Goal: Transaction & Acquisition: Purchase product/service

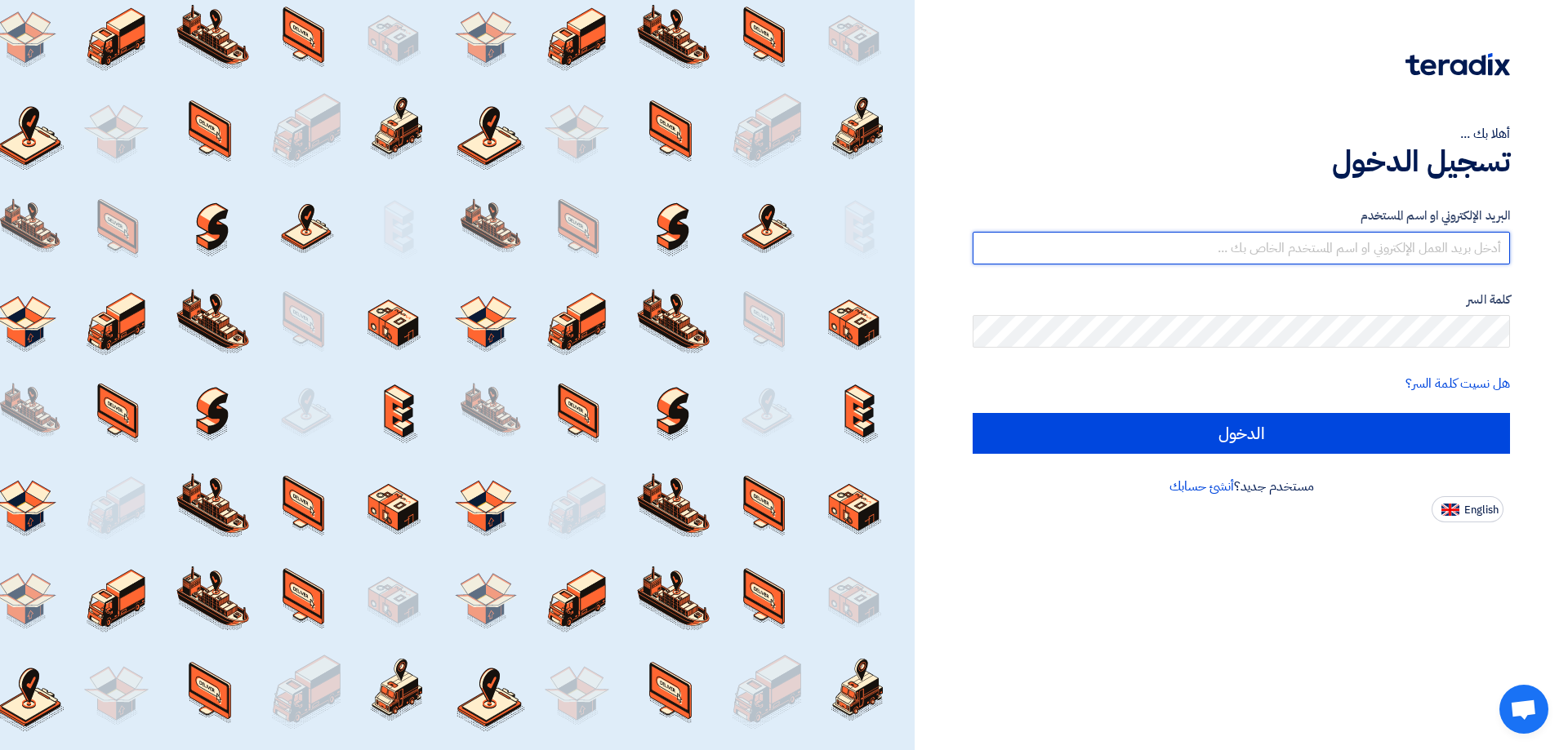
click at [1330, 244] on input "text" at bounding box center [1241, 248] width 537 height 33
paste input "[EMAIL_ADDRESS][DOMAIN_NAME]"
type input "[EMAIL_ADDRESS][DOMAIN_NAME]"
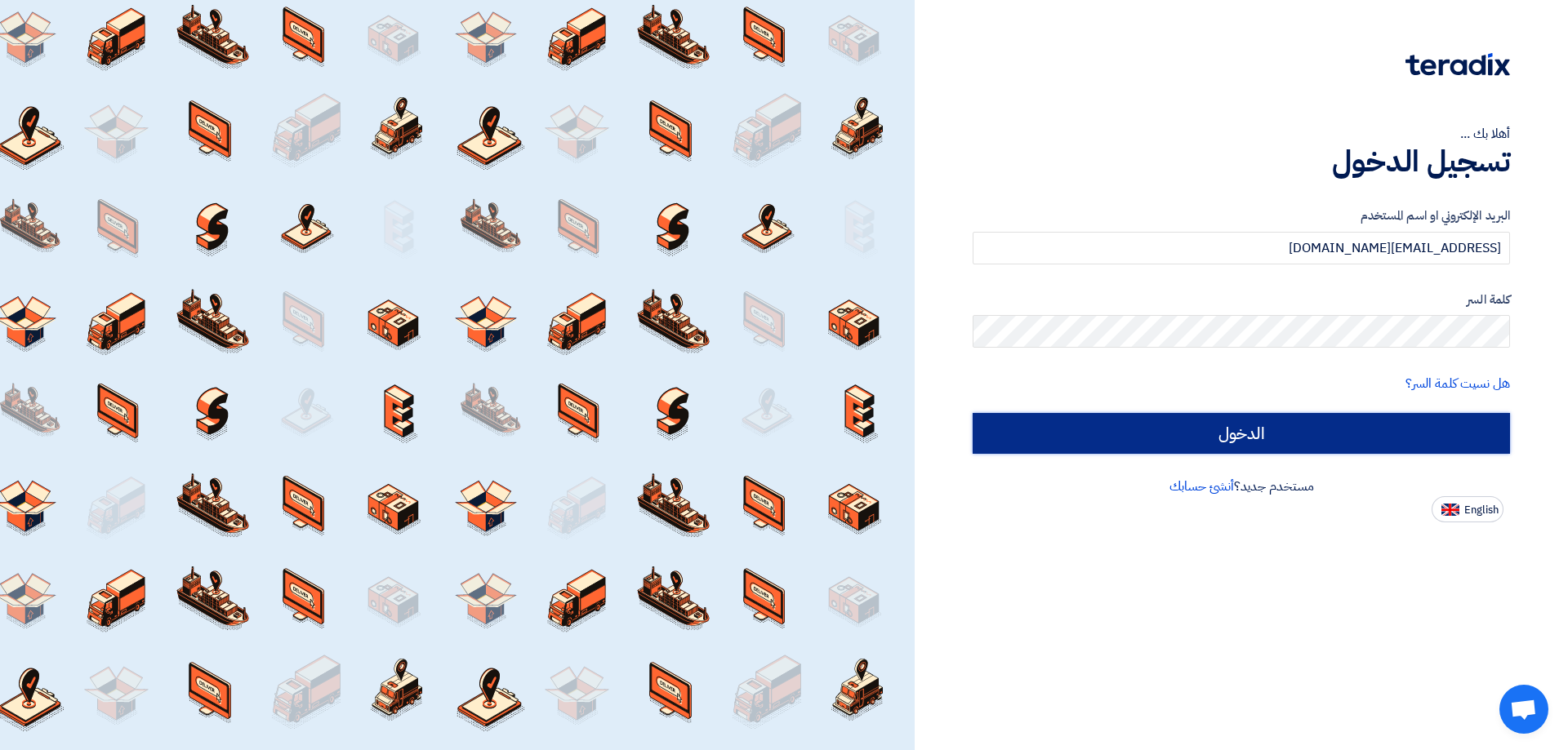
click at [1269, 429] on input "الدخول" at bounding box center [1241, 433] width 537 height 41
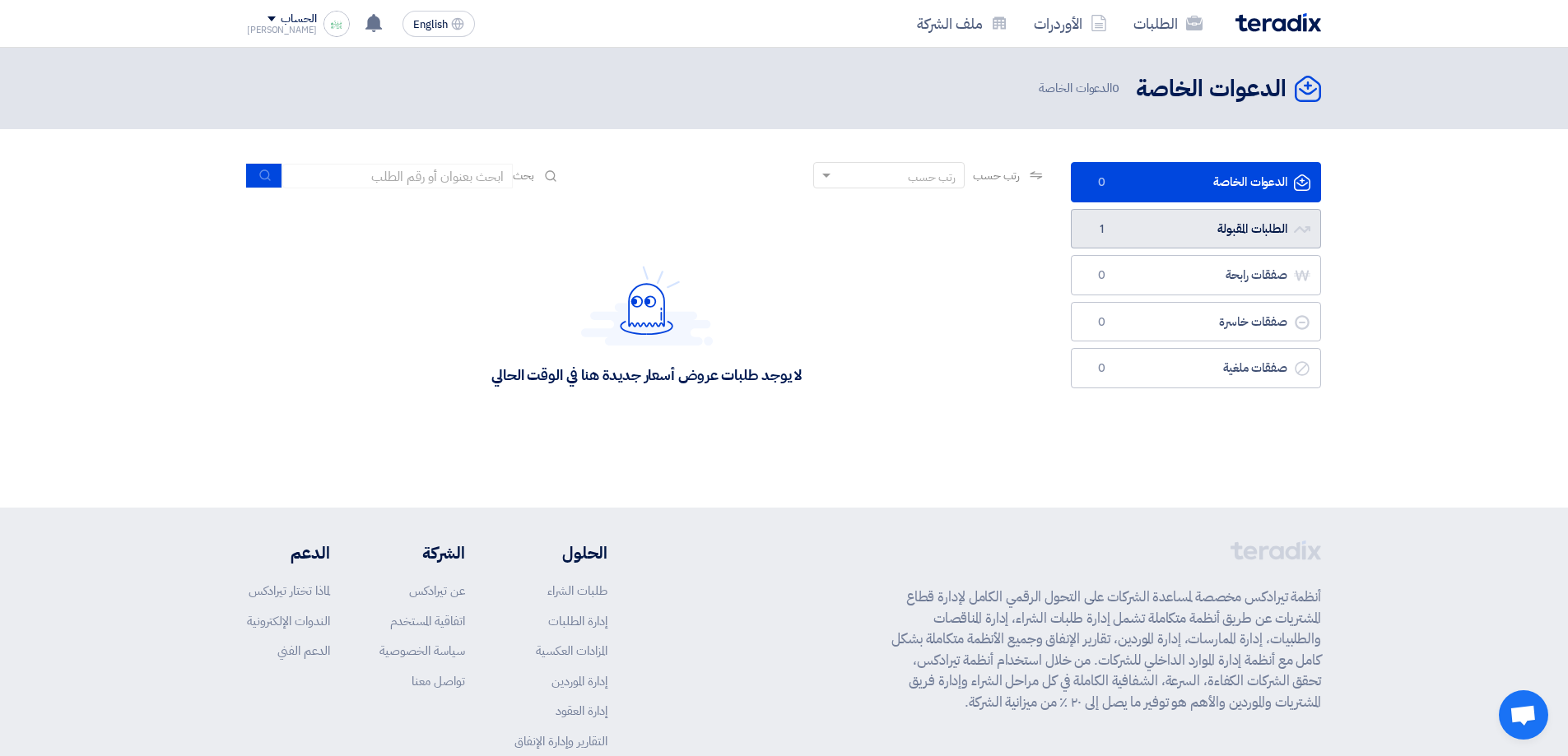
click at [1238, 222] on link "الطلبات المقبولة الطلبات المقبولة 1" at bounding box center [1196, 229] width 250 height 40
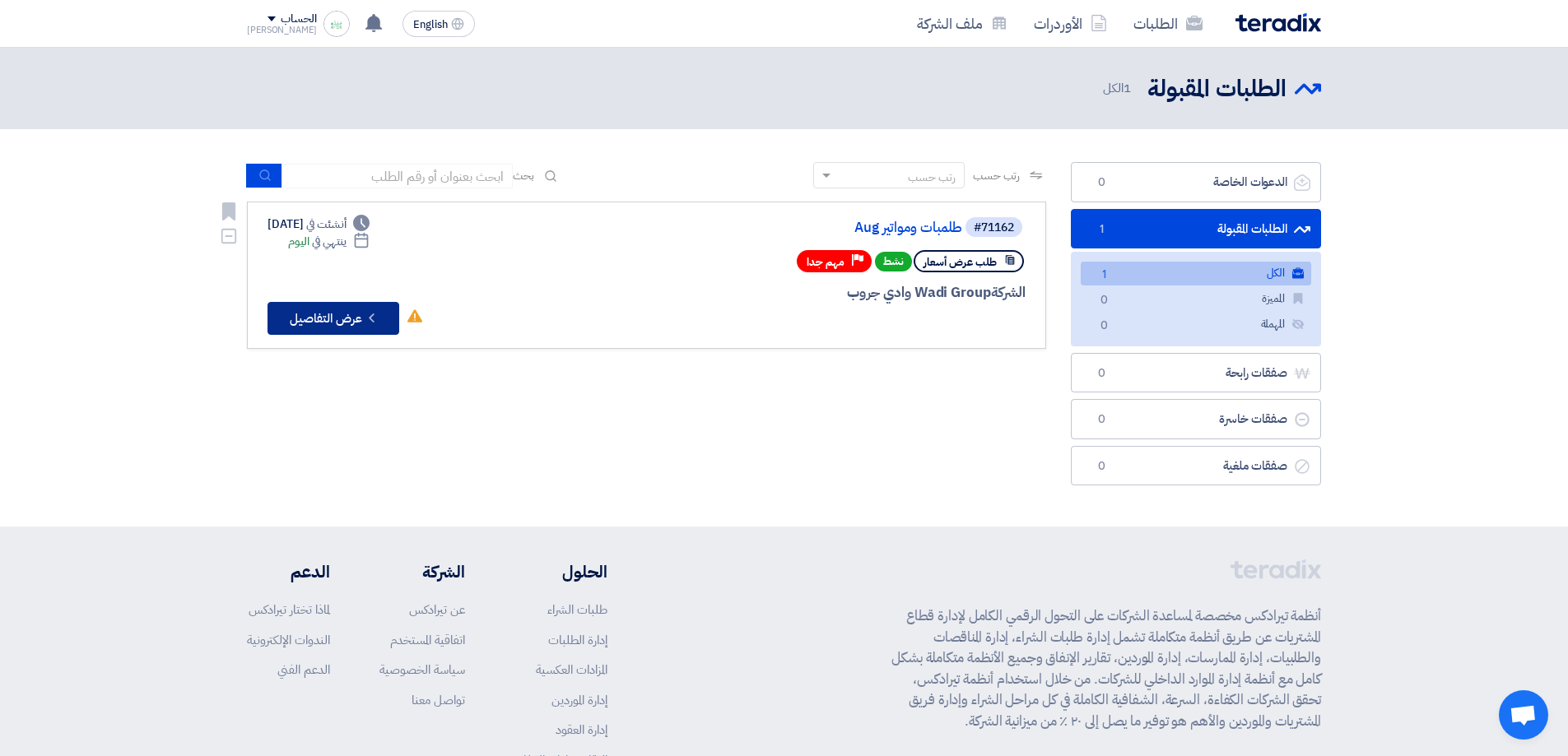
click at [366, 311] on icon "Check details" at bounding box center [372, 318] width 16 height 16
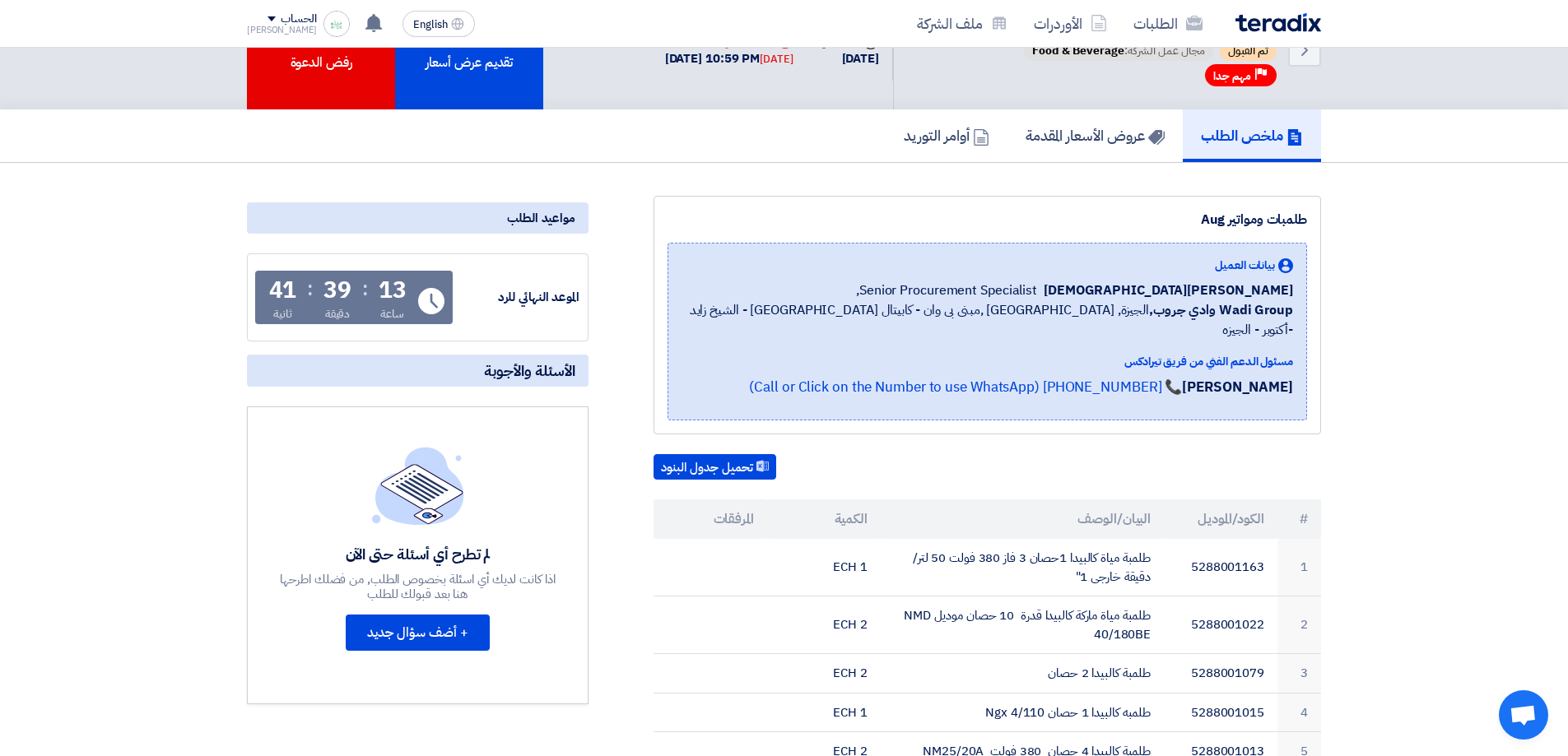
scroll to position [51, 0]
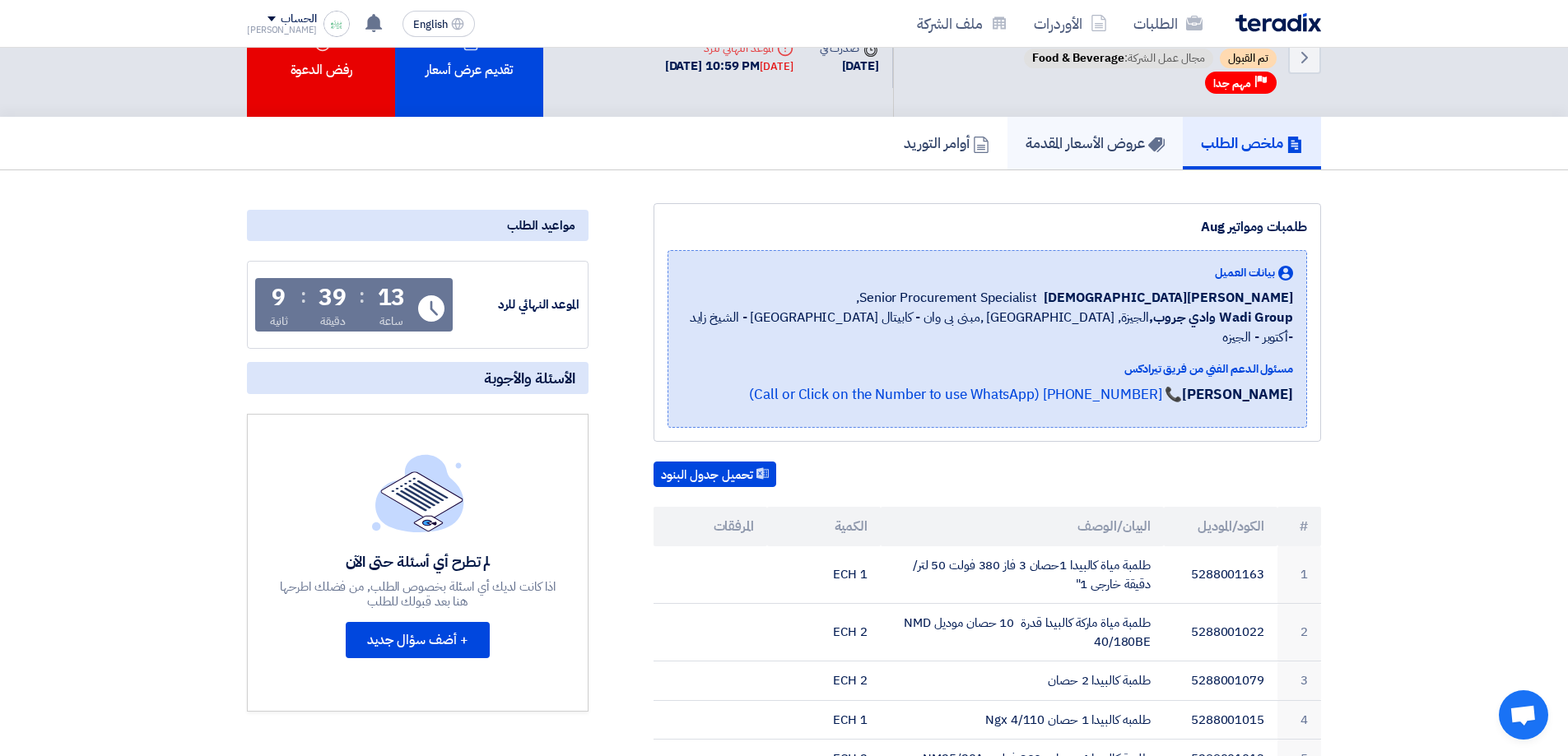
click at [1100, 151] on h5 "عروض الأسعار المقدمة" at bounding box center [1095, 143] width 140 height 19
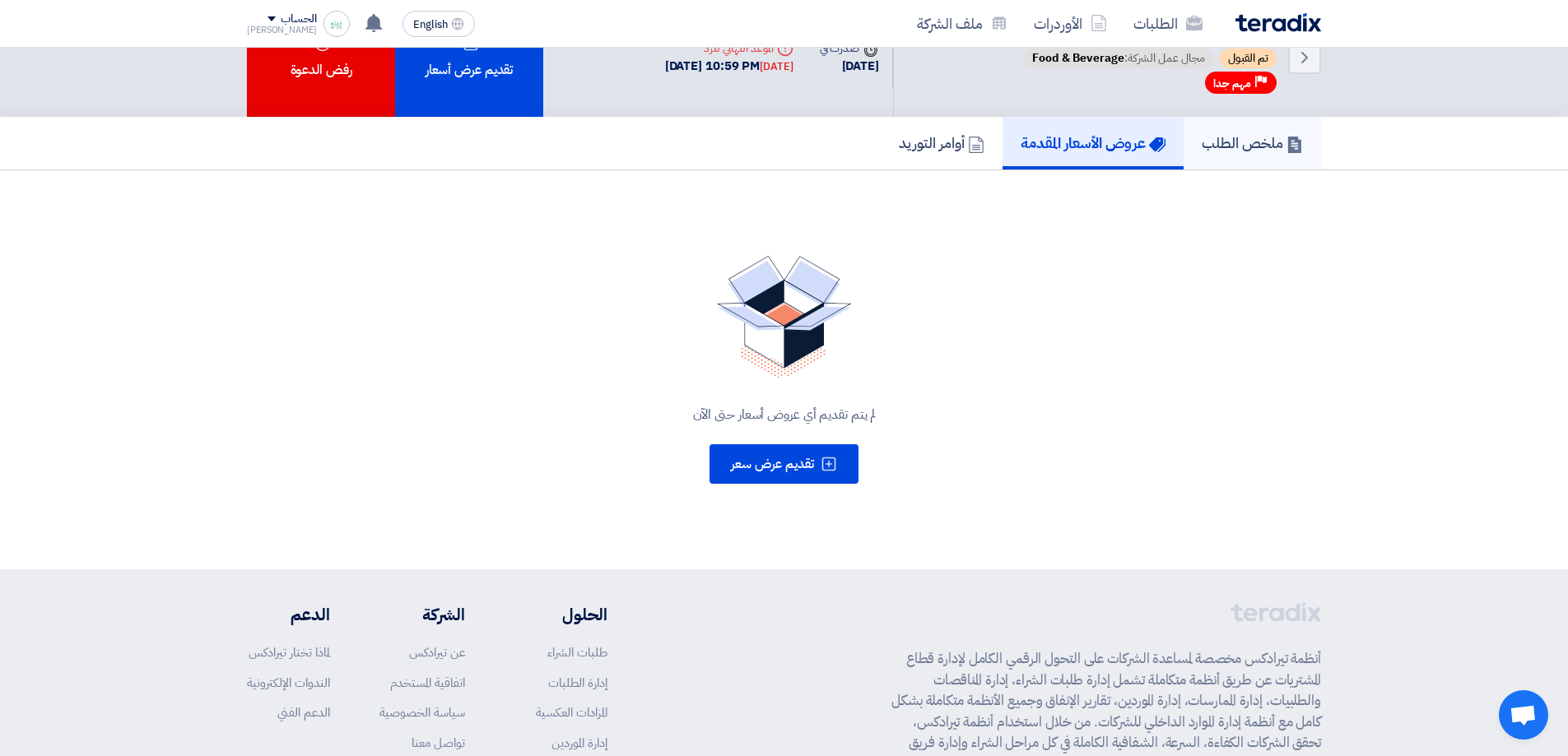
click at [1221, 154] on link "ملخص الطلب" at bounding box center [1252, 143] width 138 height 52
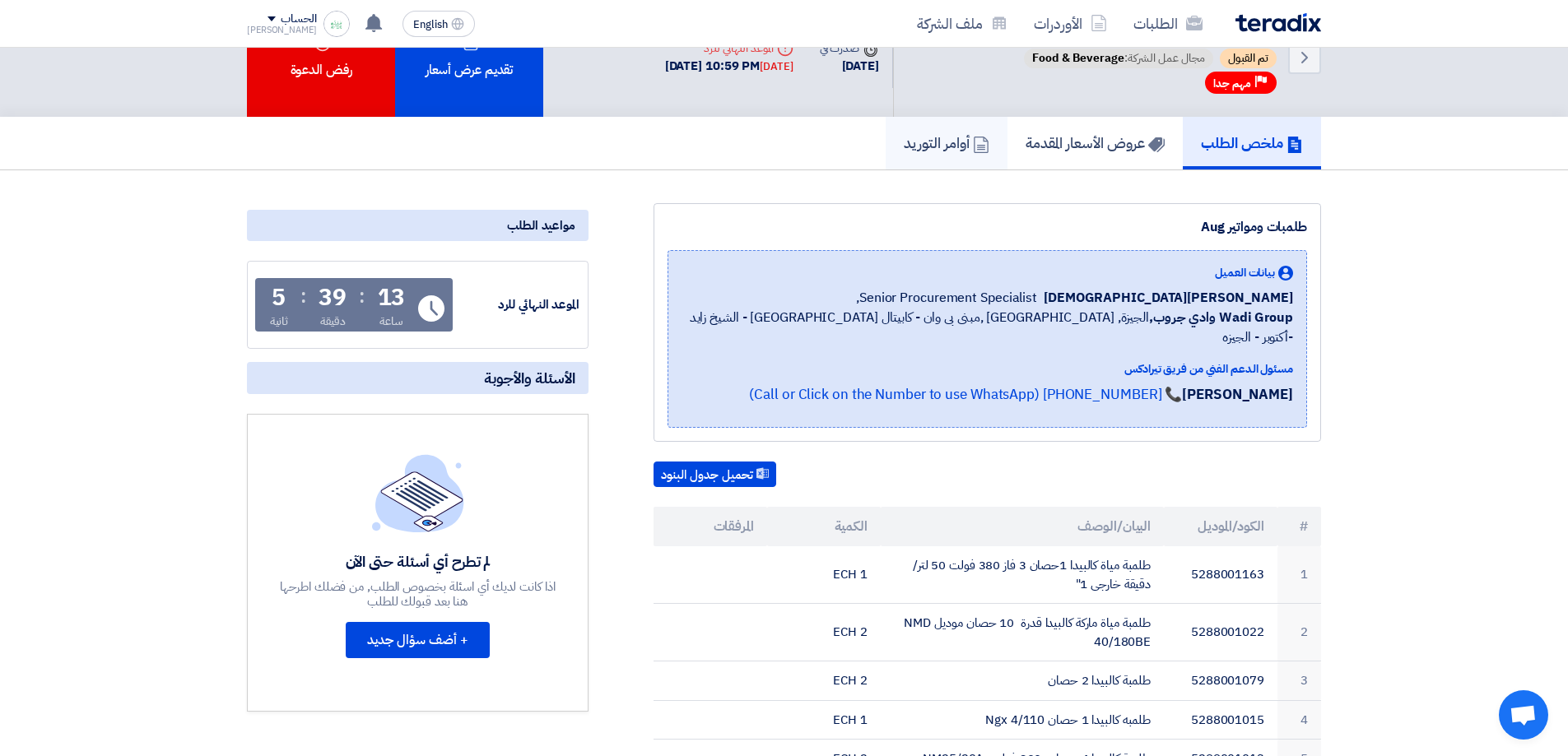
click at [953, 160] on link "أوامر التوريد" at bounding box center [947, 143] width 122 height 52
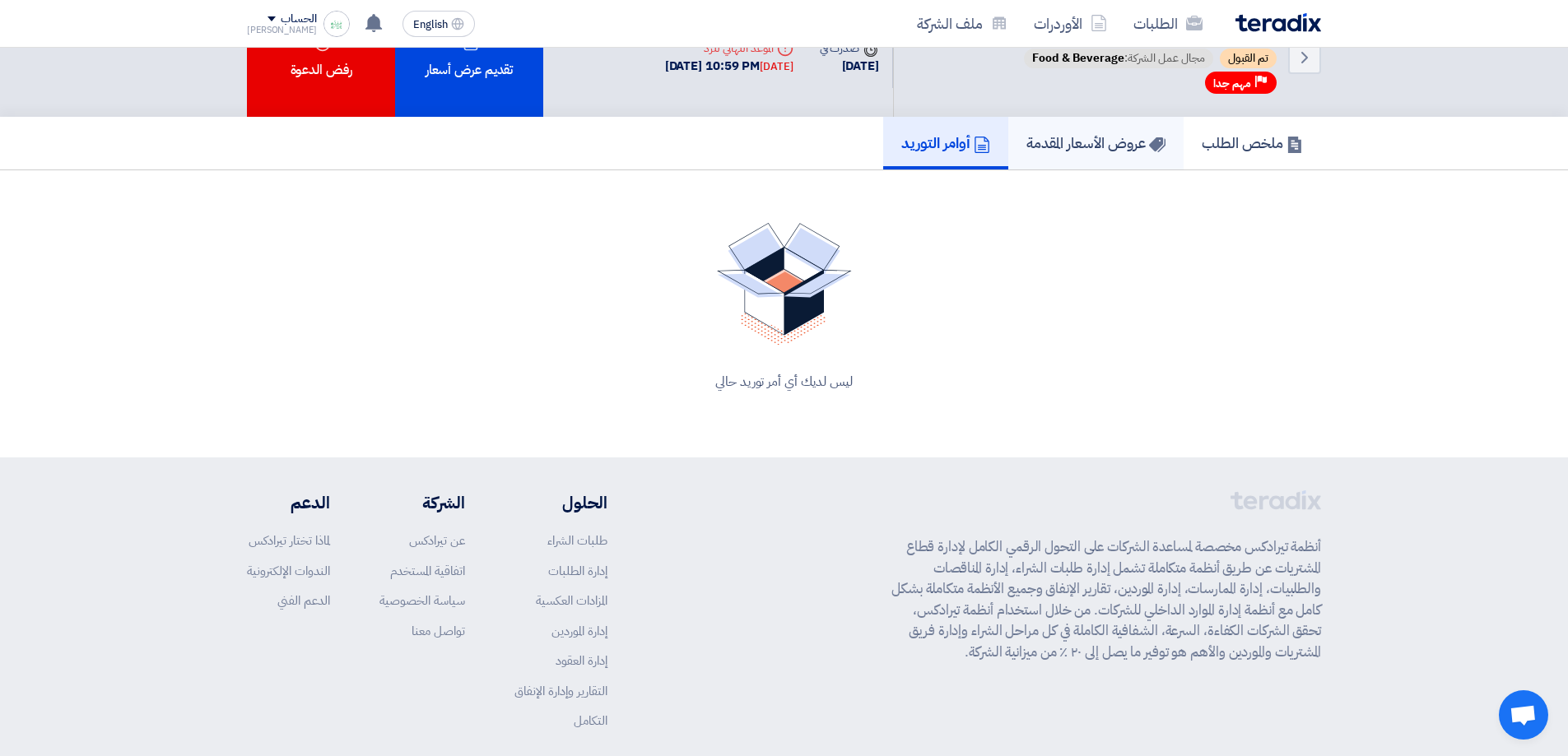
click at [1118, 154] on link "عروض الأسعار المقدمة" at bounding box center [1095, 143] width 175 height 52
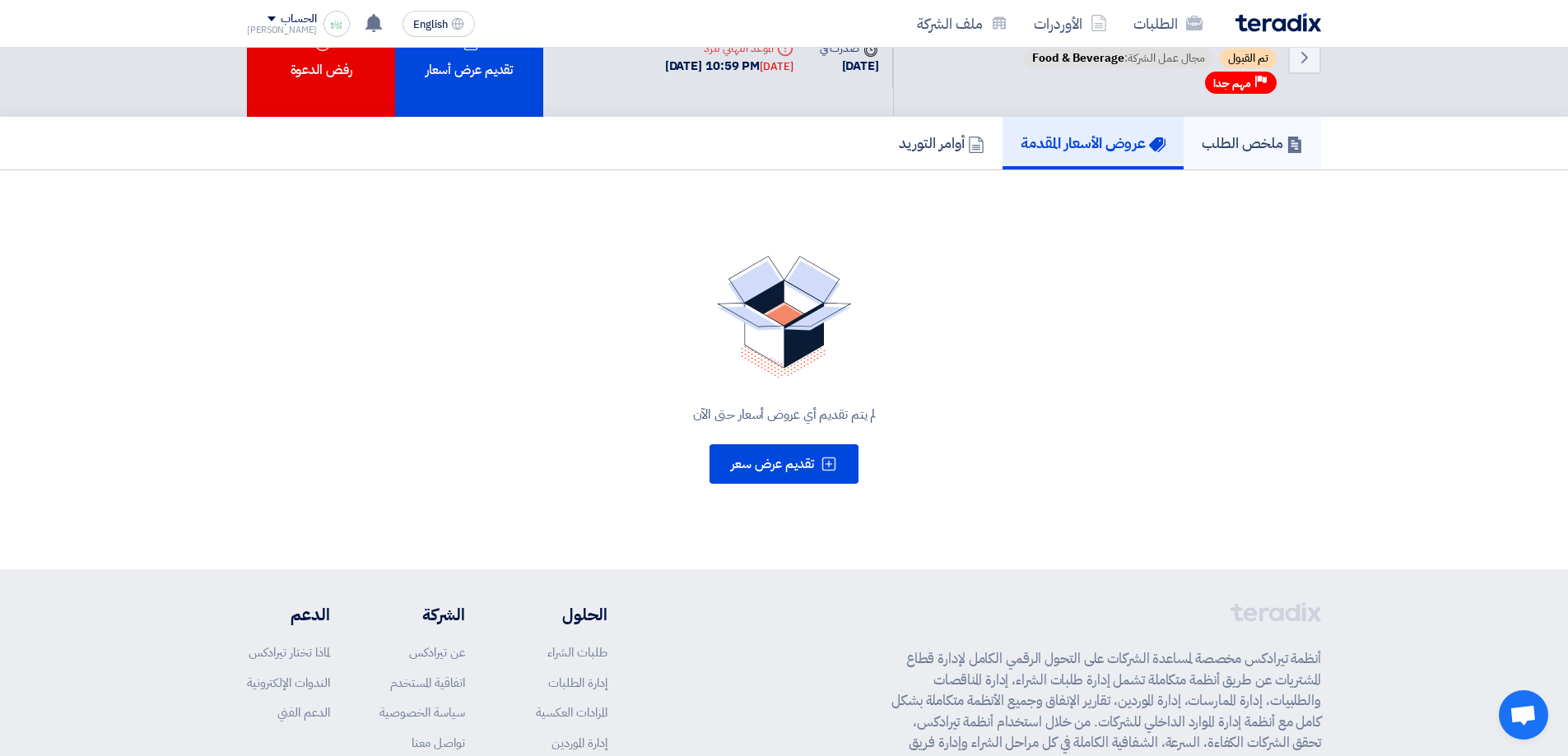
click at [1225, 152] on h5 "ملخص الطلب" at bounding box center [1252, 143] width 101 height 19
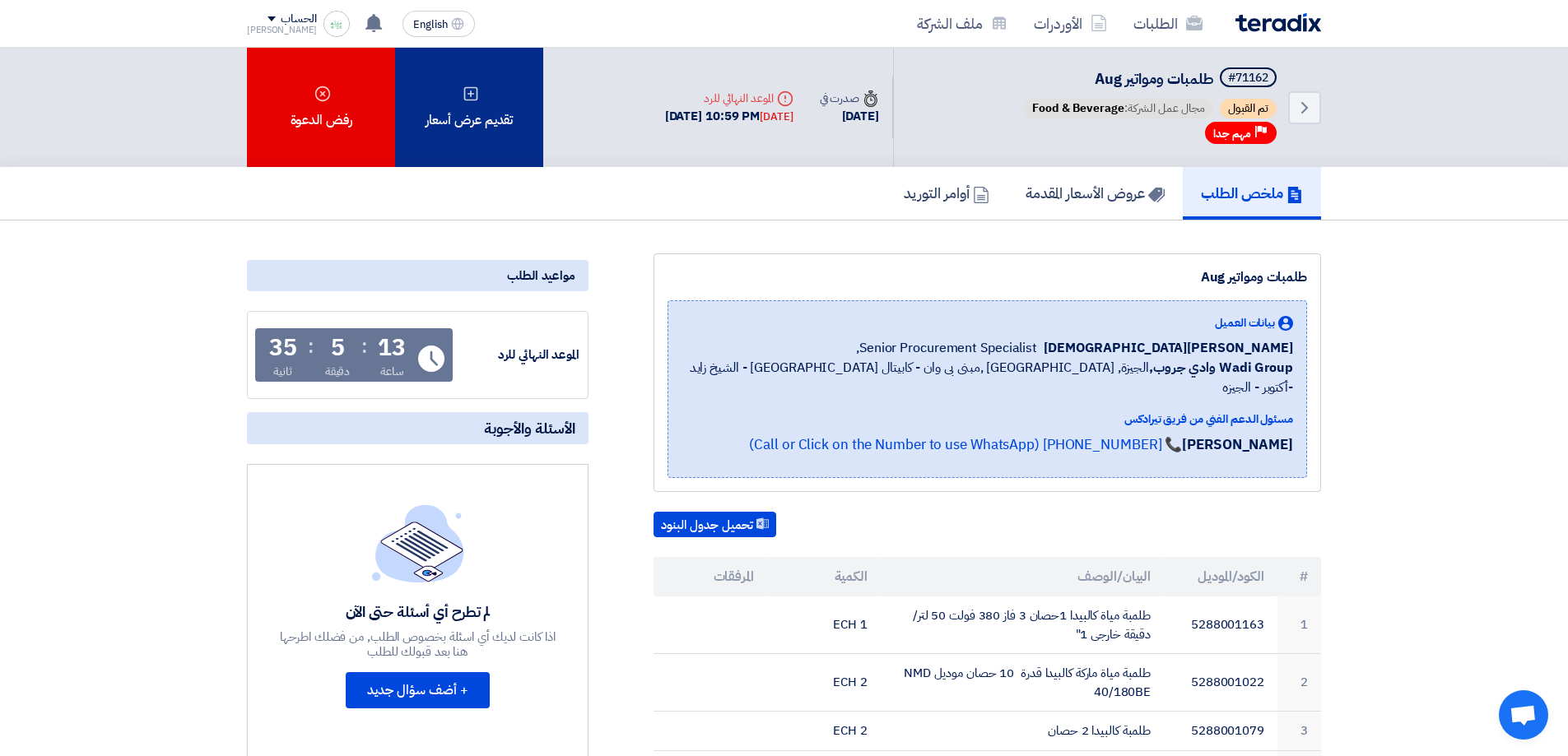
click at [458, 97] on div "تقديم عرض أسعار" at bounding box center [469, 107] width 148 height 119
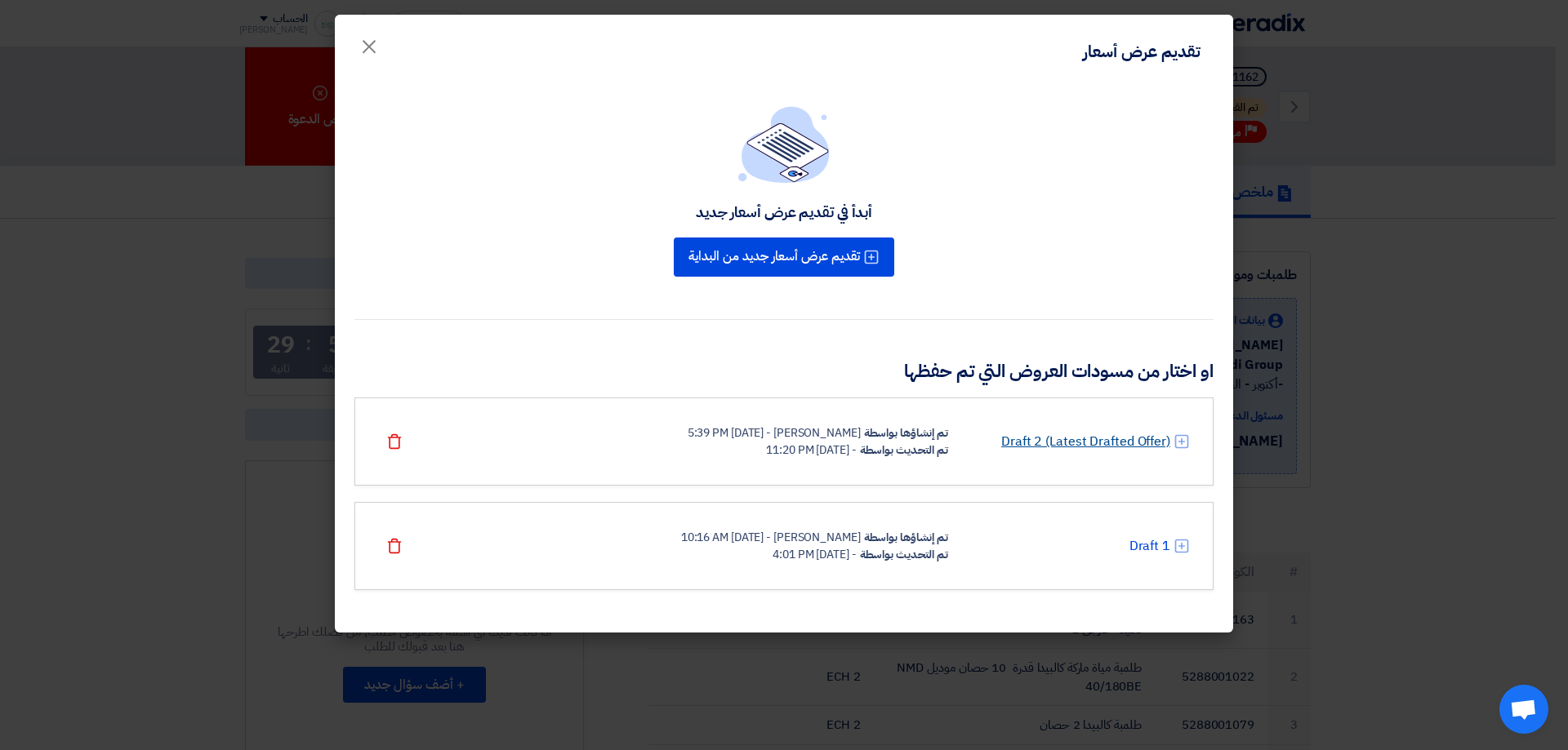
click at [1035, 446] on link "Draft 2 (Latest Drafted Offer)" at bounding box center [1085, 441] width 169 height 20
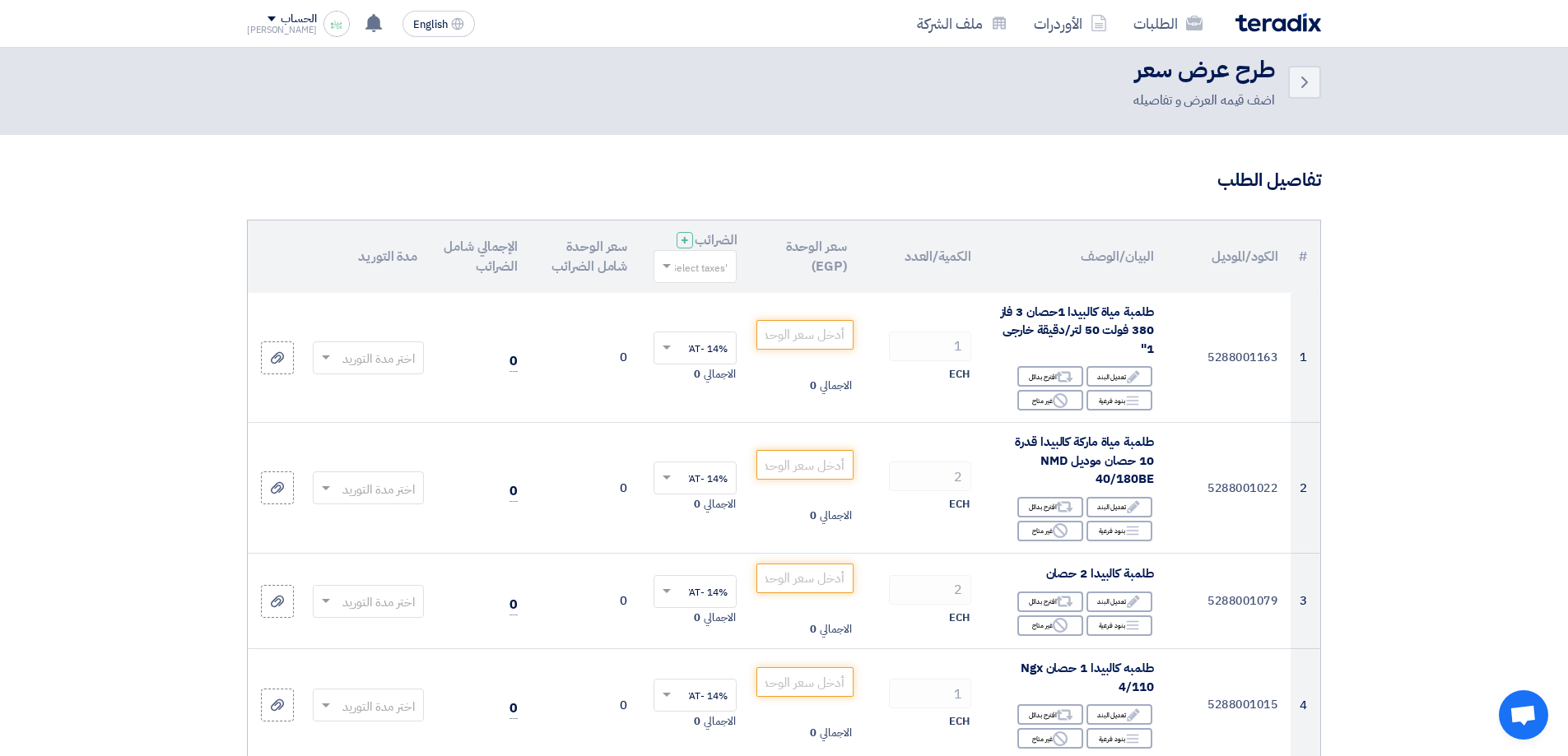
scroll to position [26, 0]
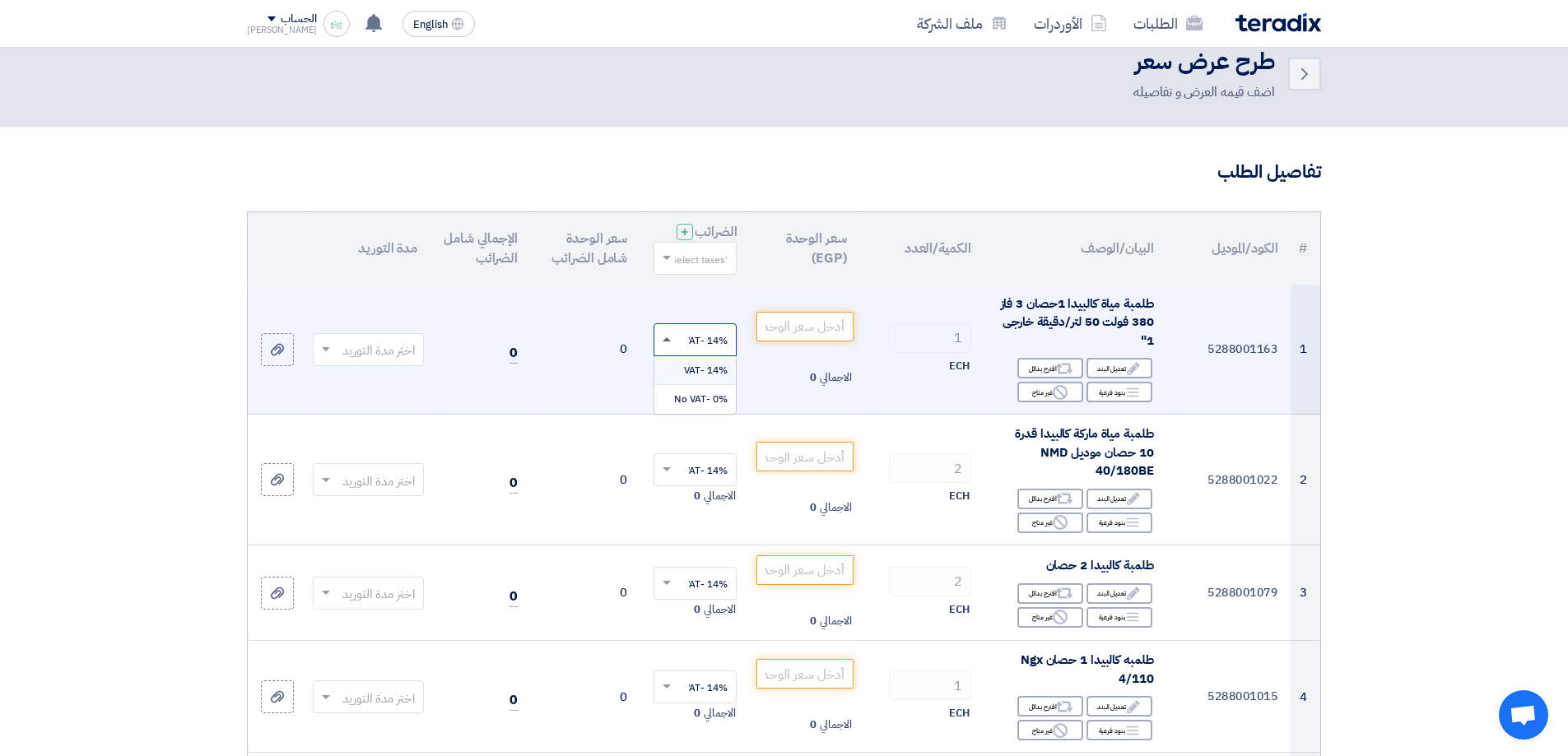
click at [669, 342] on span at bounding box center [665, 339] width 21 height 15
click at [682, 310] on td "14% -VAT × الاجمالي 0" at bounding box center [695, 350] width 110 height 130
click at [359, 353] on input "text" at bounding box center [378, 351] width 78 height 27
click at [359, 354] on input "text" at bounding box center [378, 351] width 78 height 27
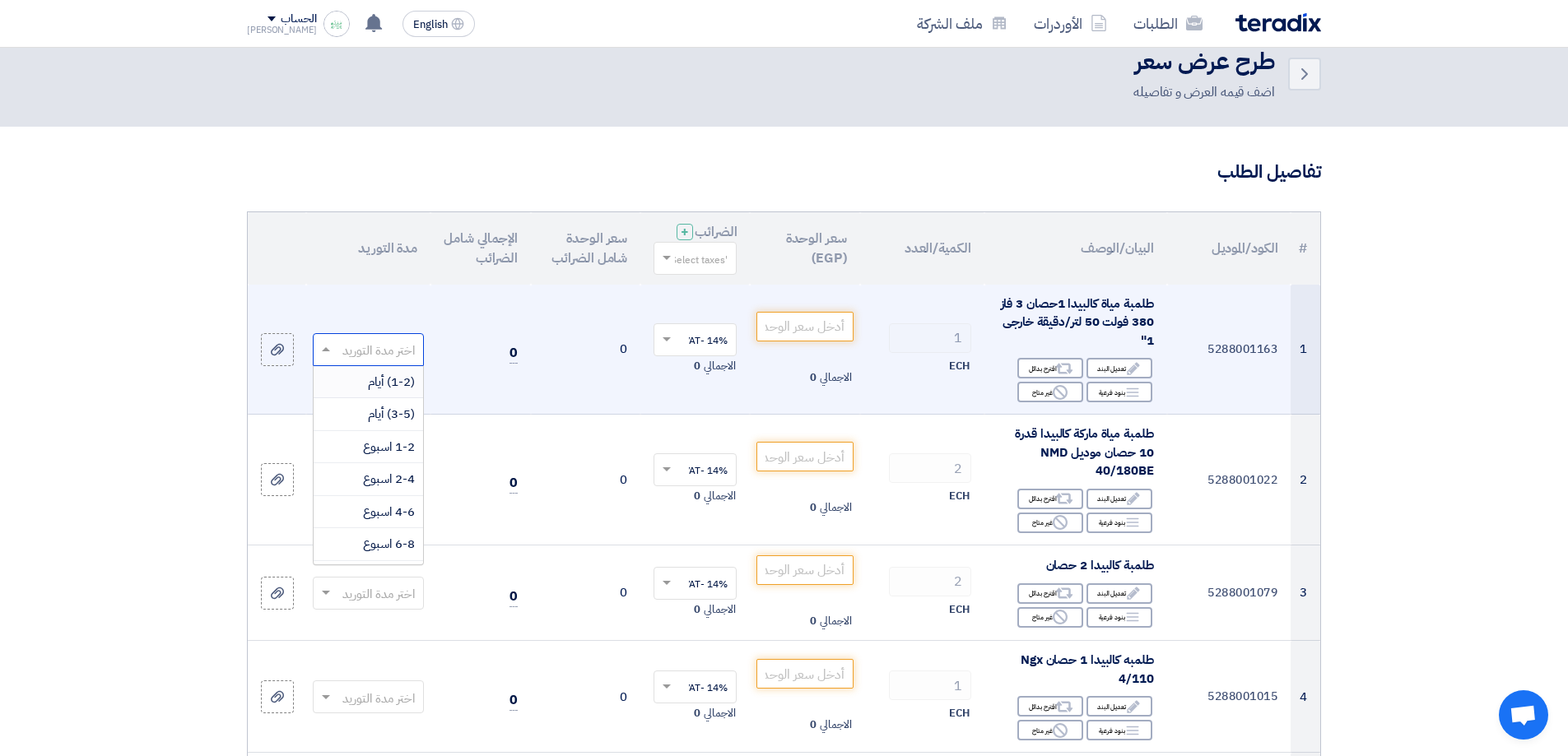
click at [356, 321] on td "اختر مدة التوريد (1-2) أيام (3-5) أيام 1-2 اسبوع 2-4 اسبوع 4-6 اسبوع 6-8 اسبوع …" at bounding box center [368, 350] width 125 height 130
click at [543, 370] on td "0" at bounding box center [586, 350] width 110 height 130
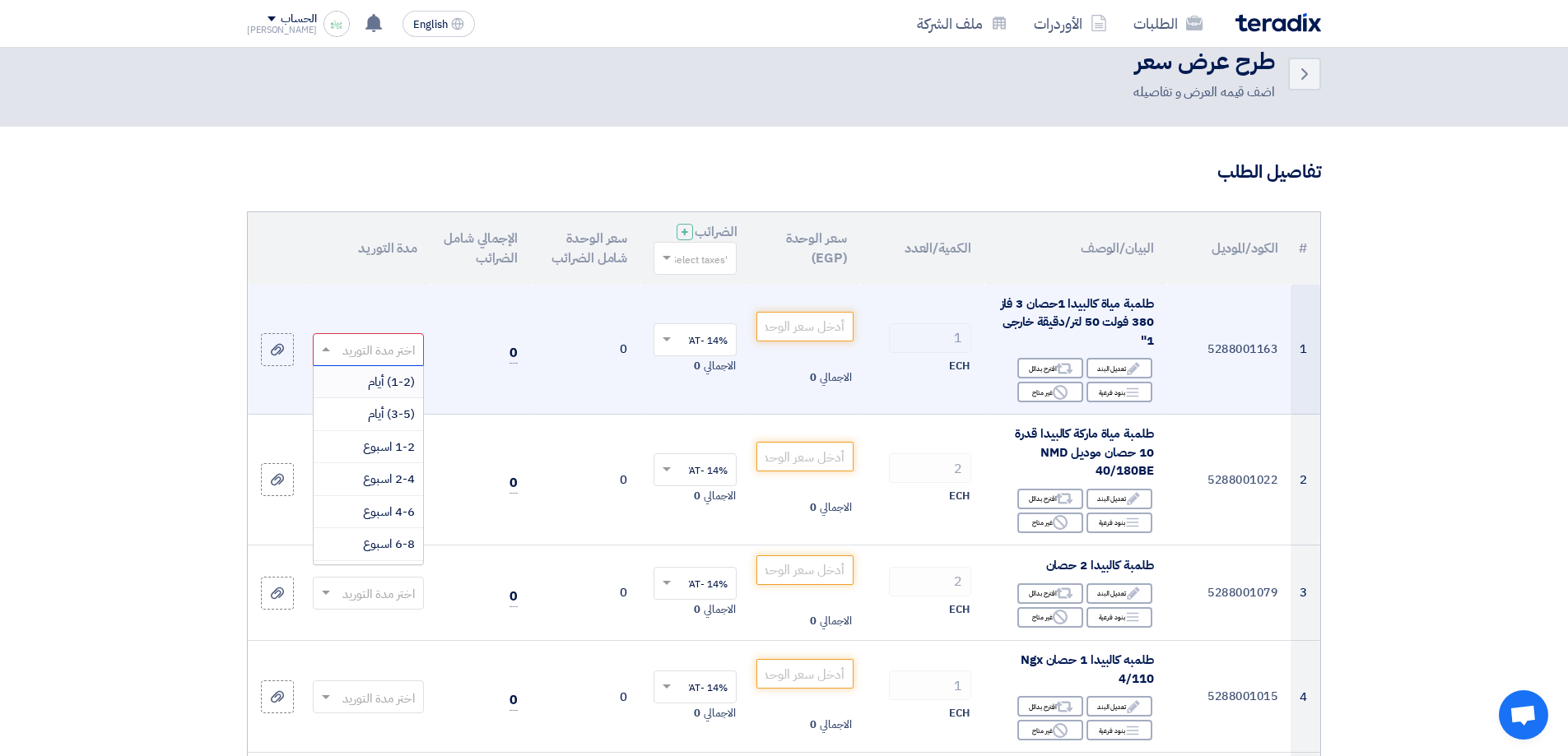
click at [346, 349] on input "text" at bounding box center [378, 351] width 78 height 27
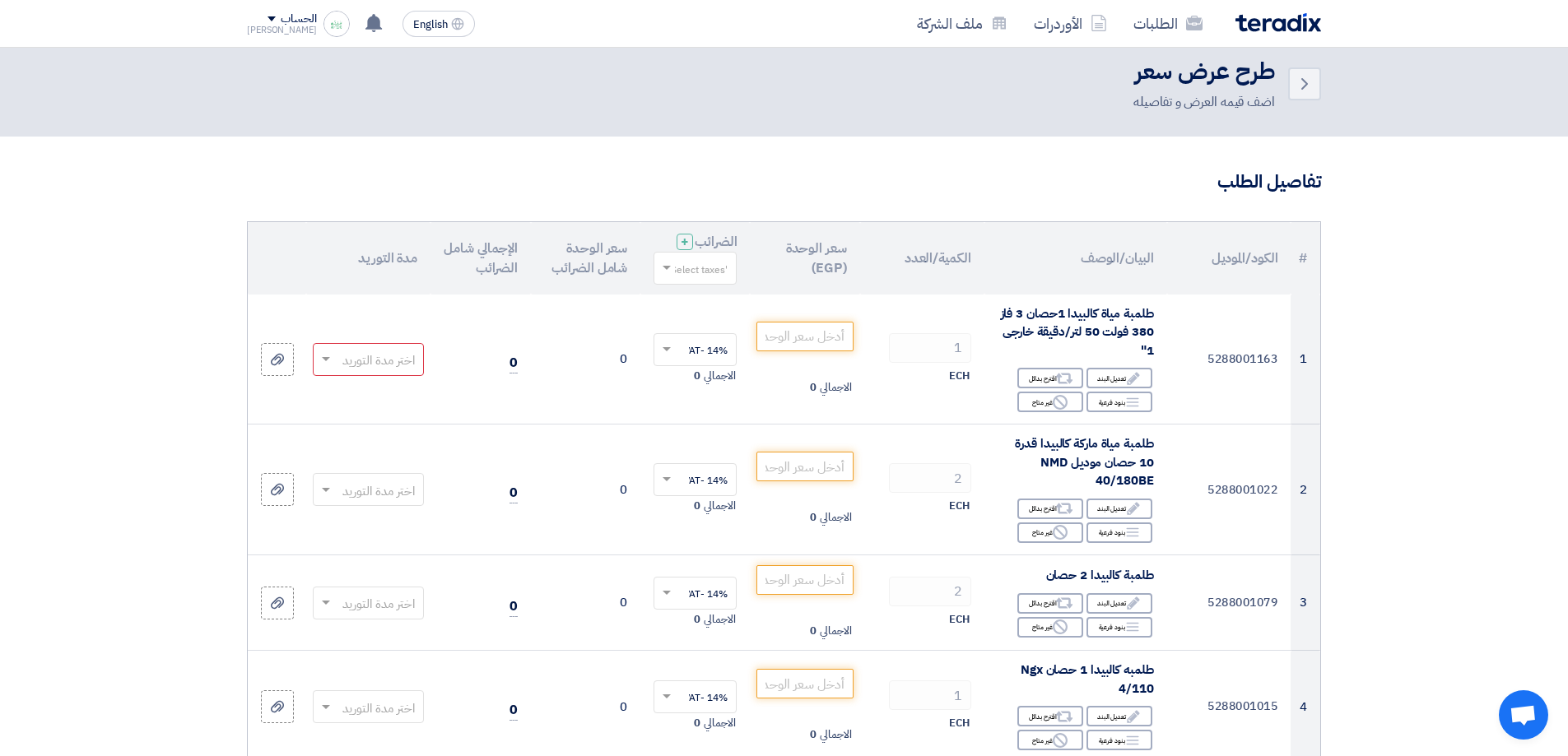
scroll to position [0, 0]
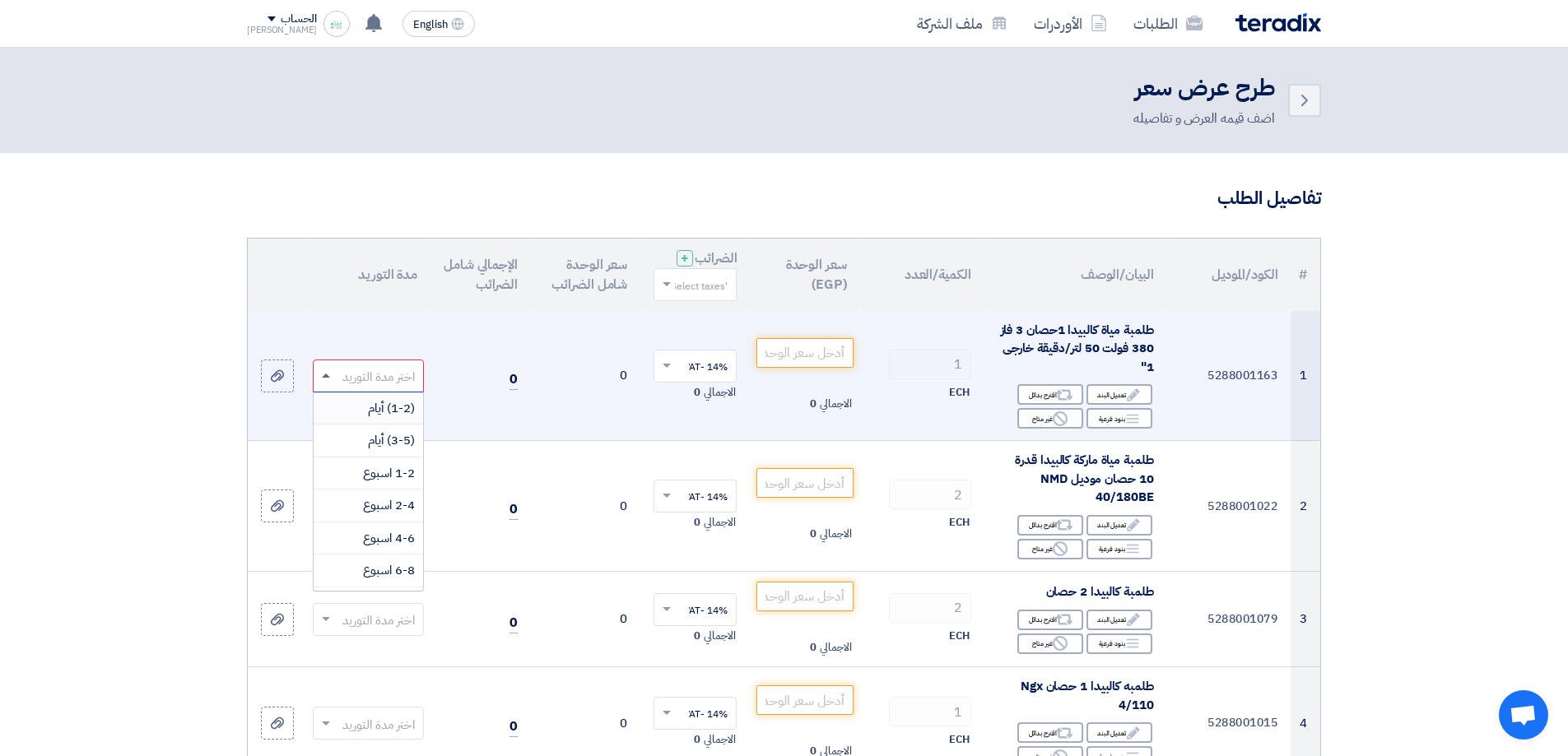
click at [330, 374] on span at bounding box center [325, 376] width 8 height 4
click at [376, 542] on span "8-12 اسبوع" at bounding box center [385, 536] width 59 height 18
click at [466, 419] on td "0" at bounding box center [481, 376] width 100 height 130
click at [830, 358] on input "number" at bounding box center [804, 353] width 96 height 30
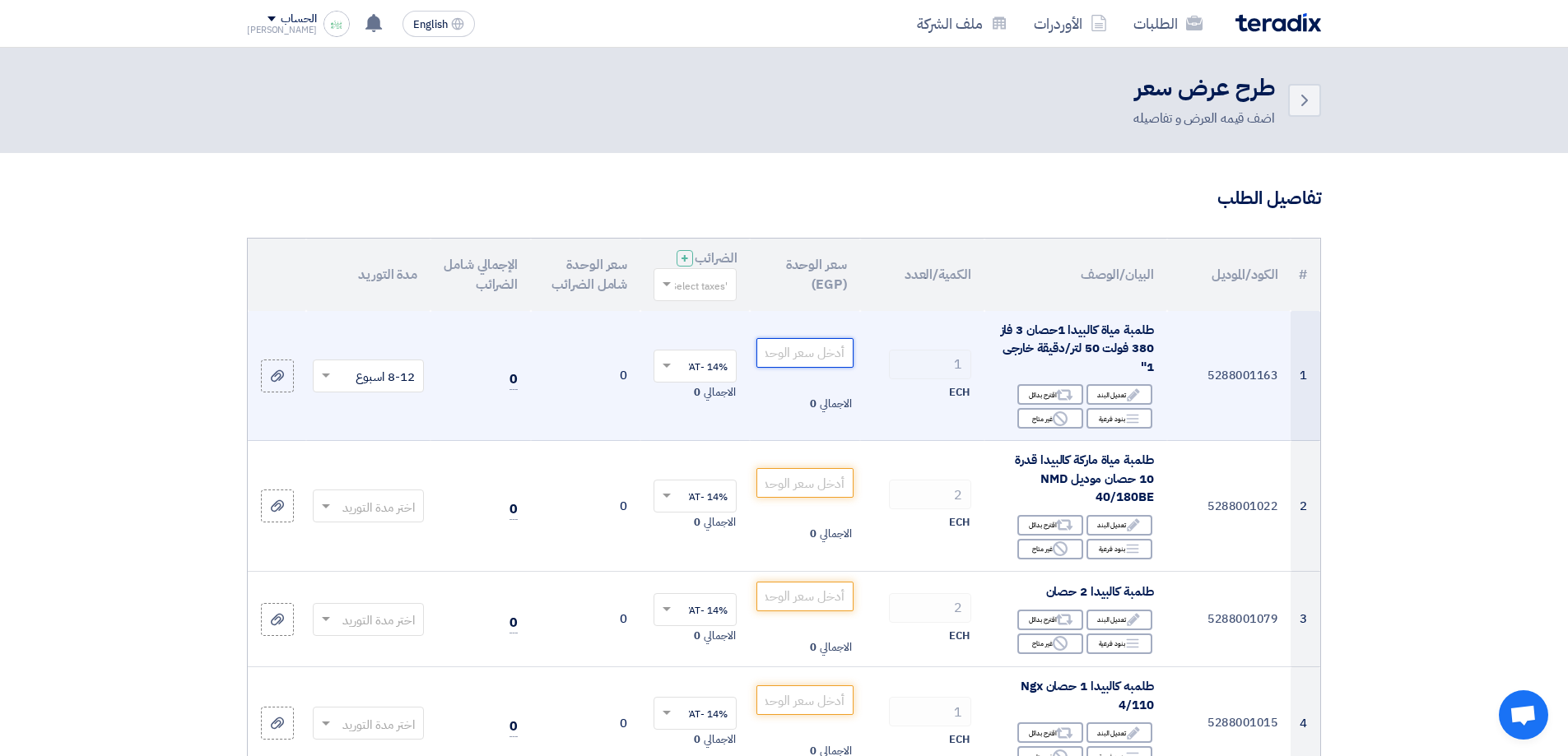
click at [830, 358] on input "number" at bounding box center [804, 353] width 96 height 30
paste input "23052"
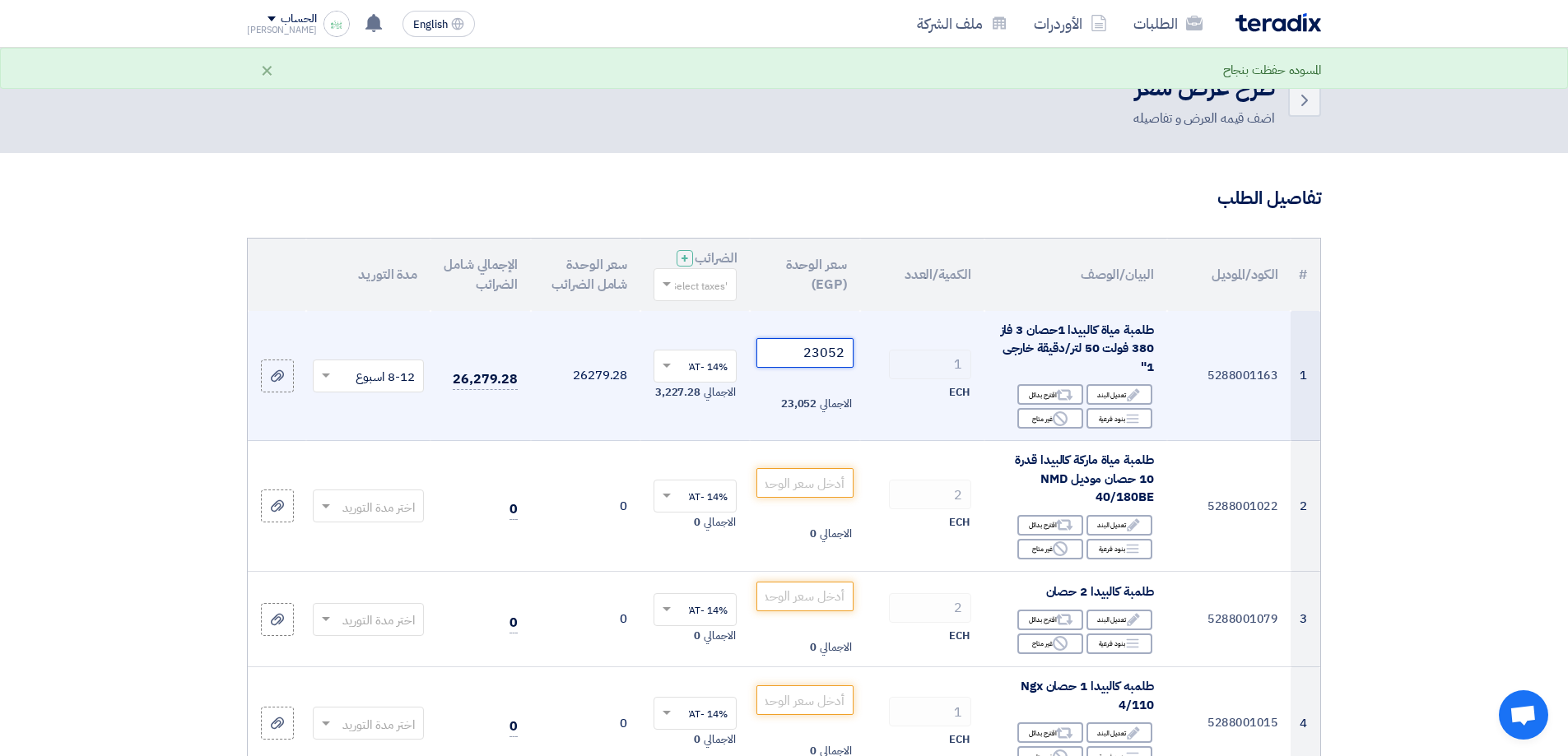
type input "23052"
click at [884, 397] on div "ECH" at bounding box center [923, 392] width 98 height 20
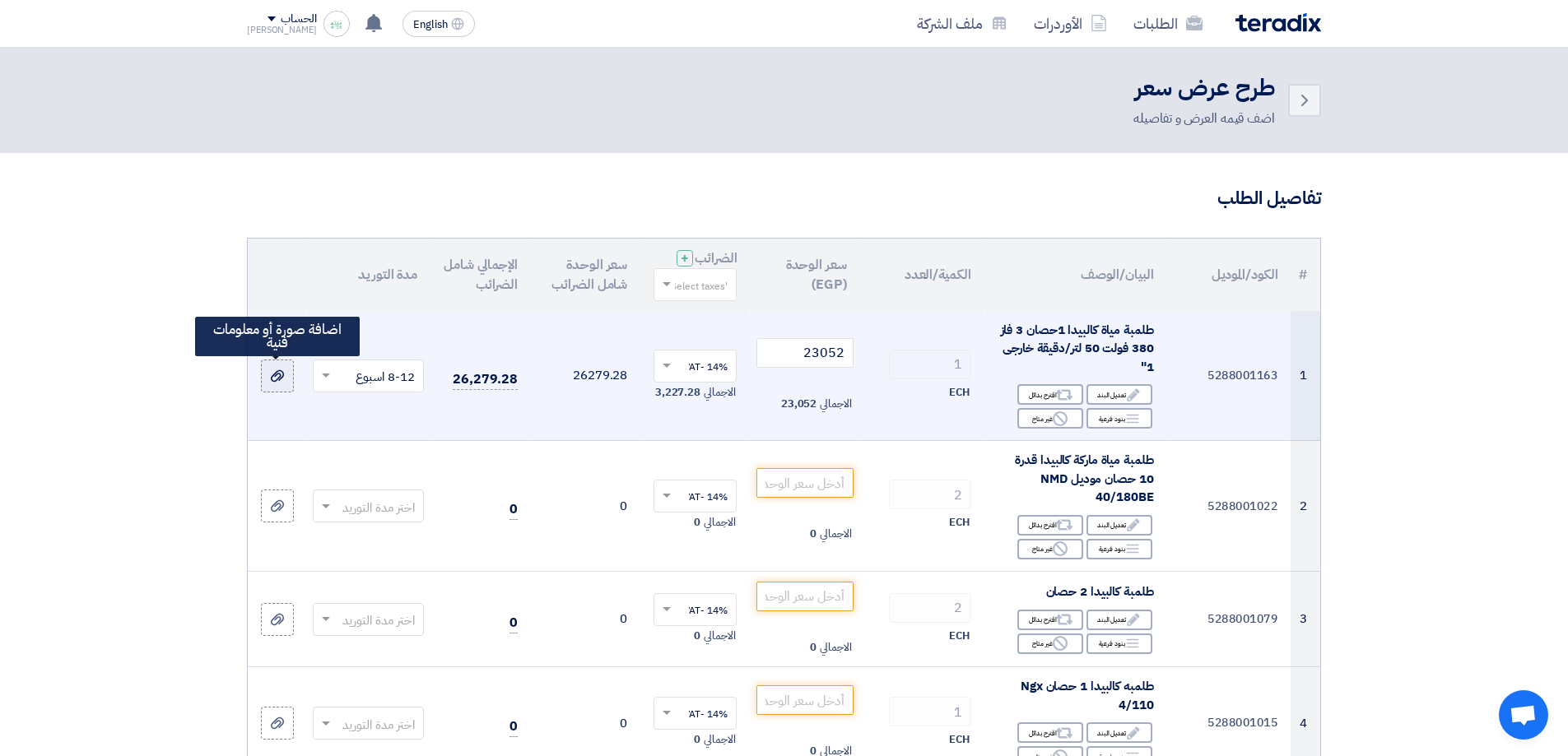
click at [278, 372] on icon at bounding box center [277, 376] width 13 height 13
click at [0, 0] on input "file" at bounding box center [0, 0] width 0 height 0
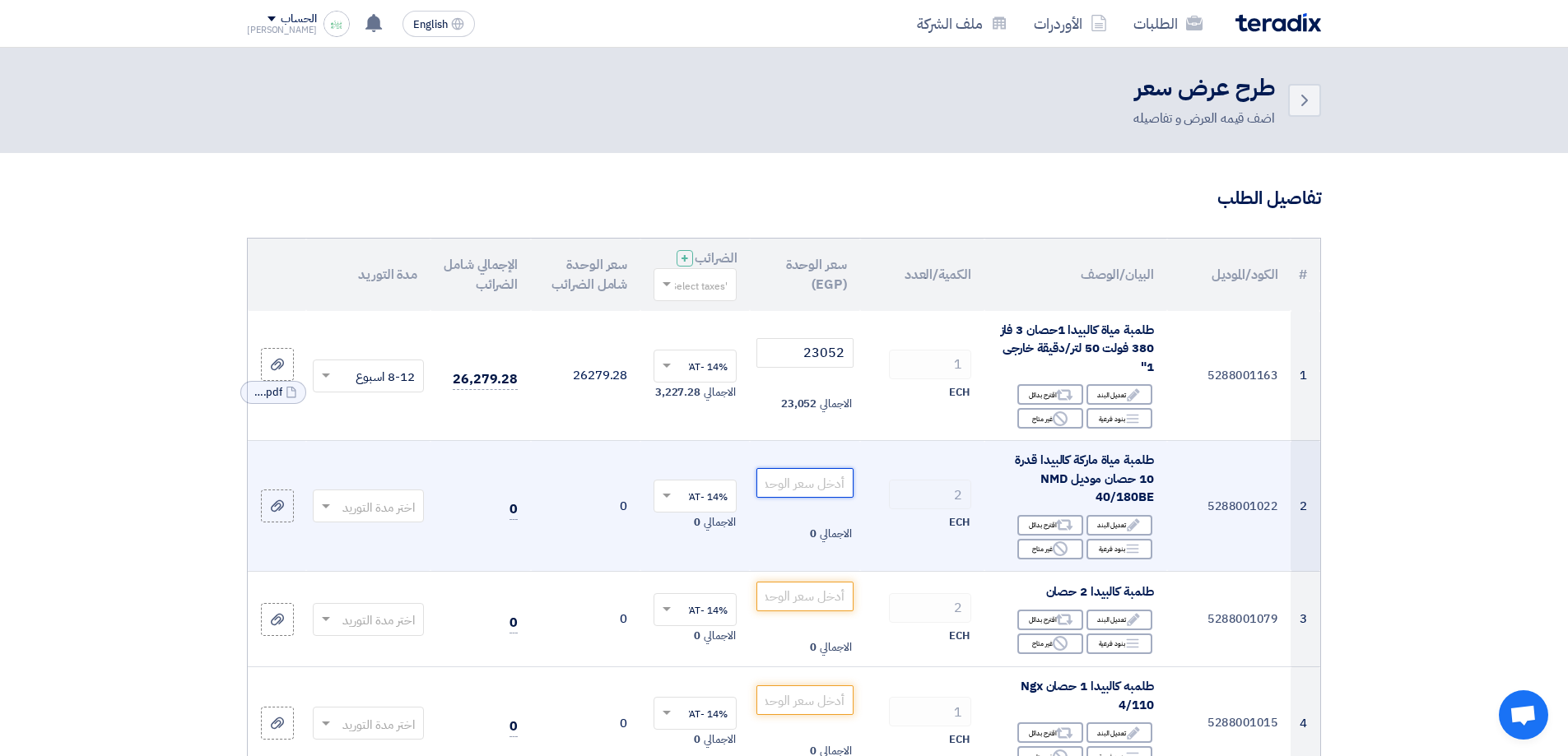
click at [820, 477] on input "number" at bounding box center [804, 483] width 96 height 30
paste input "226848"
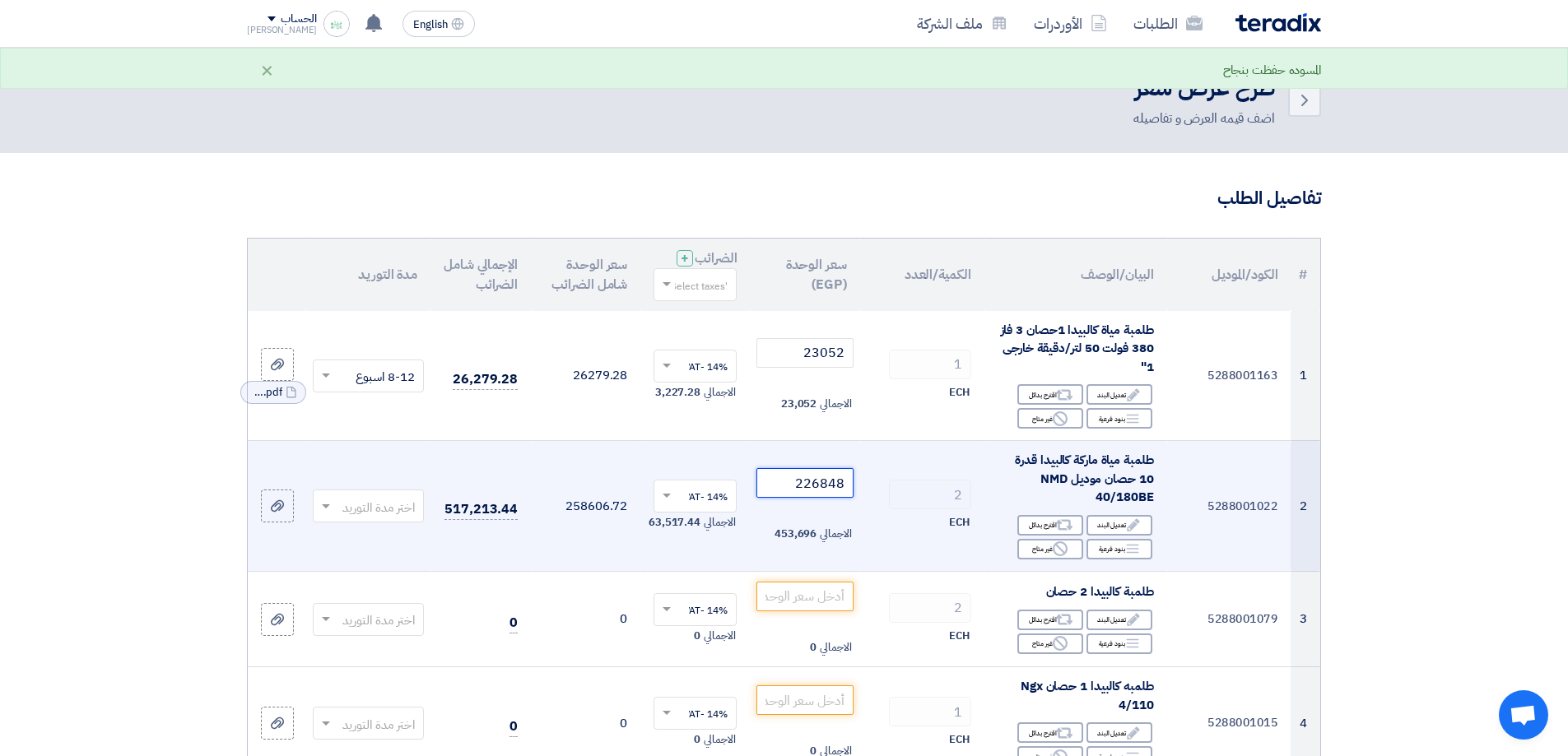
type input "226848"
click at [889, 473] on td "2 ECH" at bounding box center [922, 507] width 125 height 131
click at [281, 509] on use at bounding box center [277, 506] width 13 height 11
click at [0, 0] on input "file" at bounding box center [0, 0] width 0 height 0
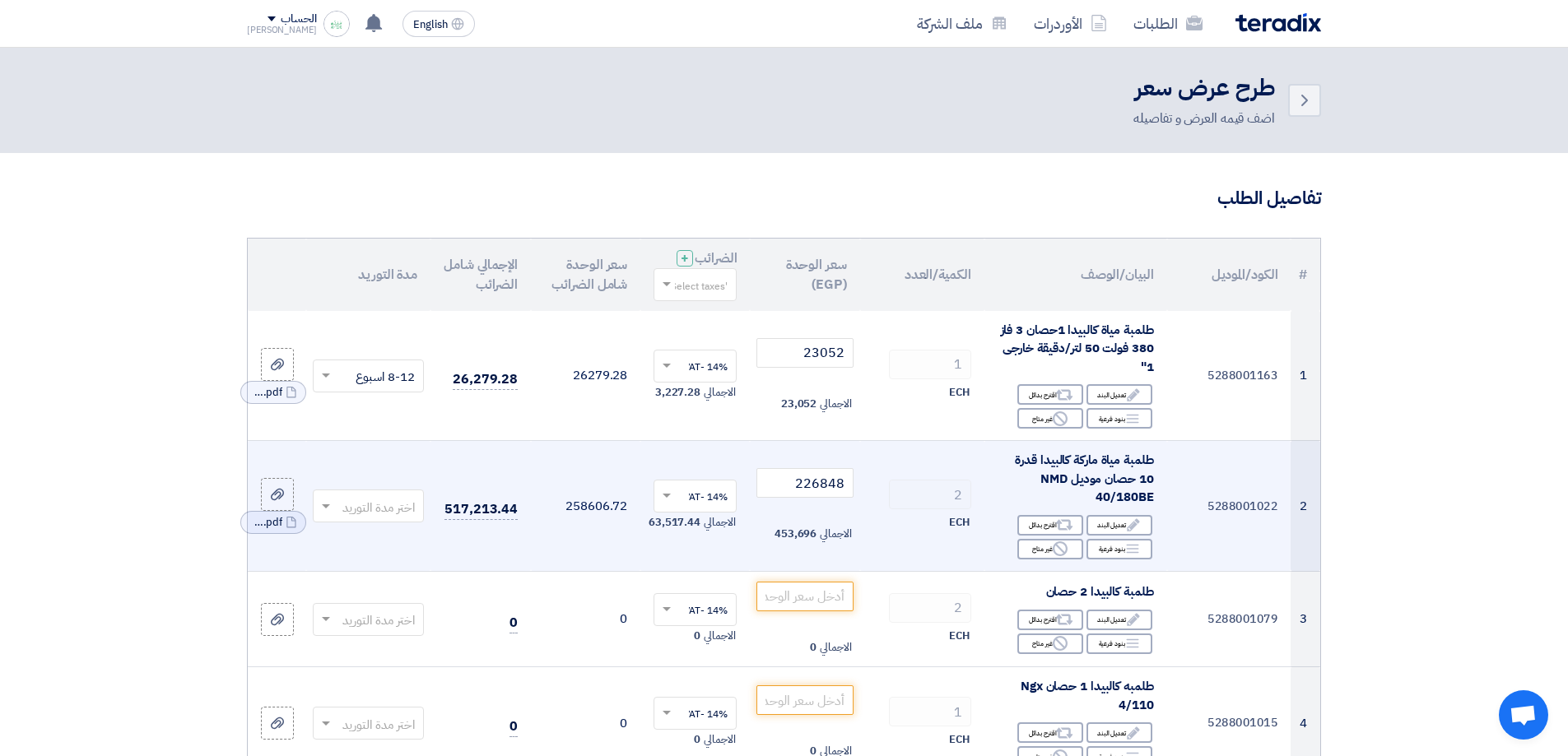
click at [398, 514] on input "text" at bounding box center [378, 507] width 78 height 27
click at [368, 669] on span "8-12 اسبوع" at bounding box center [385, 662] width 59 height 18
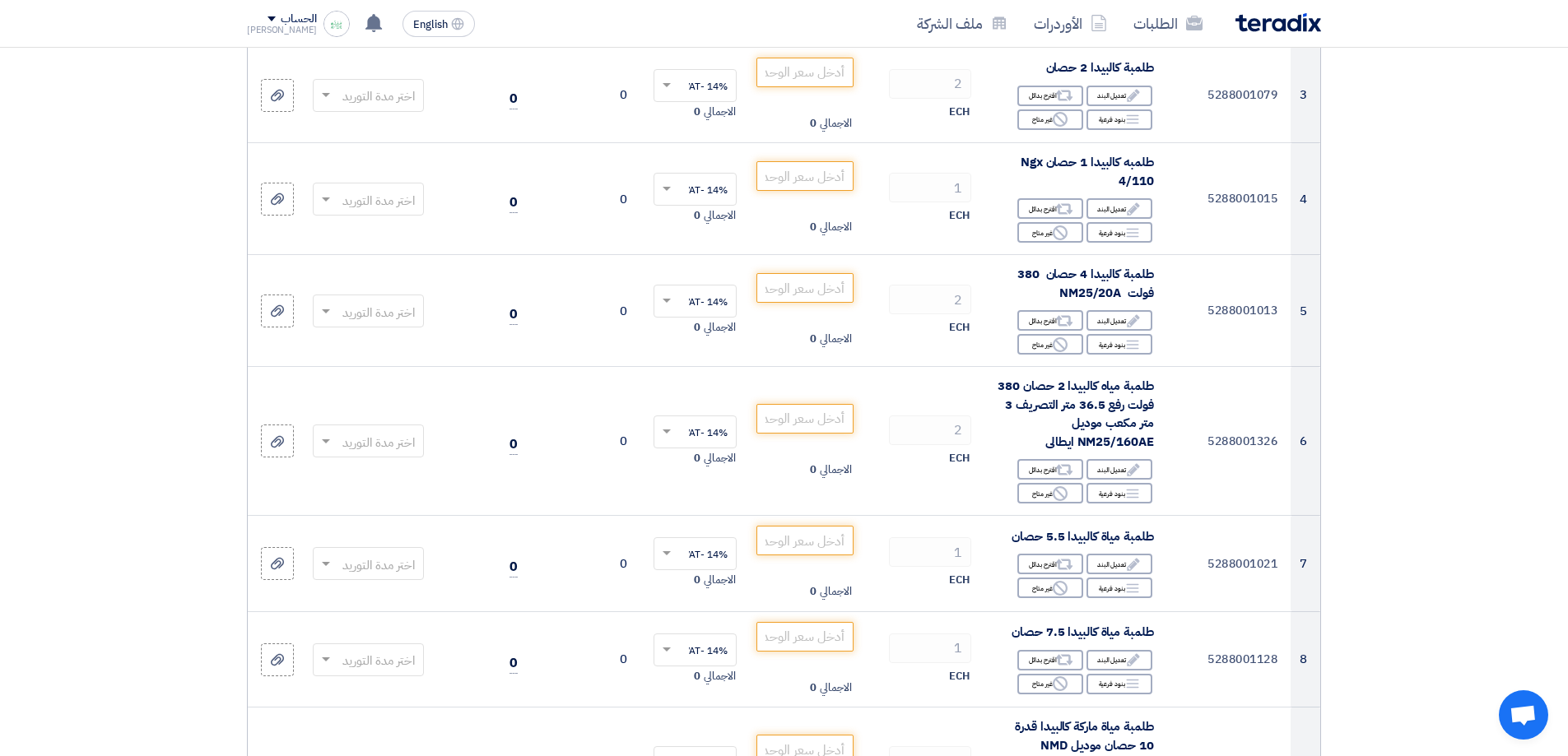
scroll to position [516, 0]
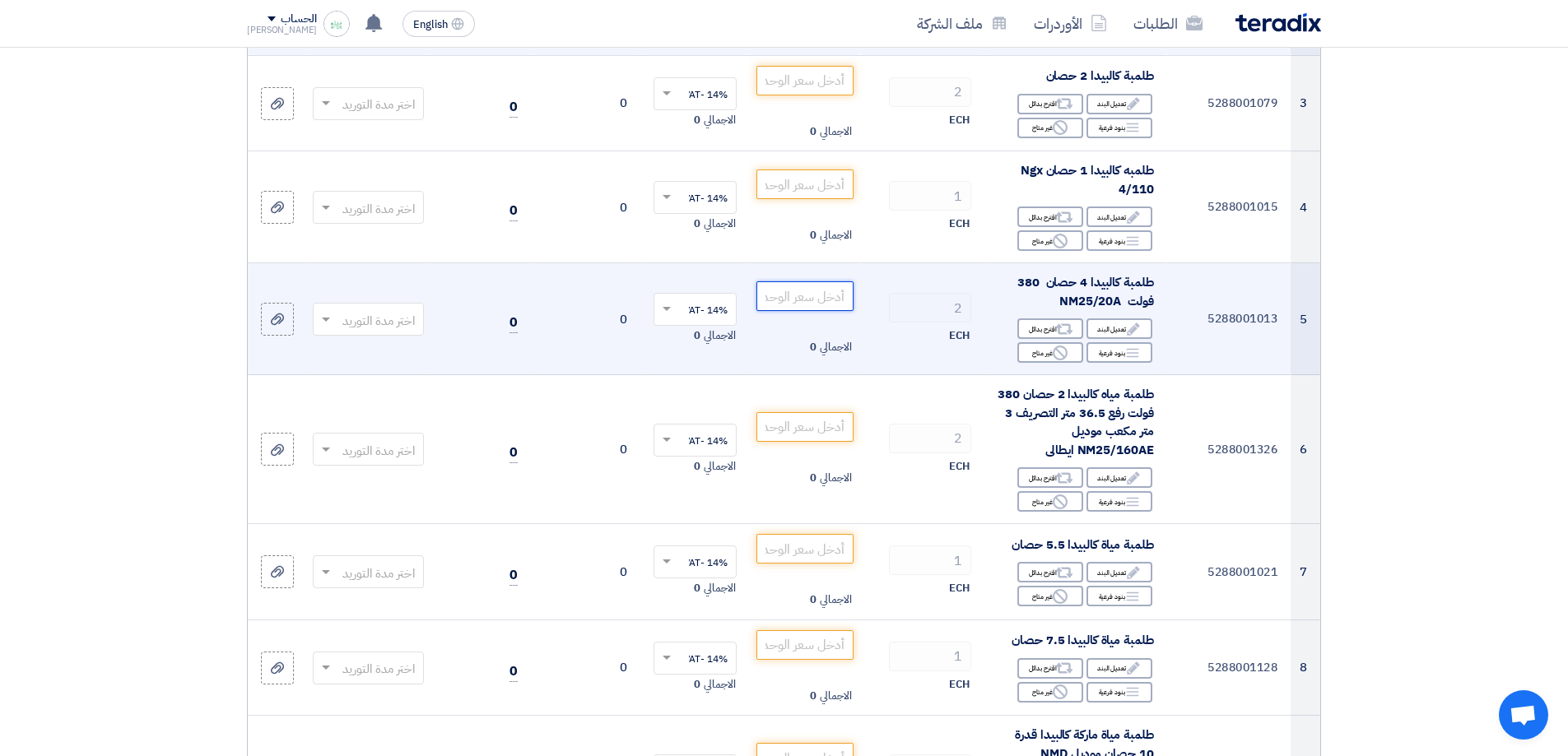
click at [820, 305] on input "number" at bounding box center [804, 296] width 96 height 30
paste input "43452"
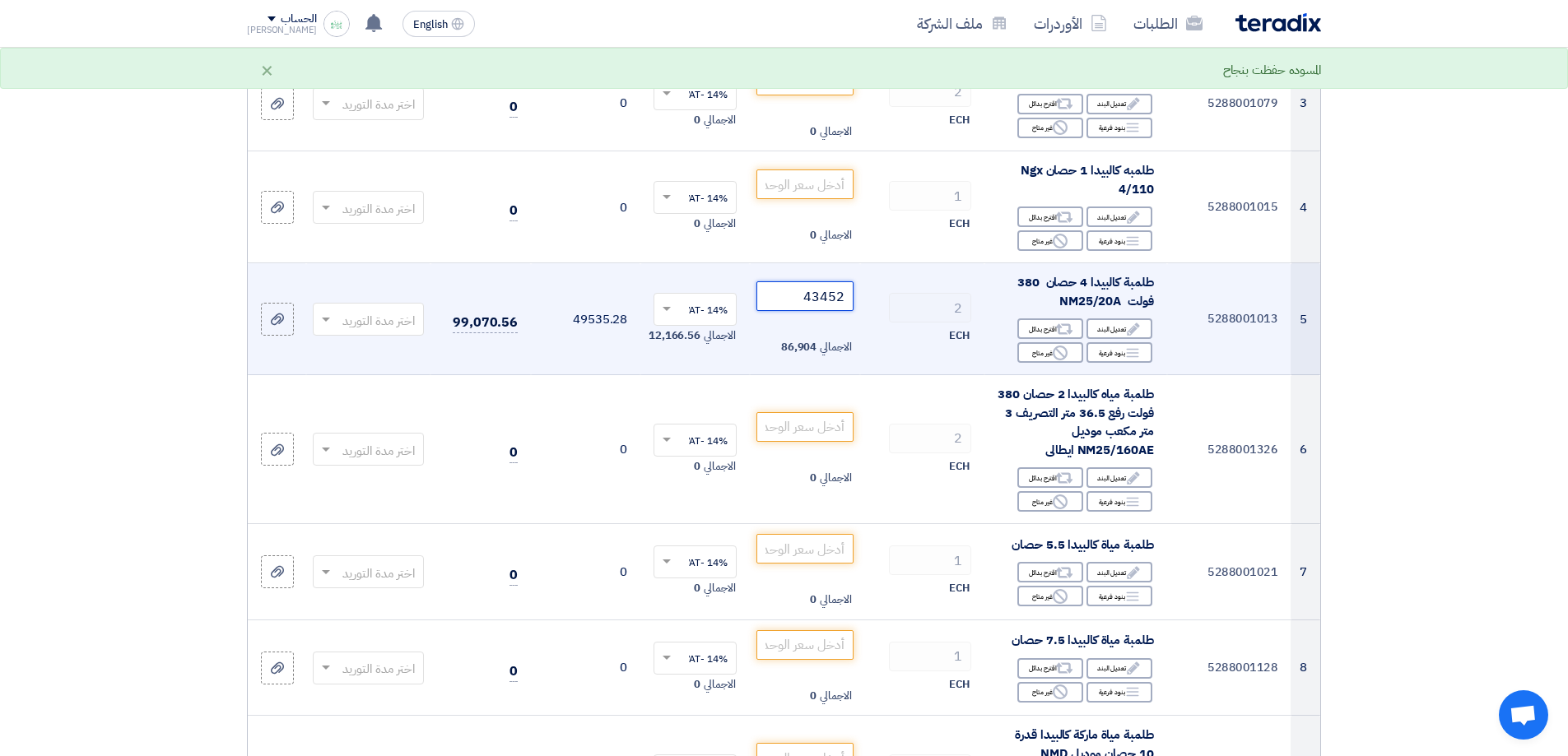
type input "43452"
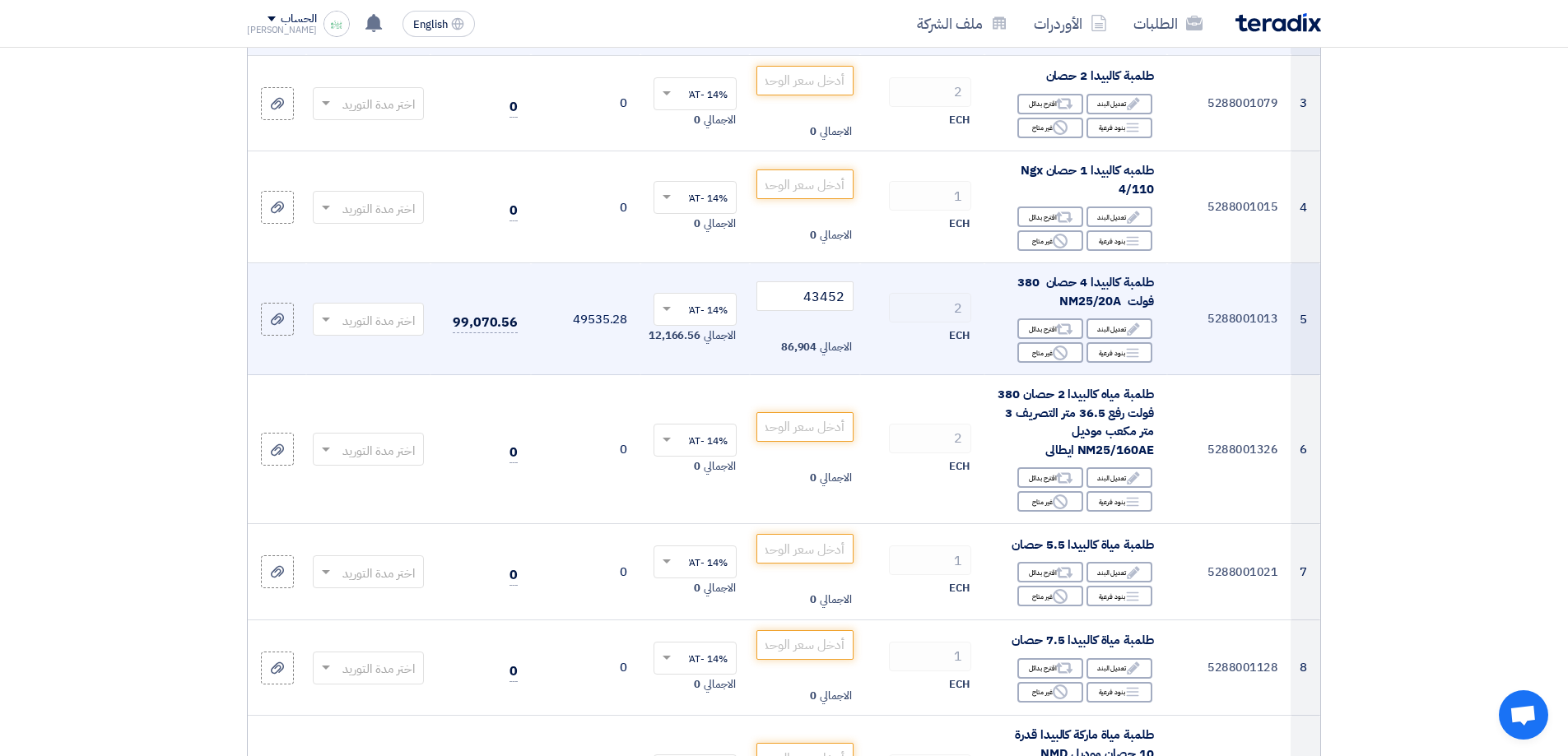
click at [365, 307] on input "text" at bounding box center [378, 320] width 78 height 27
click at [372, 492] on span "8-12 اسبوع" at bounding box center [385, 498] width 59 height 18
click at [287, 326] on label at bounding box center [277, 319] width 33 height 33
click at [0, 0] on input "file" at bounding box center [0, 0] width 0 height 0
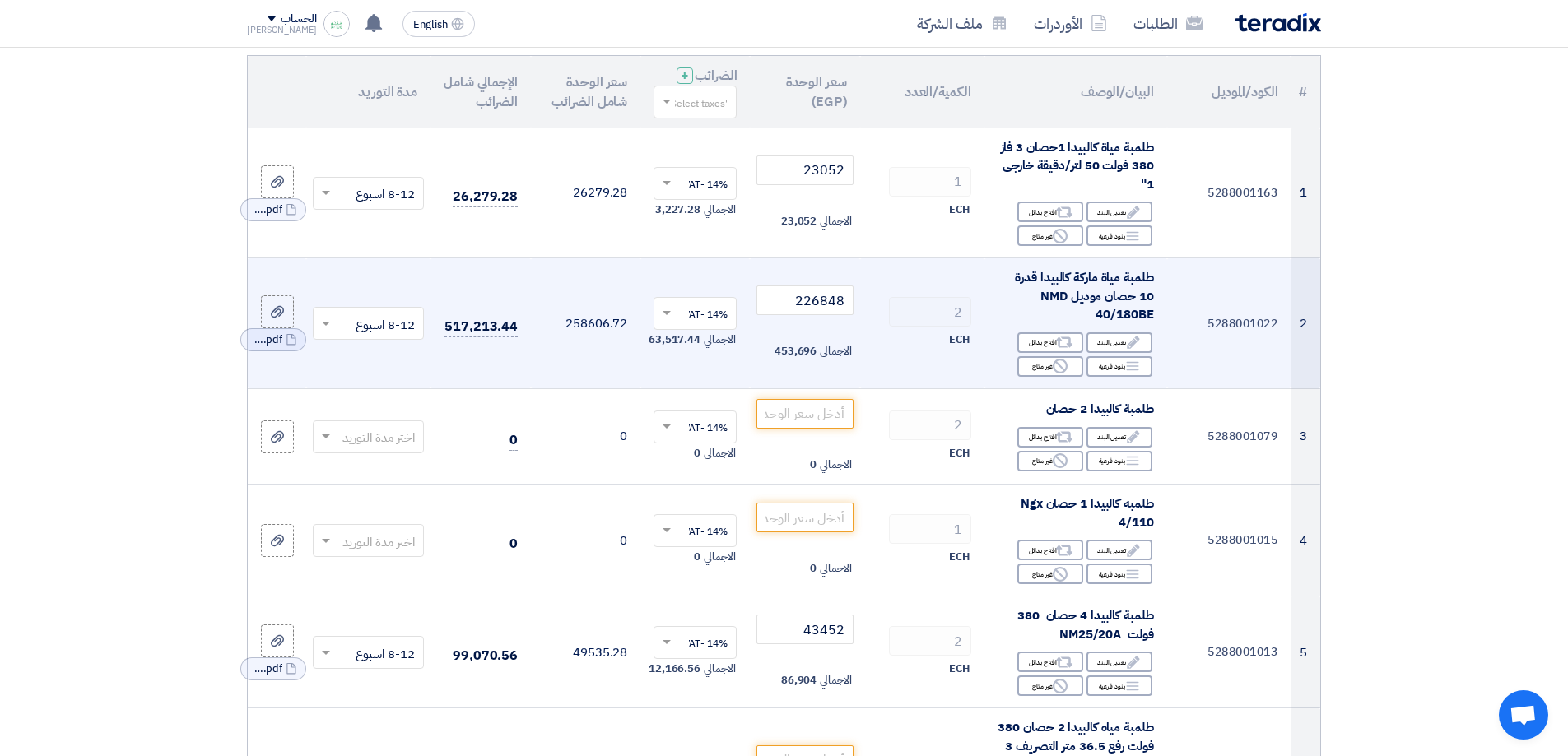
scroll to position [159, 0]
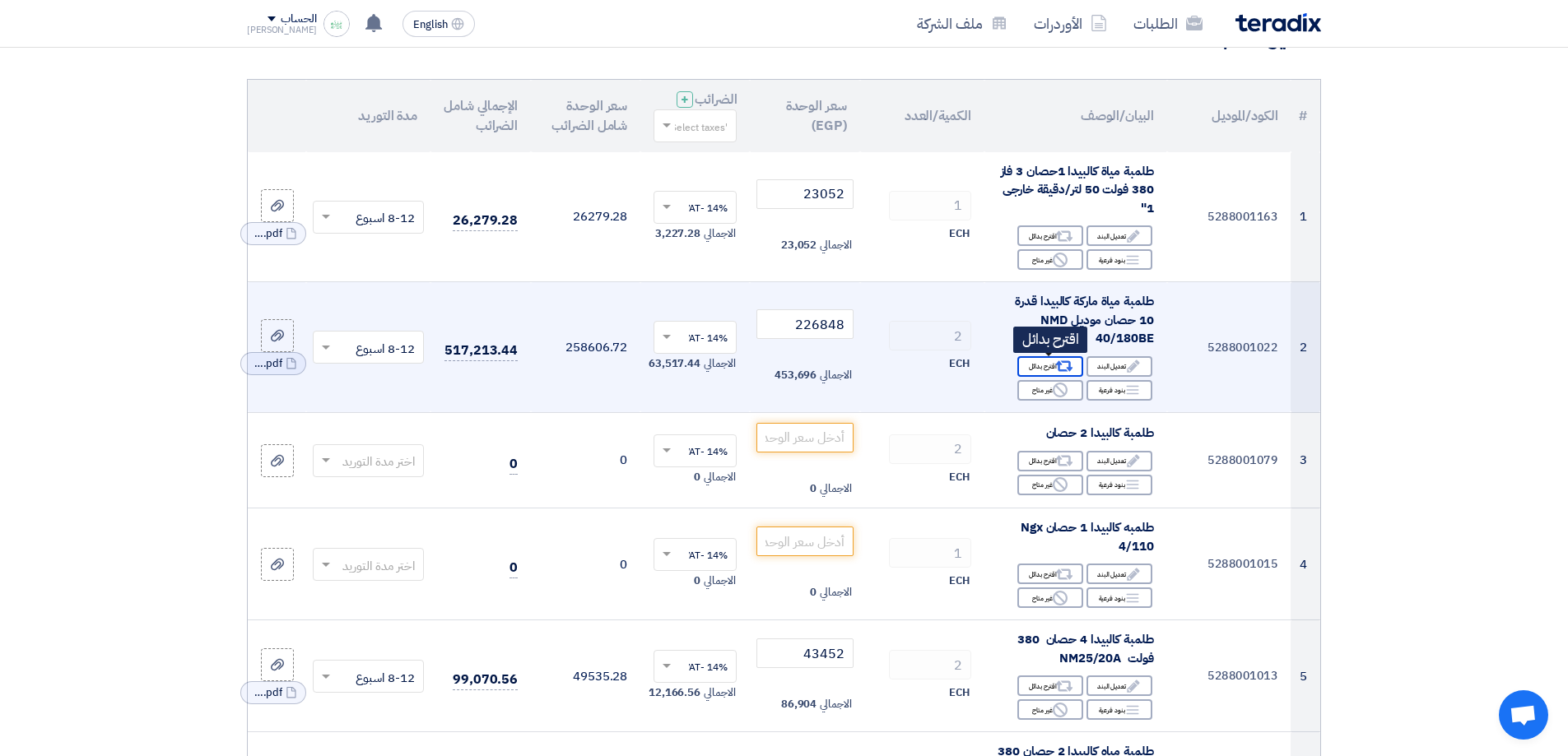
click at [1066, 370] on icon "Alternative" at bounding box center [1064, 367] width 17 height 17
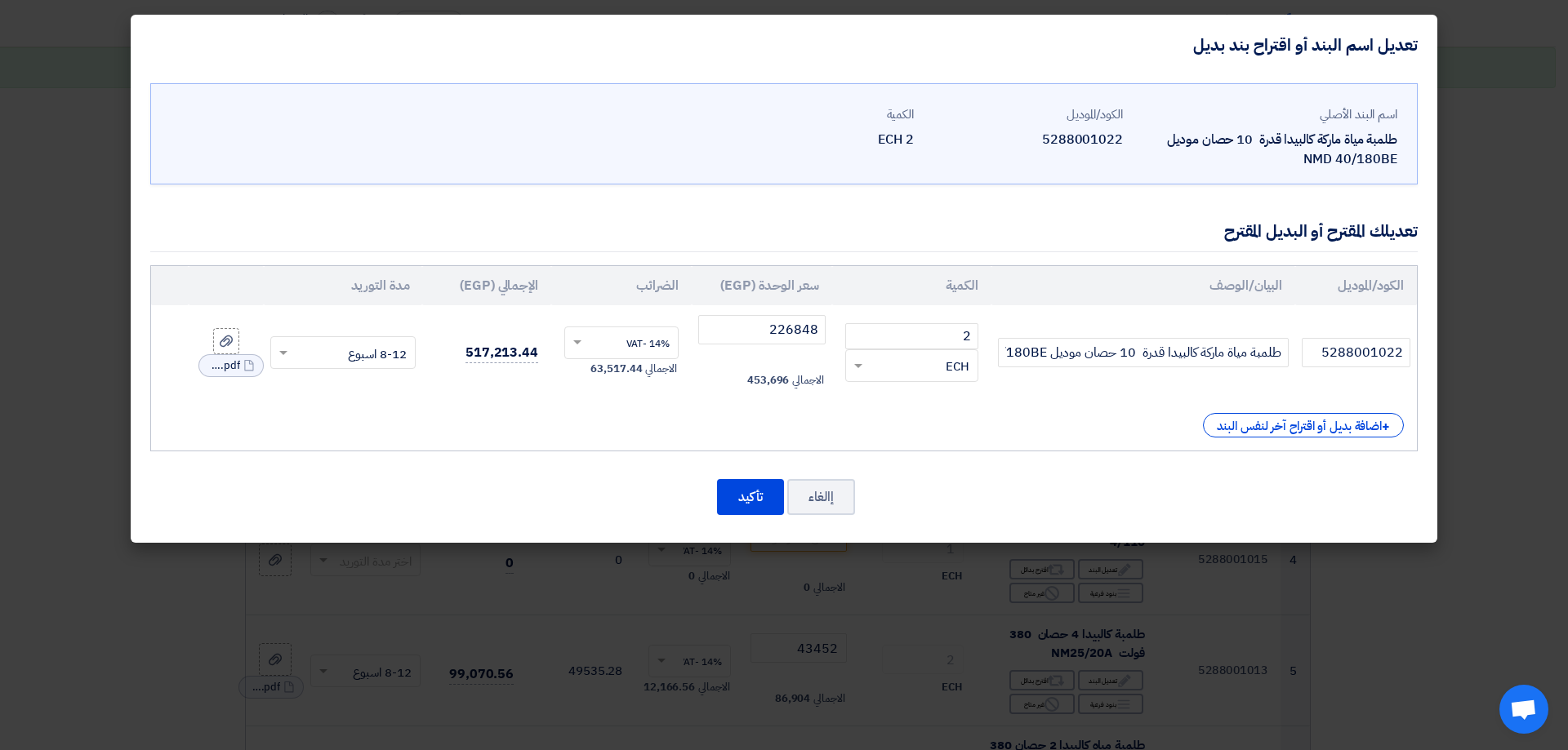
click at [947, 452] on div "اسم البند الأصلي طلمبة مياة ماركة كالبيدا قدرة 10 حصان موديل NMD 40/180BE الكود…" at bounding box center [784, 309] width 1307 height 468
click at [841, 497] on button "إالغاء" at bounding box center [821, 497] width 67 height 36
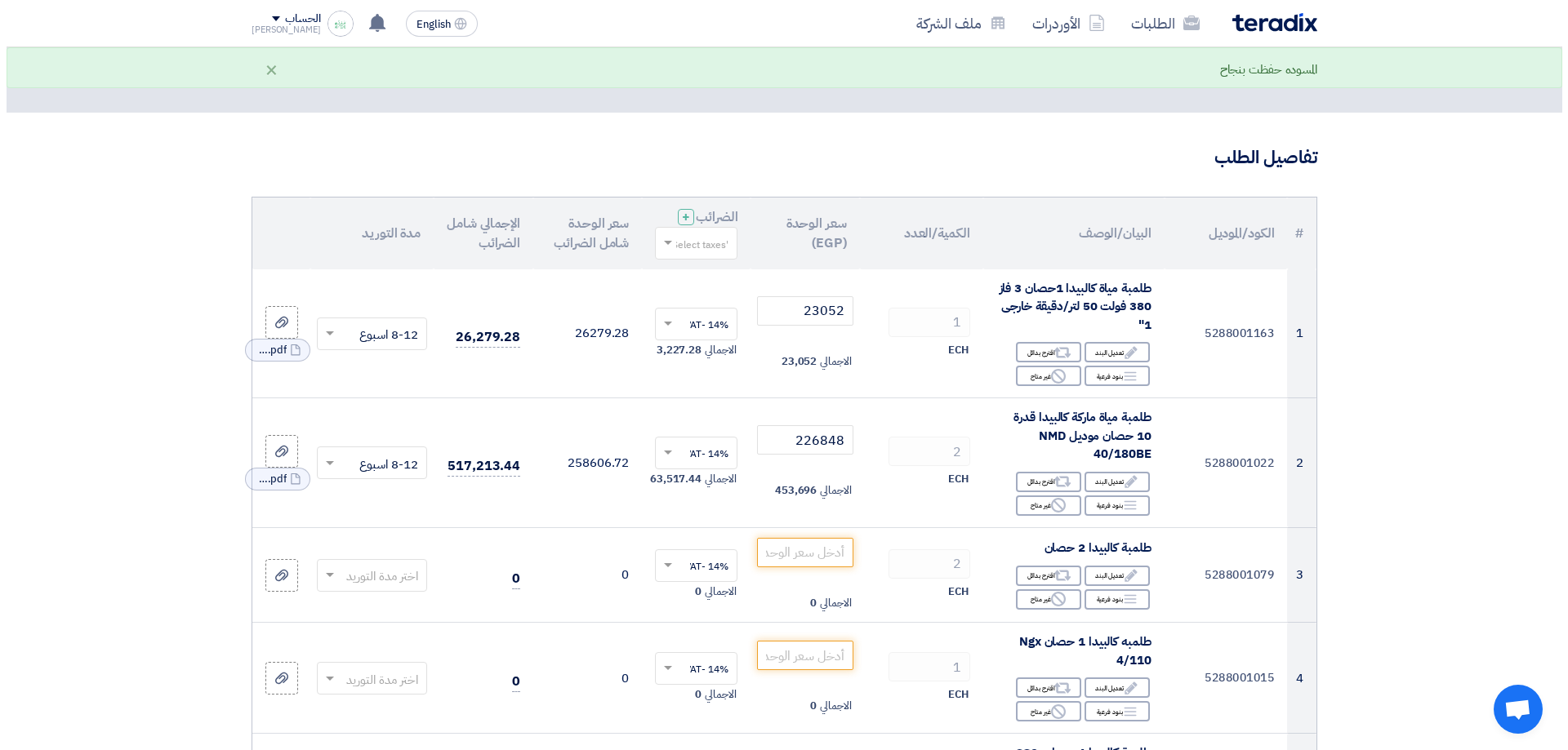
scroll to position [0, 0]
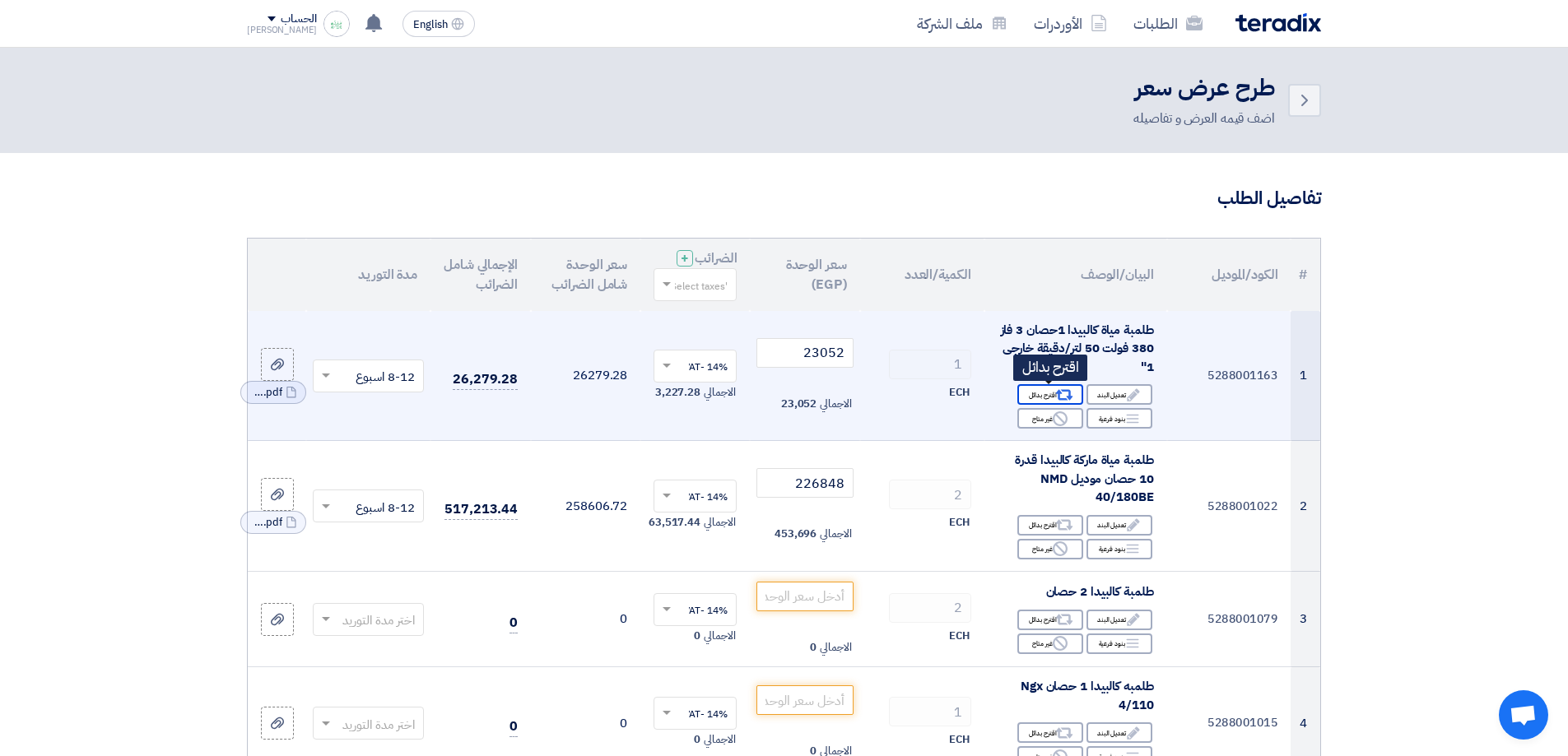
click at [1051, 389] on div "Alternative اقترح بدائل" at bounding box center [1051, 395] width 66 height 21
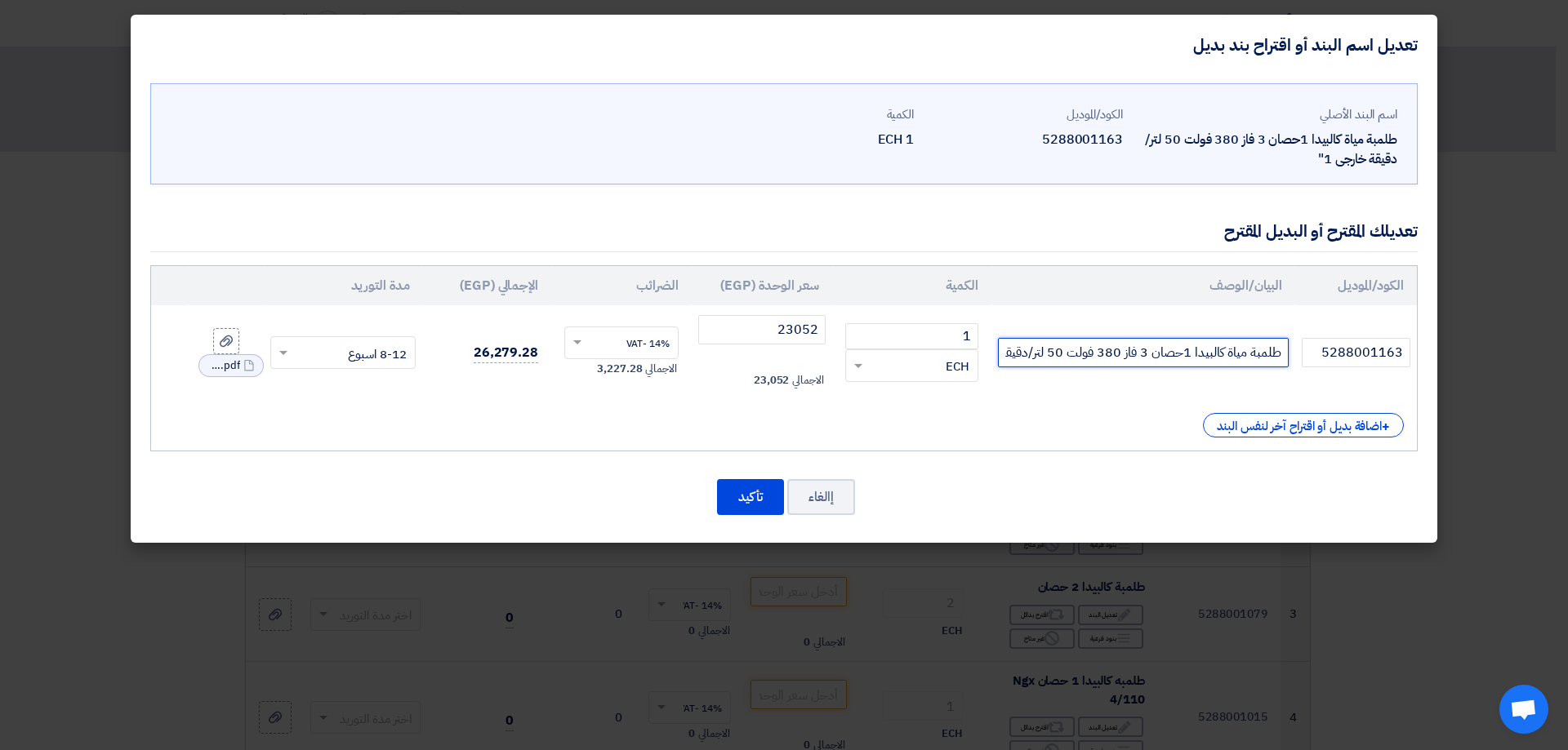
click at [1051, 349] on input "طلمبة مياة كالبيدا 1حصان 3 فاز 380 فولت 50 لتر/دقيقة خارجى 1"" at bounding box center [1144, 353] width 291 height 29
paste input "VORTEX 100 T, 1HP, 400/50/3, 50l/min @ 8,5m"
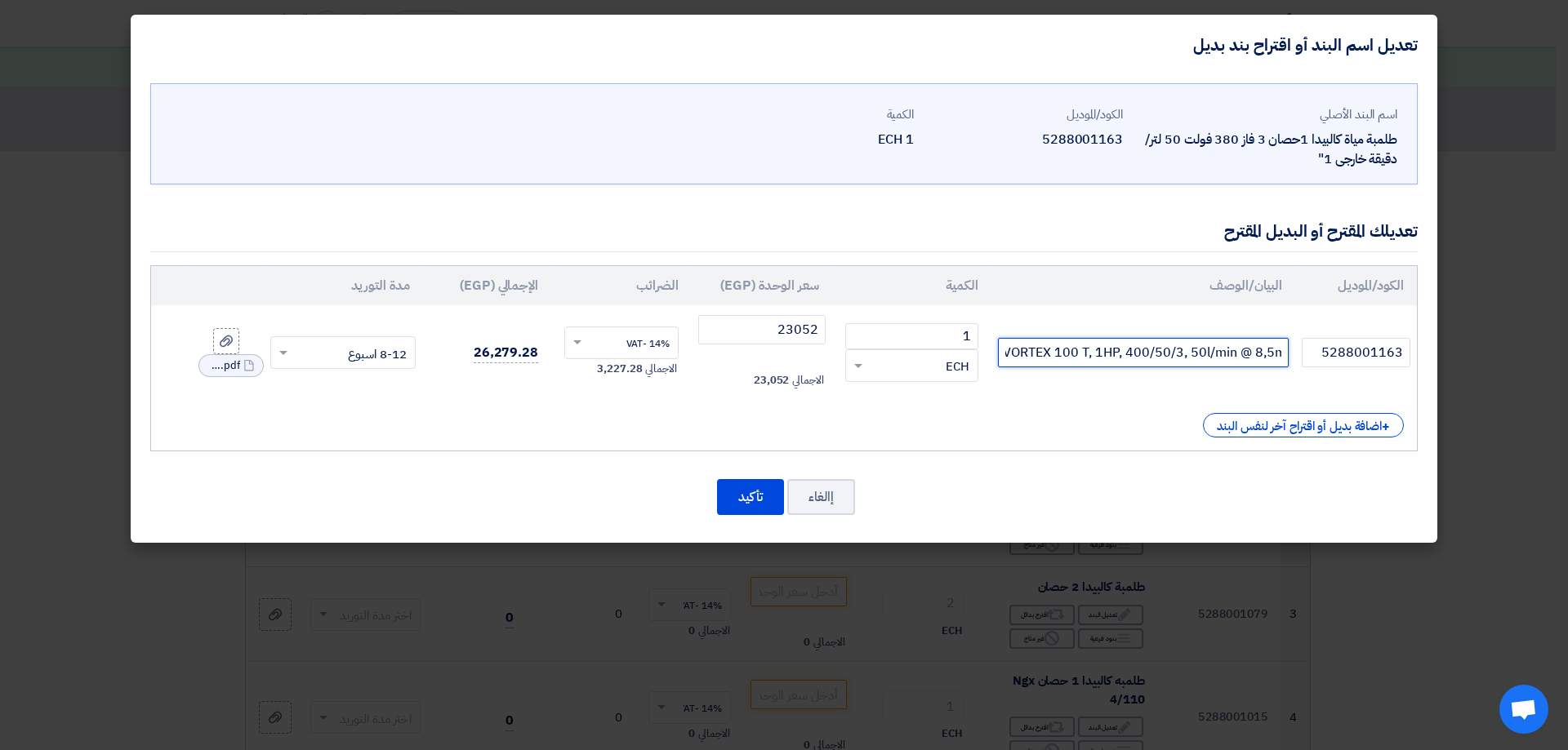
type input "VORTEX 100 T, 1HP, 400/50/3, 50l/min @ 8,5m"
click at [1081, 427] on div "+ اضافة بديل أو اقتراح آخر لنفس البند" at bounding box center [784, 426] width 1240 height 24
click at [762, 502] on button "تأكيد" at bounding box center [750, 497] width 67 height 36
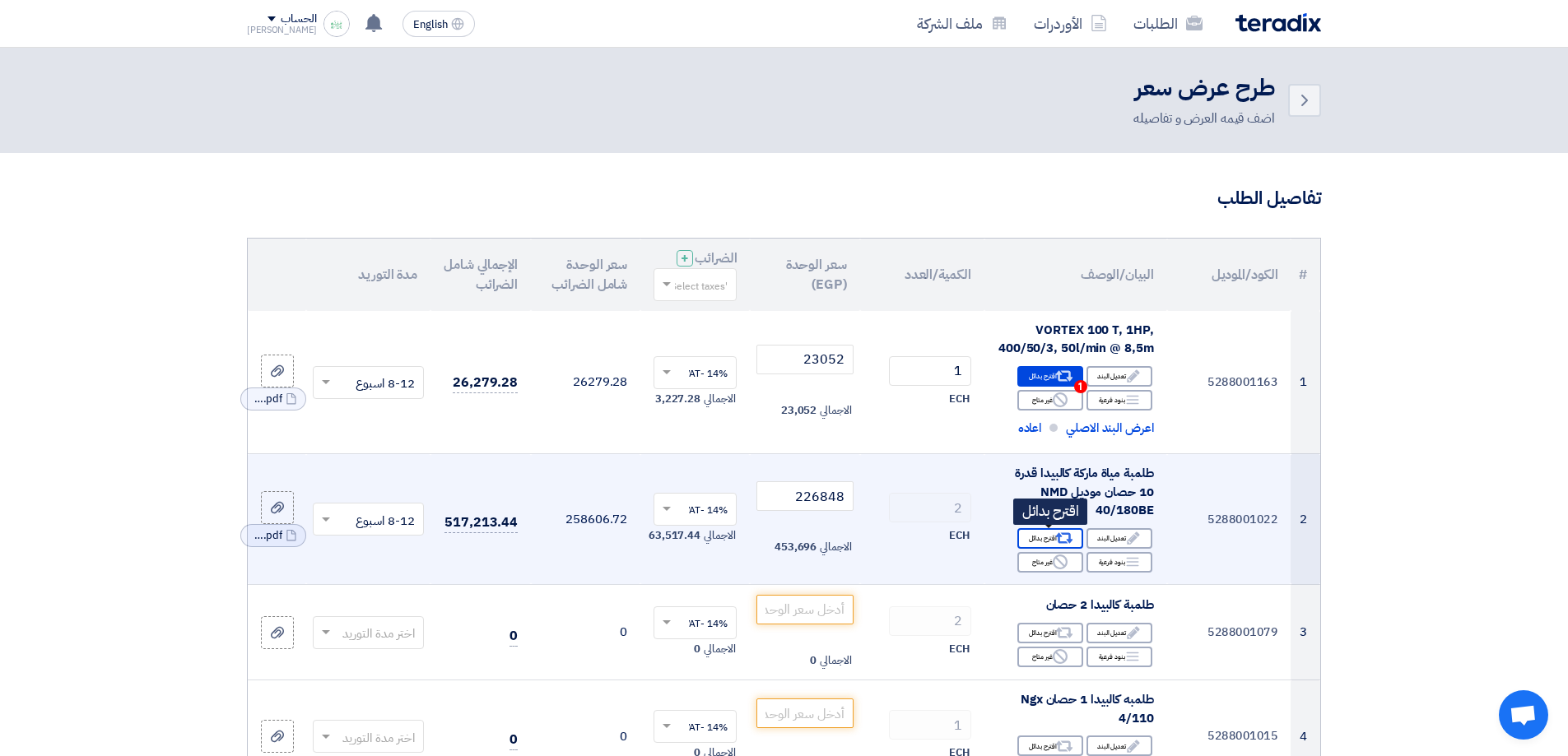
click at [1046, 542] on div "Alternative اقترح بدائل" at bounding box center [1051, 539] width 66 height 21
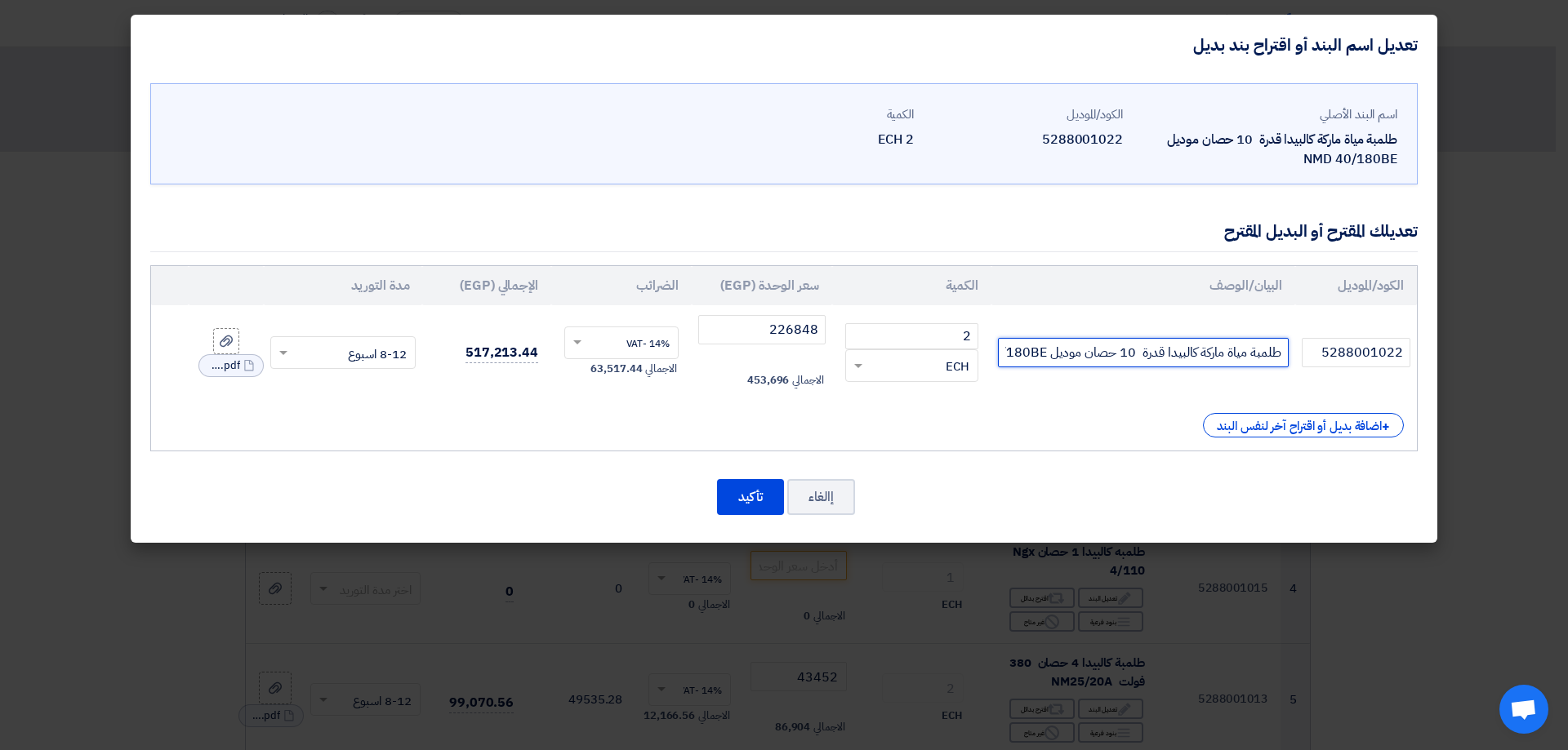
click at [1040, 356] on input "طلمبة مياة ماركة كالبيدا قدرة 10 حصان موديل NMD 40/180BE" at bounding box center [1144, 353] width 291 height 29
paste input "VORTEX 1000 E / 23 T, 10HP, 400/50/3, 2 poles, 19m3/h @ 31m"
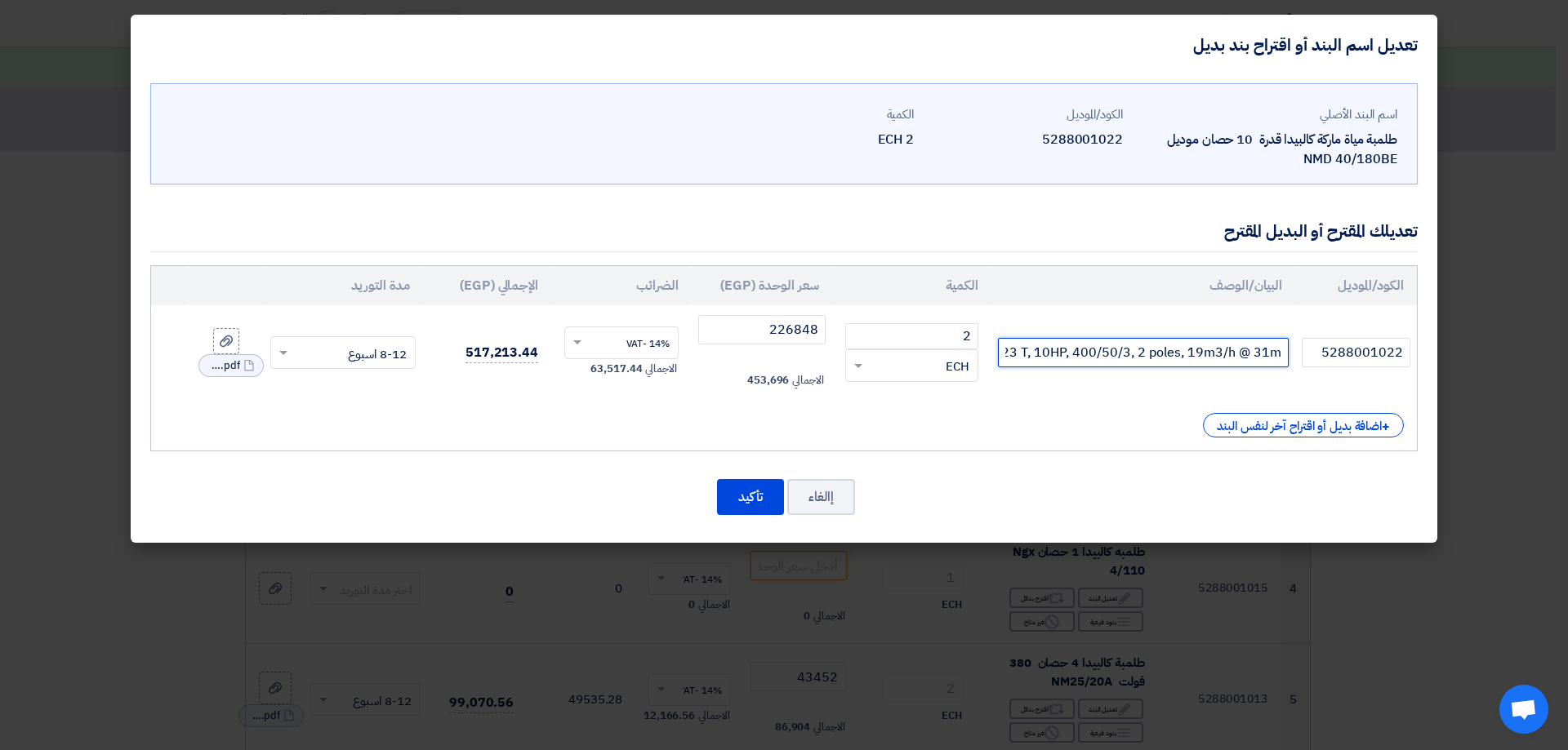
scroll to position [0, -106]
type input "VORTEX 1000 E / 23 T, 10HP, 400/50/3, 2 poles, 19m3/h @ 31m"
click at [752, 496] on button "تأكيد" at bounding box center [750, 497] width 67 height 36
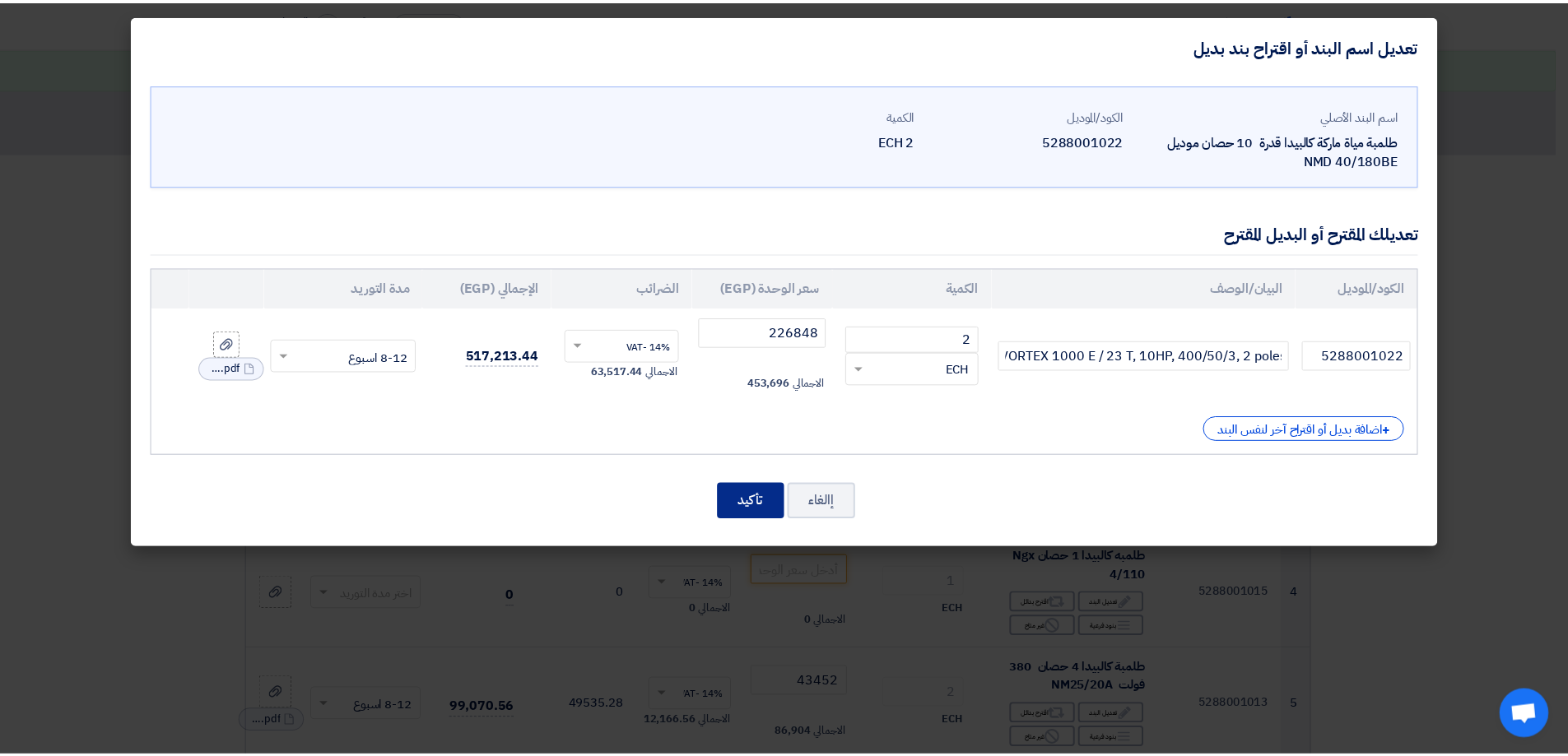
scroll to position [0, 0]
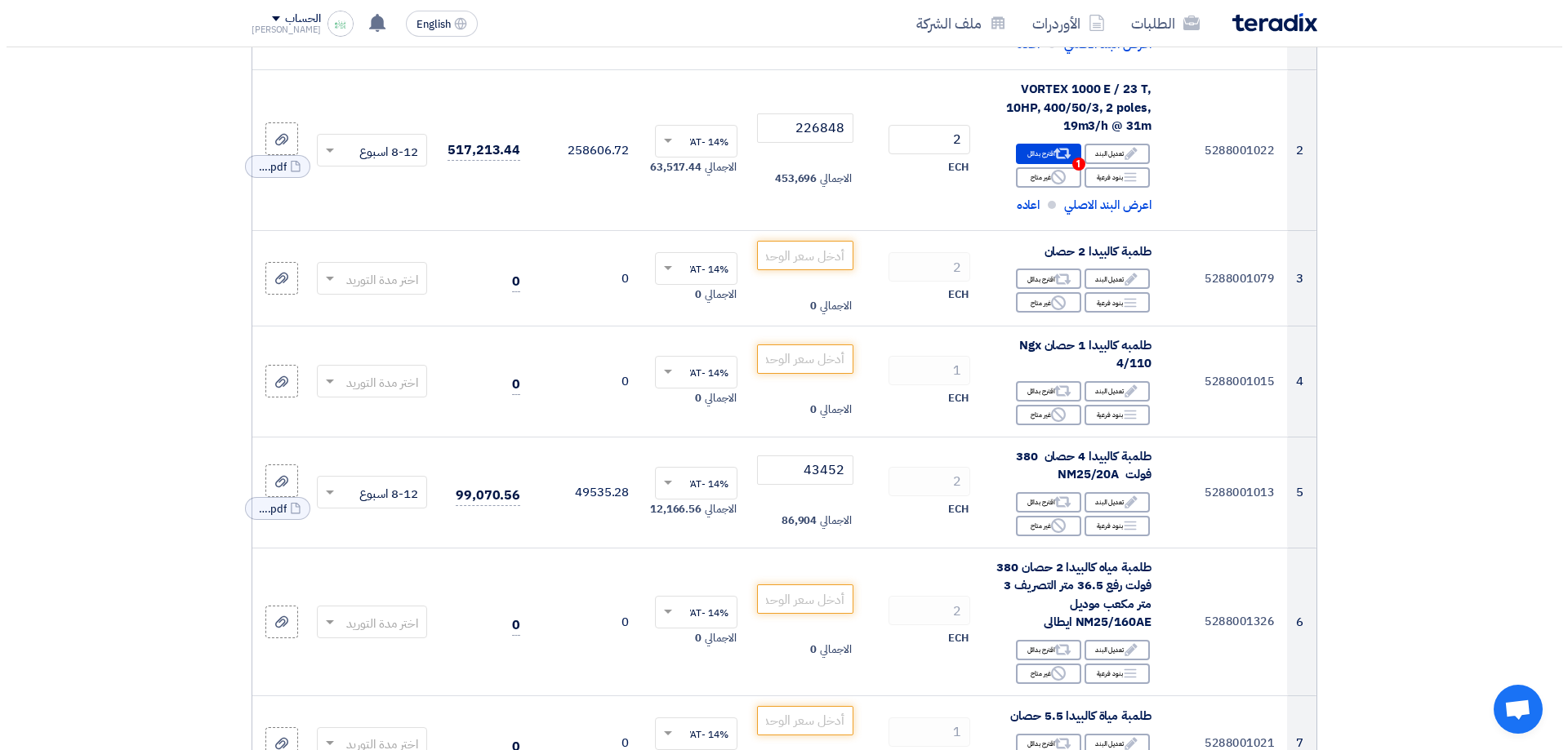
scroll to position [404, 0]
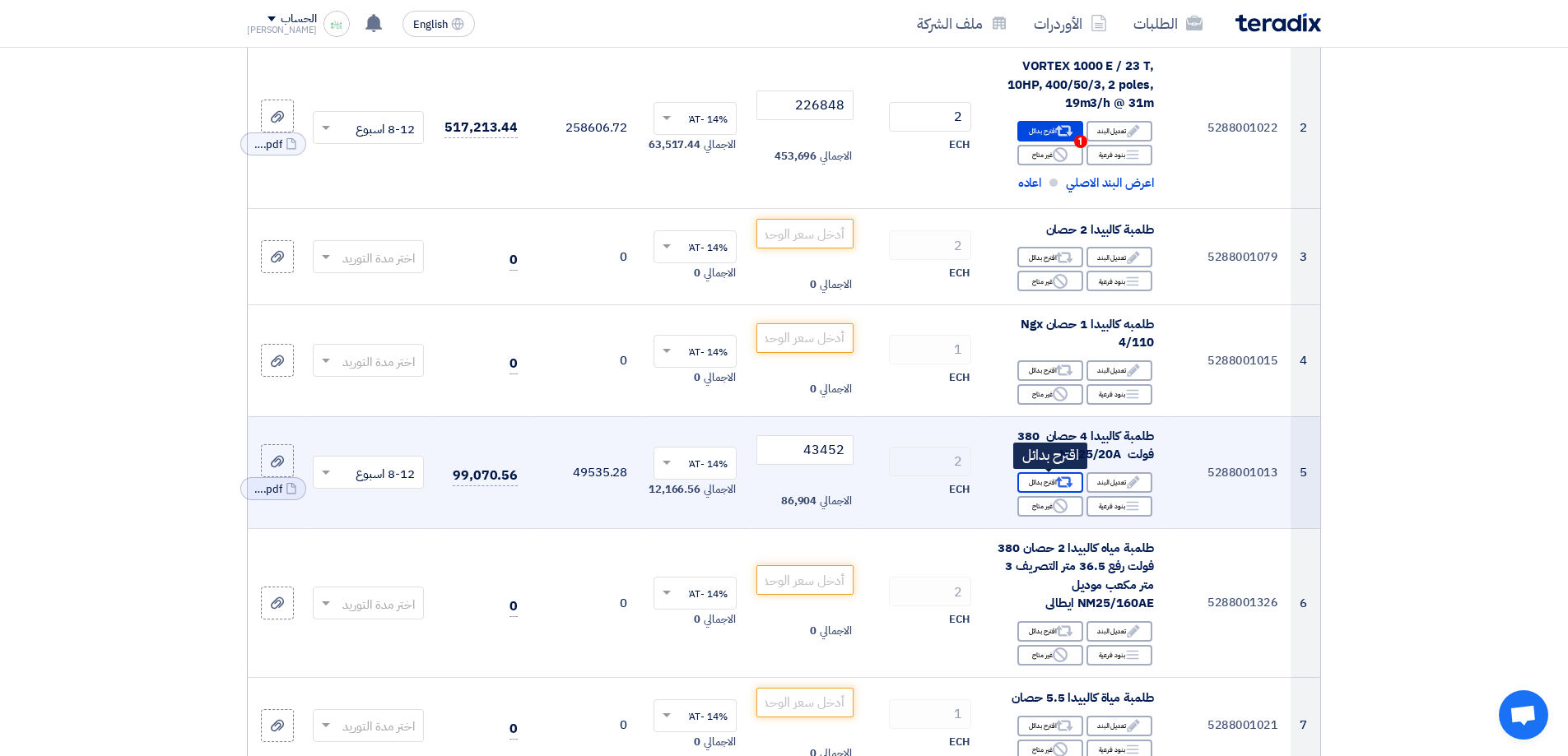
click at [1032, 477] on div "Alternative اقترح بدائل" at bounding box center [1051, 483] width 66 height 21
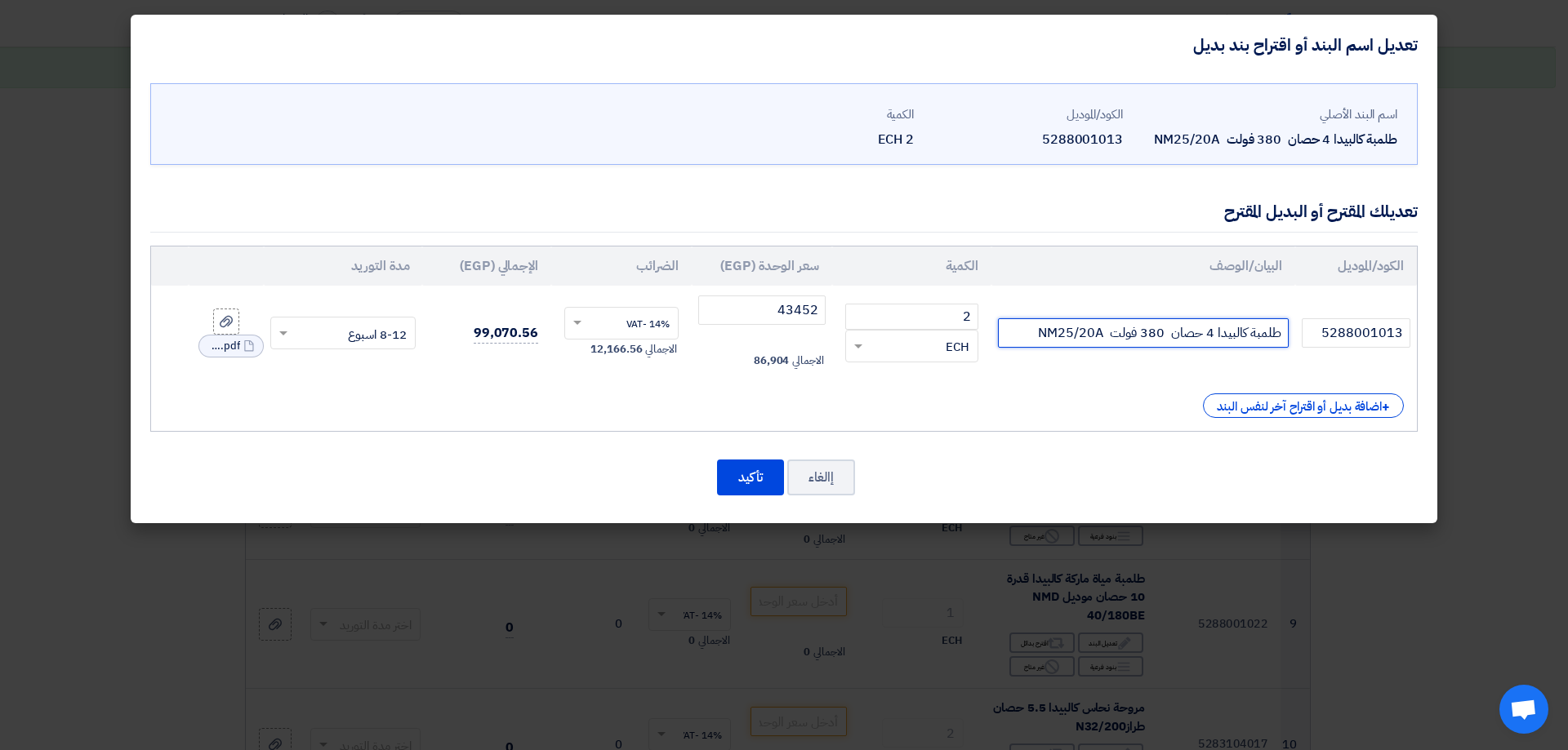
click at [1192, 339] on input "طلمبة كالبيدا 4 حصان 380 فولت NM25/20A" at bounding box center [1144, 333] width 291 height 29
paste input "C 400 T, 4HP, 400/50/3, 2 poles, 14m3/h @ 38m"
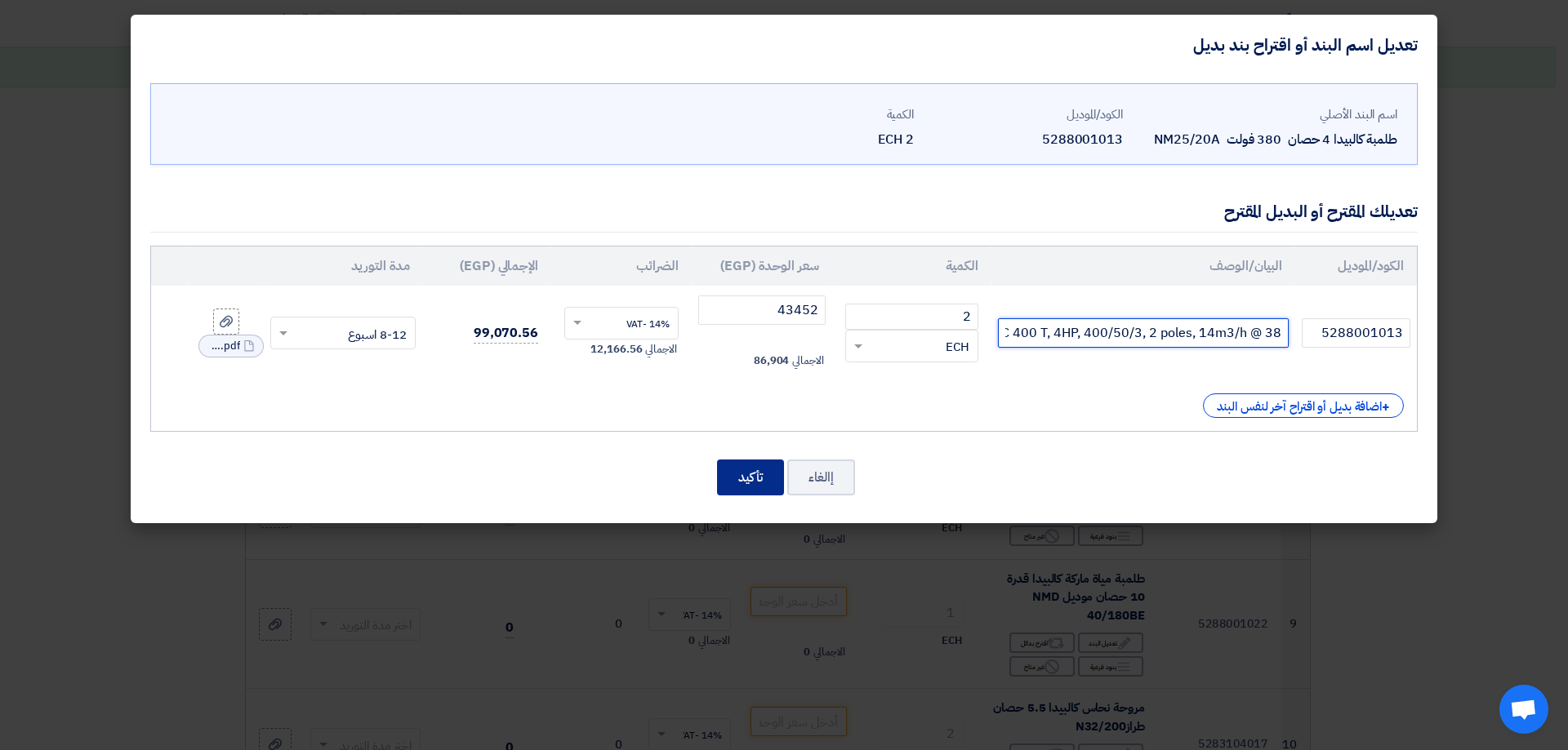
type input "C 400 T, 4HP, 400/50/3, 2 poles, 14m3/h @ 38m"
click at [750, 484] on button "تأكيد" at bounding box center [750, 478] width 67 height 36
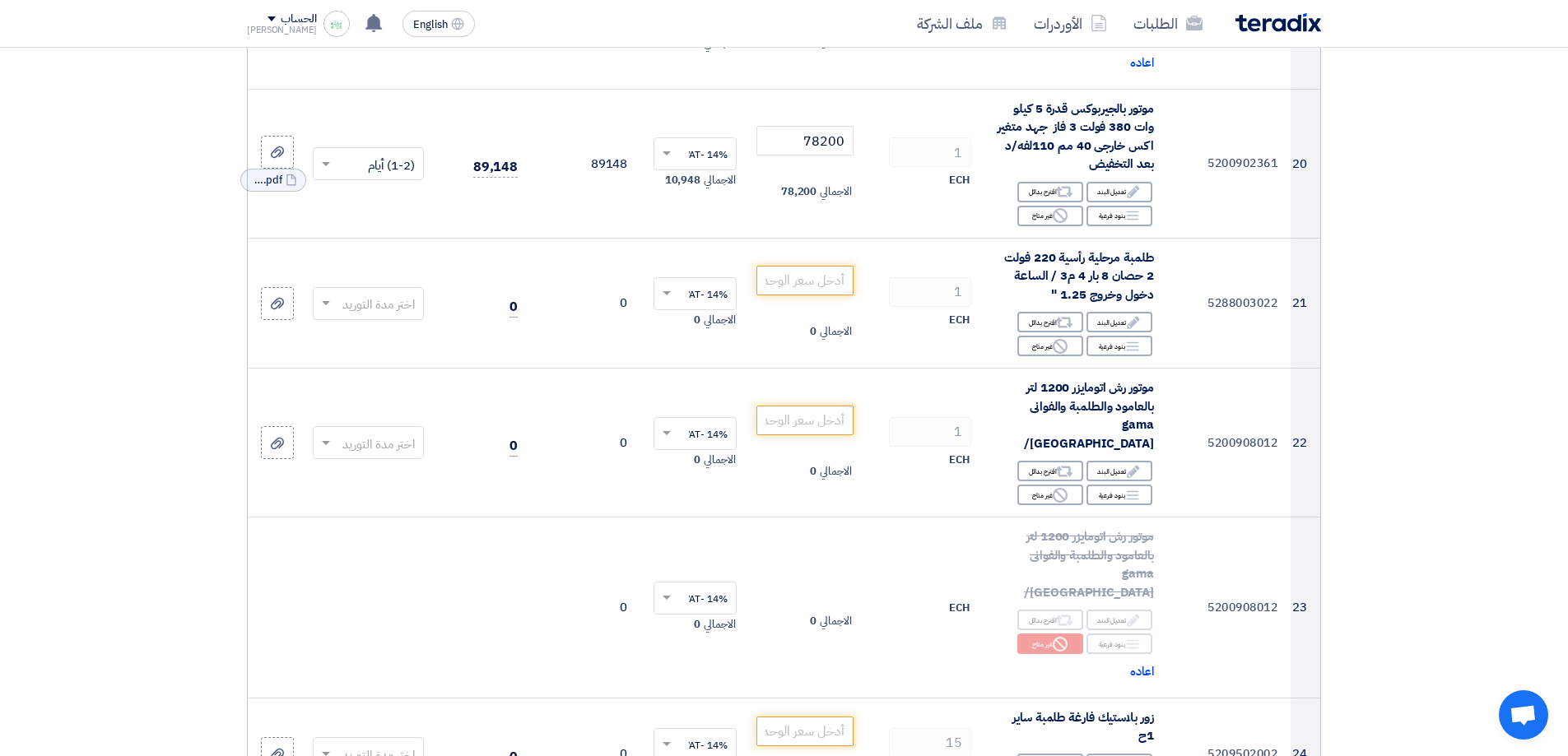
scroll to position [2752, 0]
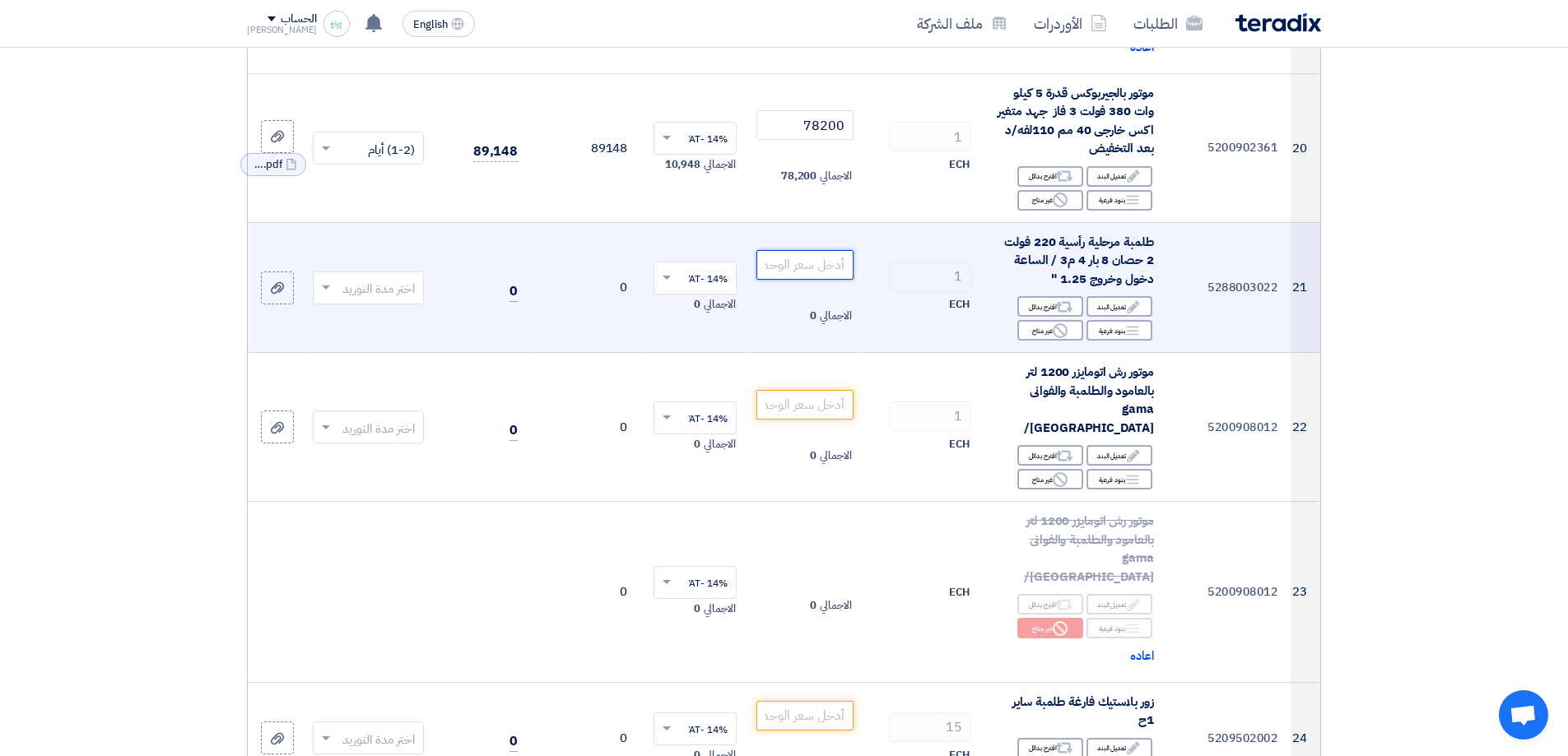
click at [815, 265] on input "number" at bounding box center [804, 265] width 96 height 30
paste input "45798"
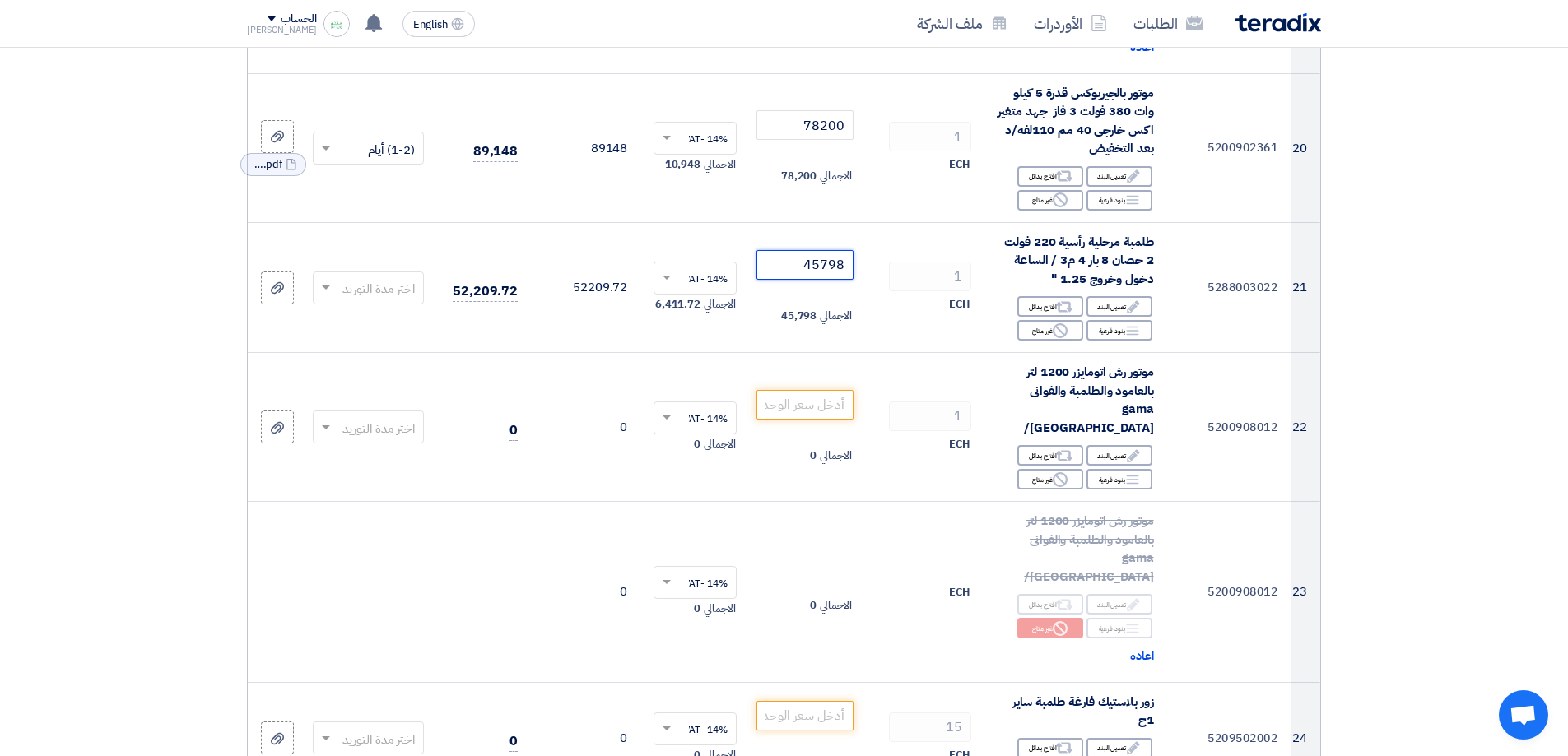
type input "45798"
click at [1433, 289] on section "تفاصيل الطلب # الكود/الموديل البيان/الوصف الكمية/العدد سعر الوحدة (EGP) الضرائب…" at bounding box center [784, 714] width 1568 height 6626
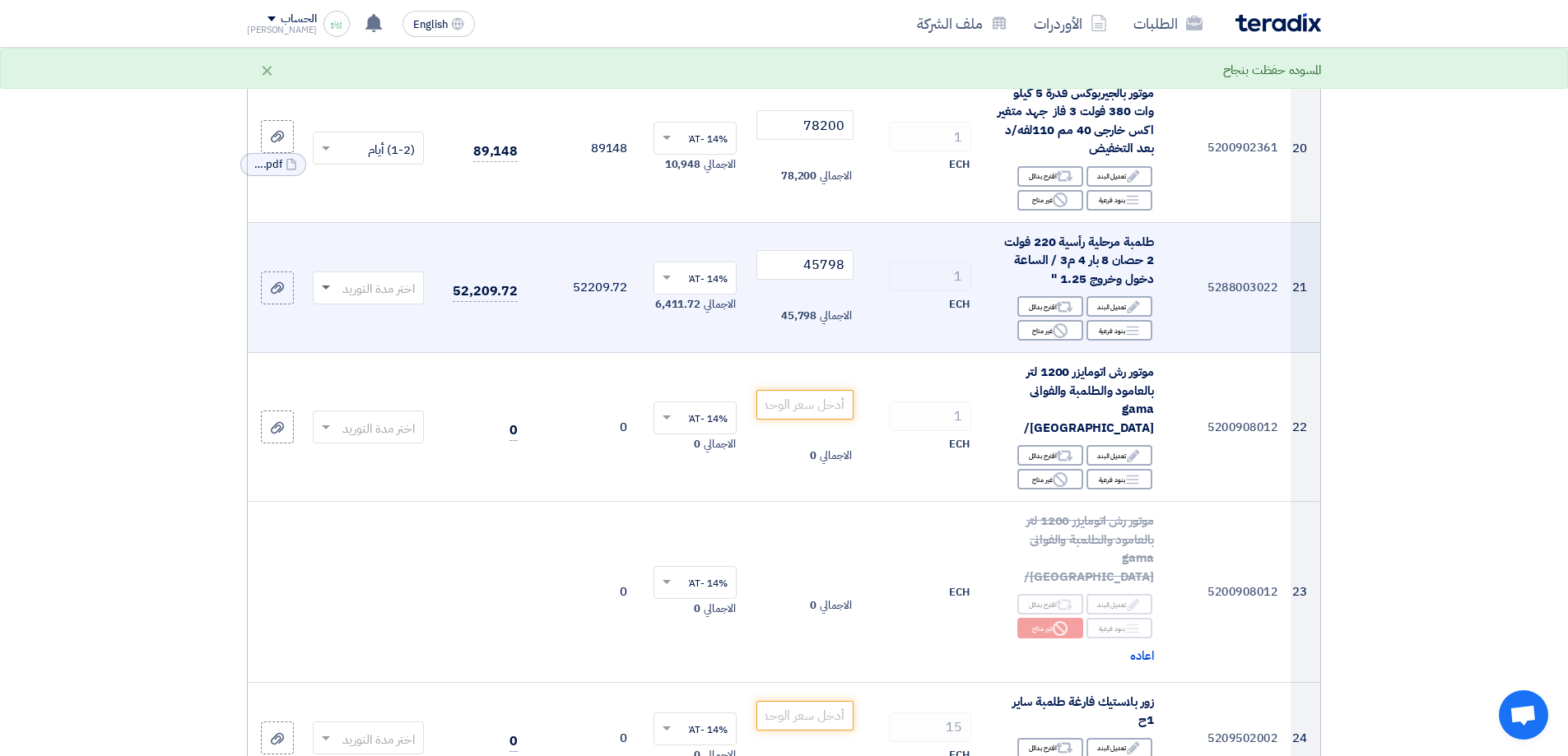
click at [330, 286] on span at bounding box center [325, 289] width 8 height 6
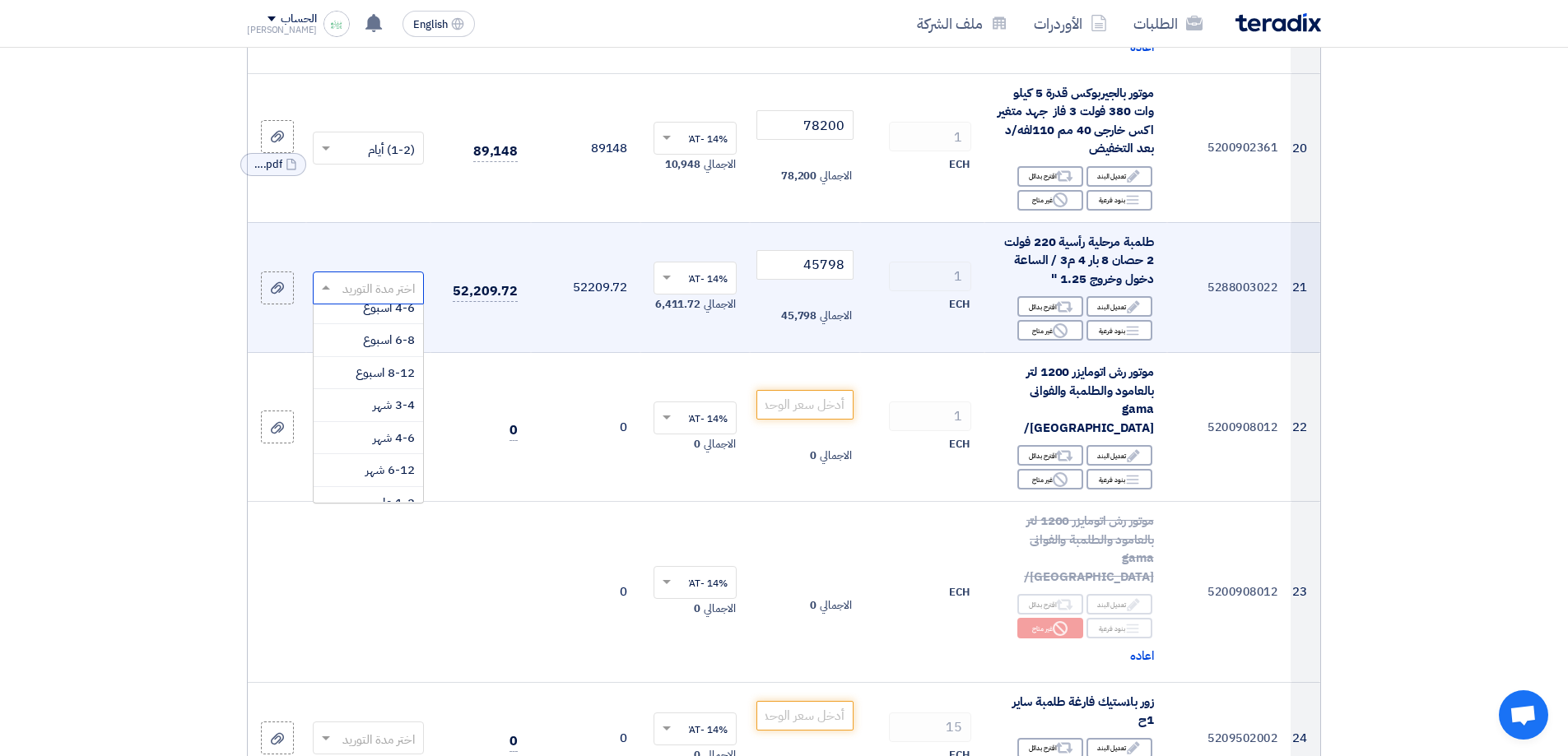
scroll to position [159, 0]
click at [378, 361] on span "8-12 اسبوع" at bounding box center [385, 356] width 59 height 18
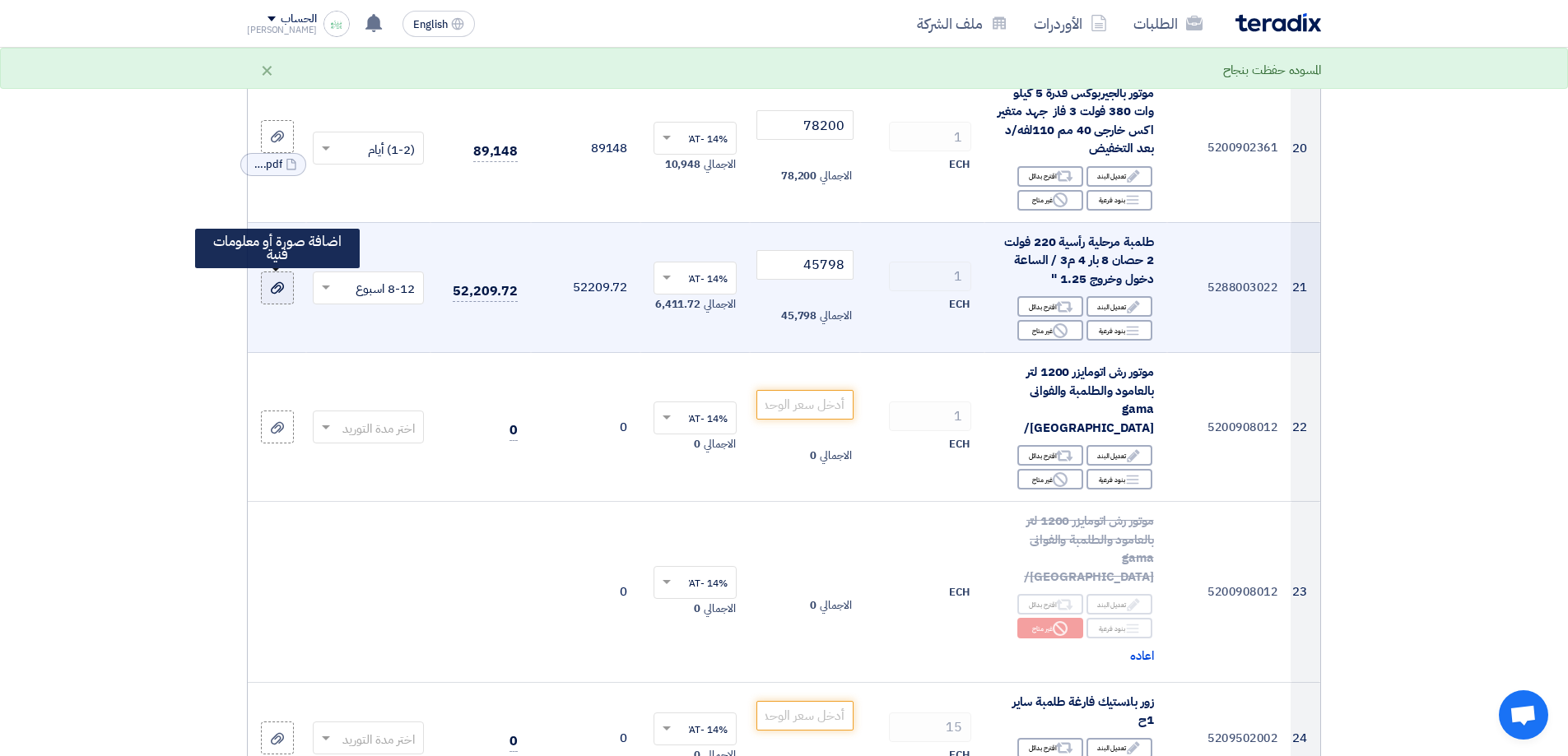
click at [287, 290] on label at bounding box center [277, 289] width 33 height 33
click at [0, 0] on input "file" at bounding box center [0, 0] width 0 height 0
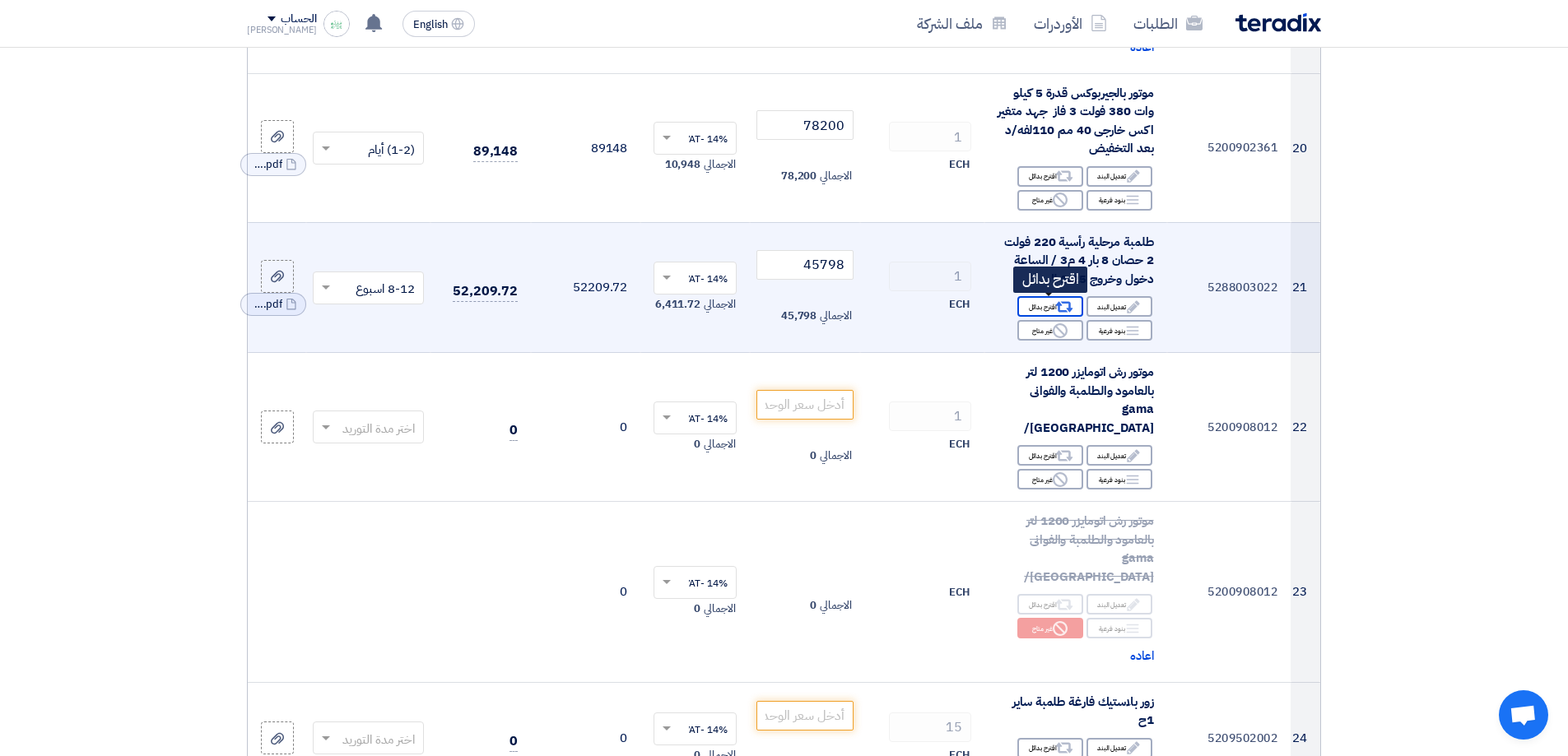
click at [1065, 306] on icon "Alternative" at bounding box center [1064, 308] width 17 height 17
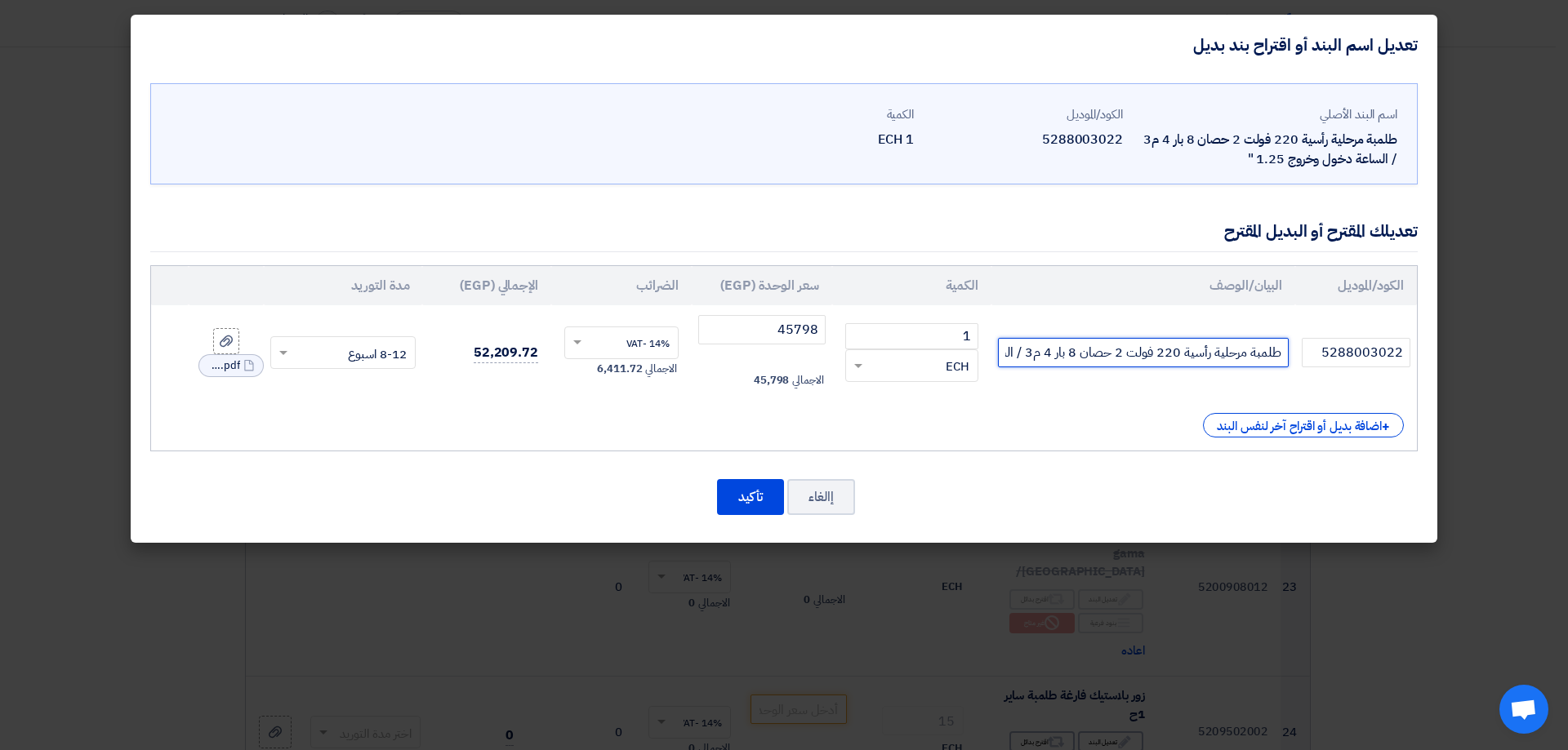
click at [1148, 355] on input "طلمبة مرحلية رأسية 220 فولت 2 حصان 8 بار 4 م3 / الساعة دخول وخروج 1.25 "" at bounding box center [1144, 353] width 291 height 29
paste input "CMV 200 T, 2.0HP, 400/50/3, 4m3/h @ 55m Max pressure: 68m Inlet: 1"1/2 - Outlet…"
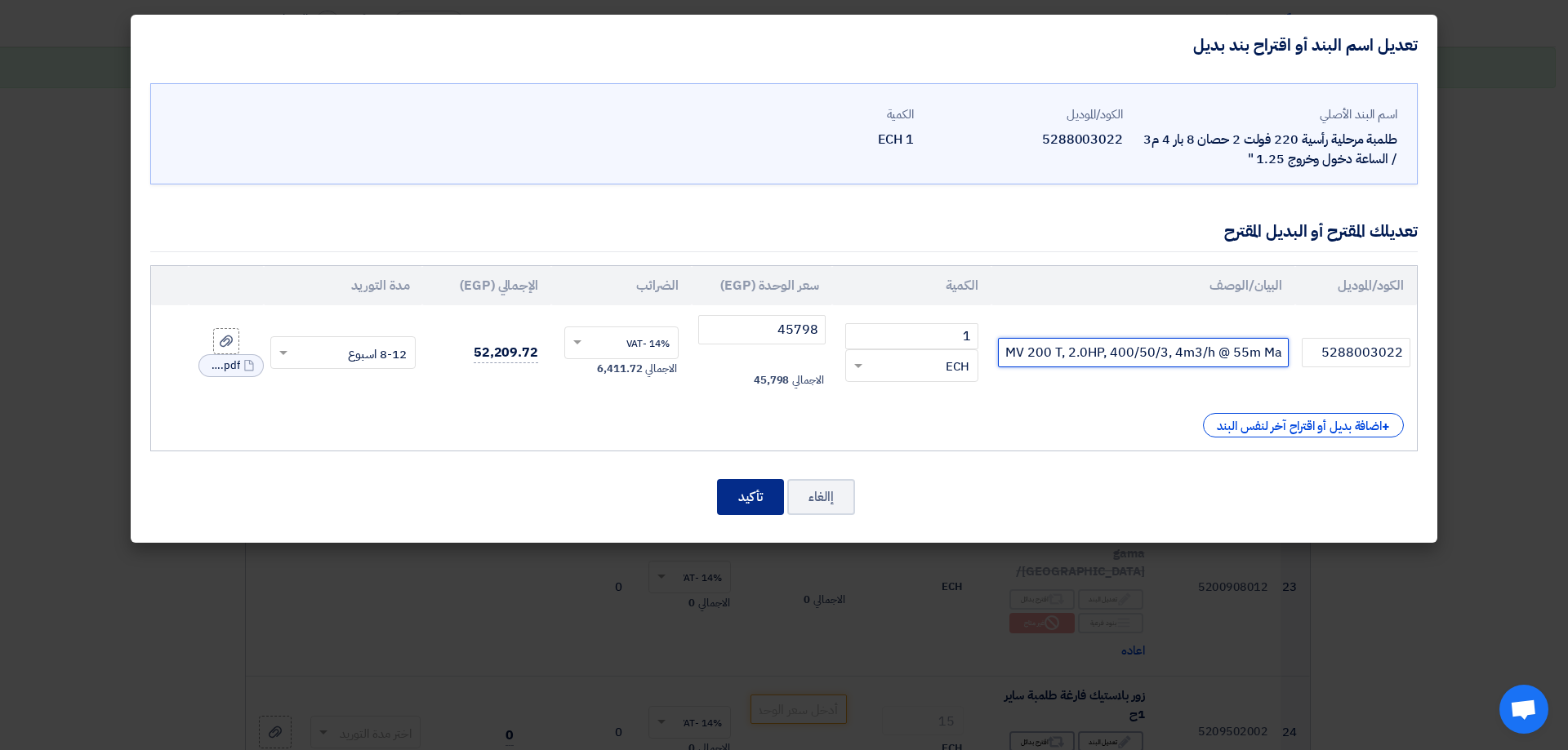
type input "CMV 200 T, 2.0HP, 400/50/3, 4m3/h @ 55m Max pressure: 68m Inlet: 1"1/2 - Outlet…"
click at [760, 492] on button "تأكيد" at bounding box center [750, 497] width 67 height 36
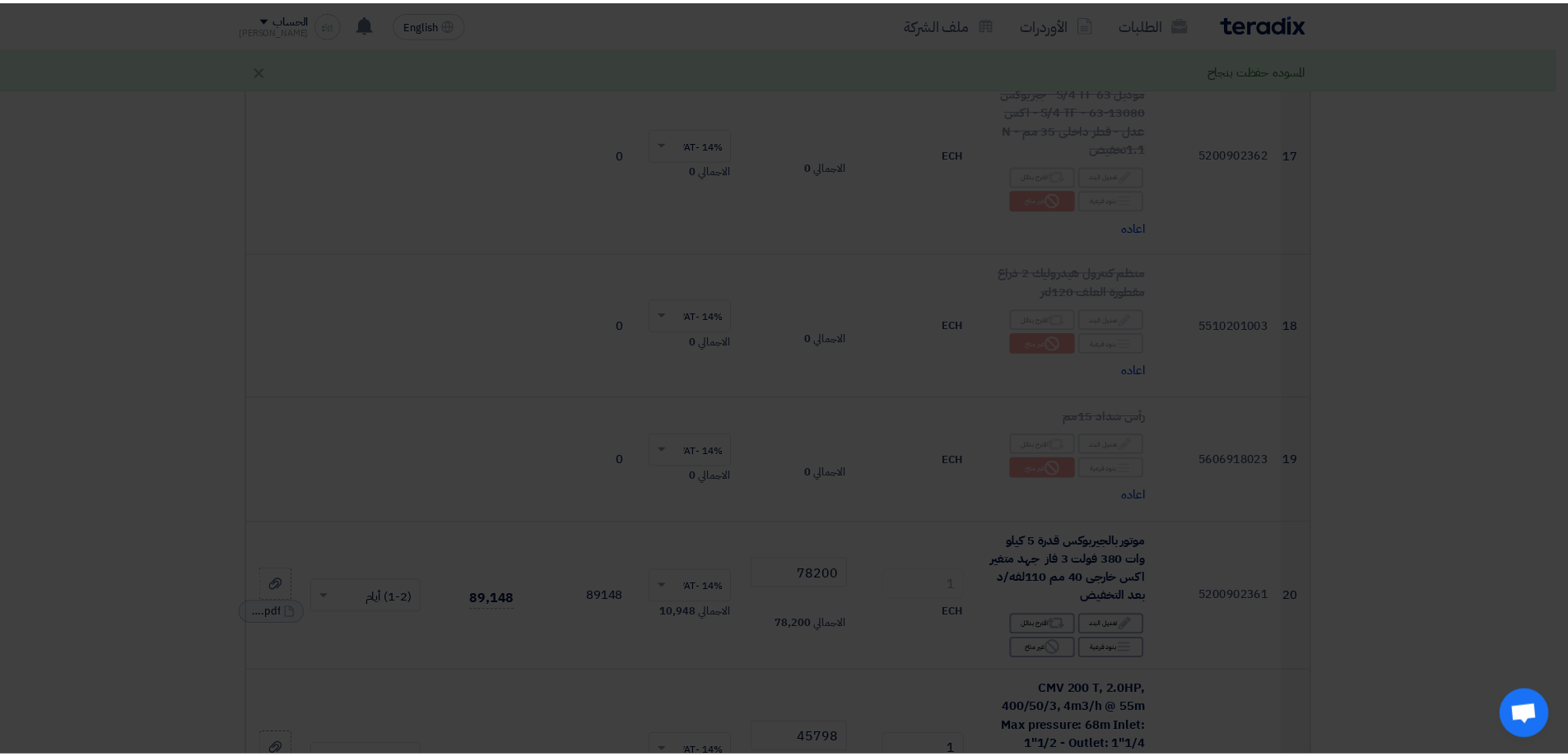
scroll to position [0, 0]
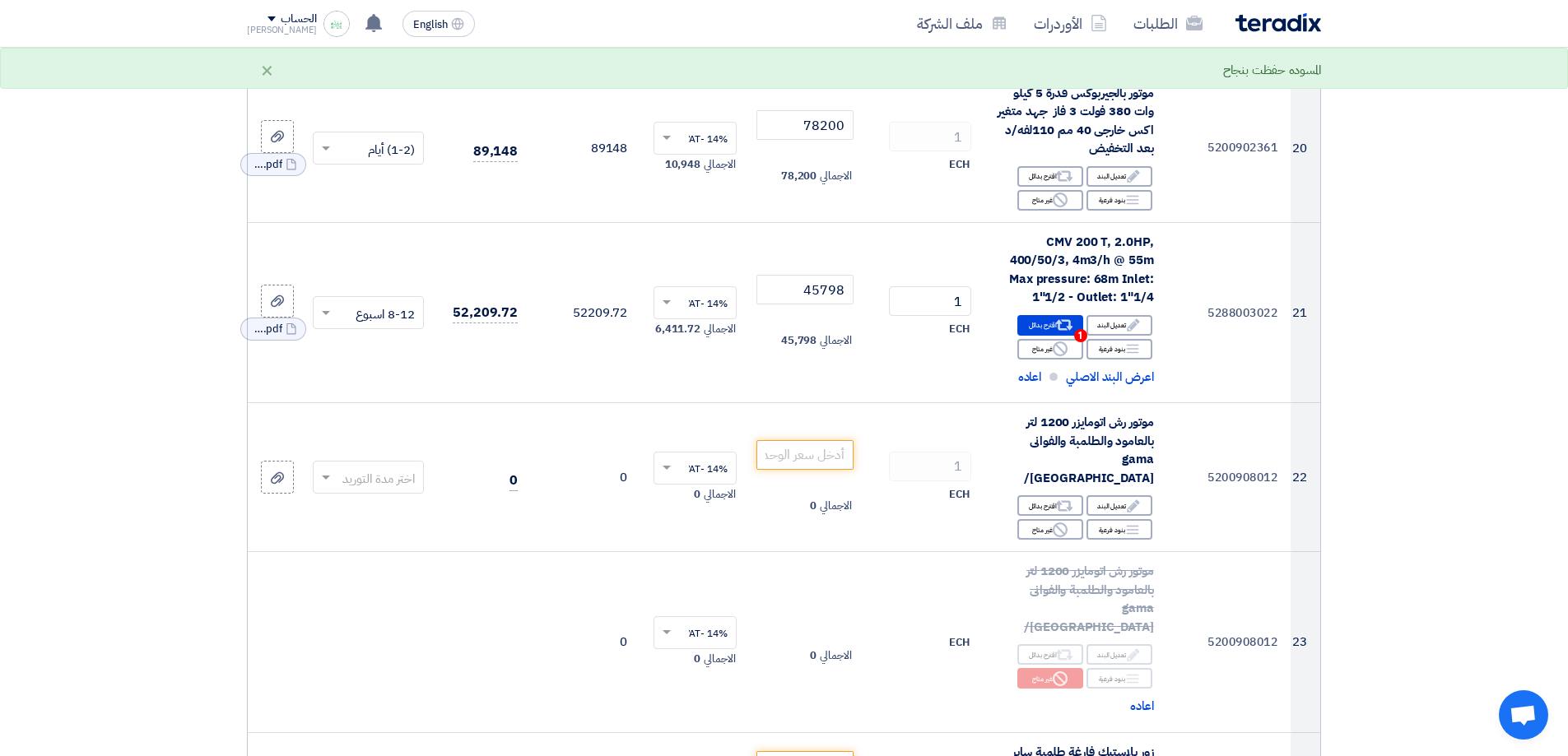
click at [1388, 378] on section "تفاصيل الطلب # الكود/الموديل البيان/الوصف الكمية/العدد سعر الوحدة (EGP) الضرائب…" at bounding box center [784, 739] width 1568 height 6676
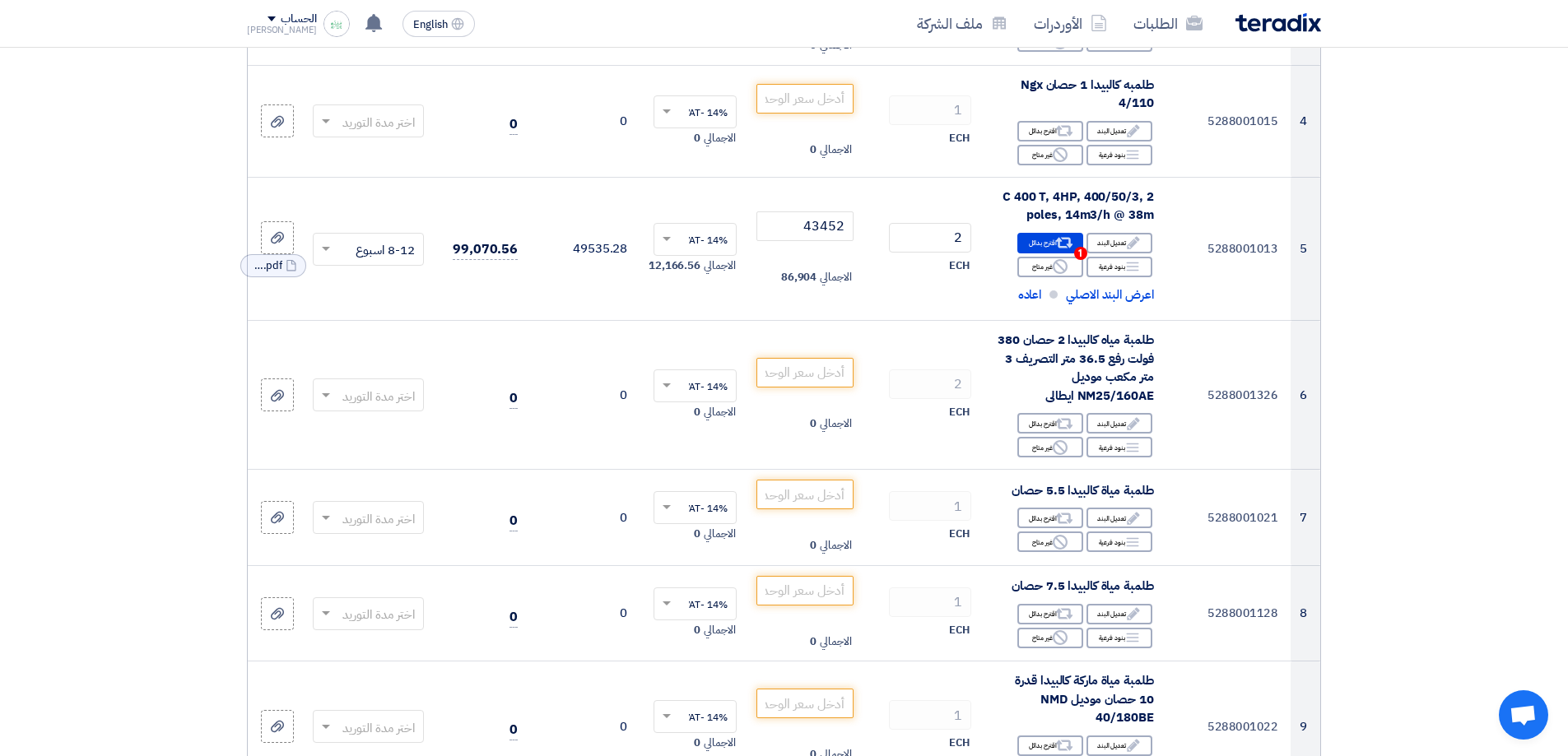
scroll to position [615, 0]
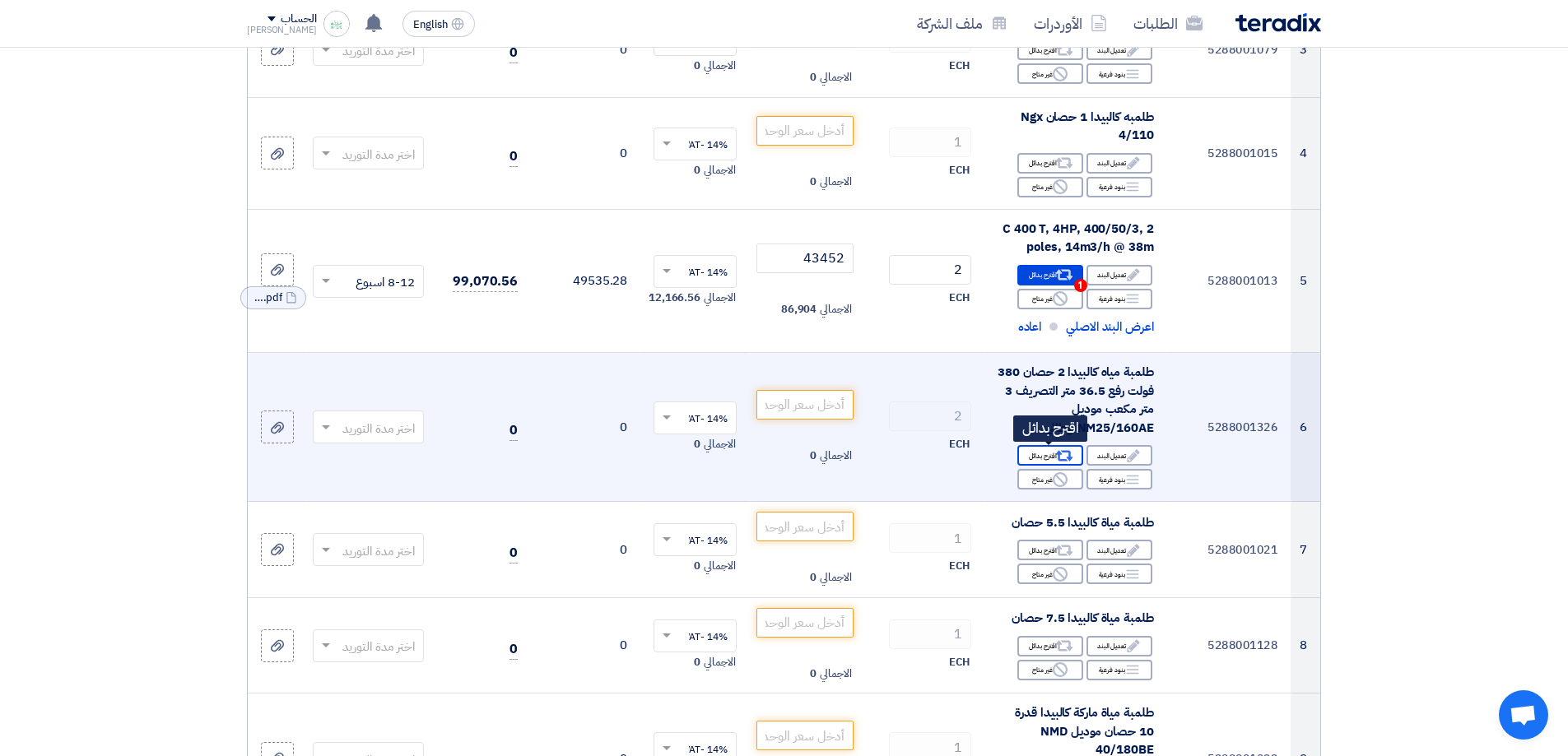
click at [1045, 453] on div "Alternative اقترح بدائل" at bounding box center [1051, 456] width 66 height 21
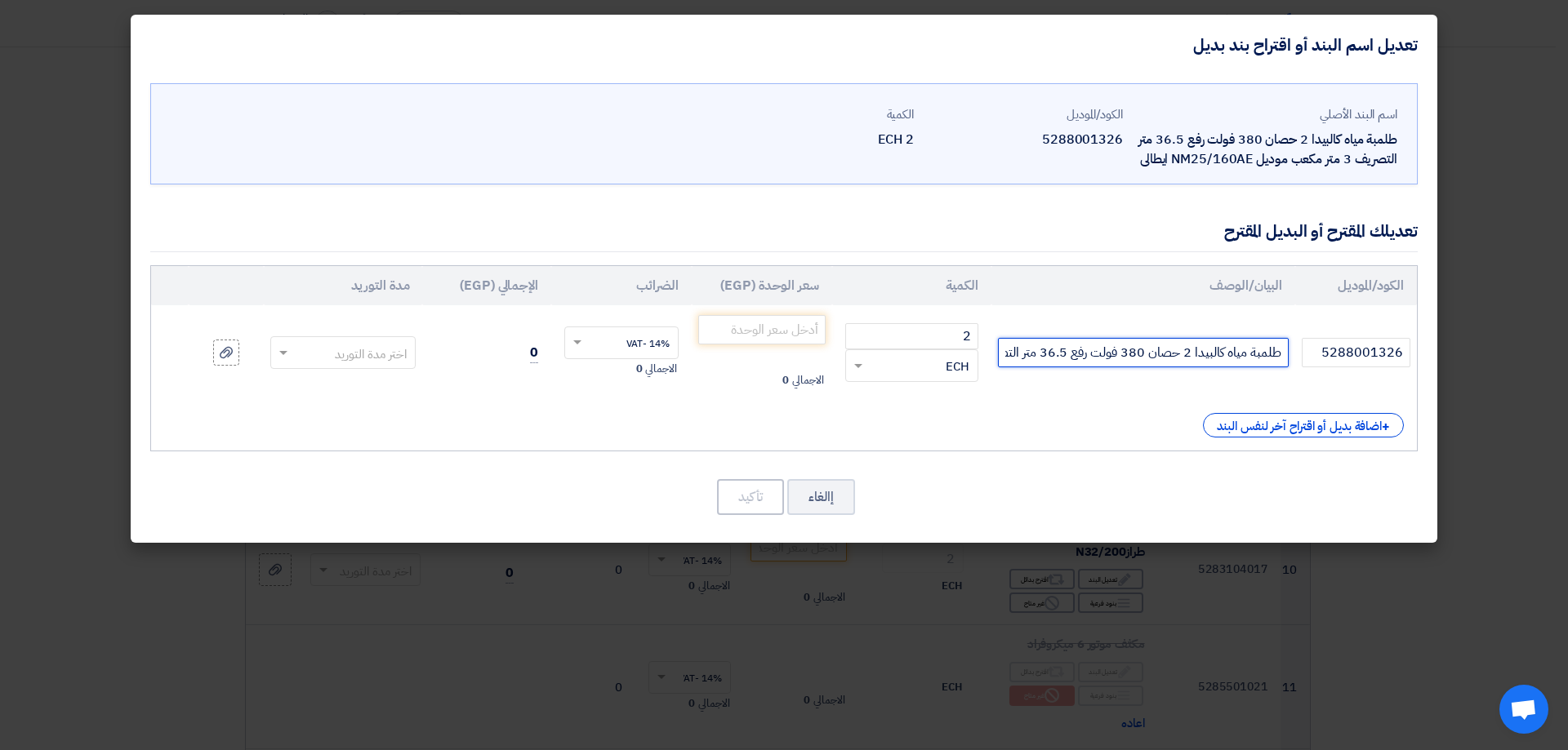
click at [1152, 360] on input "طلمبة مياه كالبيدا 2 حصان 380 فولت رفع 36.5 متر التصريف 3 متر مكعب موديل NM25/1…" at bounding box center [1144, 353] width 291 height 29
paste input "C 200 T, 2HP, 400/50/3, 3m3/h @ 44m"
type input "C 200 T, 2HP, 400/50/3, 3m3/h @ 44m"
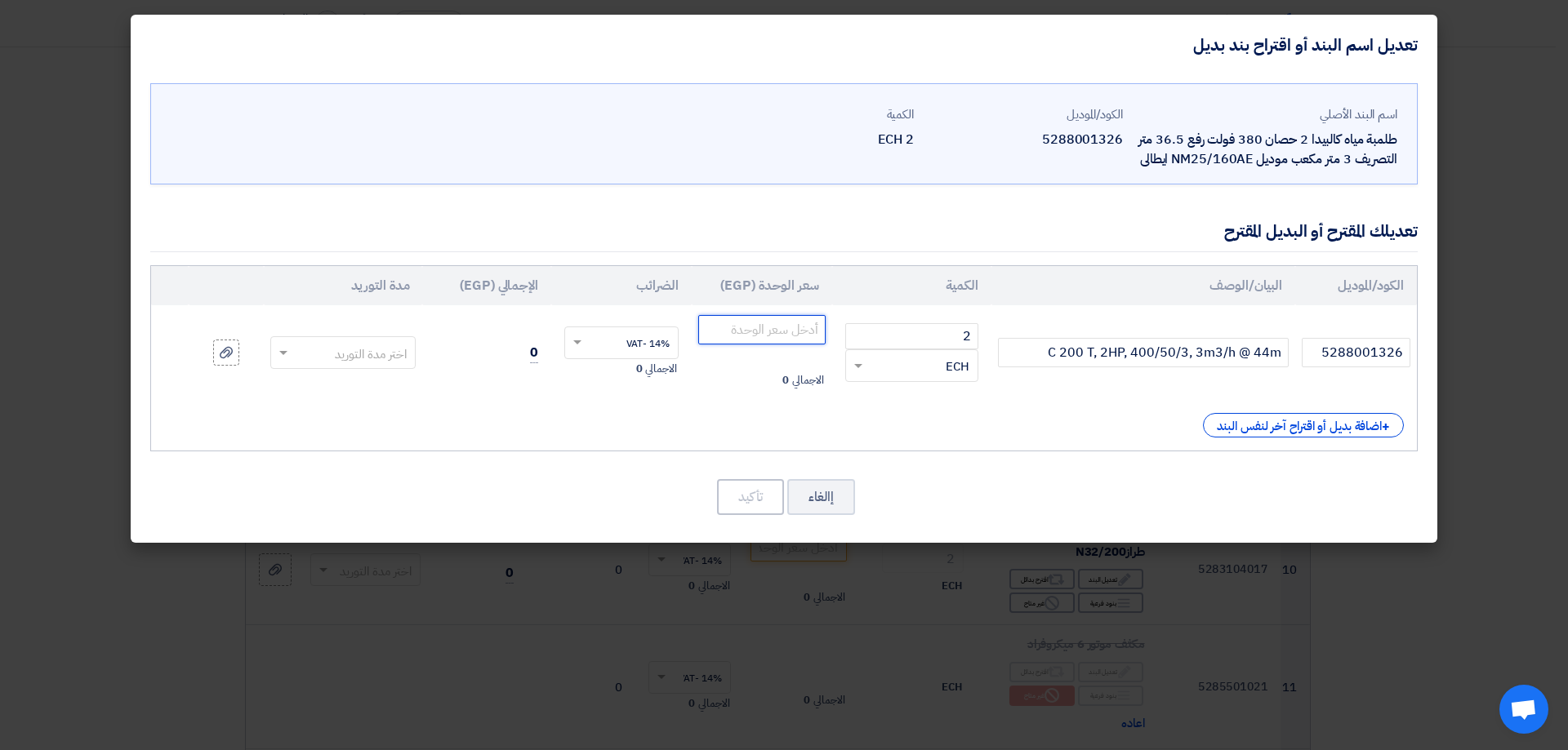
click at [732, 320] on input "number" at bounding box center [762, 330] width 127 height 29
paste input "24582"
click at [291, 355] on span at bounding box center [281, 353] width 21 height 19
type input "24582"
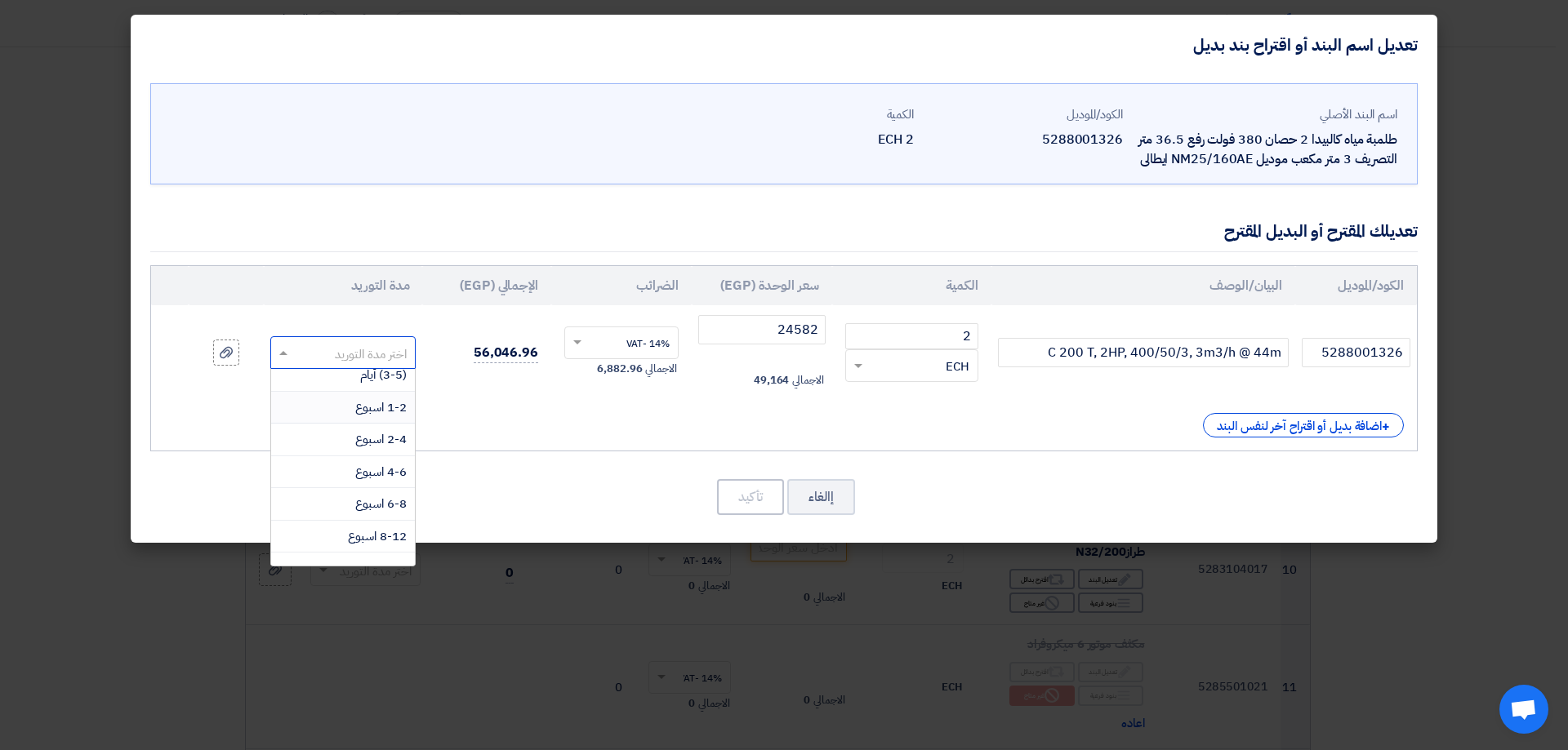
scroll to position [43, 0]
click at [365, 530] on span "8-12 اسبوع" at bounding box center [377, 535] width 59 height 18
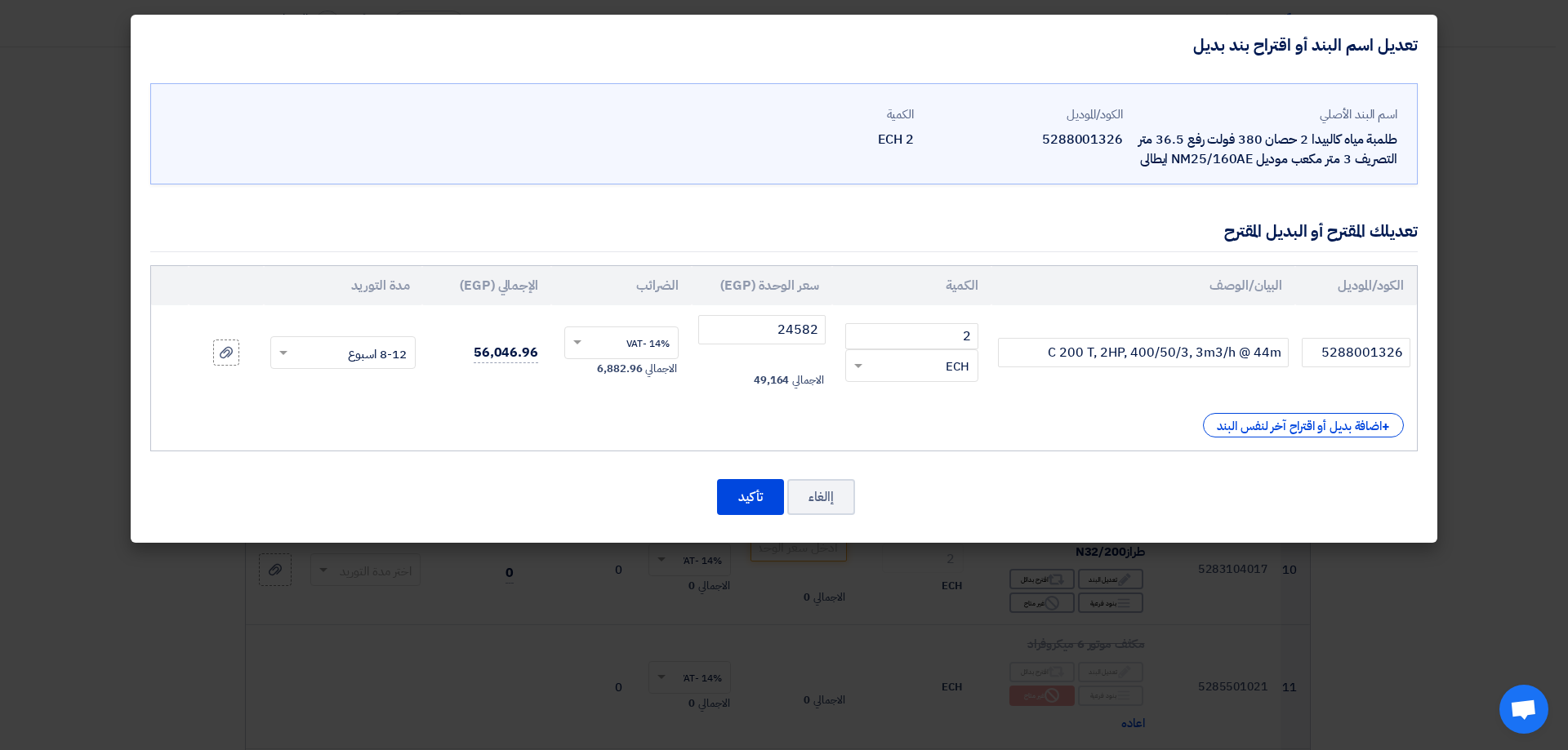
drag, startPoint x: 312, startPoint y: 447, endPoint x: 298, endPoint y: 430, distance: 22.0
click at [312, 446] on div "الكود/الموديل البيان/الوصف الكمية سعر الوحدة (EGP) الضرائب الإجمالي (EGP) مدة ا…" at bounding box center [784, 358] width 1268 height 186
click at [227, 356] on icon at bounding box center [226, 352] width 13 height 13
click at [0, 0] on input "file" at bounding box center [0, 0] width 0 height 0
click at [758, 498] on button "تأكيد" at bounding box center [750, 497] width 67 height 36
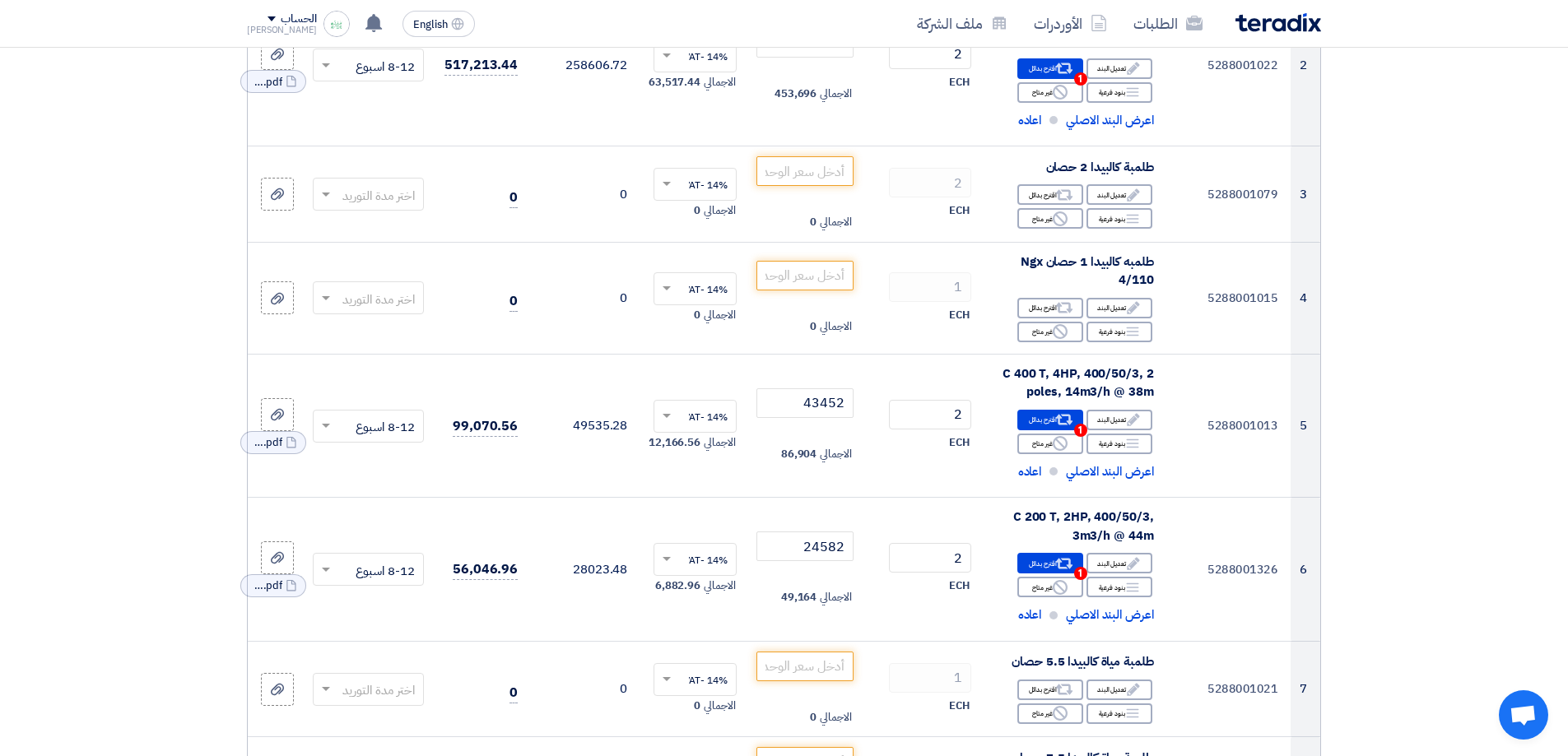
scroll to position [0, 0]
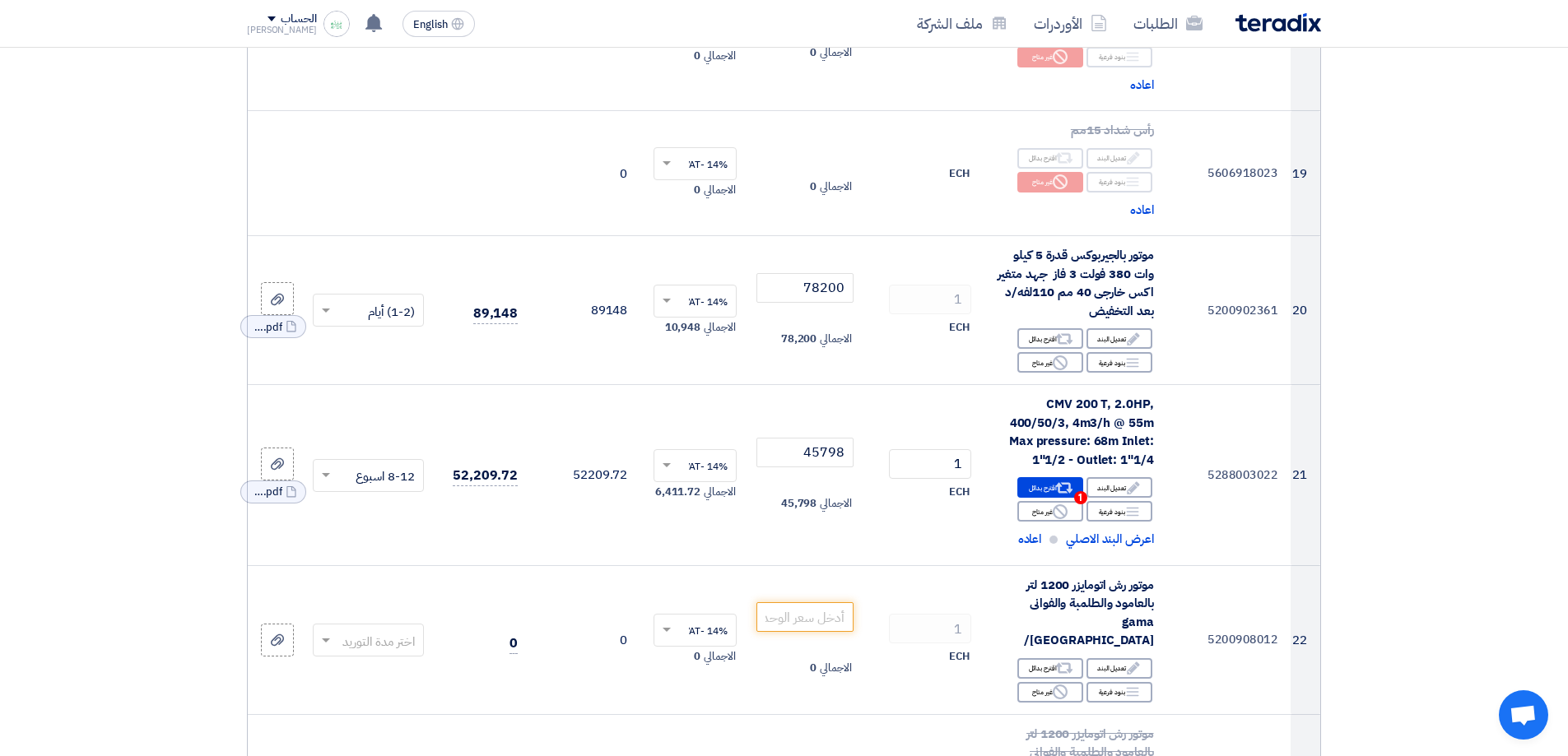
scroll to position [2649, 0]
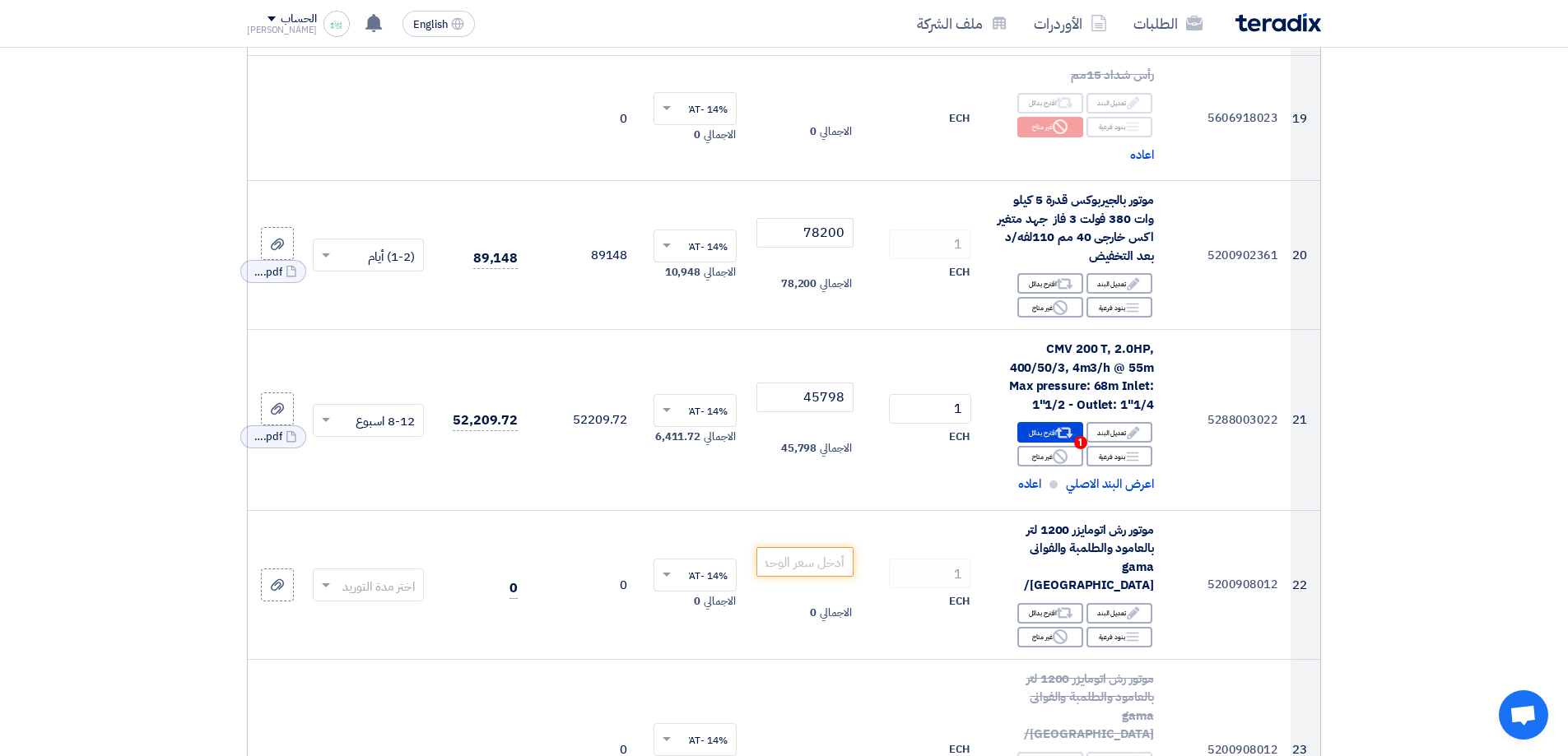
drag, startPoint x: 1367, startPoint y: 253, endPoint x: 1356, endPoint y: 310, distance: 58.1
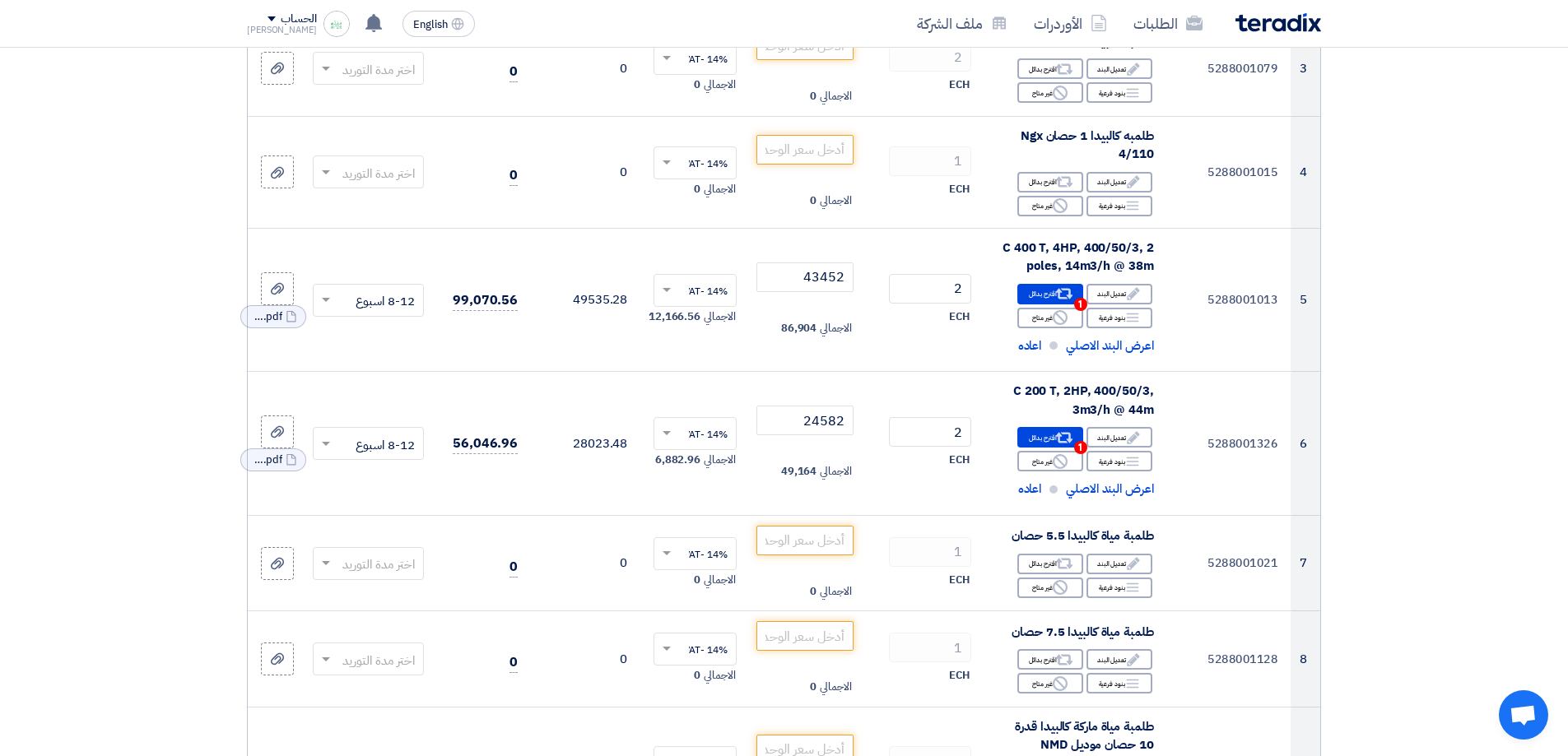
scroll to position [0, 0]
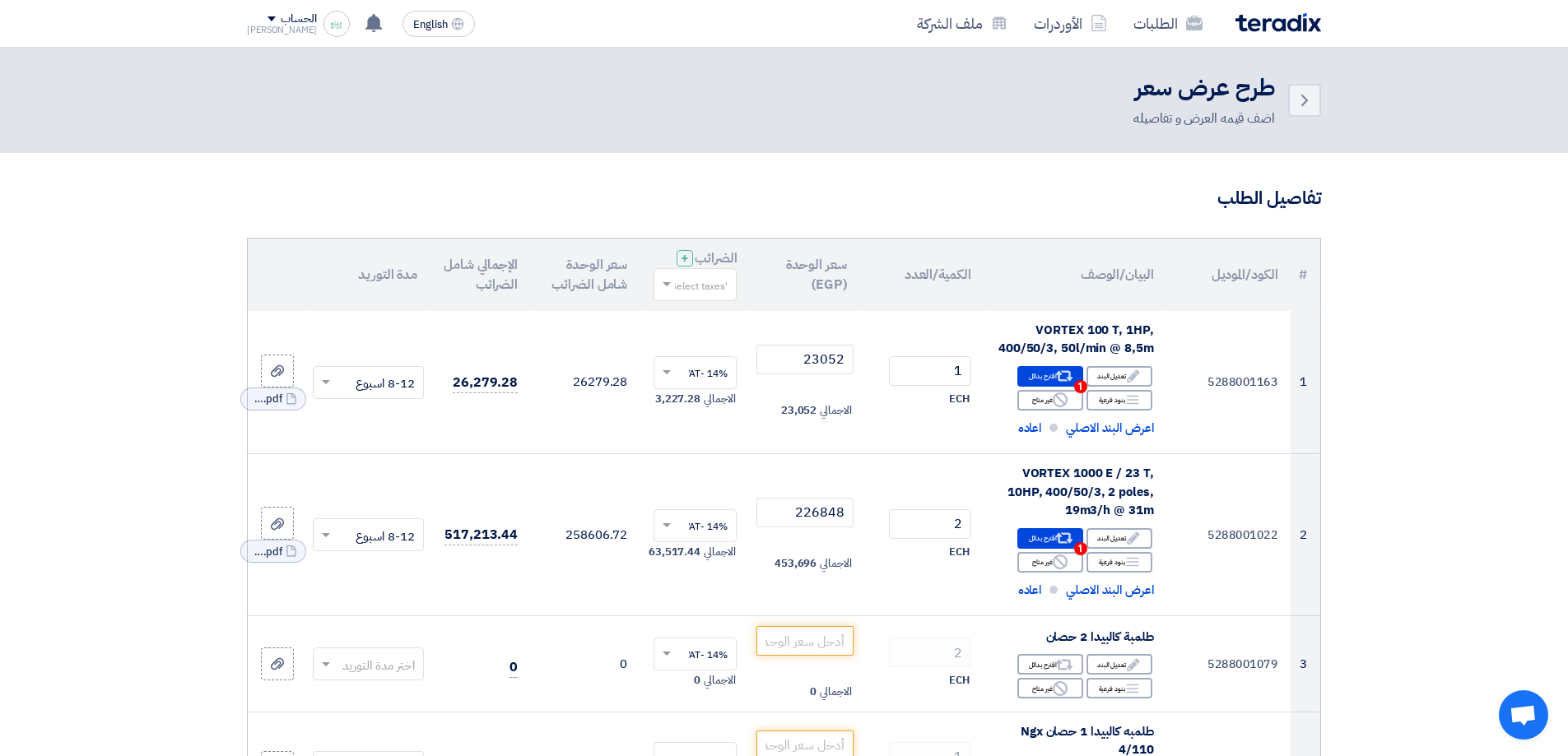
drag, startPoint x: 1388, startPoint y: 564, endPoint x: 1378, endPoint y: 331, distance: 233.2
click at [1347, 133] on header "Back طرح عرض سعر اضف قيمه العرض و تفاصيله" at bounding box center [784, 100] width 1568 height 106
click at [712, 139] on header "Back طرح عرض سعر اضف قيمه العرض و تفاصيله" at bounding box center [784, 100] width 1568 height 106
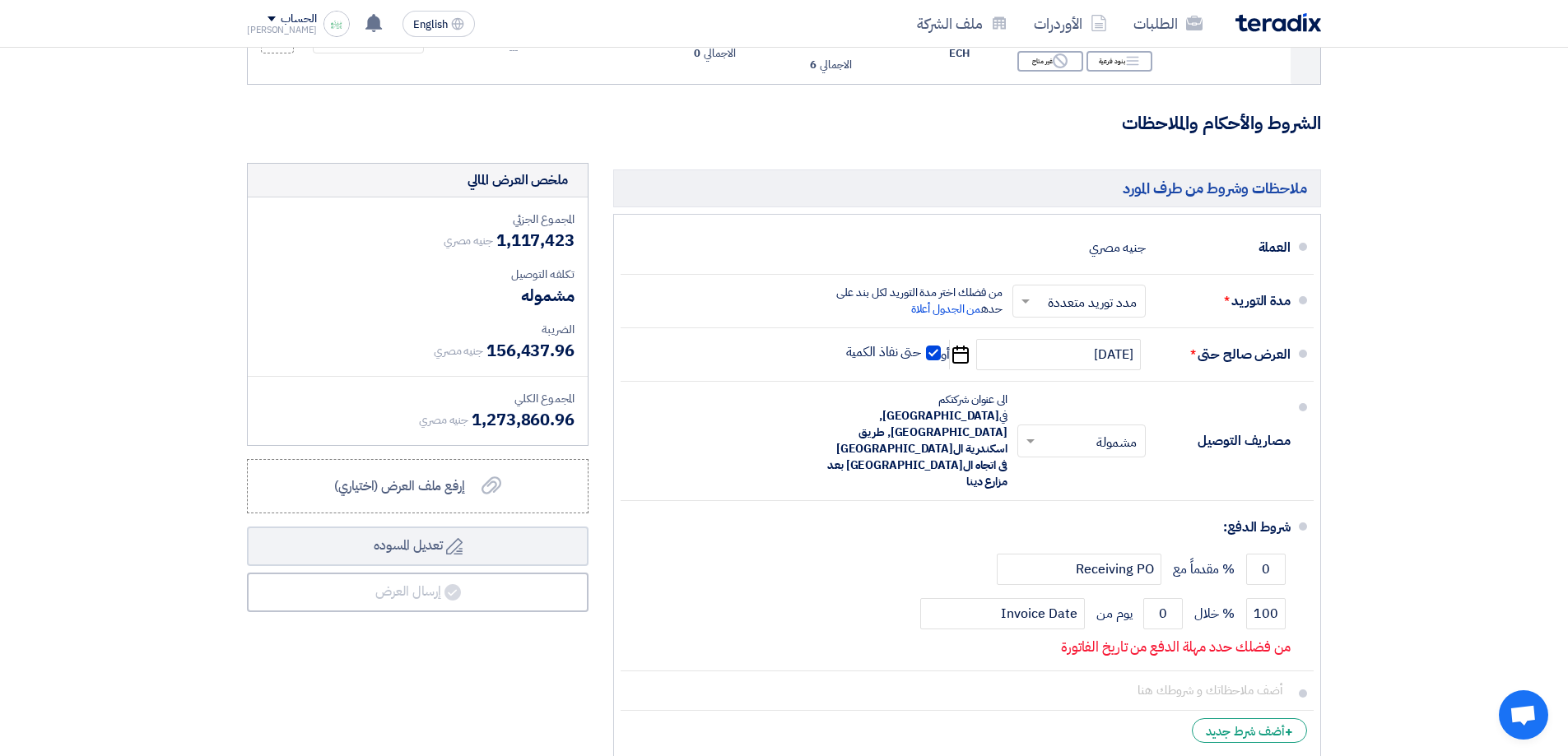
scroll to position [6014, 0]
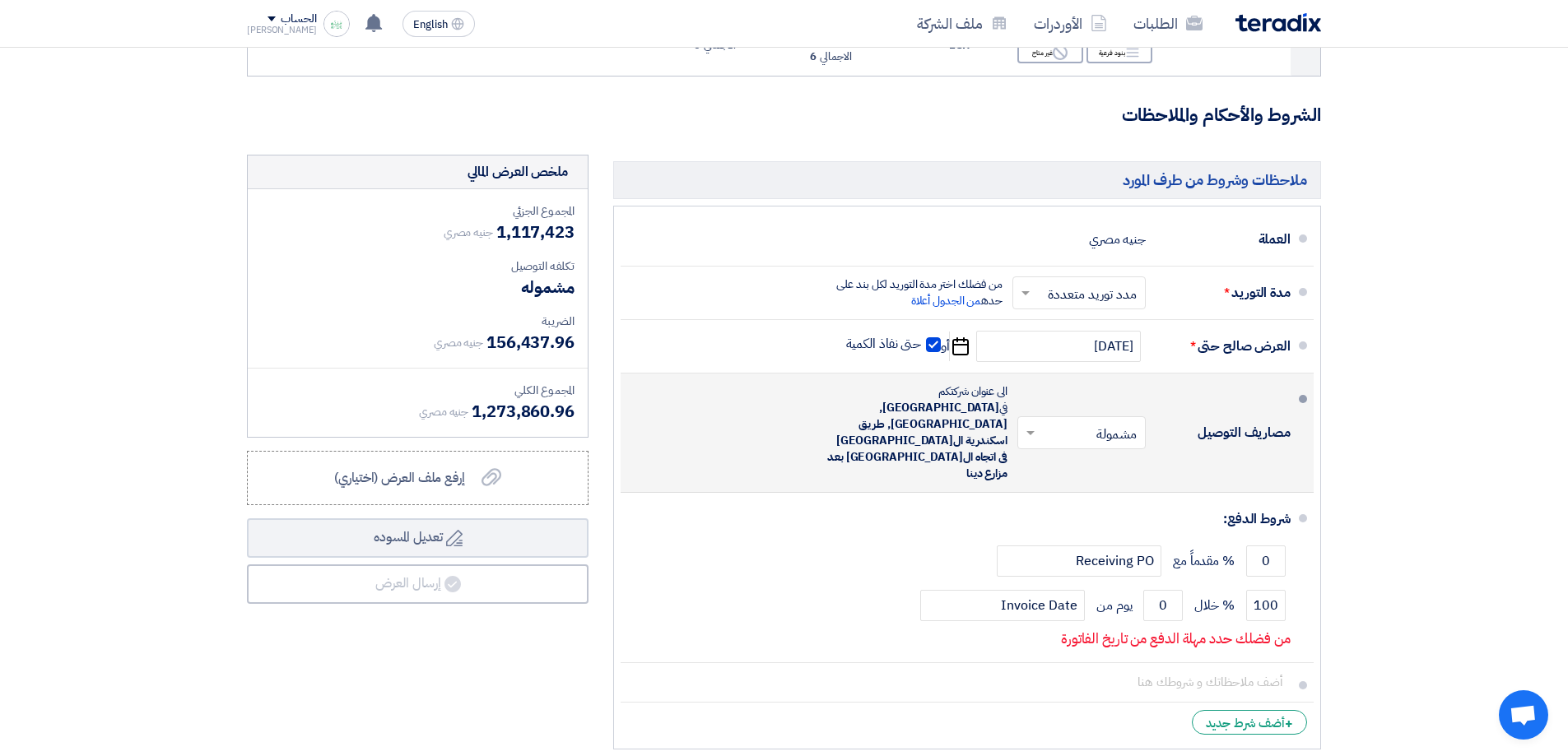
click at [1022, 425] on span at bounding box center [1029, 432] width 21 height 17
click at [1029, 425] on span at bounding box center [1029, 432] width 21 height 17
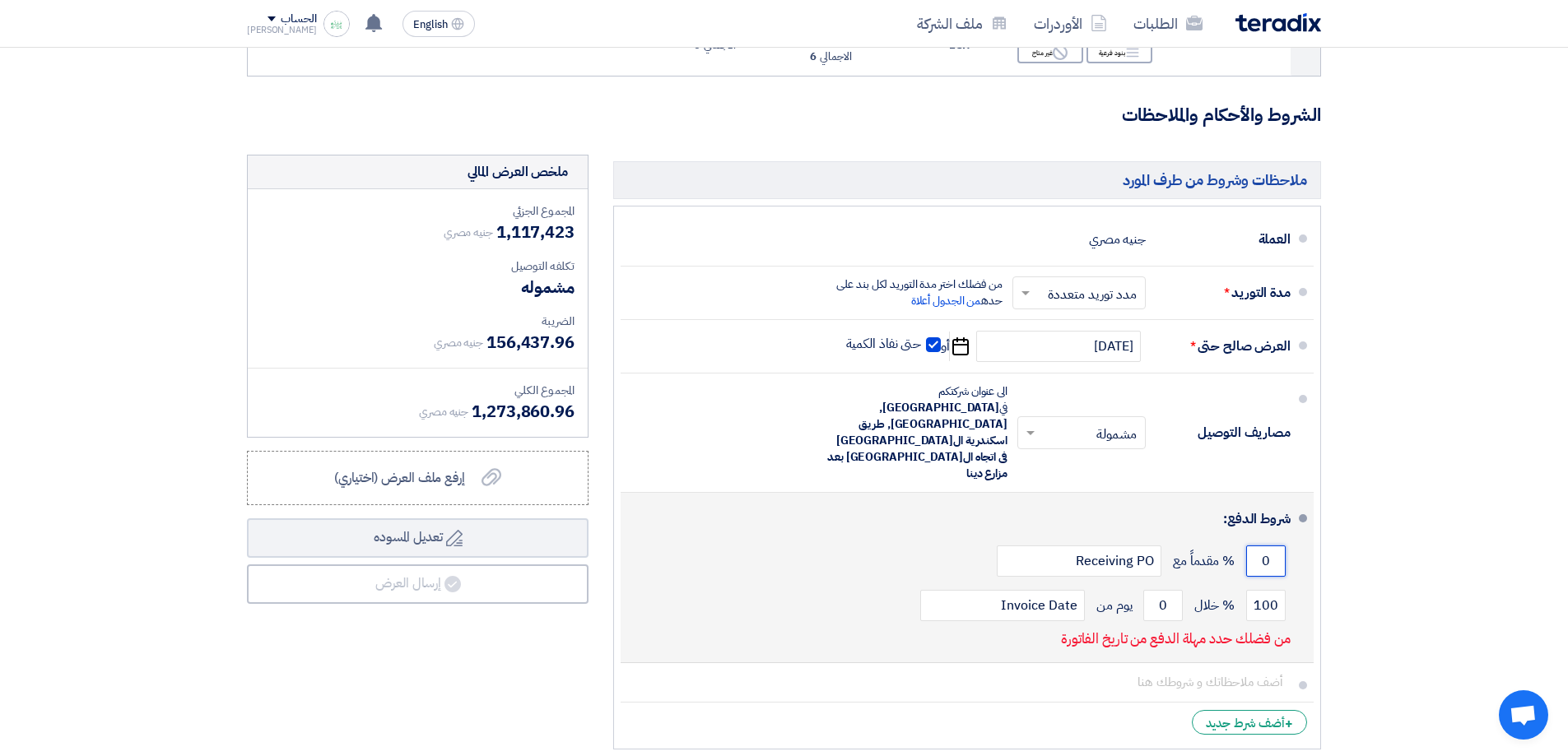
click at [1263, 546] on input "0" at bounding box center [1265, 562] width 39 height 31
click at [1262, 546] on input "0" at bounding box center [1265, 562] width 39 height 31
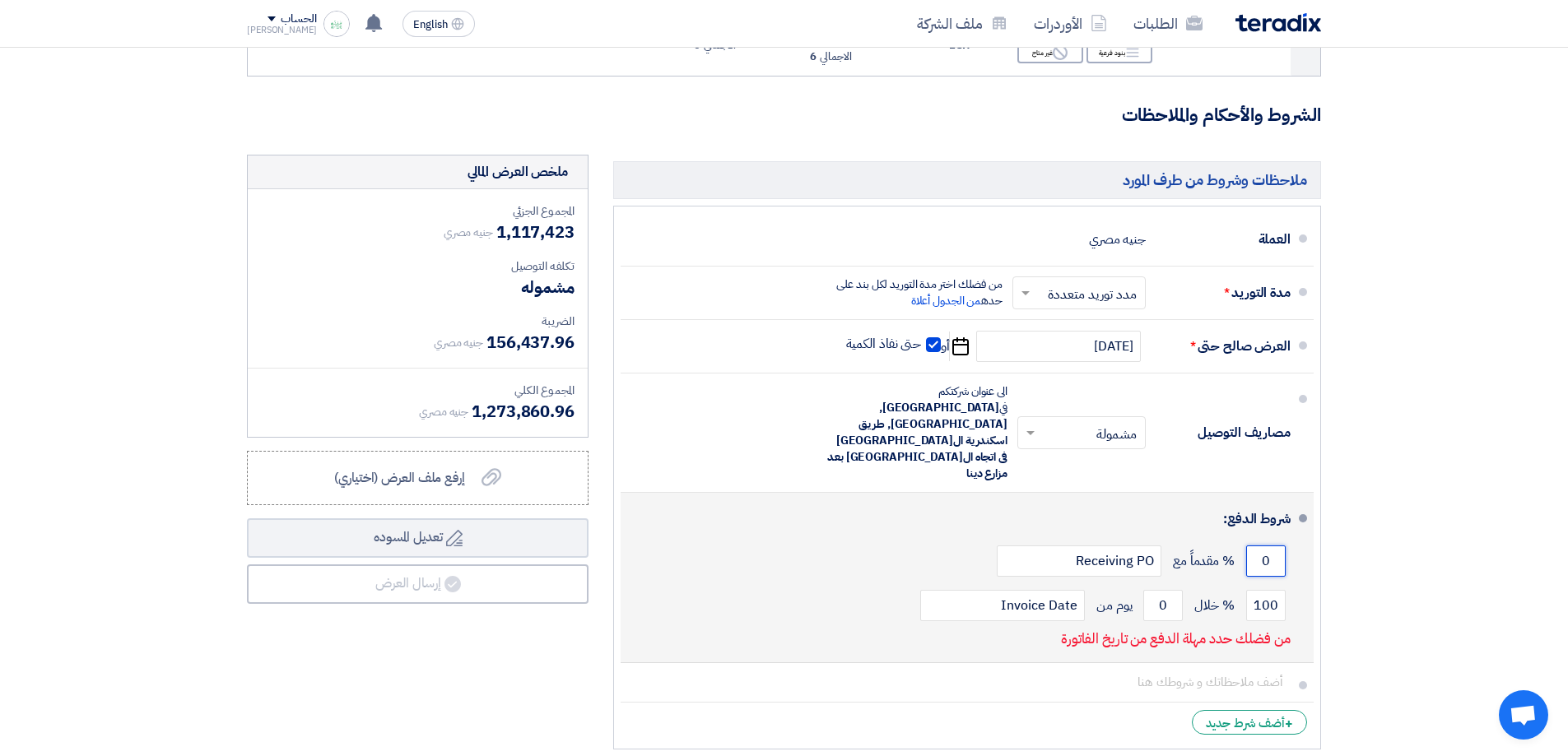
click at [1267, 546] on input "0" at bounding box center [1265, 562] width 39 height 31
click at [1266, 546] on input "0" at bounding box center [1265, 562] width 39 height 31
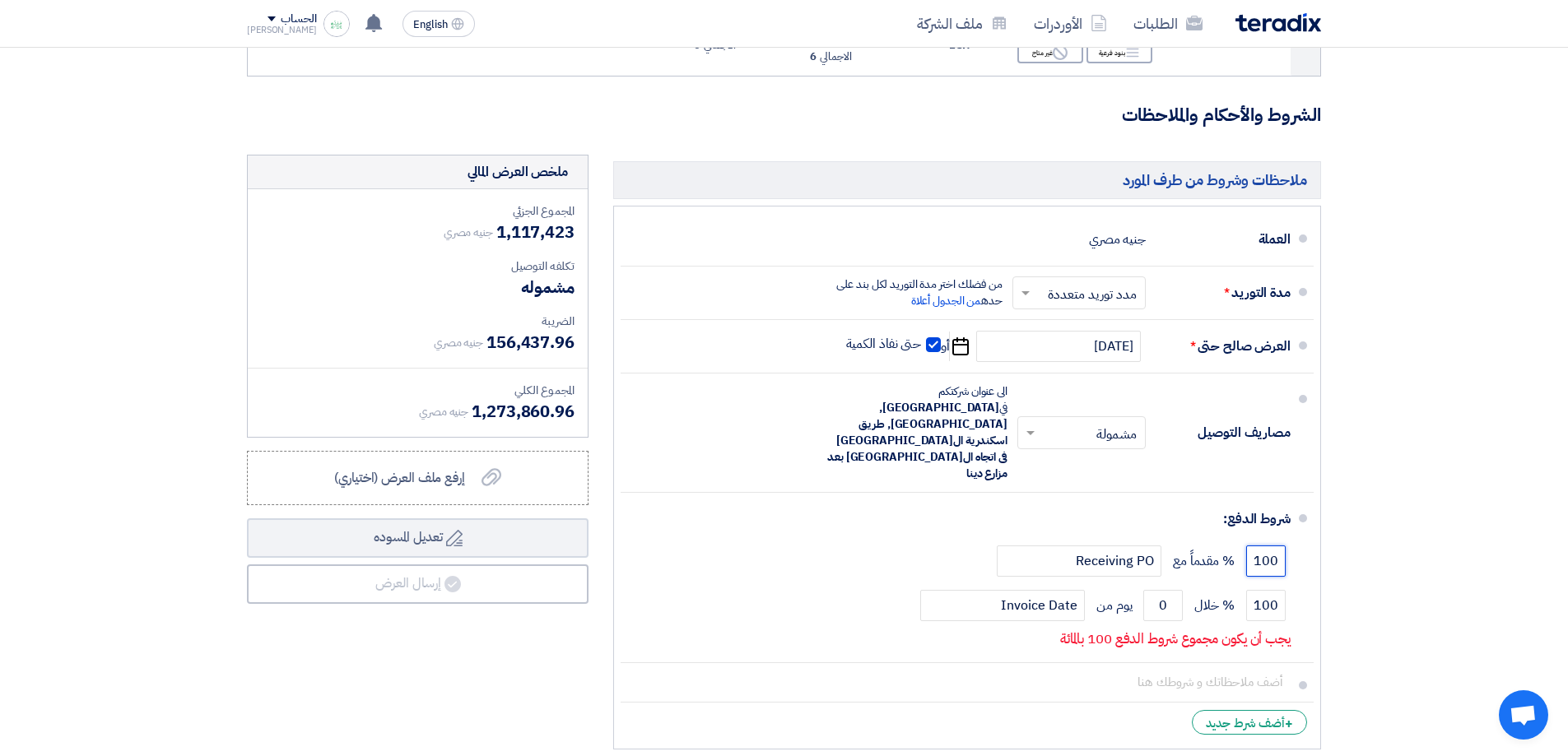
type input "100"
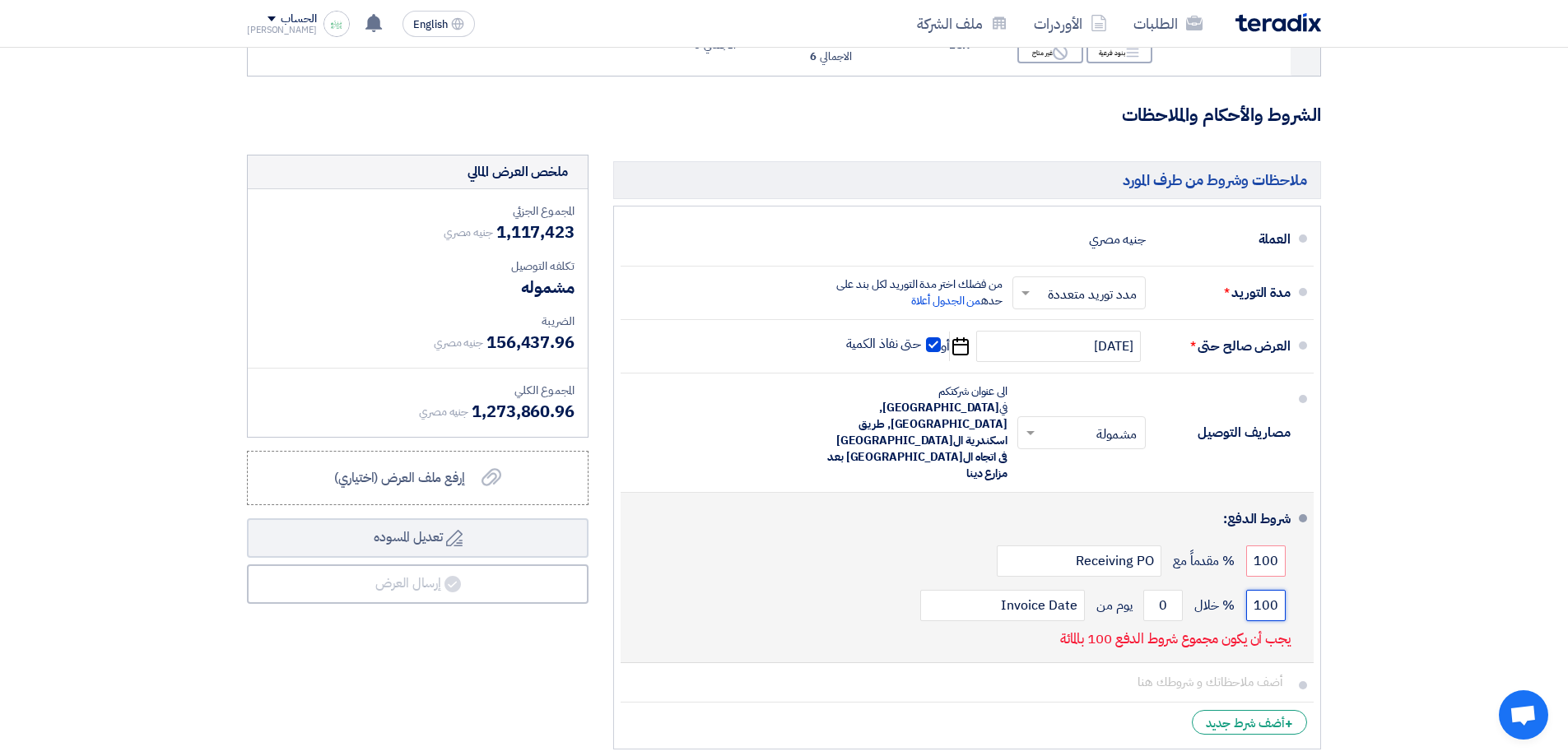
click at [1258, 590] on input "100" at bounding box center [1265, 606] width 39 height 31
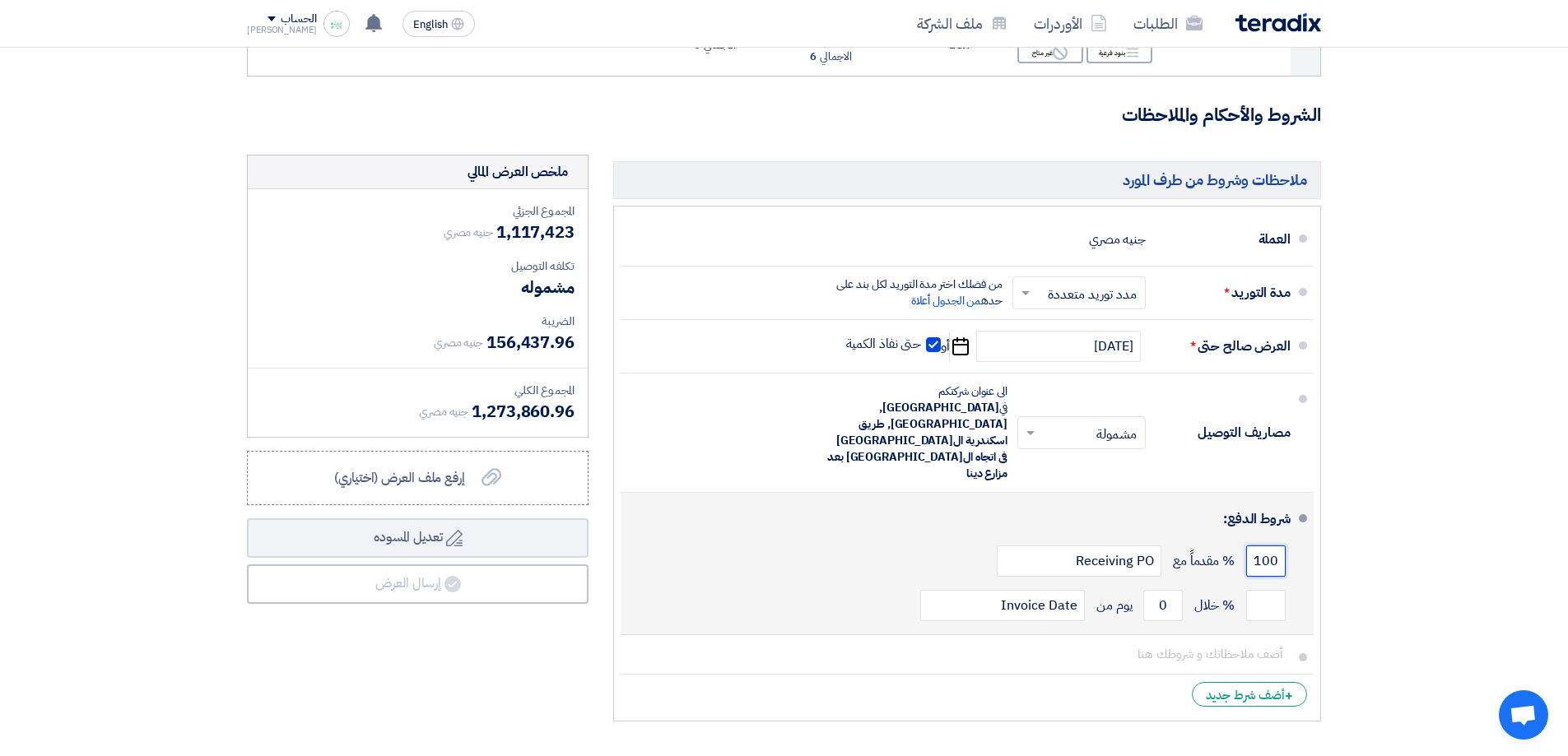
click at [1256, 546] on input "100" at bounding box center [1265, 562] width 39 height 31
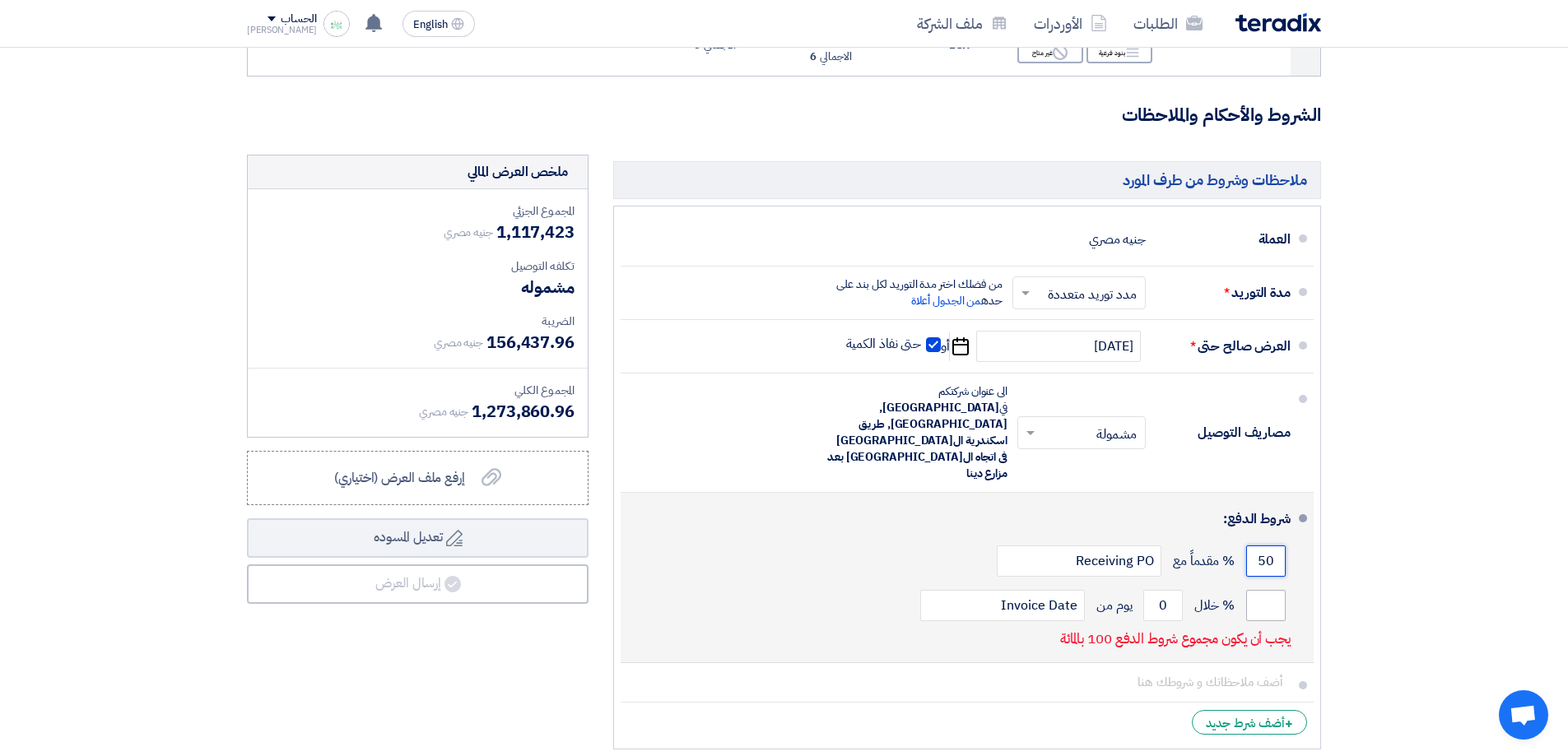
type input "50"
click at [1272, 590] on input "number" at bounding box center [1265, 606] width 39 height 31
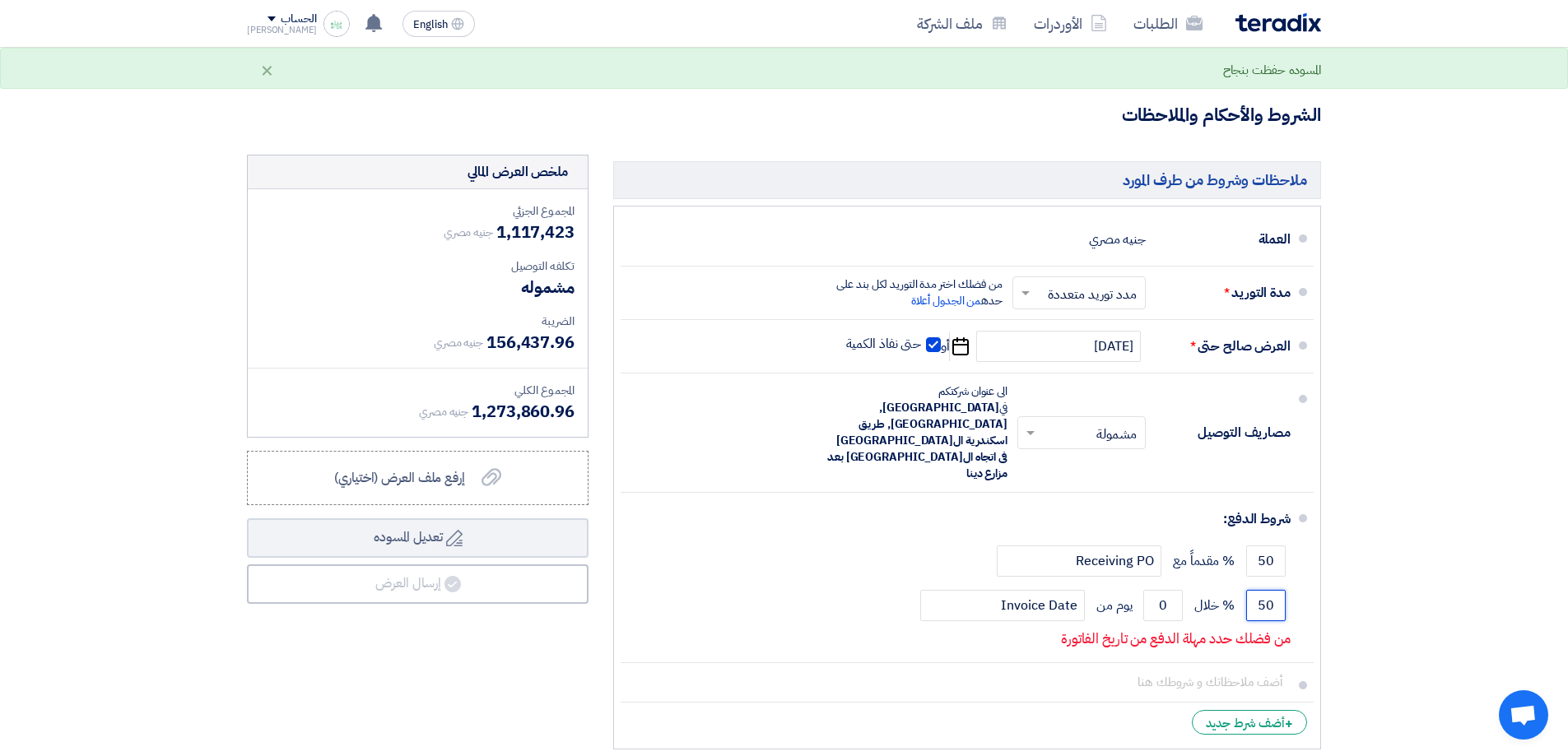
type input "50"
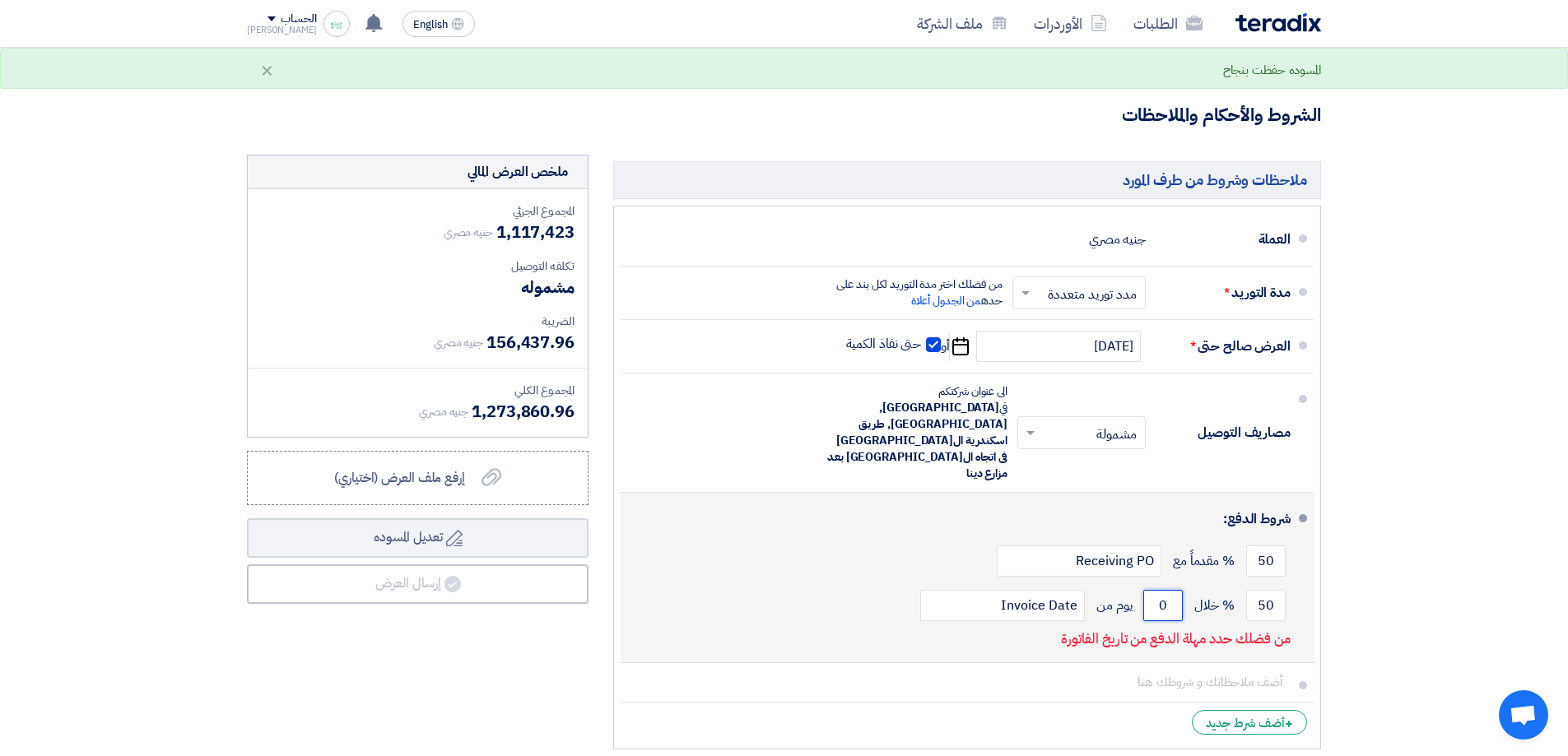
click at [1158, 590] on input "0" at bounding box center [1162, 606] width 39 height 31
click at [1159, 590] on input "0" at bounding box center [1162, 606] width 39 height 31
click at [1165, 590] on input "0" at bounding box center [1162, 606] width 39 height 31
type input "1"
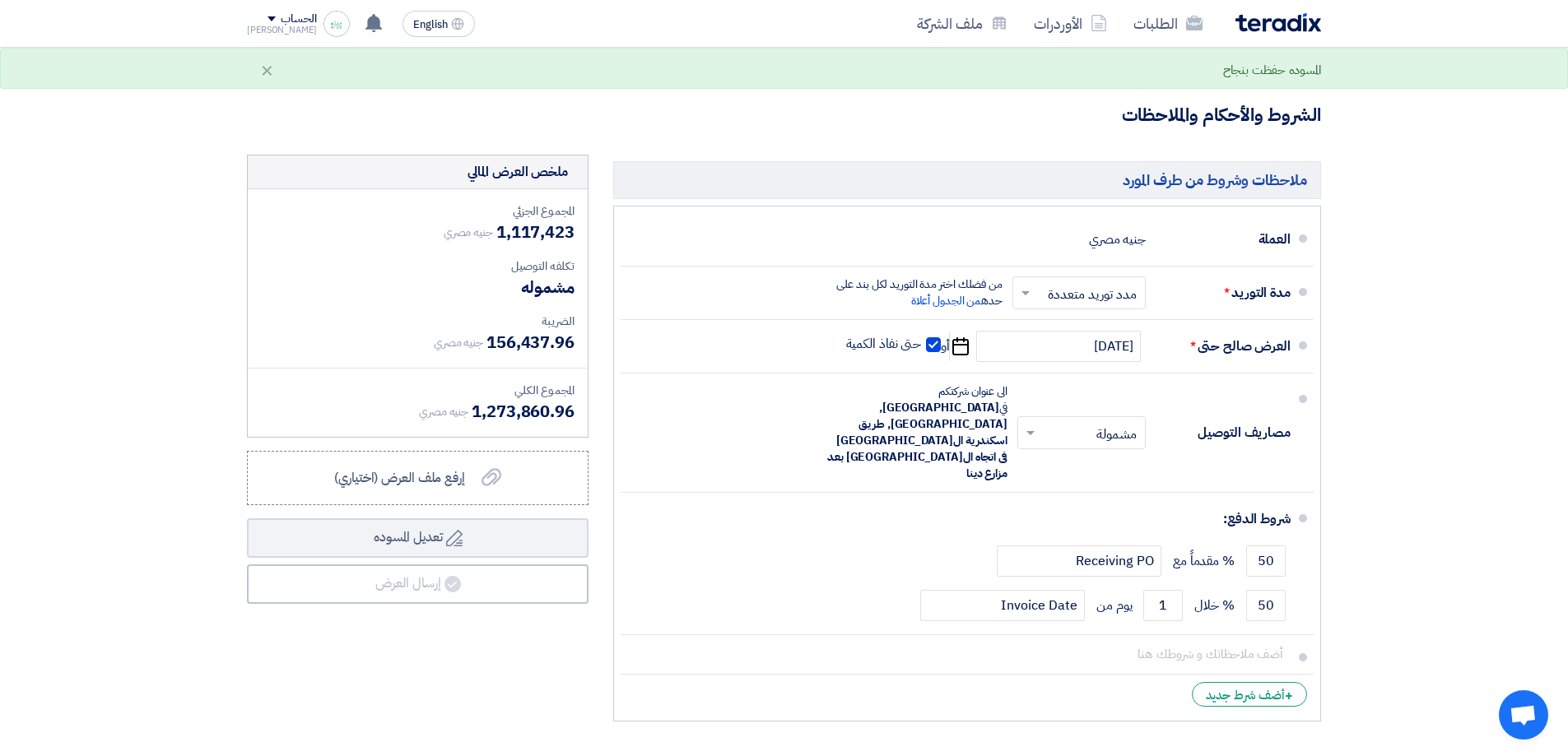
click at [1070, 651] on ul "العملة جنيه مصري مدة التوريد * اختر مدة التوريد × مدد توريد متعددة ×" at bounding box center [967, 464] width 708 height 516
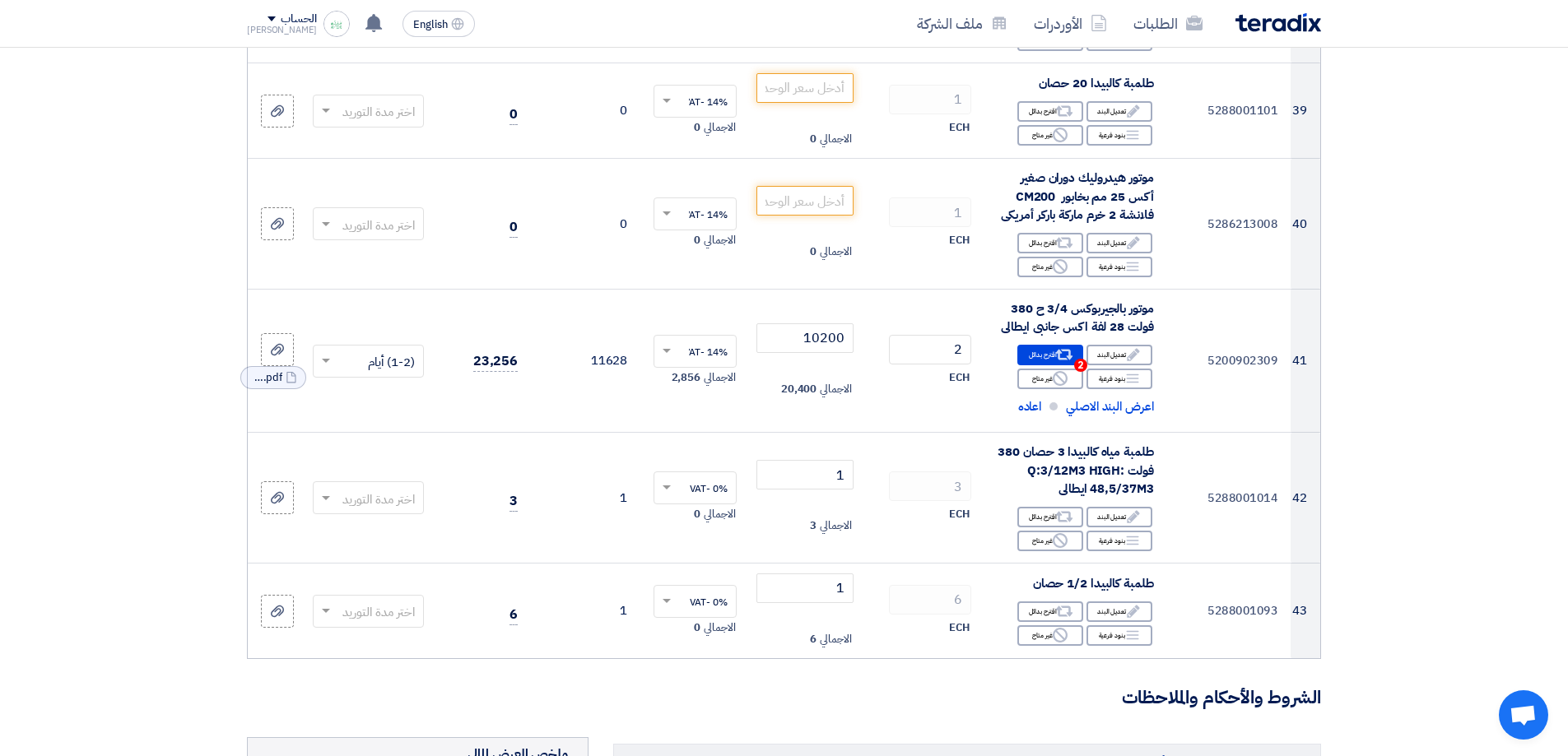
scroll to position [5411, 0]
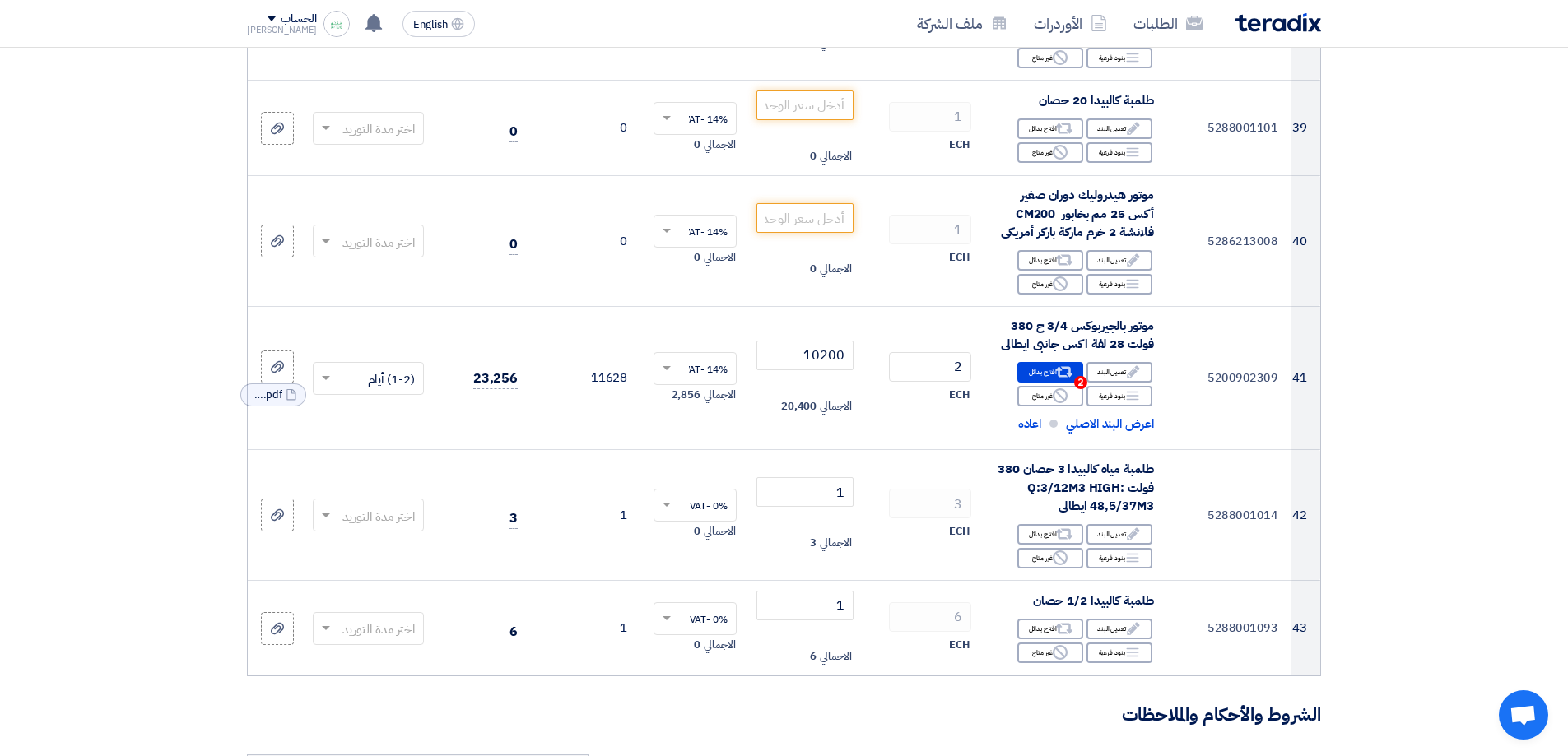
drag, startPoint x: 1360, startPoint y: 530, endPoint x: 1360, endPoint y: 476, distance: 54.0
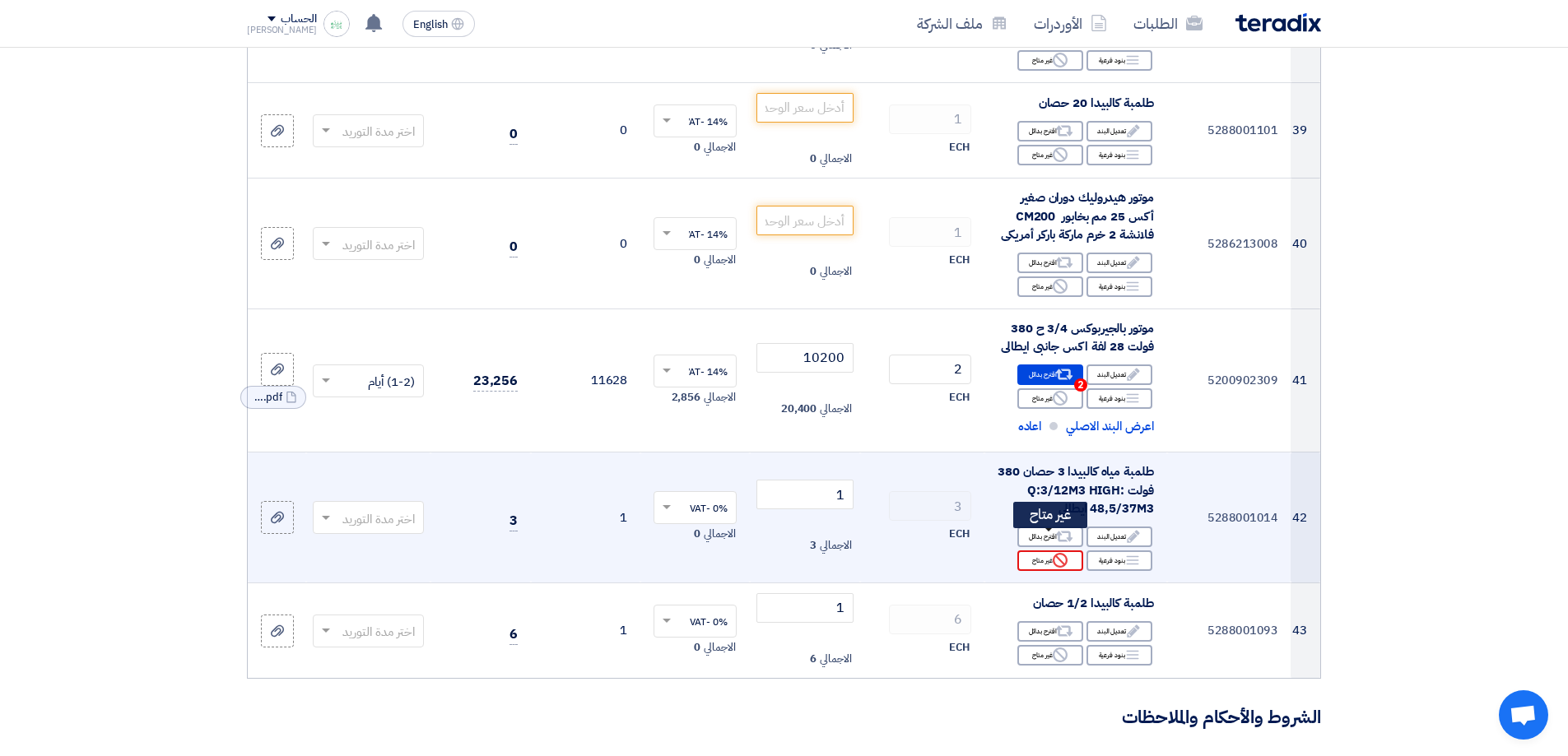
click at [1050, 551] on div "Reject غير متاح" at bounding box center [1051, 562] width 66 height 21
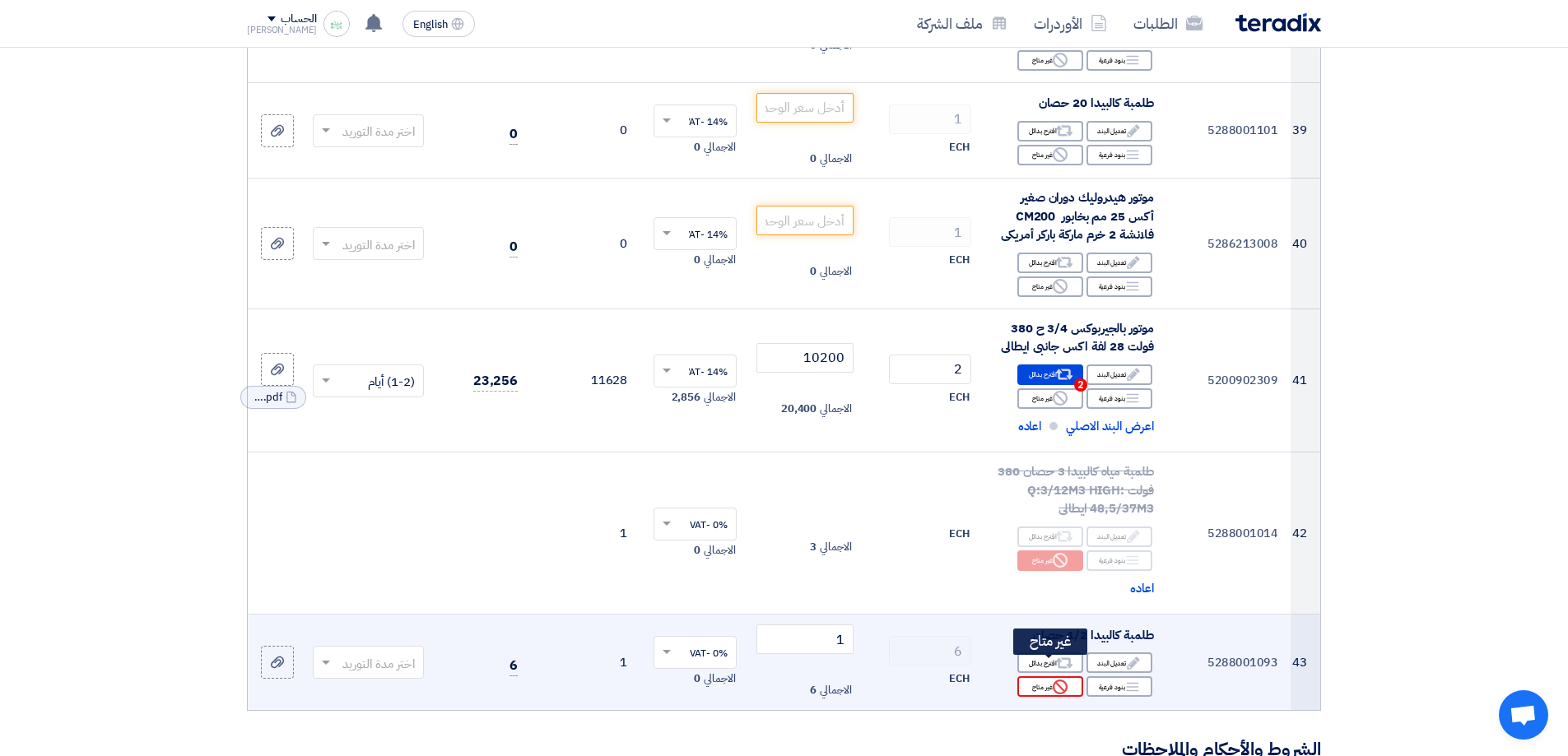
click at [1053, 680] on icon "Reject" at bounding box center [1060, 687] width 15 height 15
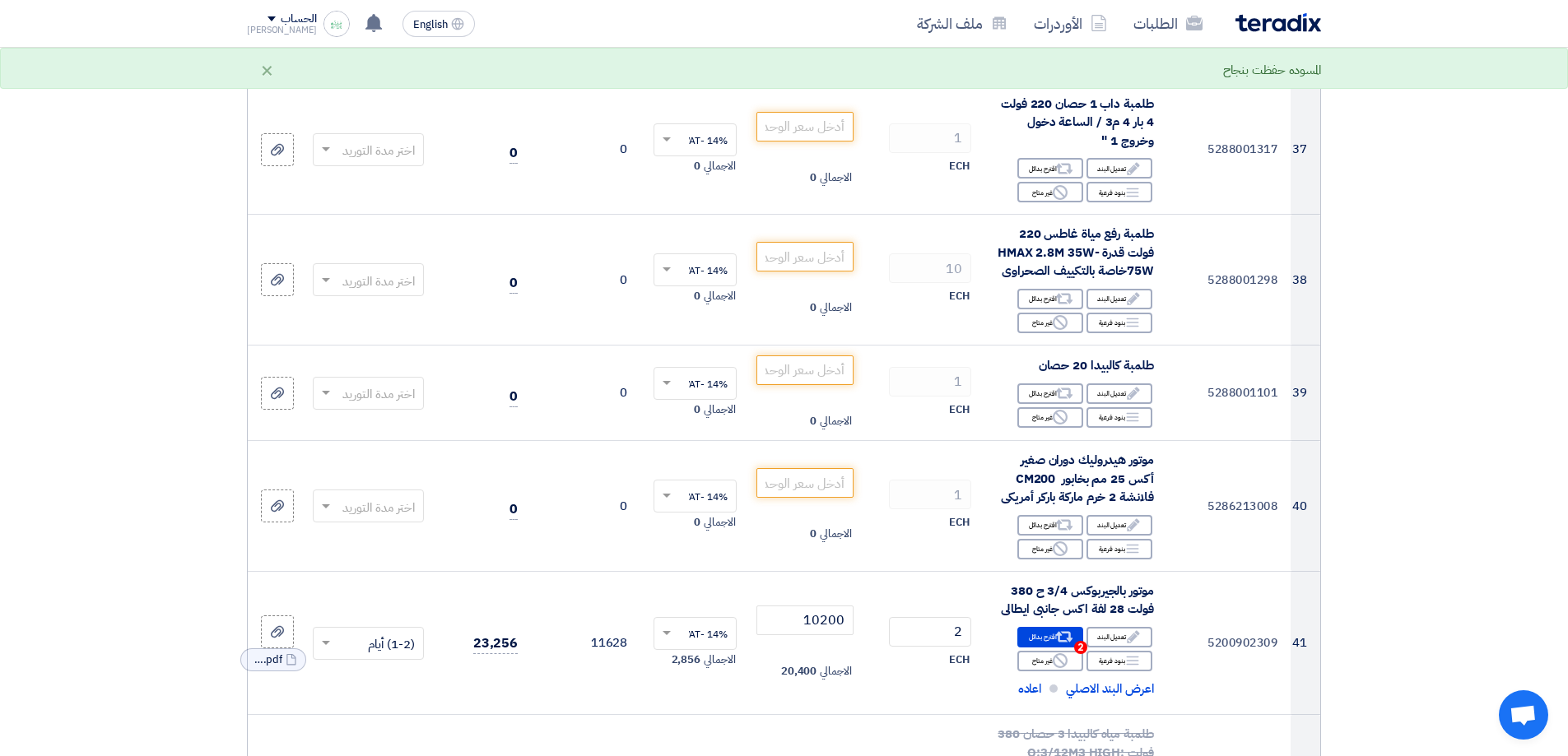
drag, startPoint x: 1394, startPoint y: 525, endPoint x: 1392, endPoint y: 493, distance: 32.1
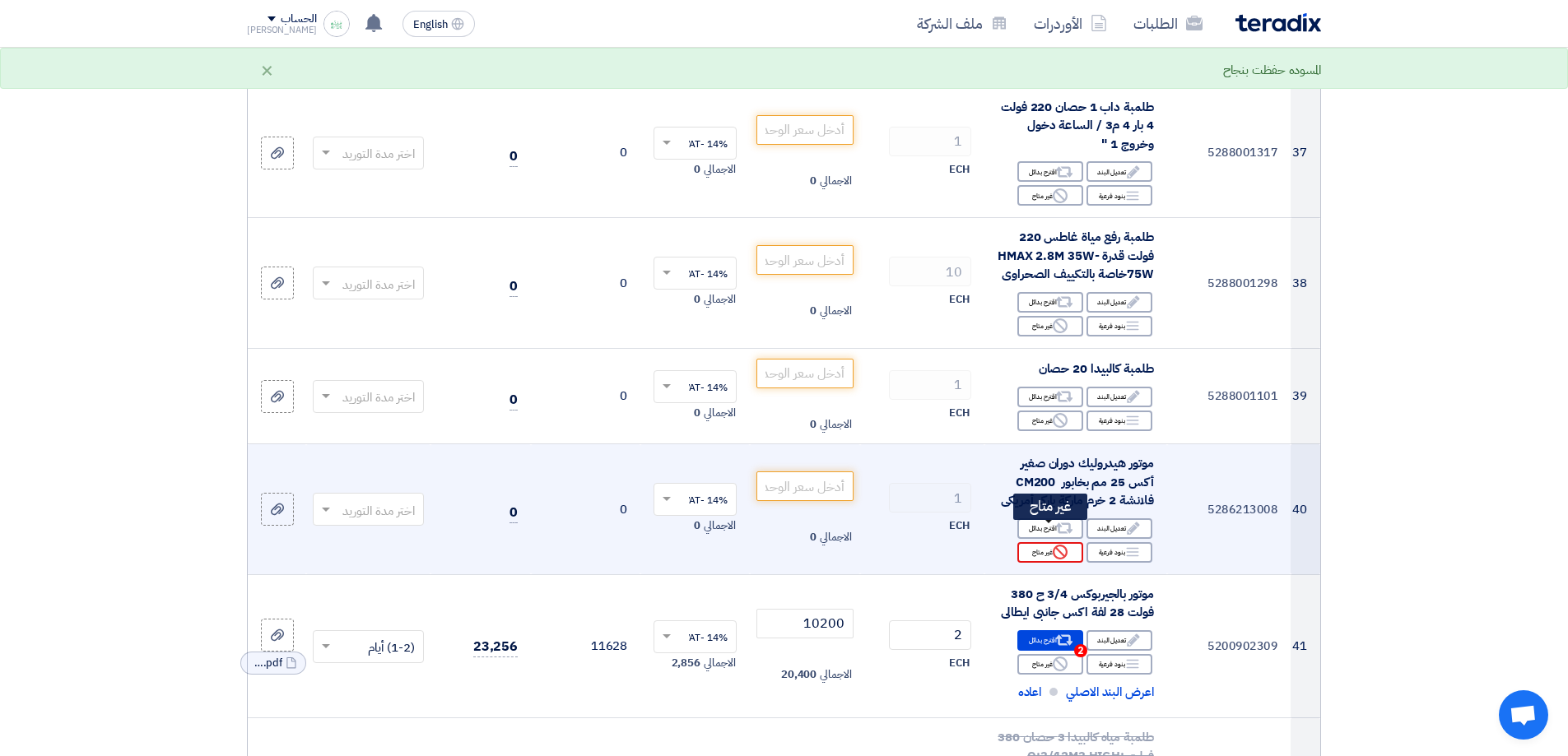
click at [1060, 545] on icon "Reject" at bounding box center [1060, 552] width 15 height 15
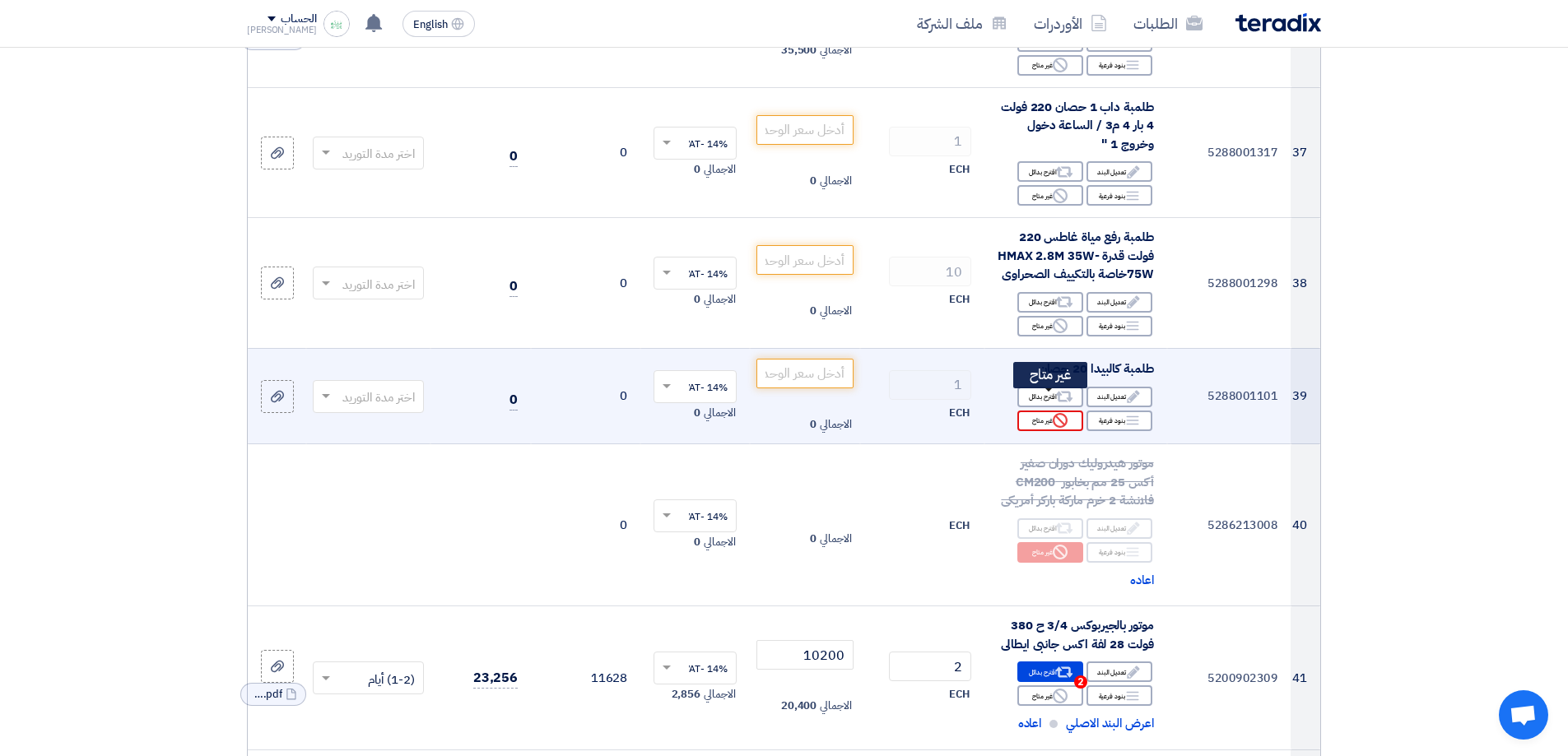
click at [1045, 411] on div "Reject غير متاح" at bounding box center [1051, 421] width 66 height 21
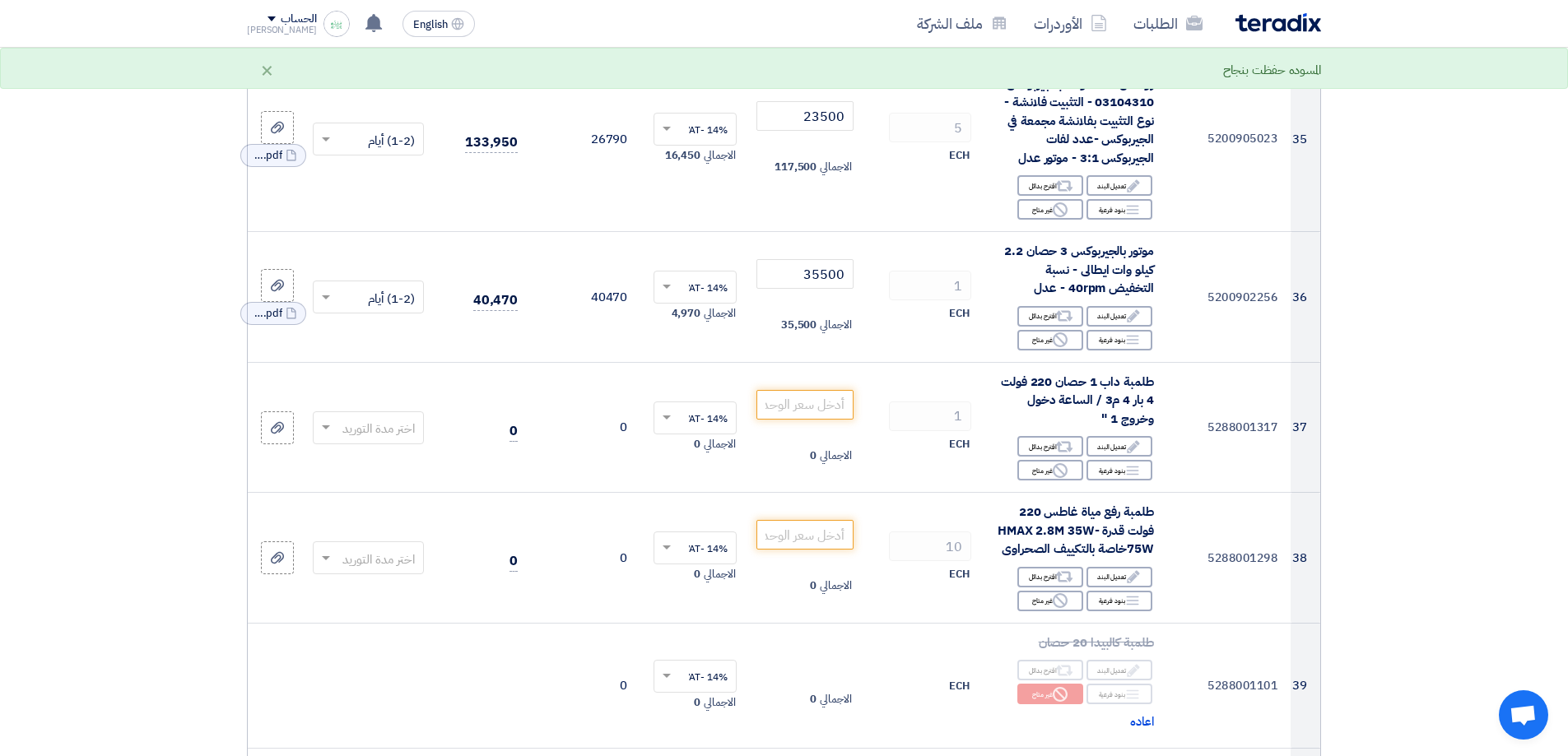
drag, startPoint x: 1373, startPoint y: 452, endPoint x: 1377, endPoint y: 419, distance: 33.2
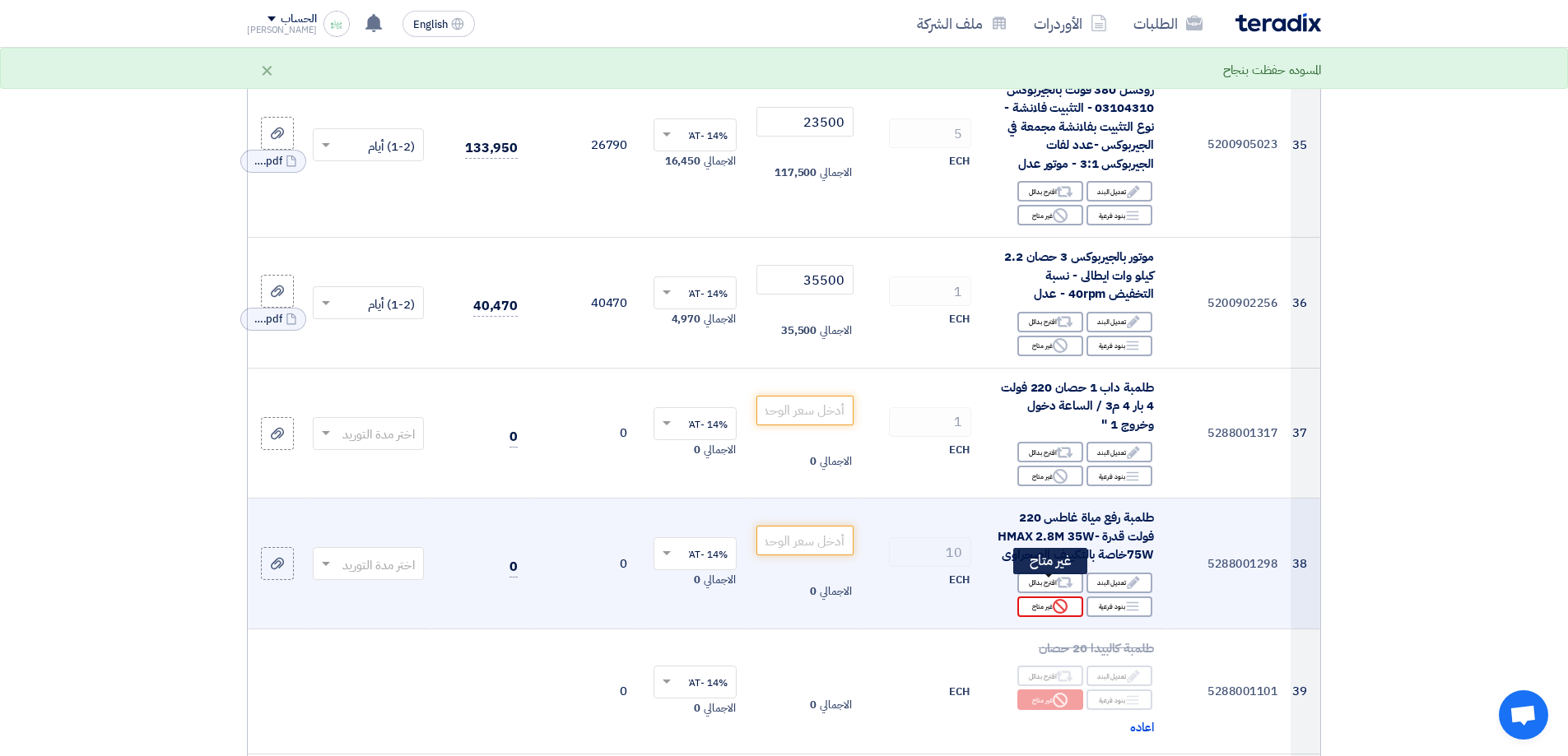
click at [1047, 596] on div "Reject غير متاح" at bounding box center [1051, 607] width 66 height 21
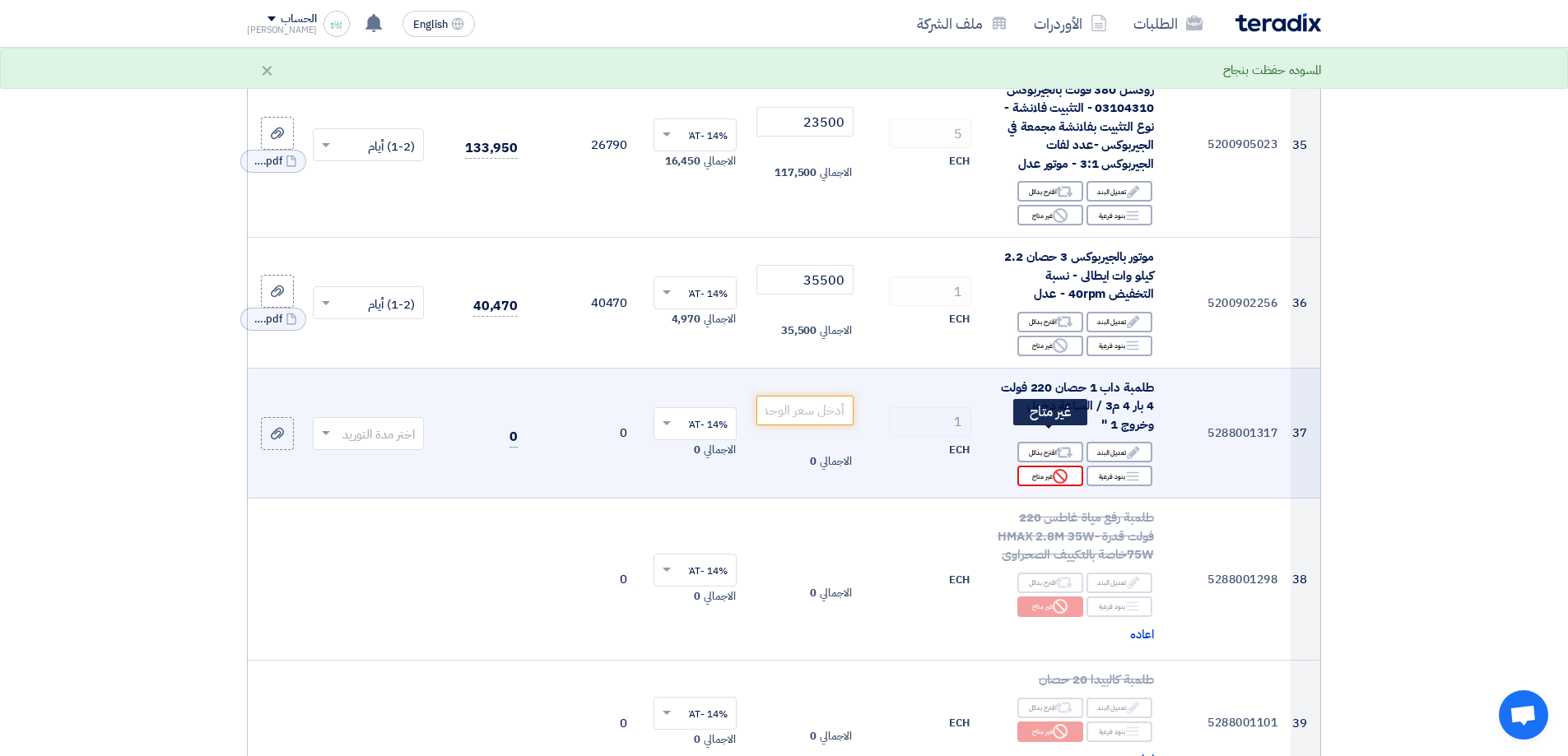
click at [1048, 466] on div "Reject غير متاح" at bounding box center [1051, 476] width 66 height 21
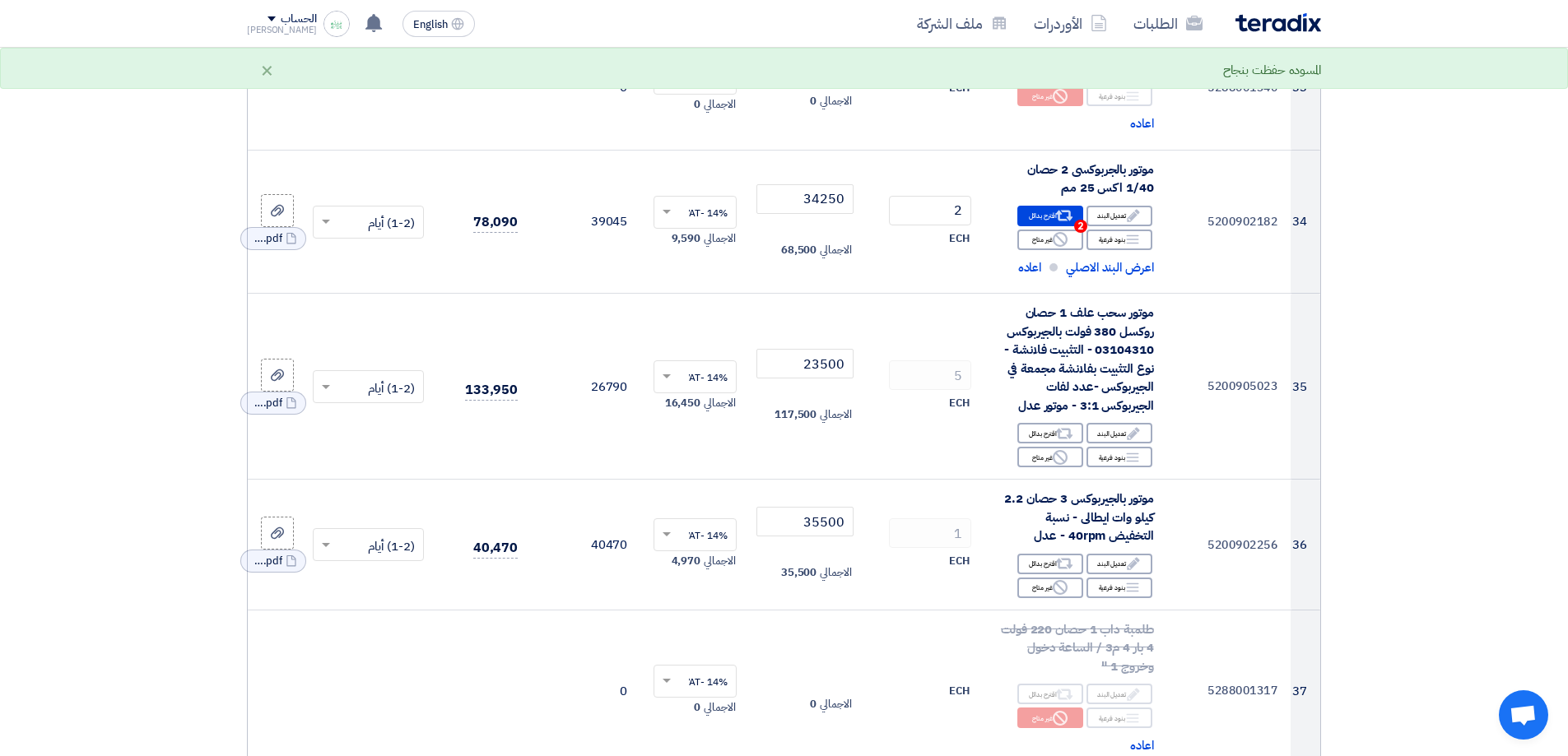
drag, startPoint x: 1405, startPoint y: 482, endPoint x: 1408, endPoint y: 456, distance: 26.2
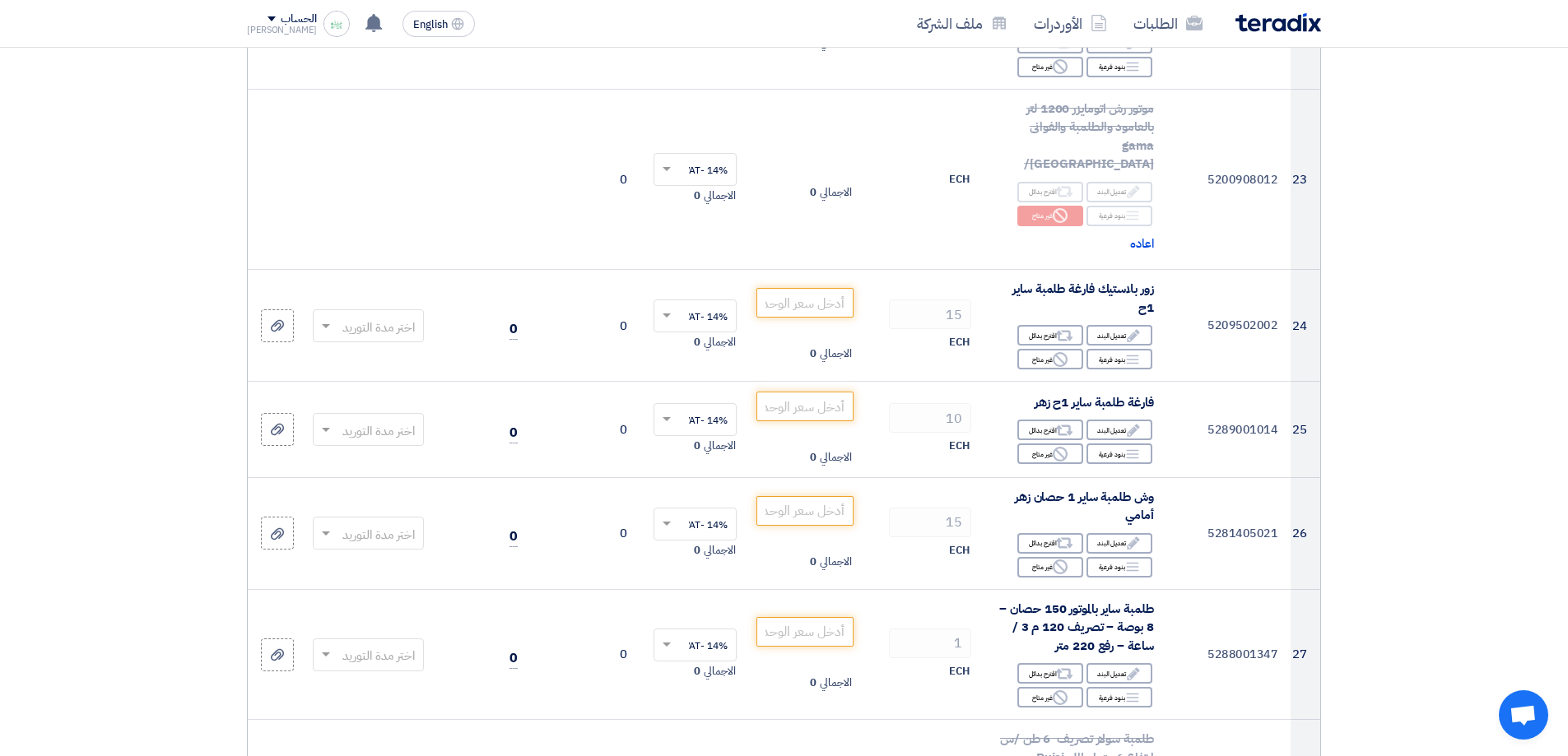
drag, startPoint x: 1458, startPoint y: 463, endPoint x: 1463, endPoint y: 398, distance: 65.2
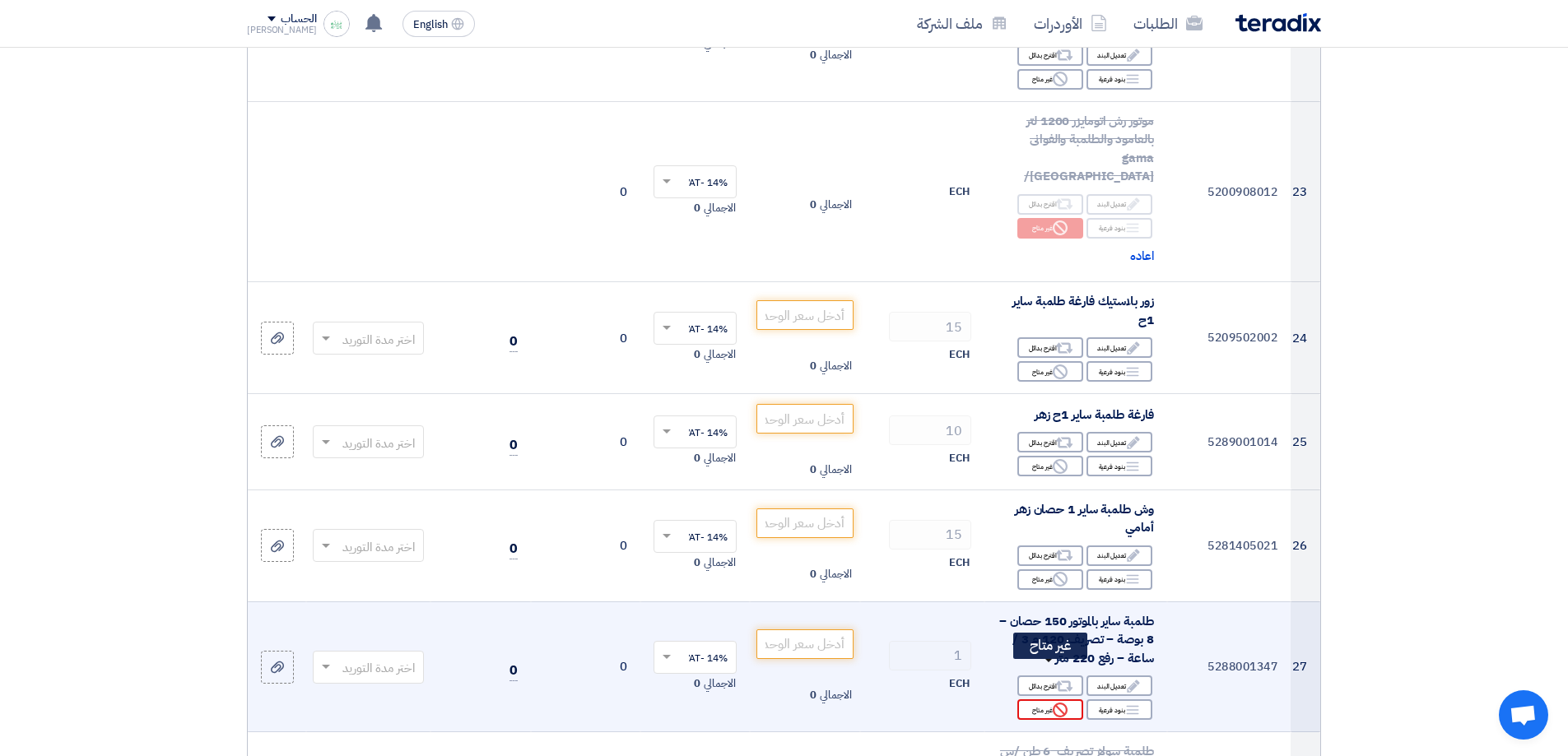
click at [1039, 699] on div "Reject غير متاح" at bounding box center [1051, 710] width 66 height 21
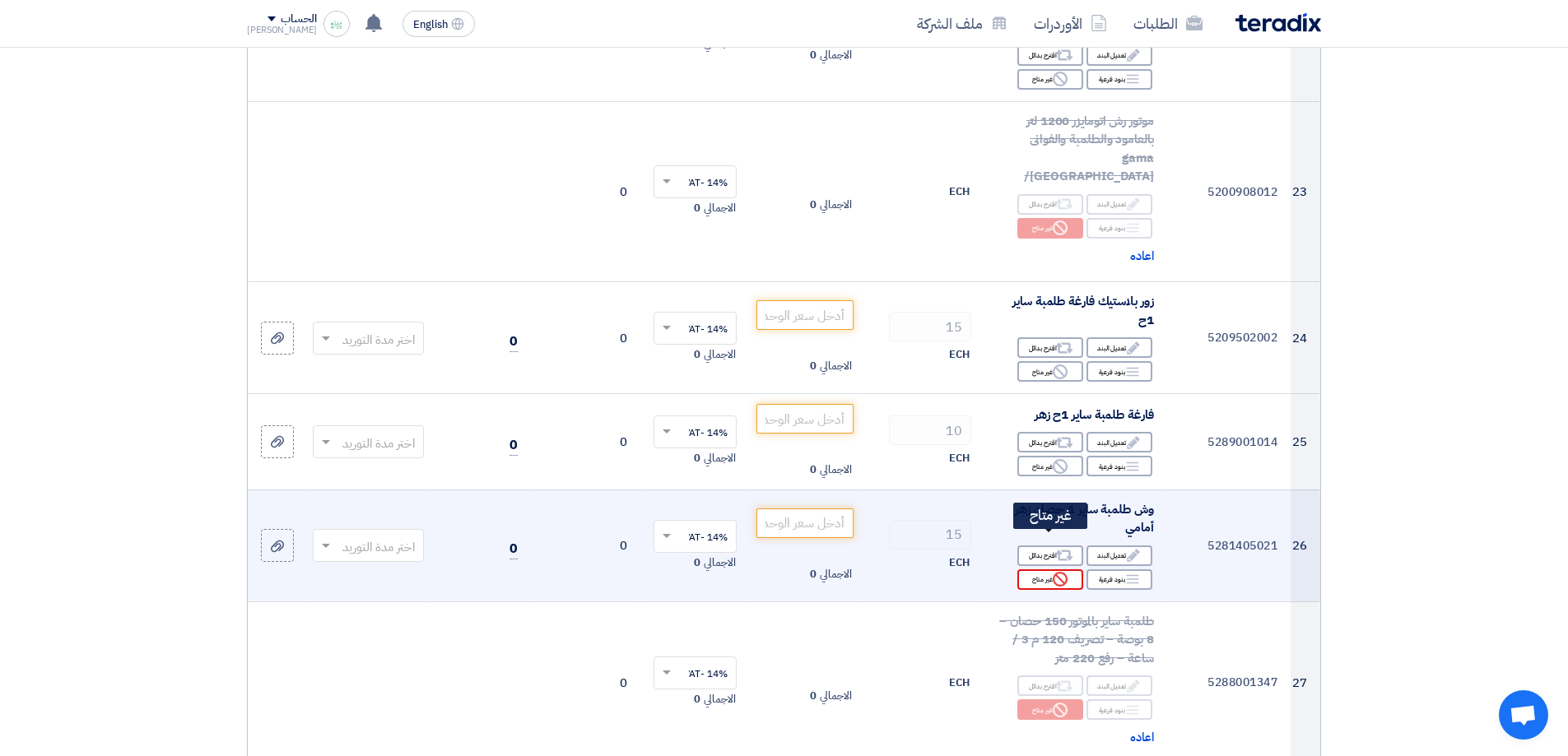
click at [1050, 569] on div "Reject غير متاح" at bounding box center [1051, 580] width 66 height 21
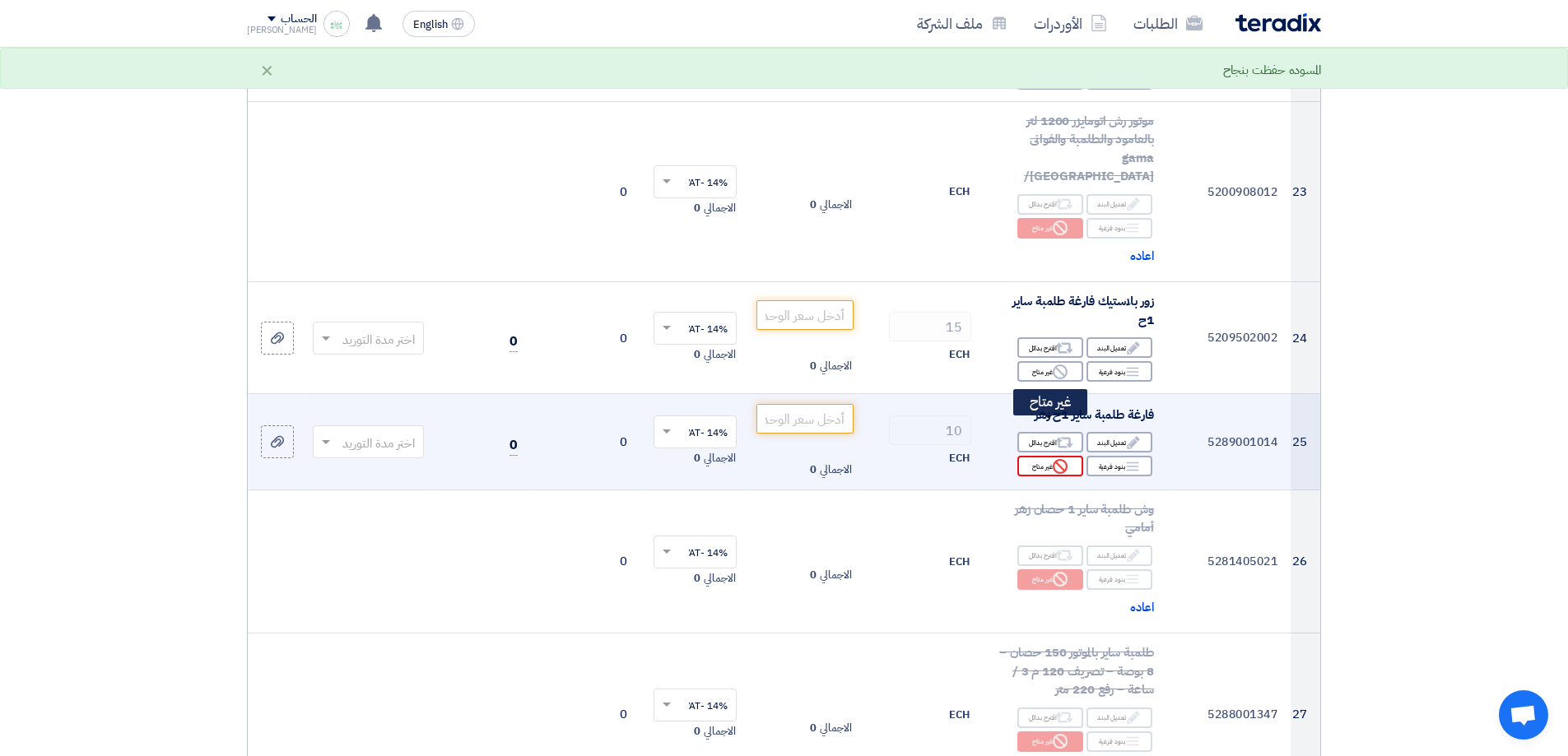
click at [1042, 456] on div "Reject غير متاح" at bounding box center [1051, 467] width 66 height 21
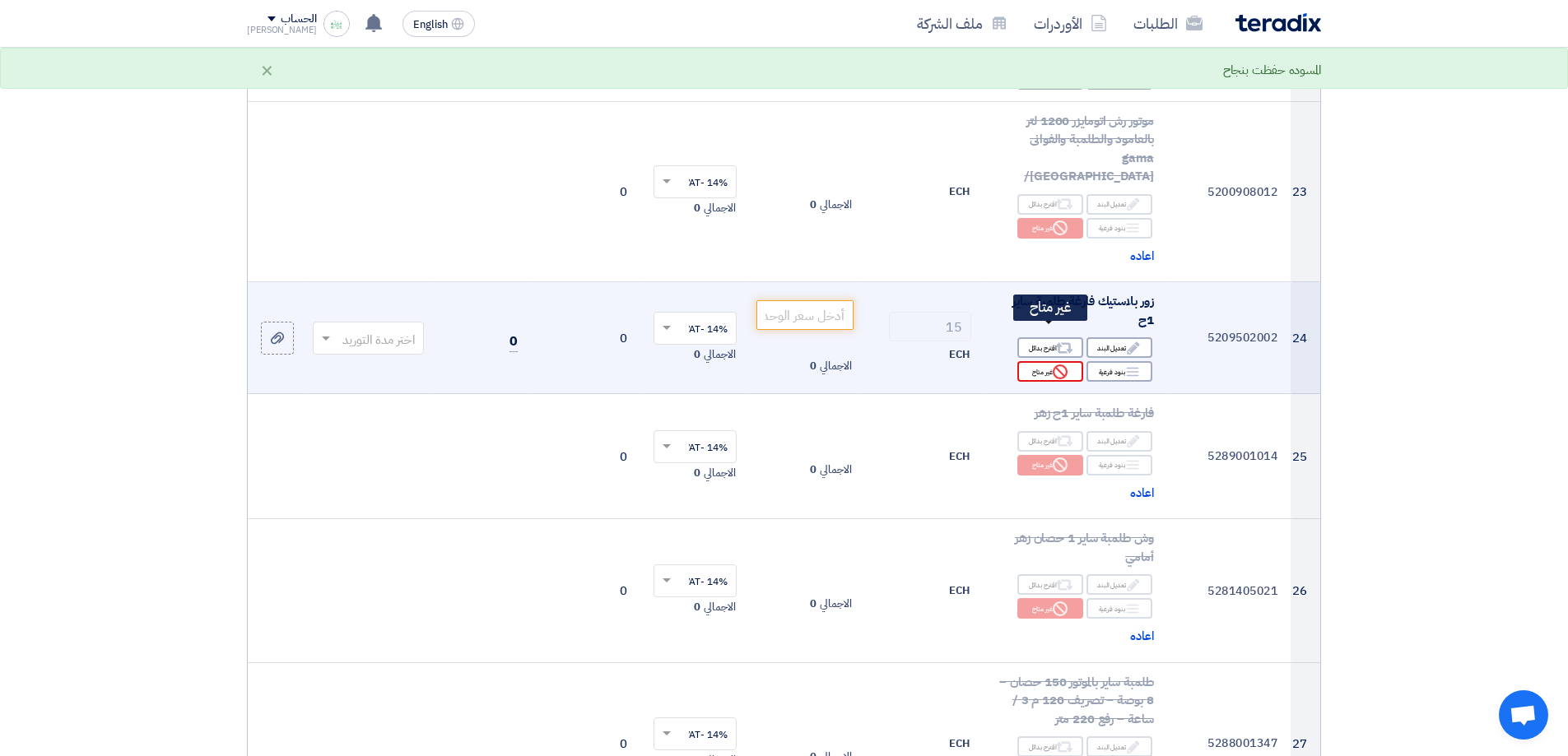
click at [1041, 361] on div "Reject غير متاح" at bounding box center [1051, 371] width 66 height 21
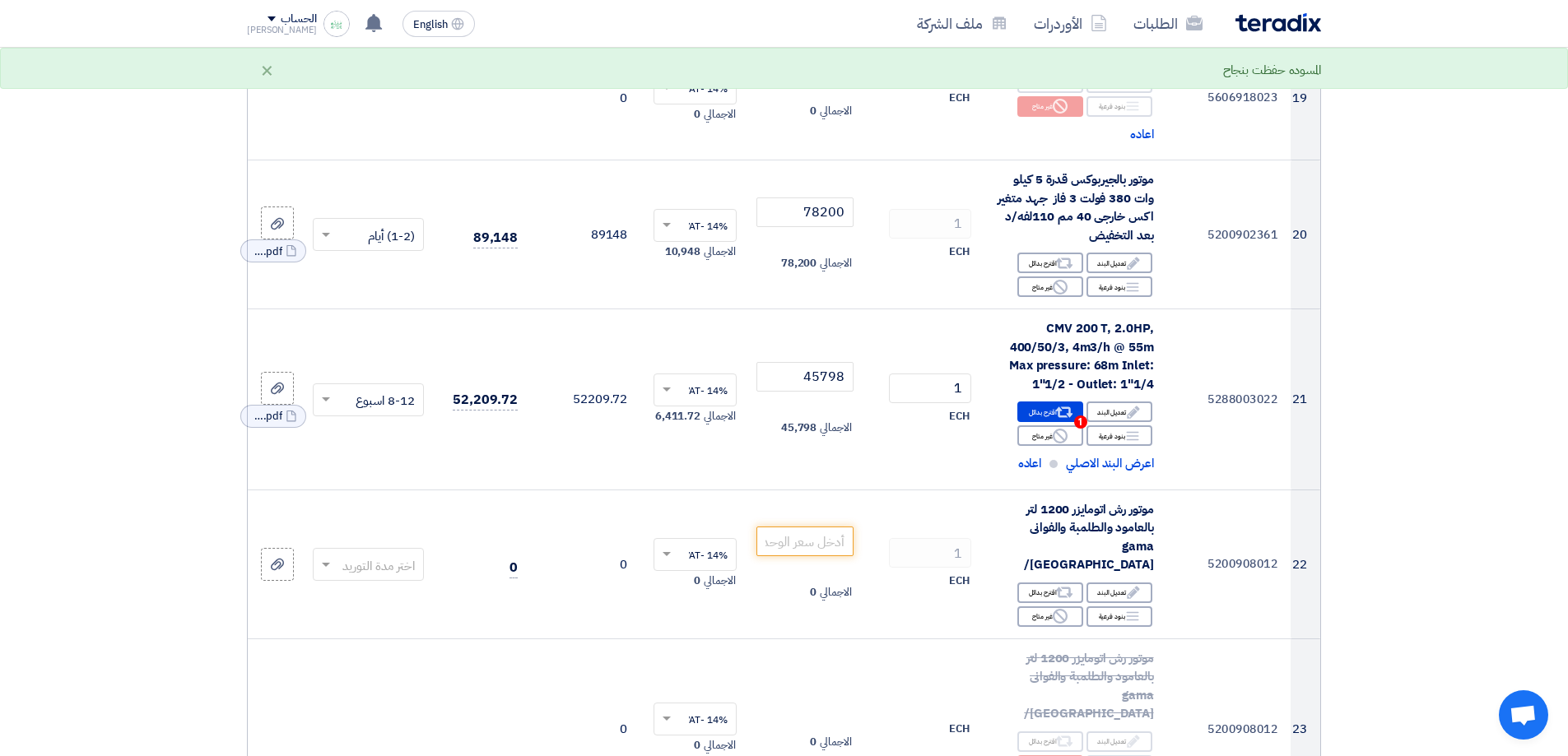
drag, startPoint x: 1458, startPoint y: 398, endPoint x: 1449, endPoint y: 351, distance: 47.9
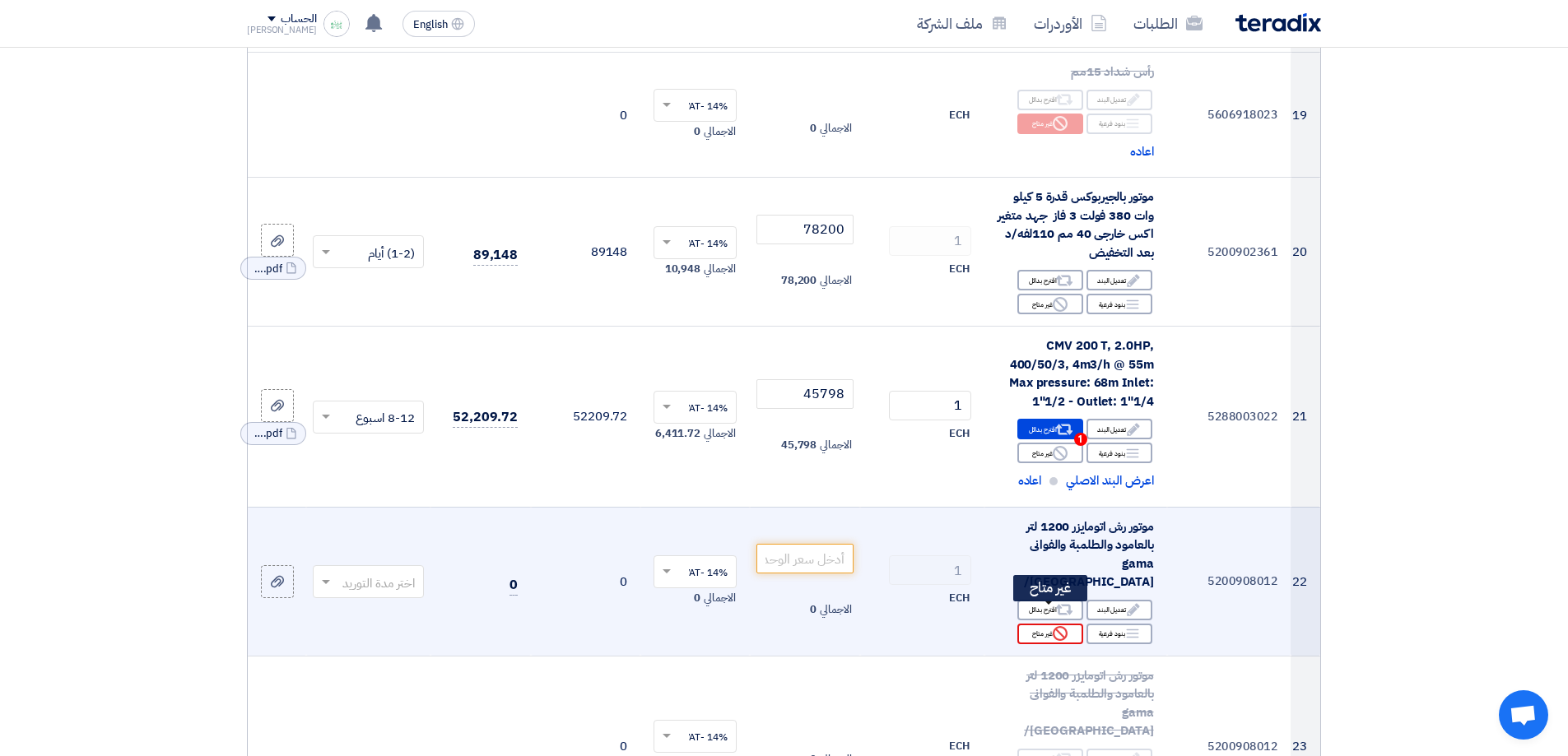
click at [1059, 626] on use at bounding box center [1060, 633] width 15 height 15
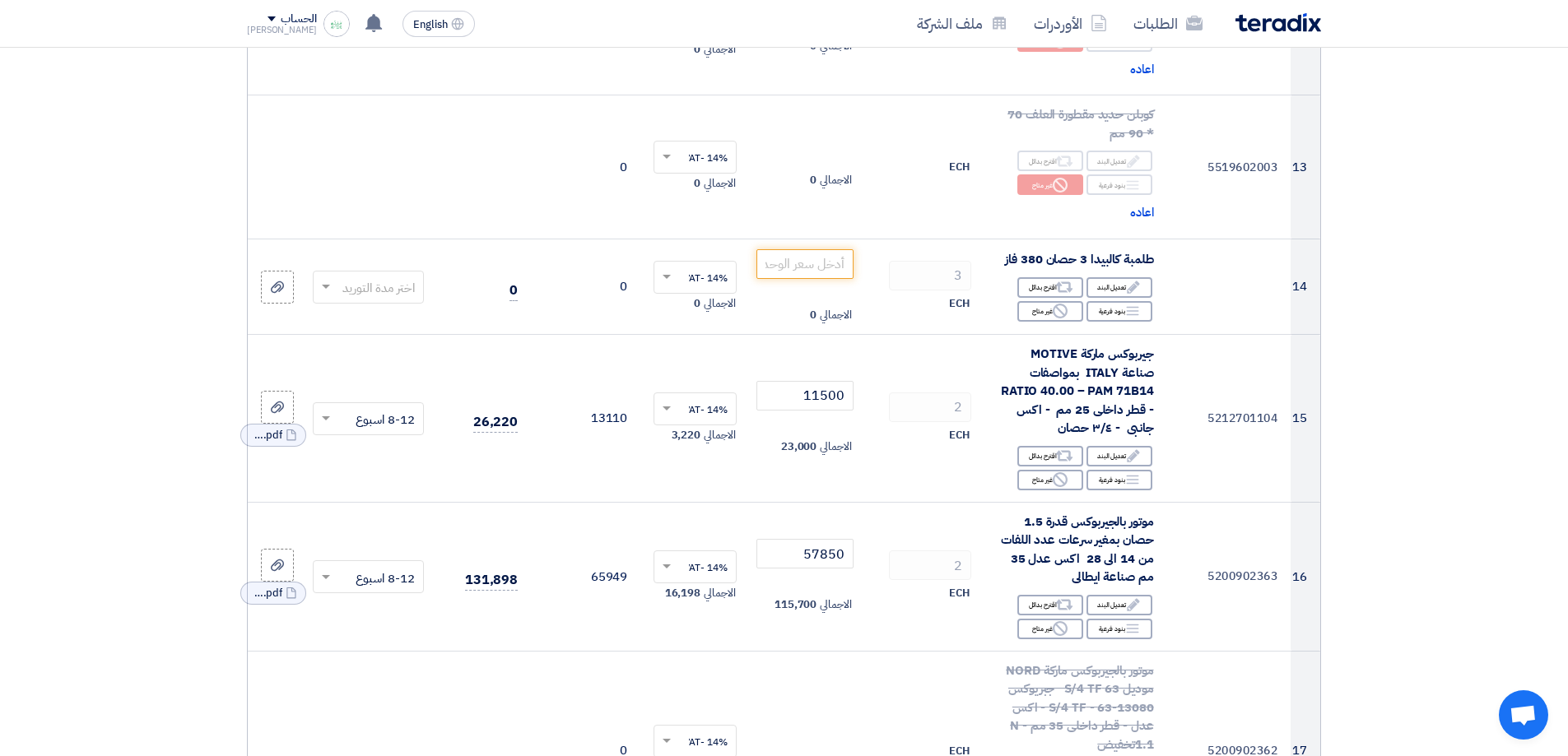
scroll to position [1645, 0]
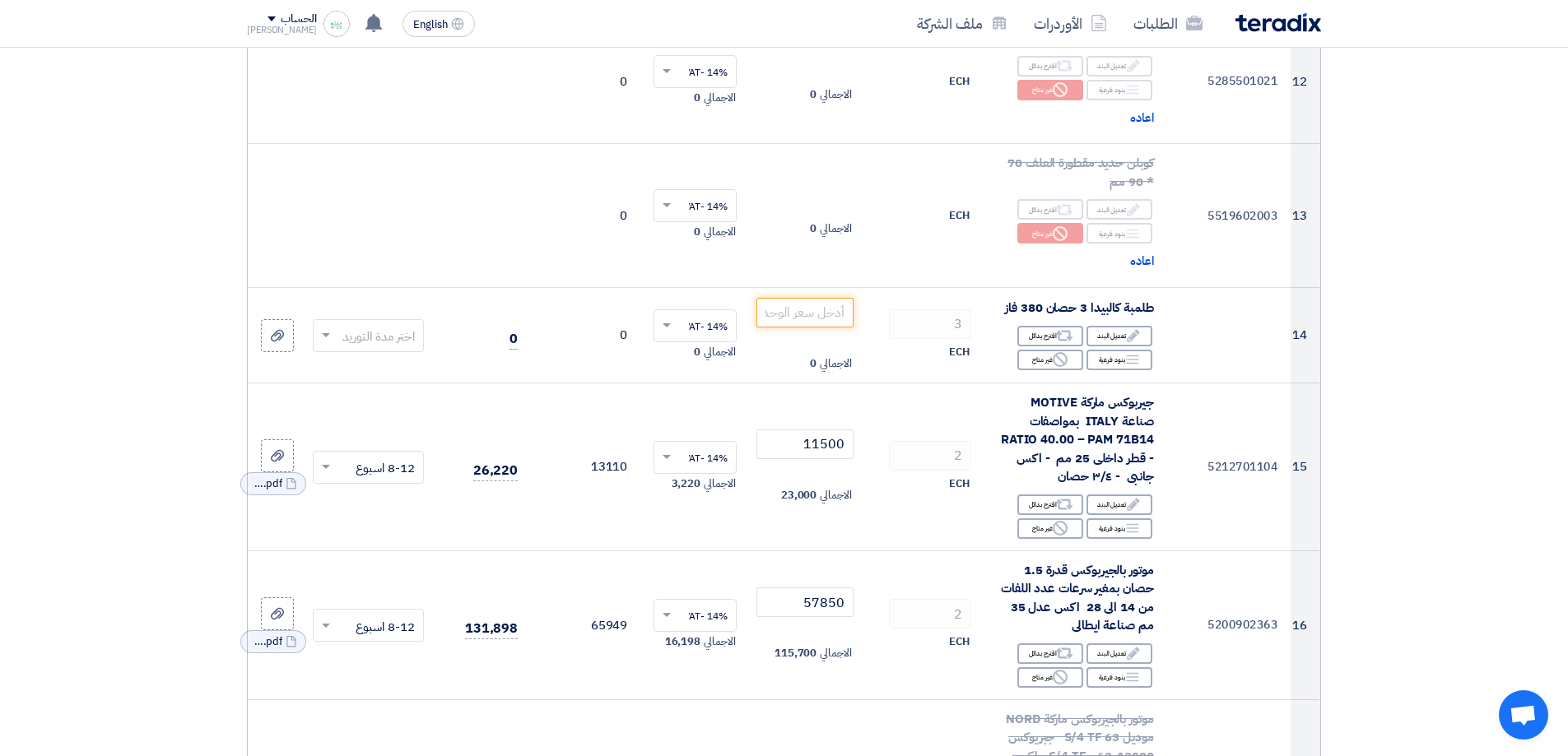
drag, startPoint x: 1431, startPoint y: 555, endPoint x: 1437, endPoint y: 490, distance: 65.3
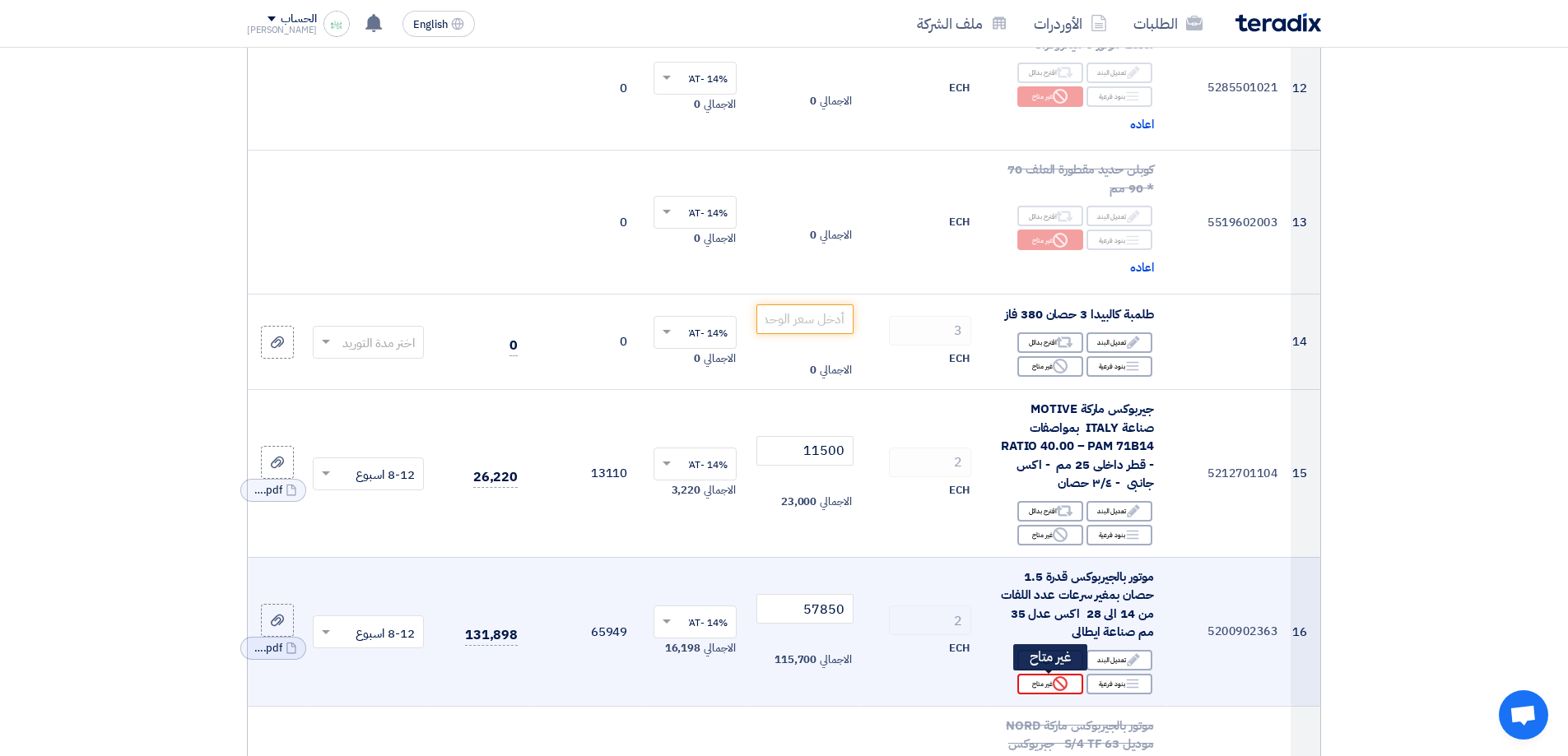
click at [1035, 680] on div "Reject غير متاح" at bounding box center [1051, 684] width 66 height 21
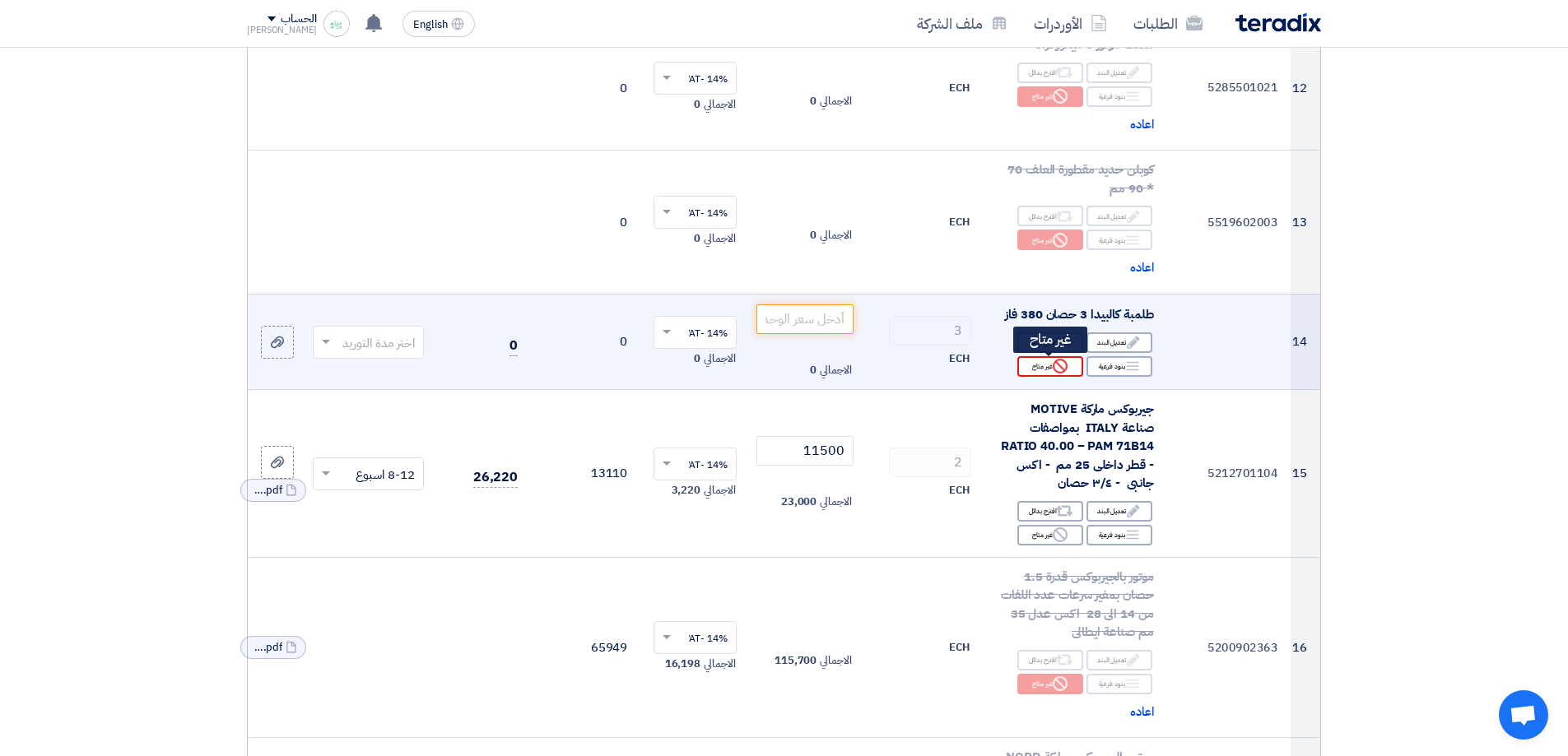
click at [1051, 368] on div "Reject غير متاح" at bounding box center [1051, 367] width 66 height 21
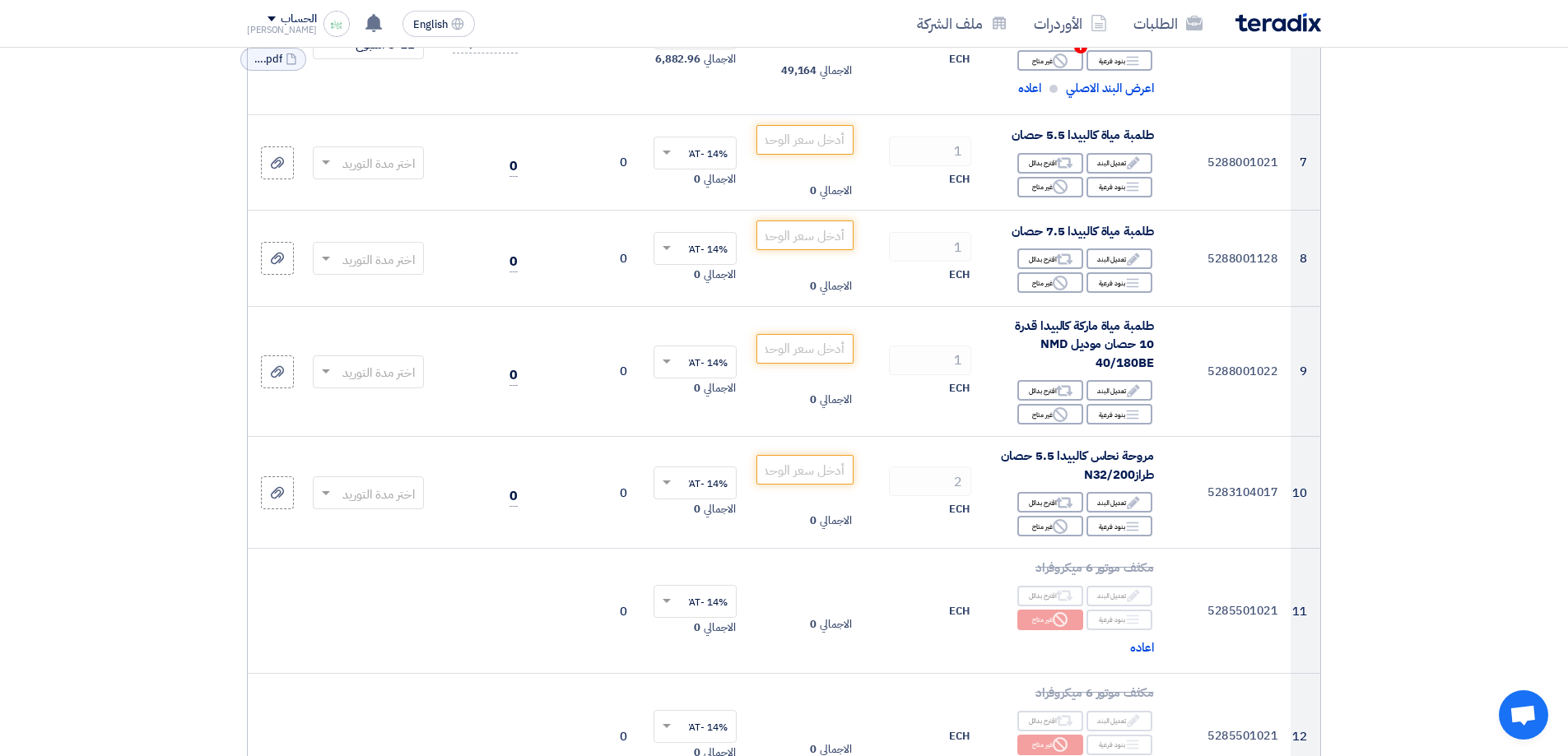
drag, startPoint x: 1386, startPoint y: 459, endPoint x: 1384, endPoint y: 390, distance: 69.0
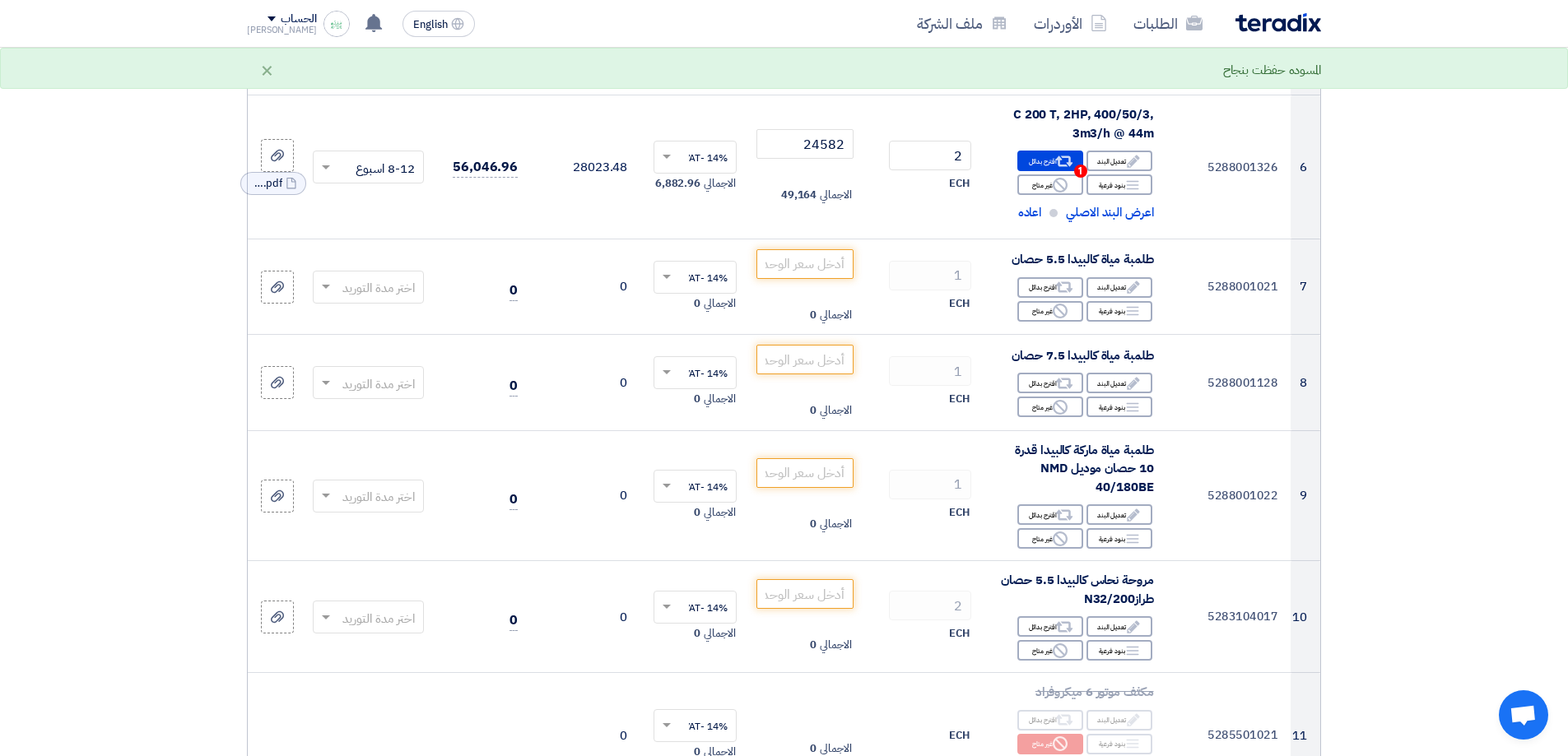
scroll to position [867, 0]
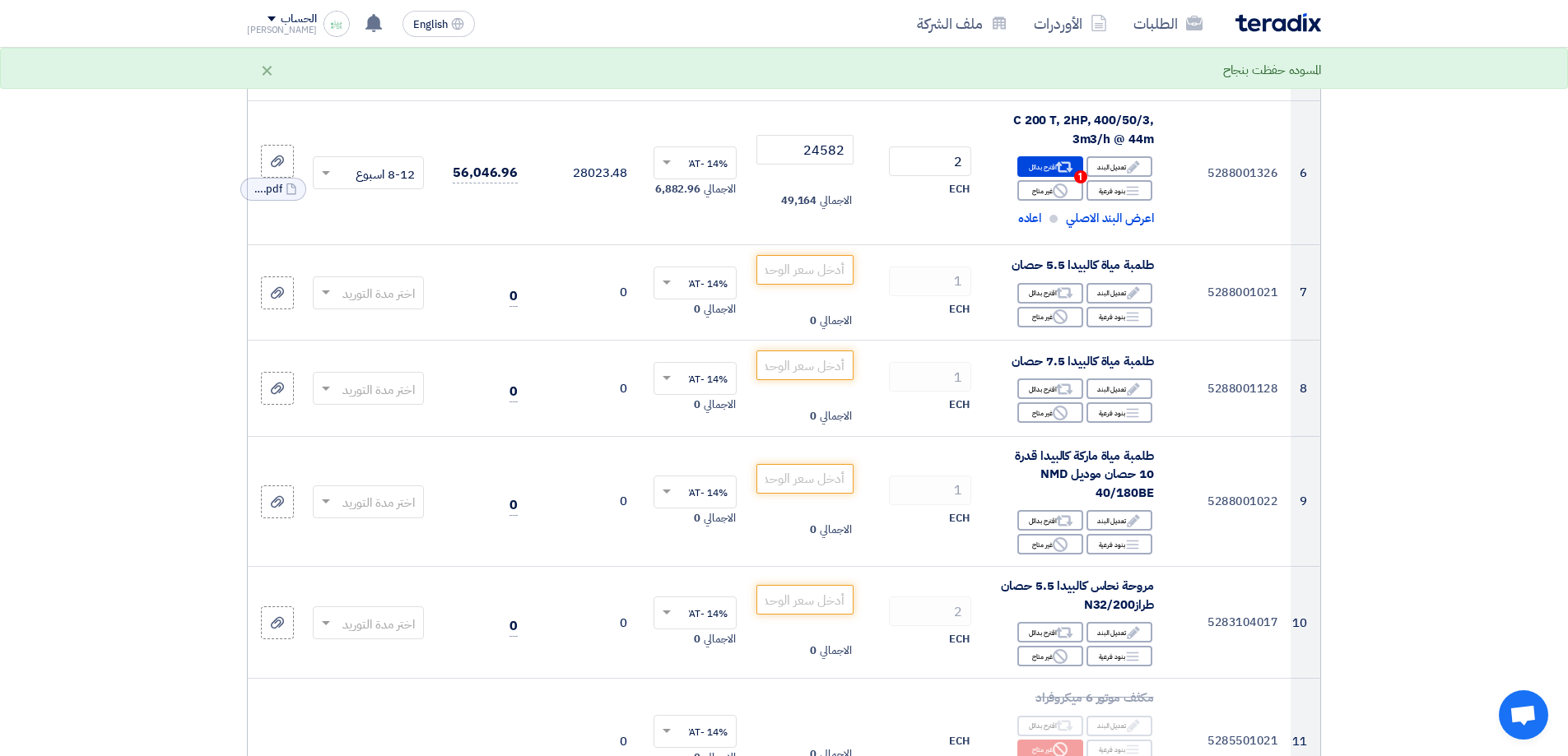
drag, startPoint x: 1399, startPoint y: 419, endPoint x: 1395, endPoint y: 394, distance: 25.3
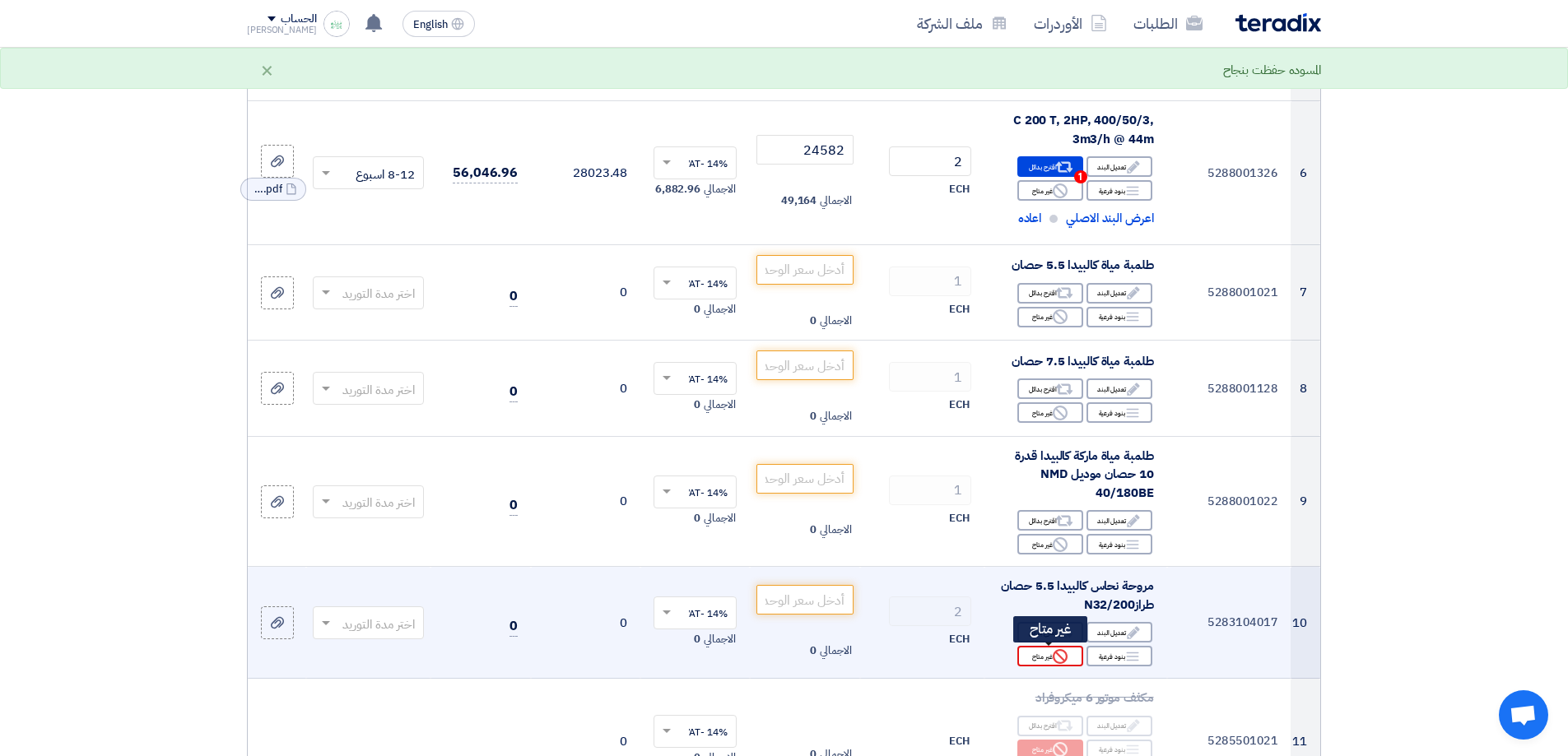
click at [1053, 664] on icon "Reject" at bounding box center [1060, 657] width 15 height 15
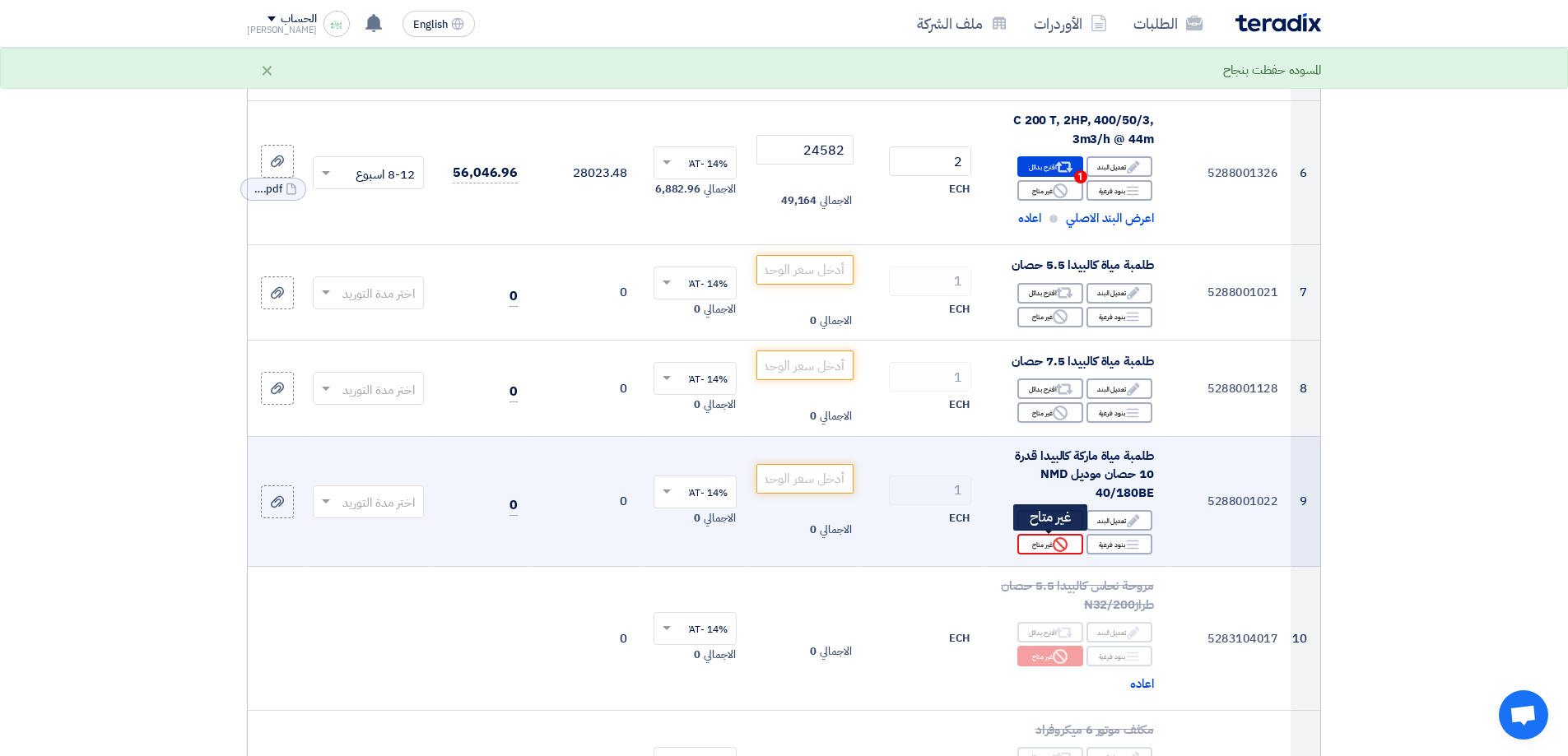
click at [1060, 551] on use at bounding box center [1060, 544] width 15 height 15
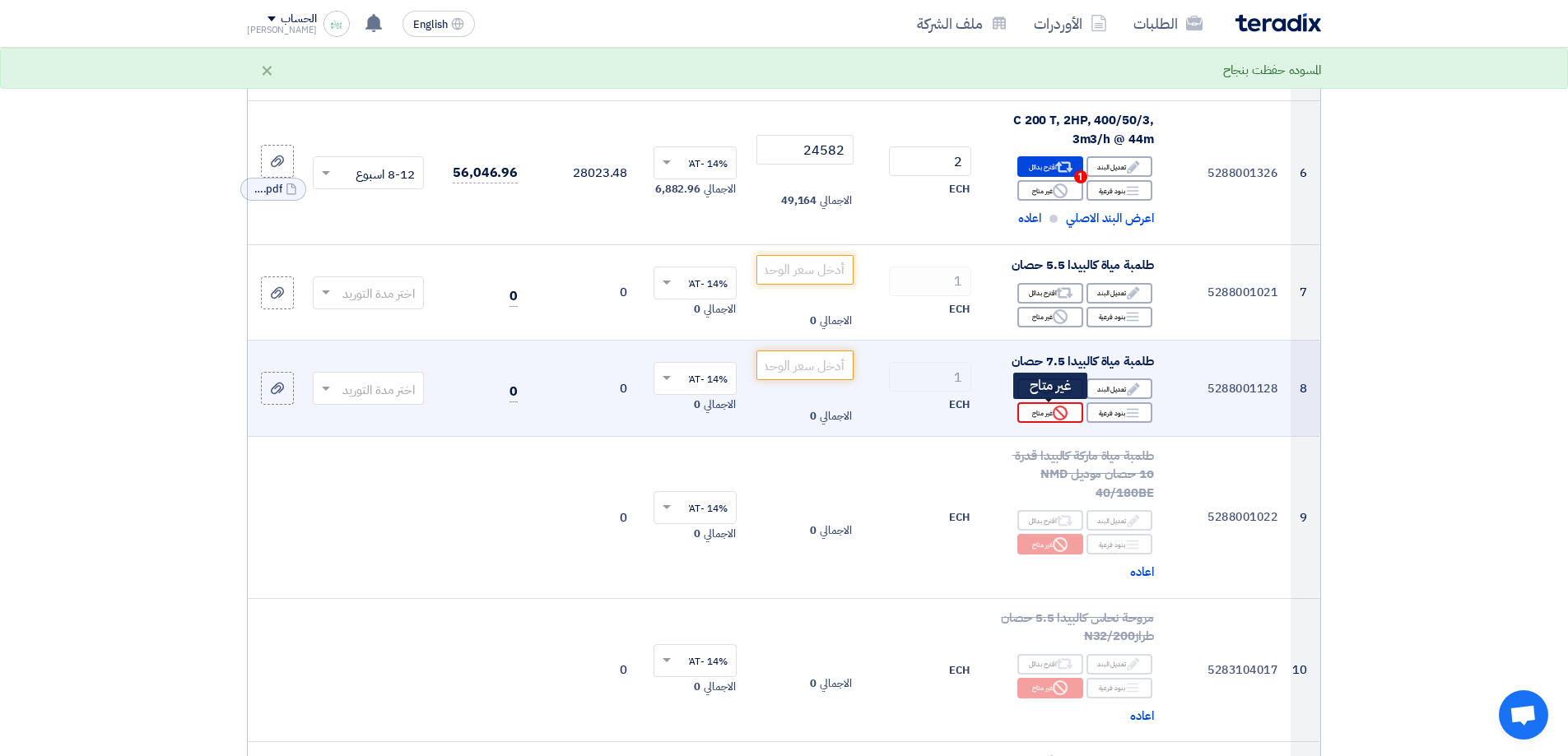
click at [1061, 421] on div "Reject غير متاح" at bounding box center [1051, 413] width 66 height 21
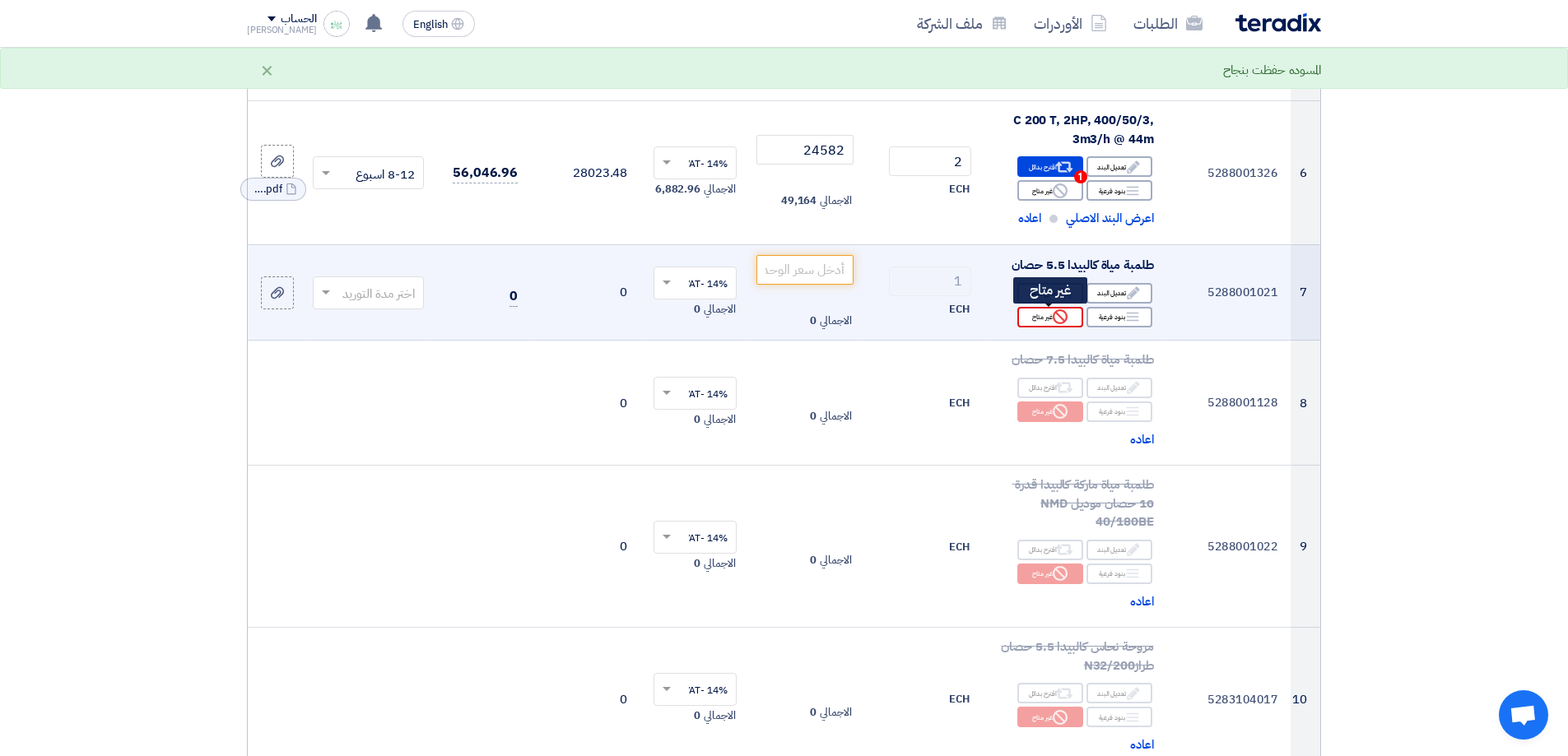
click at [1057, 326] on div "Reject غير متاح" at bounding box center [1051, 317] width 66 height 21
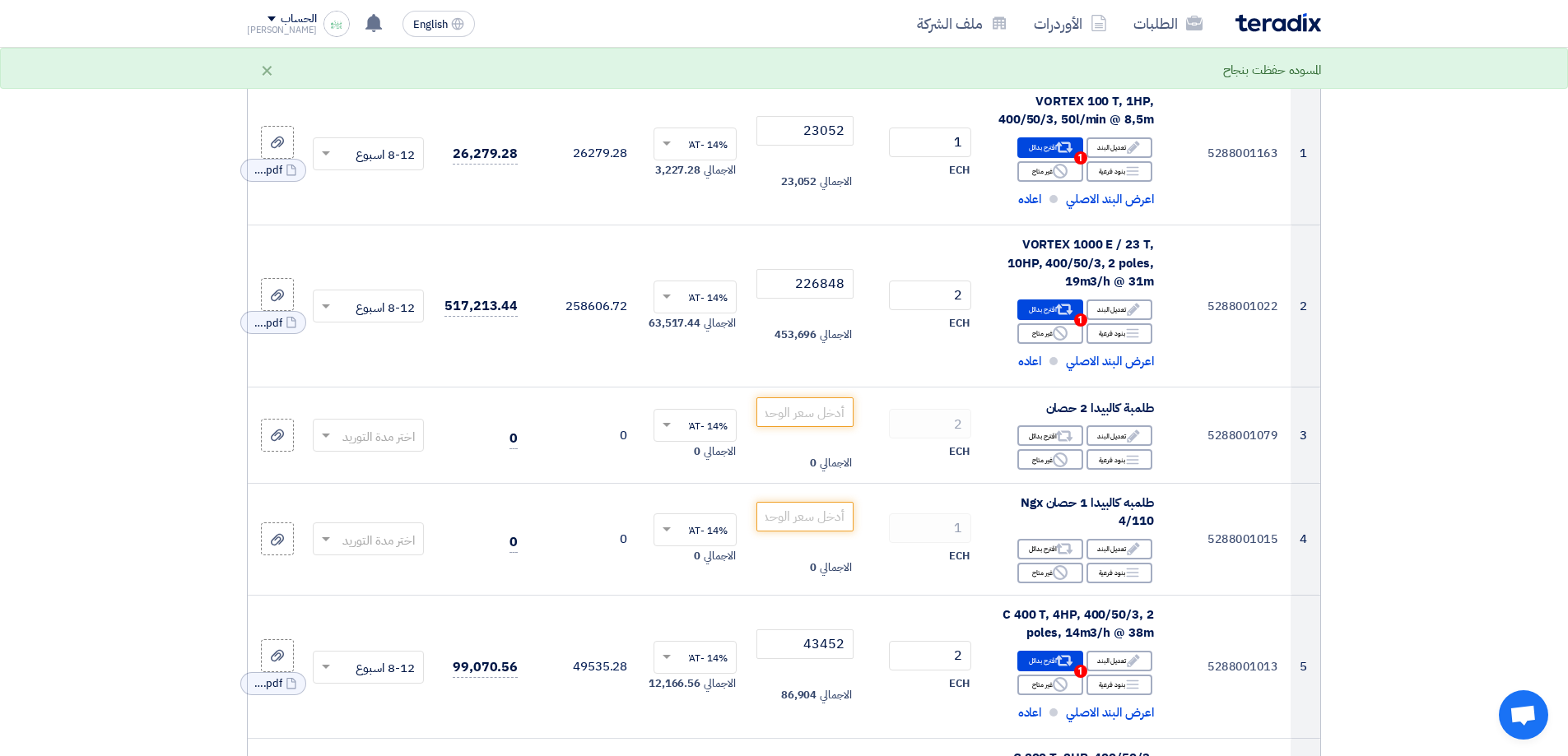
drag, startPoint x: 1382, startPoint y: 421, endPoint x: 1386, endPoint y: 385, distance: 36.2
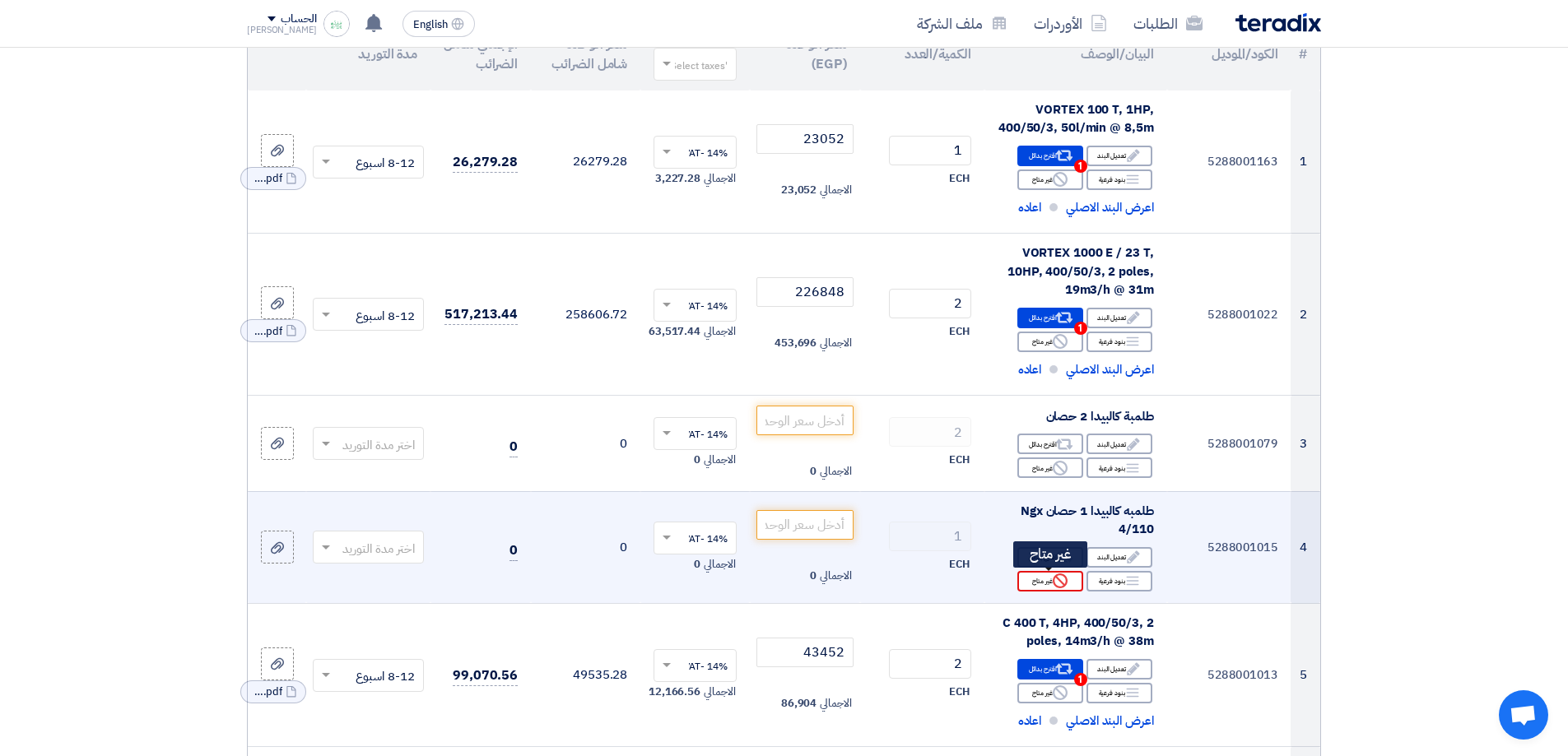
click at [1056, 578] on use at bounding box center [1060, 581] width 15 height 15
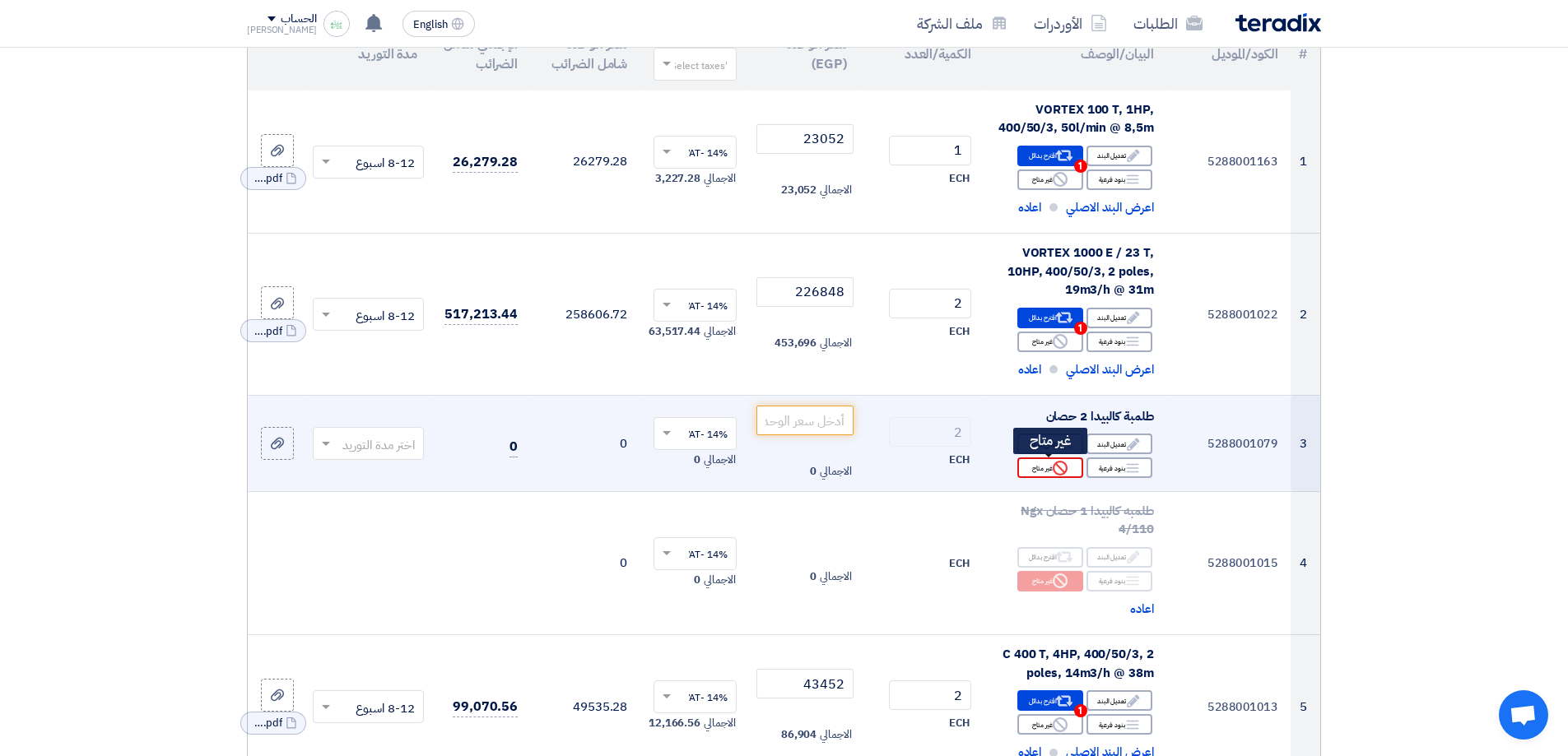
click at [1069, 469] on div "Reject غير متاح" at bounding box center [1051, 468] width 66 height 21
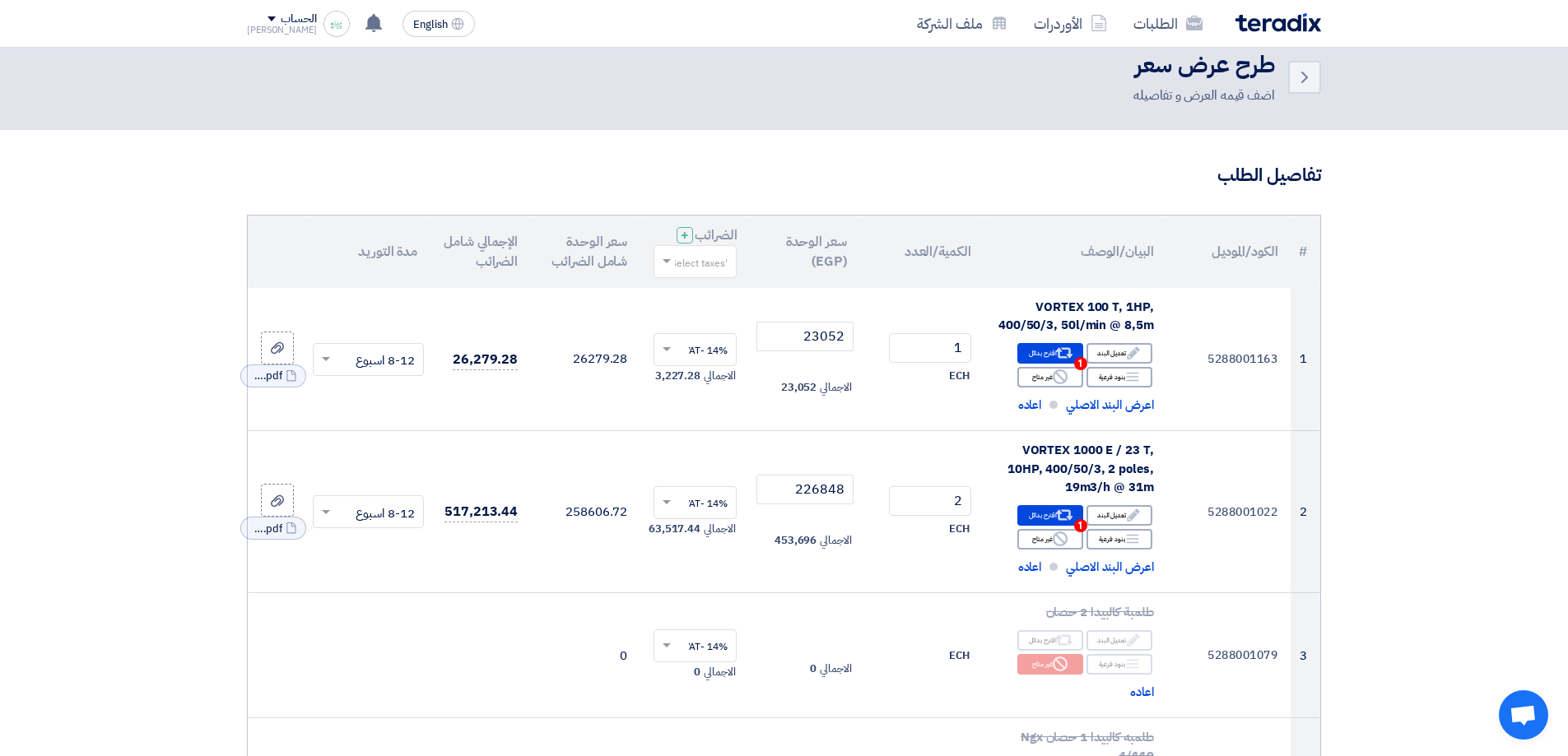
drag, startPoint x: 1400, startPoint y: 507, endPoint x: 1387, endPoint y: 463, distance: 45.9
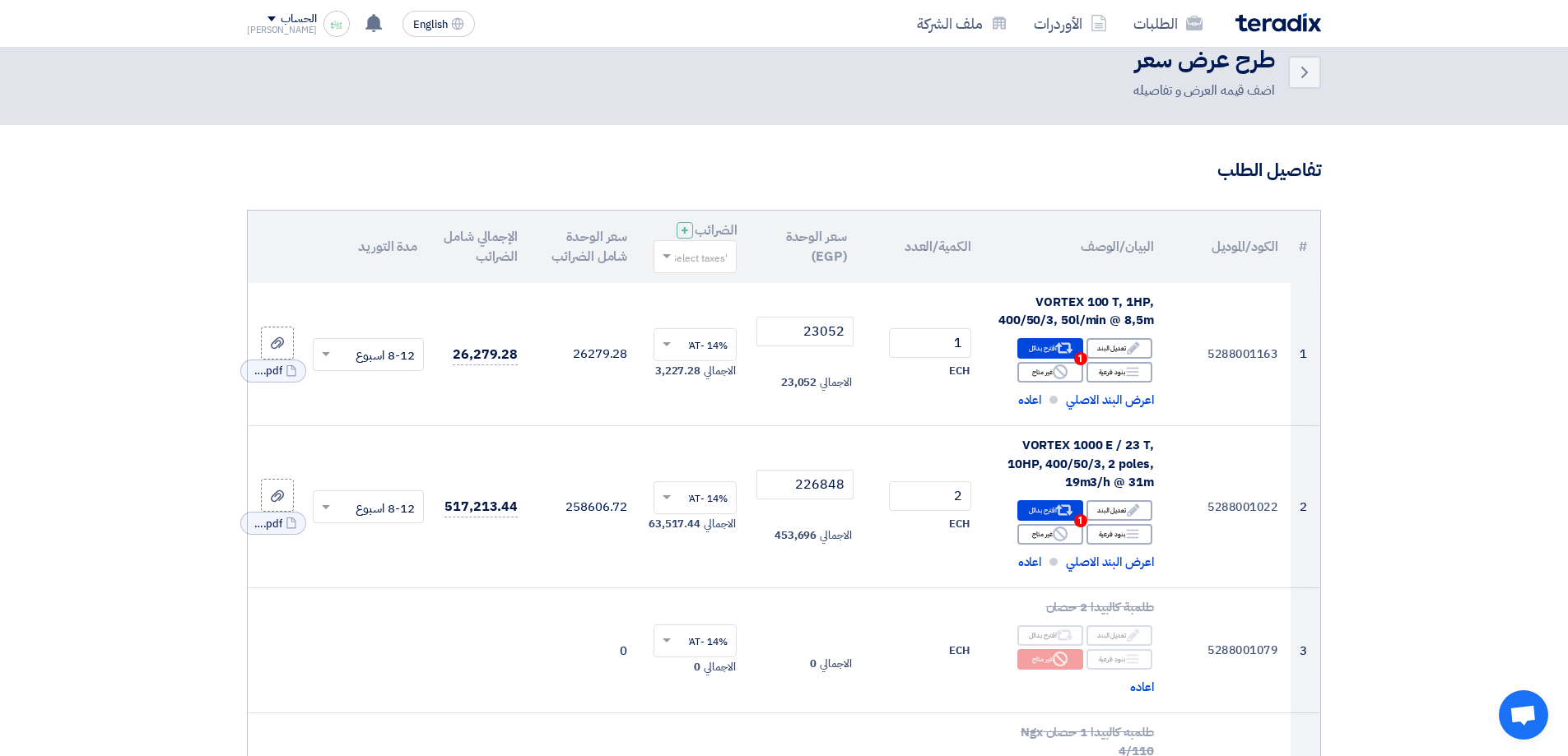
scroll to position [0, 0]
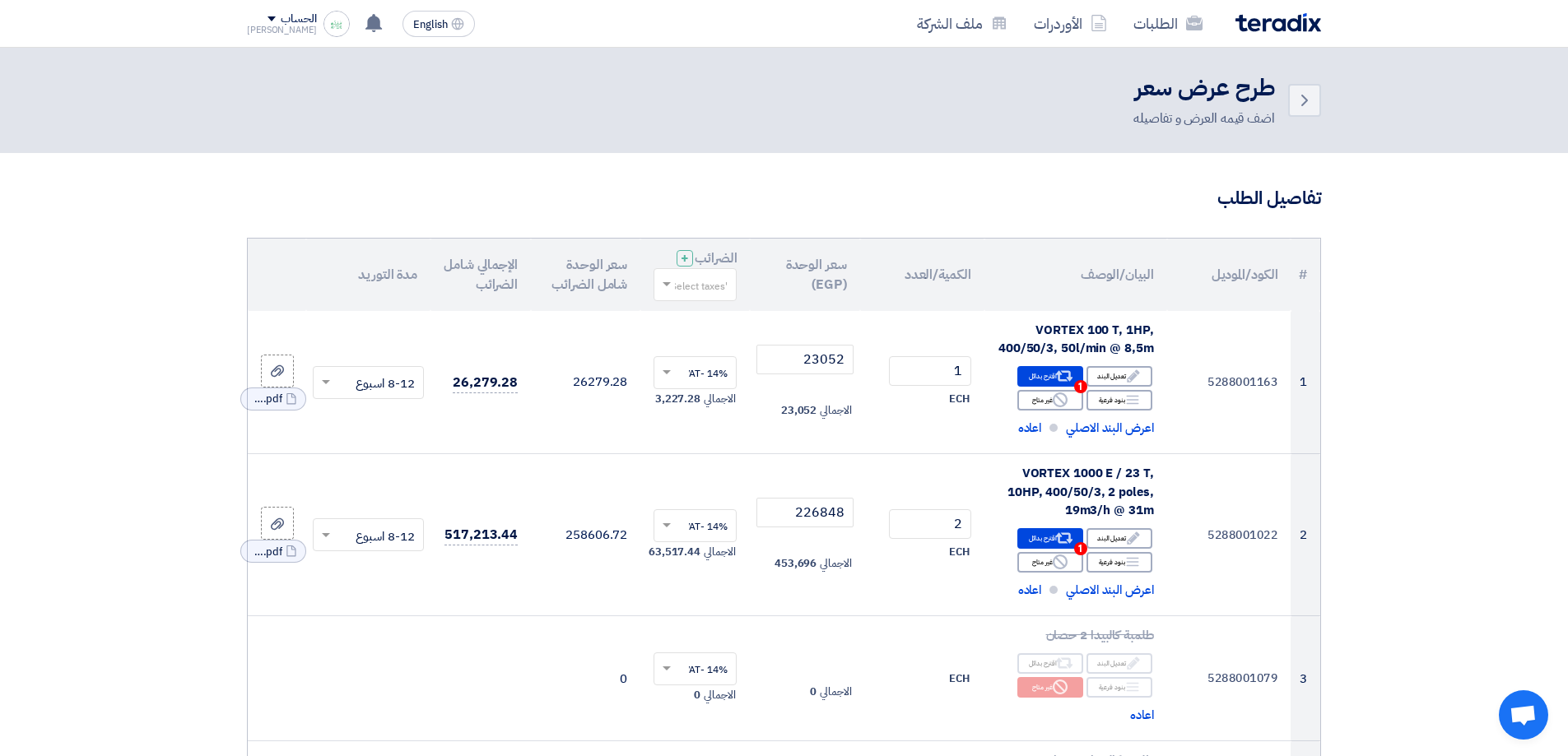
drag, startPoint x: 1396, startPoint y: 427, endPoint x: 1399, endPoint y: 344, distance: 83.1
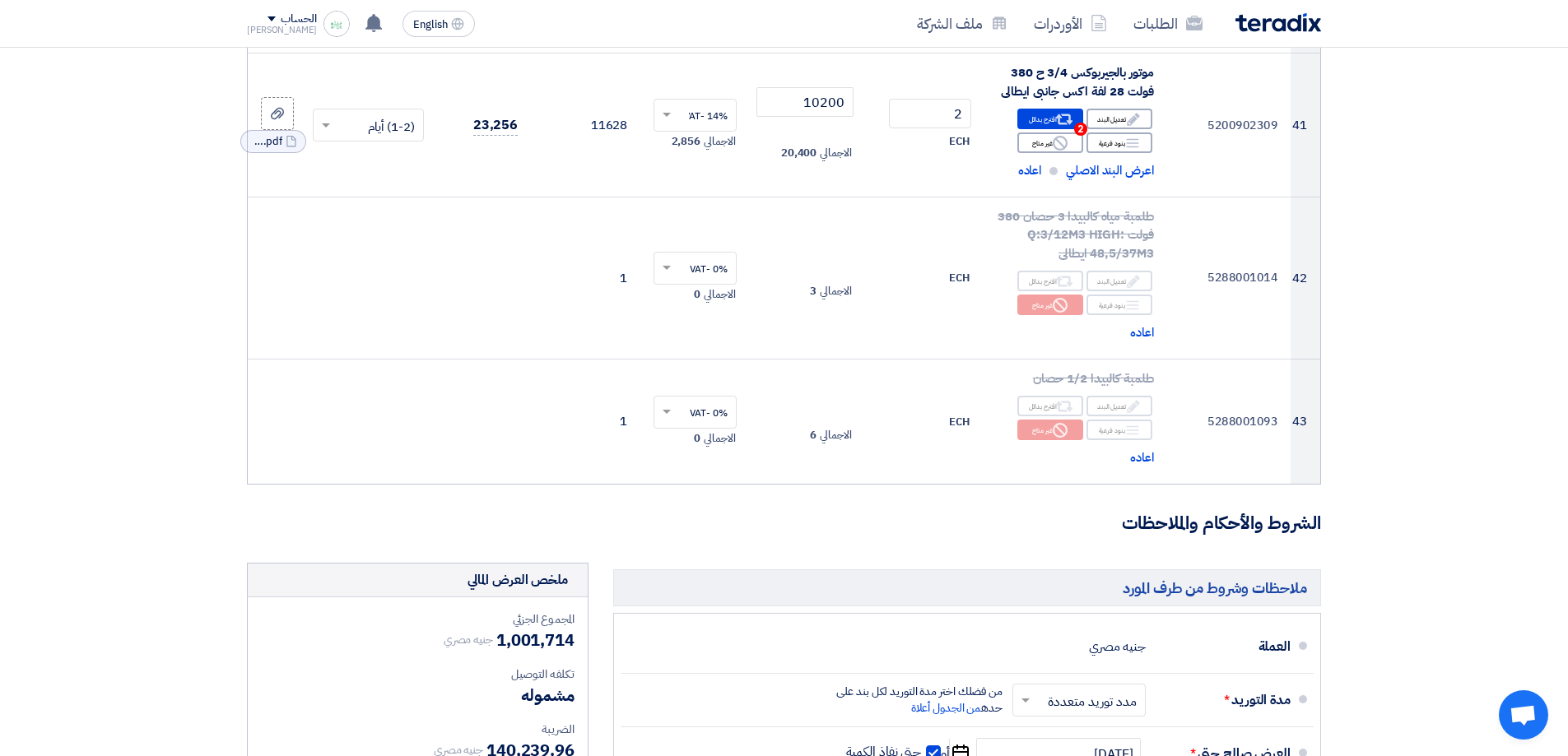
scroll to position [6934, 0]
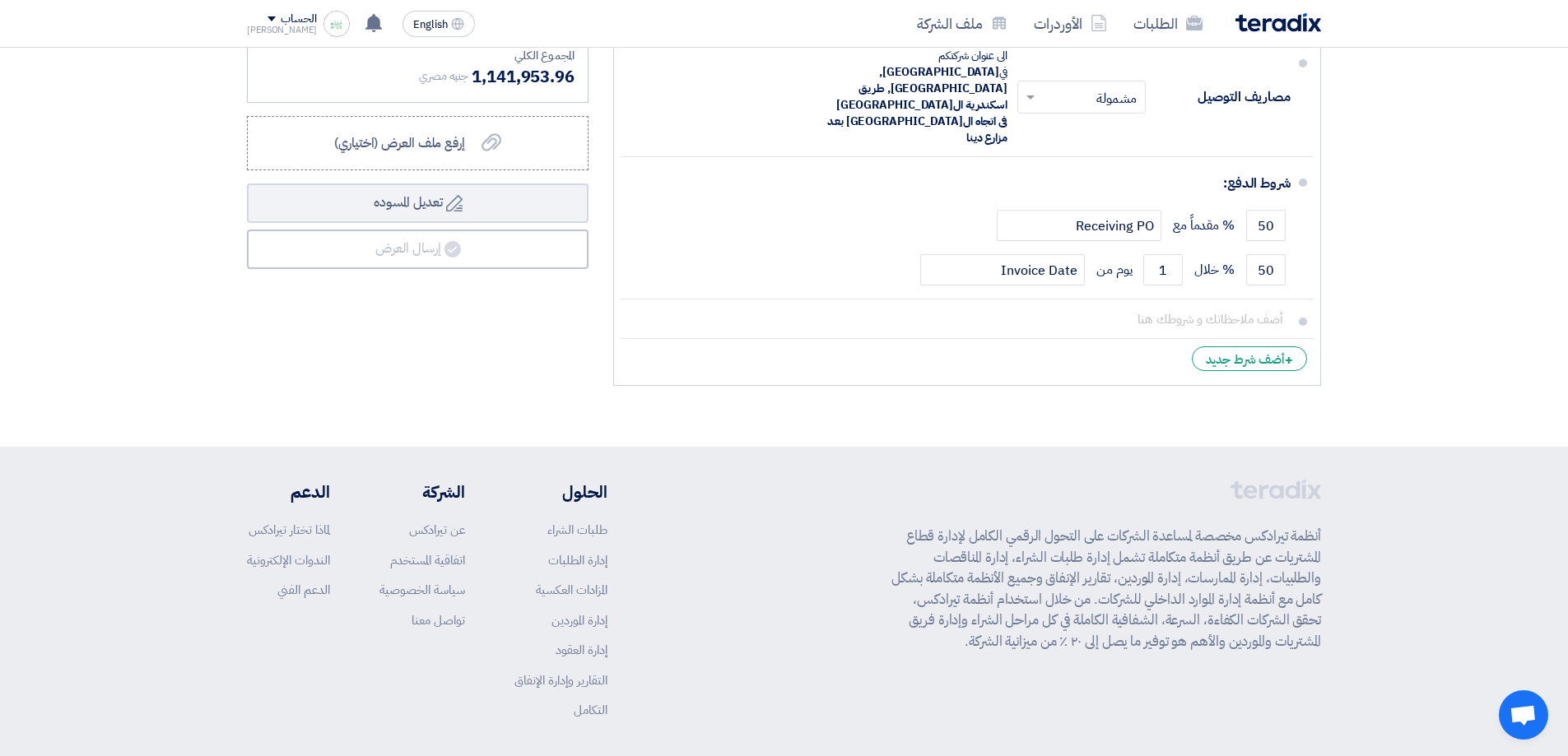
drag, startPoint x: 1387, startPoint y: 373, endPoint x: 1389, endPoint y: 548, distance: 175.0
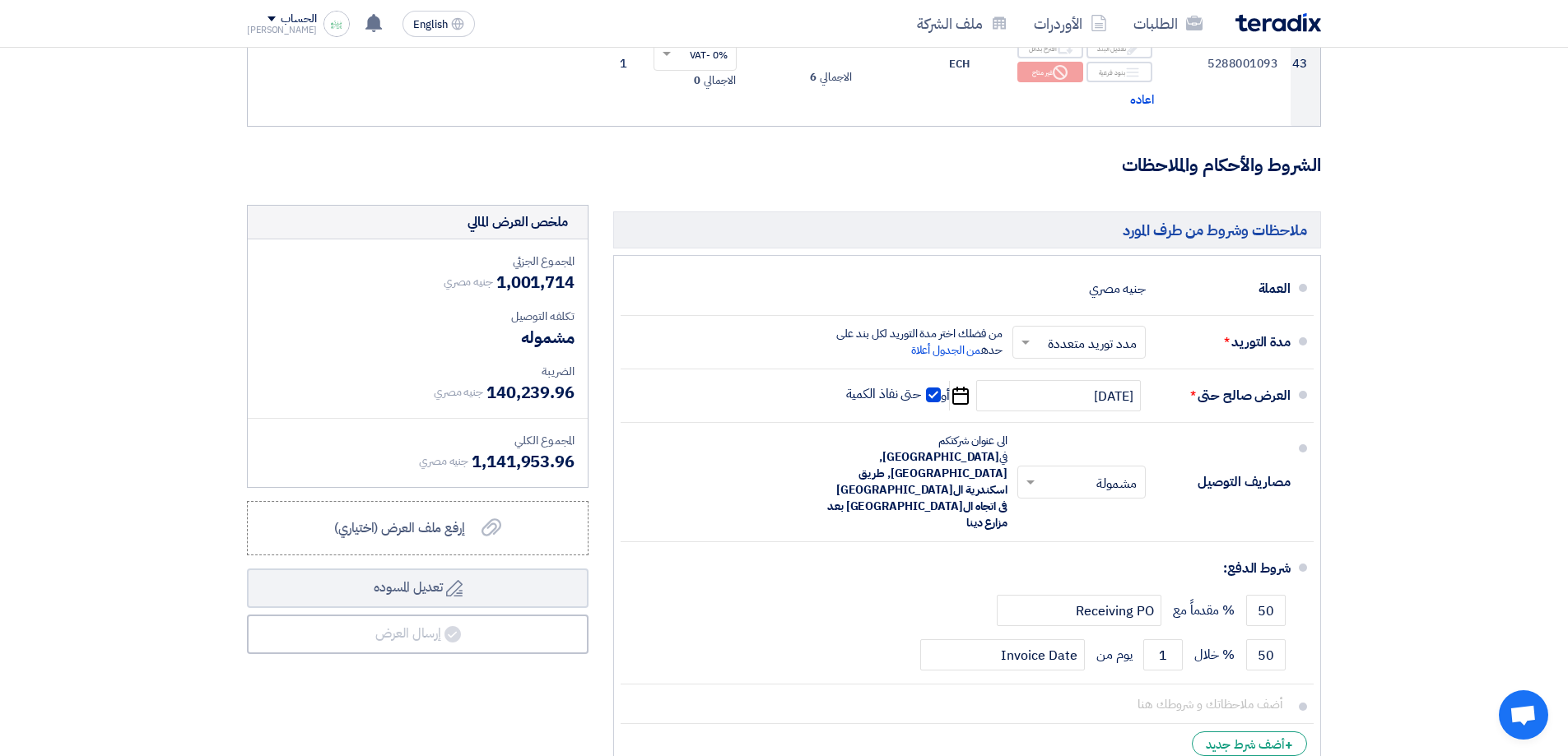
scroll to position [6528, 0]
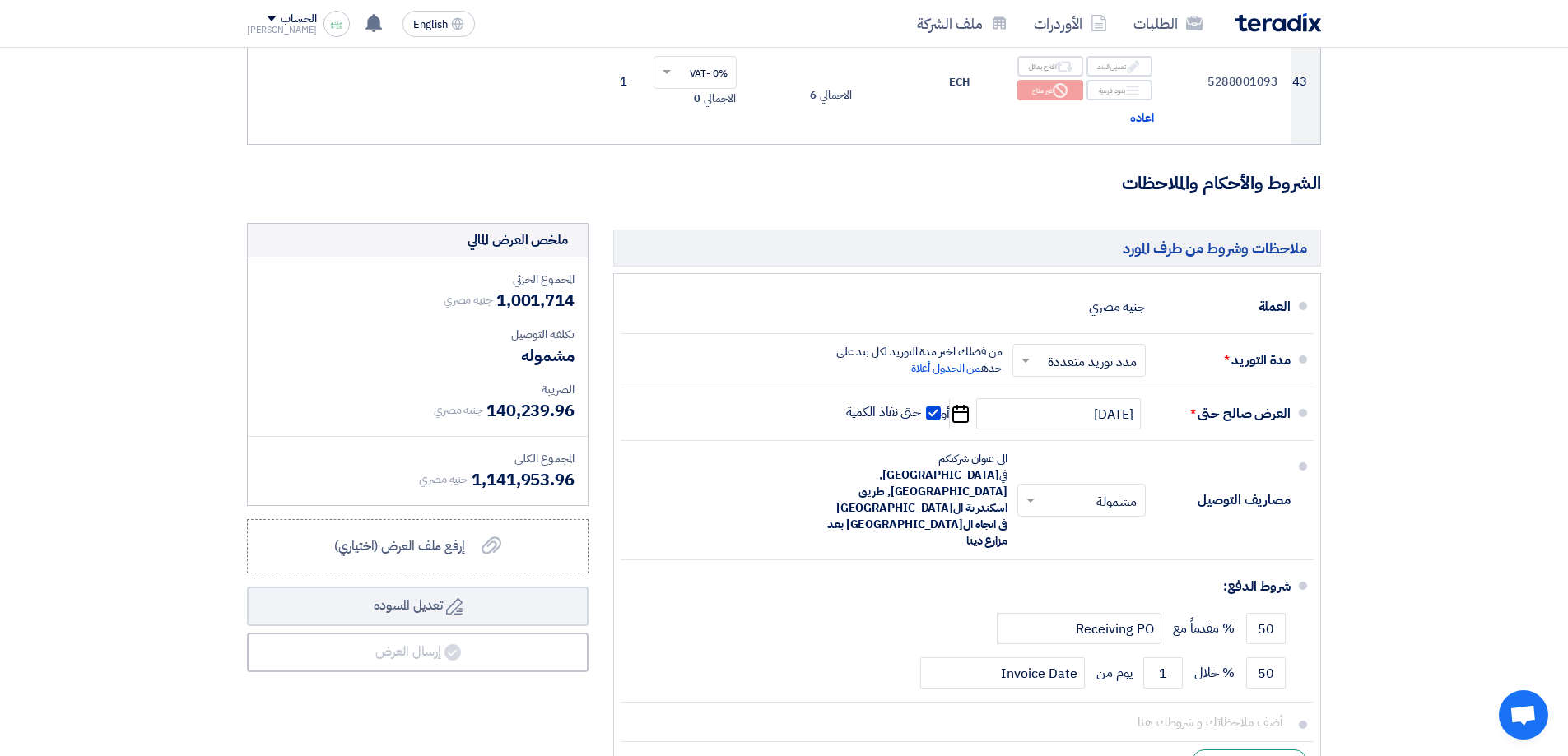
drag, startPoint x: 1249, startPoint y: 505, endPoint x: 1109, endPoint y: 479, distance: 142.4
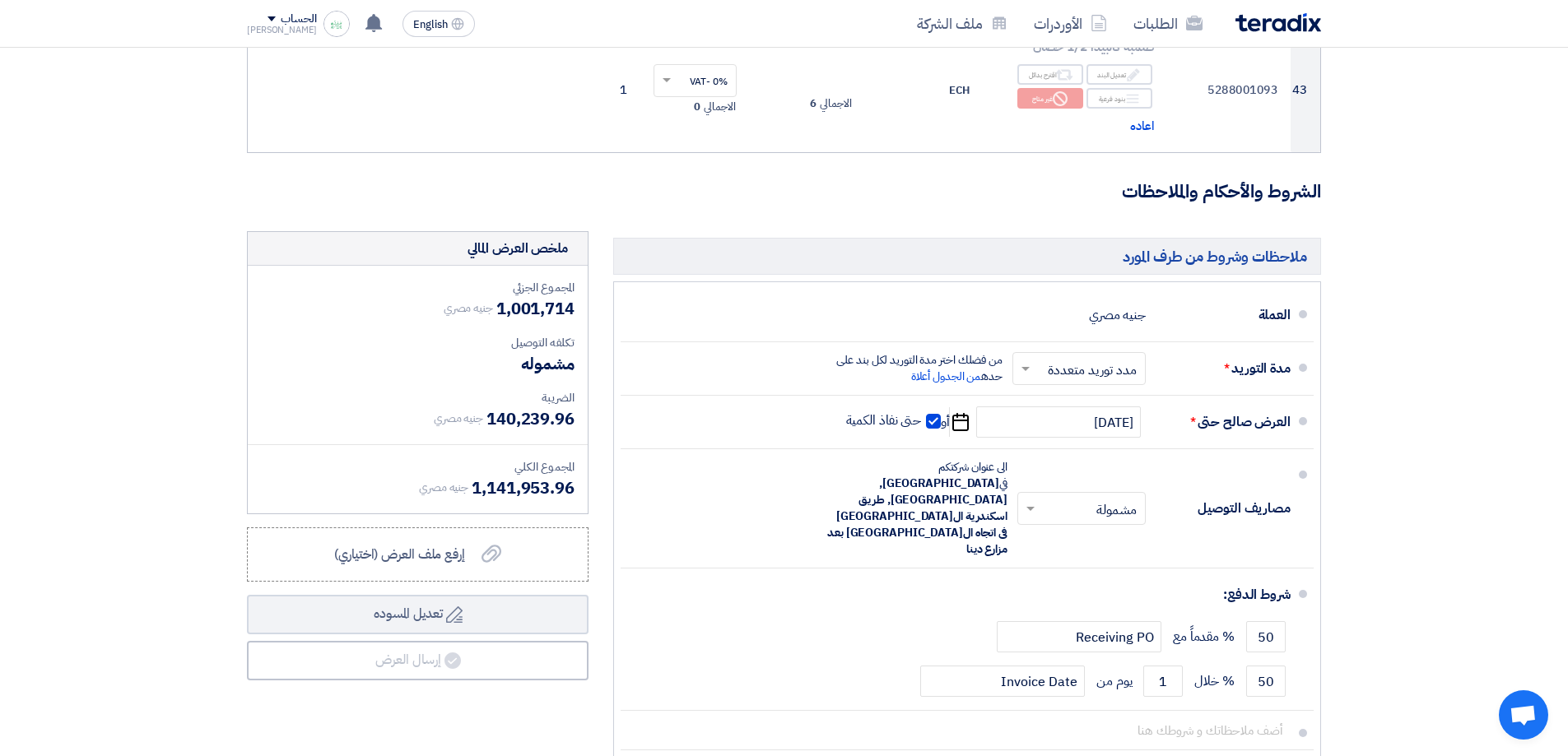
drag, startPoint x: 943, startPoint y: 195, endPoint x: 947, endPoint y: 174, distance: 21.4
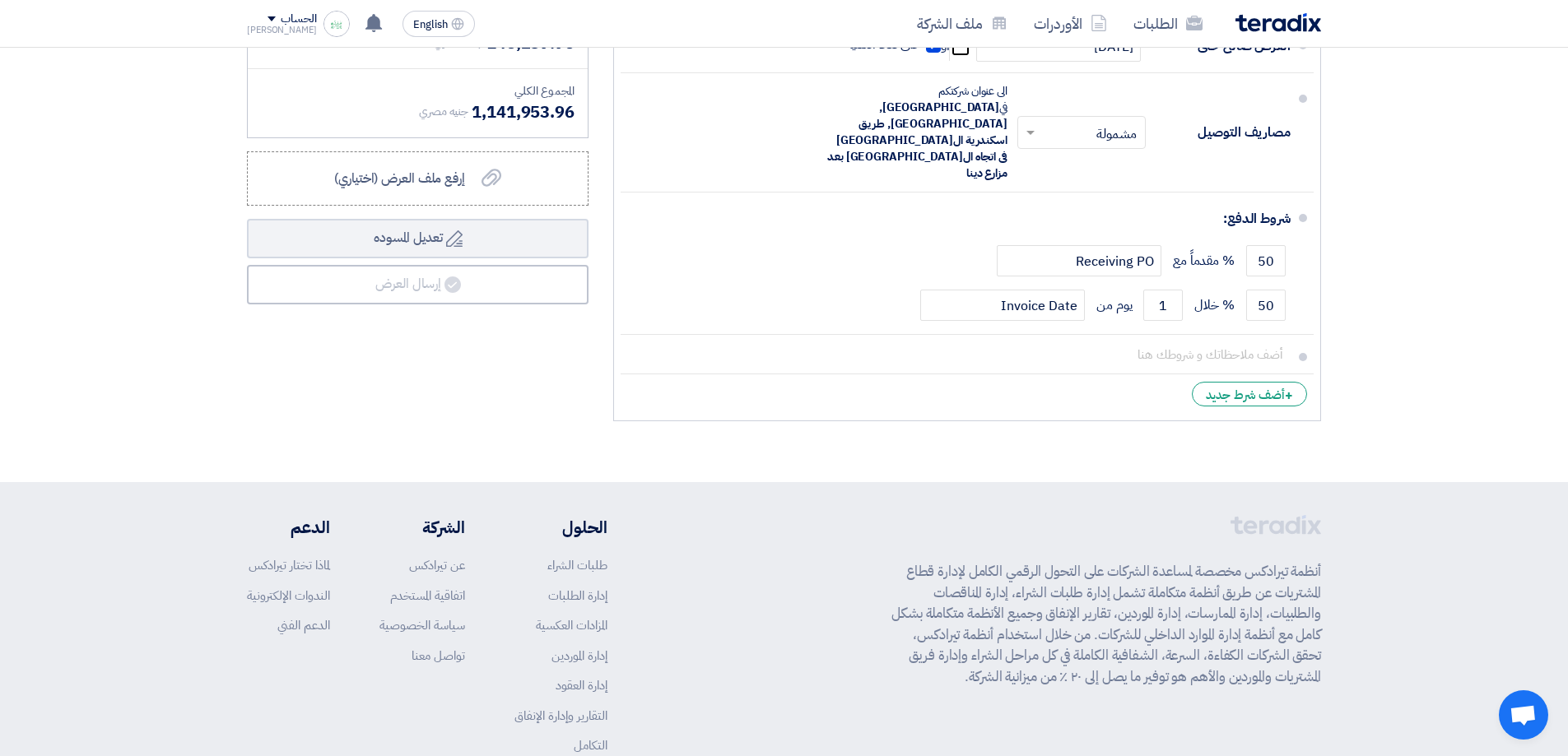
scroll to position [6934, 0]
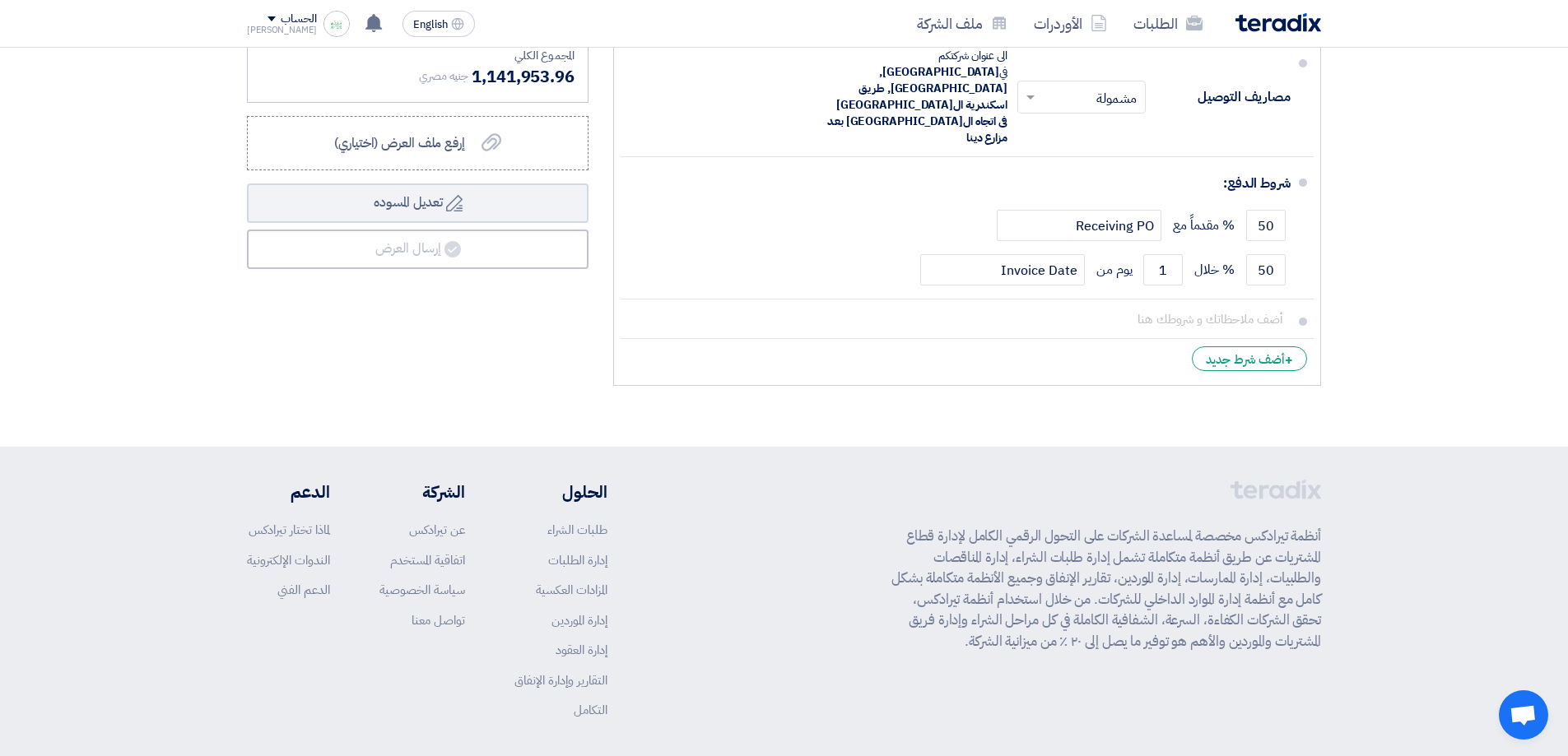
drag, startPoint x: 1436, startPoint y: 363, endPoint x: 1406, endPoint y: 434, distance: 77.1
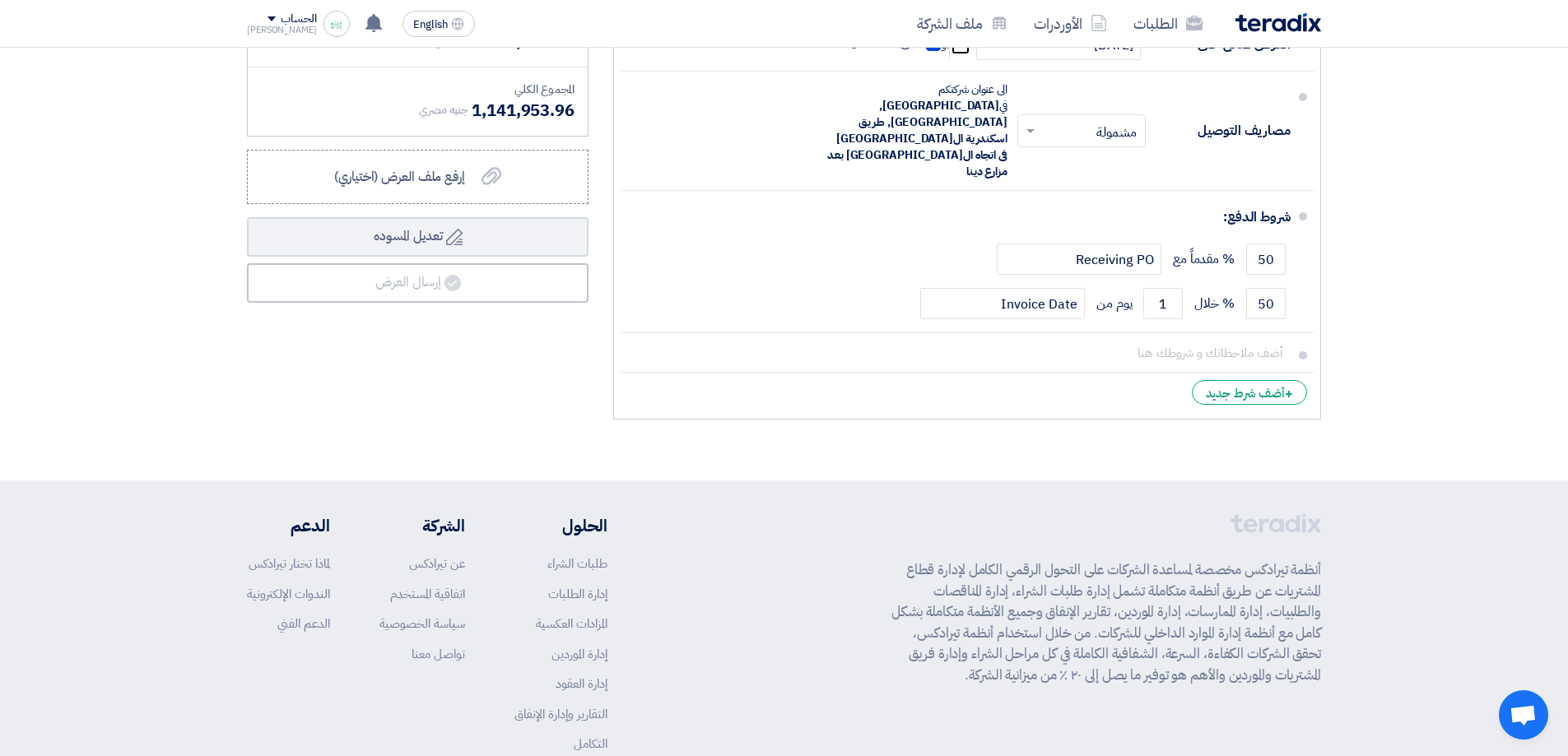
scroll to position [6894, 0]
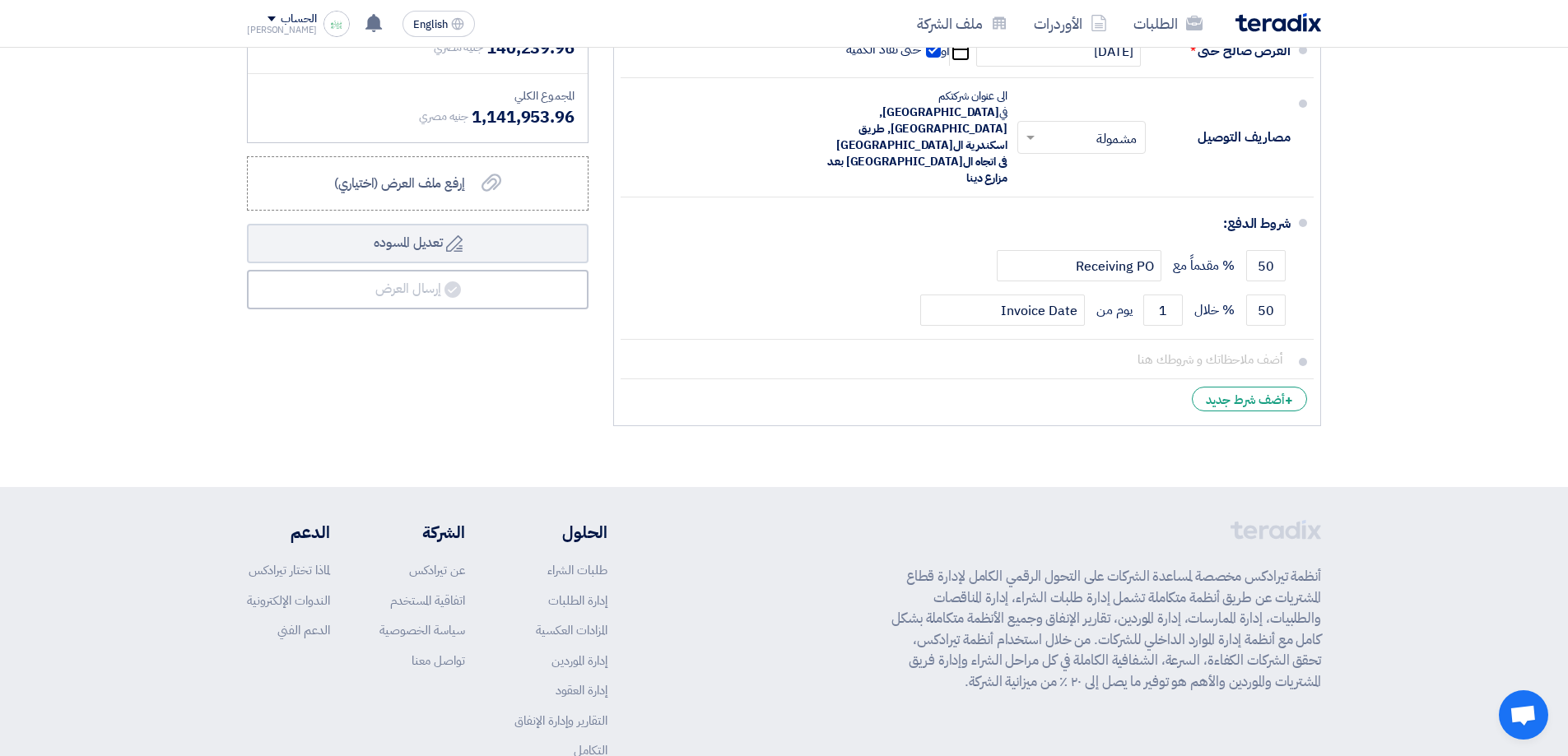
drag, startPoint x: 1101, startPoint y: 375, endPoint x: 1101, endPoint y: 357, distance: 18.0
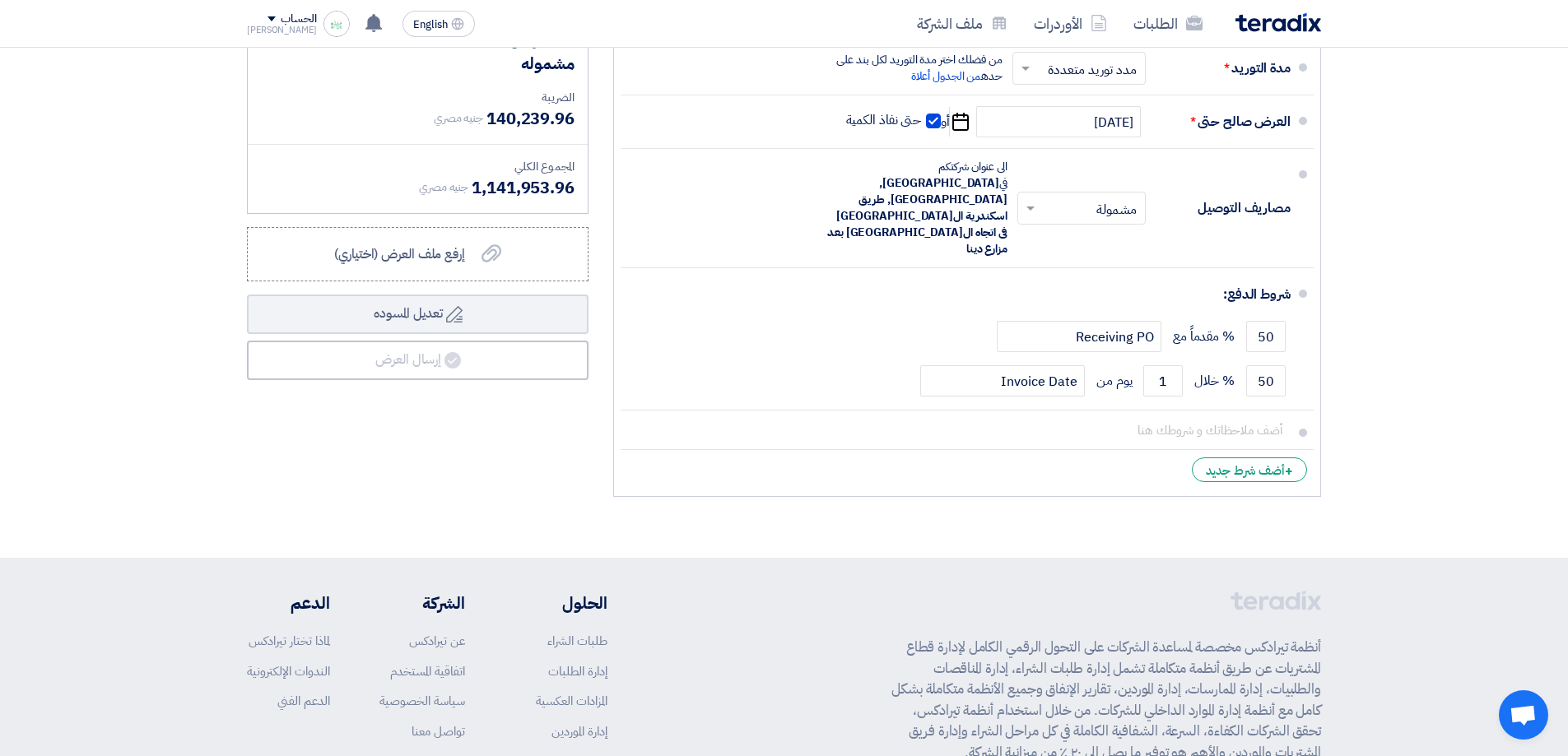
scroll to position [6815, 0]
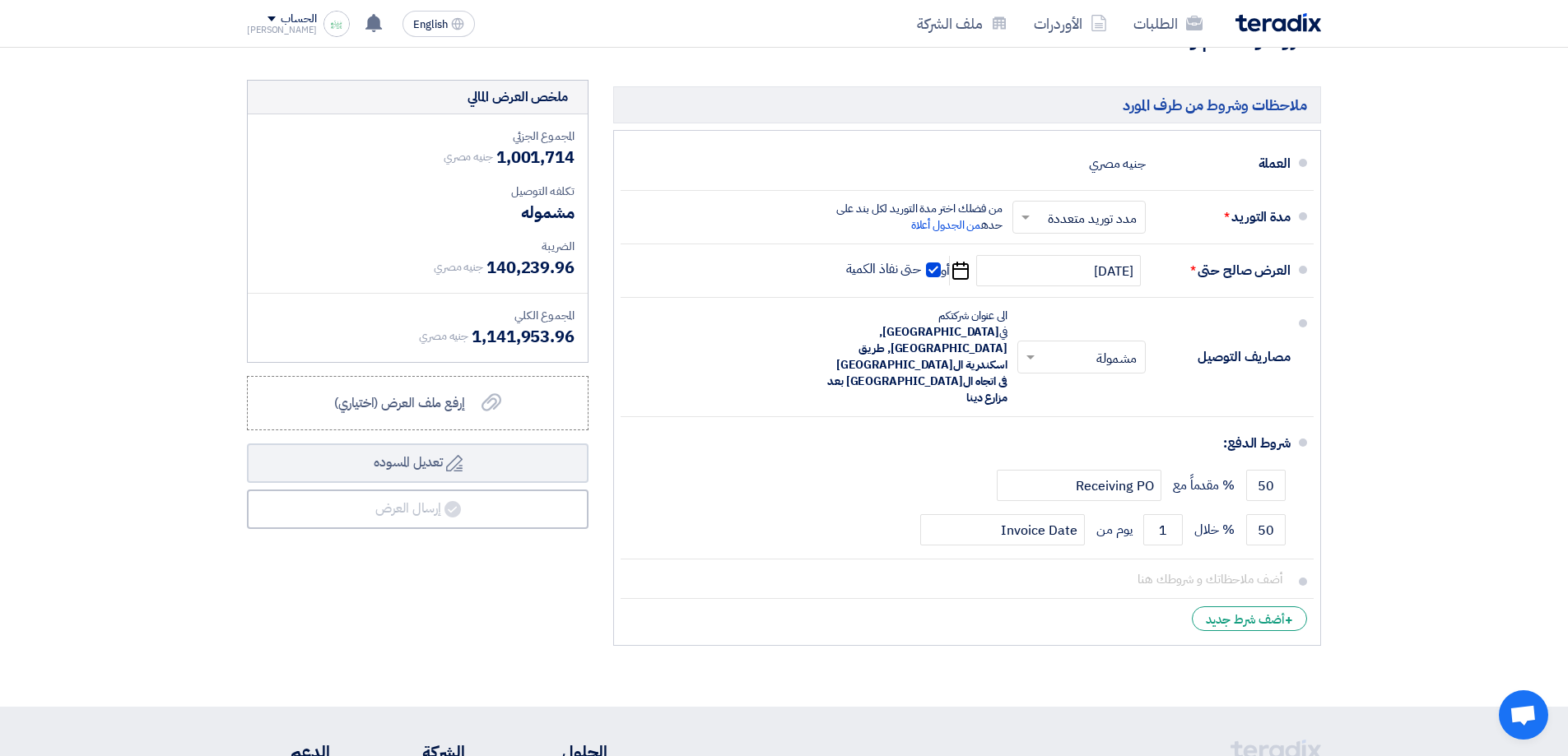
drag, startPoint x: 477, startPoint y: 384, endPoint x: 459, endPoint y: 316, distance: 70.3
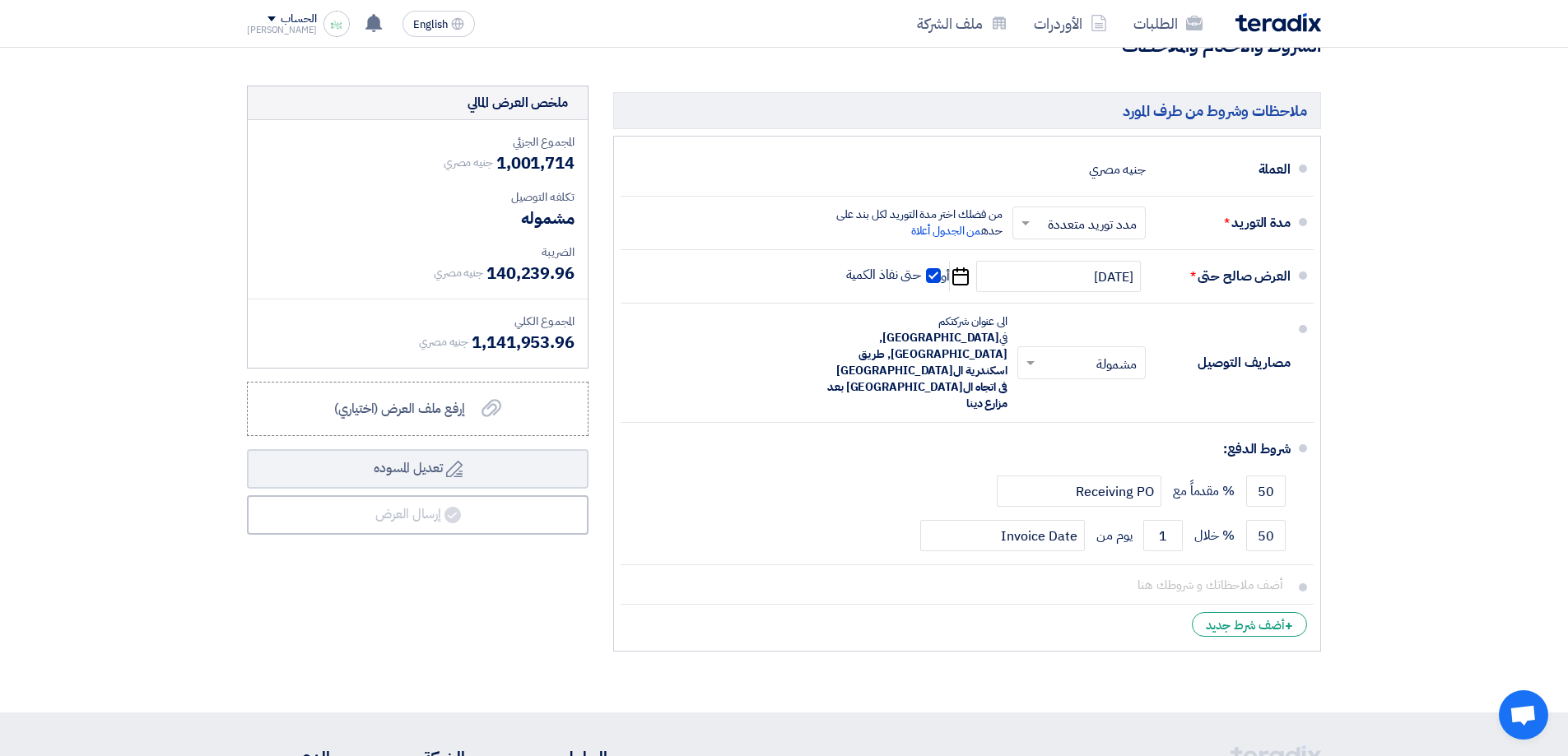
scroll to position [6750, 0]
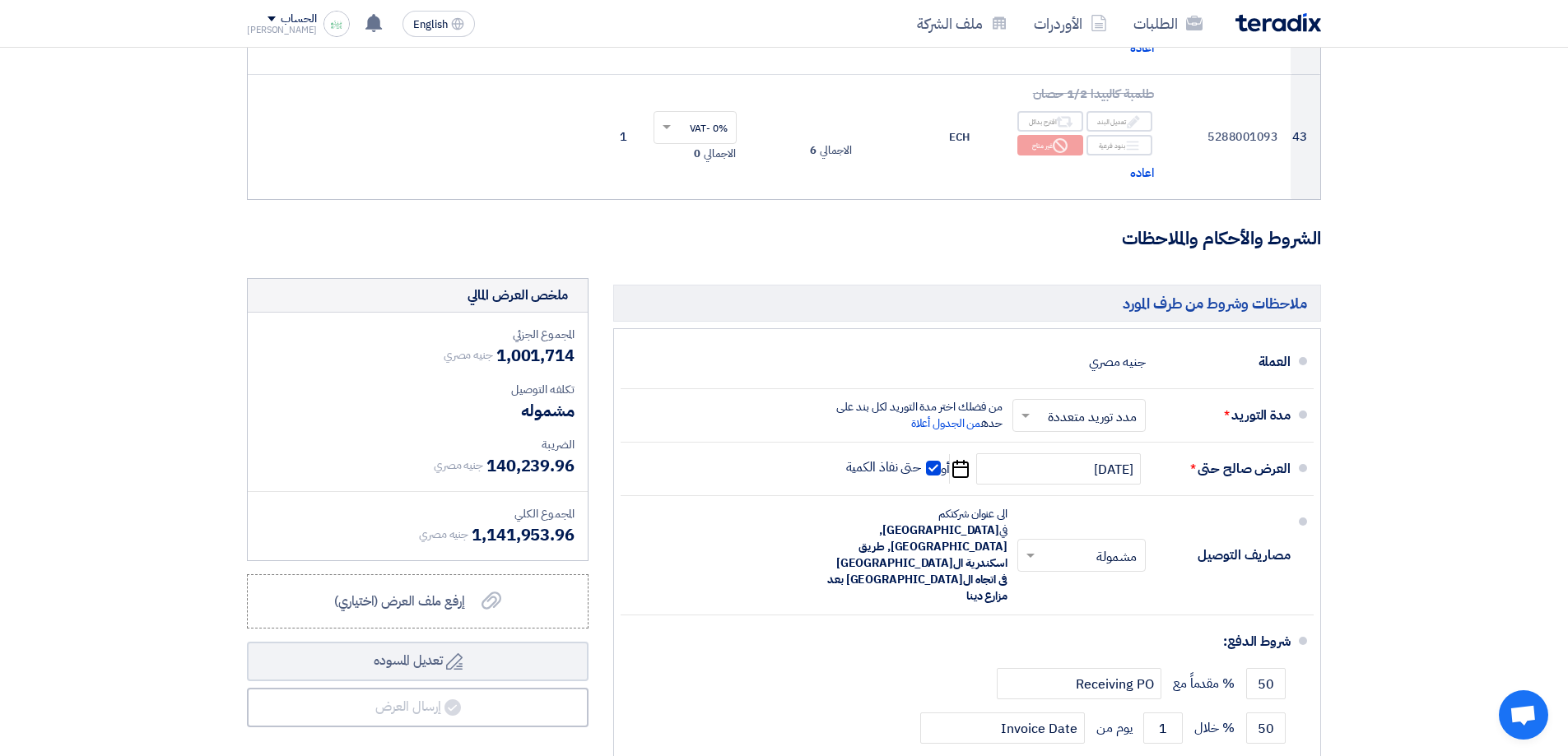
drag, startPoint x: 485, startPoint y: 529, endPoint x: 493, endPoint y: 440, distance: 89.4
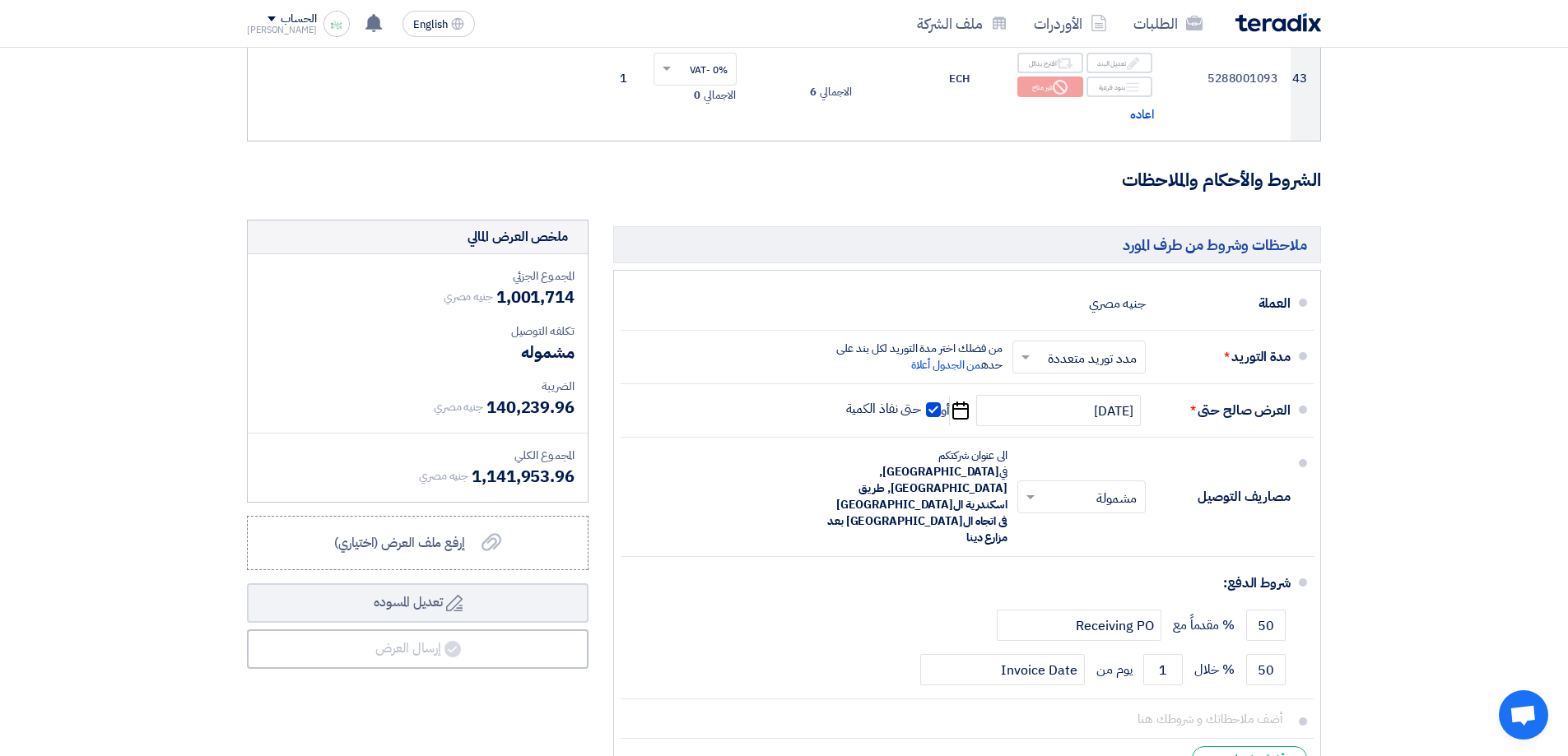
scroll to position [6542, 0]
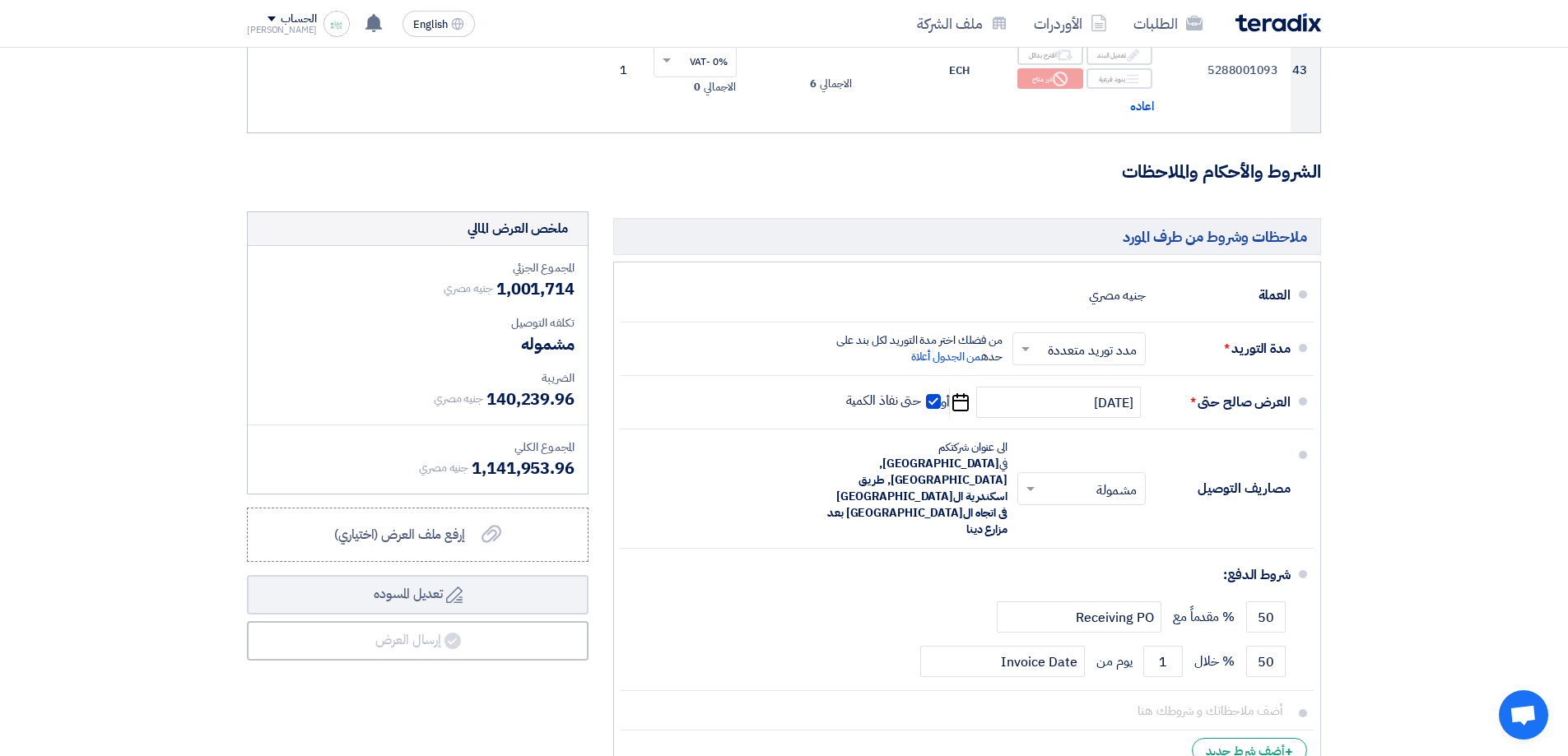
drag, startPoint x: 502, startPoint y: 335, endPoint x: 503, endPoint y: 359, distance: 24.0
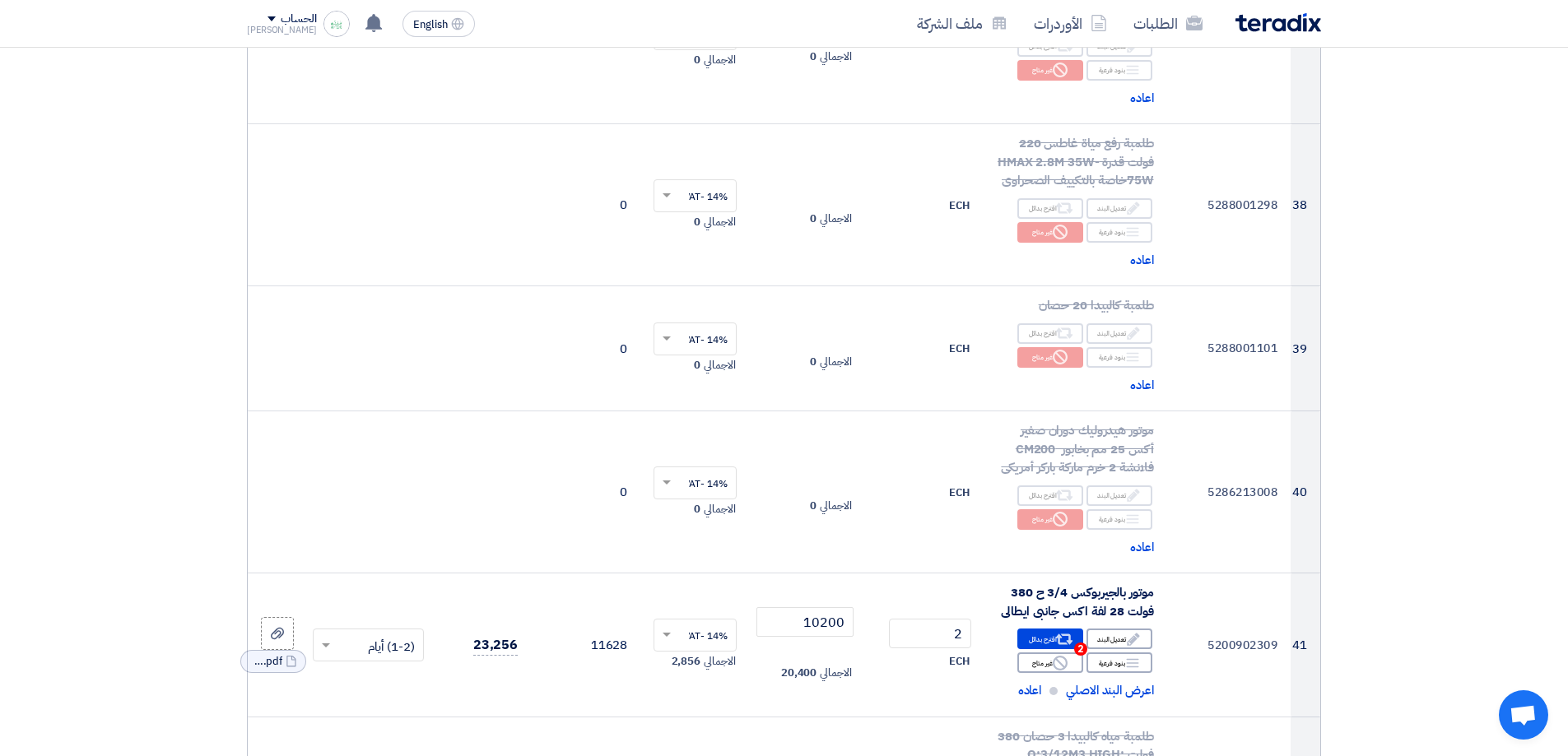
drag, startPoint x: 605, startPoint y: 520, endPoint x: 613, endPoint y: 466, distance: 54.6
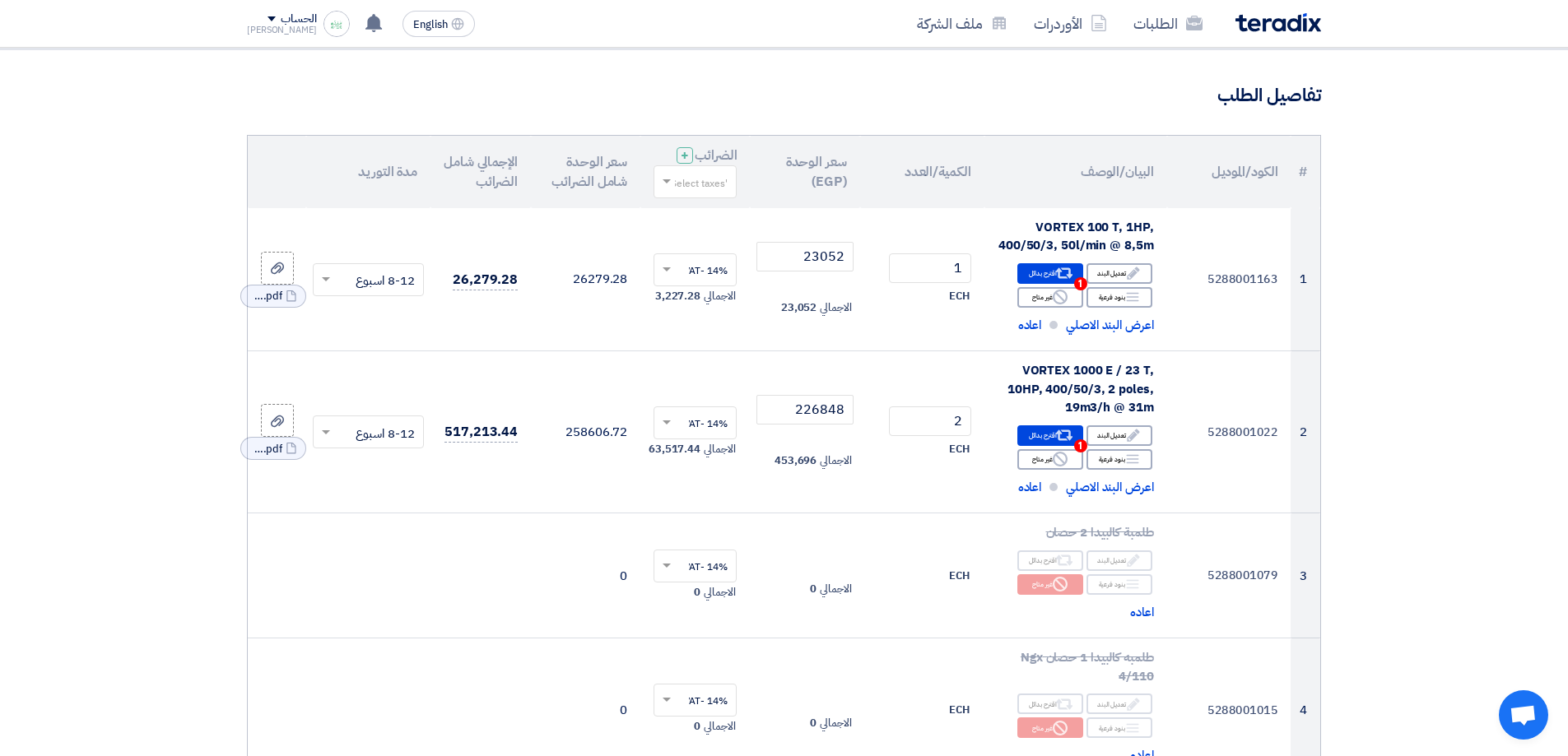
scroll to position [0, 0]
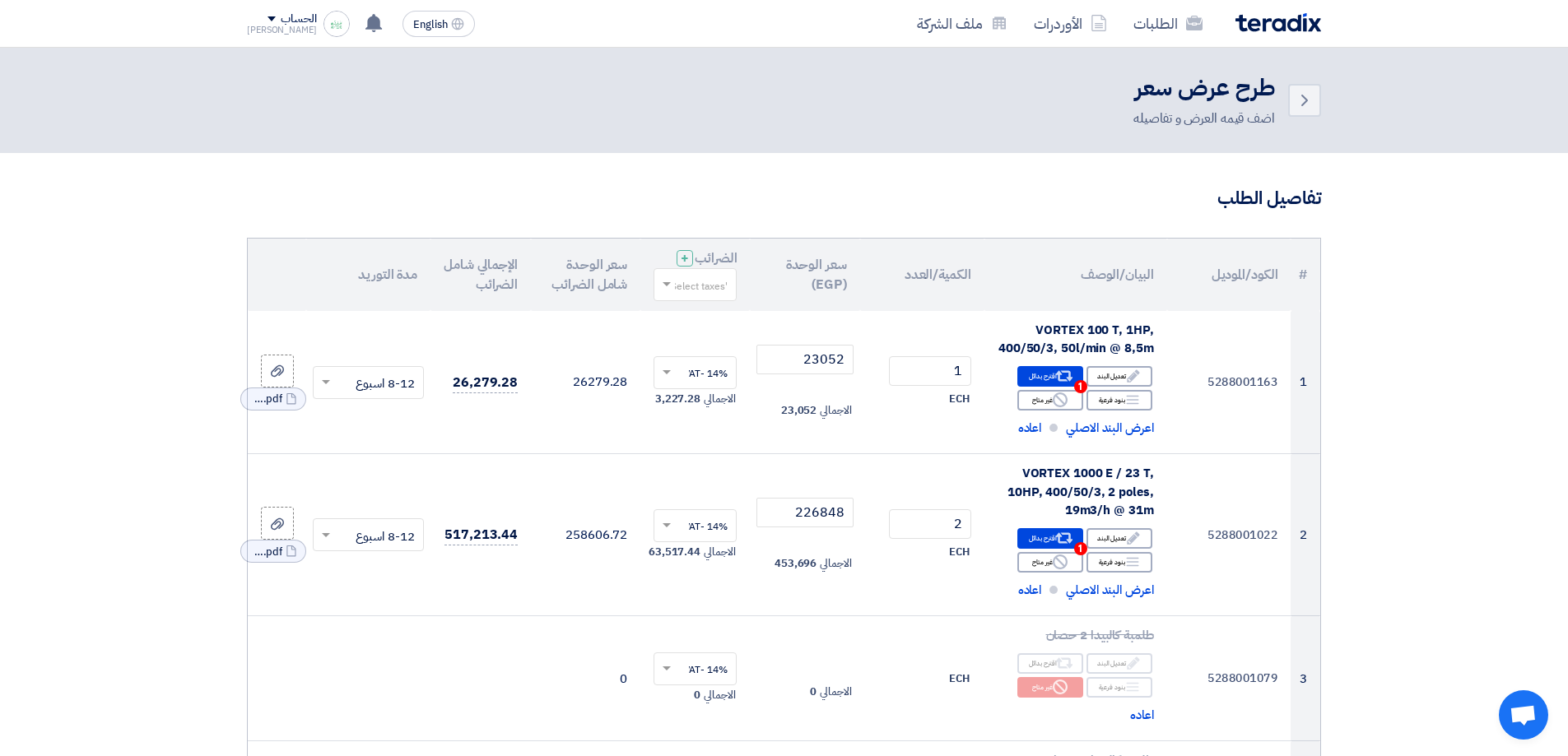
drag, startPoint x: 617, startPoint y: 457, endPoint x: 565, endPoint y: 340, distance: 128.0
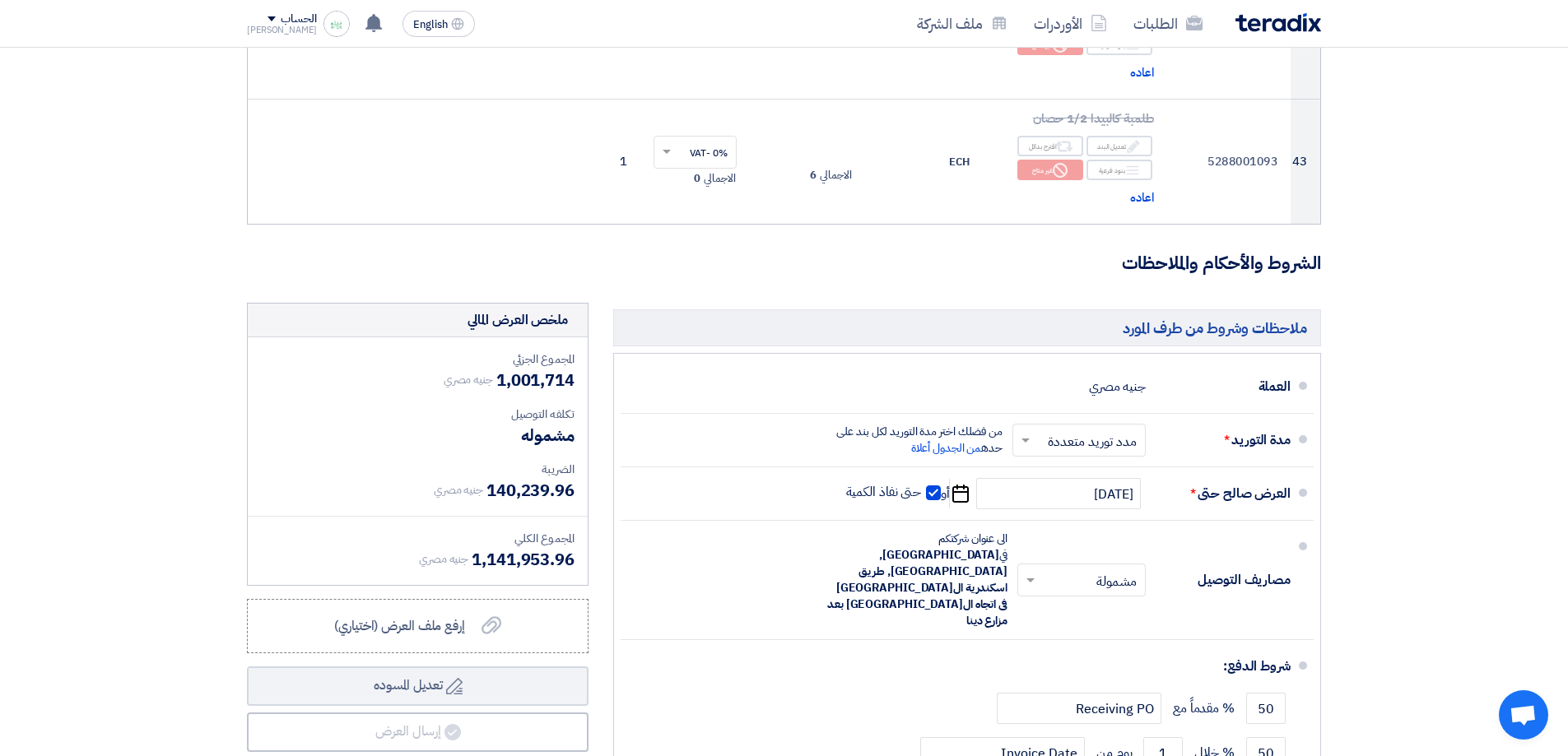
scroll to position [6934, 0]
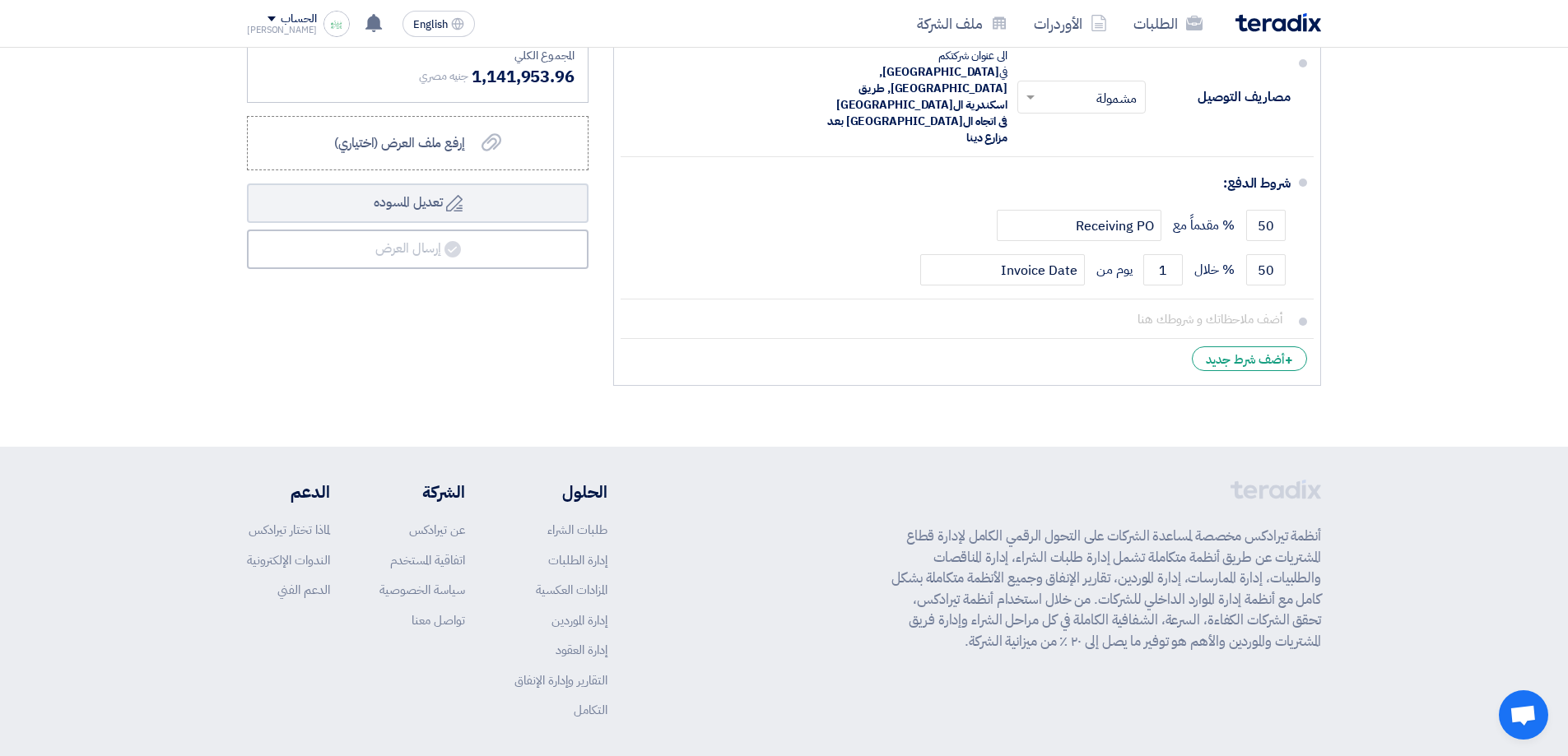
drag, startPoint x: 1405, startPoint y: 187, endPoint x: 1353, endPoint y: 360, distance: 180.6
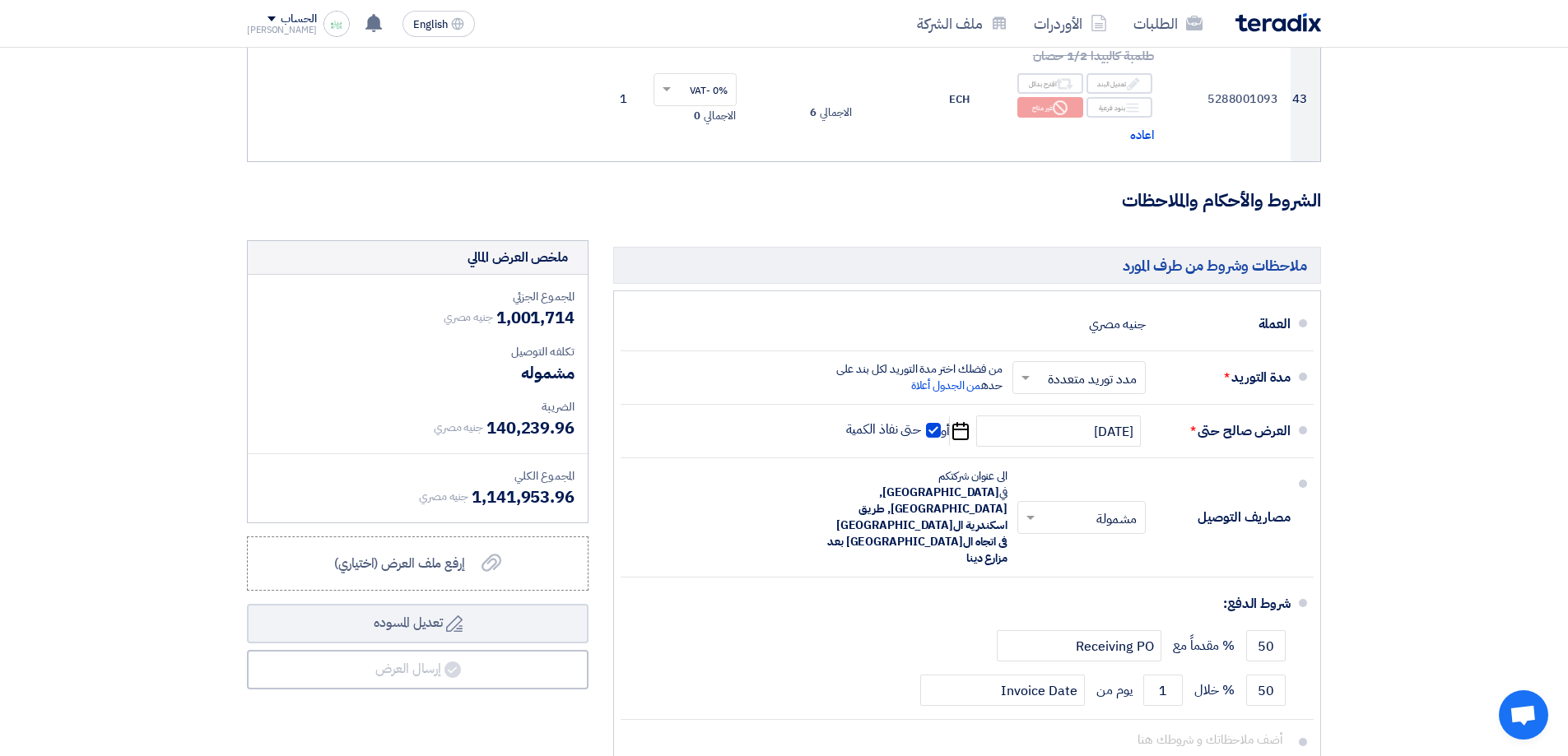
drag, startPoint x: 534, startPoint y: 385, endPoint x: 538, endPoint y: 346, distance: 39.2
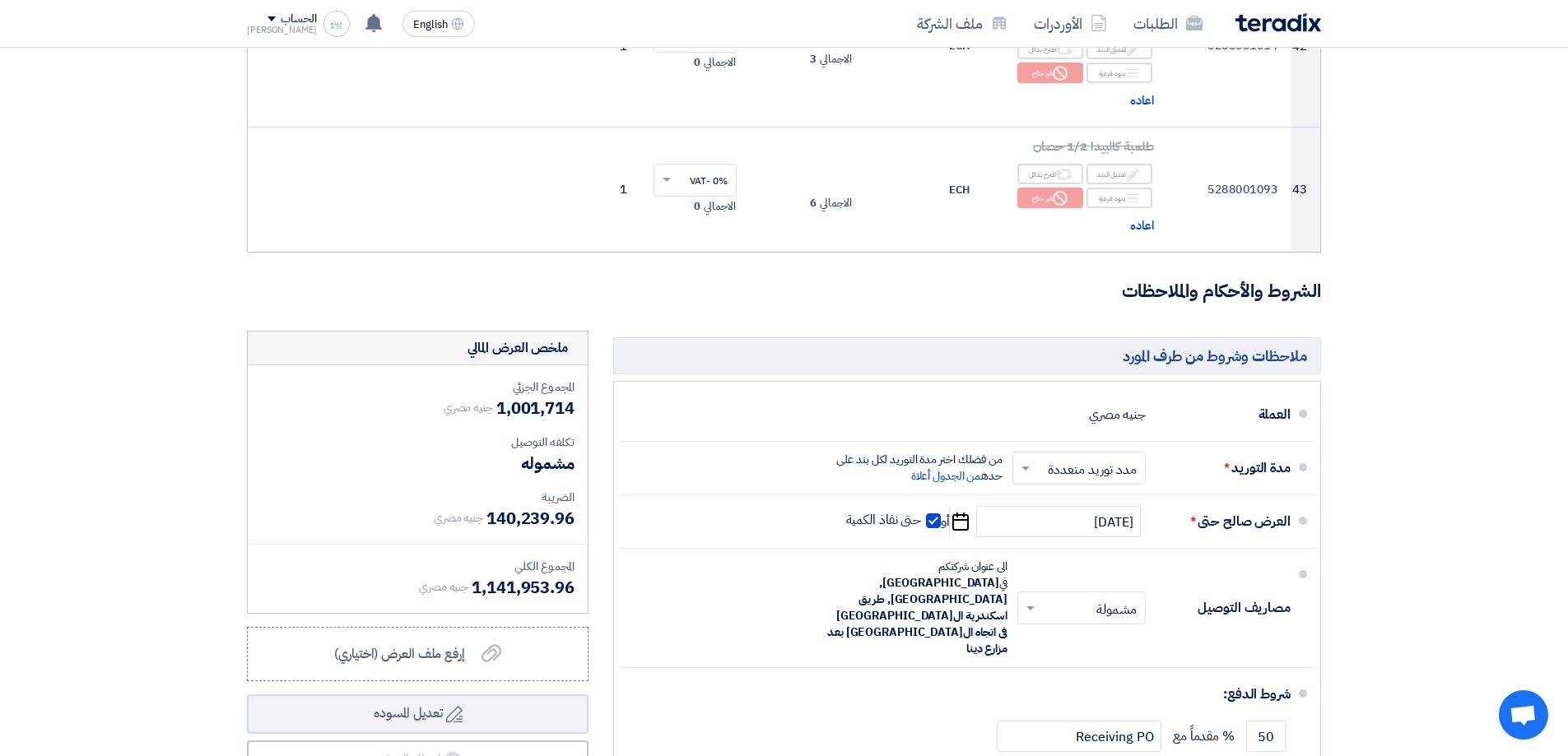
scroll to position [6422, 0]
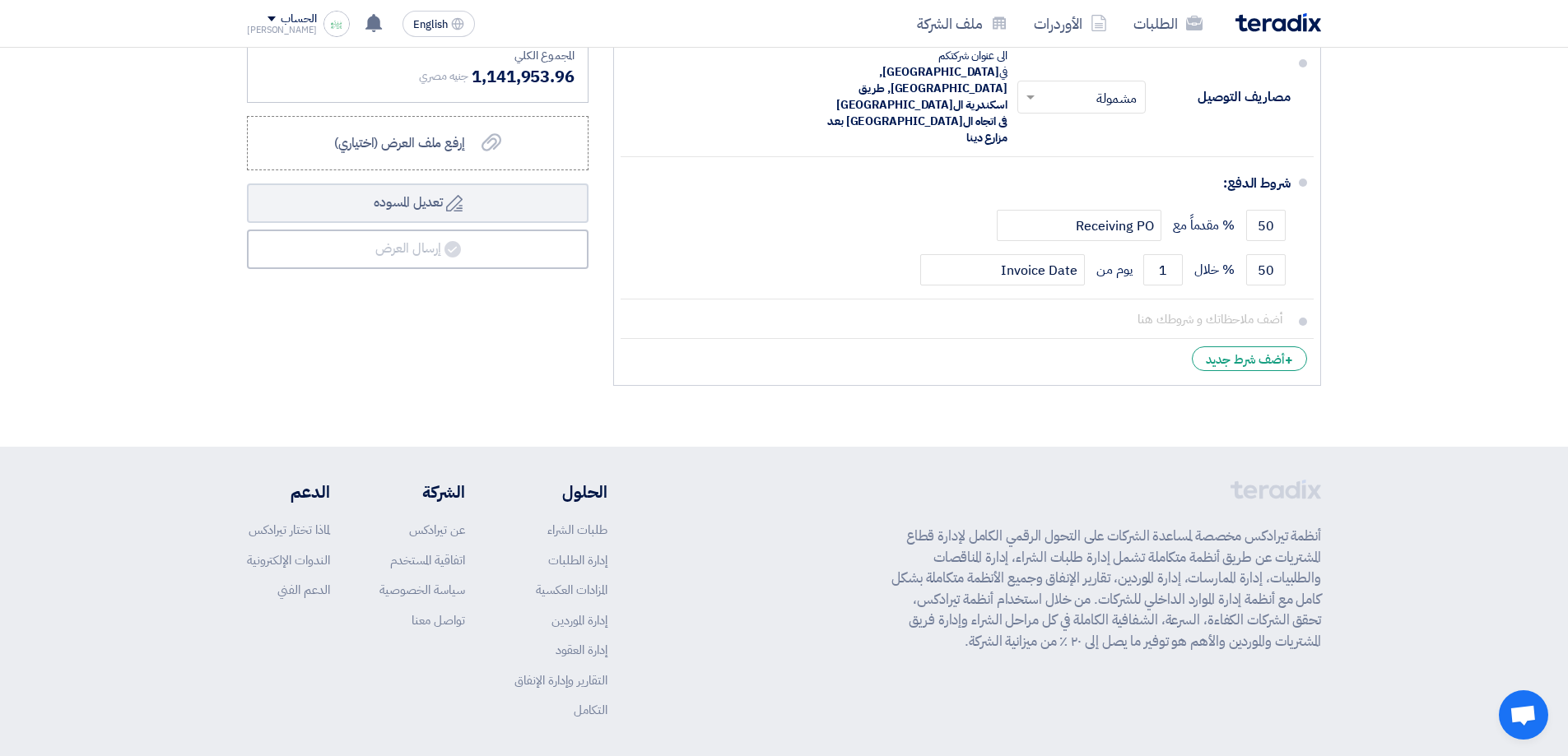
drag, startPoint x: 1453, startPoint y: 413, endPoint x: 1441, endPoint y: 462, distance: 50.4
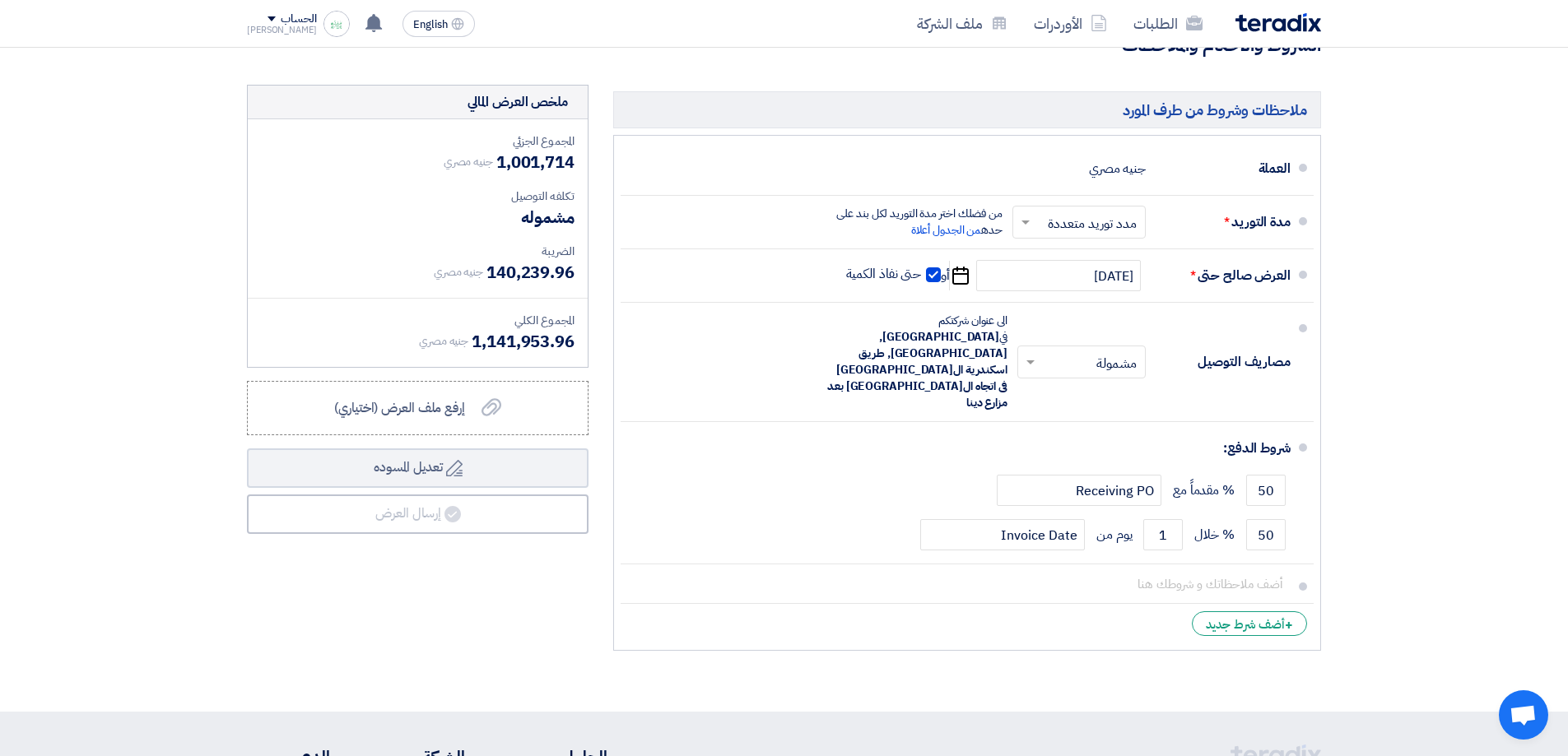
drag, startPoint x: 1427, startPoint y: 456, endPoint x: 1410, endPoint y: 405, distance: 53.8
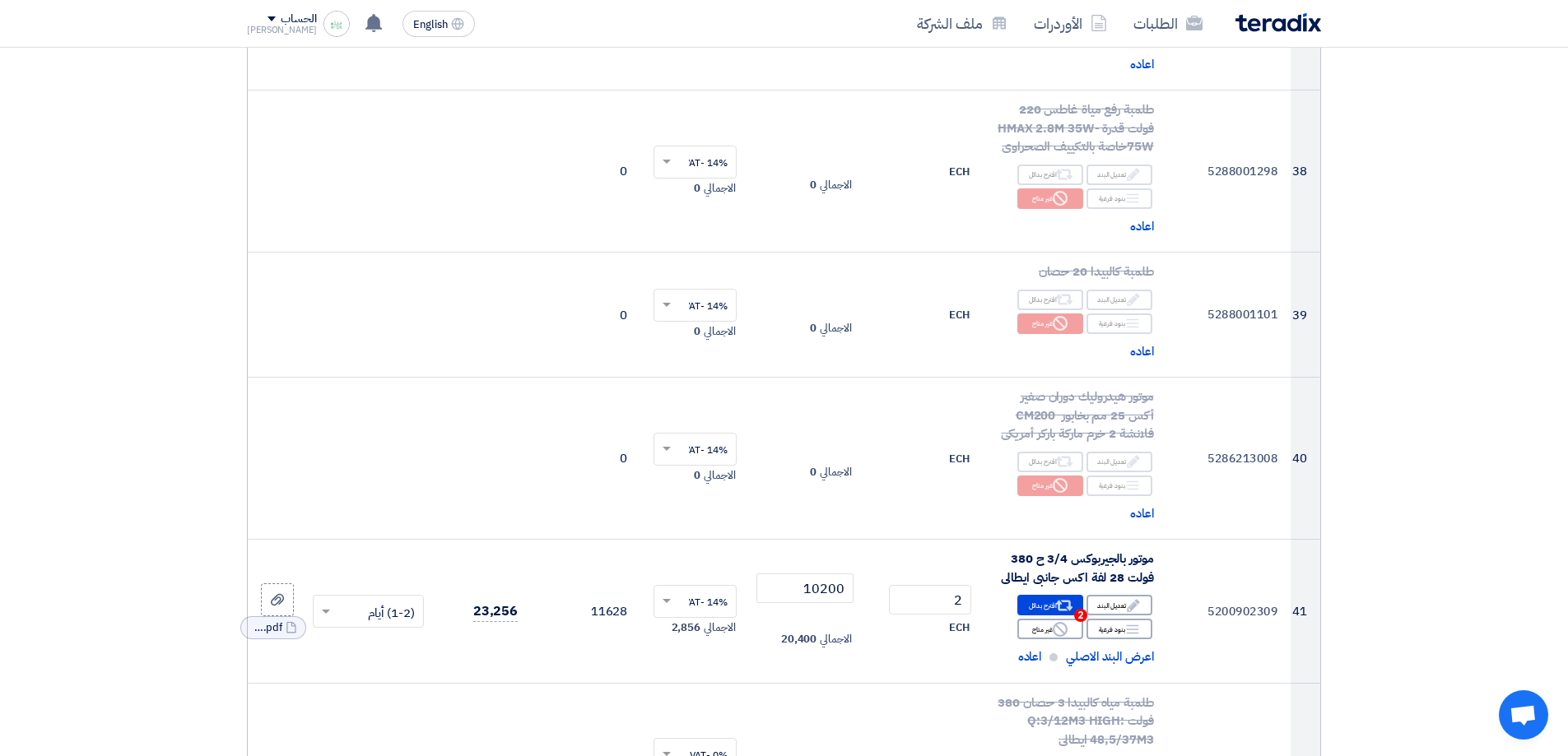
drag, startPoint x: 1410, startPoint y: 405, endPoint x: 1405, endPoint y: 306, distance: 99.1
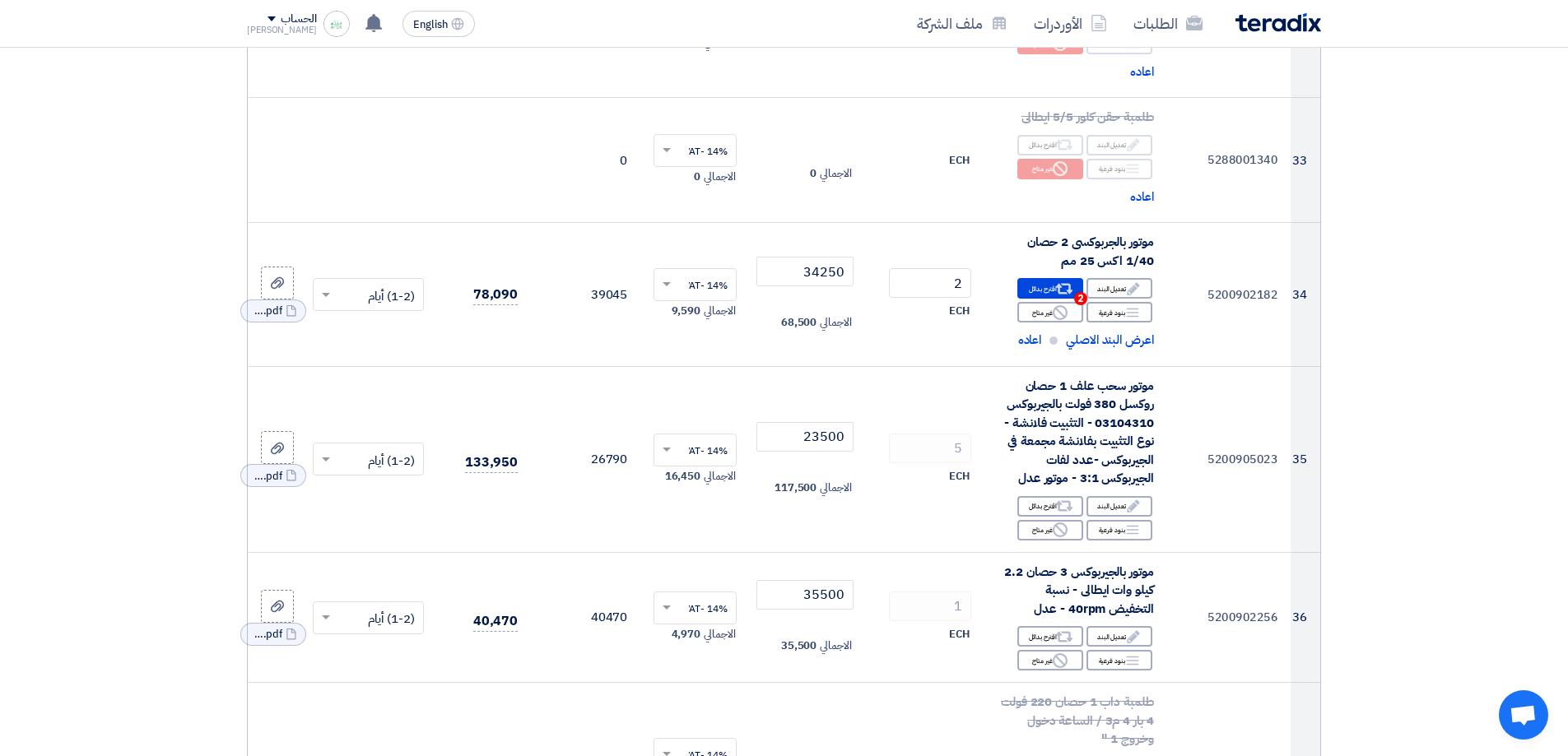
drag, startPoint x: 1410, startPoint y: 527, endPoint x: 1405, endPoint y: 471, distance: 56.2
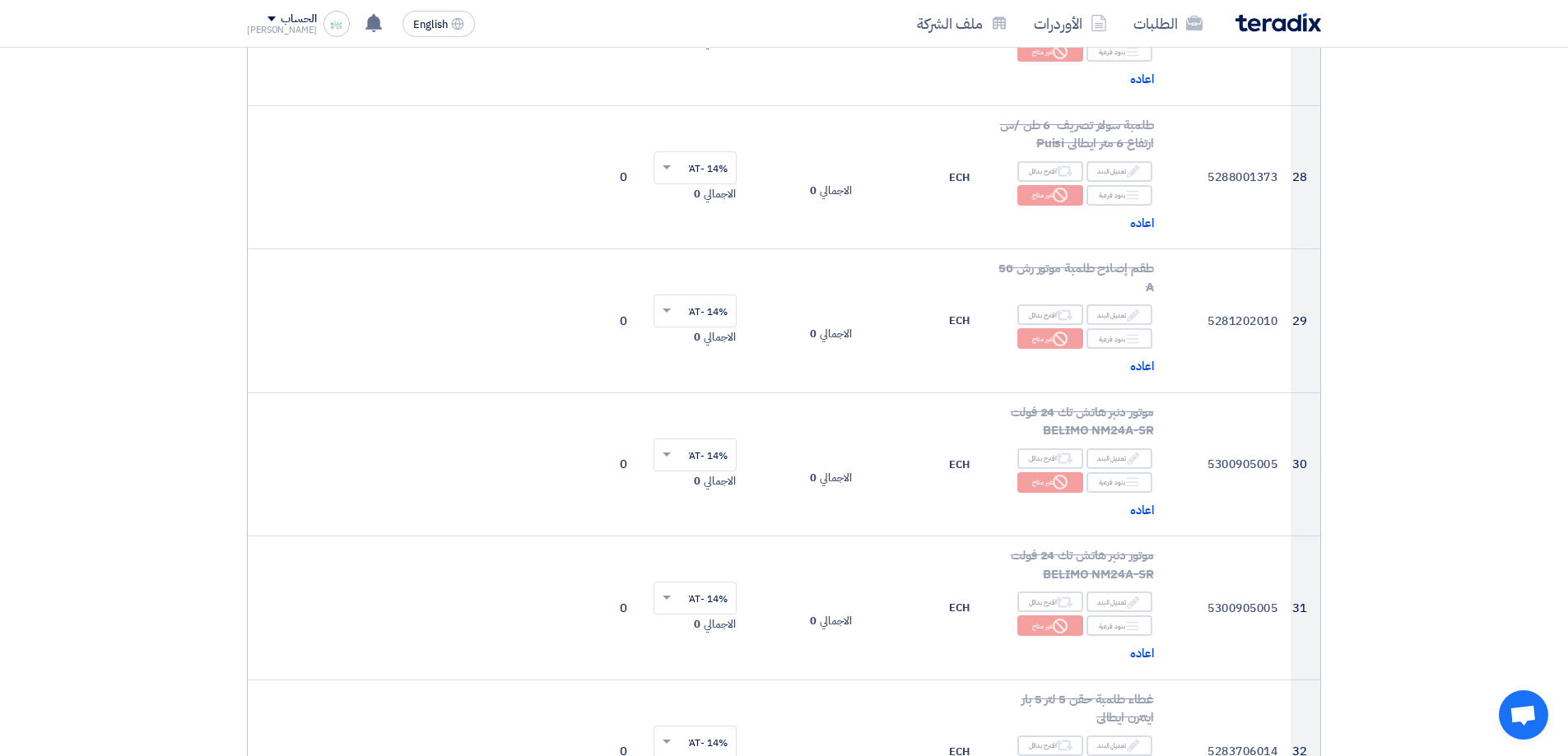
drag, startPoint x: 1417, startPoint y: 496, endPoint x: 1404, endPoint y: 446, distance: 51.7
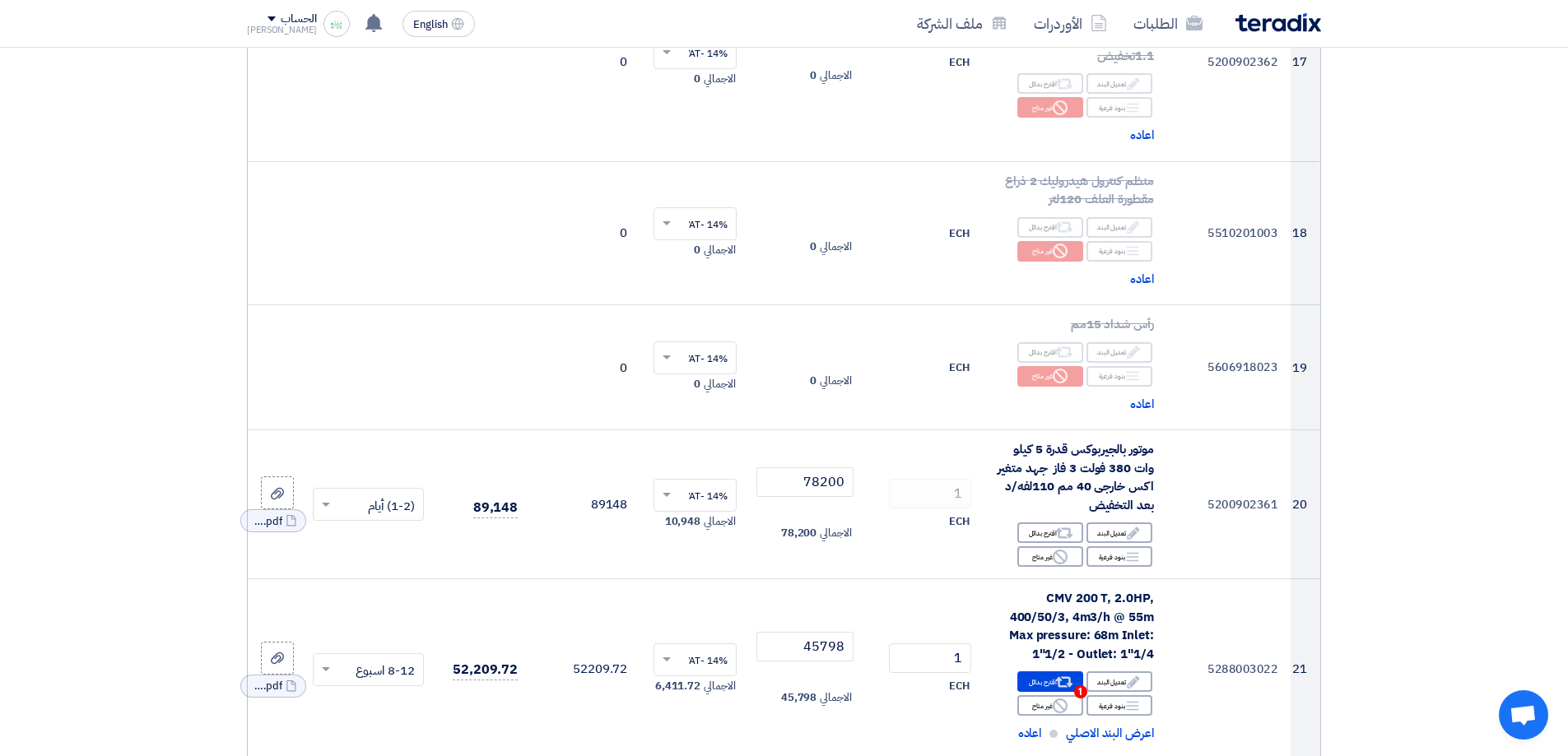
drag, startPoint x: 1417, startPoint y: 511, endPoint x: 1419, endPoint y: 460, distance: 51.0
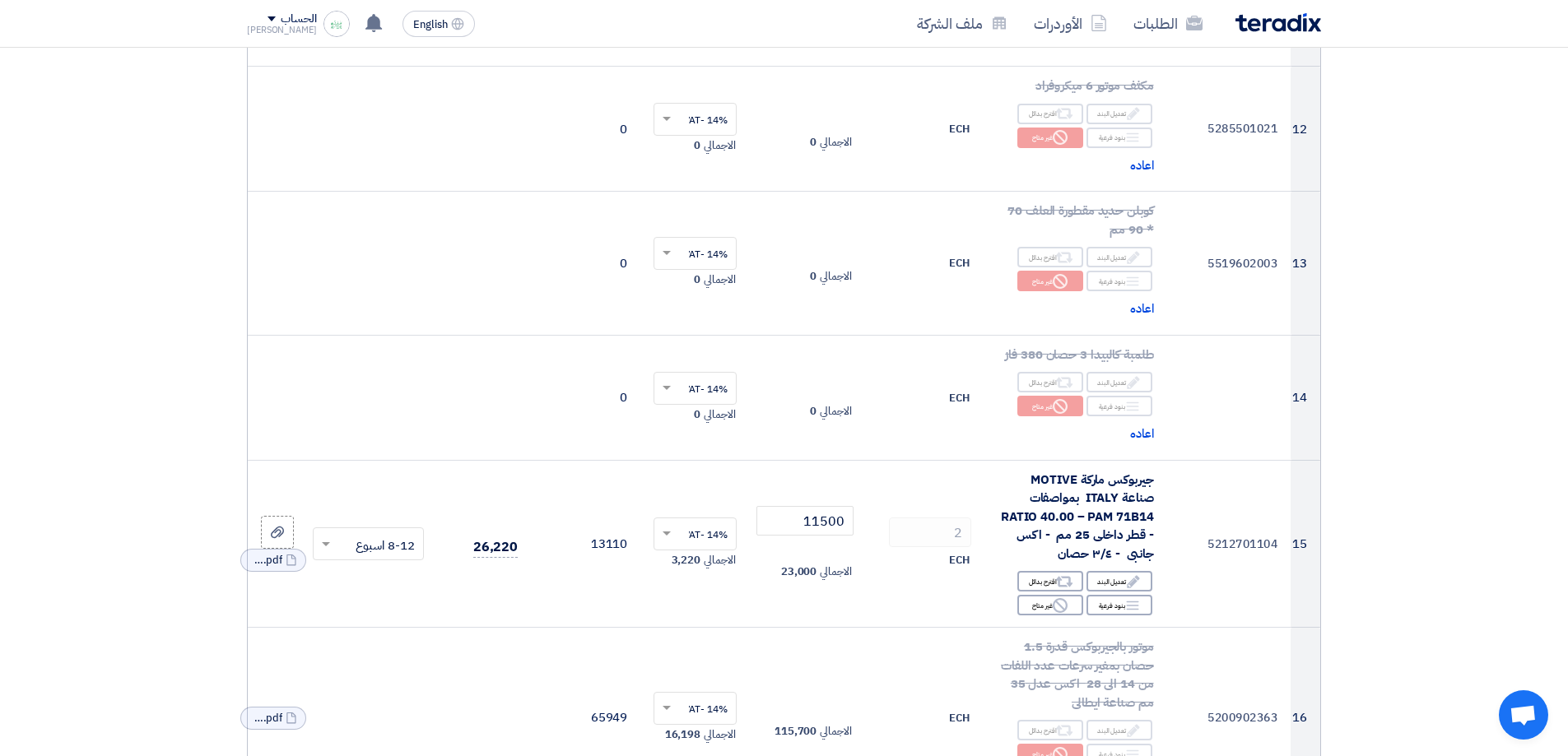
drag, startPoint x: 1421, startPoint y: 560, endPoint x: 1405, endPoint y: 509, distance: 53.5
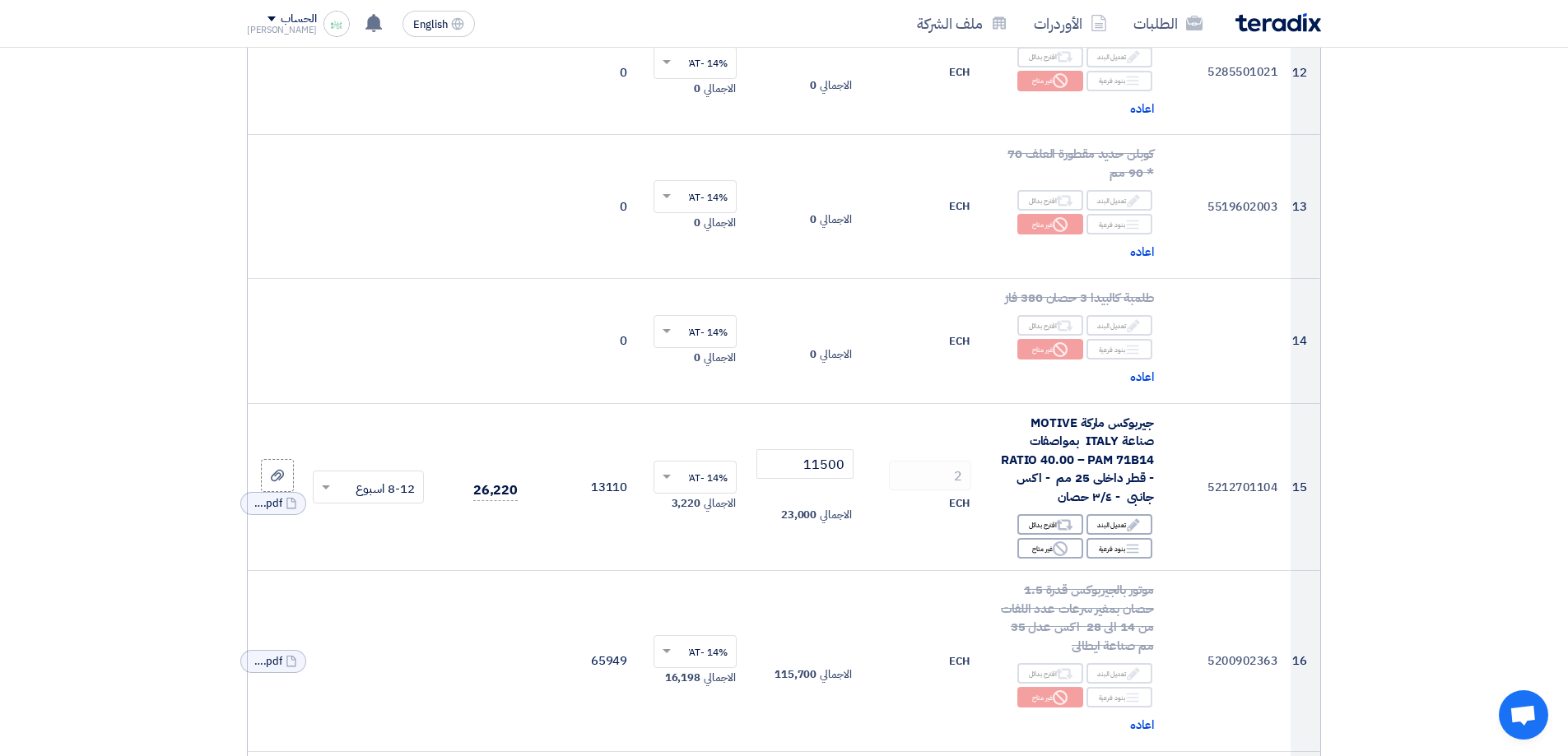
scroll to position [1862, 0]
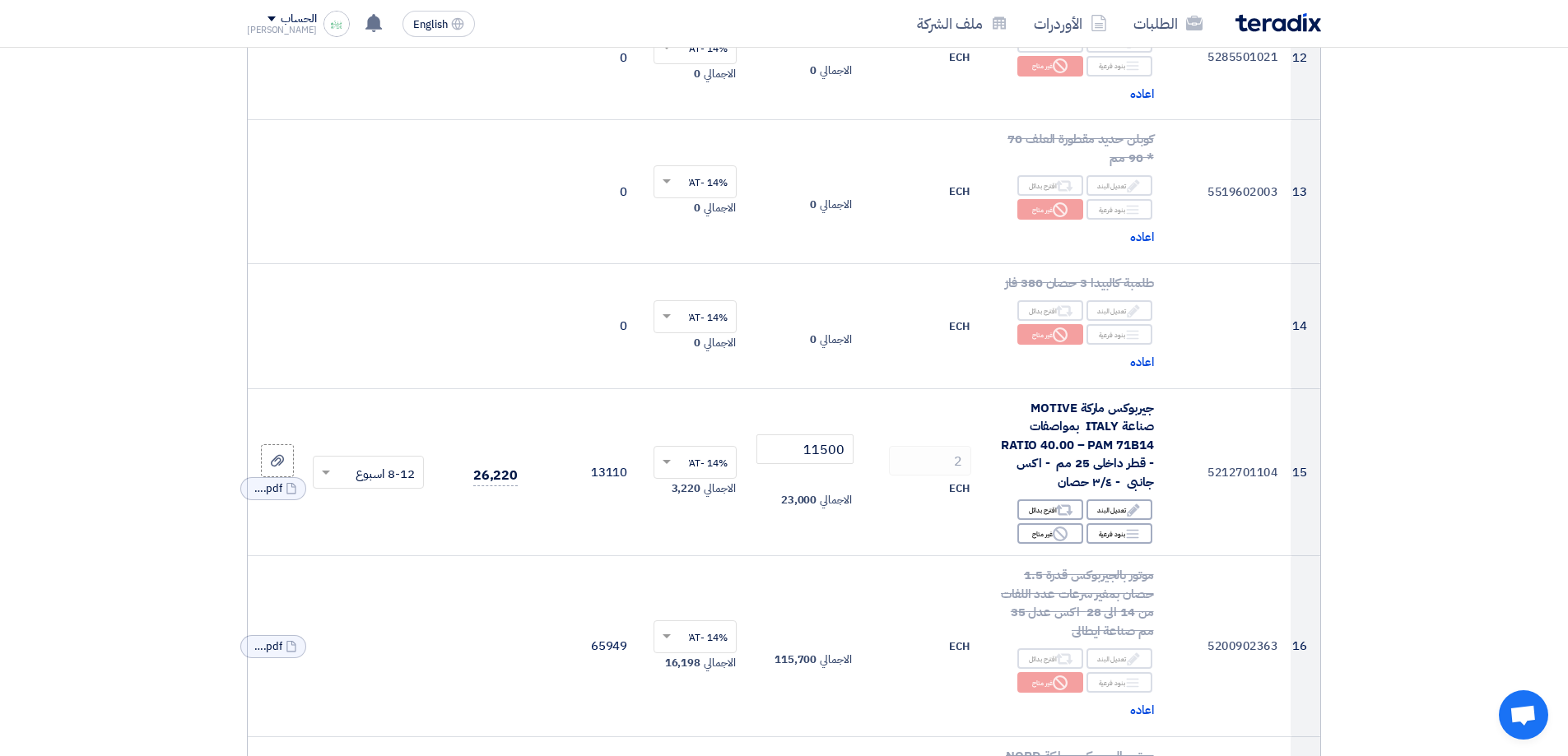
drag, startPoint x: 1416, startPoint y: 576, endPoint x: 1406, endPoint y: 615, distance: 40.3
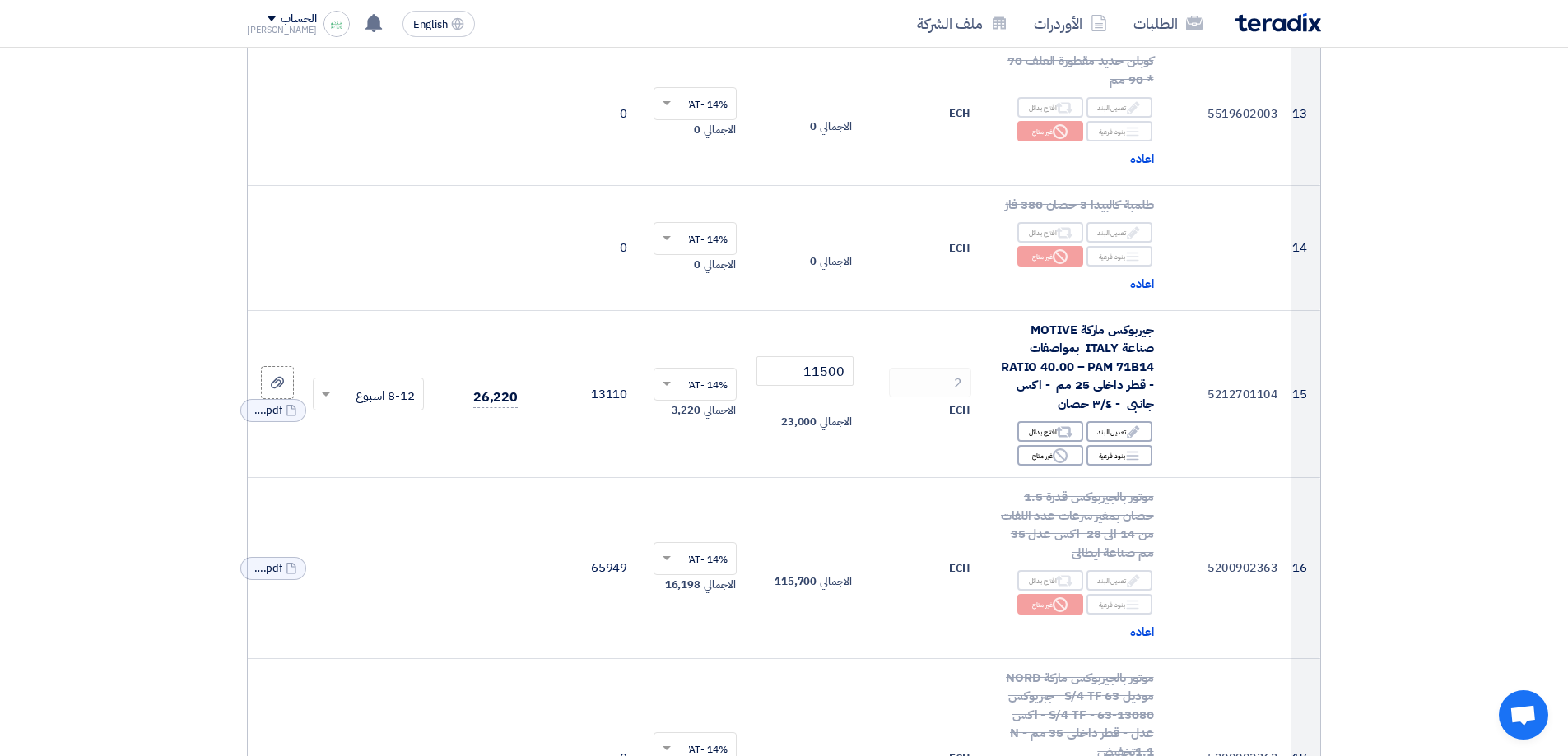
drag, startPoint x: 1402, startPoint y: 598, endPoint x: 1401, endPoint y: 622, distance: 24.0
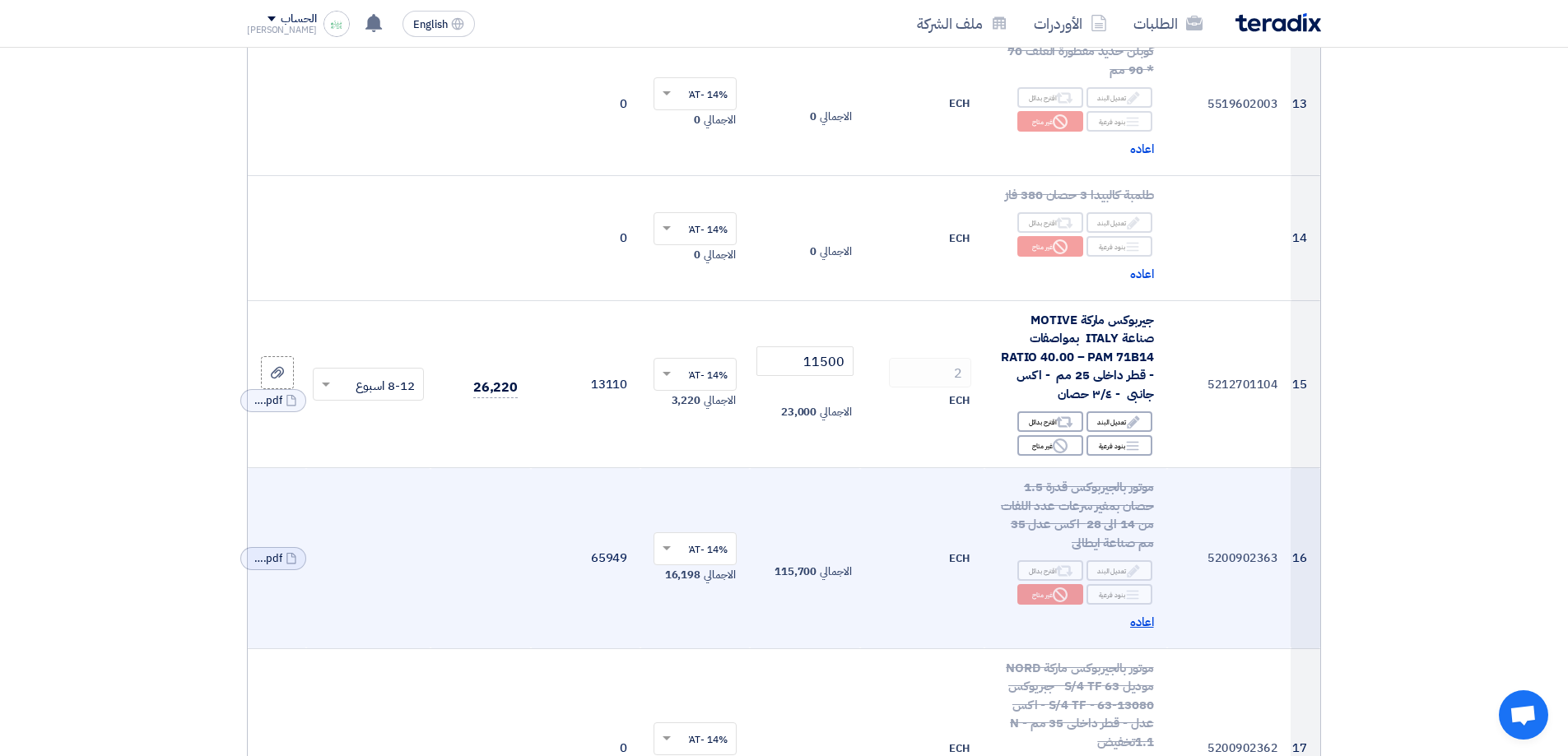
click at [1142, 622] on span "اعاده" at bounding box center [1142, 623] width 24 height 19
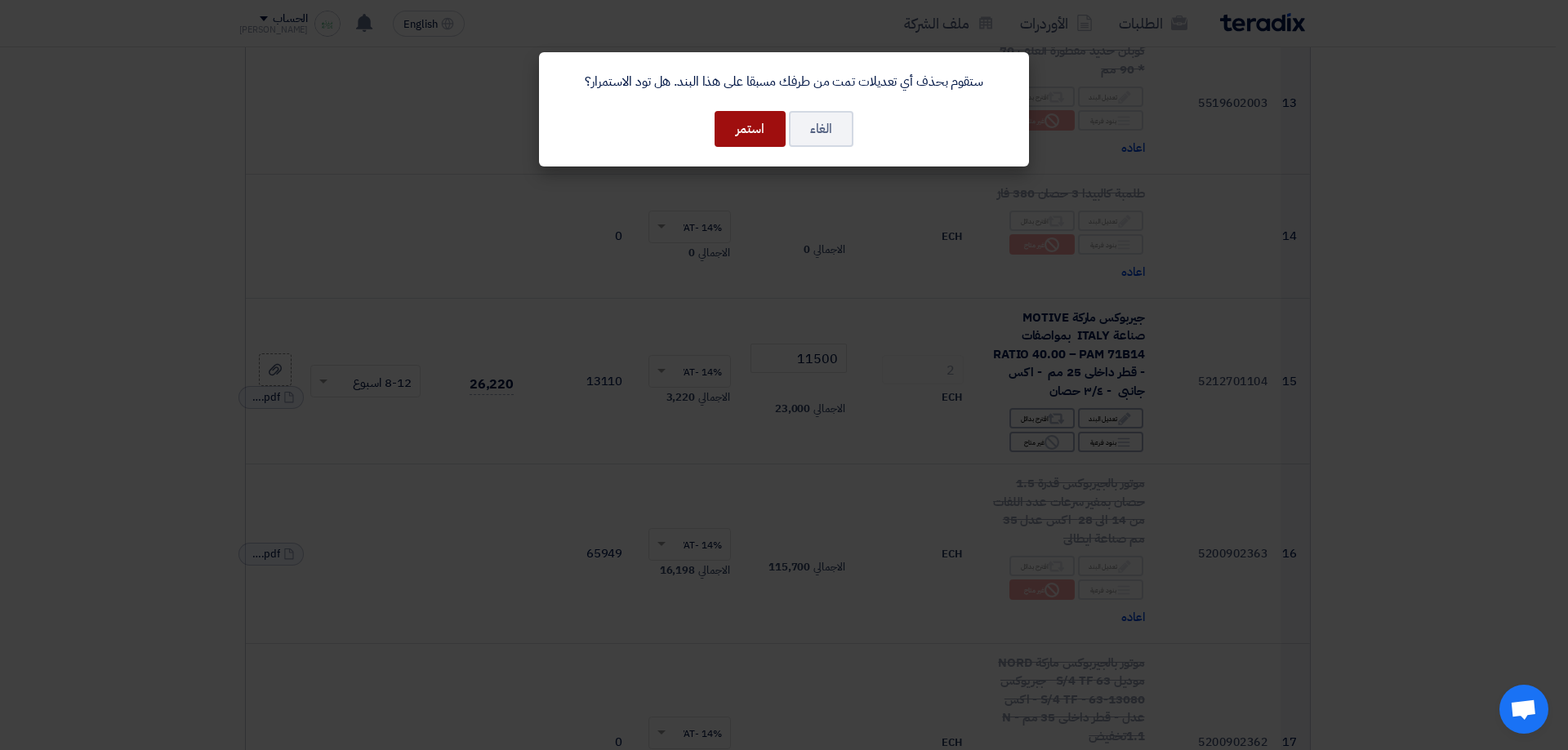
click at [762, 124] on button "استمر" at bounding box center [750, 129] width 71 height 36
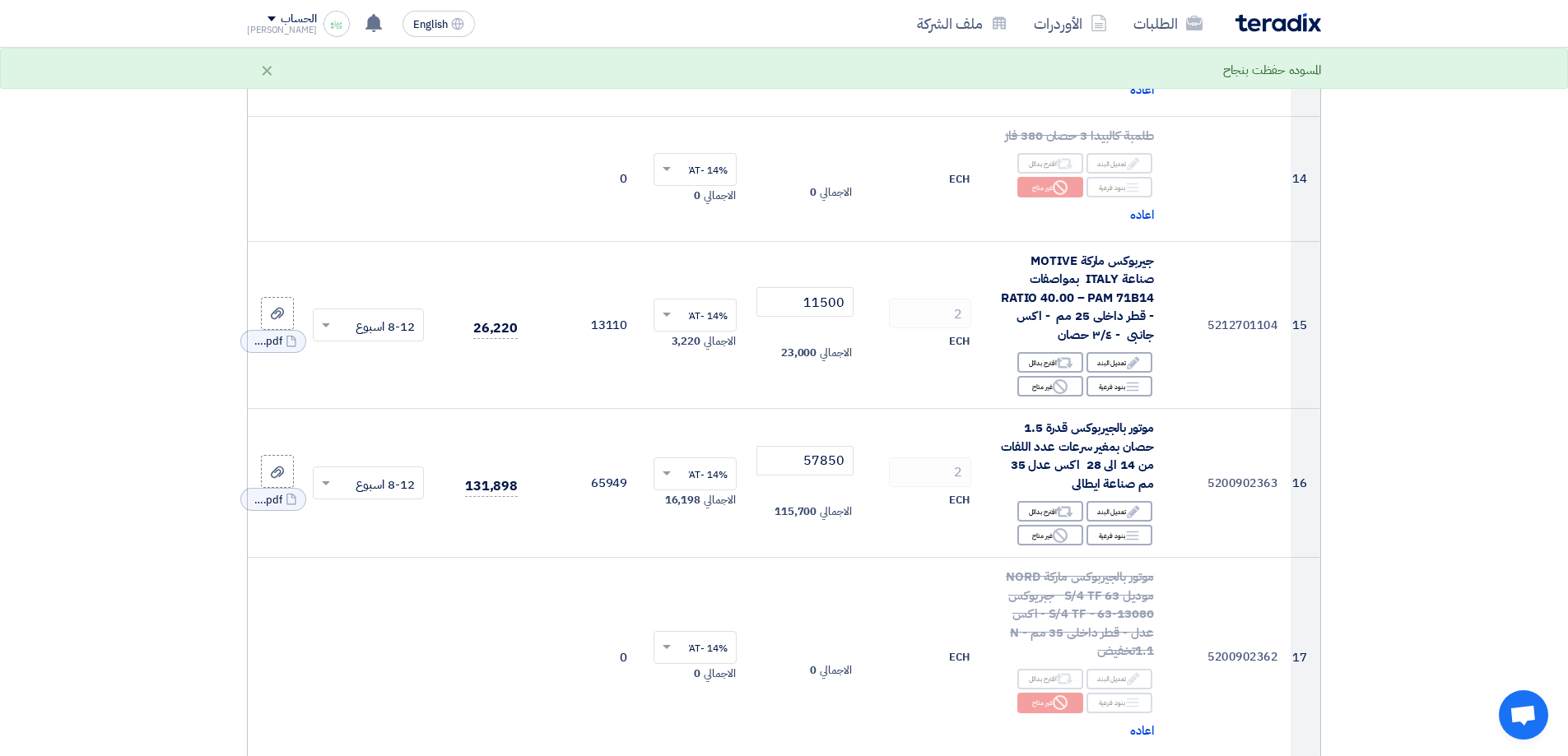
drag, startPoint x: 1420, startPoint y: 374, endPoint x: 1419, endPoint y: 405, distance: 31.0
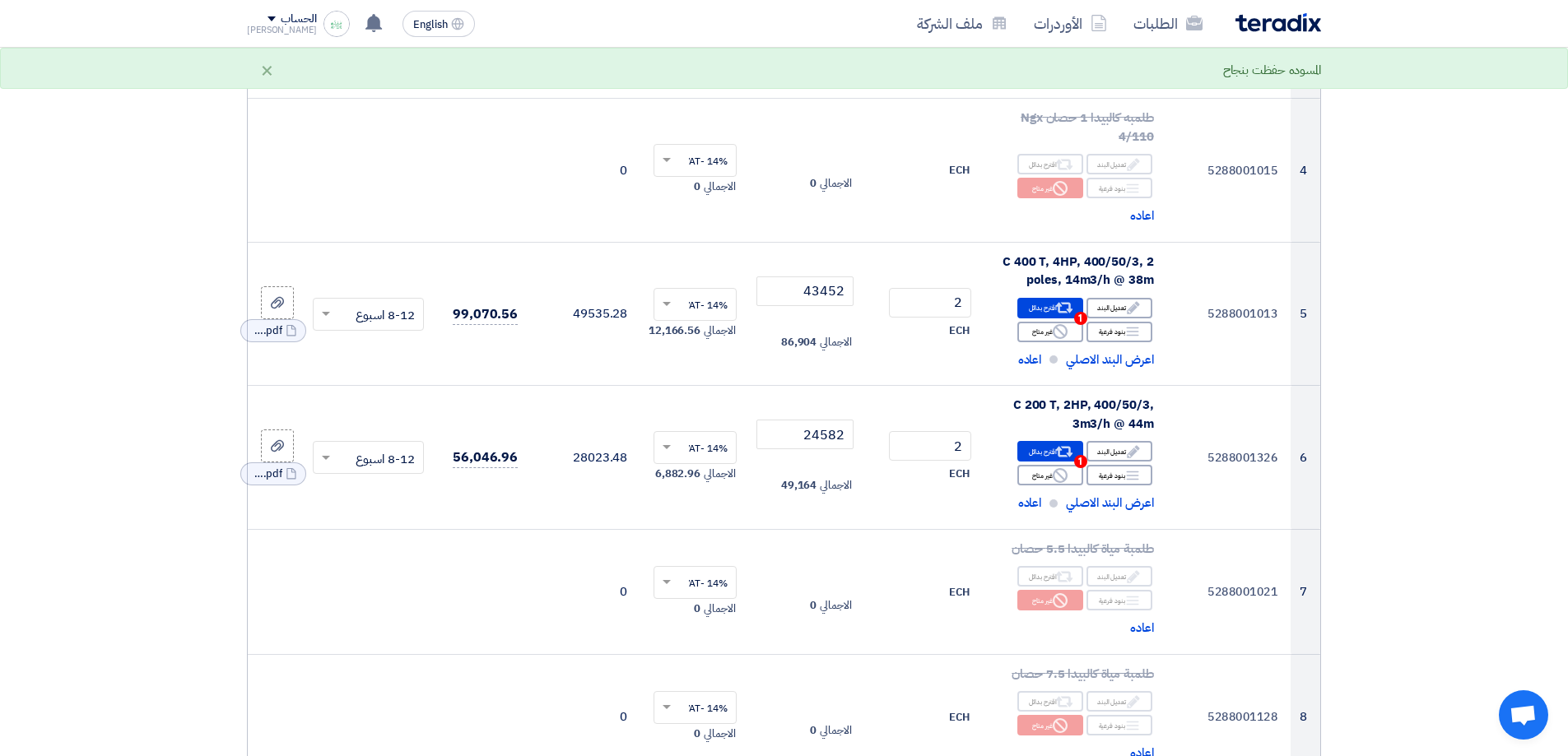
drag, startPoint x: 1422, startPoint y: 348, endPoint x: 1422, endPoint y: 335, distance: 13.0
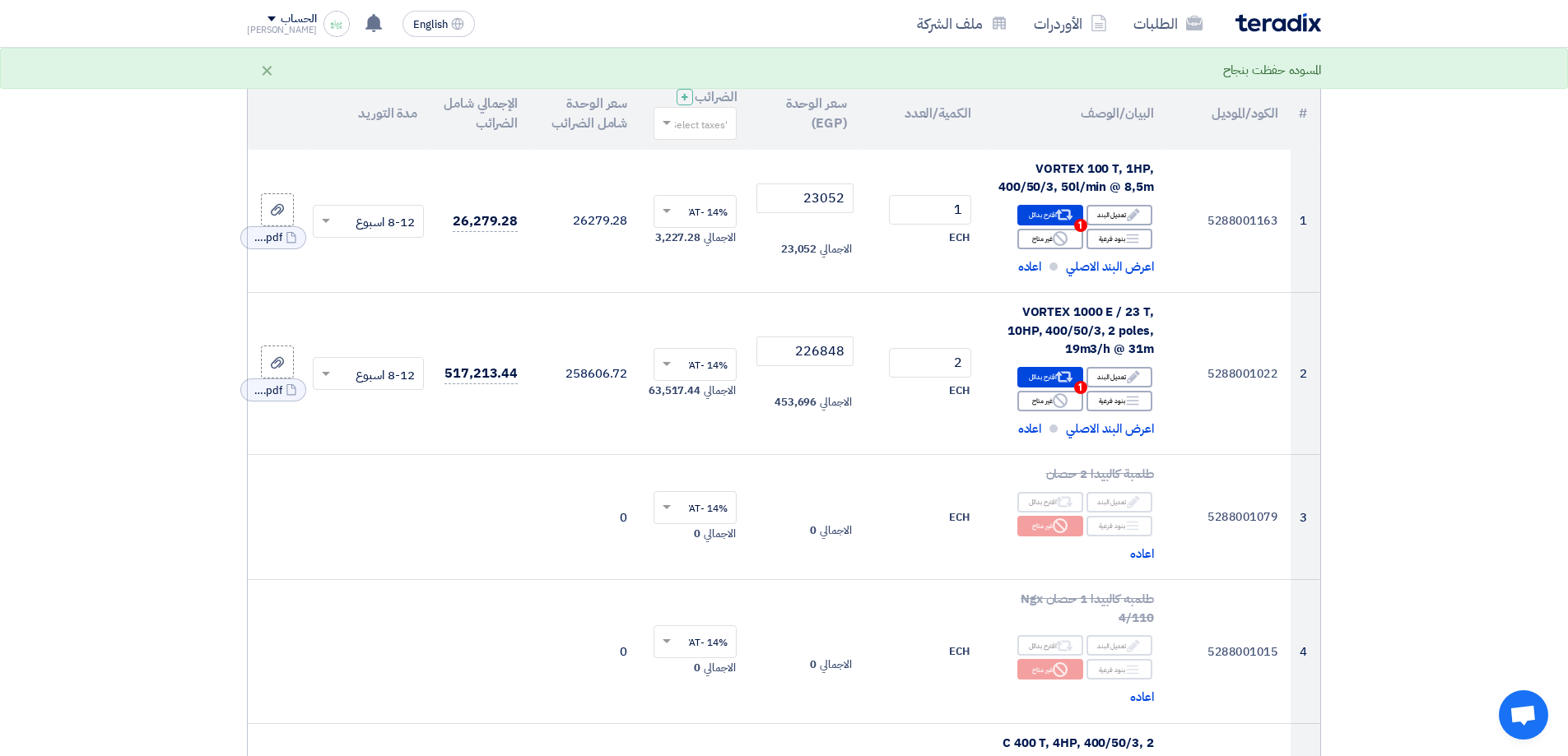
scroll to position [0, 0]
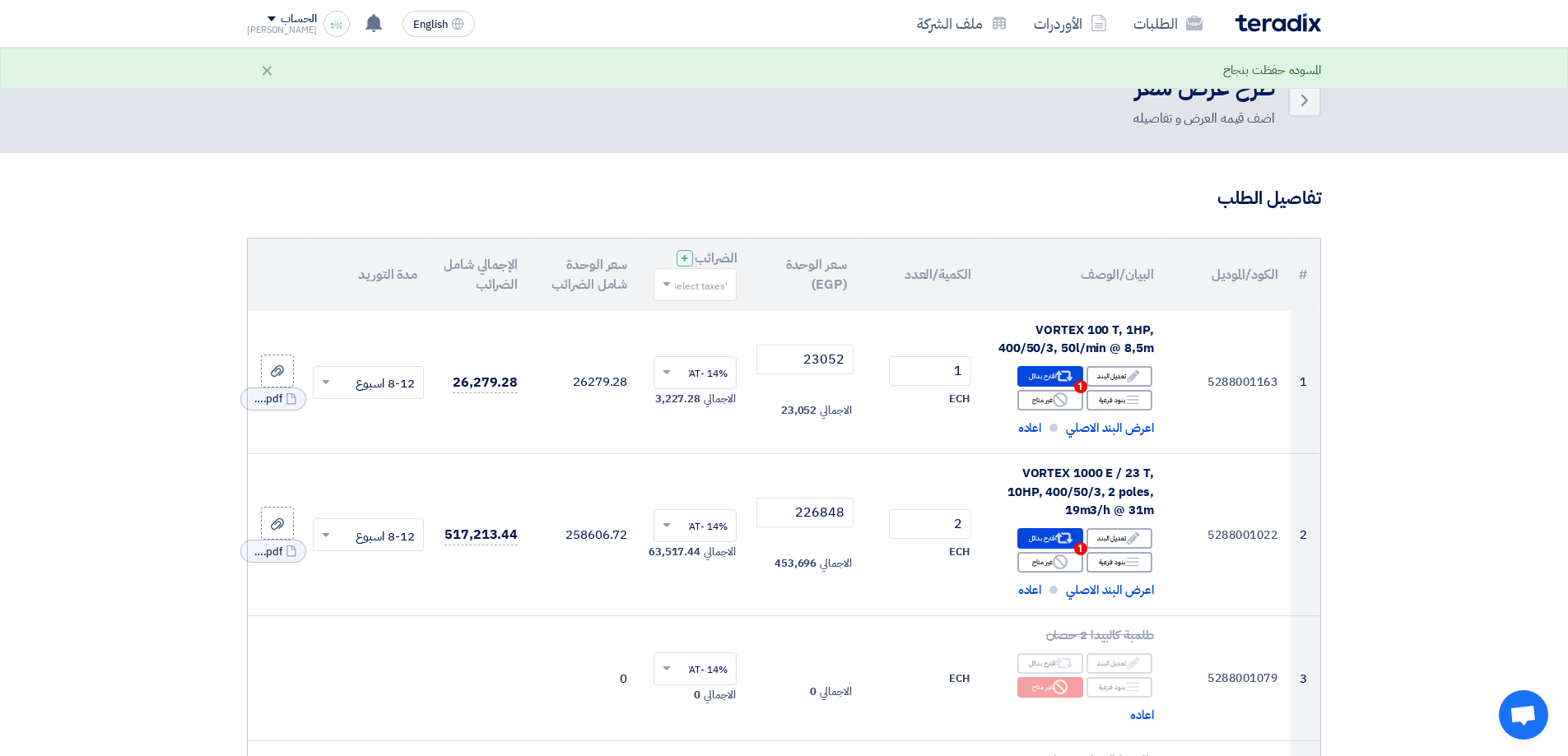
drag, startPoint x: 1431, startPoint y: 368, endPoint x: 1429, endPoint y: 269, distance: 99.0
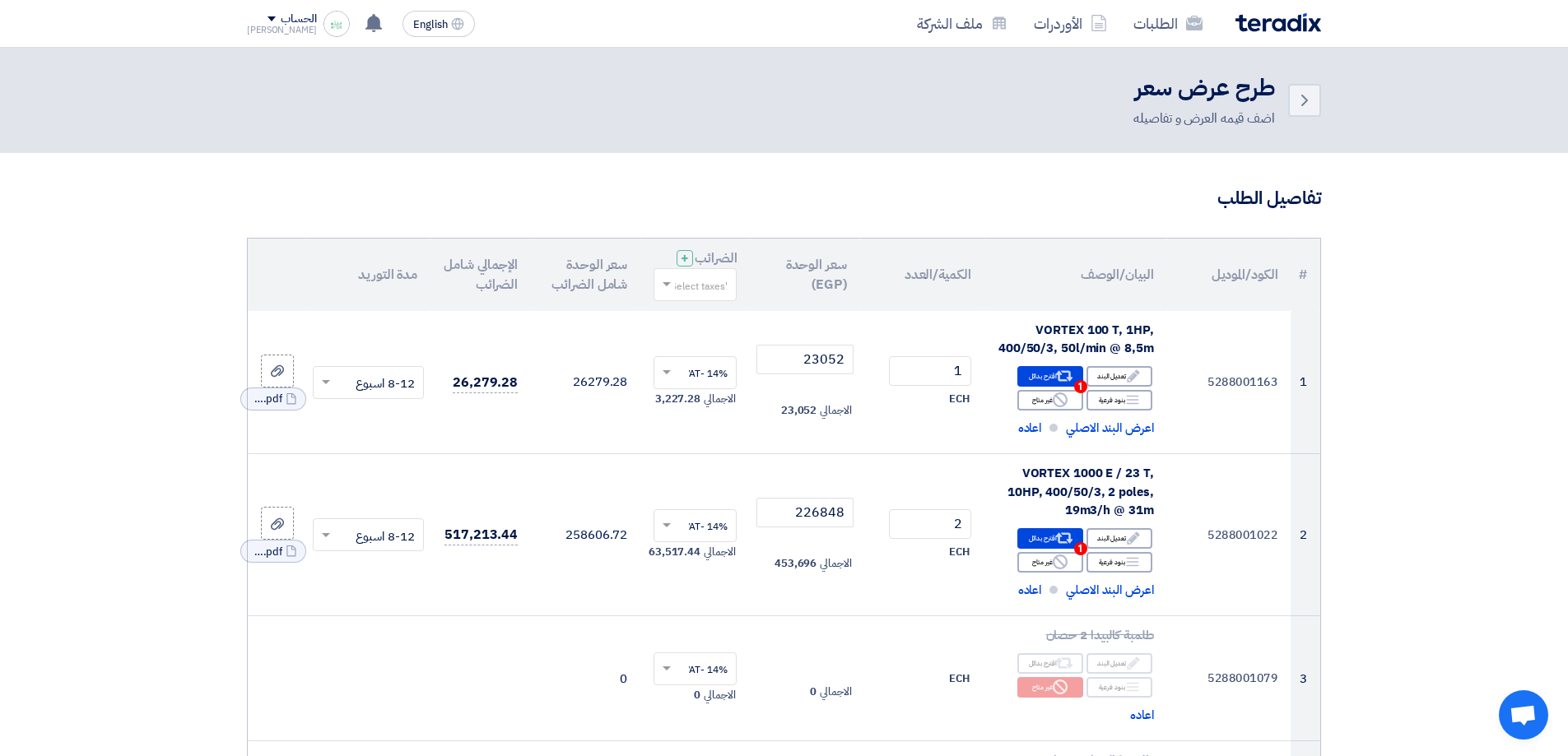
drag, startPoint x: 1388, startPoint y: 221, endPoint x: 1389, endPoint y: 168, distance: 53.0
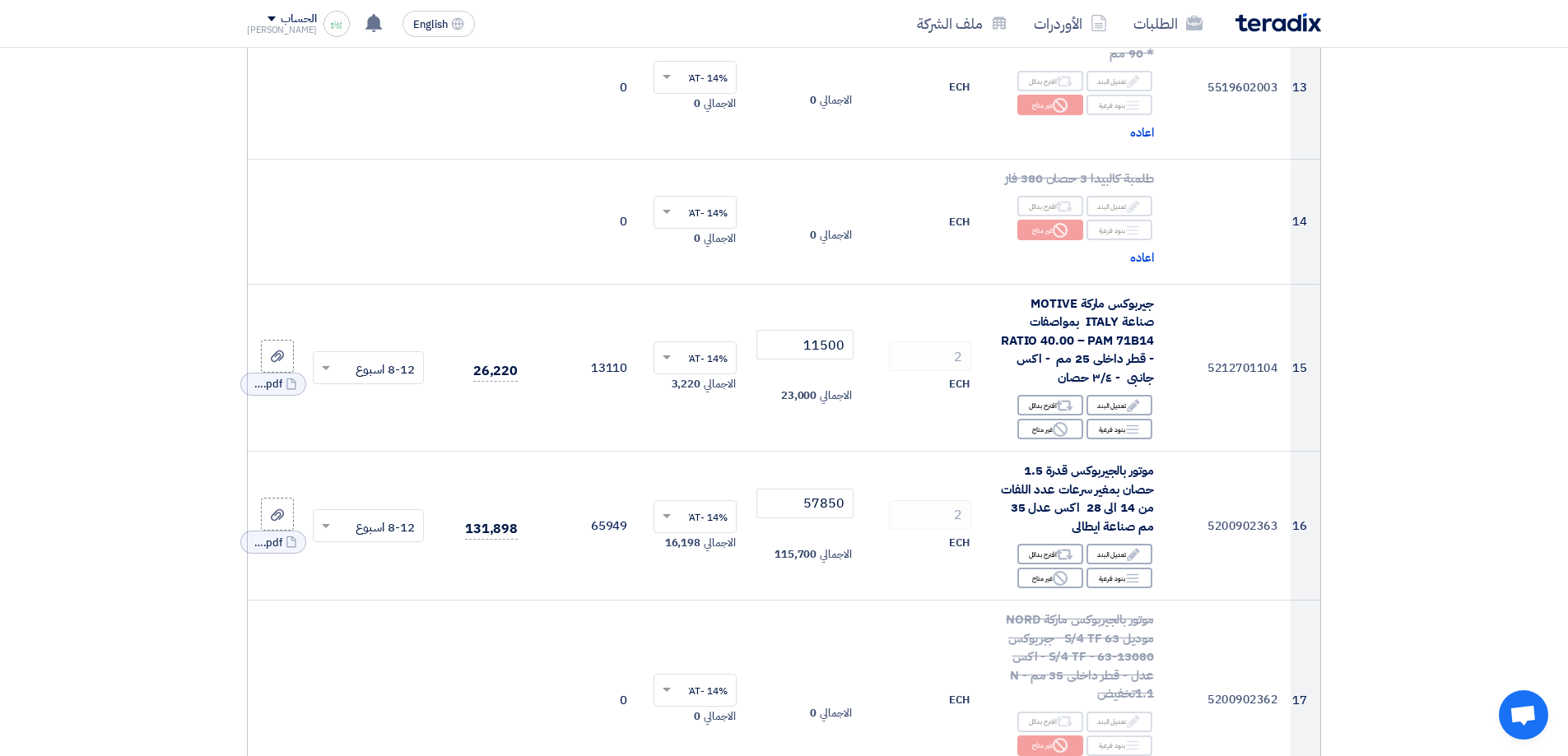
scroll to position [2036, 0]
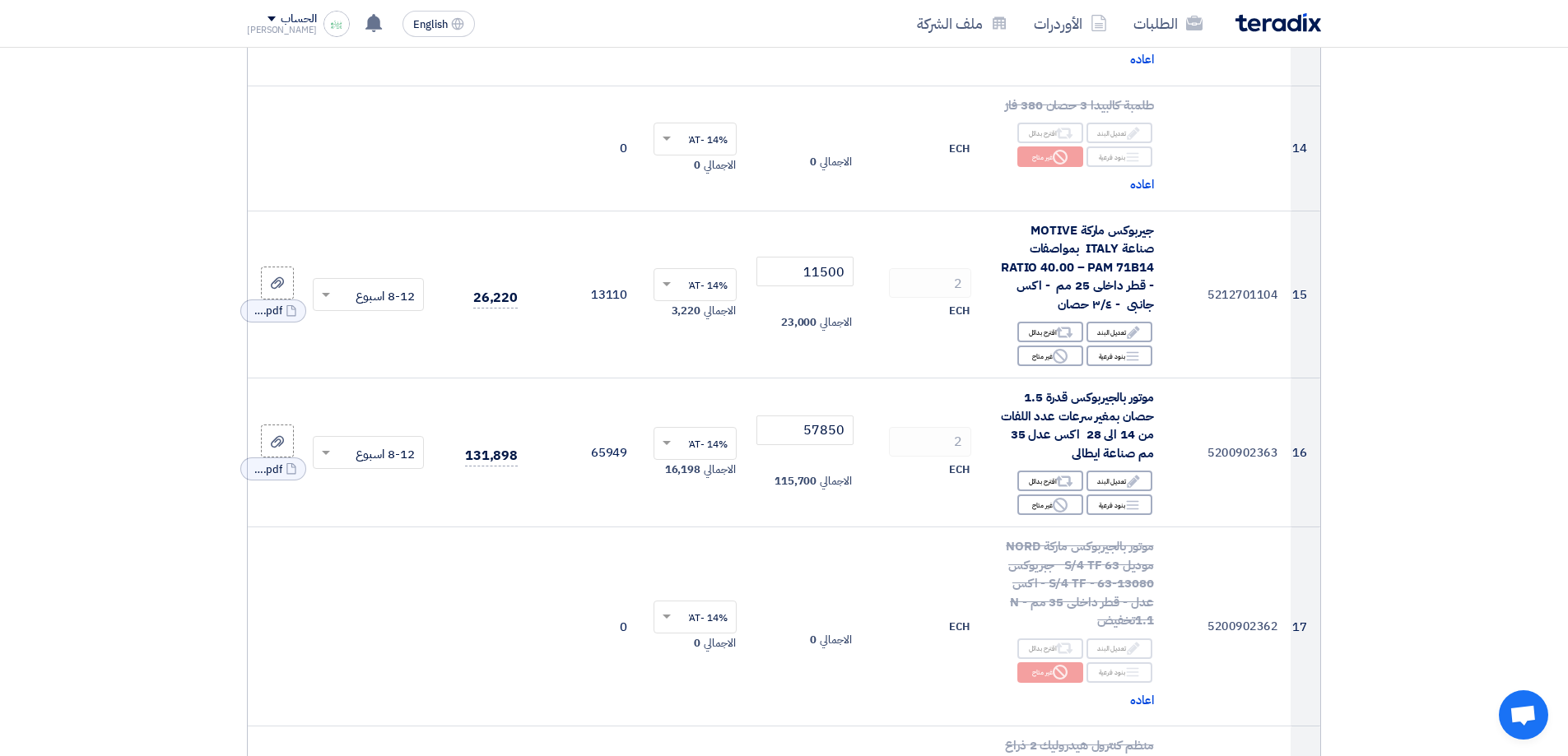
drag, startPoint x: 1389, startPoint y: 168, endPoint x: 1391, endPoint y: 229, distance: 61.0
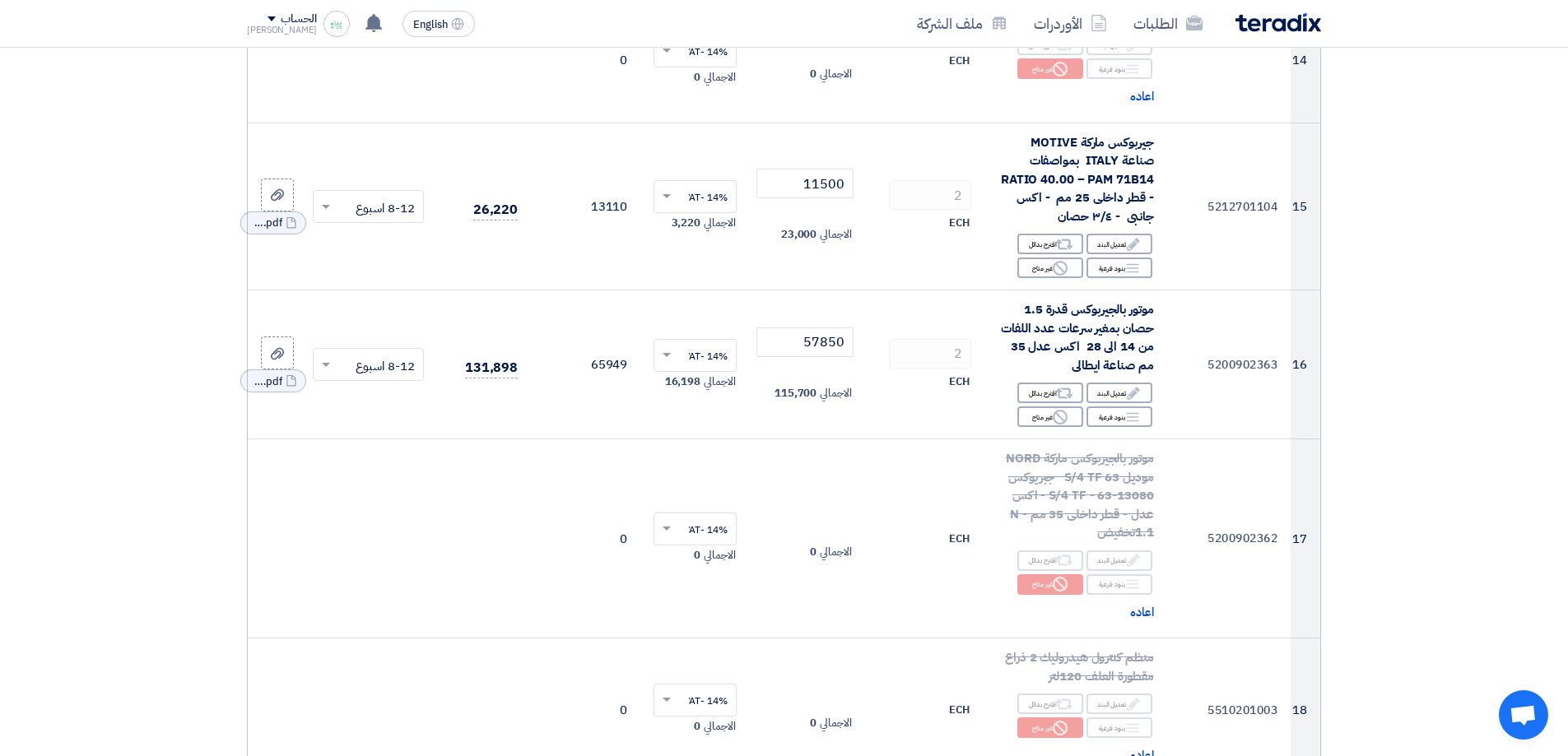
drag, startPoint x: 1401, startPoint y: 420, endPoint x: 1394, endPoint y: 433, distance: 14.8
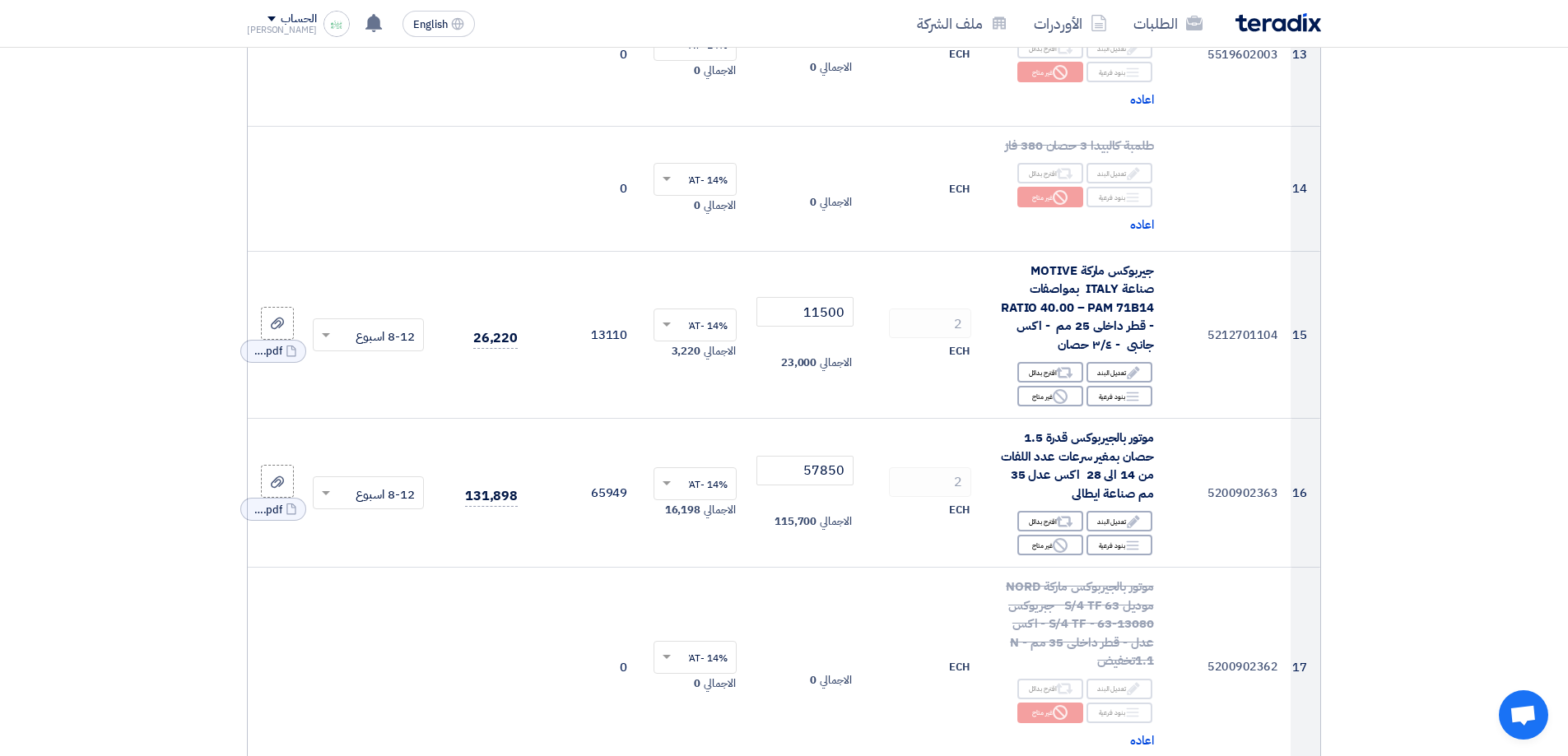
scroll to position [1940, 0]
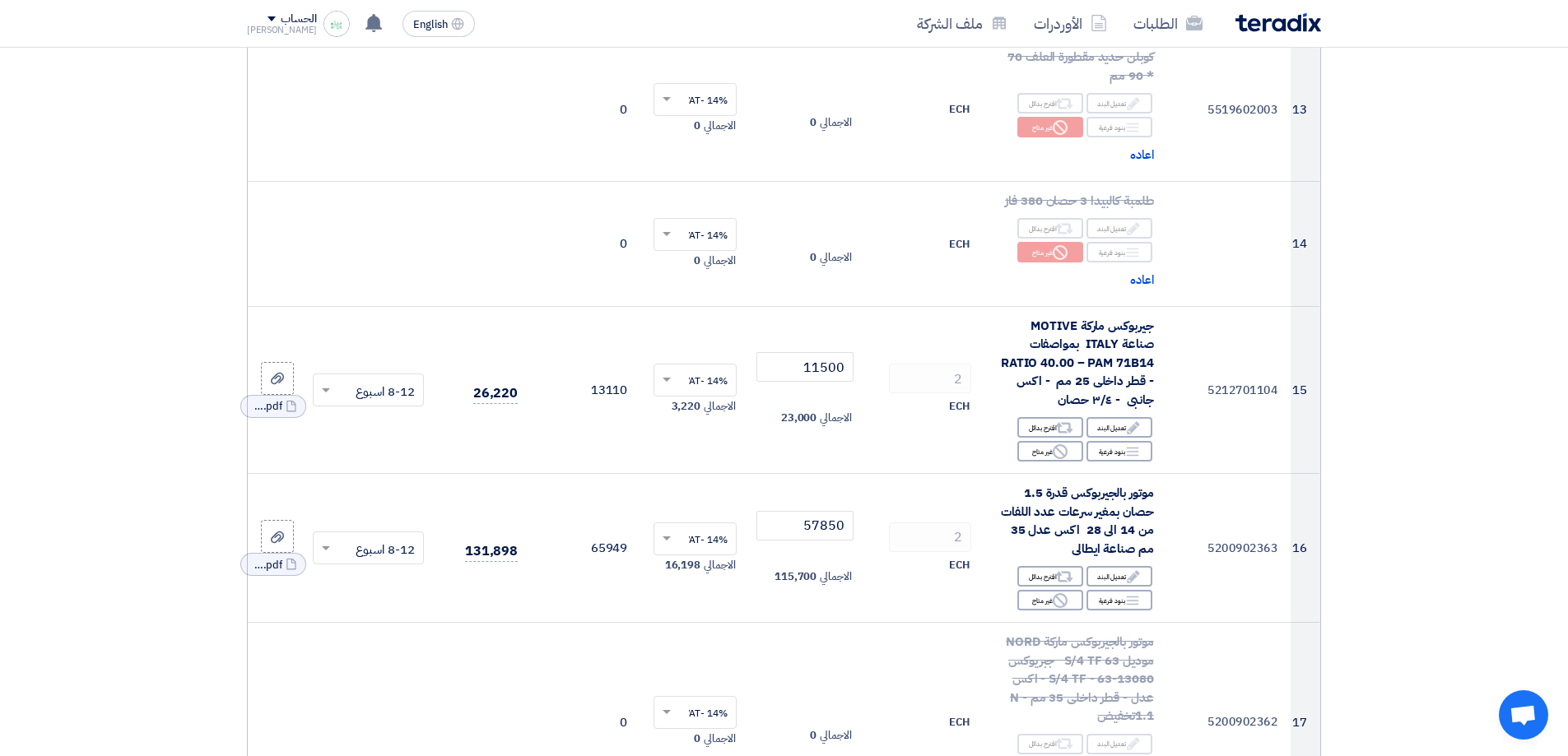
drag, startPoint x: 1405, startPoint y: 442, endPoint x: 1405, endPoint y: 386, distance: 56.0
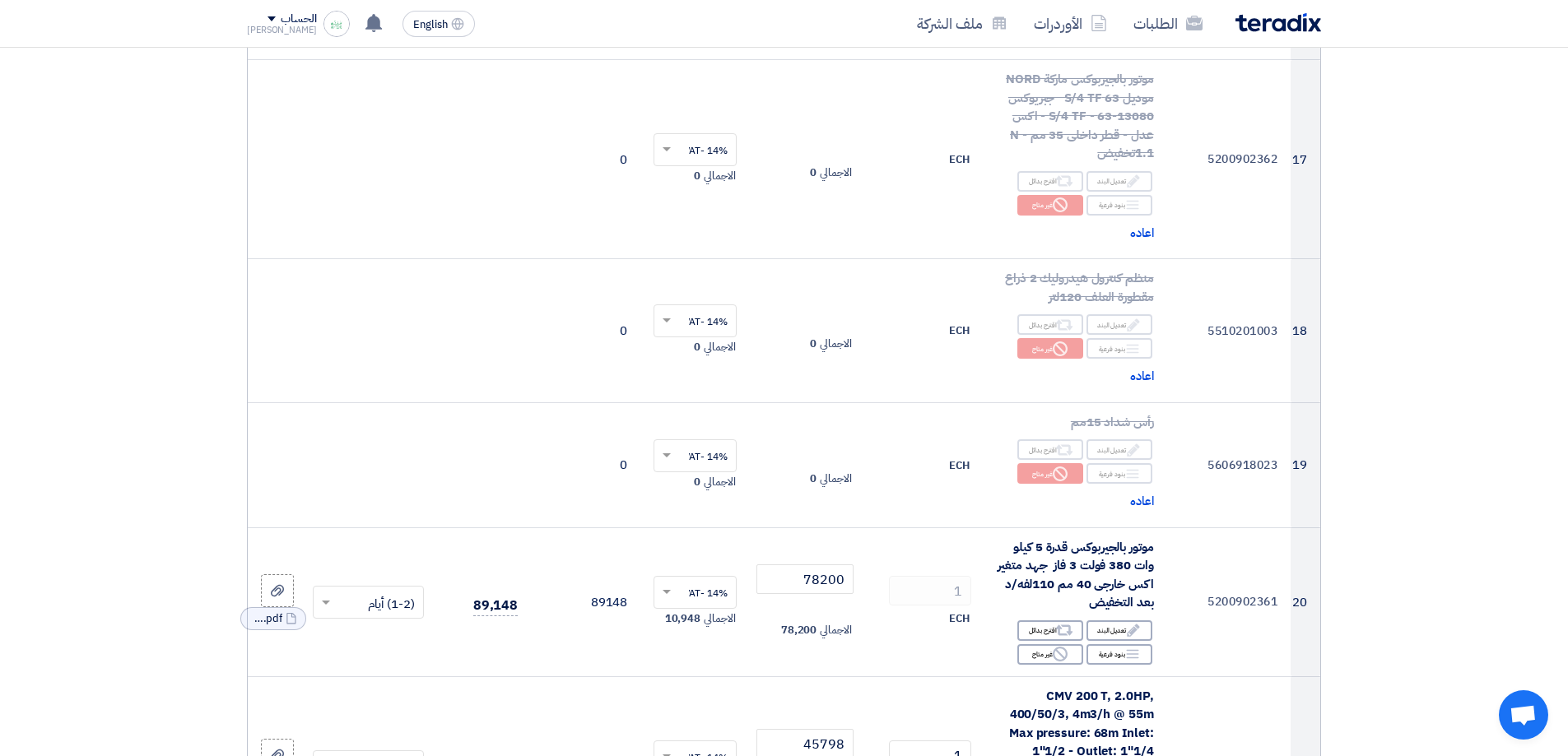
drag, startPoint x: 1398, startPoint y: 331, endPoint x: 1403, endPoint y: 418, distance: 87.1
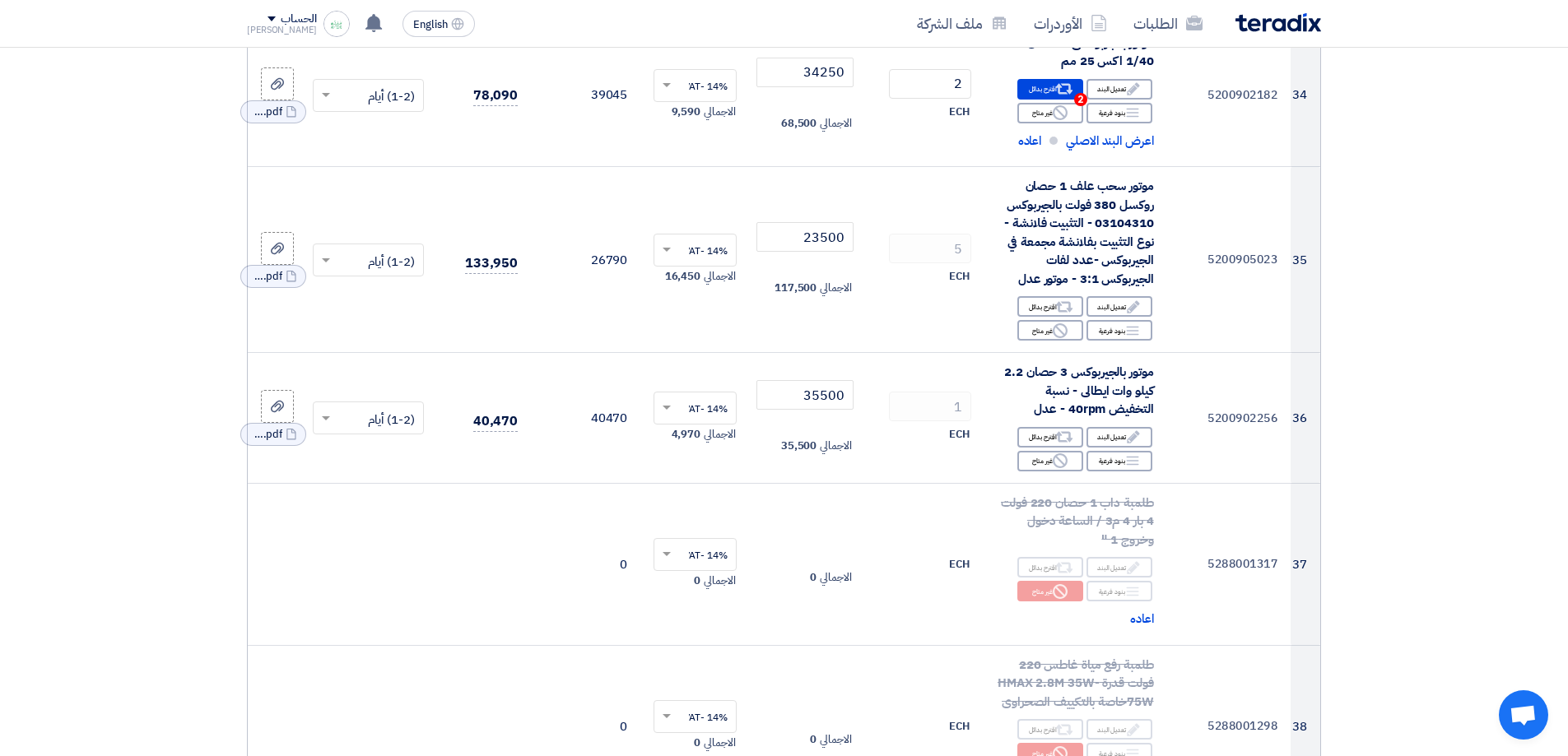
drag, startPoint x: 1378, startPoint y: 278, endPoint x: 1379, endPoint y: 346, distance: 68.0
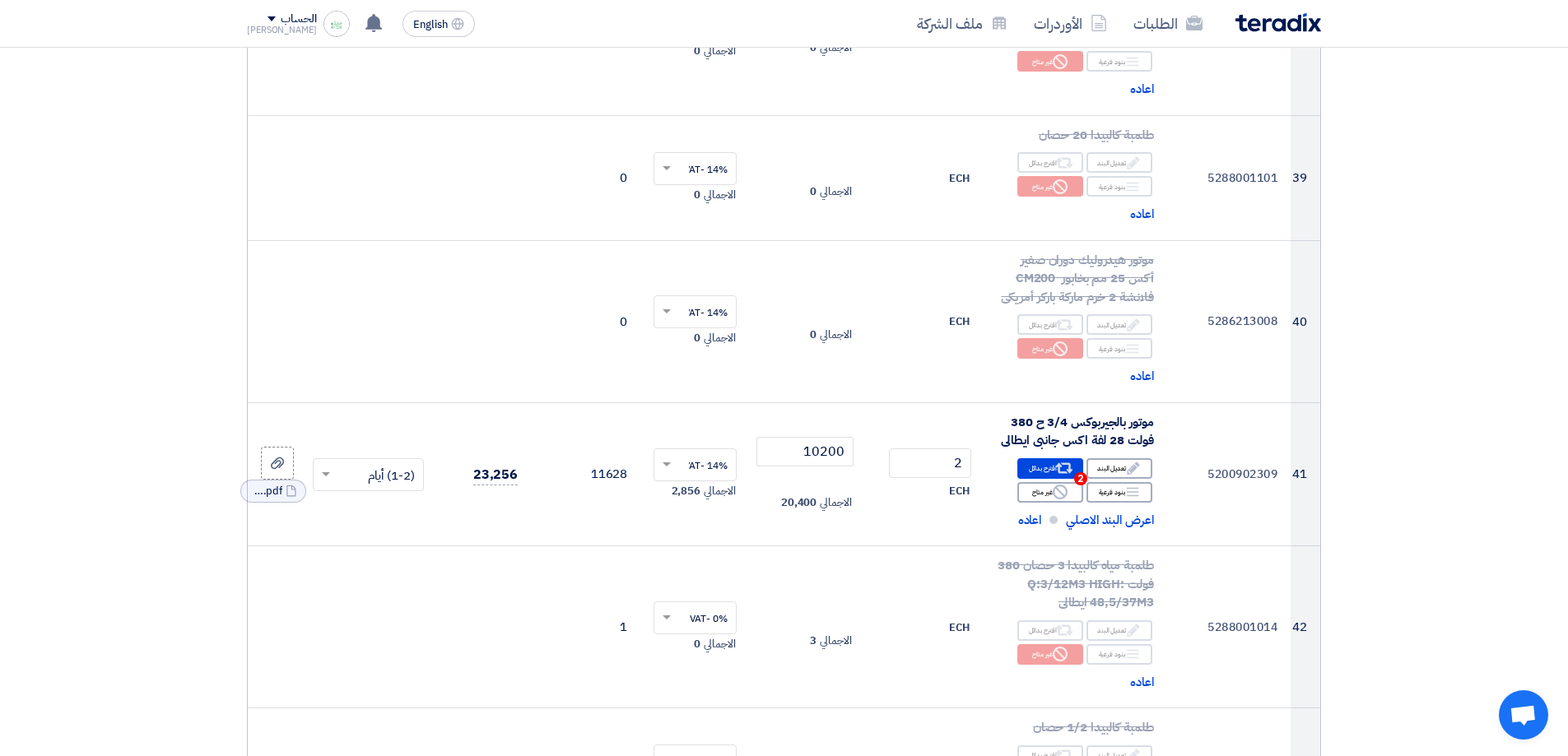
drag, startPoint x: 1388, startPoint y: 181, endPoint x: 1390, endPoint y: 257, distance: 76.0
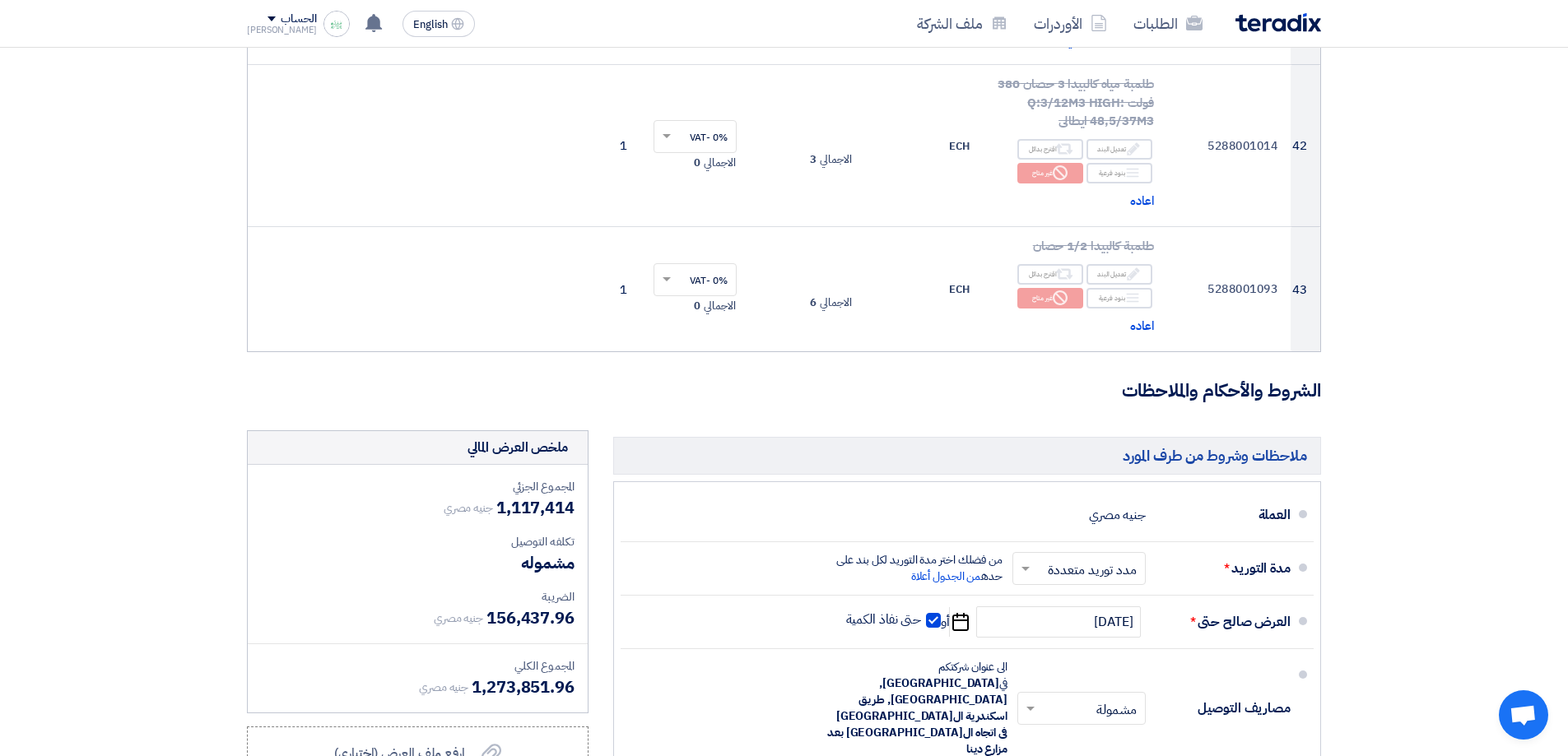
drag, startPoint x: 1404, startPoint y: 272, endPoint x: 1403, endPoint y: 316, distance: 44.0
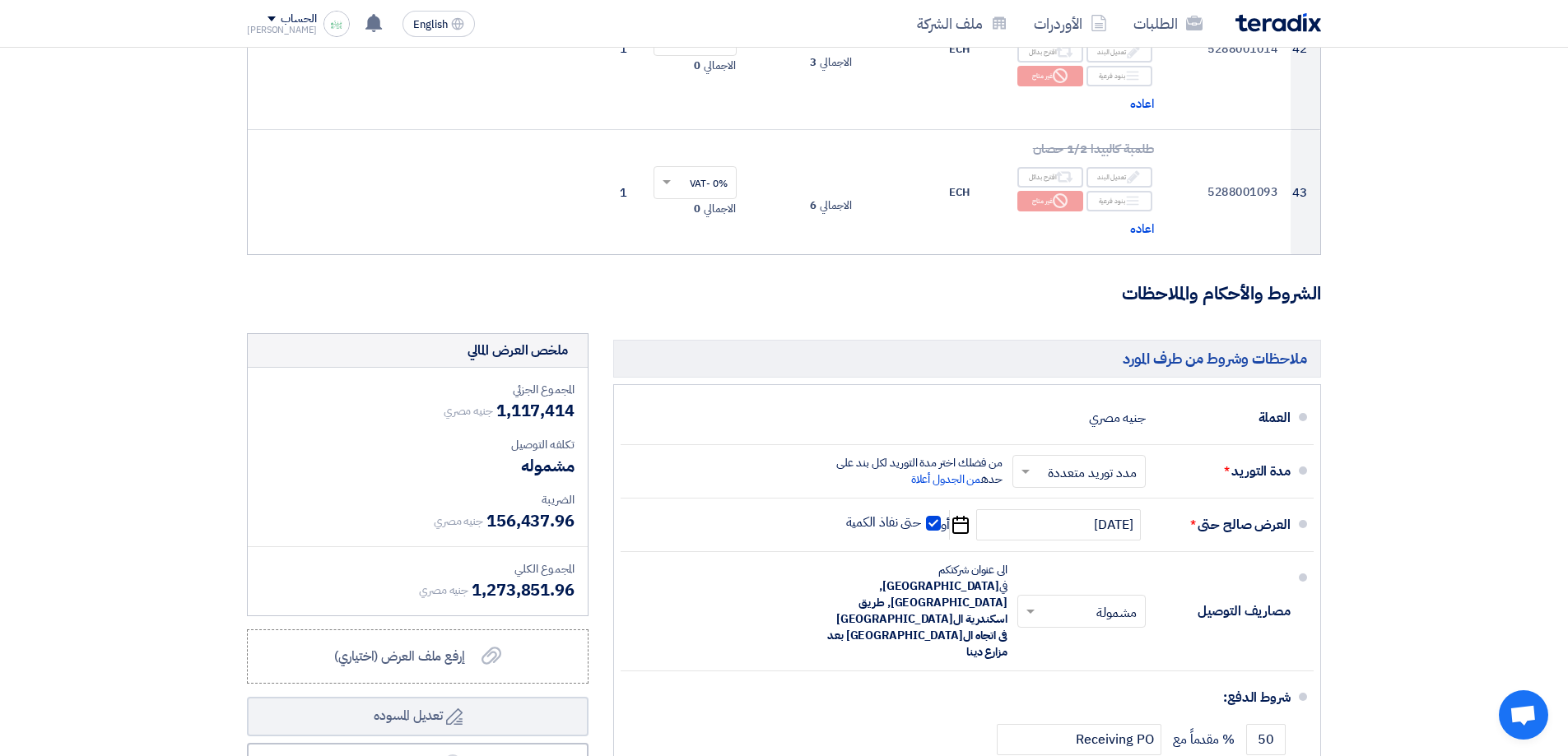
drag, startPoint x: 1387, startPoint y: 262, endPoint x: 1388, endPoint y: 287, distance: 25.0
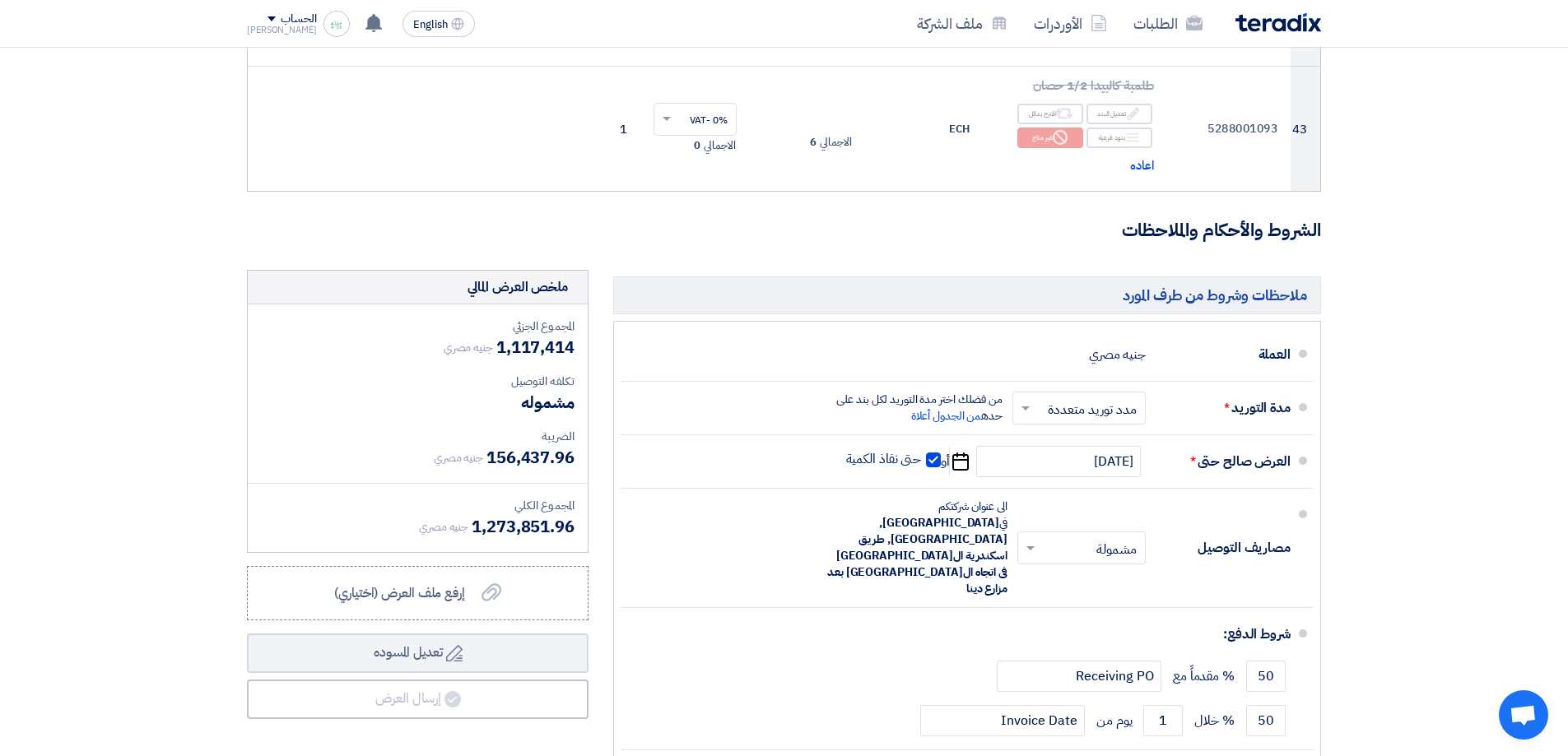
drag, startPoint x: 1401, startPoint y: 296, endPoint x: 1401, endPoint y: 308, distance: 12.0
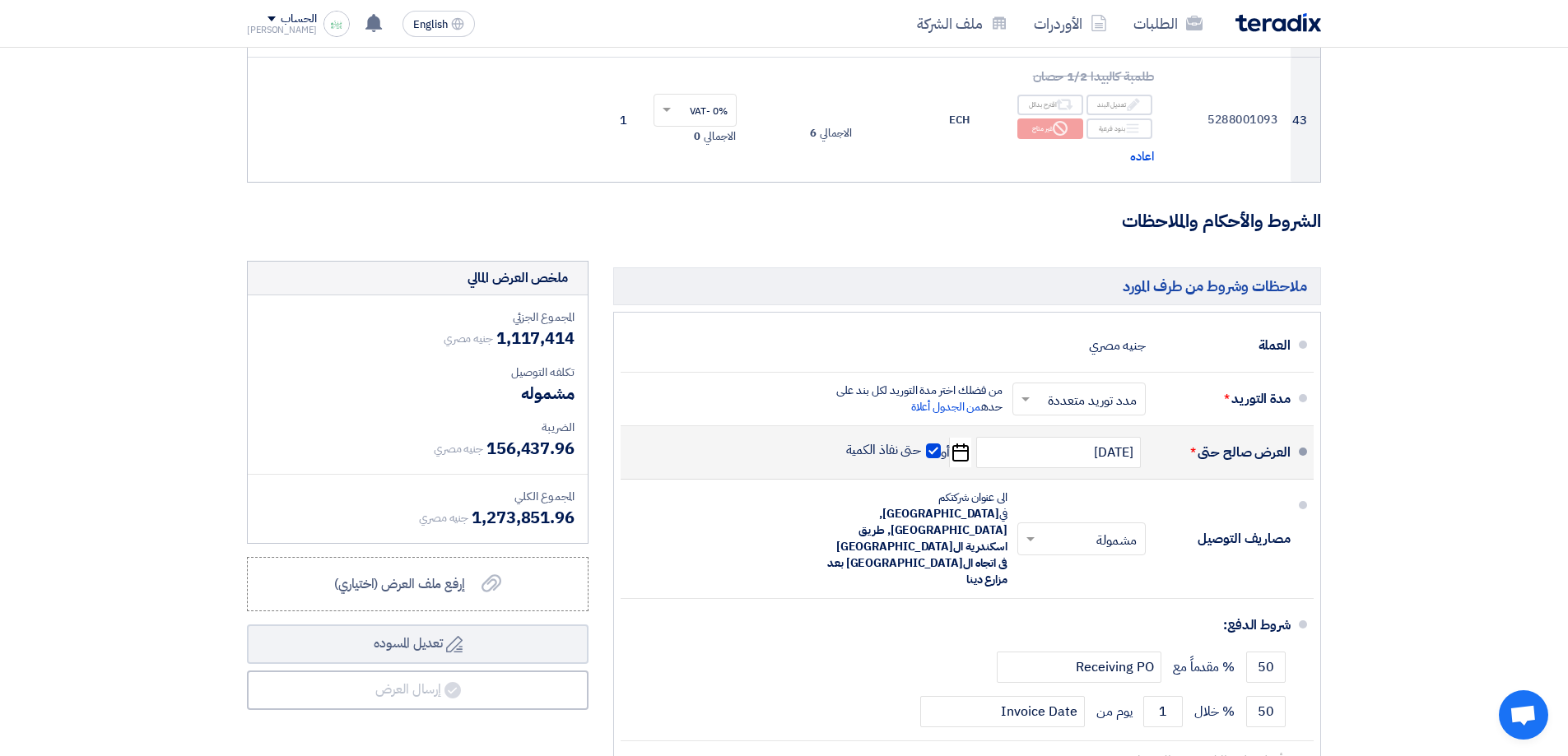
click at [1211, 435] on div "العرض صالح حتى *" at bounding box center [1224, 453] width 132 height 39
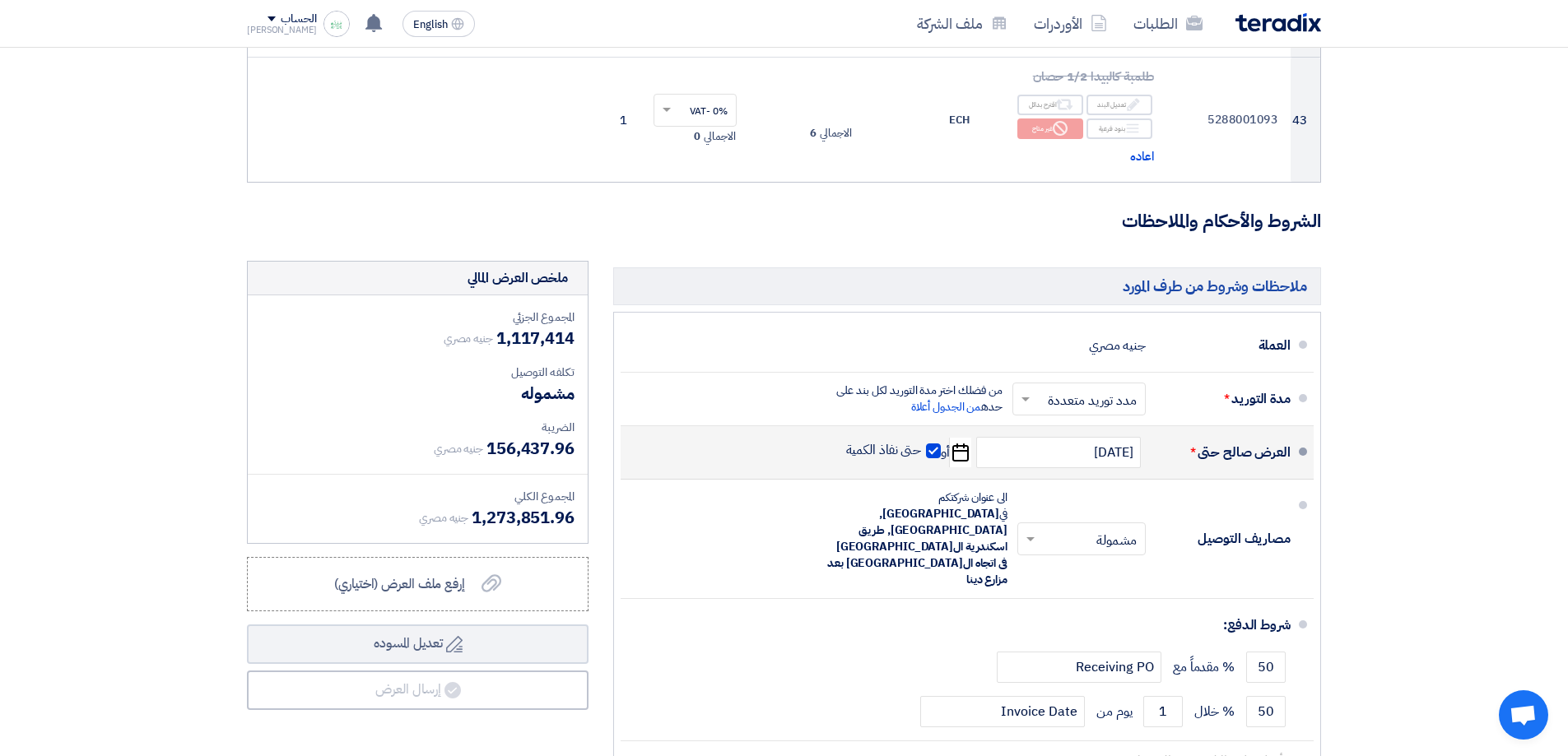
click at [931, 444] on span at bounding box center [933, 451] width 15 height 15
click at [922, 442] on input "حتى نفاذ الكمية" at bounding box center [883, 458] width 79 height 31
click at [931, 444] on span at bounding box center [933, 451] width 15 height 15
click at [922, 442] on input "حتى نفاذ الكمية" at bounding box center [883, 458] width 79 height 31
checkbox input "true"
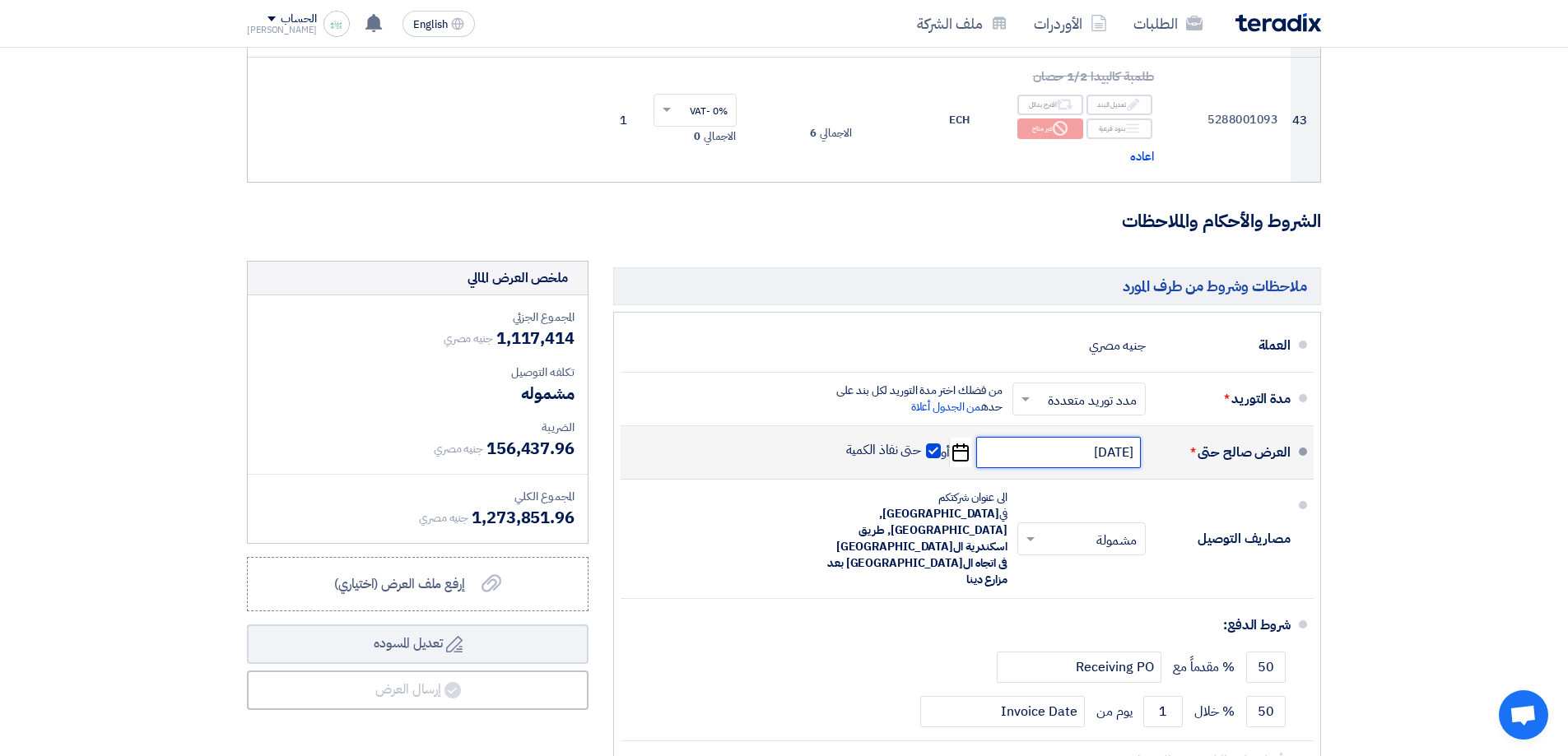
click at [1021, 437] on input "[DATE]" at bounding box center [1059, 453] width 165 height 31
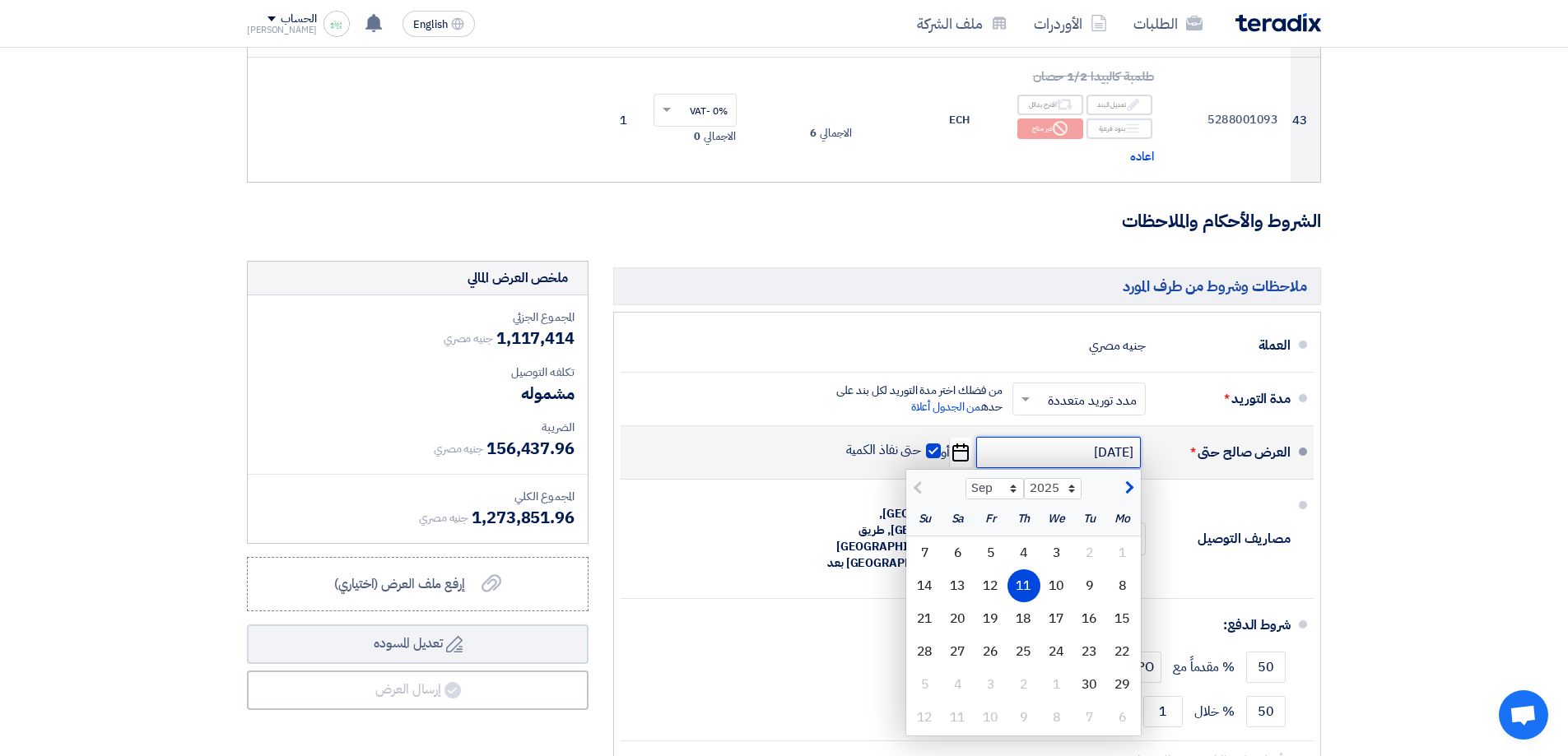
click at [1021, 437] on input "[DATE]" at bounding box center [1059, 453] width 165 height 31
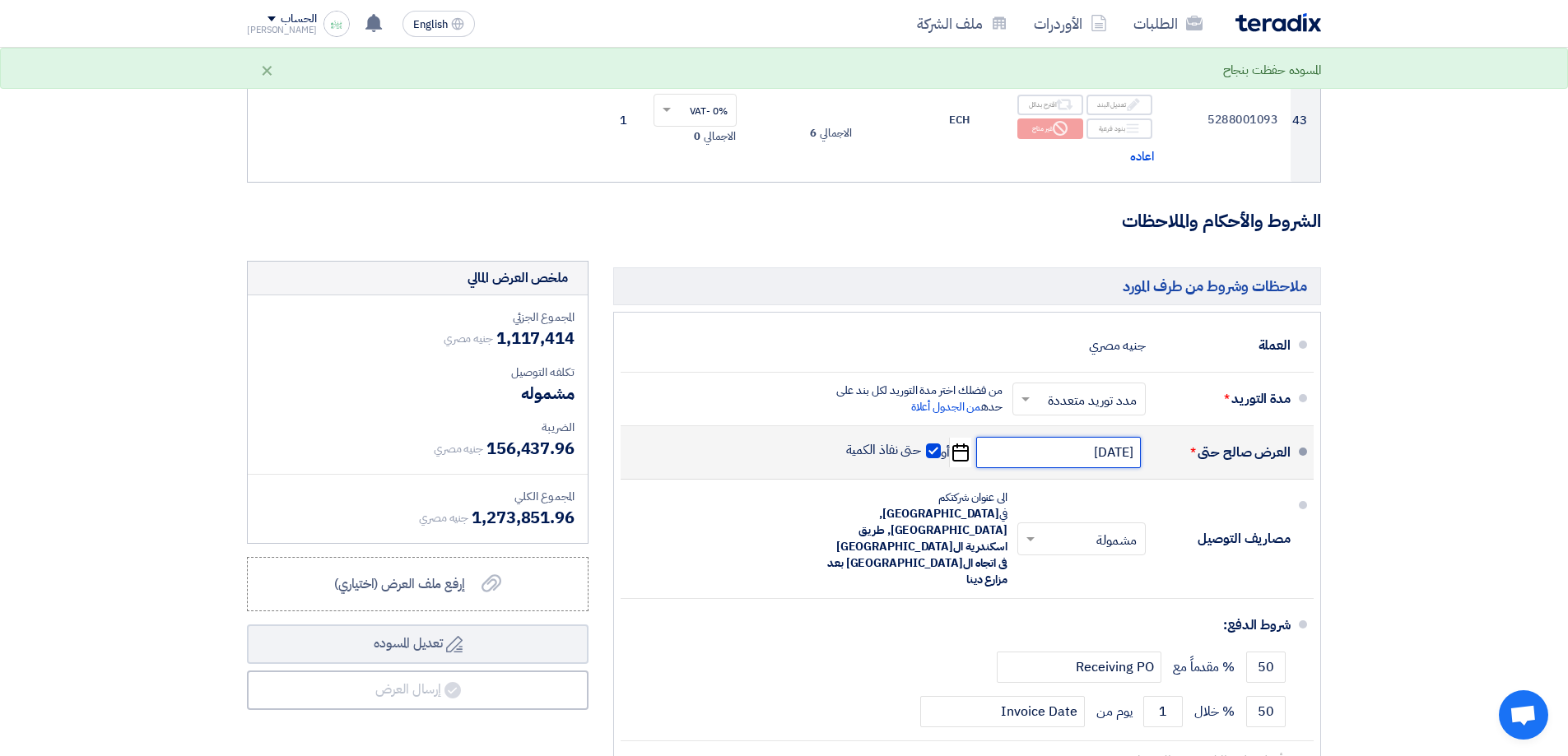
click at [1076, 438] on input "[DATE]" at bounding box center [1059, 453] width 165 height 31
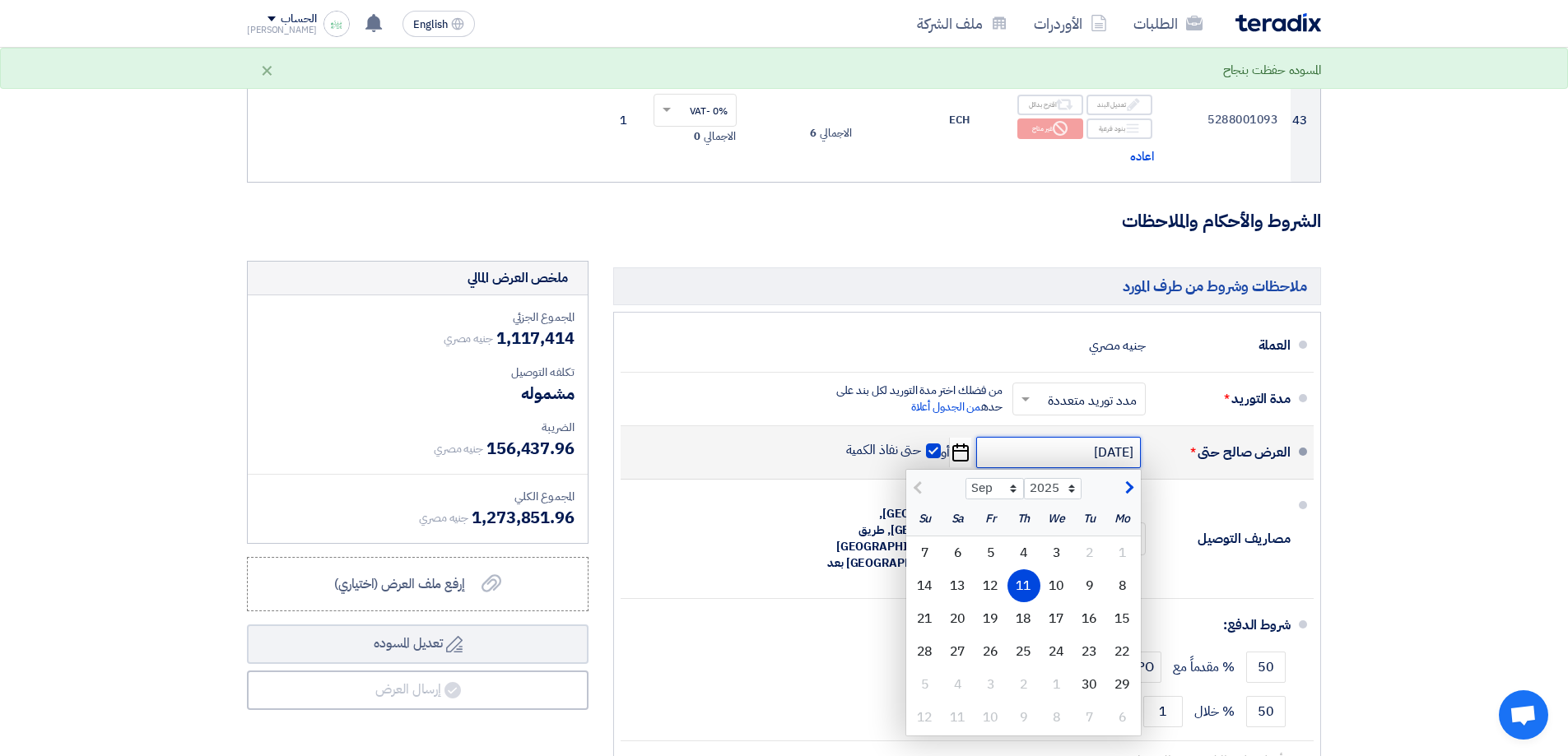
click at [1076, 438] on input "[DATE]" at bounding box center [1059, 453] width 165 height 31
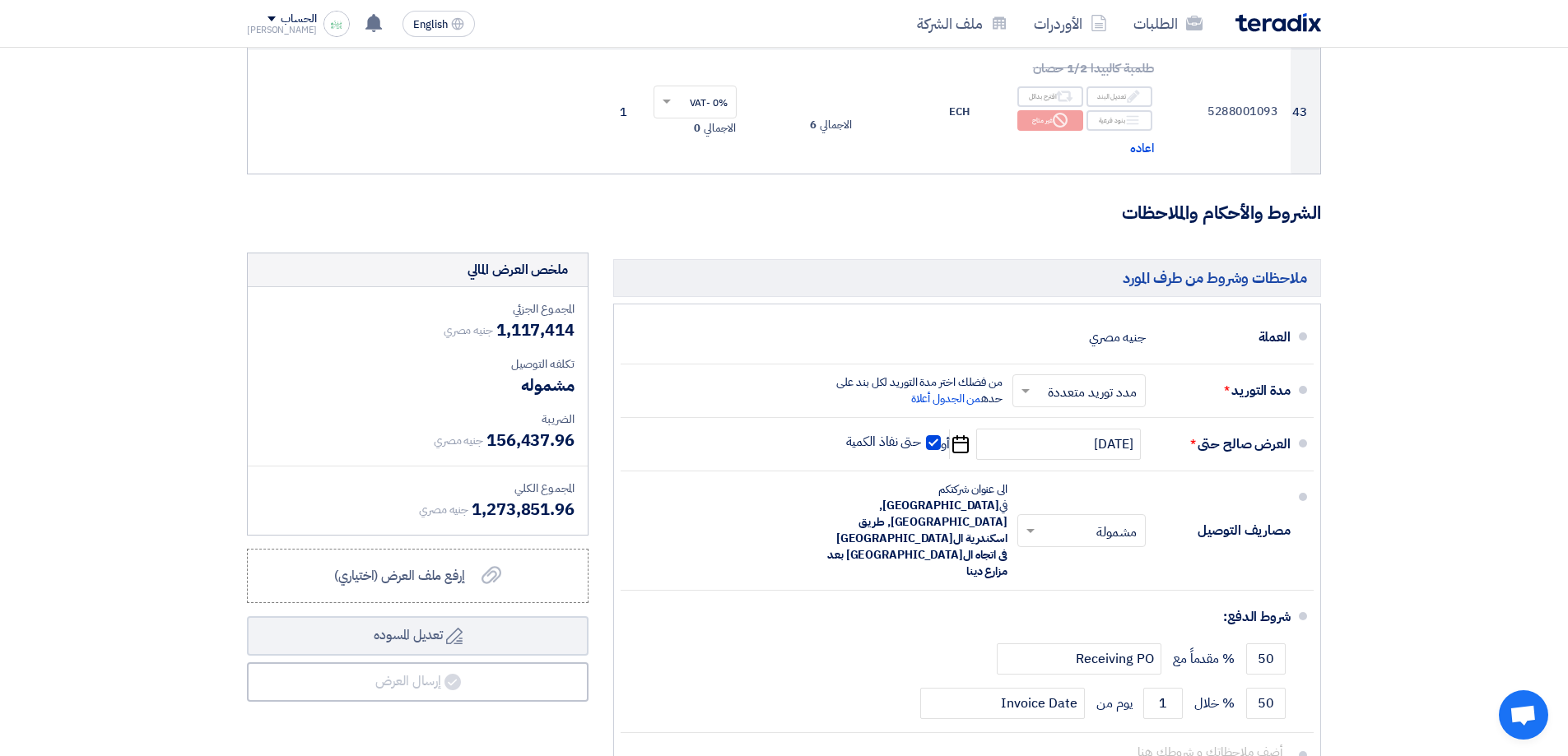
drag, startPoint x: 1461, startPoint y: 365, endPoint x: 1455, endPoint y: 389, distance: 24.7
click at [1057, 380] on input "text" at bounding box center [1075, 391] width 125 height 24
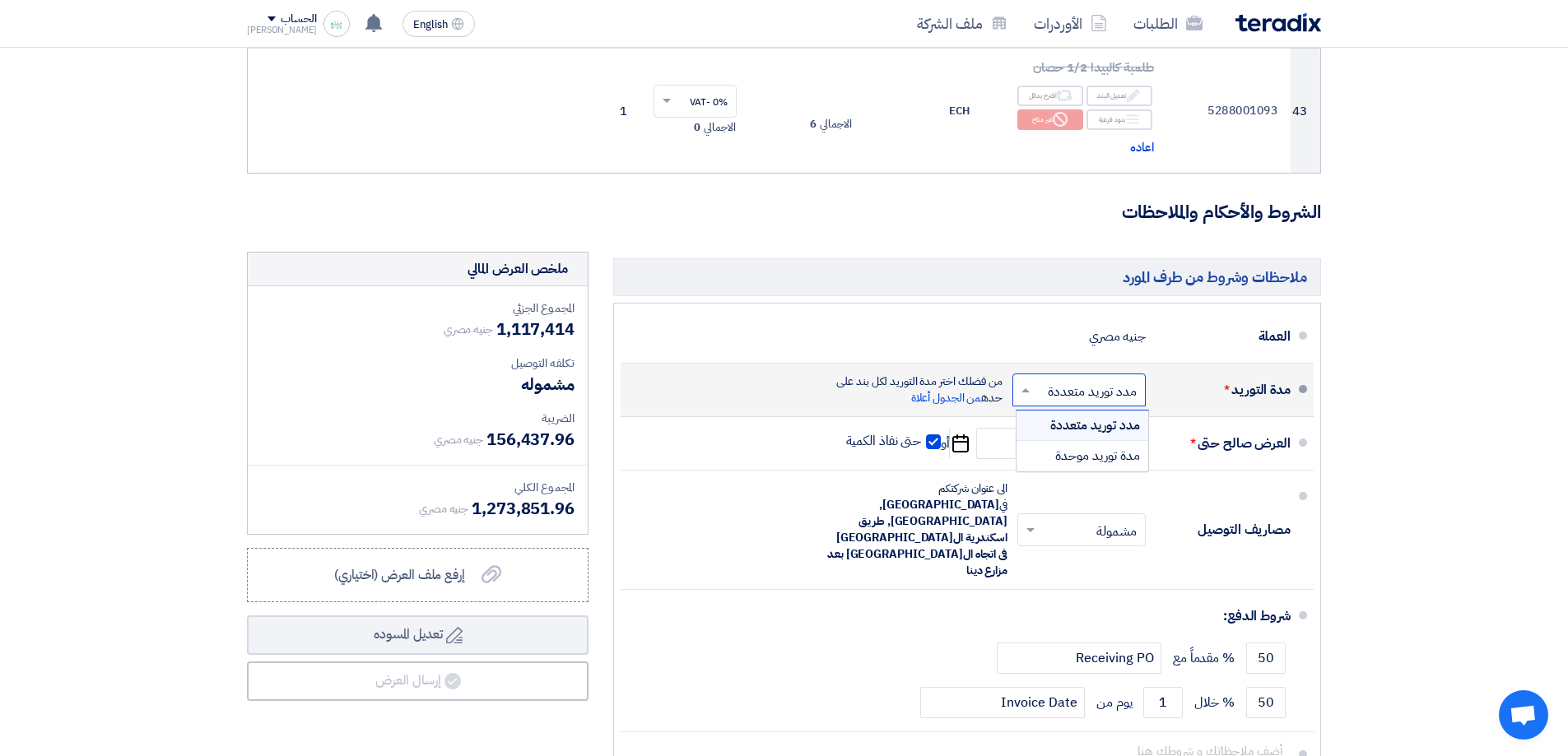
click at [1065, 416] on span "مدد توريد متعددة" at bounding box center [1094, 426] width 90 height 20
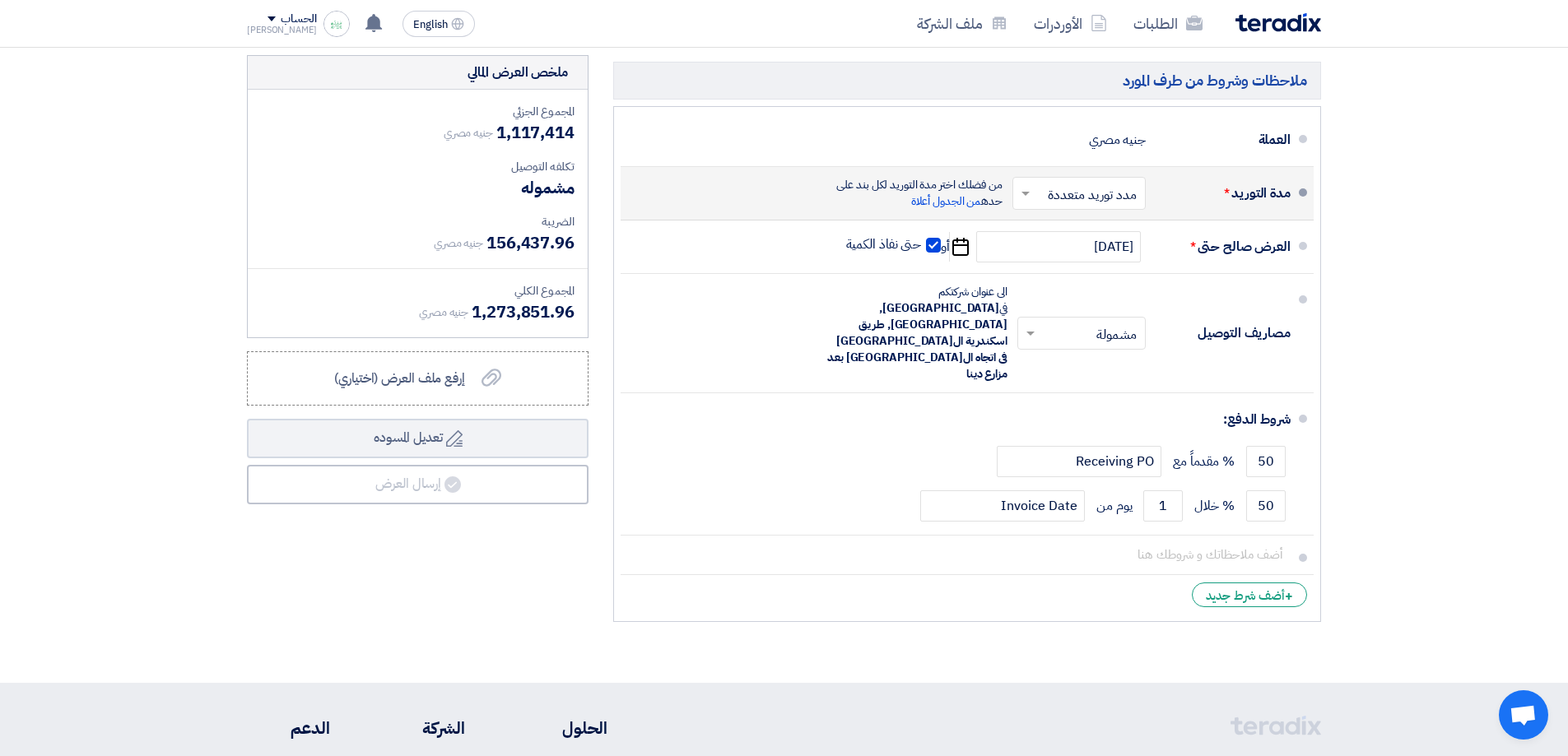
drag, startPoint x: 1368, startPoint y: 452, endPoint x: 1366, endPoint y: 487, distance: 35.1
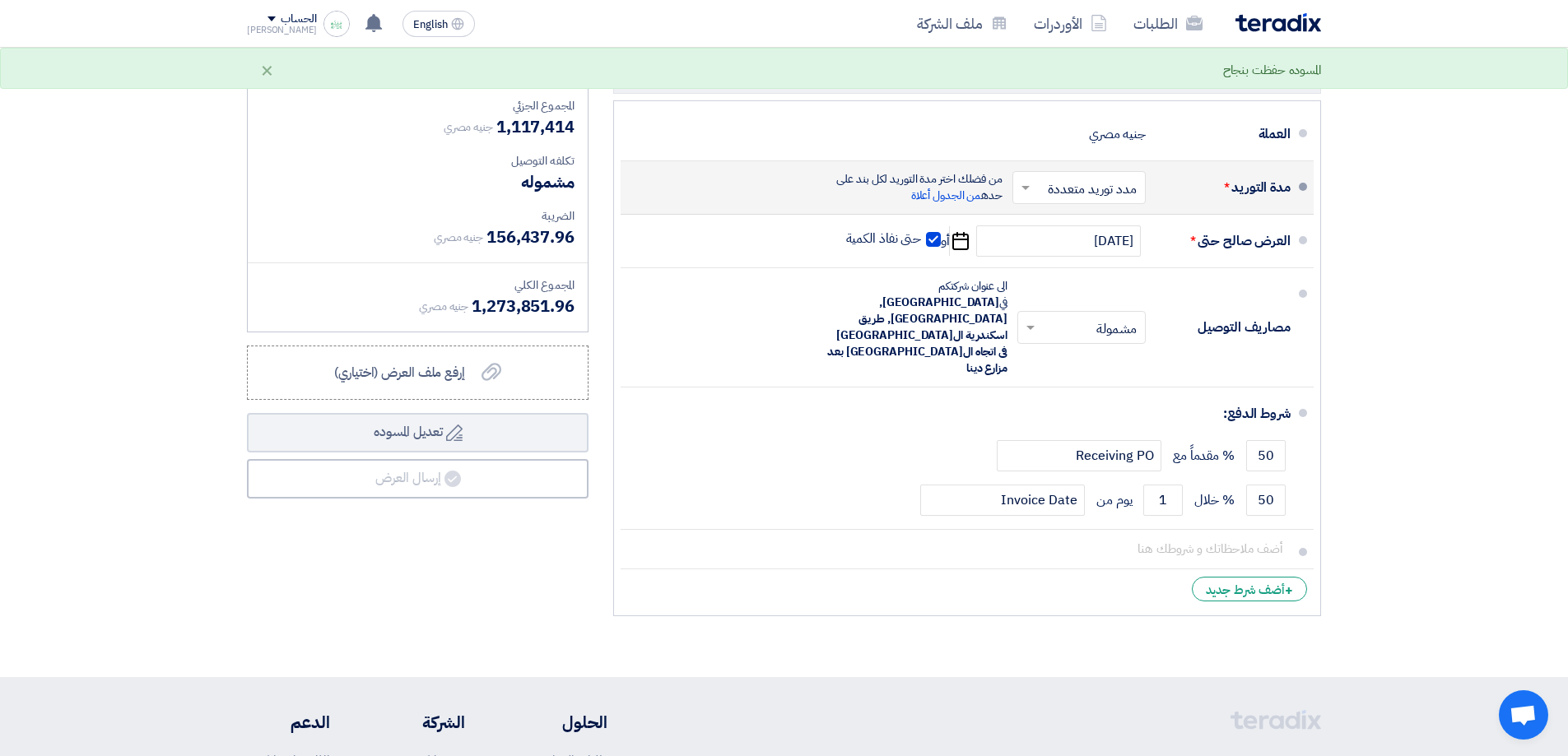
click at [422, 541] on div "ملخص العرض المالي المجموع الجزئي جنيه مصري 1,117,414 تكلفه التوصيل" at bounding box center [418, 337] width 366 height 575
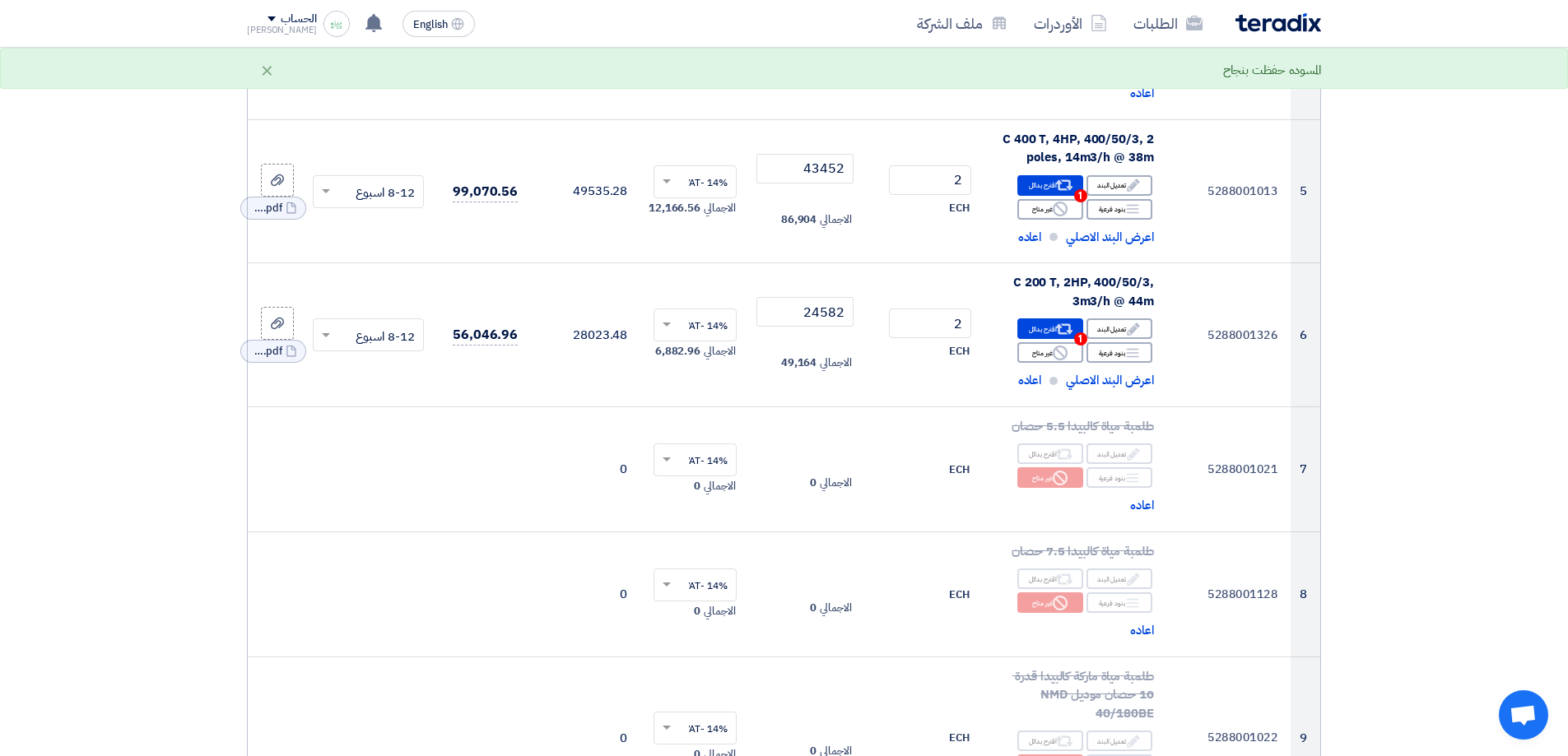
scroll to position [0, 0]
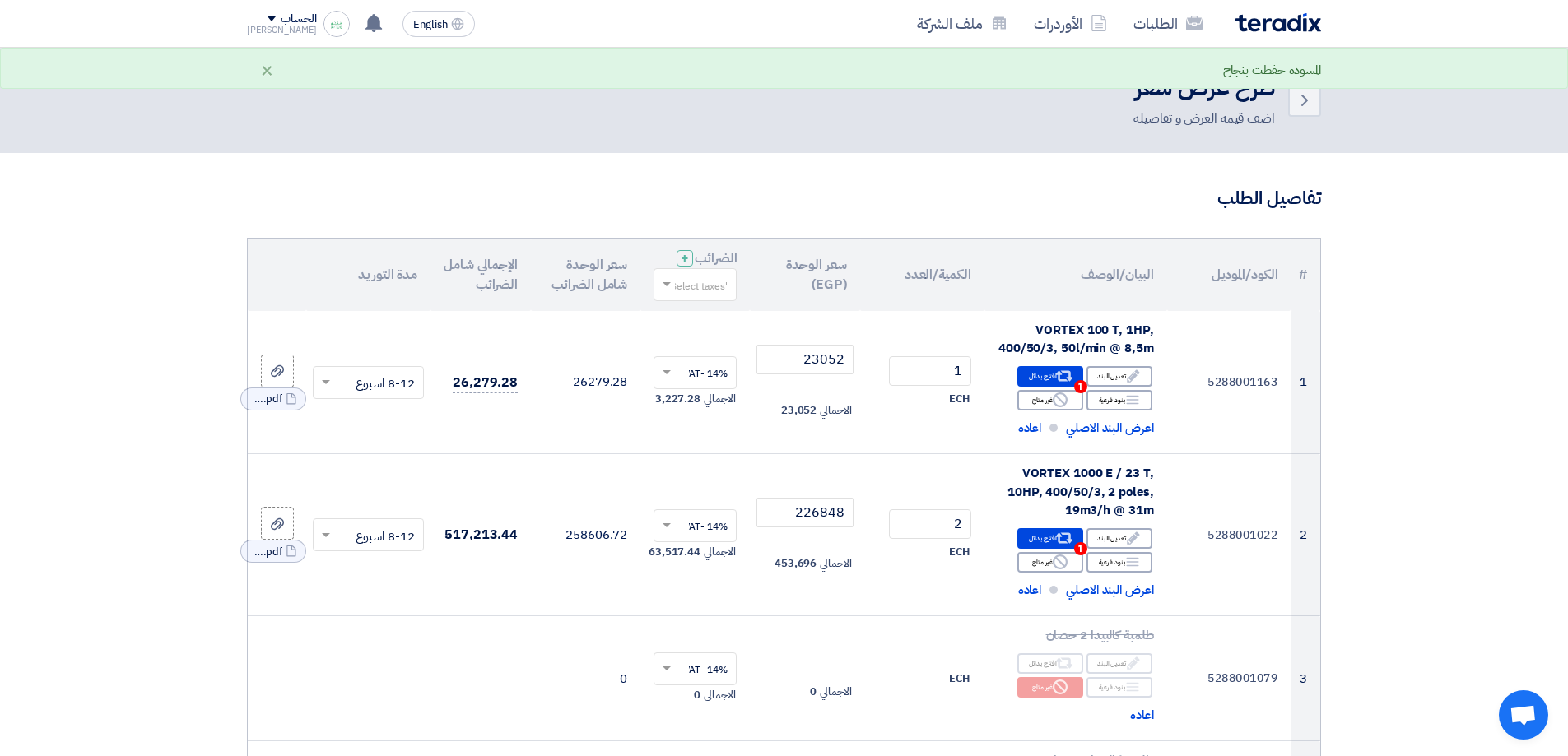
drag, startPoint x: 1414, startPoint y: 470, endPoint x: 1409, endPoint y: 302, distance: 168.1
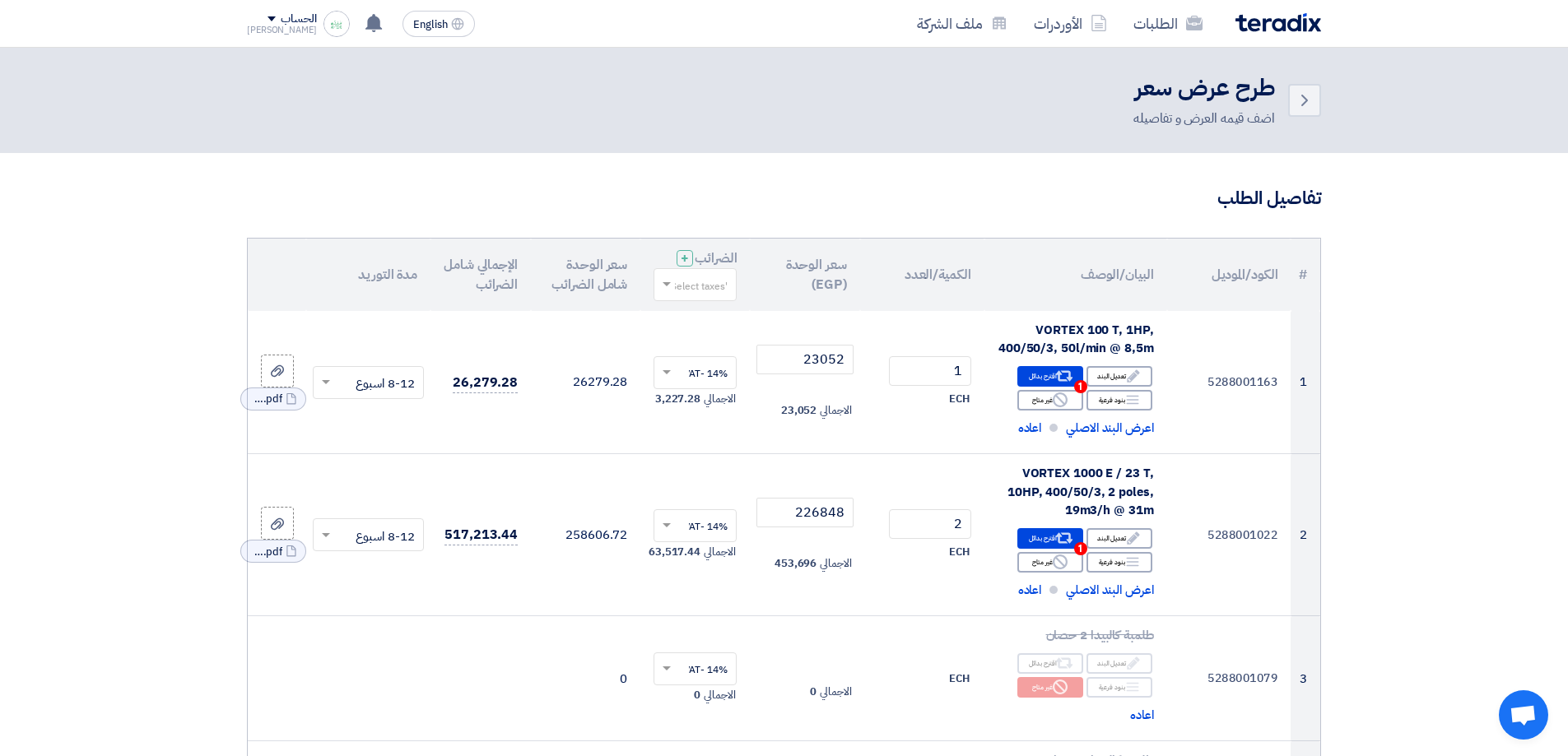
drag, startPoint x: 1383, startPoint y: 186, endPoint x: 1386, endPoint y: 111, distance: 75.1
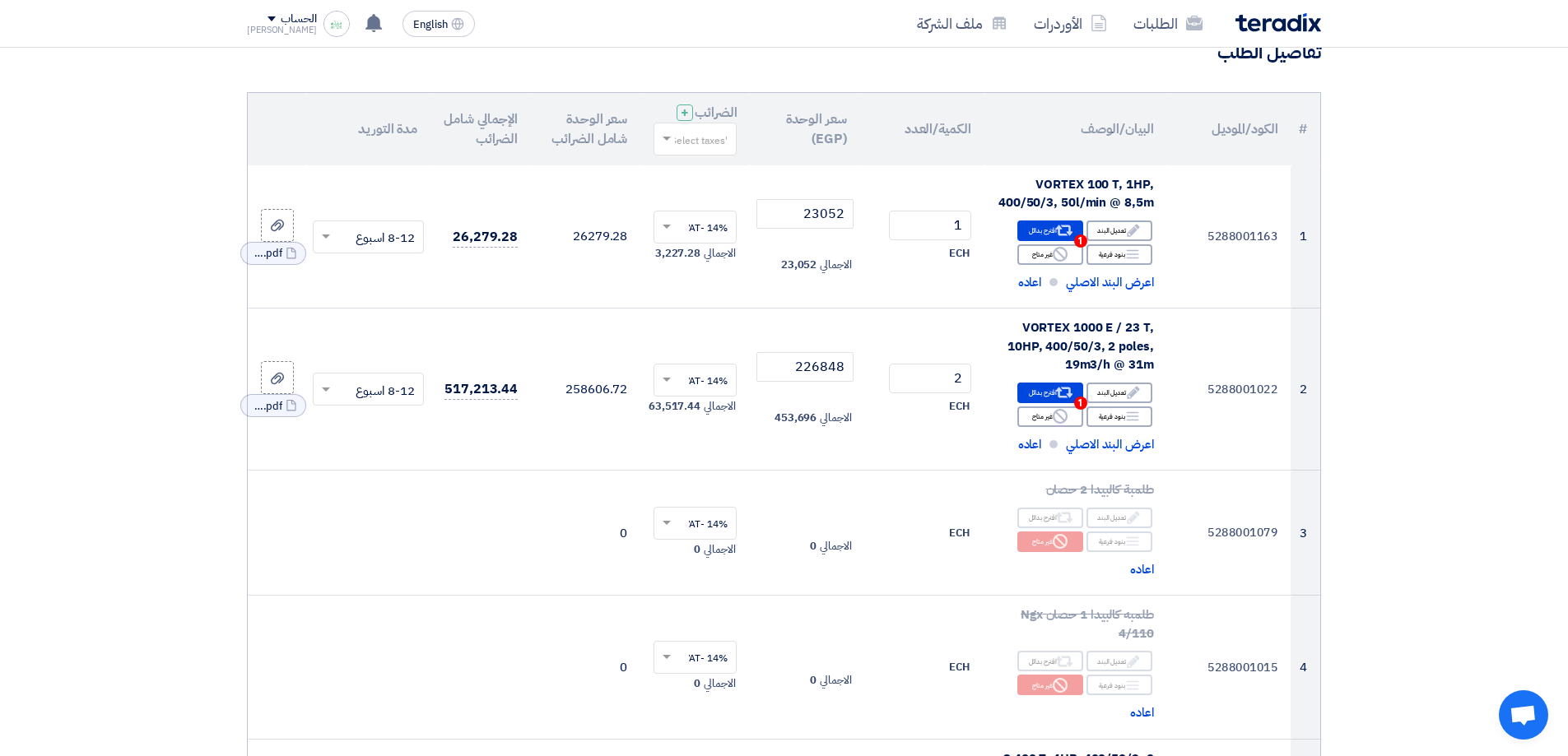
scroll to position [58, 0]
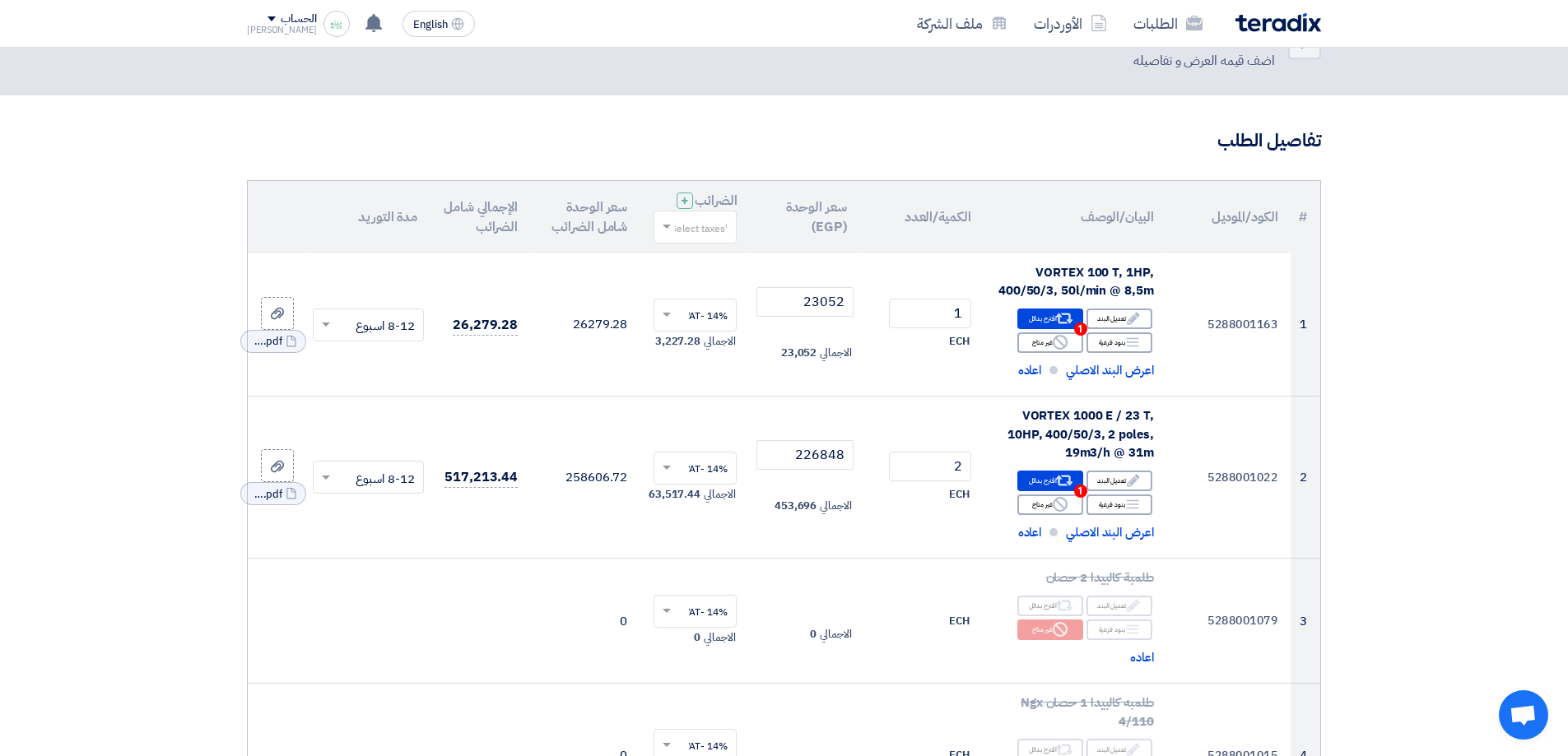
drag, startPoint x: 1369, startPoint y: 548, endPoint x: 1360, endPoint y: 528, distance: 21.9
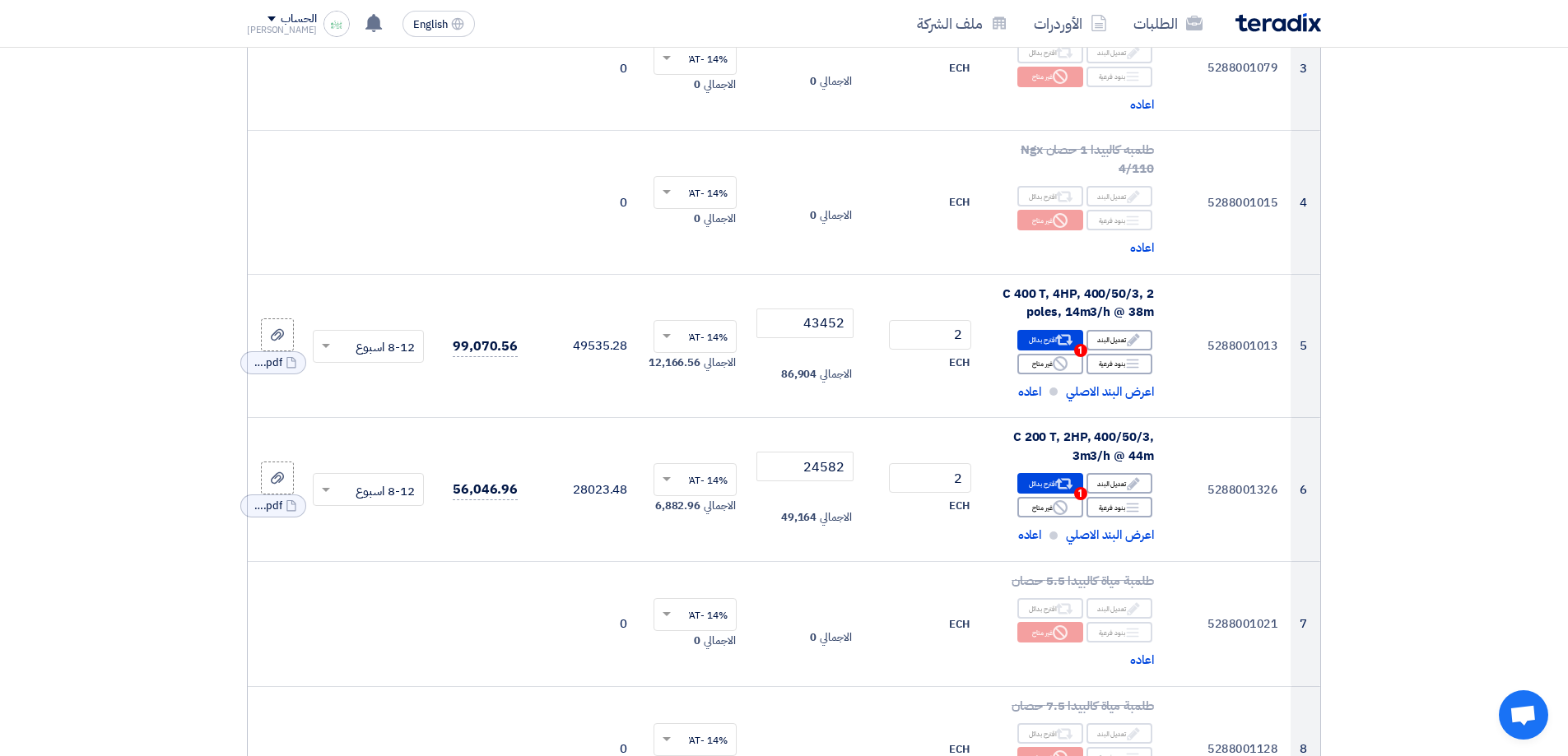
drag, startPoint x: 1371, startPoint y: 287, endPoint x: 1370, endPoint y: 369, distance: 82.0
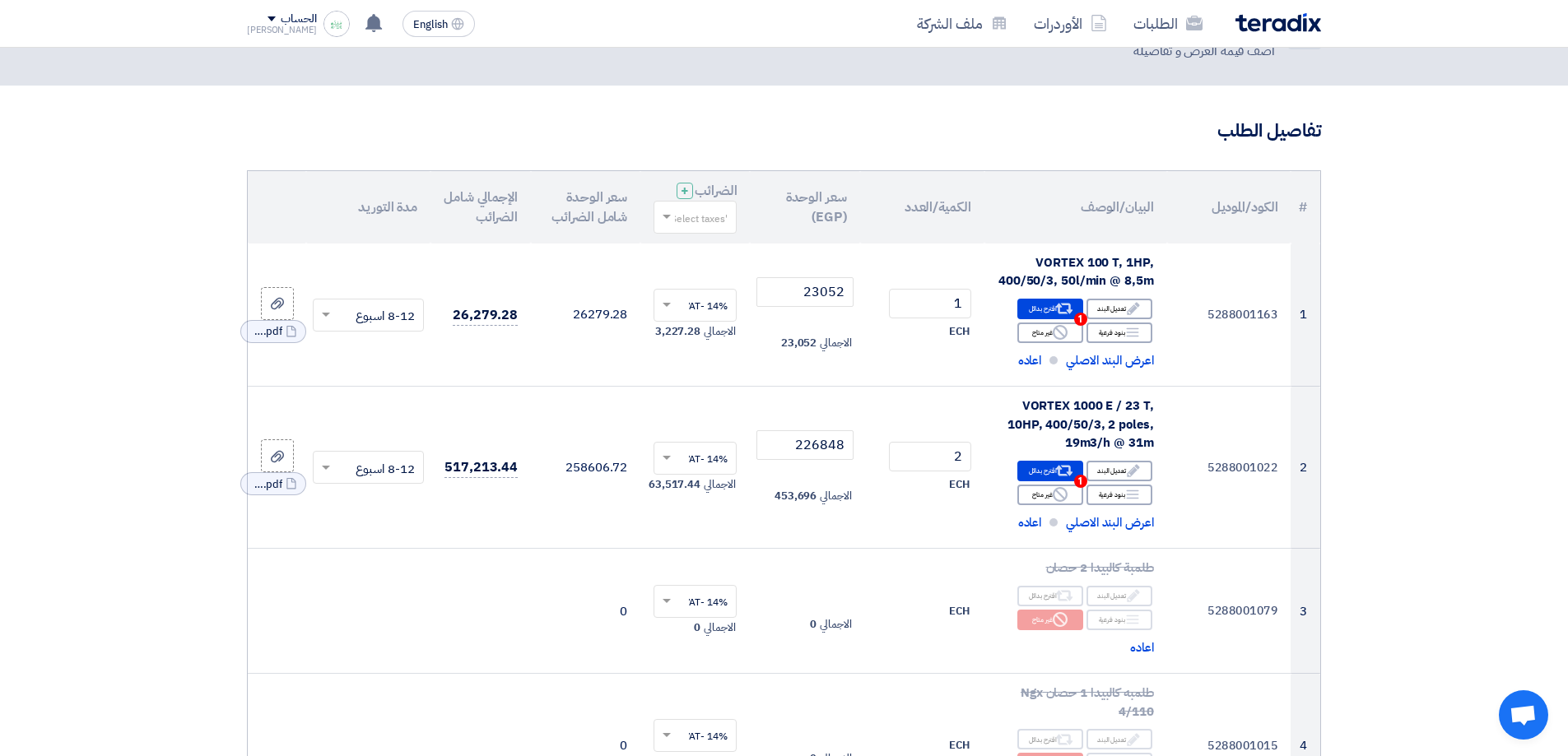
drag, startPoint x: 1367, startPoint y: 324, endPoint x: 1366, endPoint y: 262, distance: 62.0
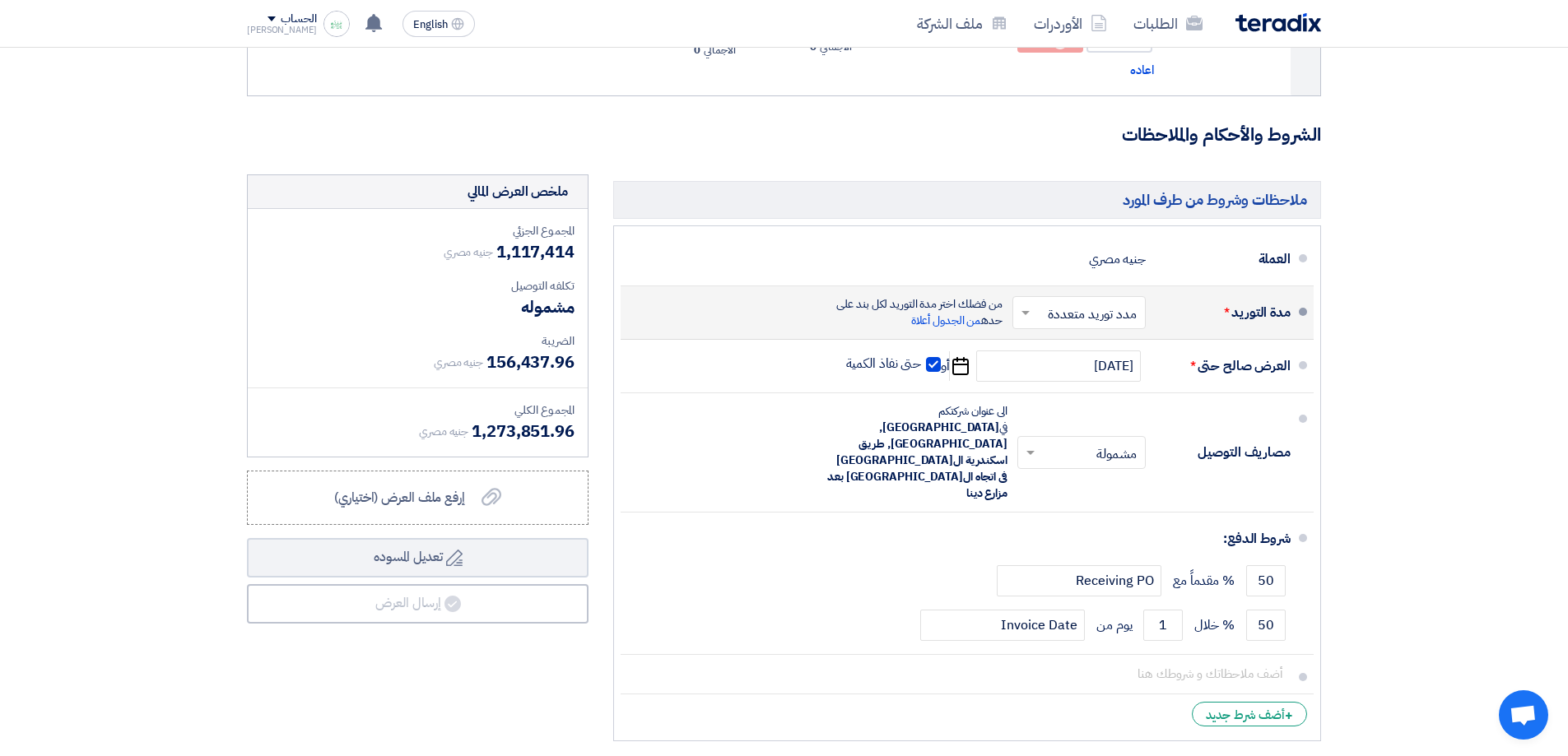
scroll to position [6556, 0]
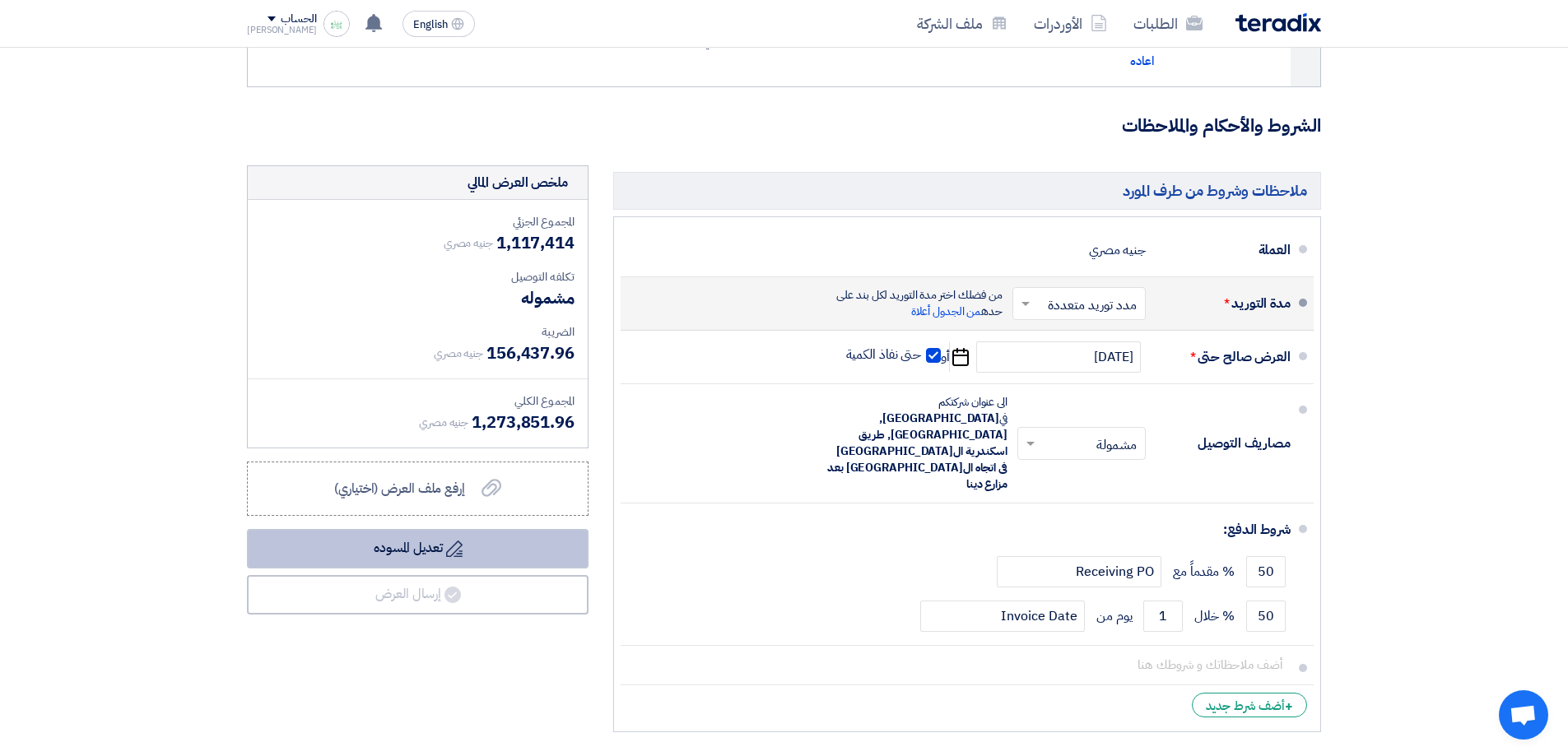
click at [447, 533] on button "Draft تعديل المسوده" at bounding box center [418, 548] width 342 height 39
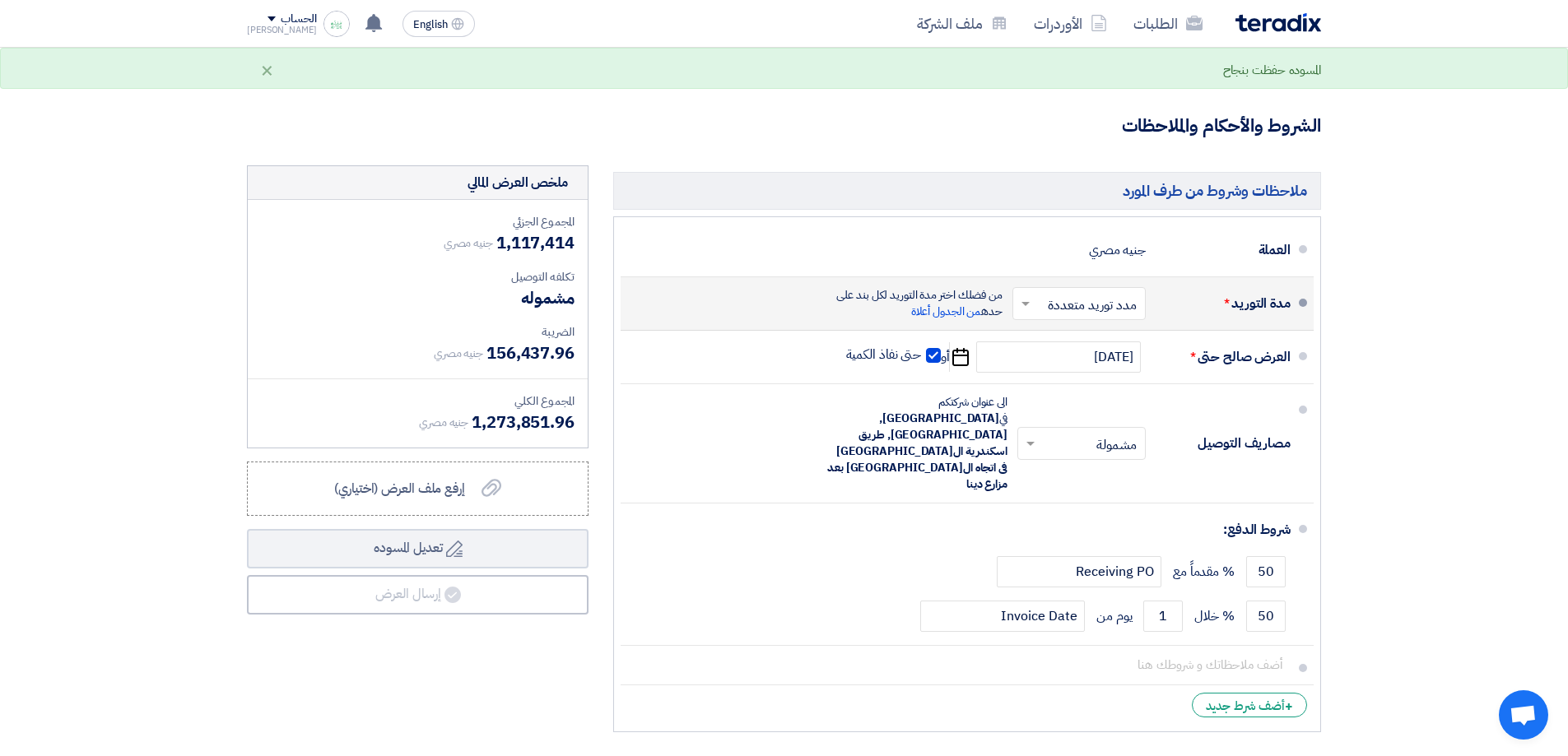
click at [510, 639] on div "ملخص العرض المالي المجموع الجزئي جنيه مصري 1,117,414 تكلفه التوصيل" at bounding box center [418, 453] width 366 height 575
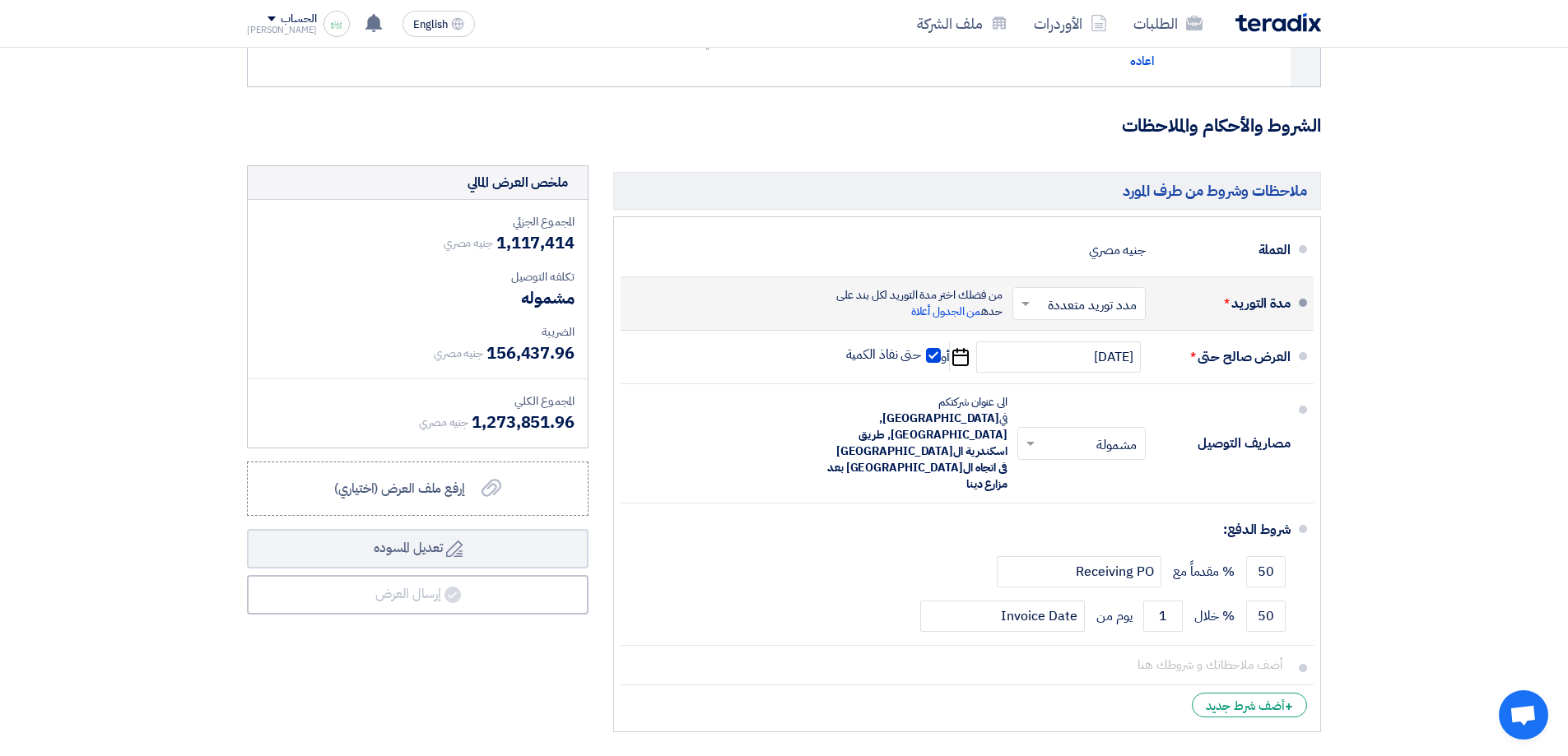
click at [281, 17] on div "الحساب" at bounding box center [298, 19] width 36 height 14
click at [389, 197] on li "خروج" at bounding box center [333, 194] width 171 height 32
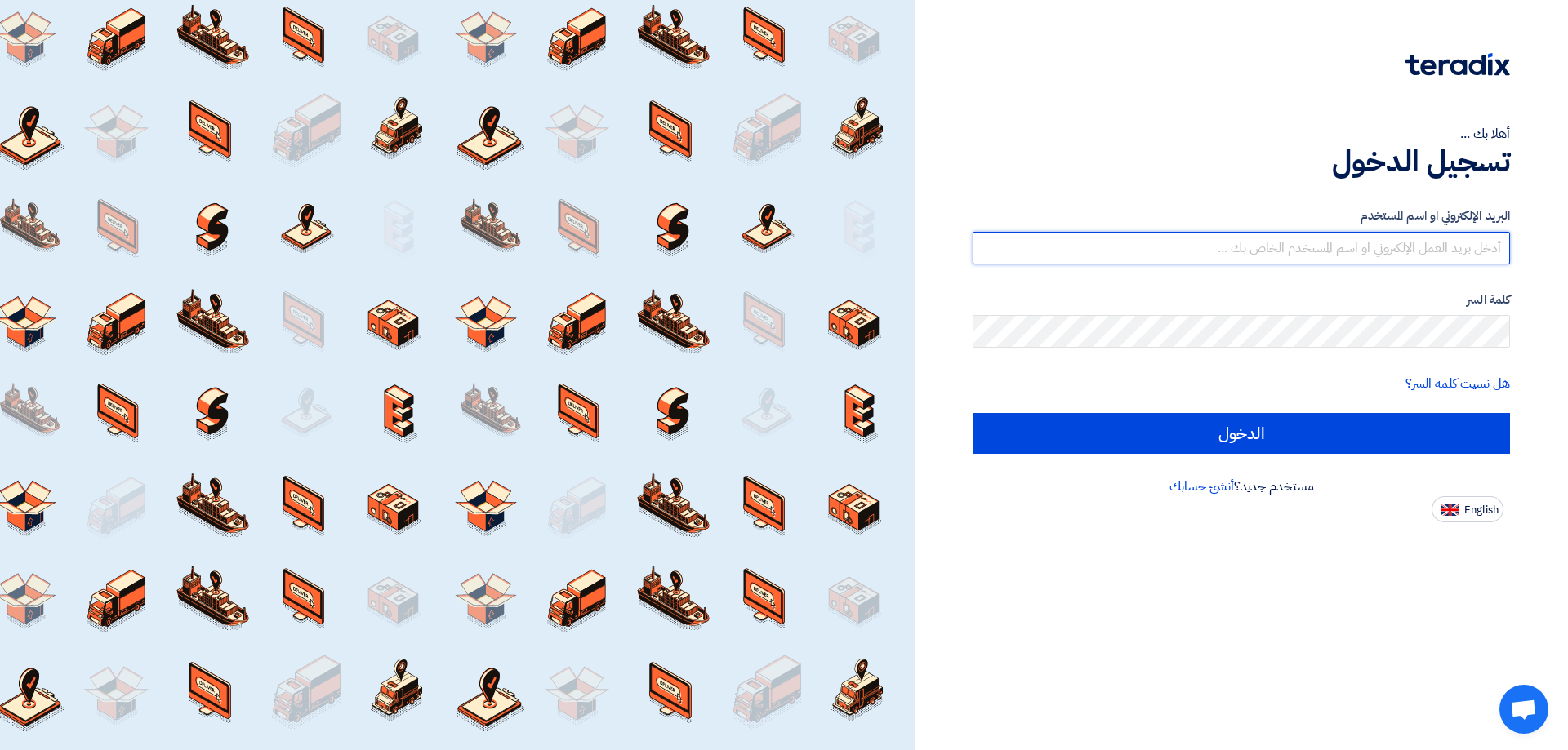
click at [1420, 253] on input "text" at bounding box center [1241, 248] width 537 height 33
type input "[EMAIL_ADDRESS][DOMAIN_NAME]"
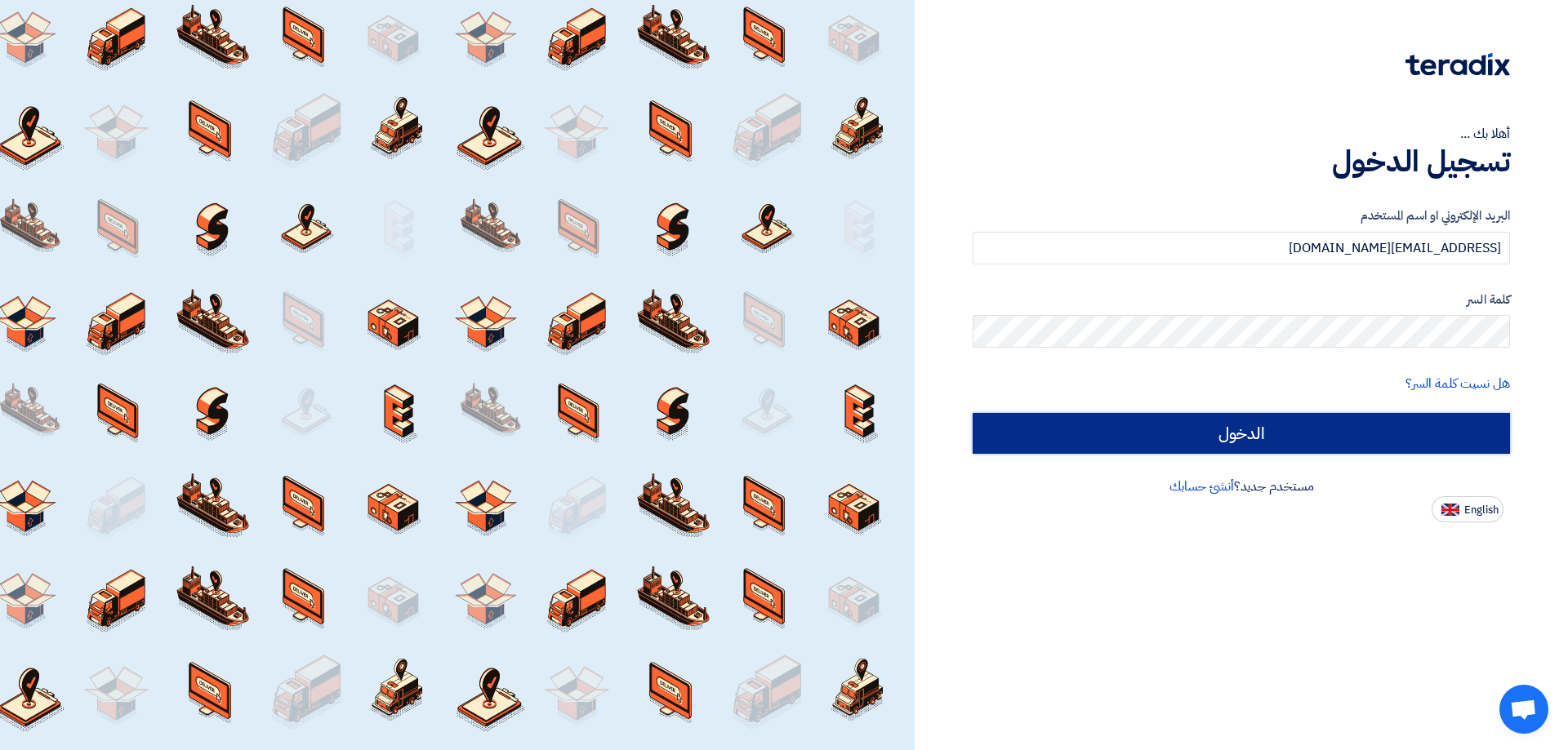
click at [1193, 446] on input "الدخول" at bounding box center [1241, 433] width 537 height 41
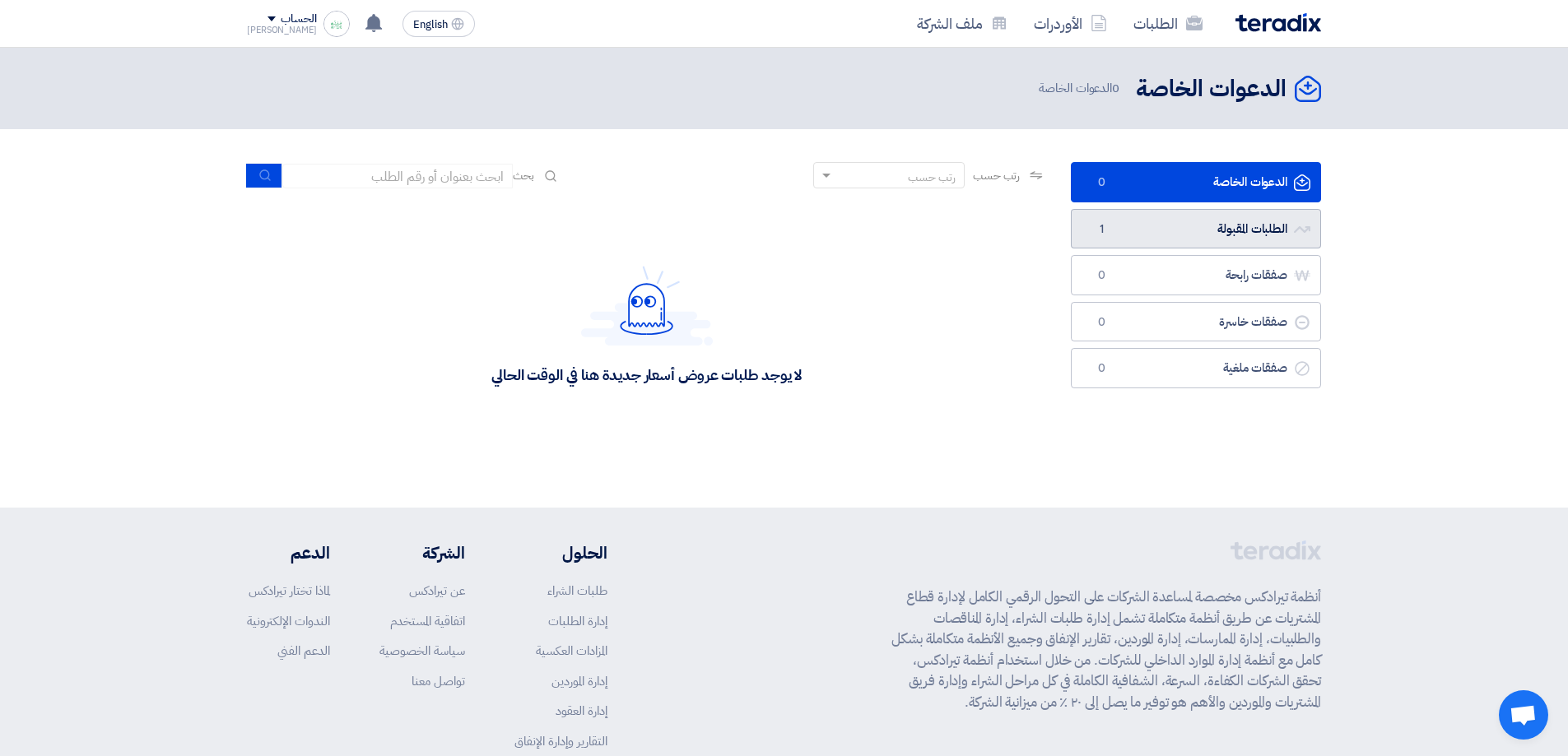
click at [1241, 230] on link "الطلبات المقبولة الطلبات المقبولة 1" at bounding box center [1196, 229] width 250 height 40
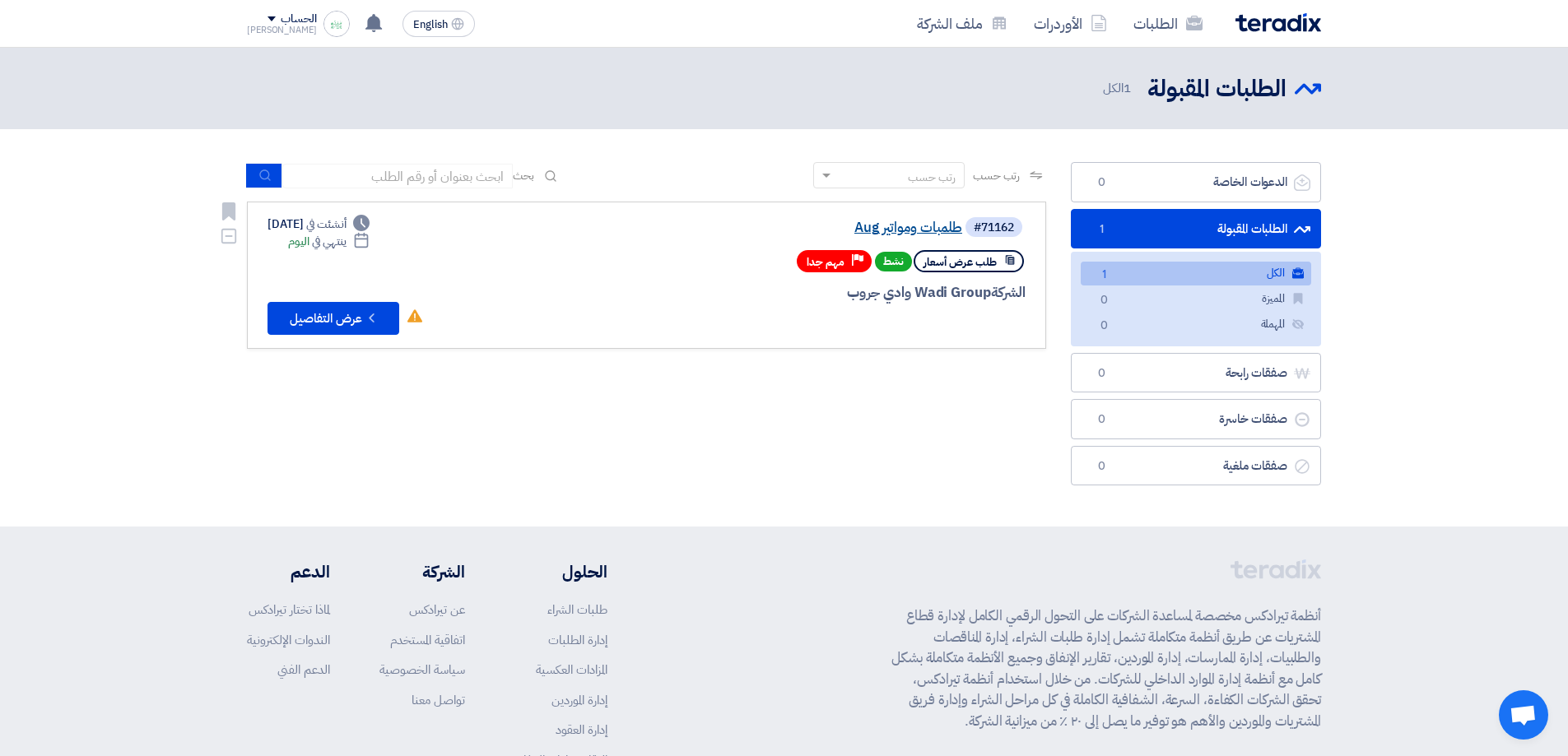
click at [930, 230] on link "طلمبات ومواتير Aug" at bounding box center [798, 228] width 330 height 15
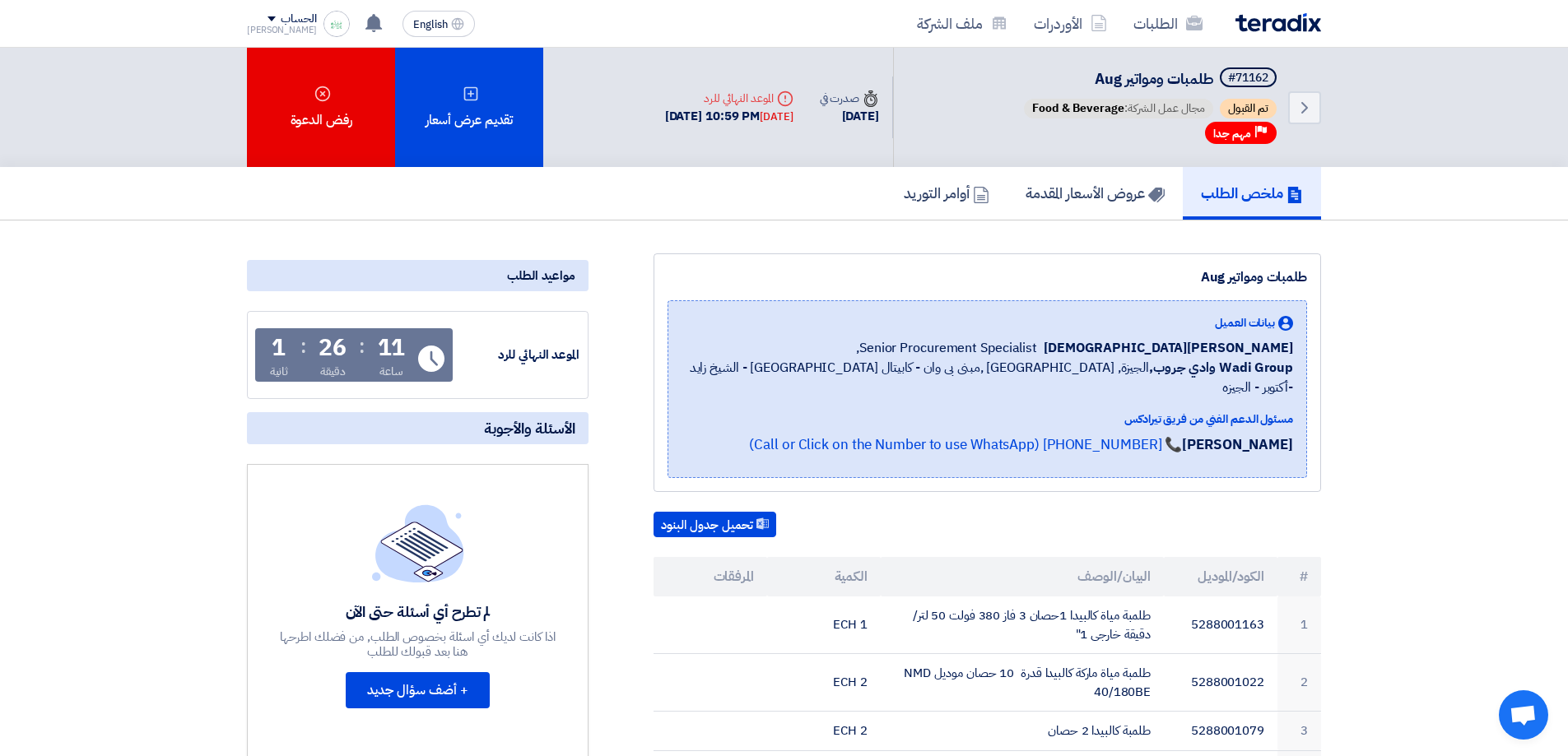
drag, startPoint x: 1374, startPoint y: 285, endPoint x: 1360, endPoint y: 217, distance: 69.4
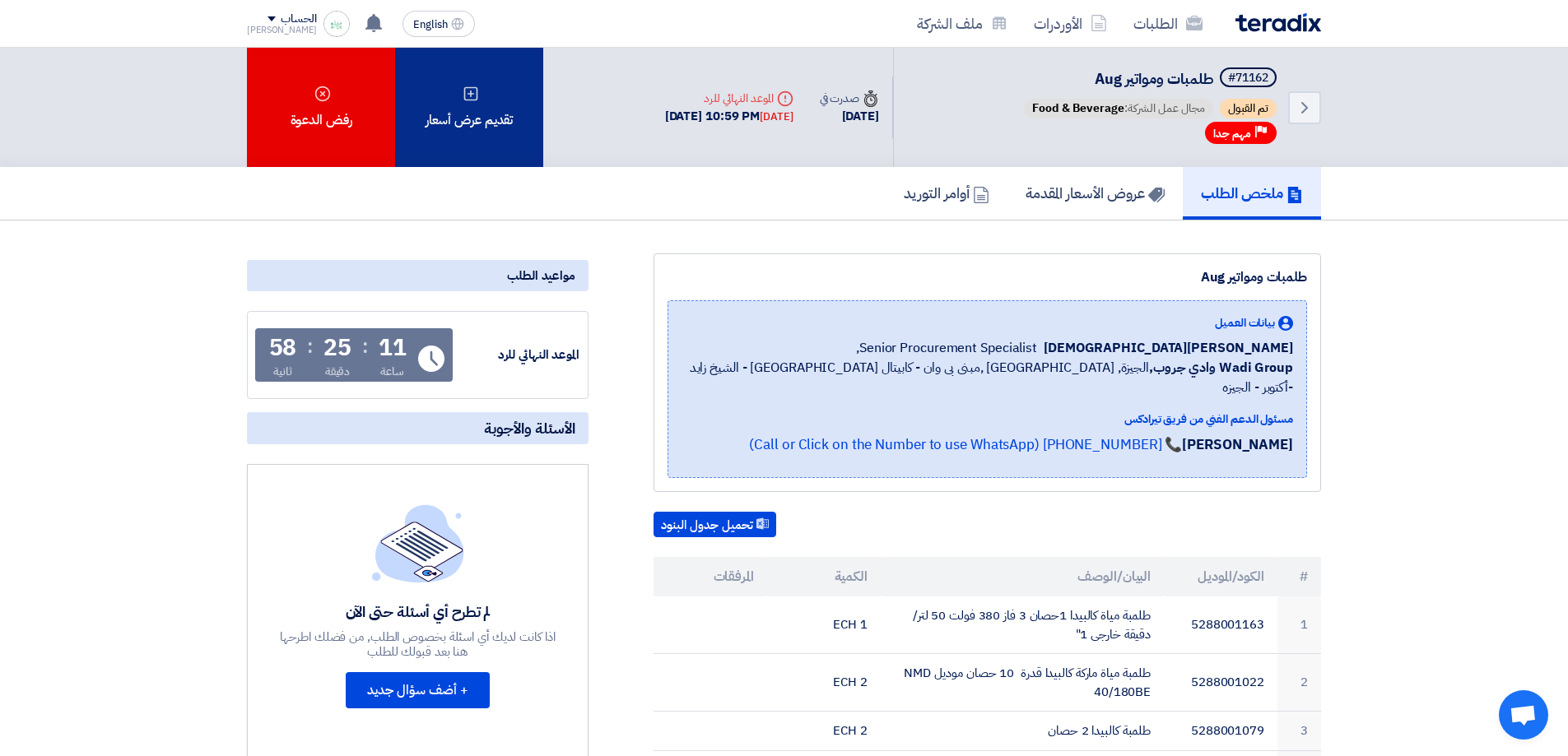
click at [452, 116] on div "تقديم عرض أسعار" at bounding box center [469, 107] width 148 height 119
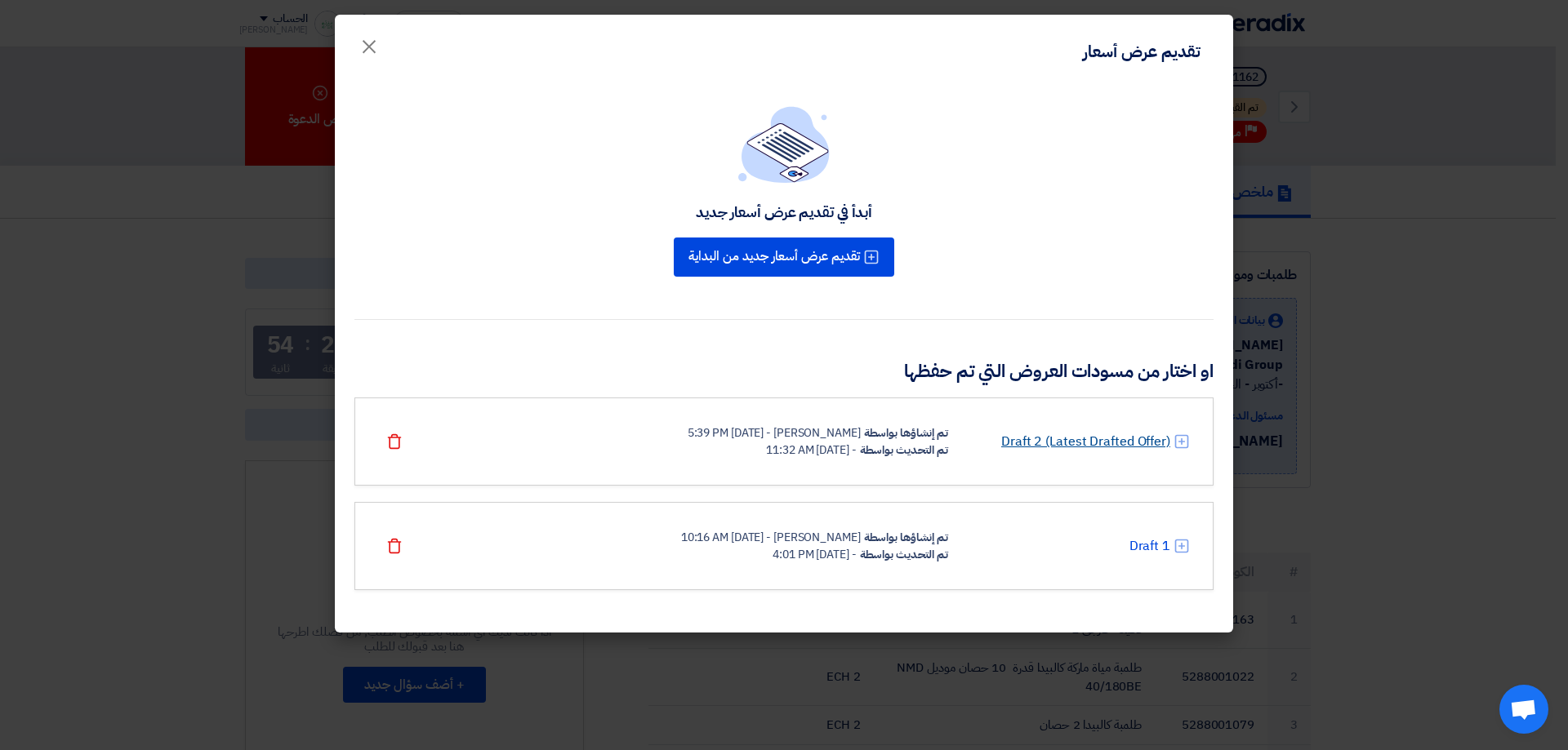
click at [1083, 442] on link "Draft 2 (Latest Drafted Offer)" at bounding box center [1085, 441] width 169 height 20
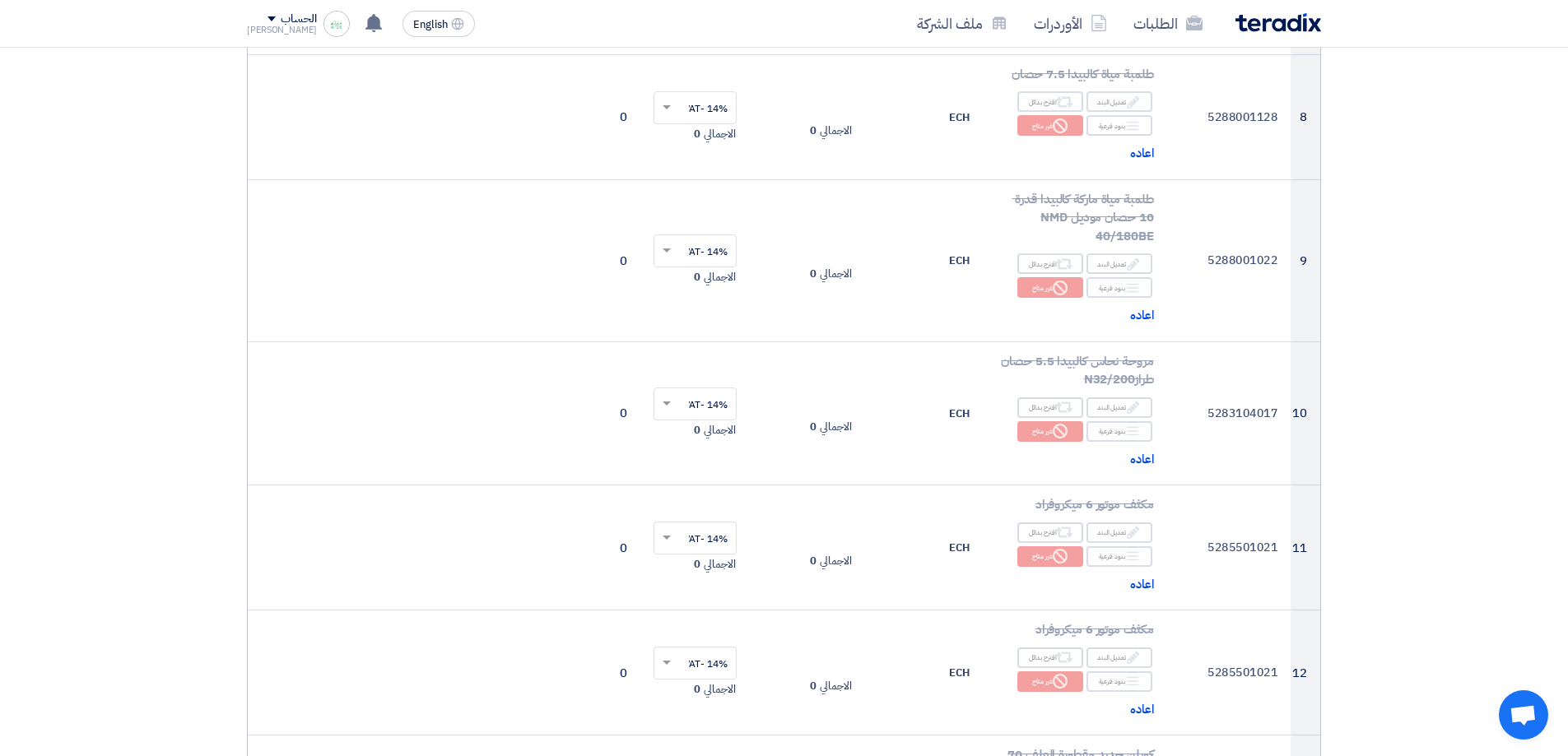
drag, startPoint x: 1391, startPoint y: 347, endPoint x: 1388, endPoint y: 470, distance: 123.0
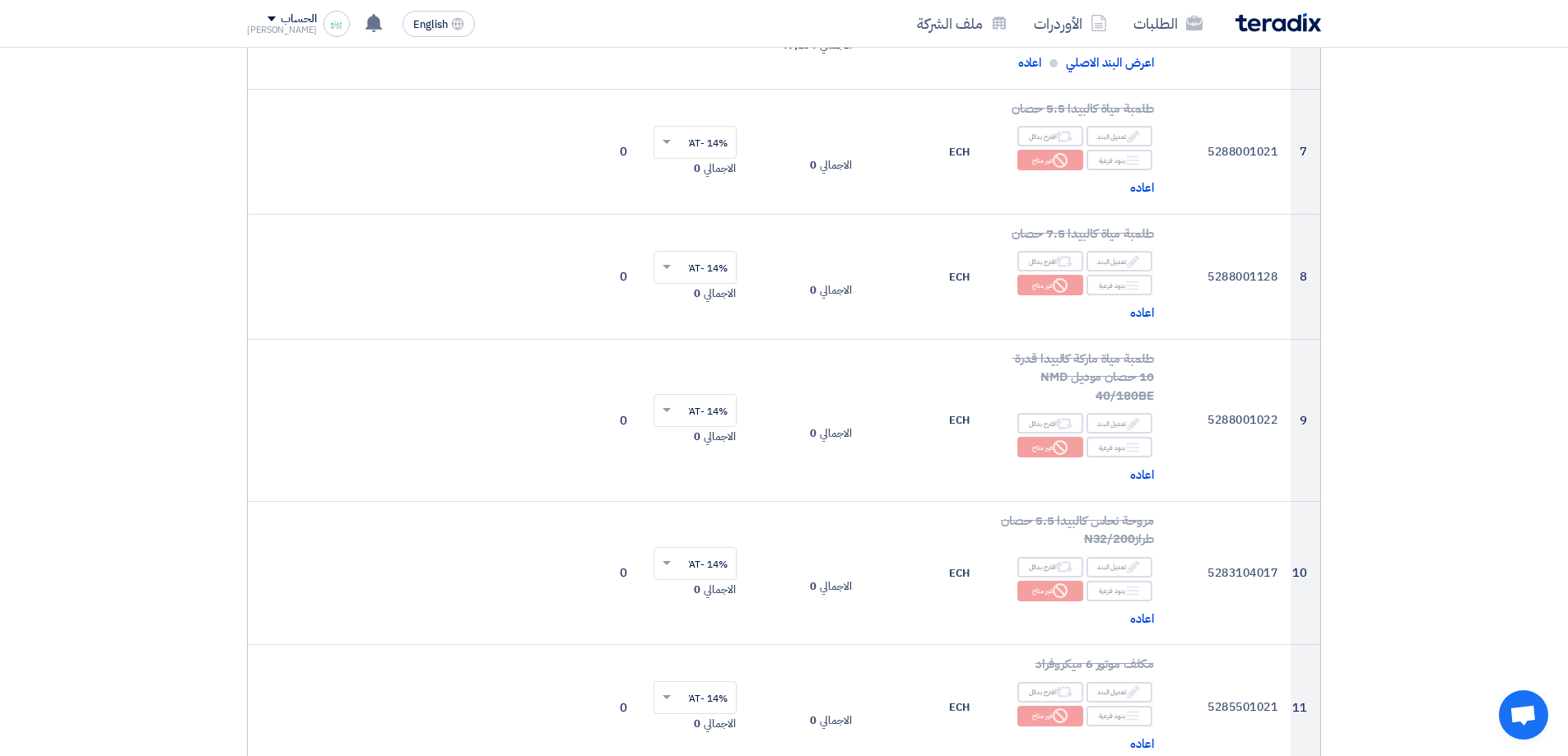
drag, startPoint x: 1389, startPoint y: 398, endPoint x: 1381, endPoint y: 364, distance: 34.9
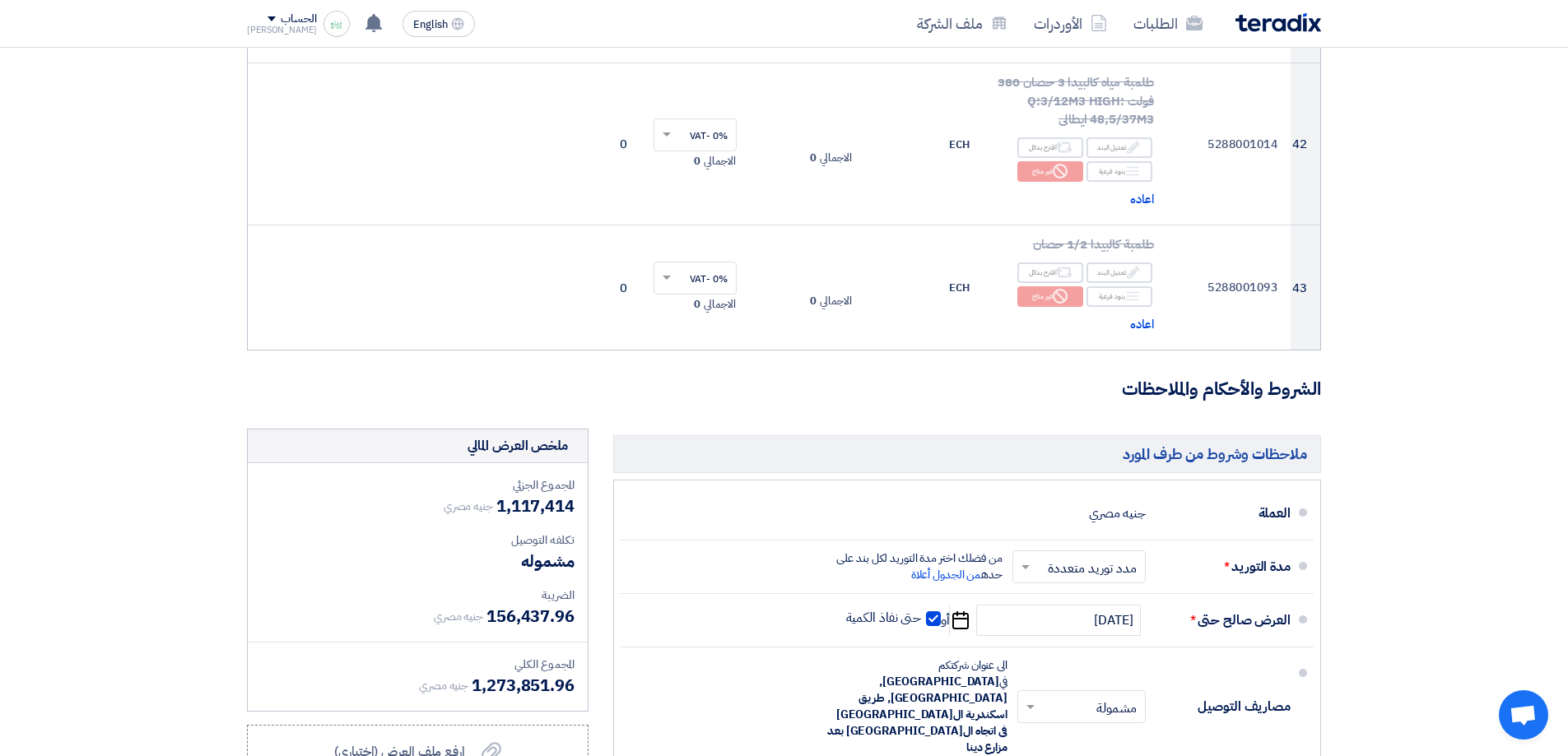
scroll to position [6903, 0]
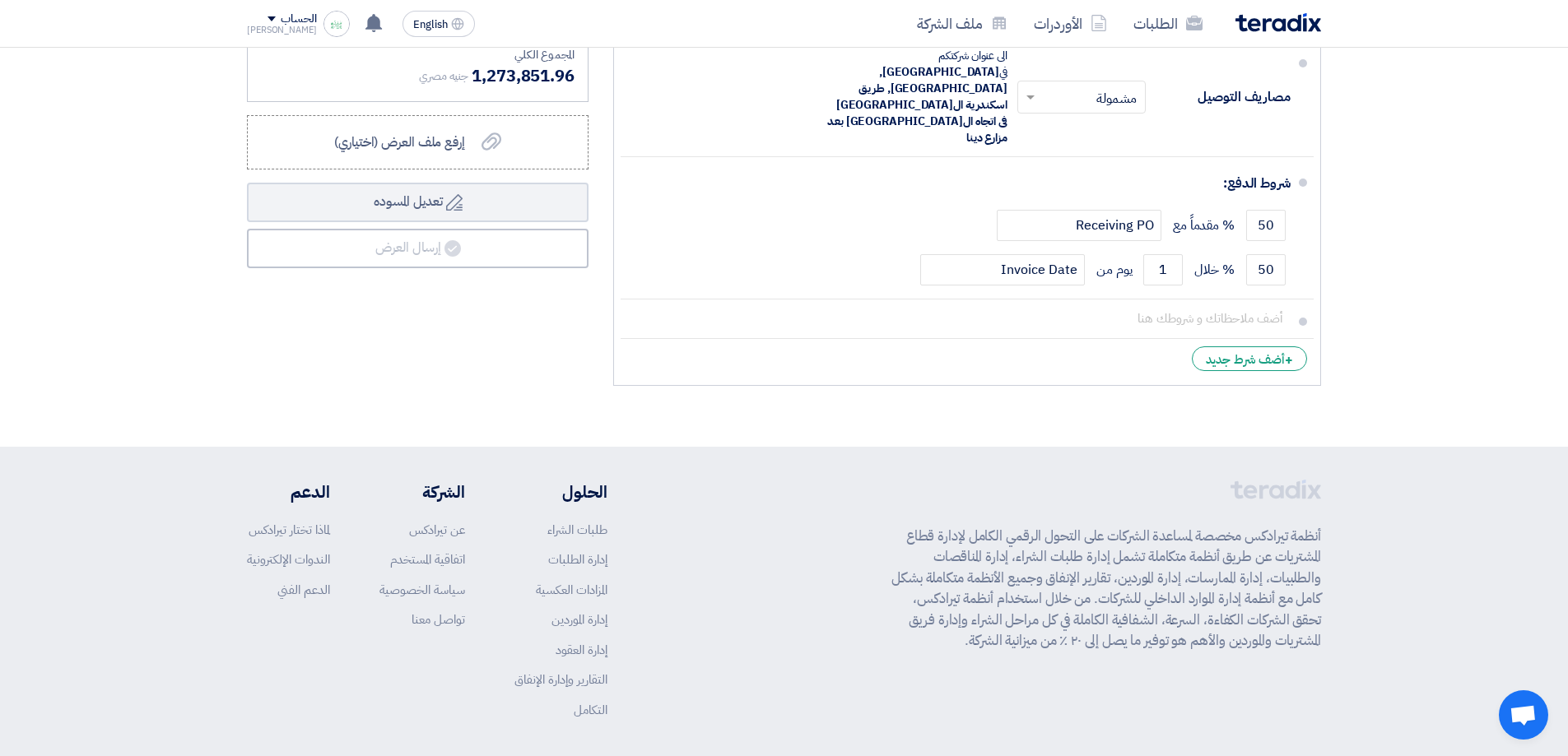
drag, startPoint x: 1388, startPoint y: 365, endPoint x: 1345, endPoint y: 562, distance: 201.6
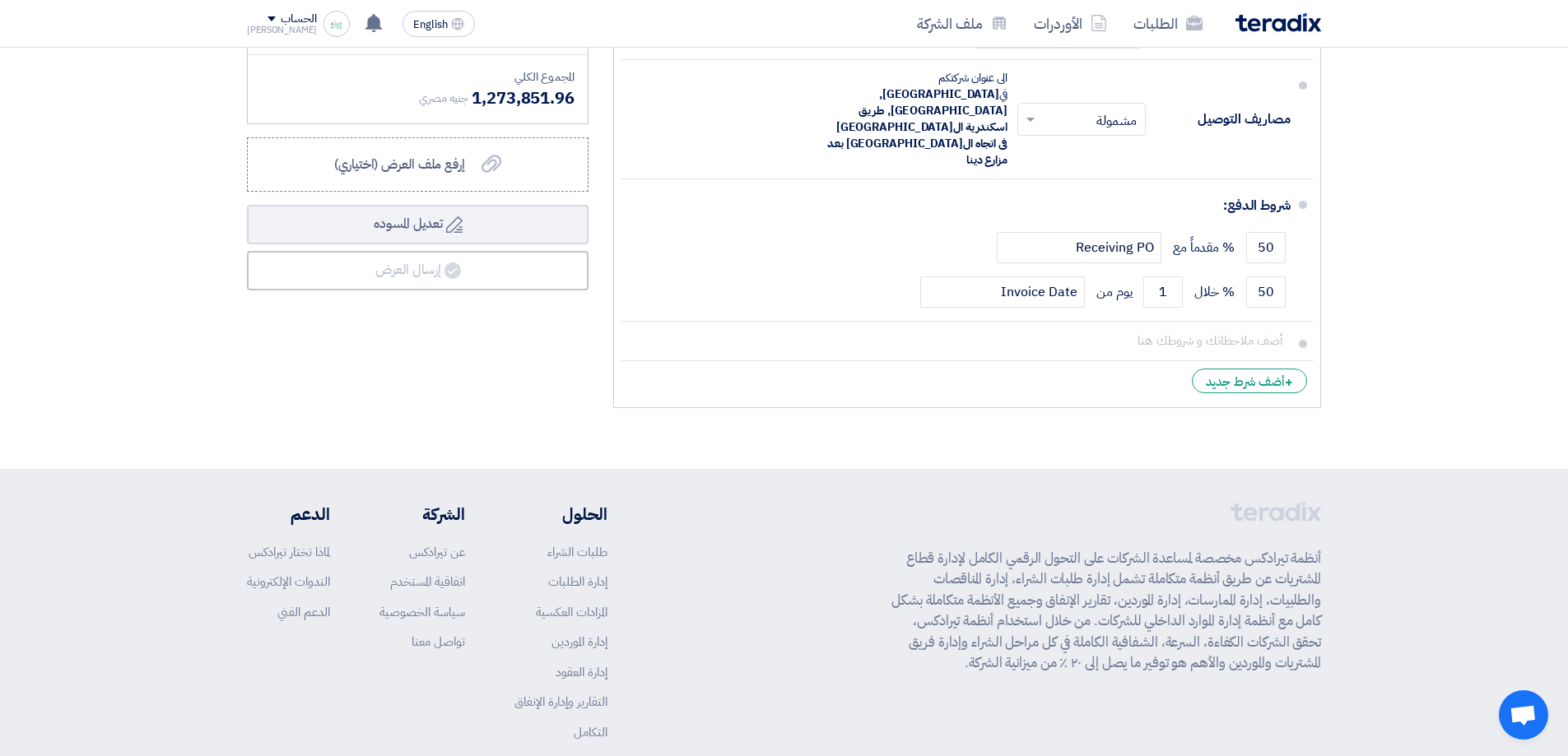
drag, startPoint x: 407, startPoint y: 326, endPoint x: 419, endPoint y: 246, distance: 80.9
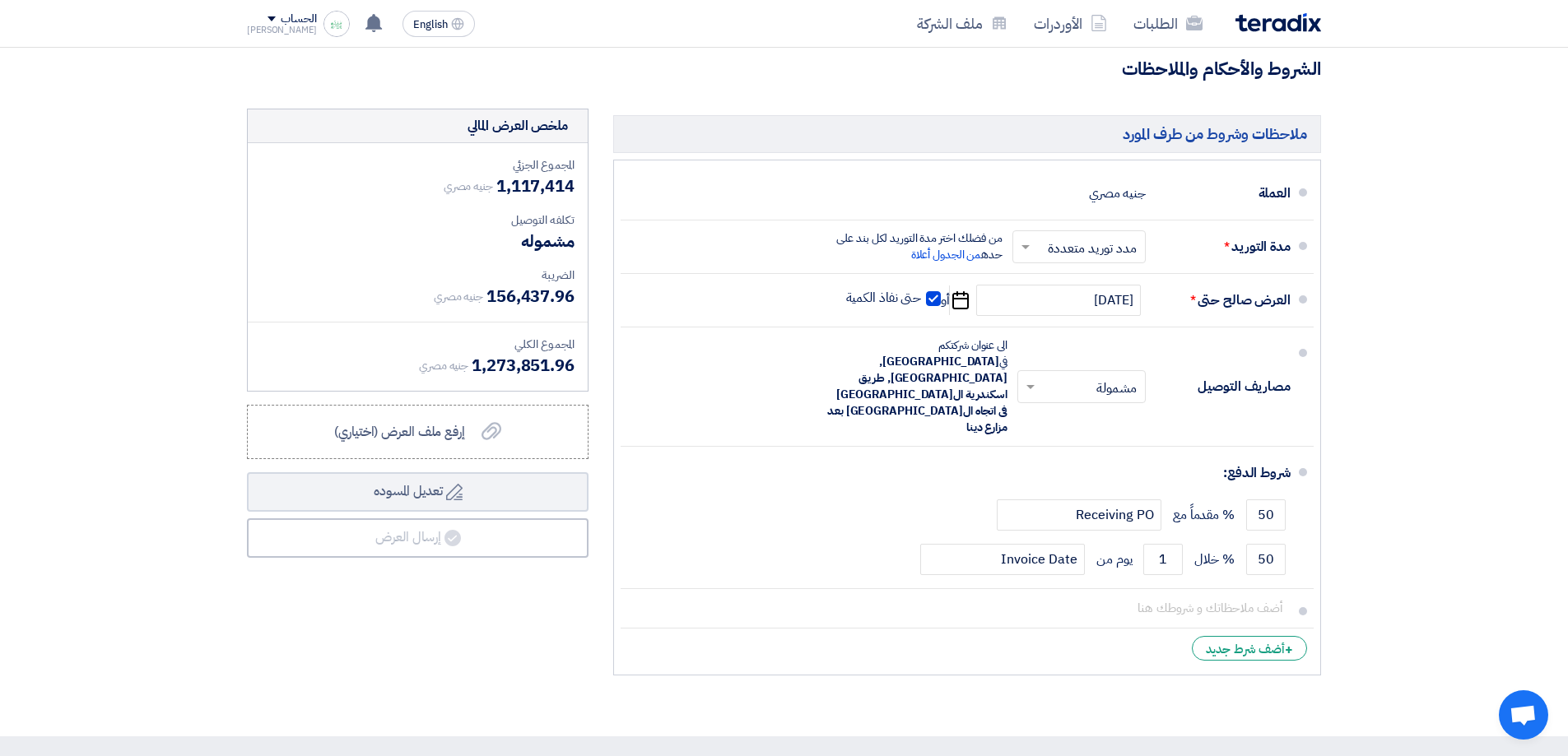
click at [446, 580] on div "ملخص العرض المالي المجموع الجزئي جنيه مصري 1,117,414 تكلفه التوصيل" at bounding box center [418, 396] width 366 height 575
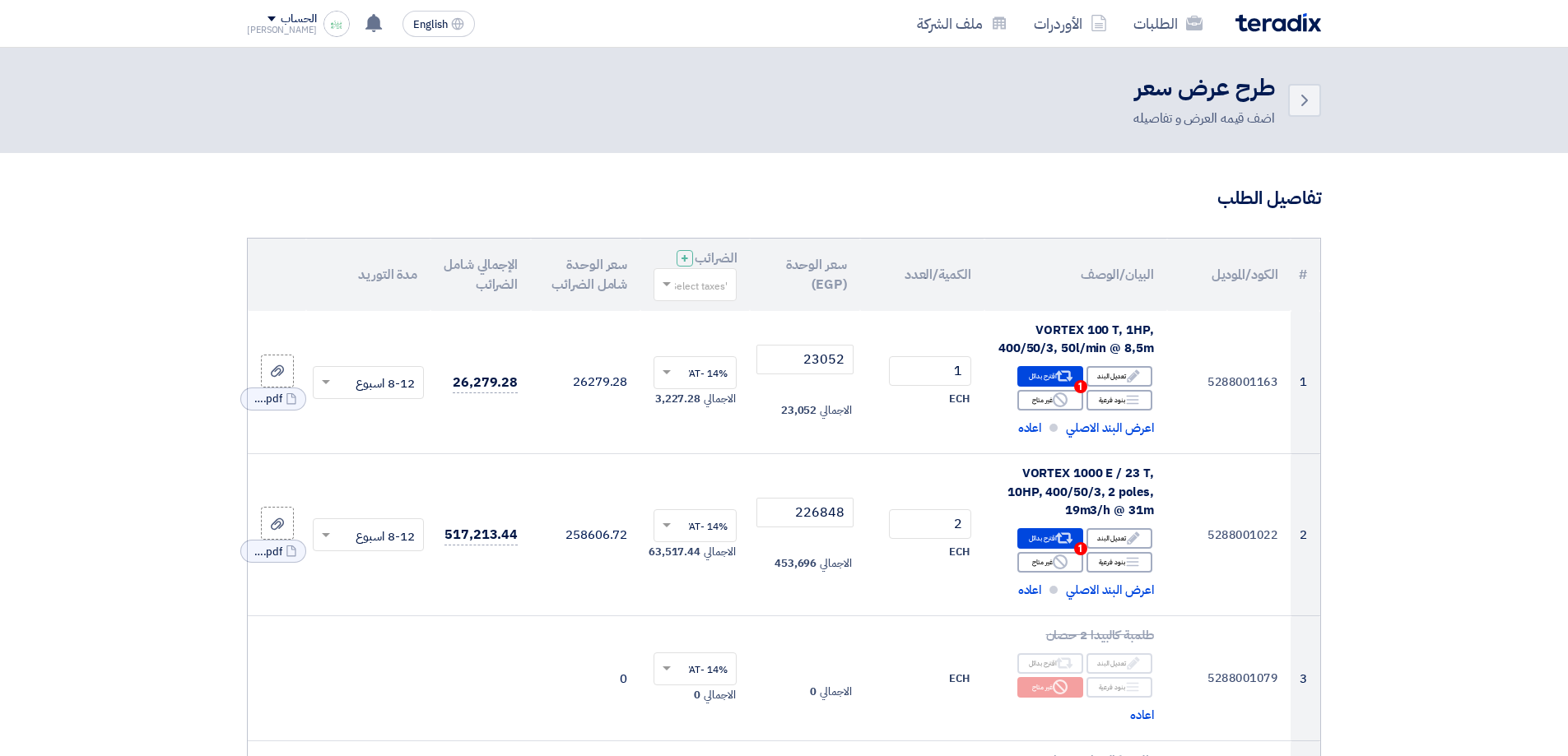
scroll to position [6613, 0]
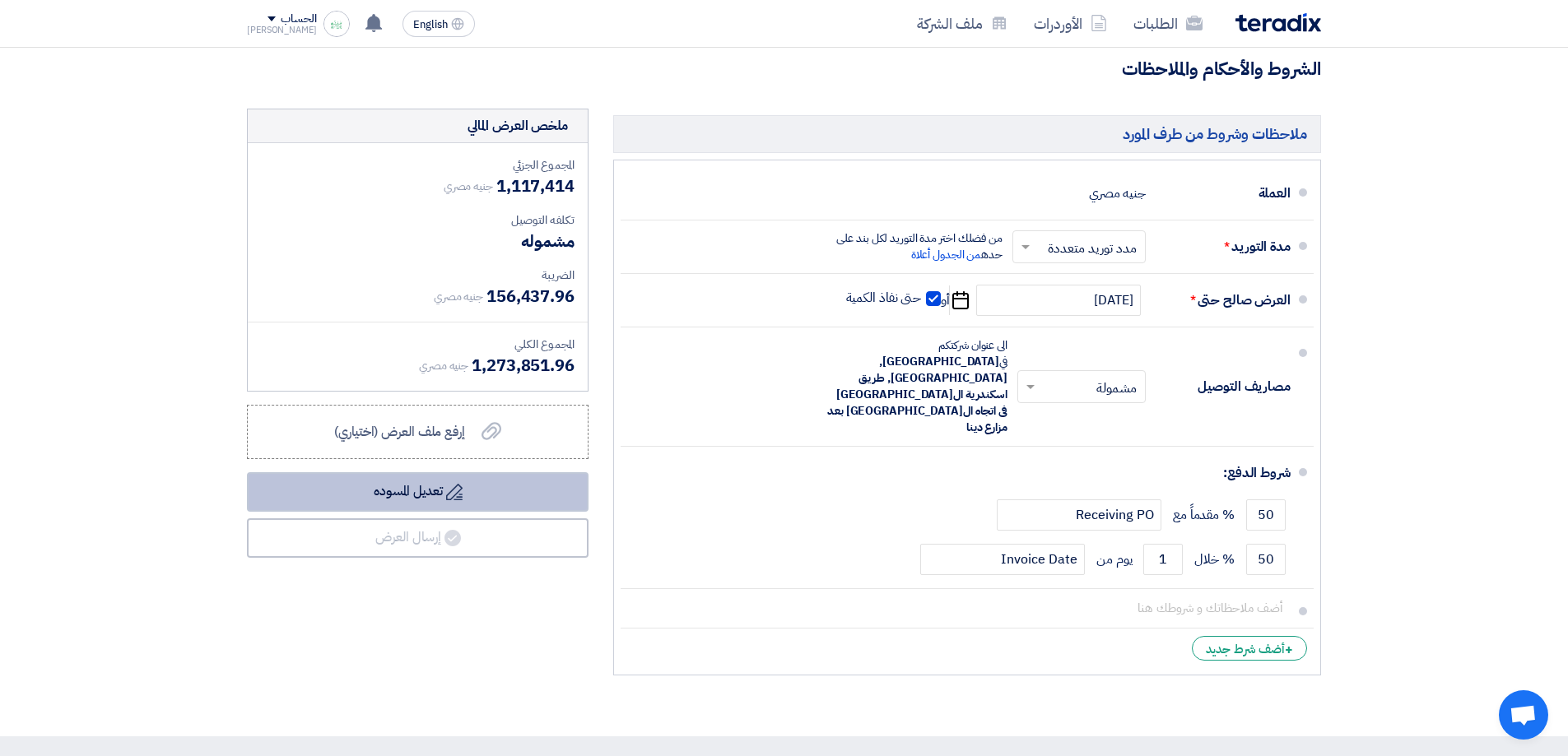
click at [433, 484] on button "Draft تعديل المسوده" at bounding box center [418, 492] width 342 height 39
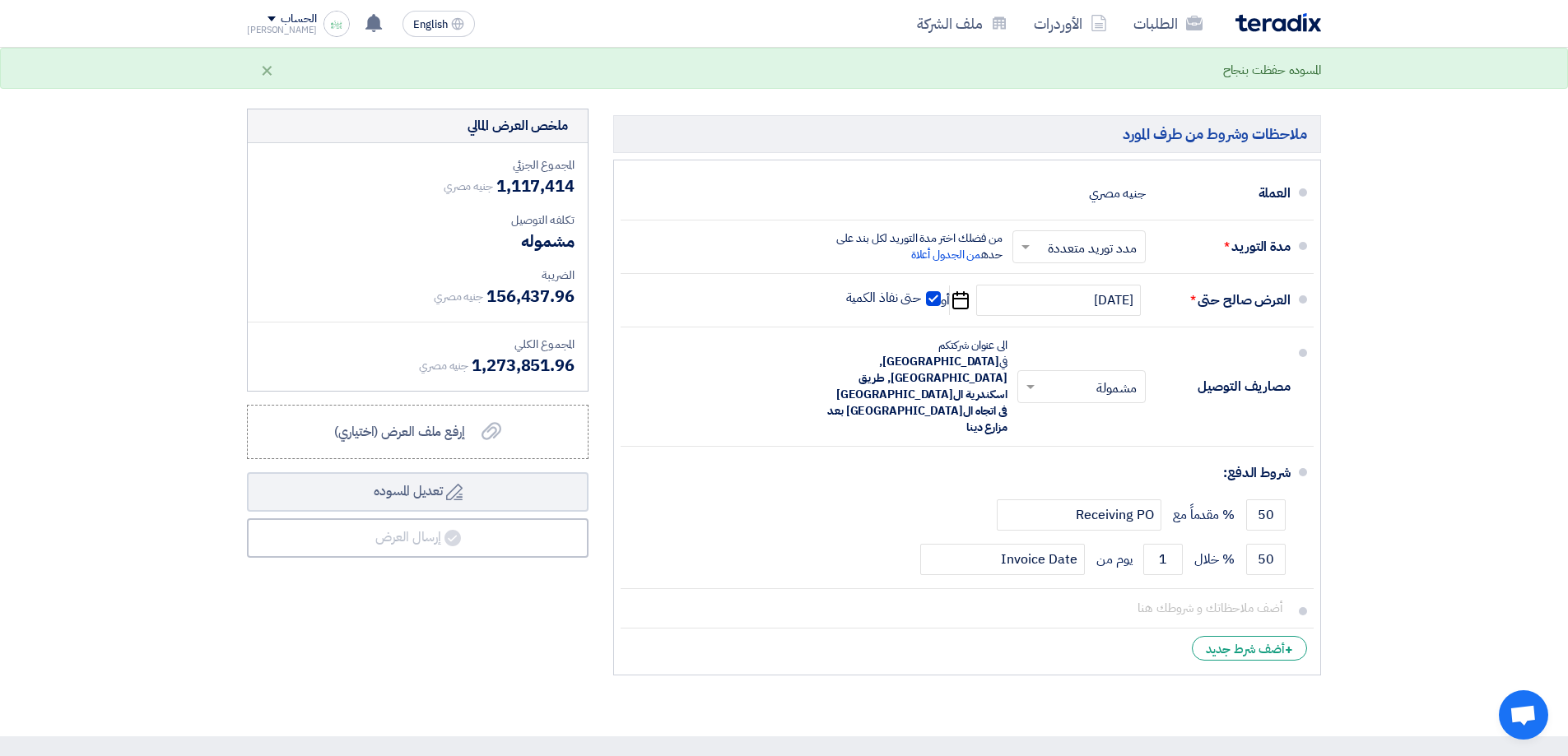
click at [524, 596] on div "ملخص العرض المالي المجموع الجزئي جنيه مصري 1,117,414 تكلفه التوصيل" at bounding box center [418, 396] width 366 height 575
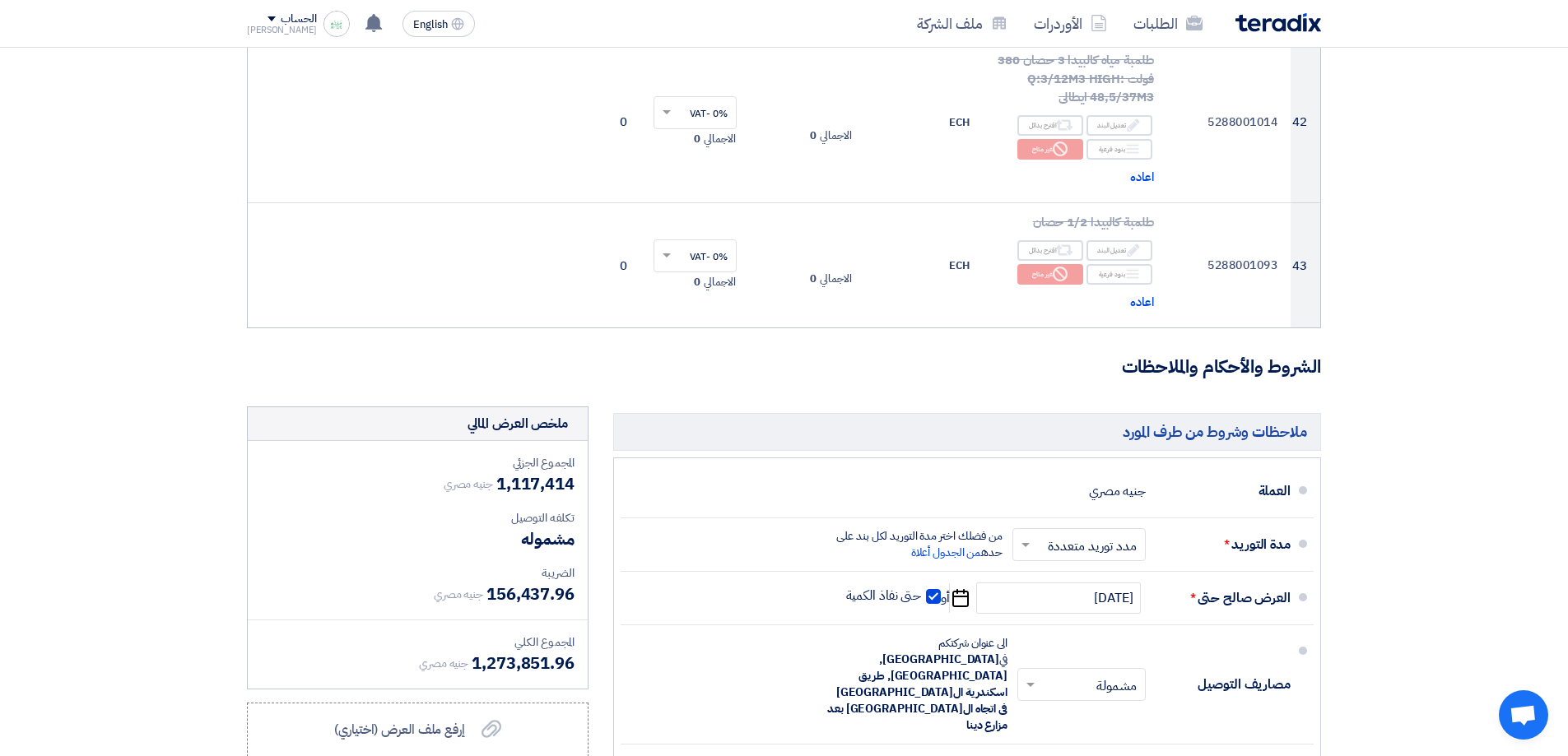
scroll to position [6303, 0]
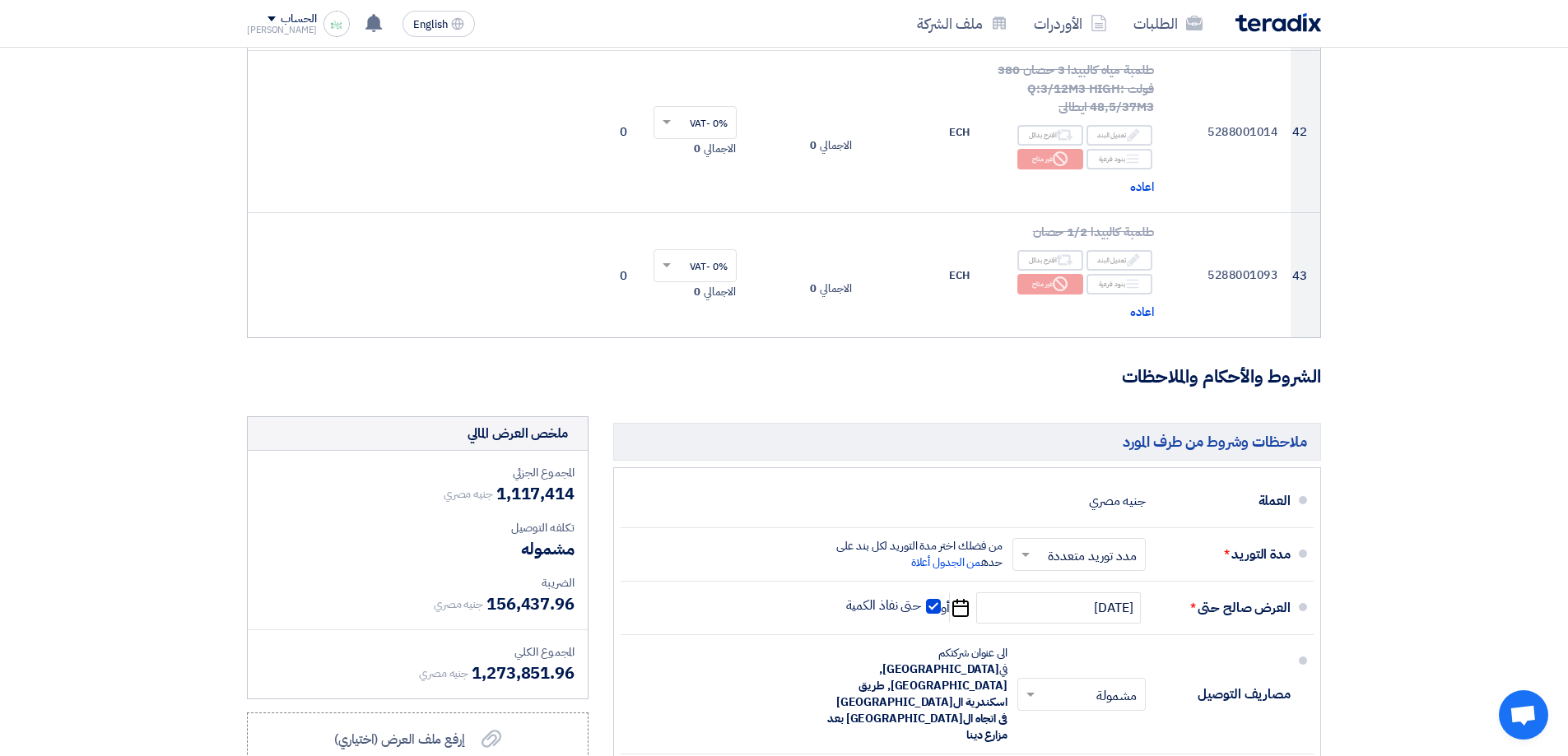
drag, startPoint x: 1401, startPoint y: 579, endPoint x: 1408, endPoint y: 543, distance: 36.7
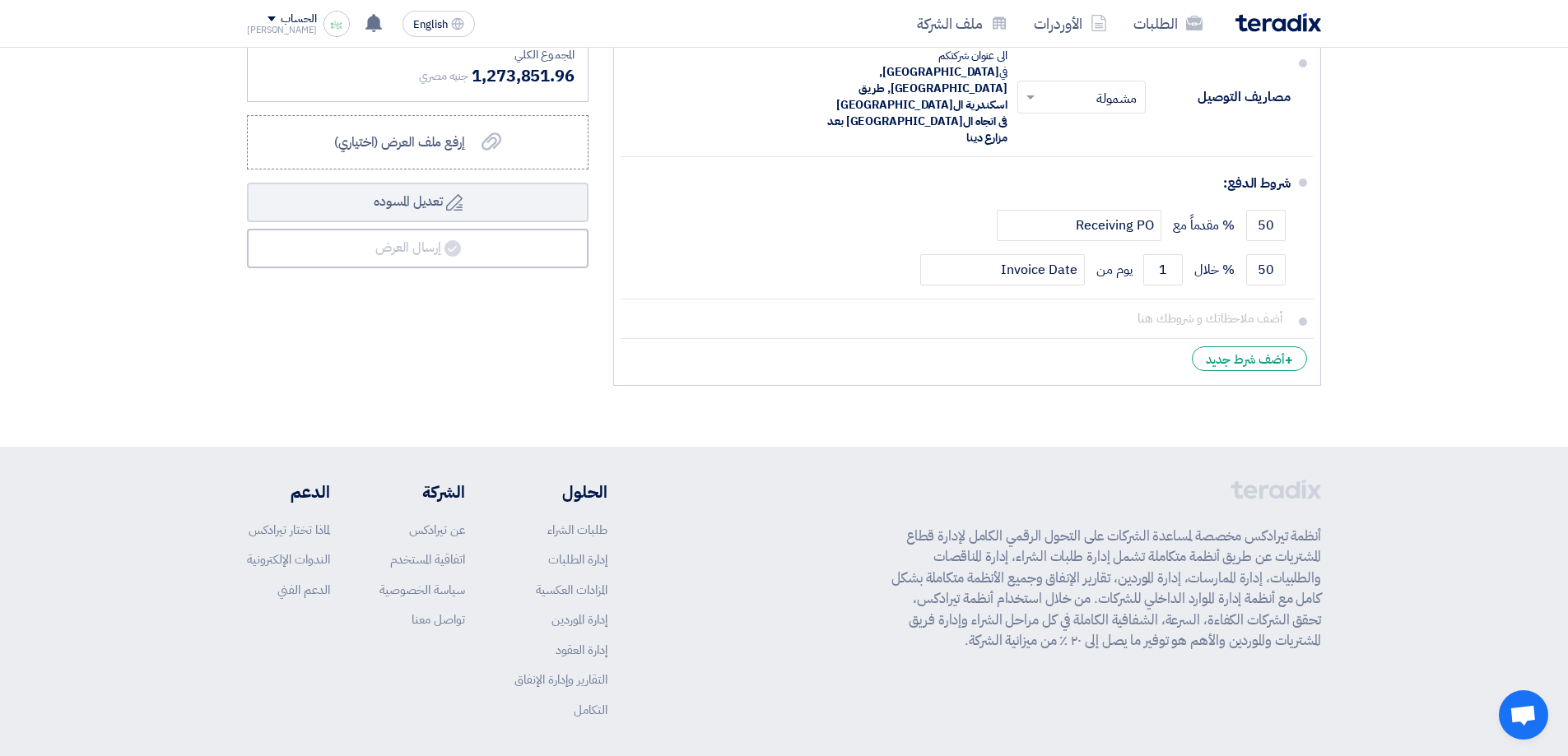
drag, startPoint x: 1001, startPoint y: 404, endPoint x: 1020, endPoint y: 497, distance: 94.9
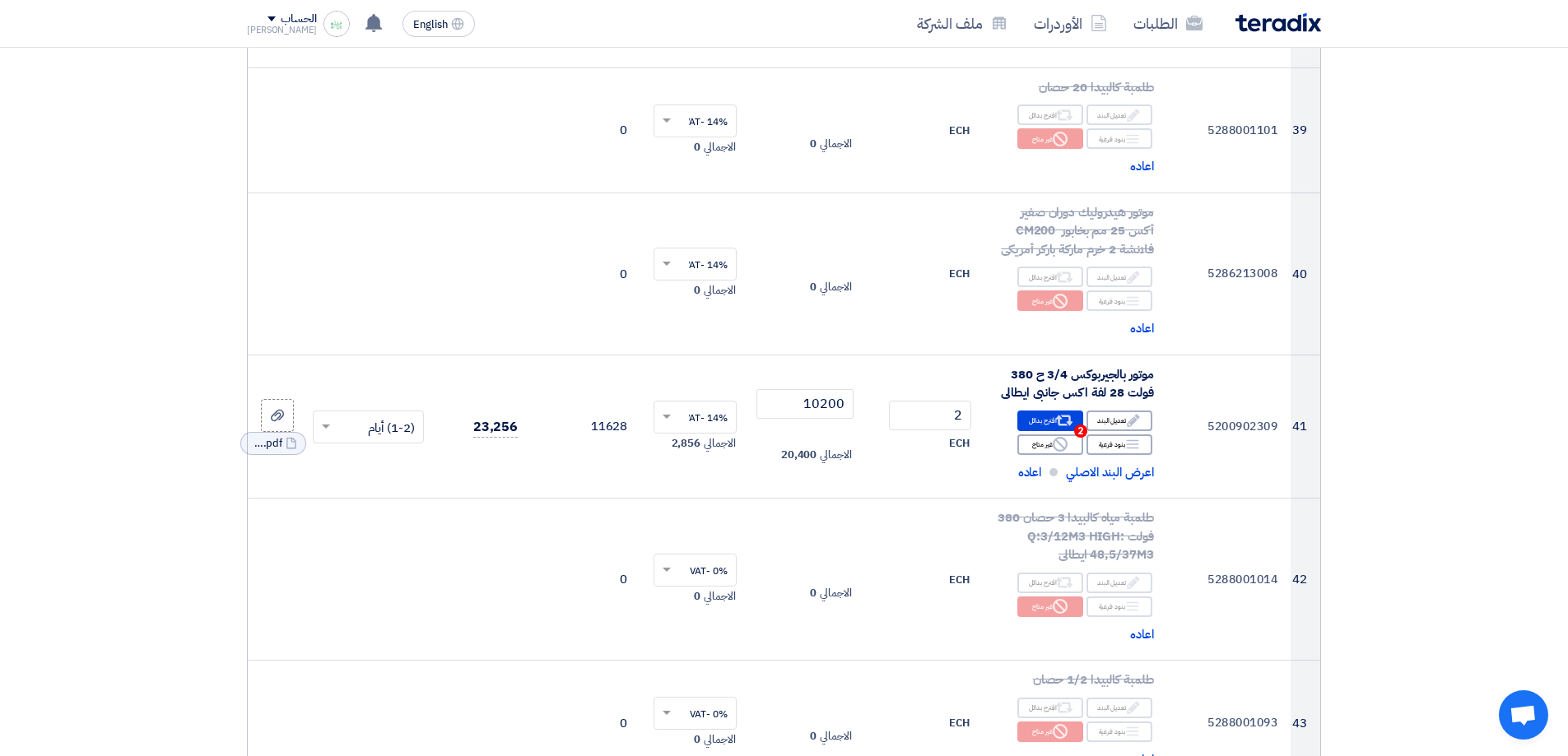
drag, startPoint x: 1116, startPoint y: 649, endPoint x: 1249, endPoint y: 403, distance: 279.7
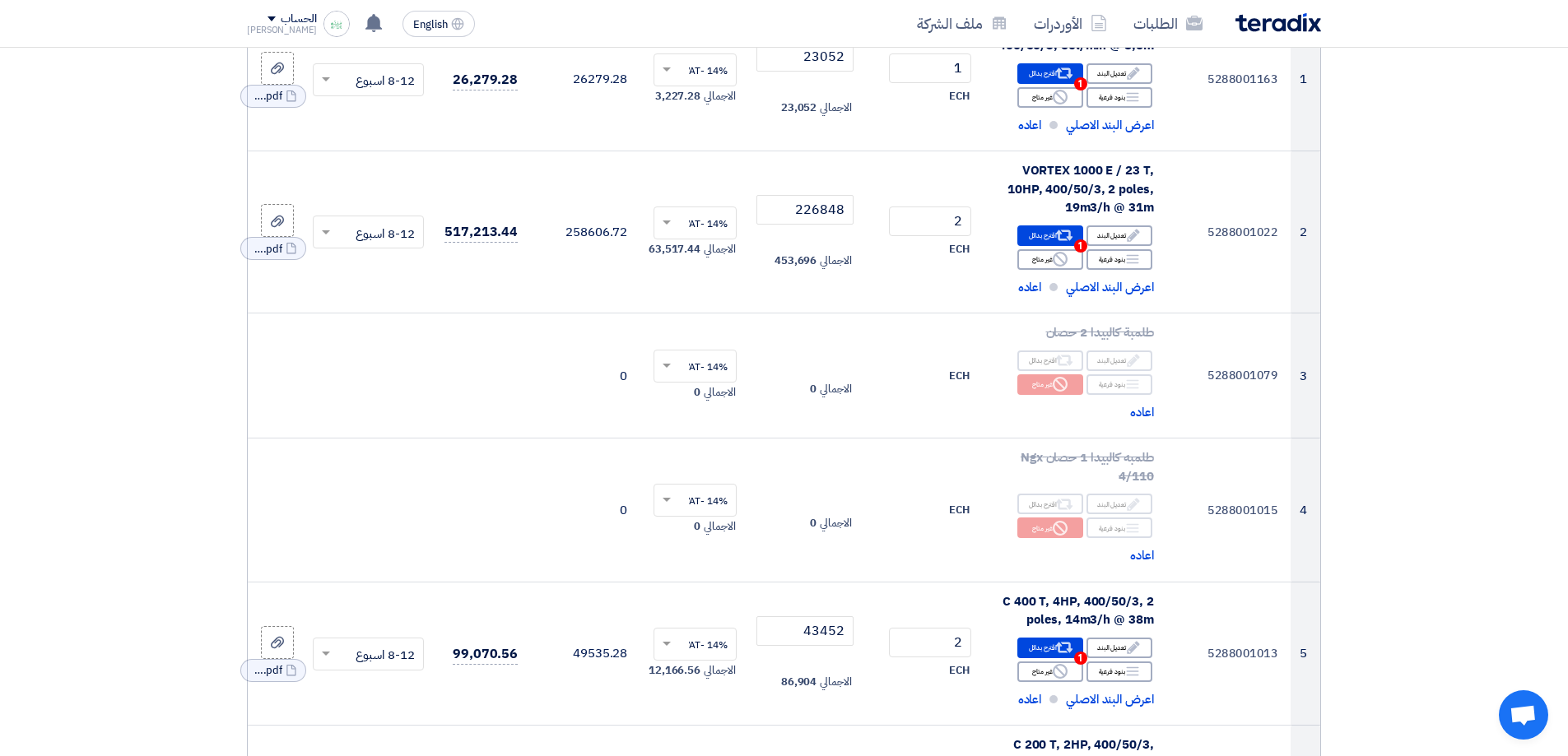
scroll to position [0, 0]
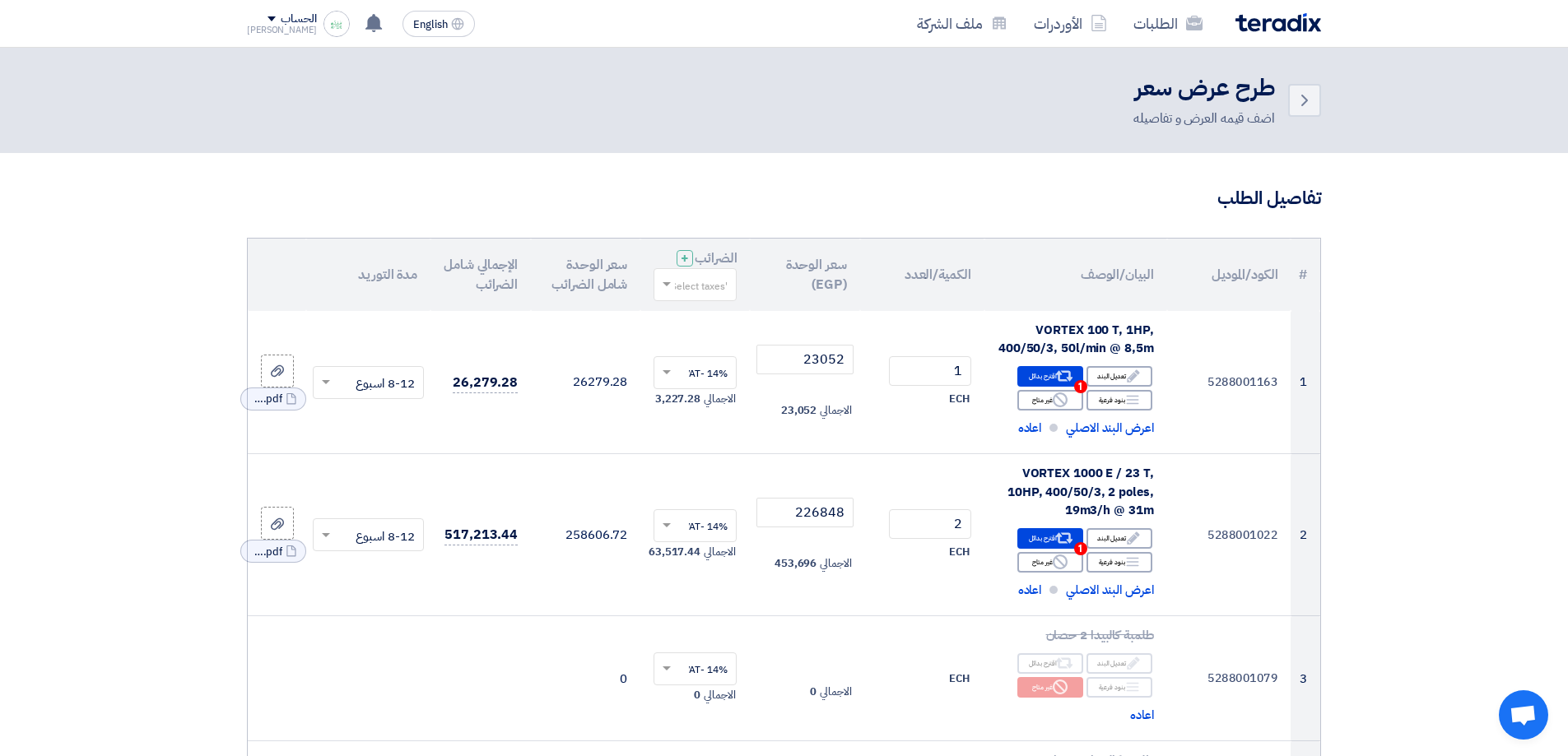
drag, startPoint x: 1431, startPoint y: 256, endPoint x: 1404, endPoint y: 78, distance: 180.0
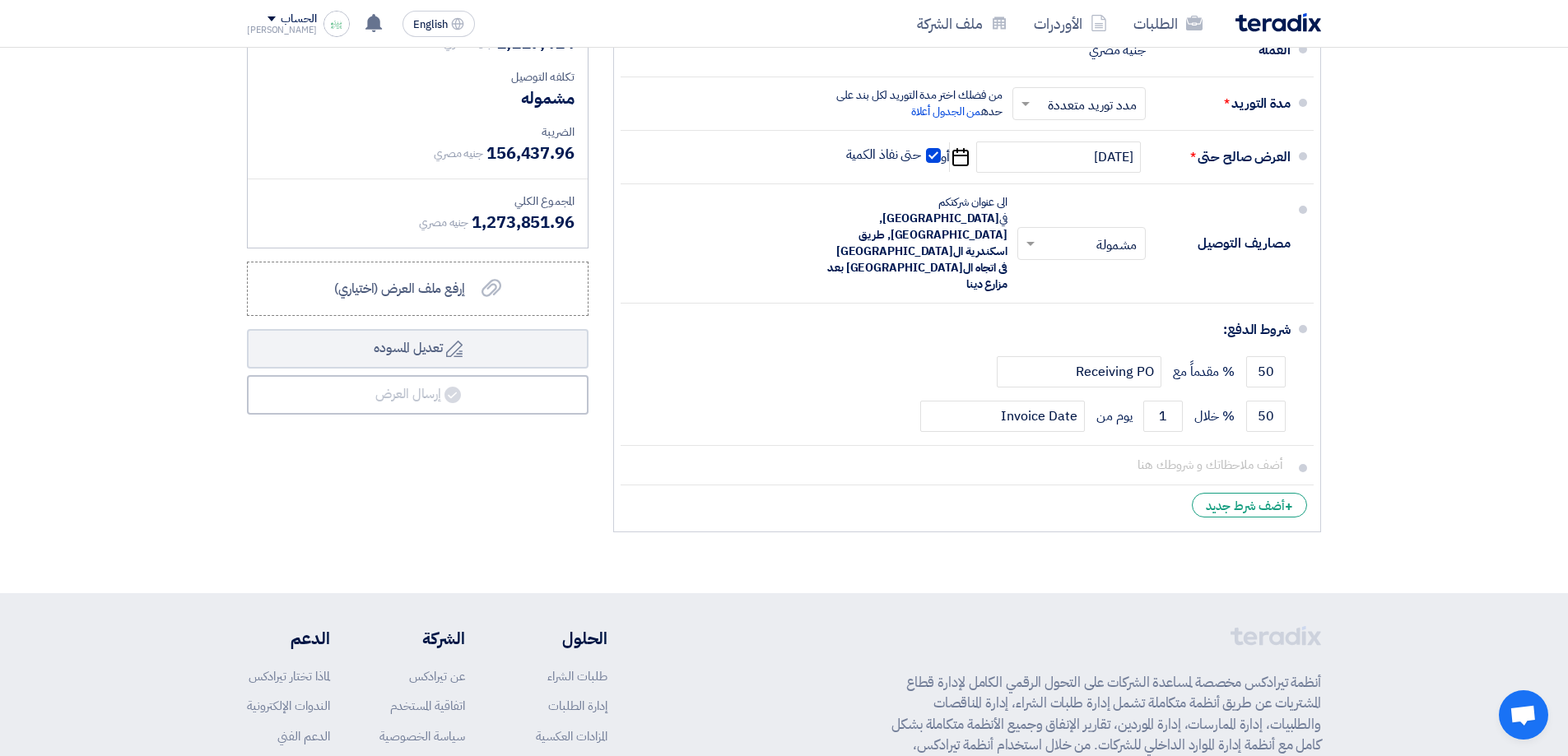
scroll to position [6903, 0]
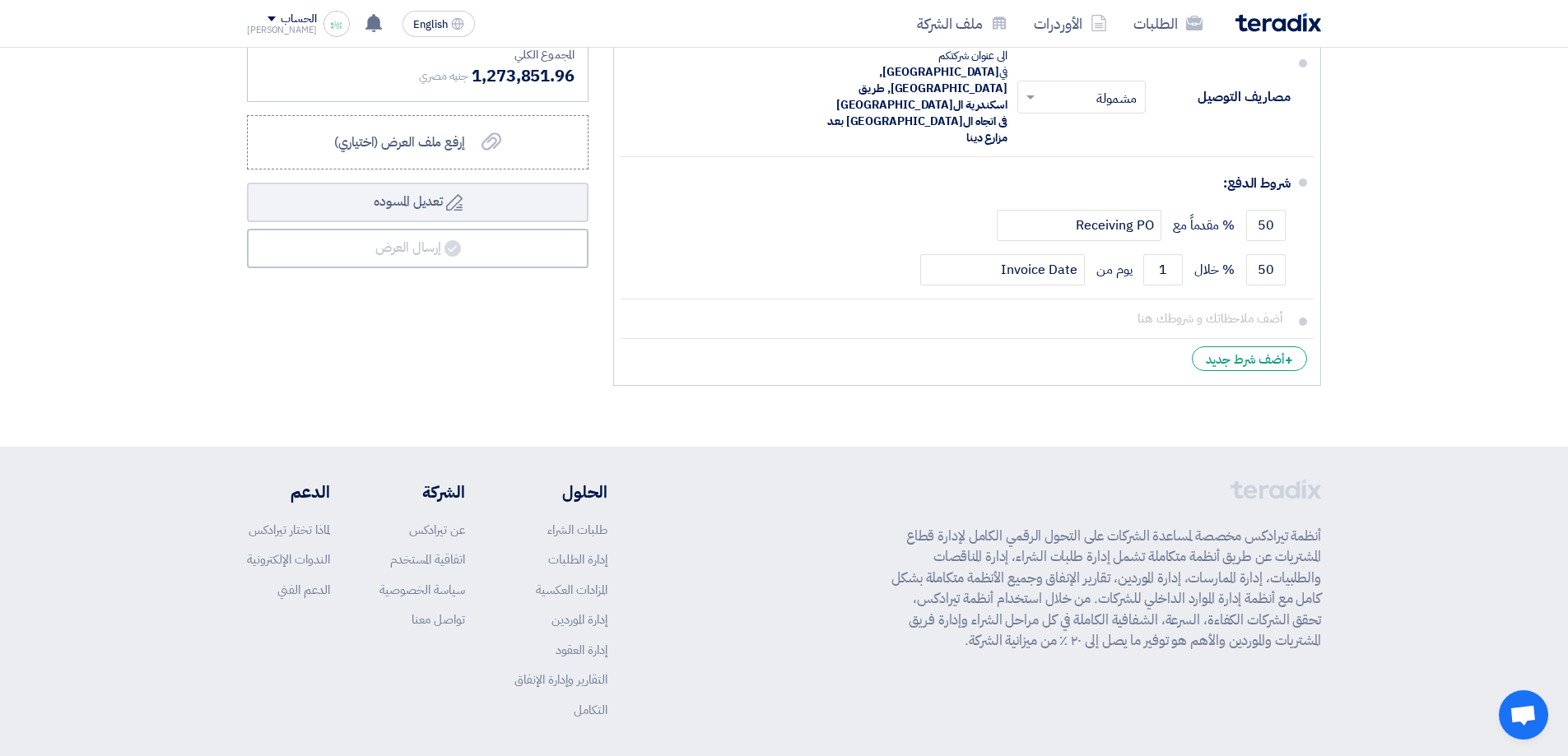
drag, startPoint x: 723, startPoint y: 164, endPoint x: 747, endPoint y: 479, distance: 315.9
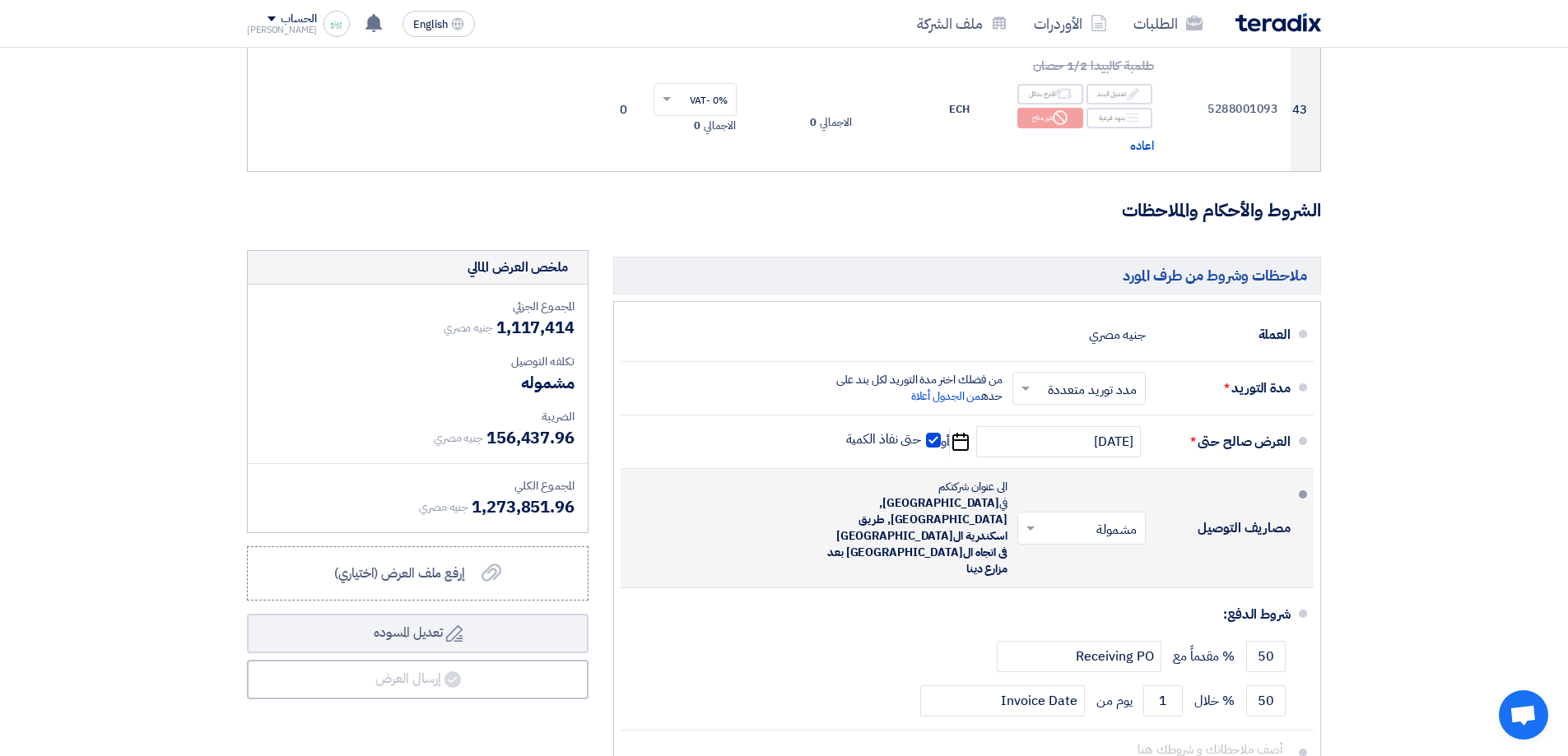
drag, startPoint x: 736, startPoint y: 211, endPoint x: 731, endPoint y: 129, distance: 82.2
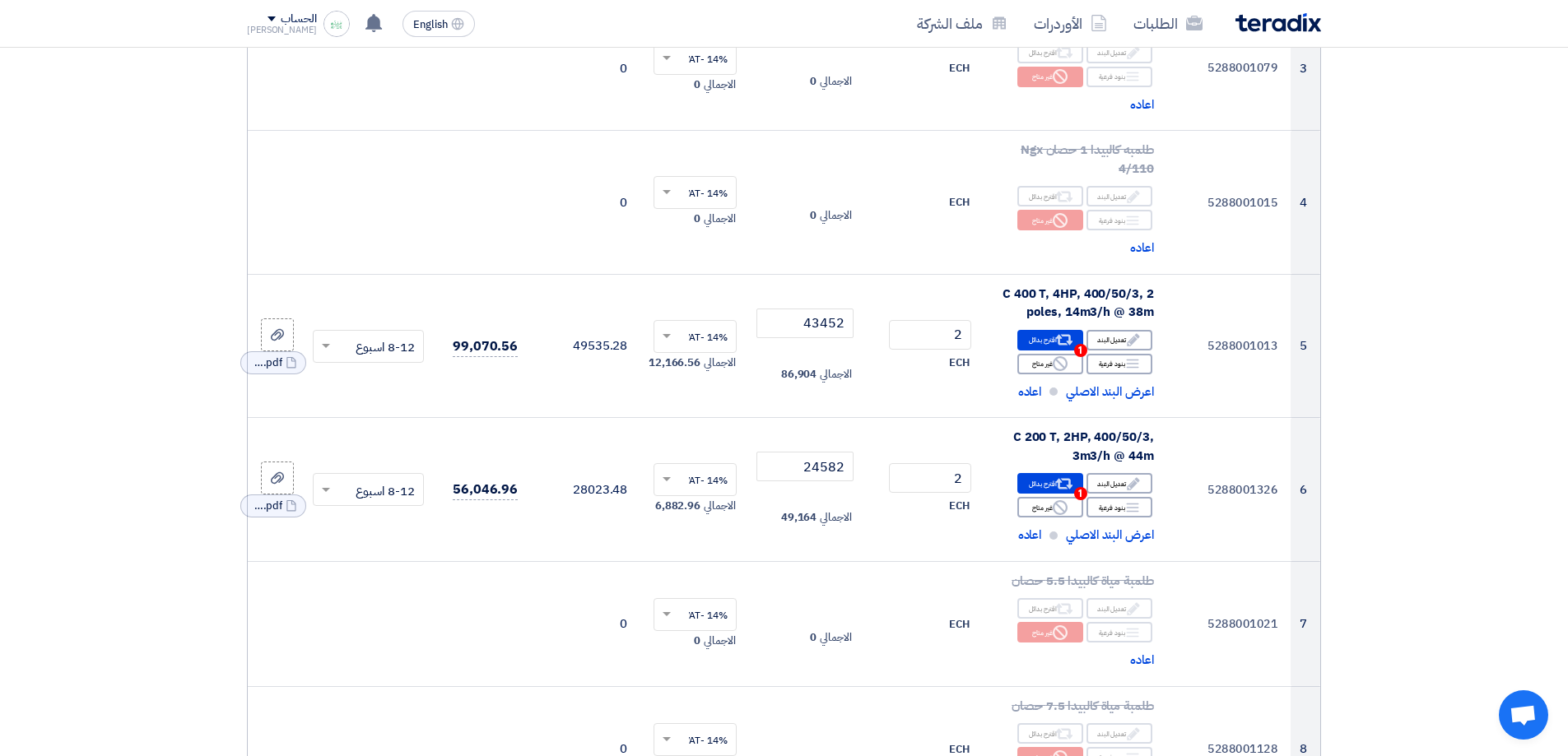
scroll to position [0, 0]
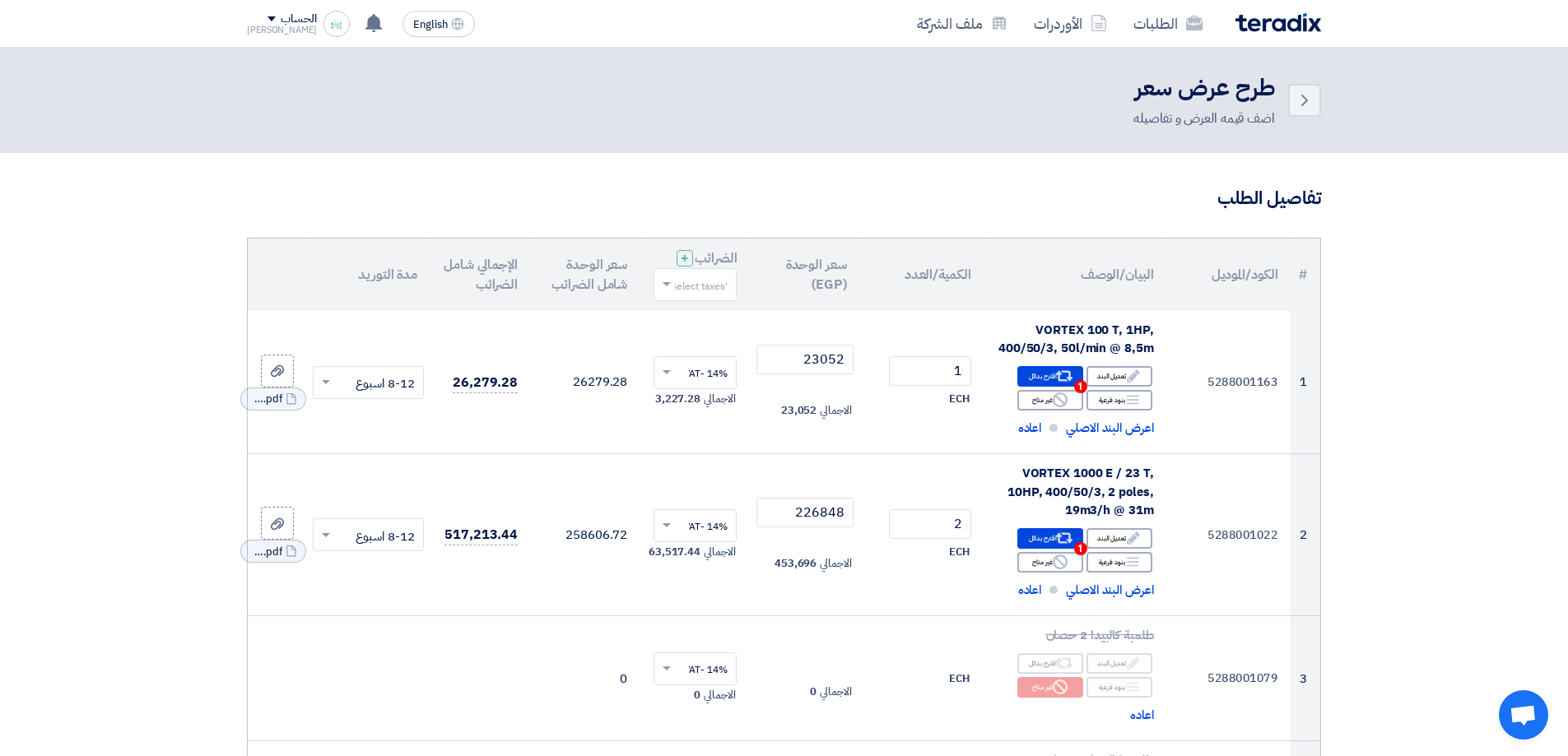
drag, startPoint x: 1364, startPoint y: 442, endPoint x: 1377, endPoint y: 272, distance: 170.5
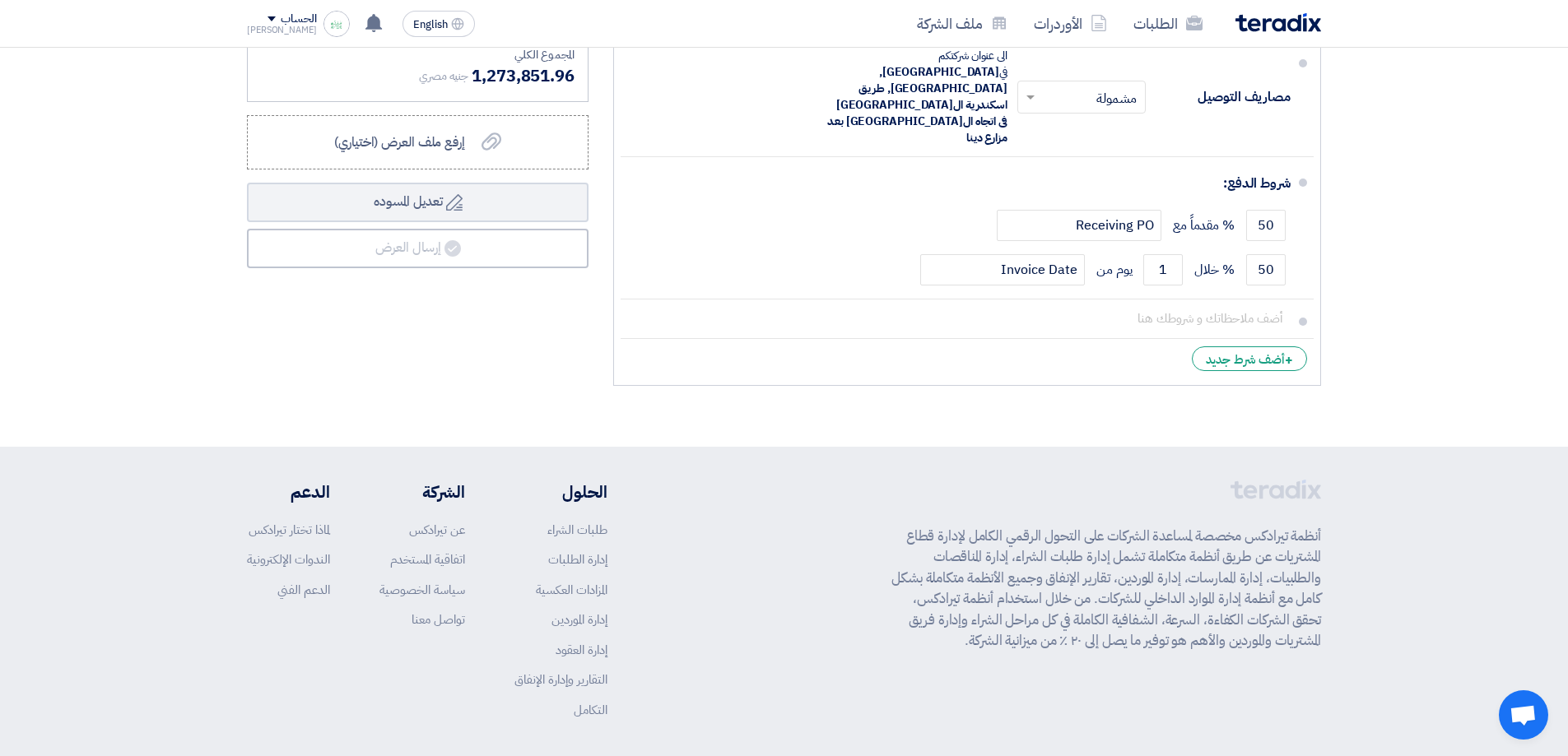
drag, startPoint x: 1407, startPoint y: 334, endPoint x: 1325, endPoint y: 617, distance: 294.6
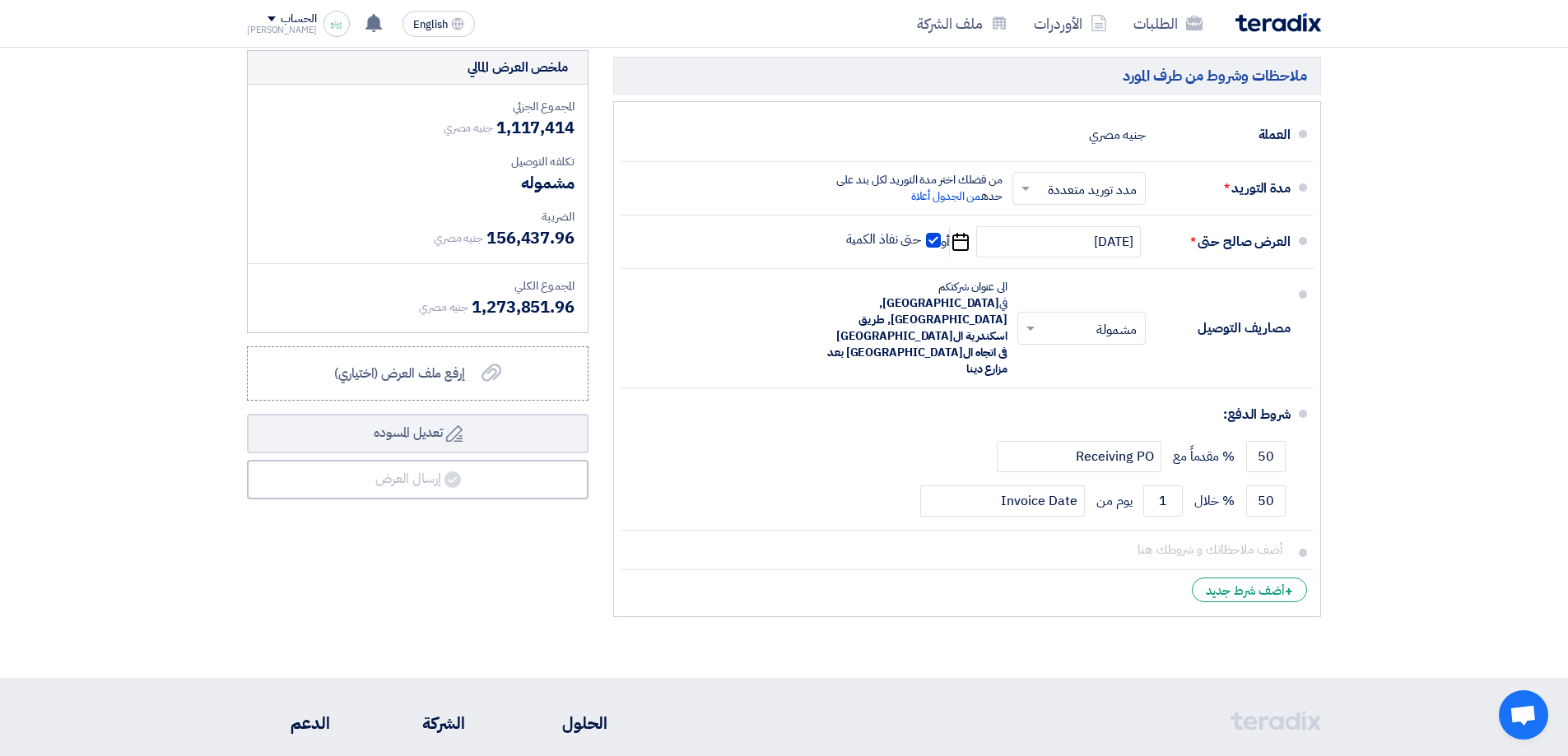
scroll to position [6651, 0]
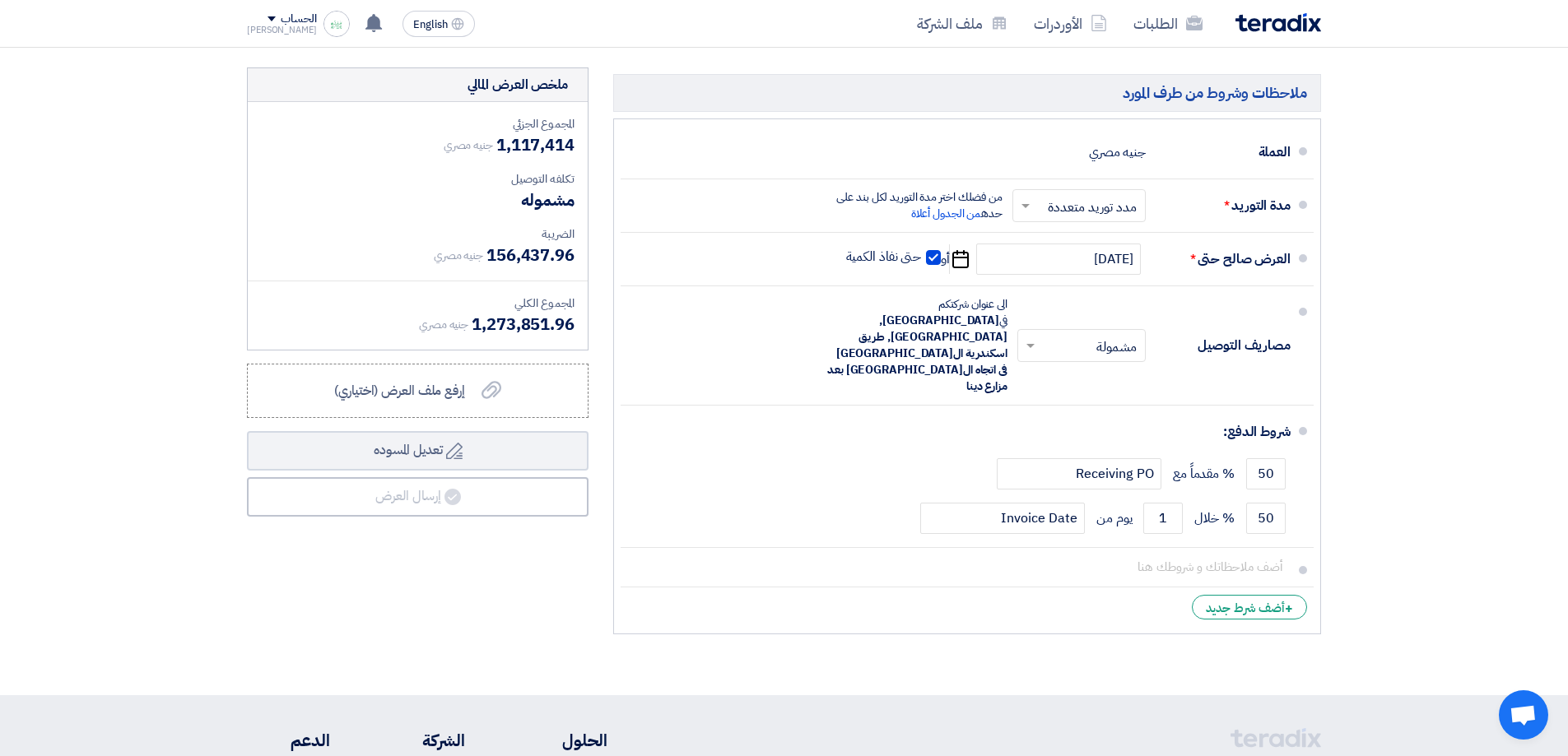
drag, startPoint x: 1380, startPoint y: 435, endPoint x: 1373, endPoint y: 403, distance: 32.8
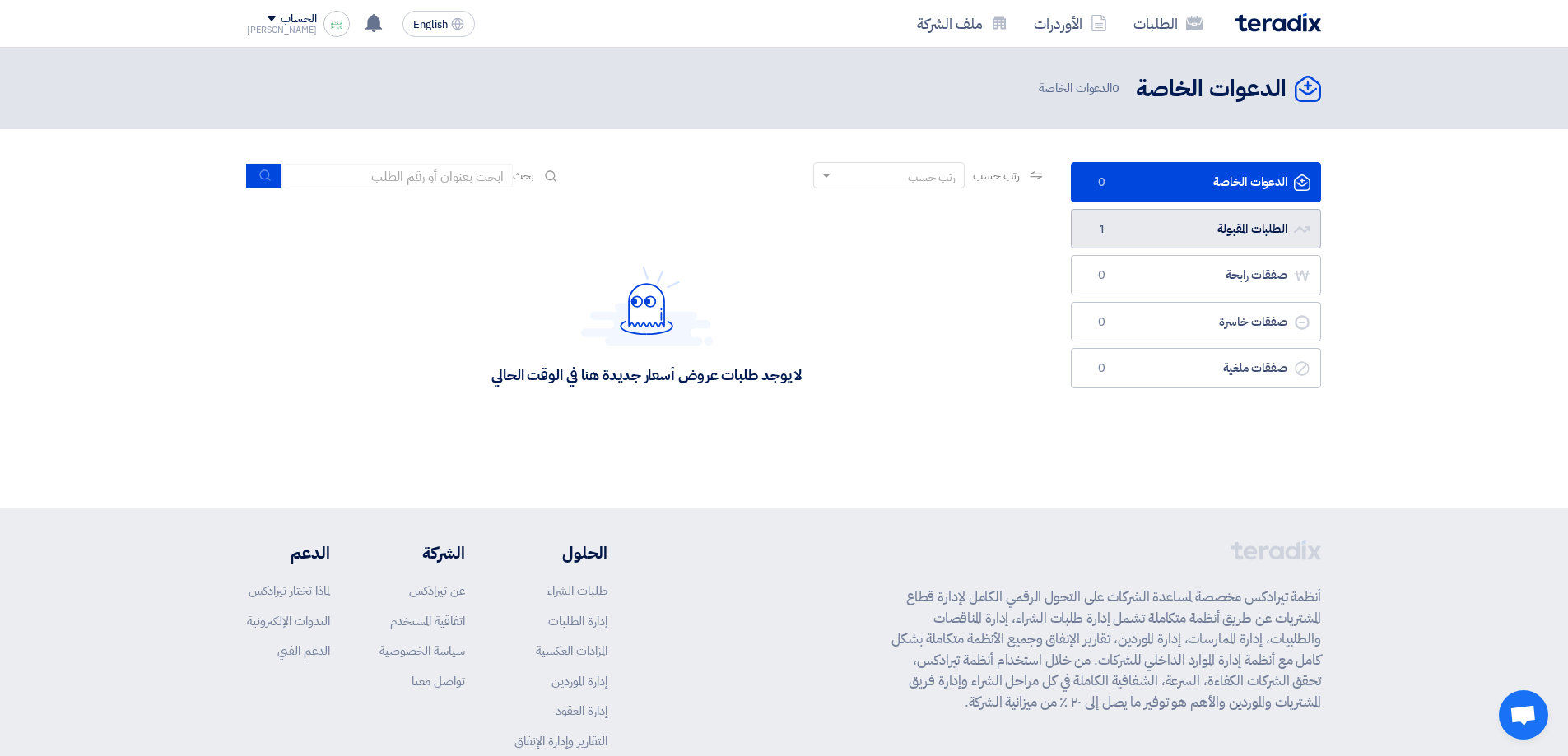
click at [1214, 238] on link "الطلبات المقبولة الطلبات المقبولة 1" at bounding box center [1196, 229] width 250 height 40
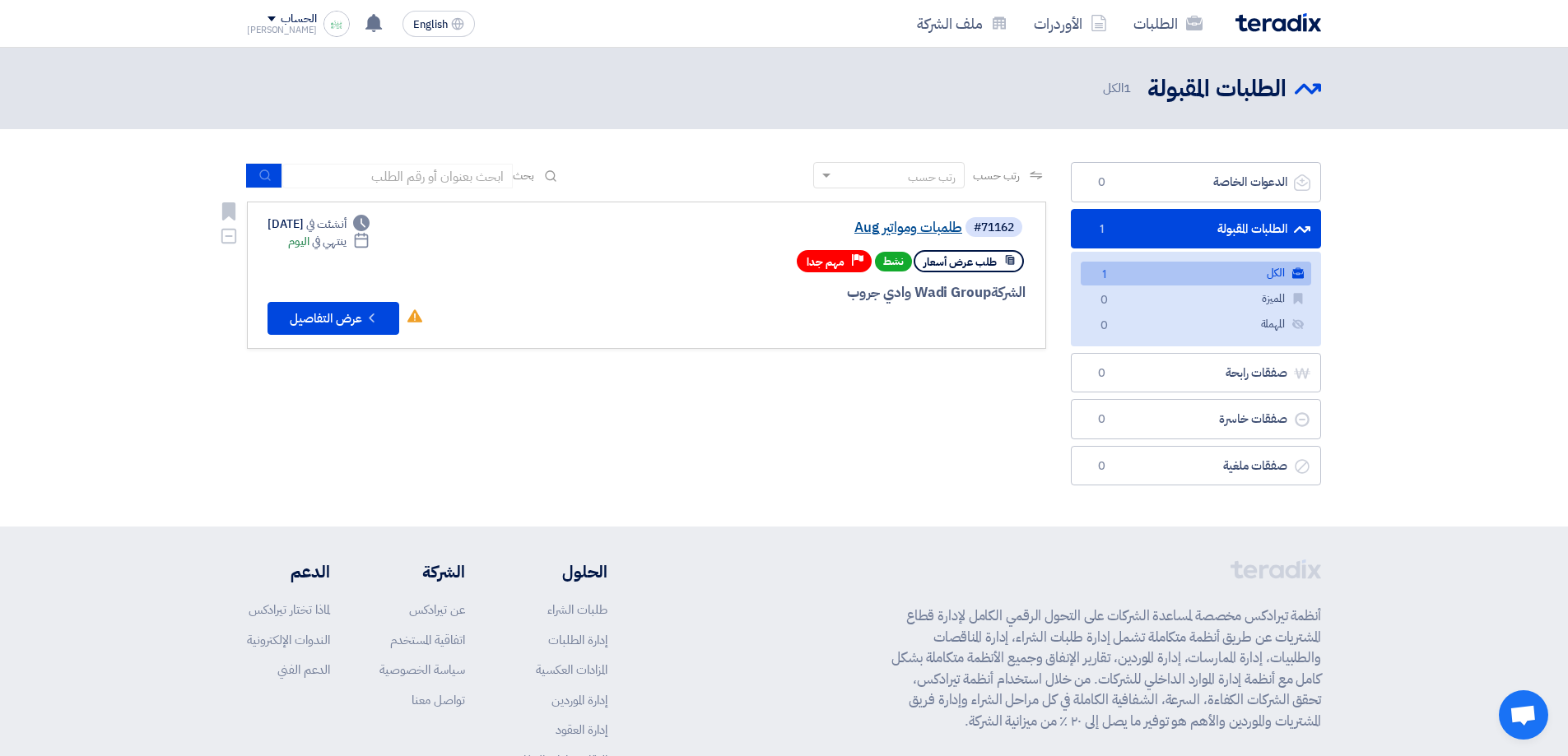
click at [928, 223] on link "طلمبات ومواتير Aug" at bounding box center [798, 228] width 330 height 15
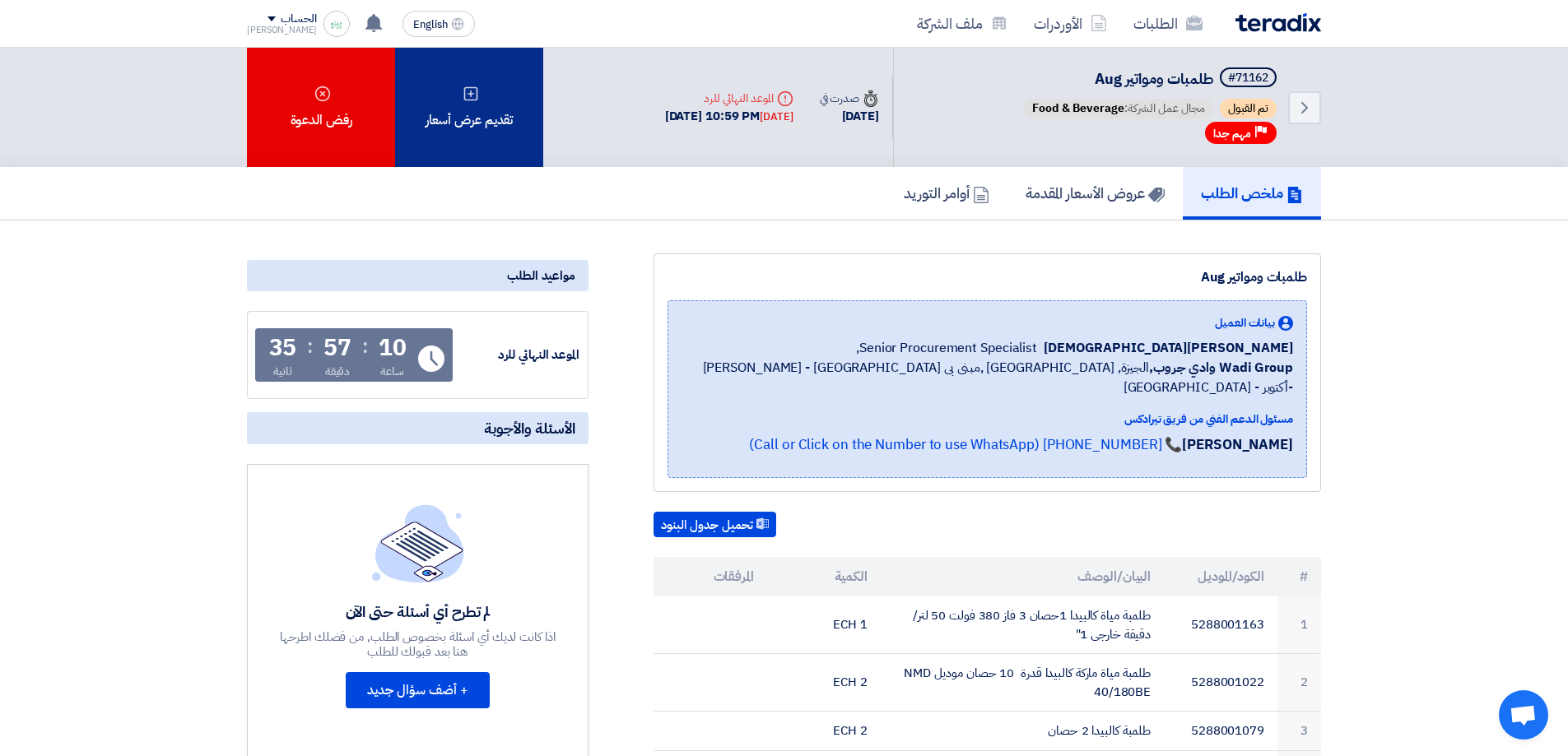
click at [493, 65] on div "تقديم عرض أسعار" at bounding box center [469, 107] width 148 height 119
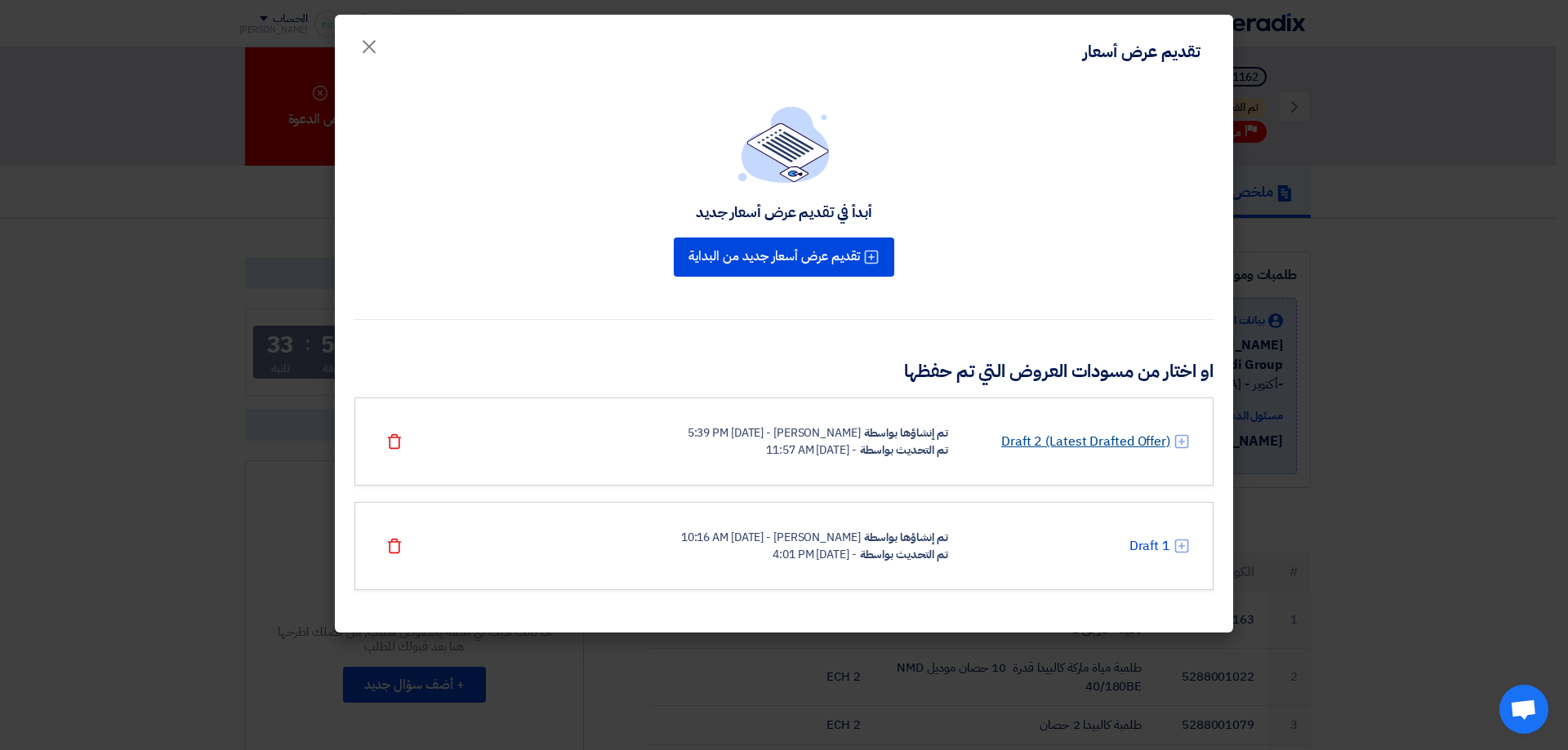
click at [1076, 439] on link "Draft 2 (Latest Drafted Offer)" at bounding box center [1085, 441] width 169 height 20
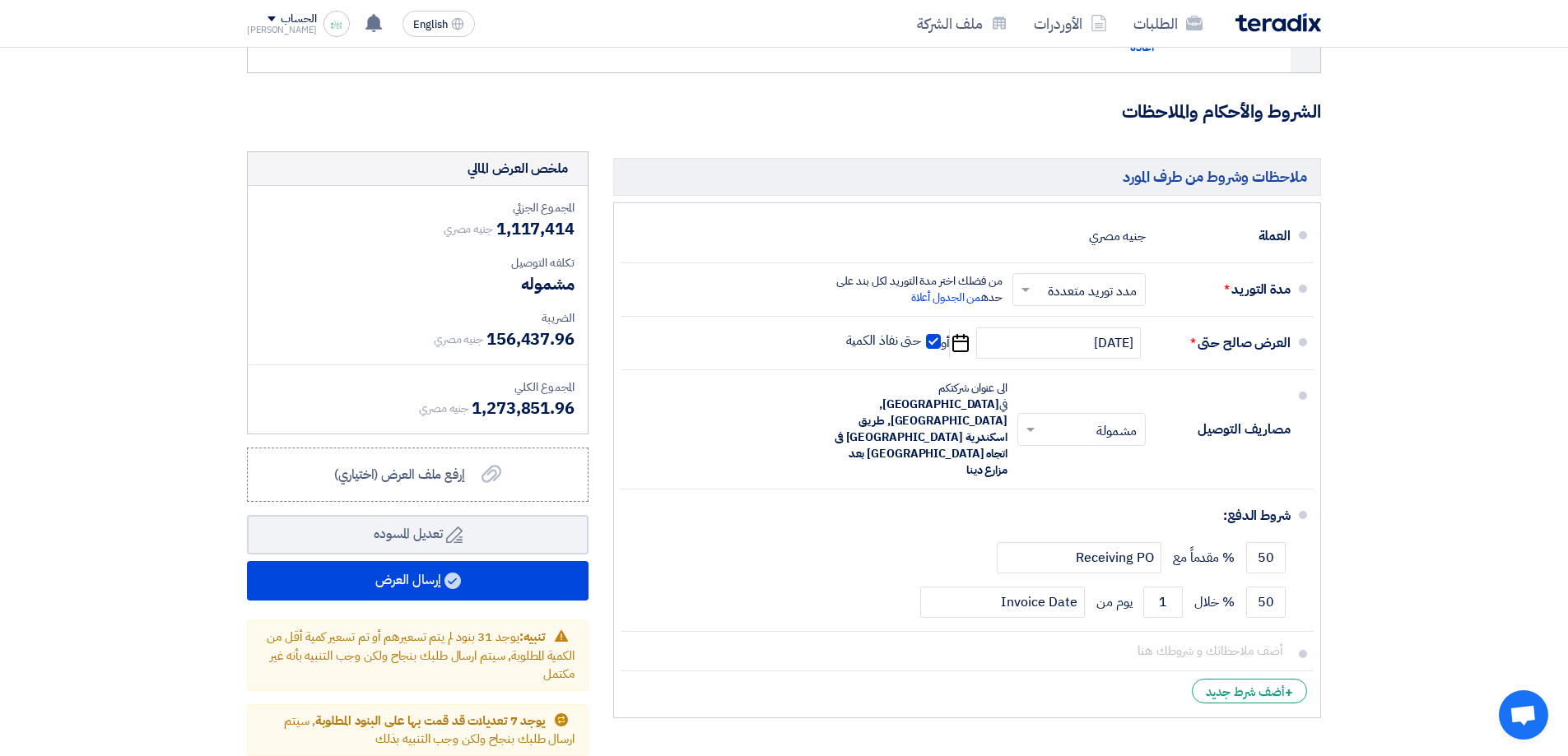
scroll to position [6604, 0]
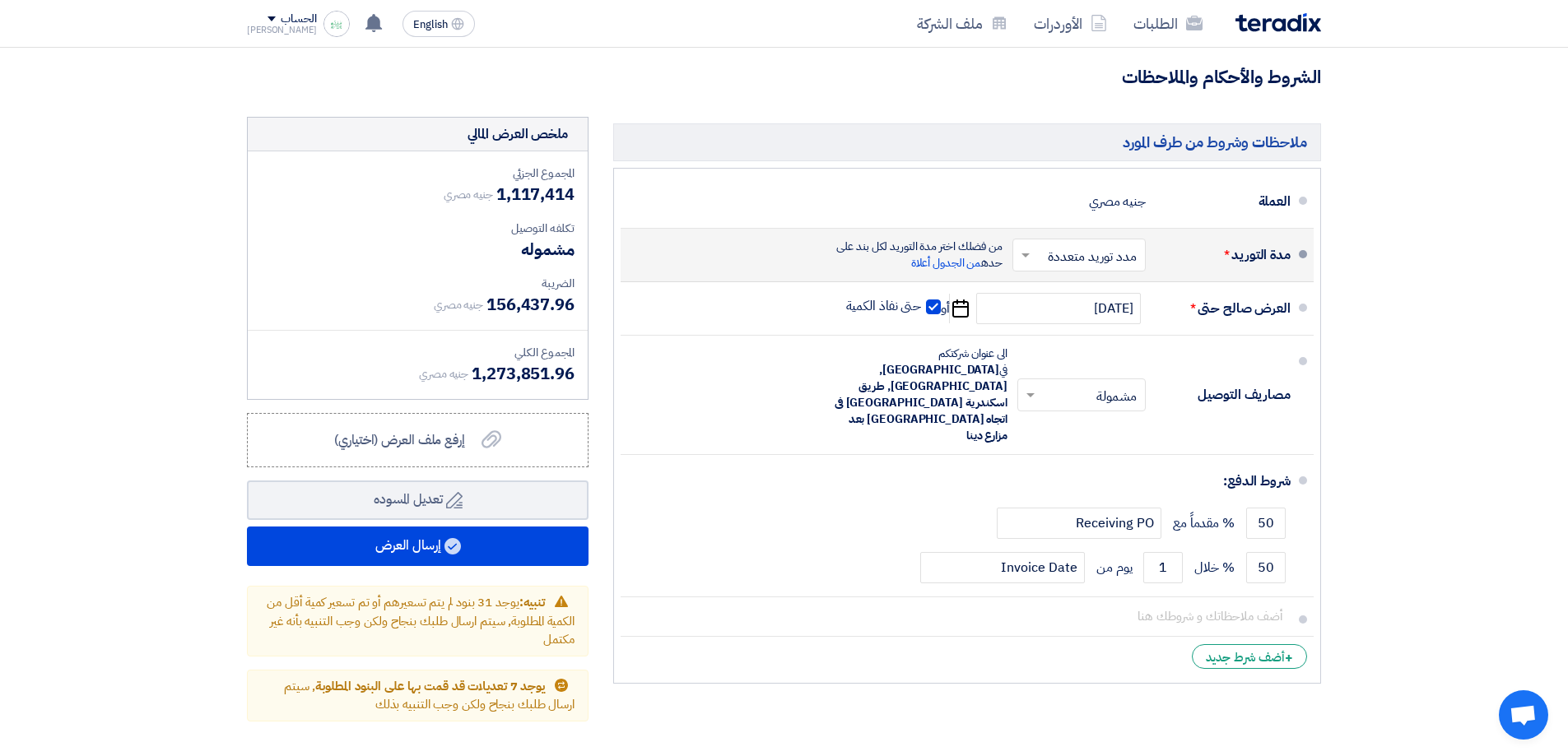
click at [1033, 247] on span at bounding box center [1024, 255] width 21 height 17
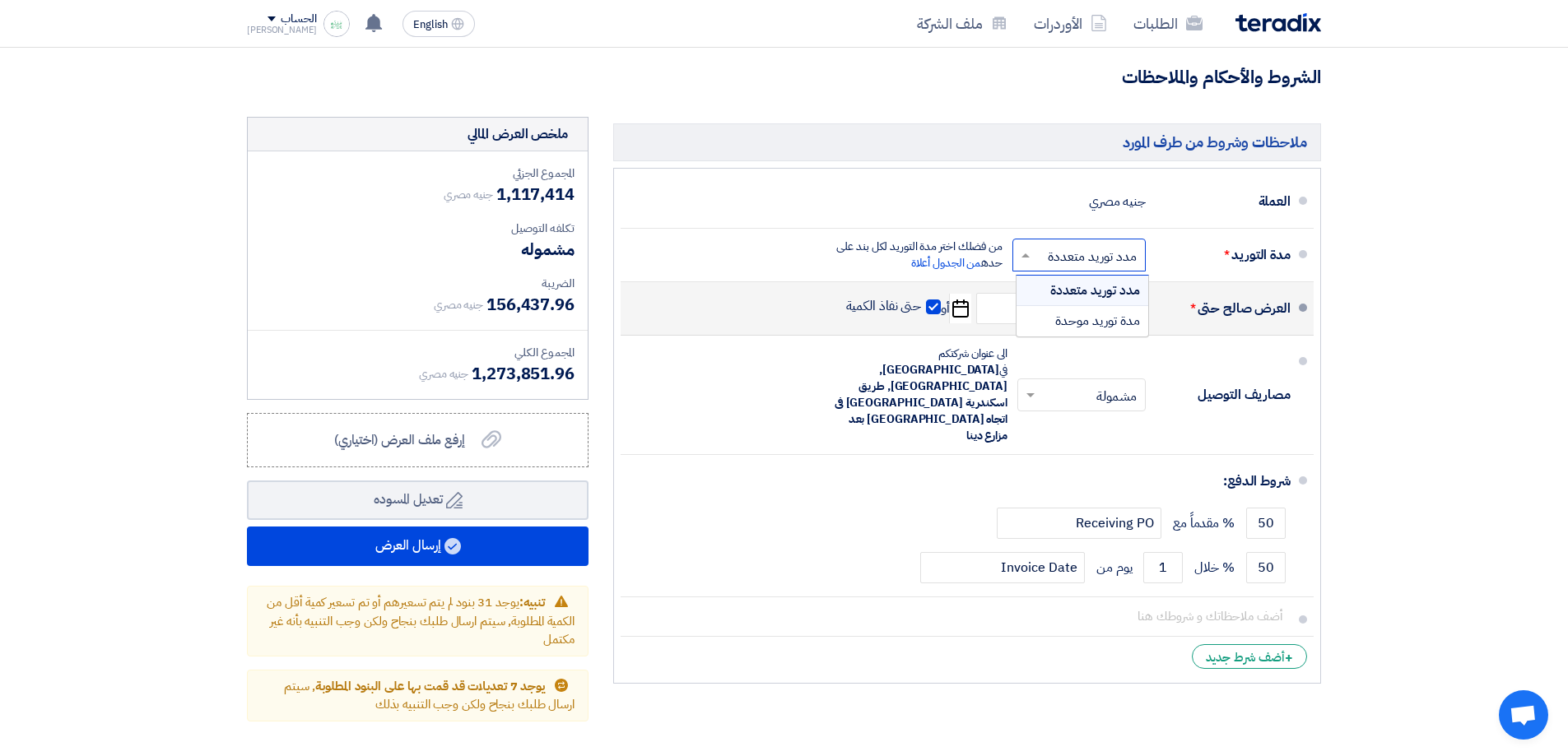
click at [1067, 281] on span "مدد توريد متعددة" at bounding box center [1094, 290] width 90 height 20
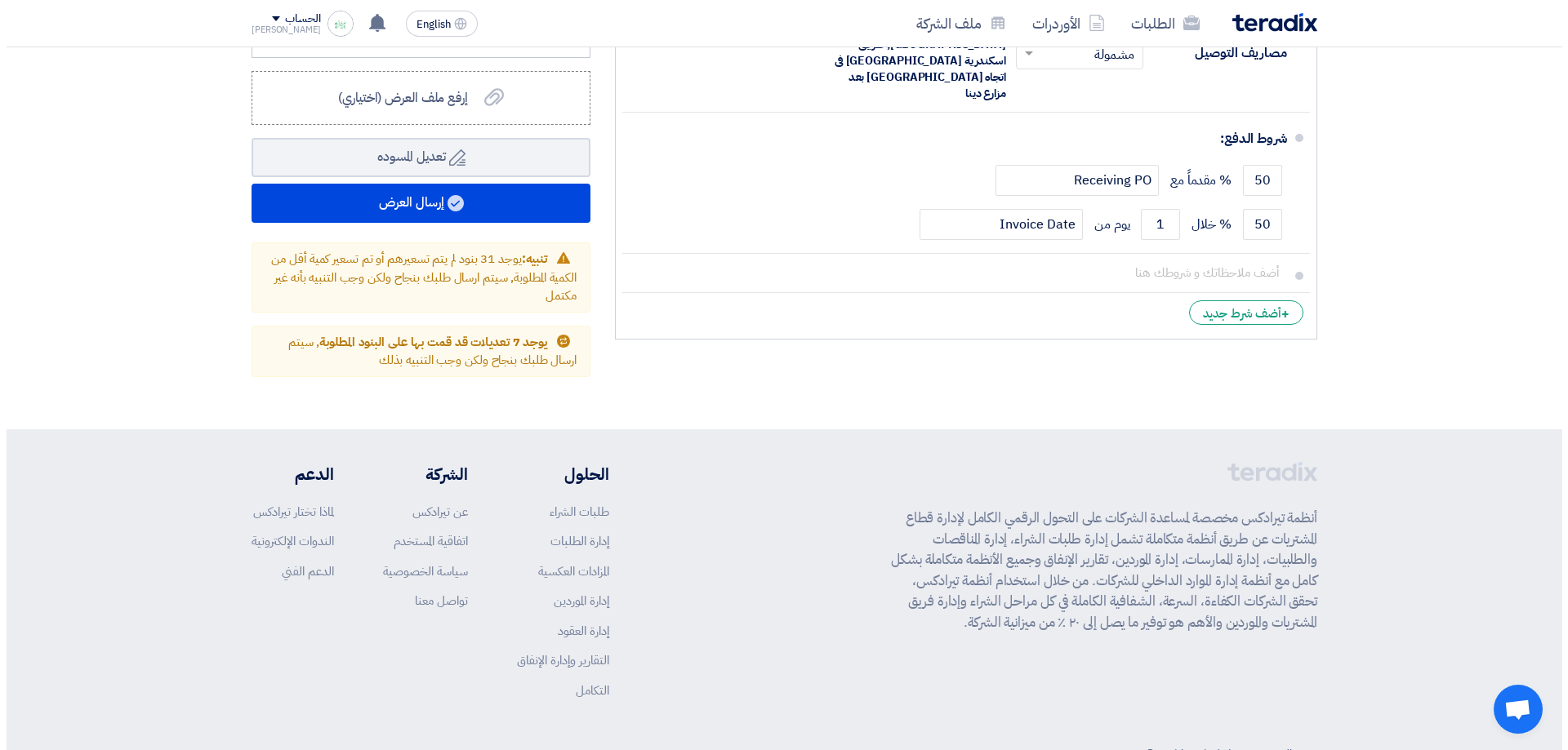
scroll to position [6926, 0]
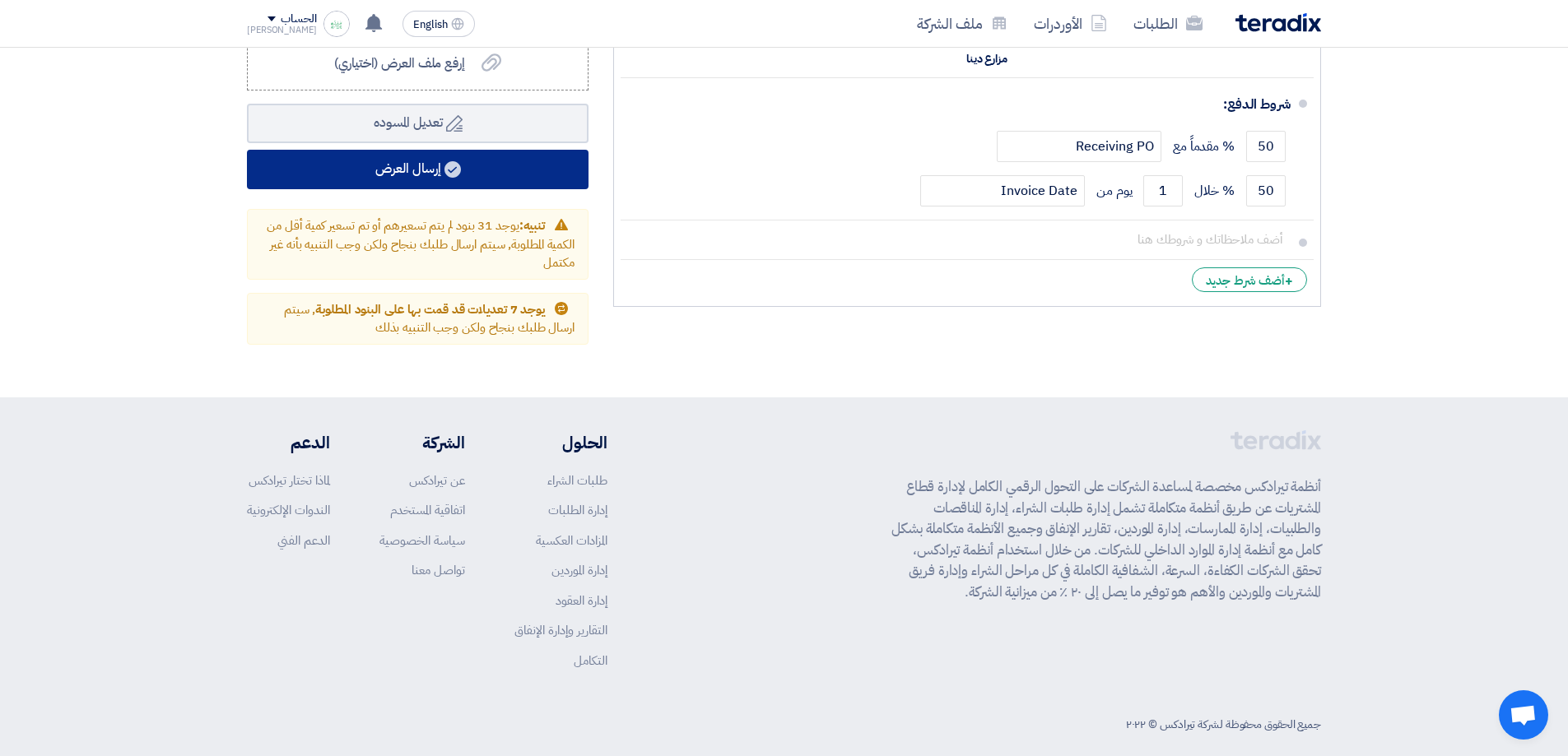
click at [522, 157] on button "إرسال العرض" at bounding box center [418, 169] width 342 height 39
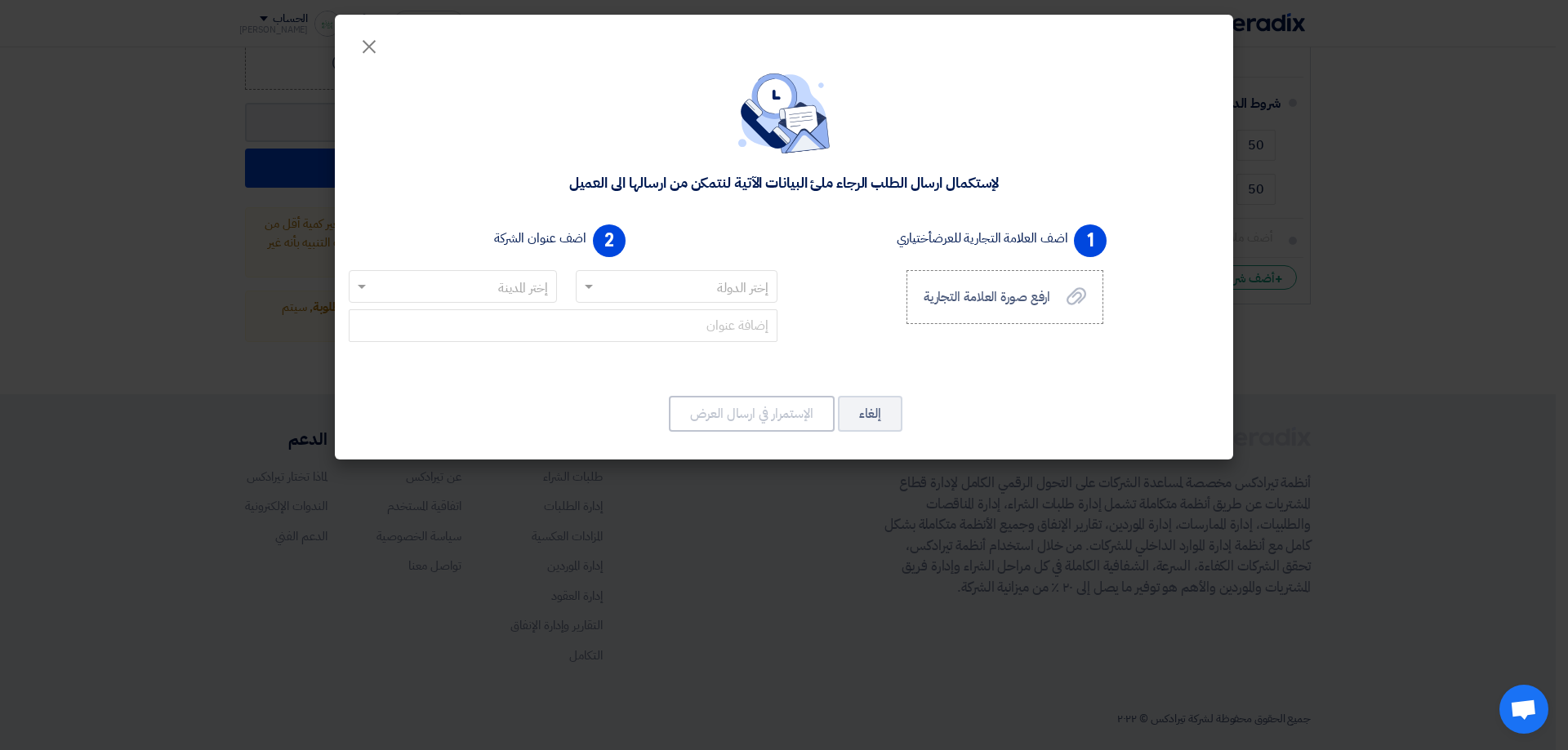
click at [588, 279] on span at bounding box center [587, 286] width 21 height 20
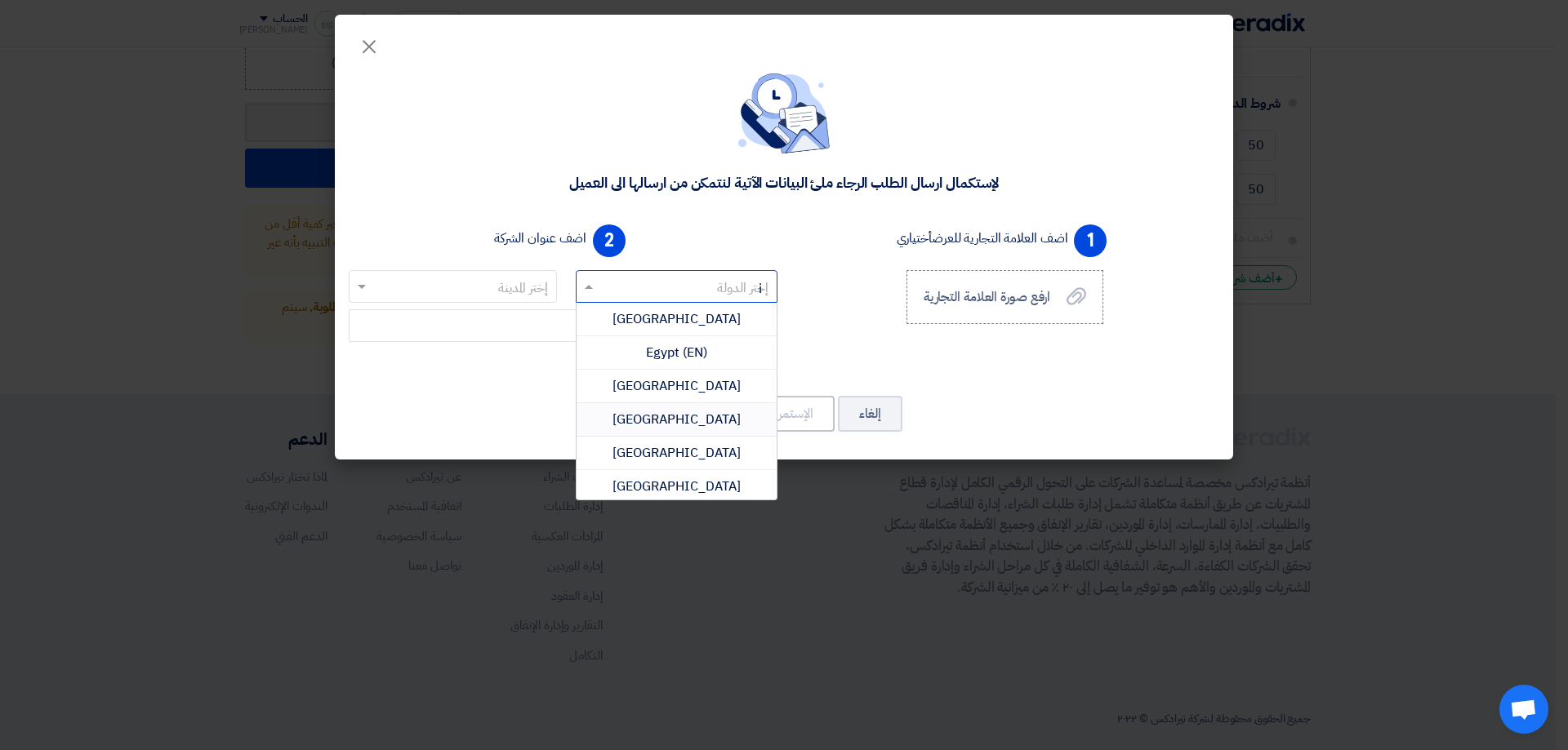
type input "it"
click at [668, 388] on span "Italy" at bounding box center [677, 386] width 128 height 20
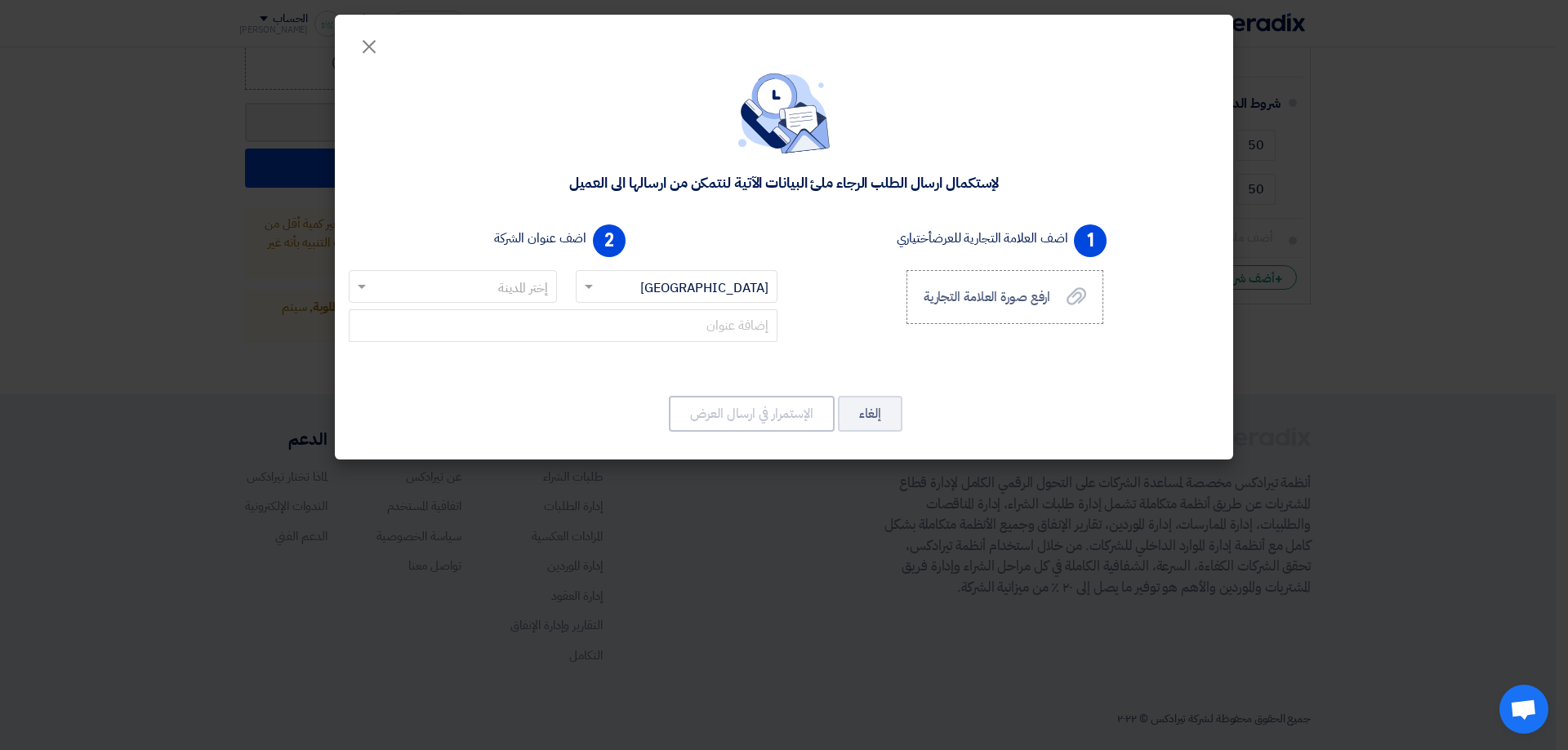
click at [521, 392] on div "لإستكمال ارسال الطلب الرجاء ملئ البيانات الآتية لنتمكن من ارسالها الى العميل 1 …" at bounding box center [784, 255] width 898 height 407
click at [489, 279] on input "text" at bounding box center [461, 287] width 176 height 27
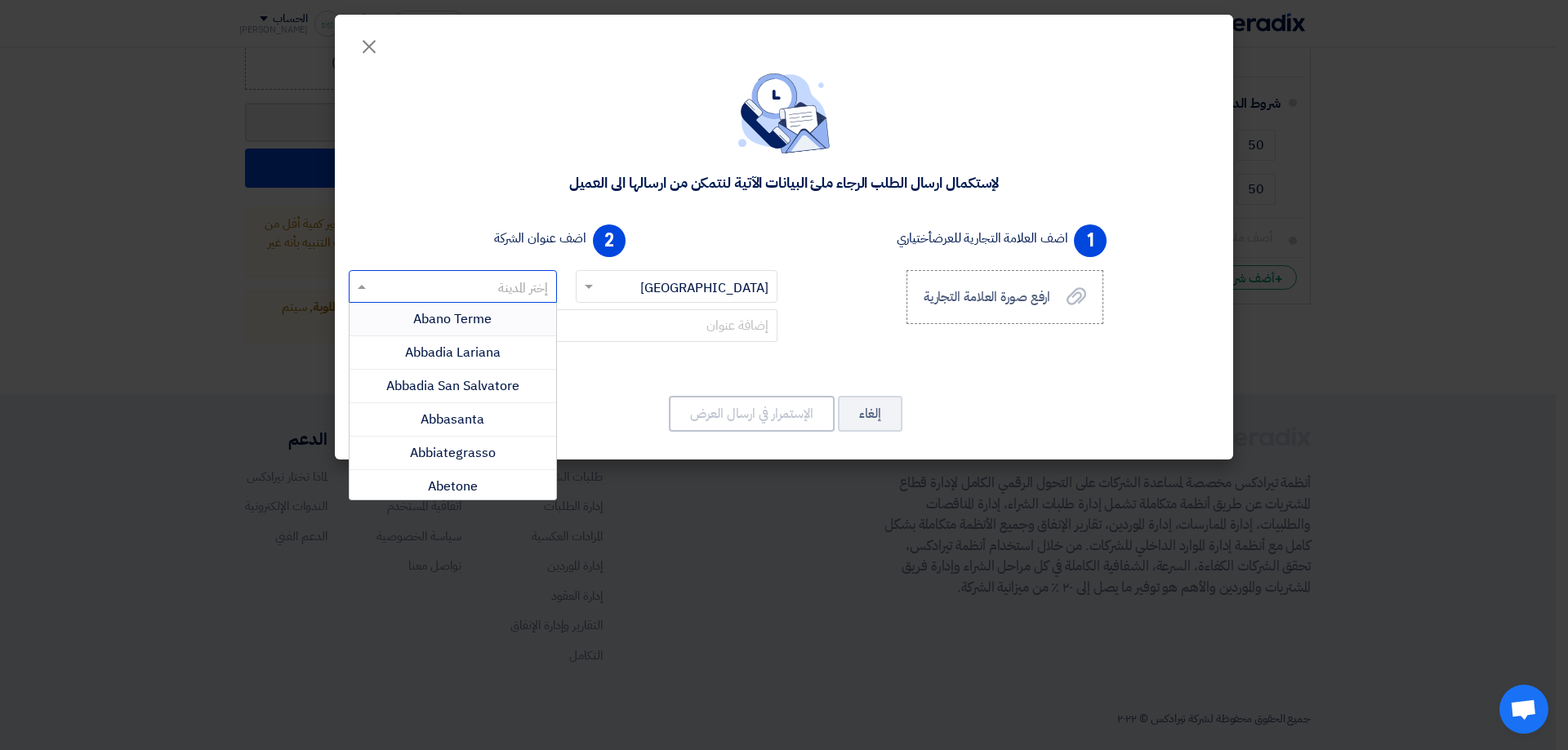
click at [448, 247] on div "2 اضف عنوان الشركة إختر الدولة × Italy × إختر المدينة Abano Terme Abbadia Laria…" at bounding box center [563, 293] width 442 height 151
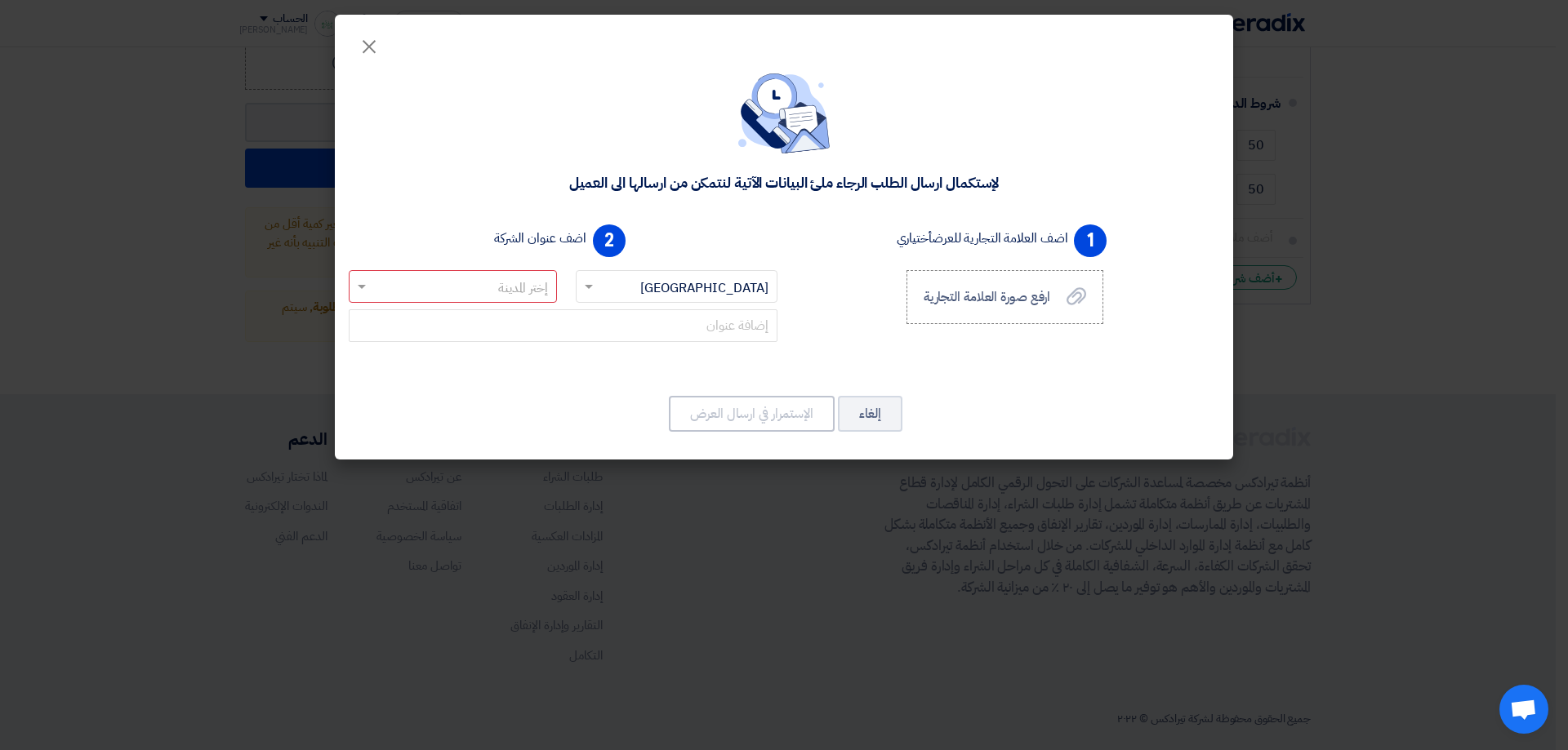
click at [661, 279] on input "text" at bounding box center [686, 287] width 170 height 27
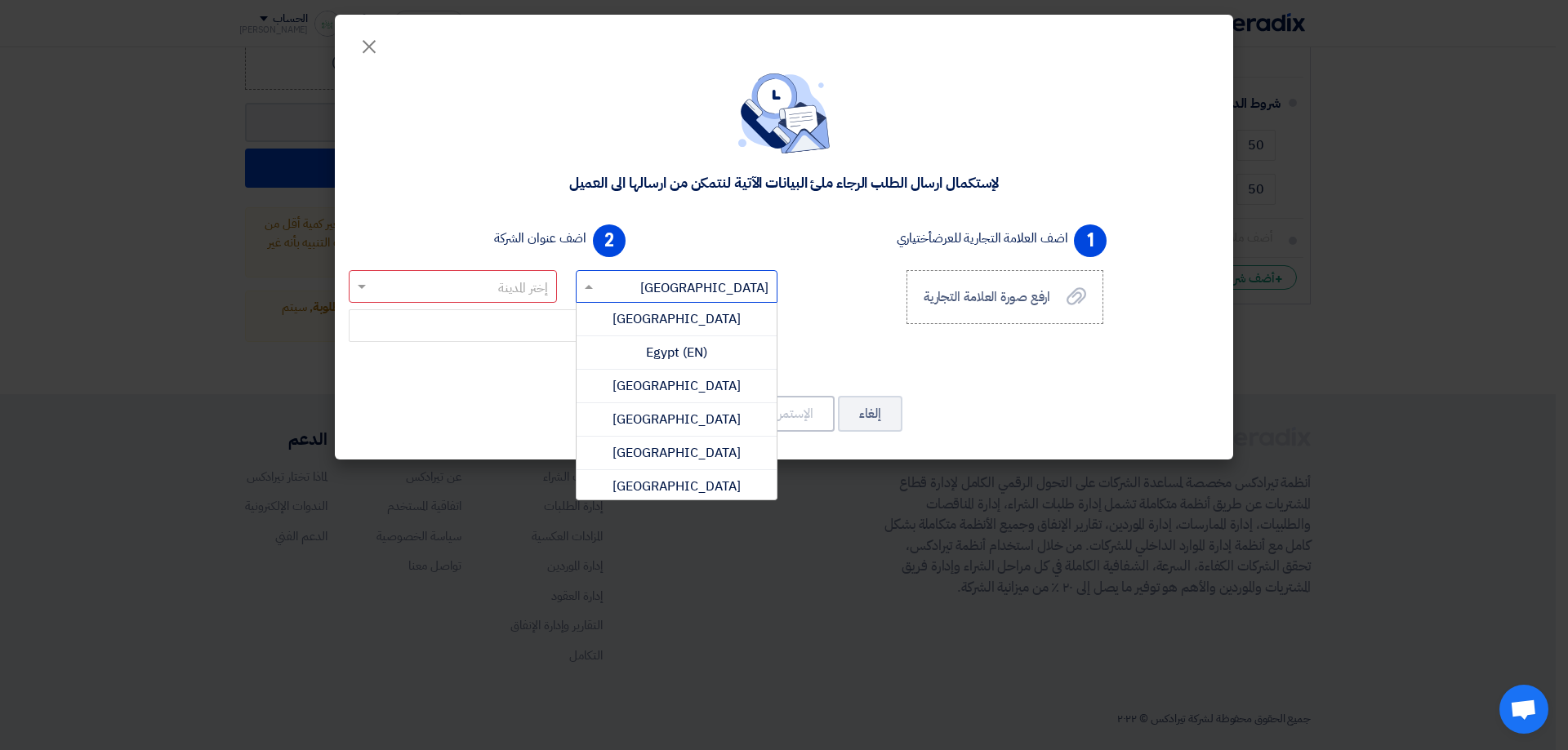
scroll to position [2984, 0]
click at [661, 279] on input "text" at bounding box center [686, 287] width 170 height 27
click at [749, 284] on input "text" at bounding box center [686, 287] width 170 height 27
click at [749, 285] on input "text" at bounding box center [686, 287] width 170 height 27
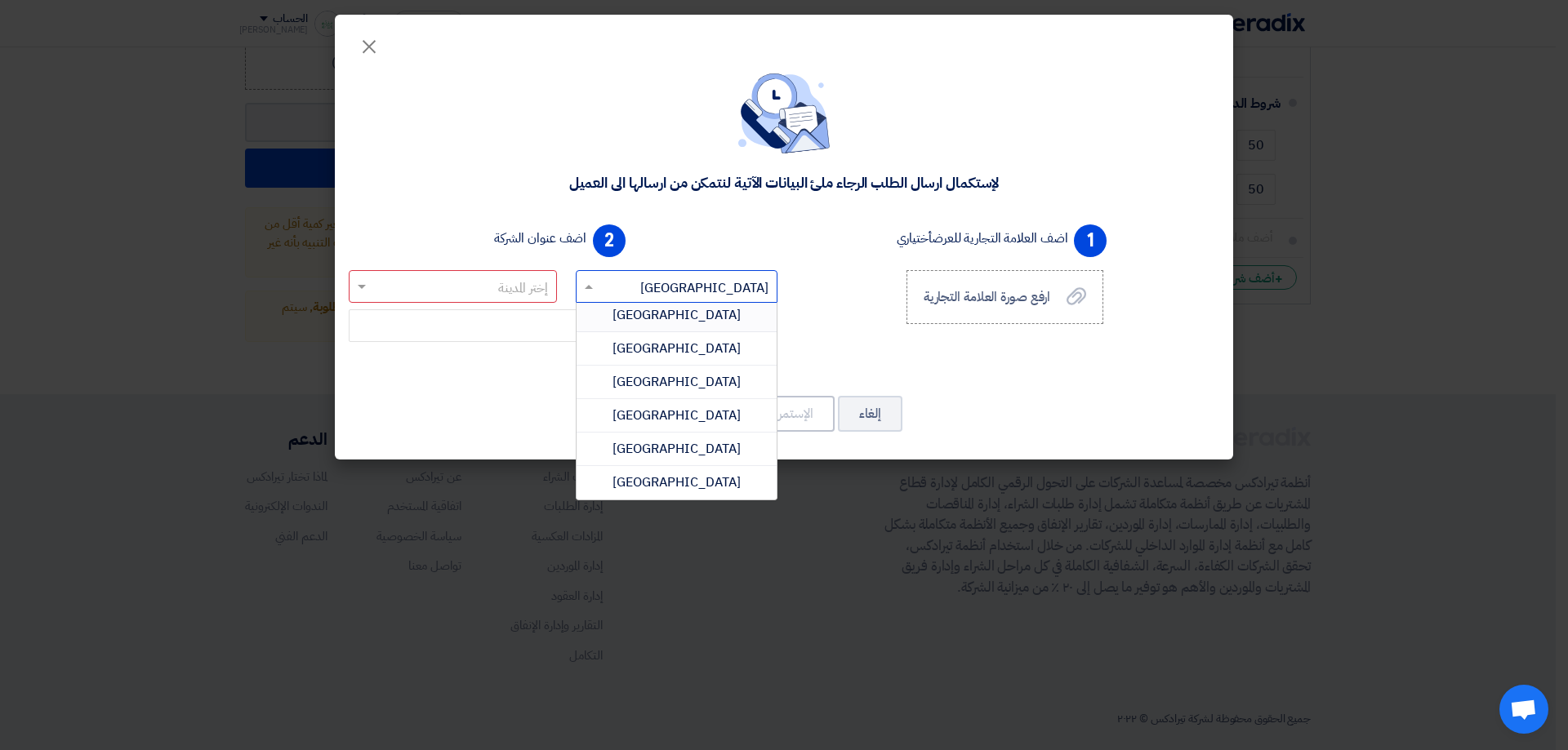
click at [749, 288] on input "text" at bounding box center [686, 287] width 170 height 27
click at [749, 287] on input "text" at bounding box center [686, 287] width 170 height 27
type input "e"
click at [707, 313] on div "Egypt" at bounding box center [677, 319] width 201 height 34
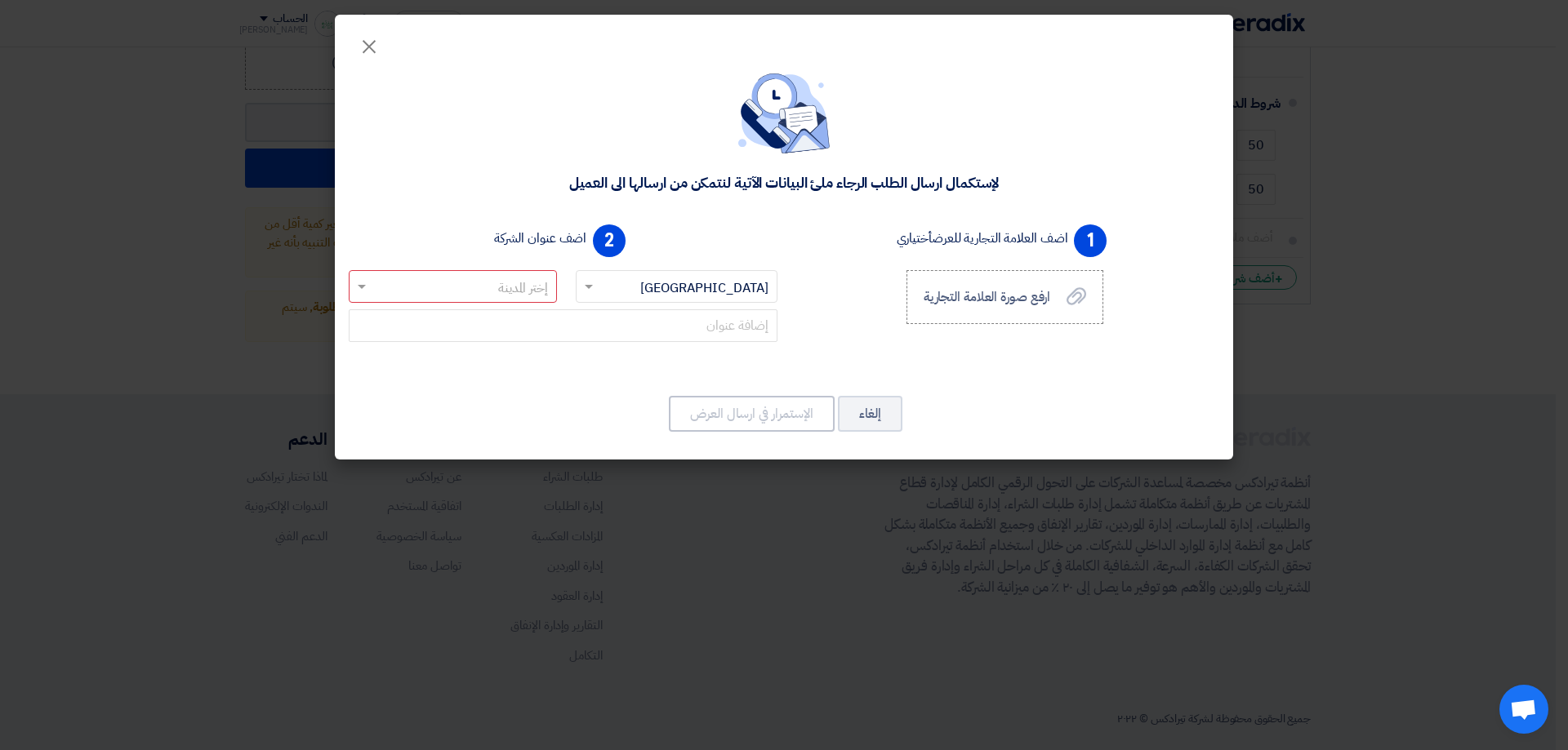
click at [519, 286] on input "text" at bounding box center [461, 287] width 176 height 27
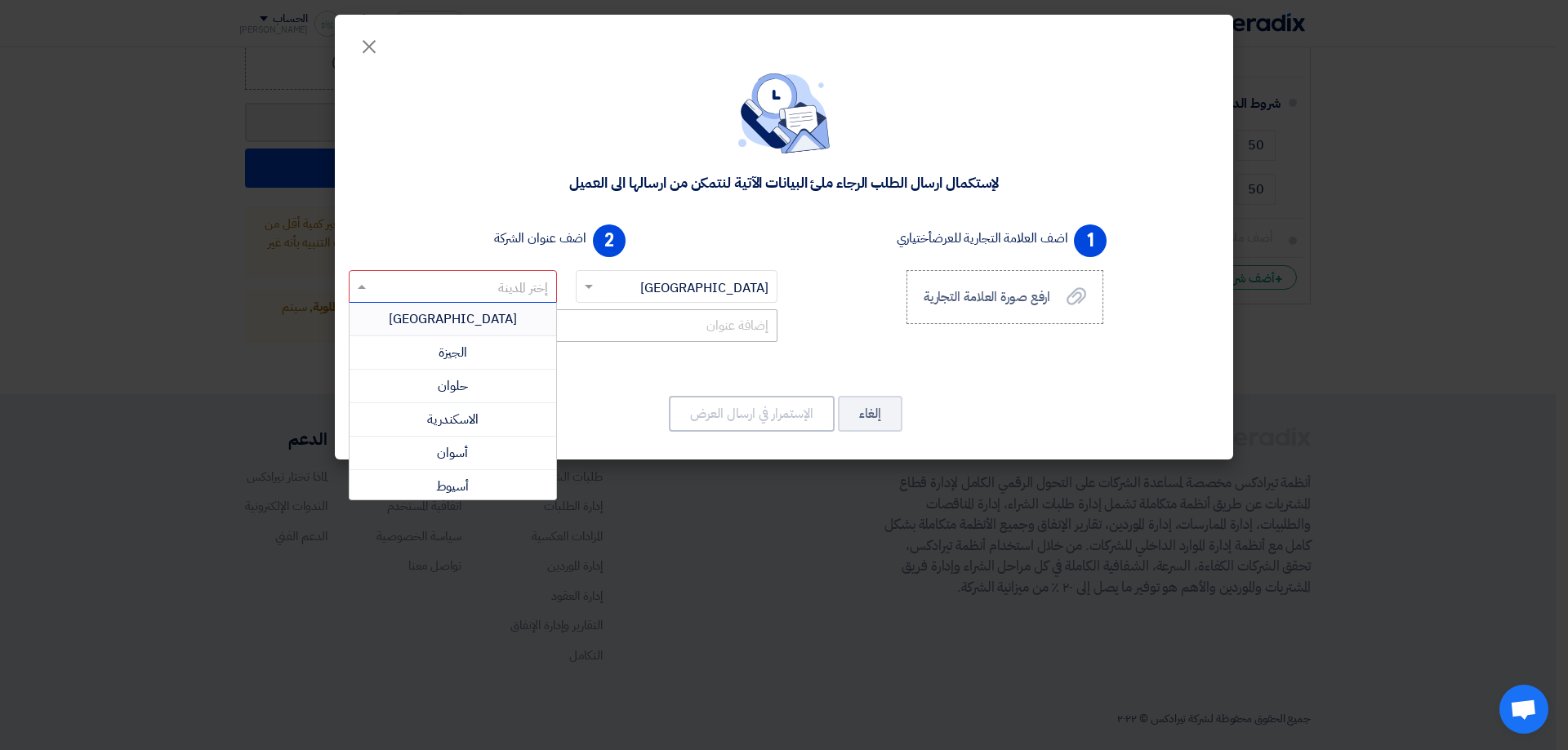
click at [472, 328] on span "القاهرة" at bounding box center [453, 319] width 128 height 20
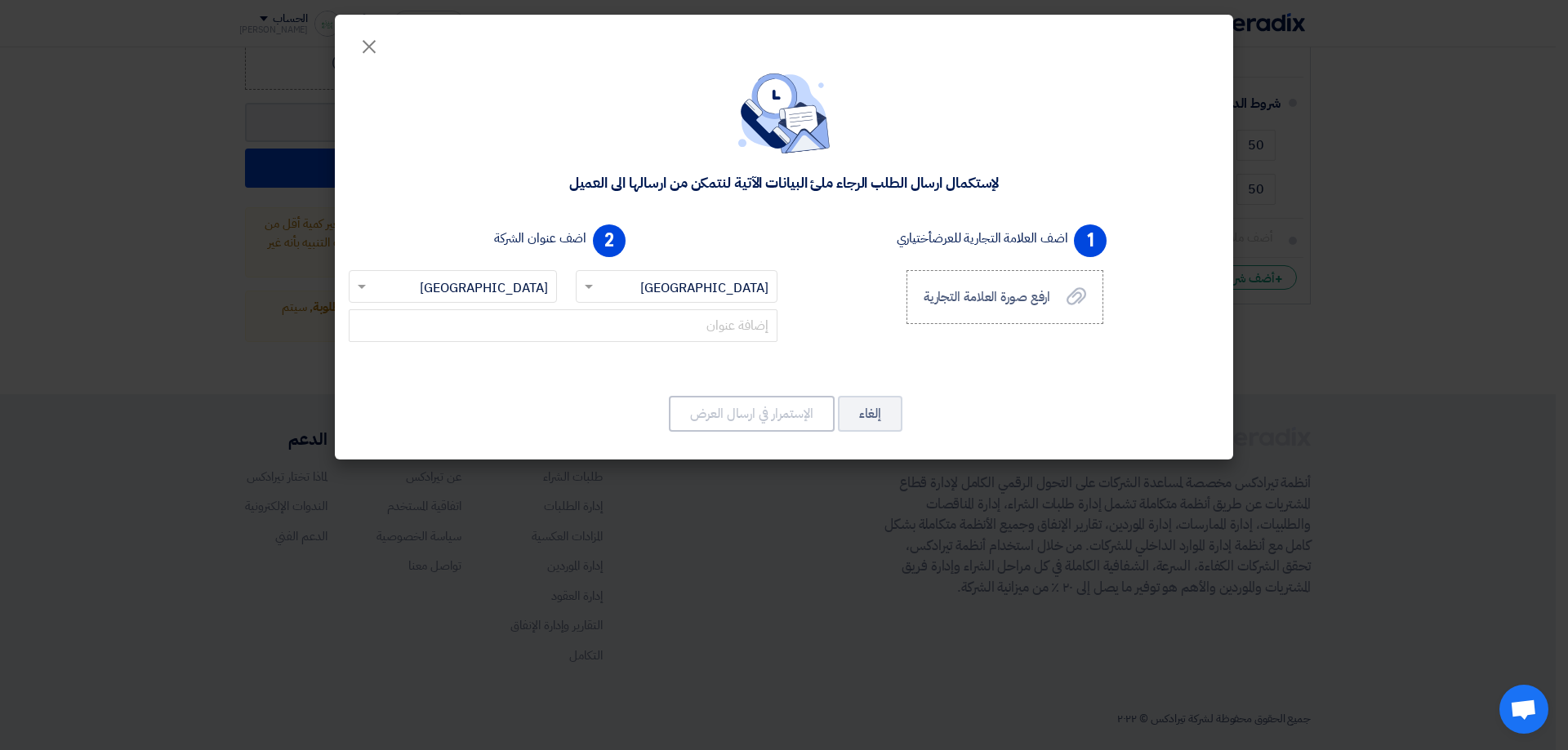
click at [574, 379] on div "1 اضف العلامة التجارية للعرض أختياري ارفع صورة العلامة التجارية ارفع صورة العلا…" at bounding box center [784, 299] width 884 height 163
click at [620, 324] on input "text" at bounding box center [563, 326] width 429 height 33
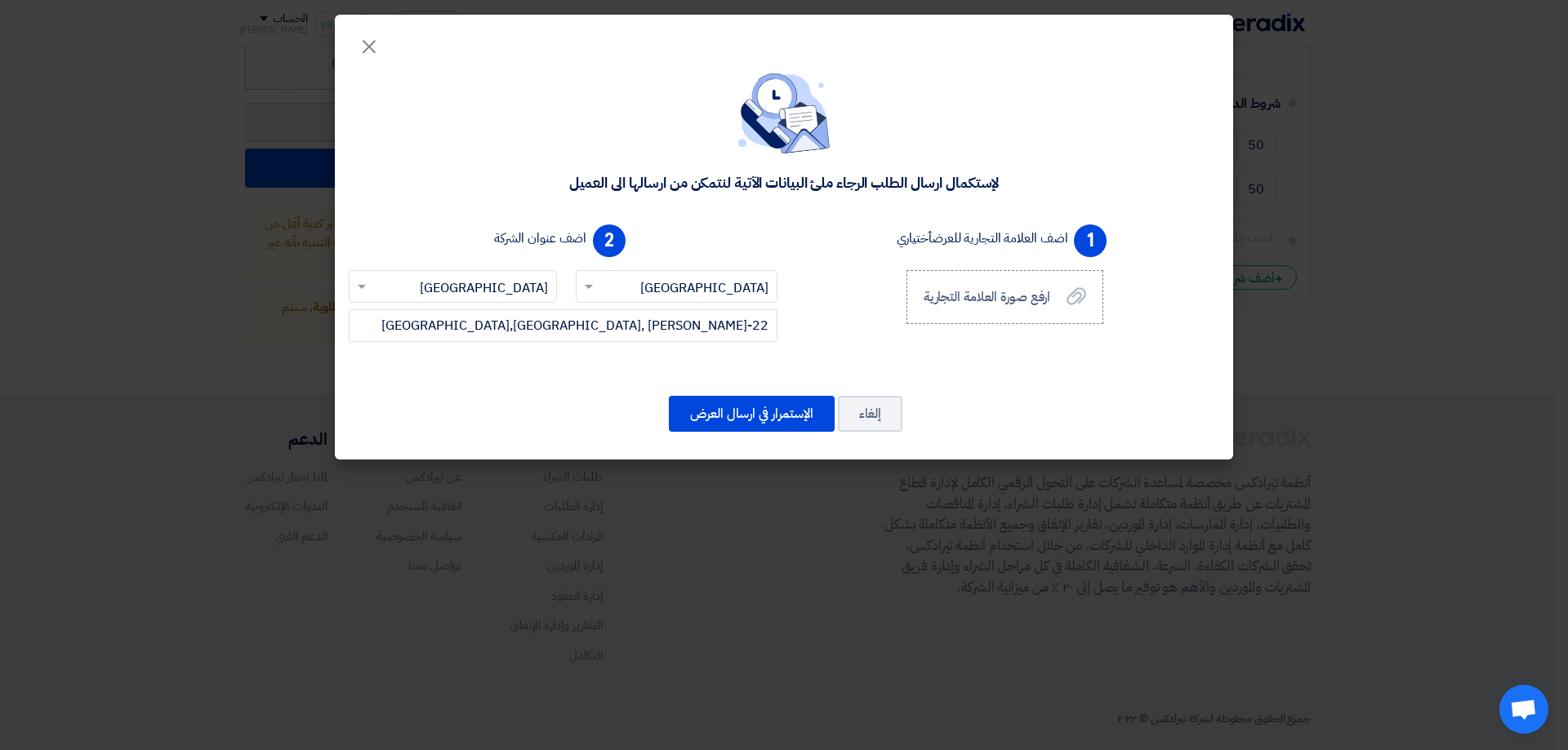
click at [537, 416] on div "إلغاء الإستمرار في ارسال العرض" at bounding box center [784, 413] width 859 height 39
drag, startPoint x: 679, startPoint y: 328, endPoint x: 775, endPoint y: 326, distance: 96.0
click at [775, 326] on input "22-imam ali ,cairo,egypt" at bounding box center [563, 326] width 429 height 33
click at [744, 328] on input "22-imam ali ,cairo,egypt" at bounding box center [563, 326] width 429 height 33
drag, startPoint x: 685, startPoint y: 328, endPoint x: 744, endPoint y: 328, distance: 59.0
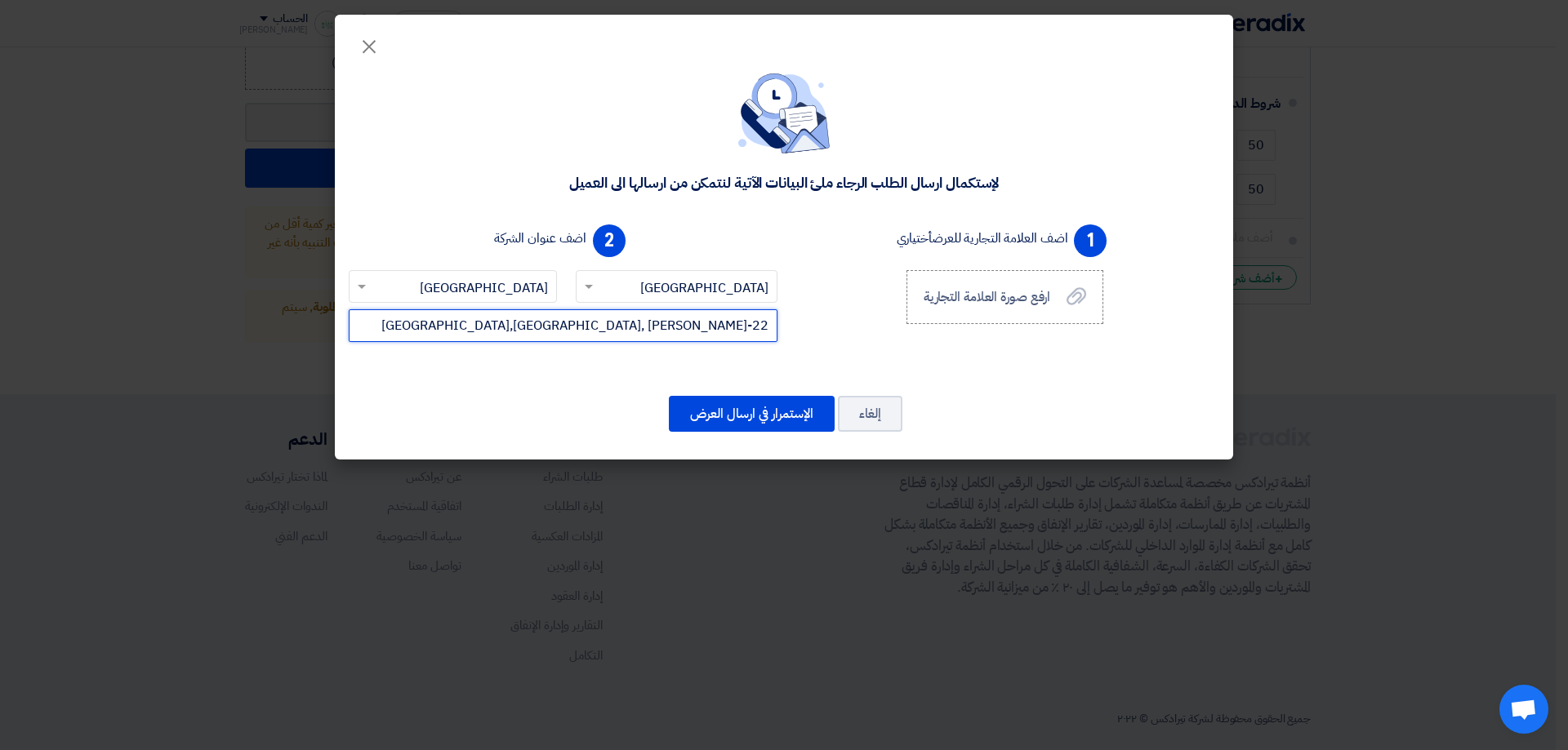
click at [744, 328] on input "22-imam ali ,cairo,egypt" at bounding box center [563, 326] width 429 height 33
type input "22-imam ali heliopolis"
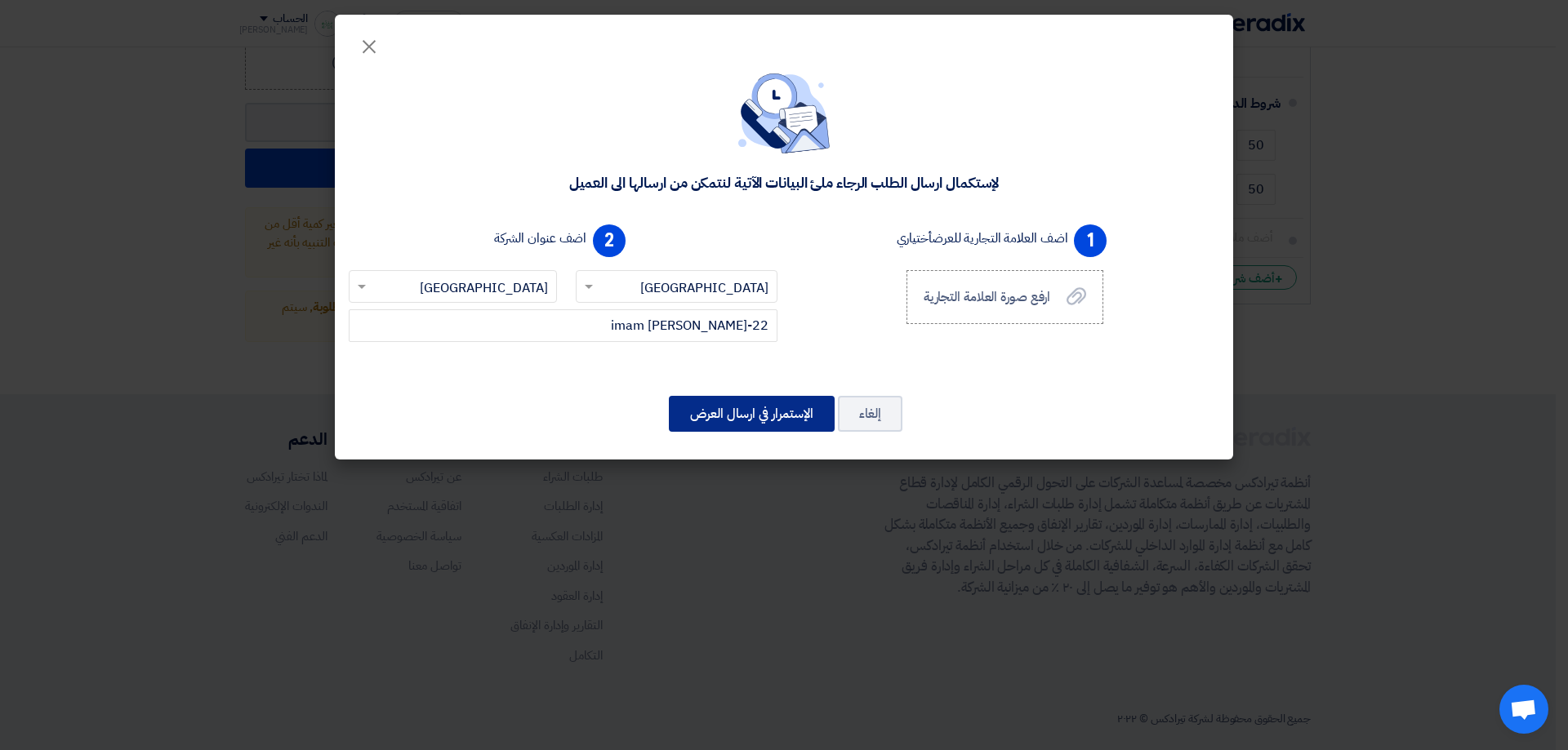
click at [803, 429] on button "الإستمرار في ارسال العرض" at bounding box center [752, 414] width 166 height 36
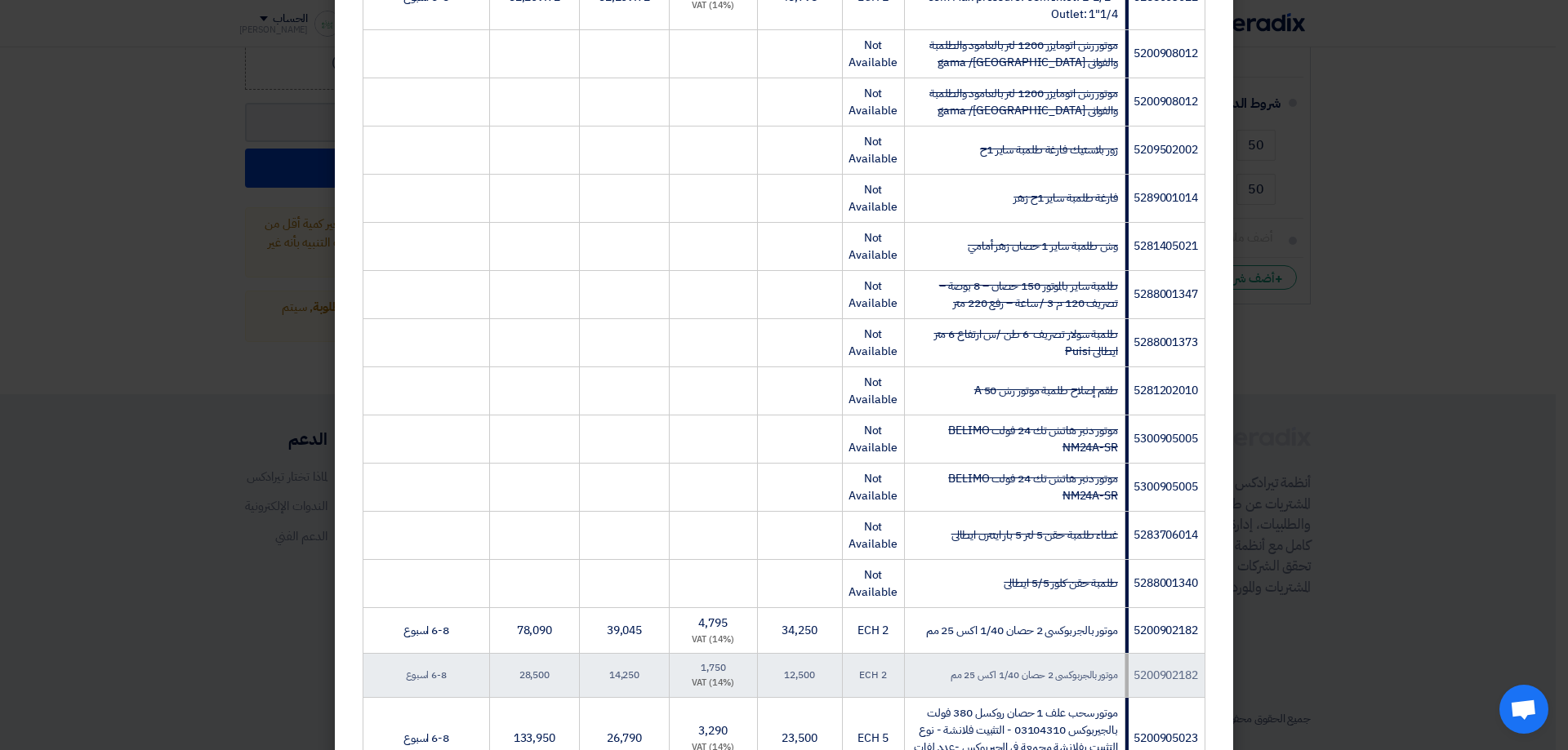
scroll to position [2269, 0]
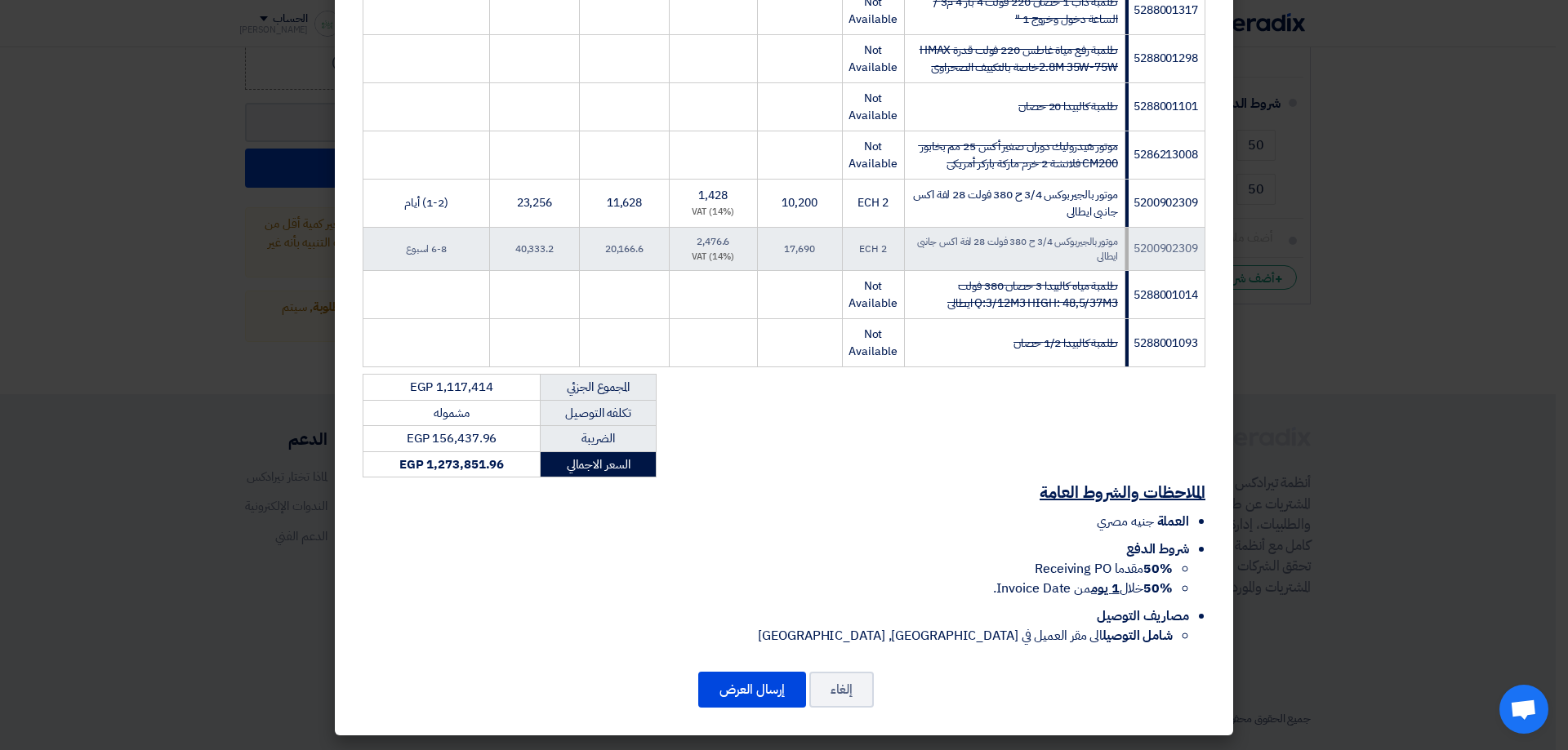
drag, startPoint x: 765, startPoint y: 464, endPoint x: 746, endPoint y: 565, distance: 102.8
click at [742, 685] on button "إرسال العرض" at bounding box center [752, 690] width 108 height 36
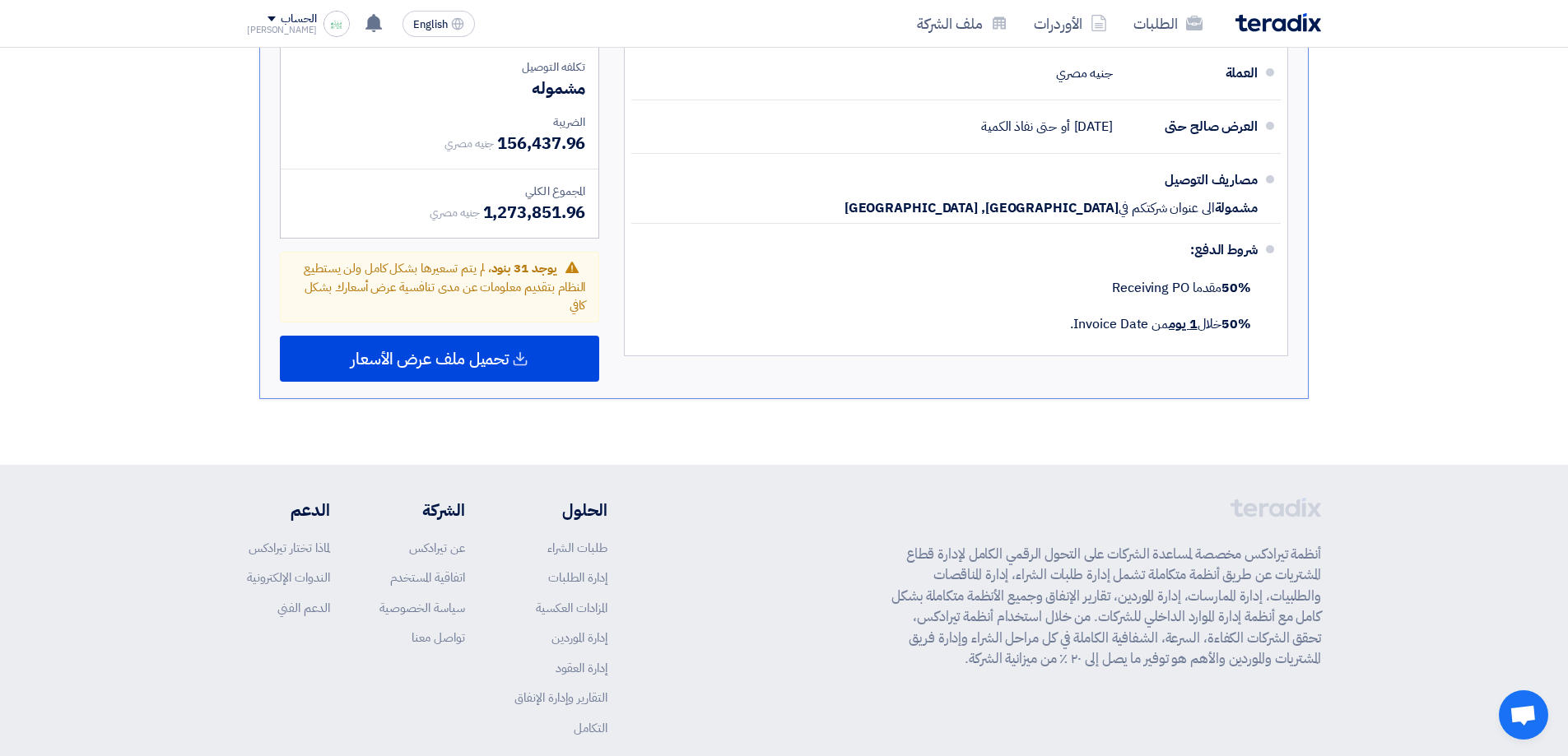
scroll to position [4789, 0]
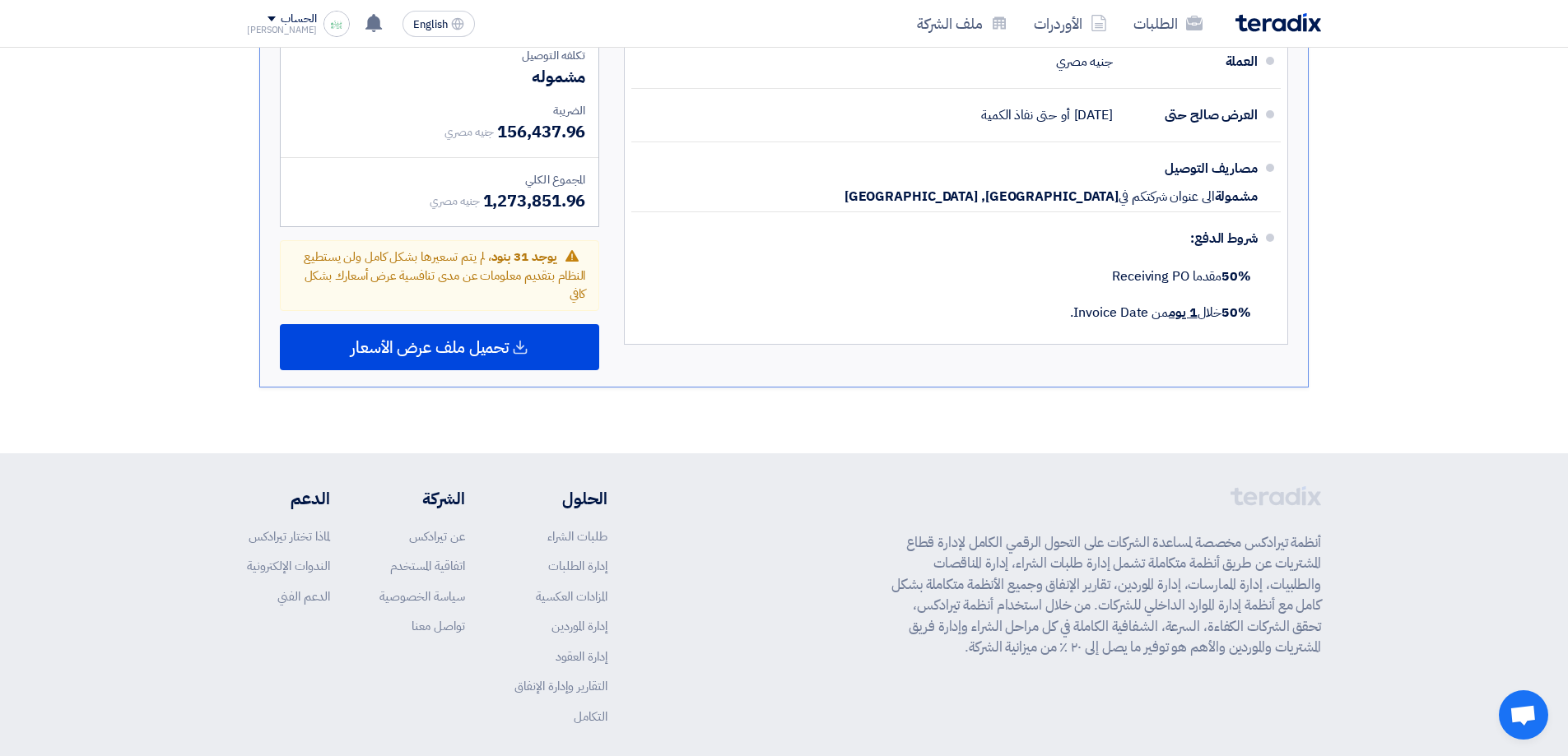
drag, startPoint x: 1361, startPoint y: 359, endPoint x: 1344, endPoint y: 467, distance: 109.3
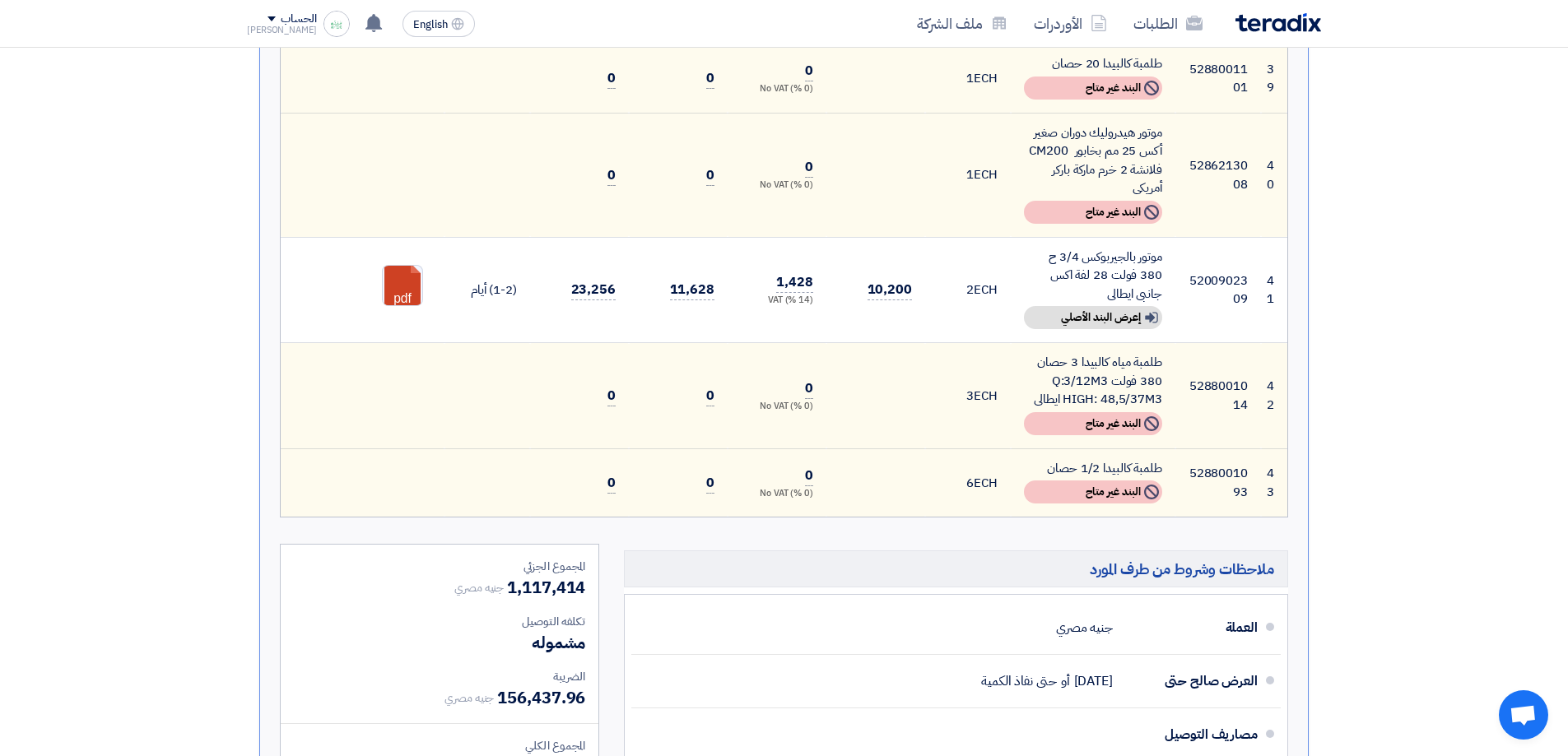
drag, startPoint x: 1403, startPoint y: 463, endPoint x: 1381, endPoint y: 332, distance: 132.8
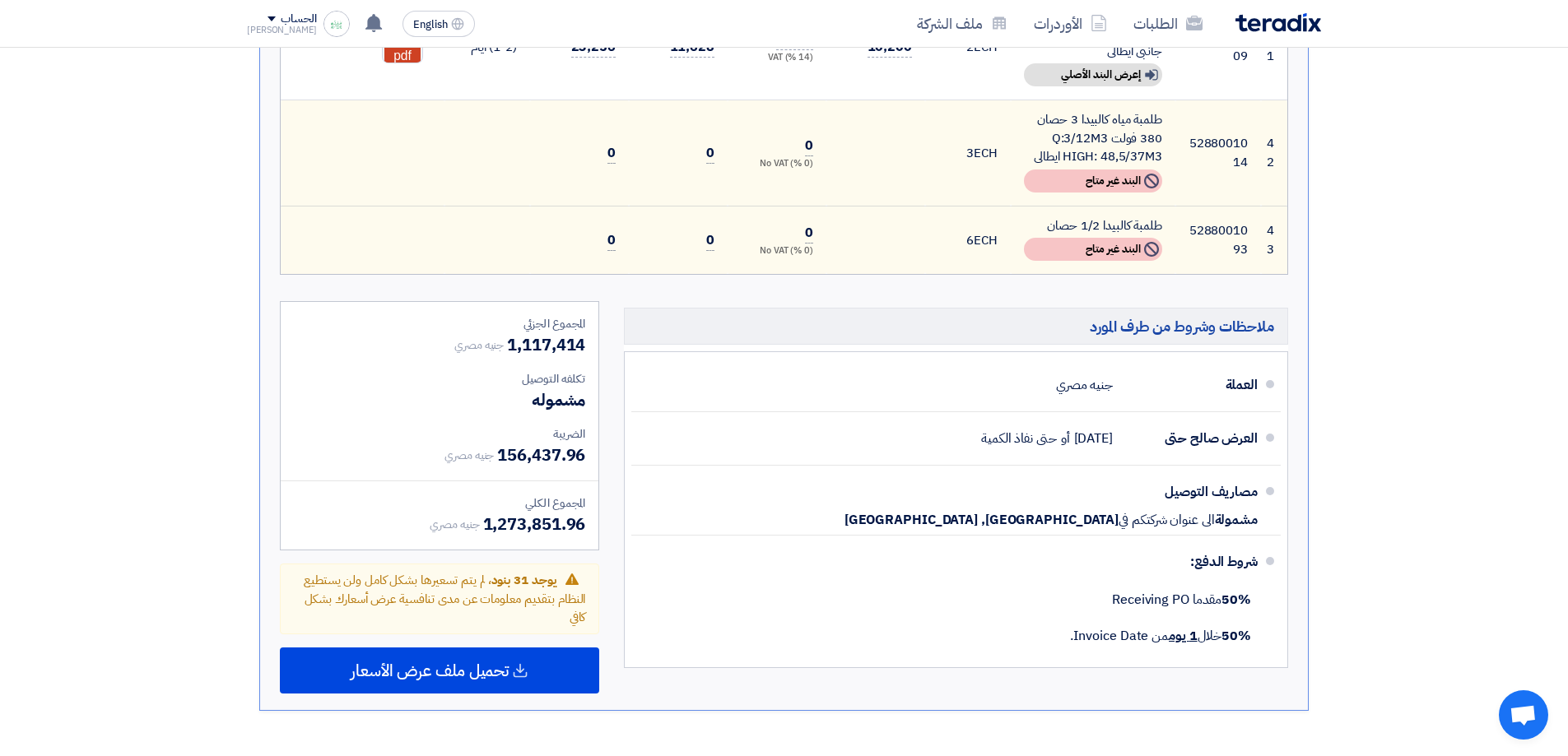
drag, startPoint x: 1381, startPoint y: 332, endPoint x: 1380, endPoint y: 448, distance: 116.0
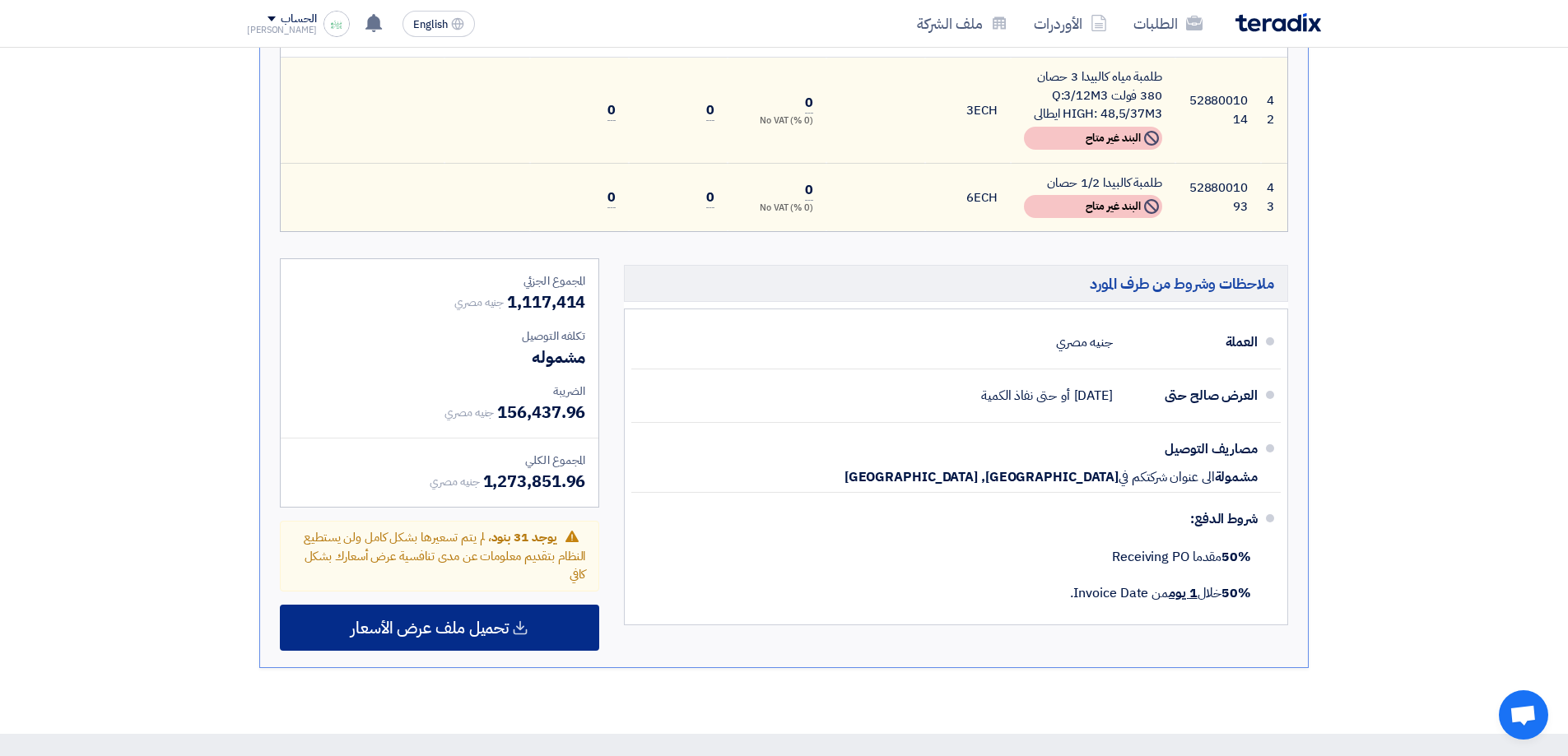
click at [438, 621] on span "تحميل ملف عرض الأسعار" at bounding box center [429, 628] width 158 height 15
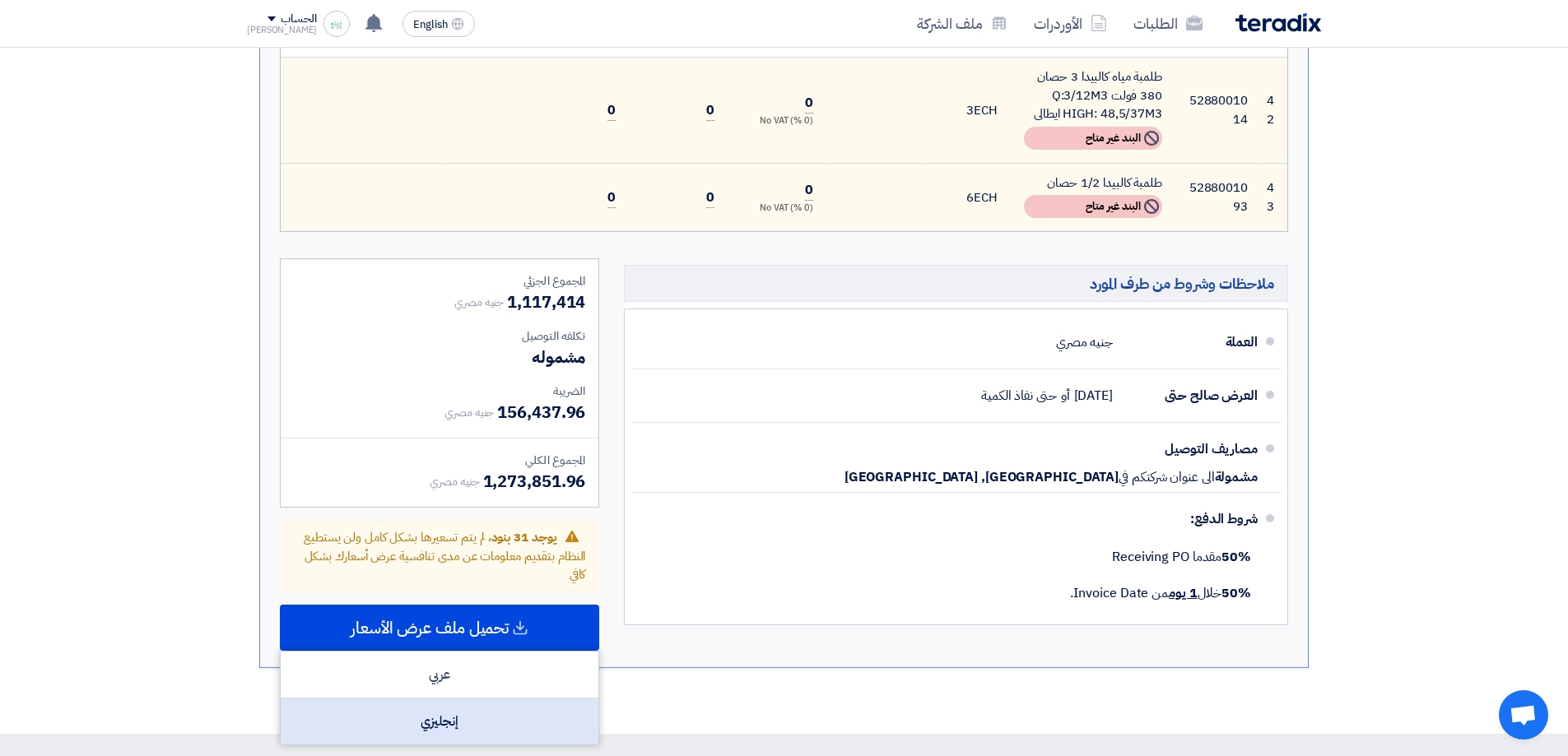
click at [436, 698] on div "إنجليزي" at bounding box center [440, 721] width 317 height 46
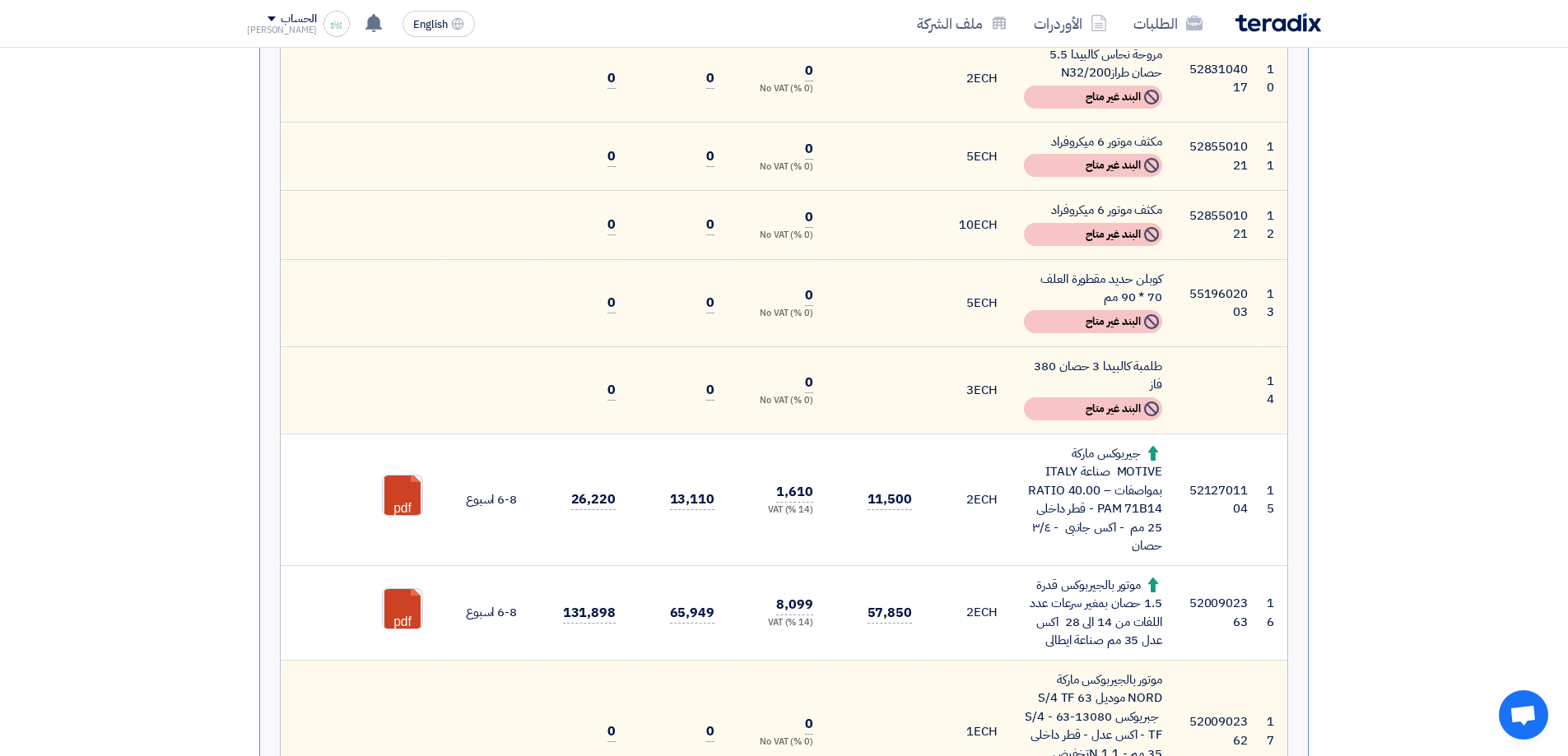
scroll to position [0, 0]
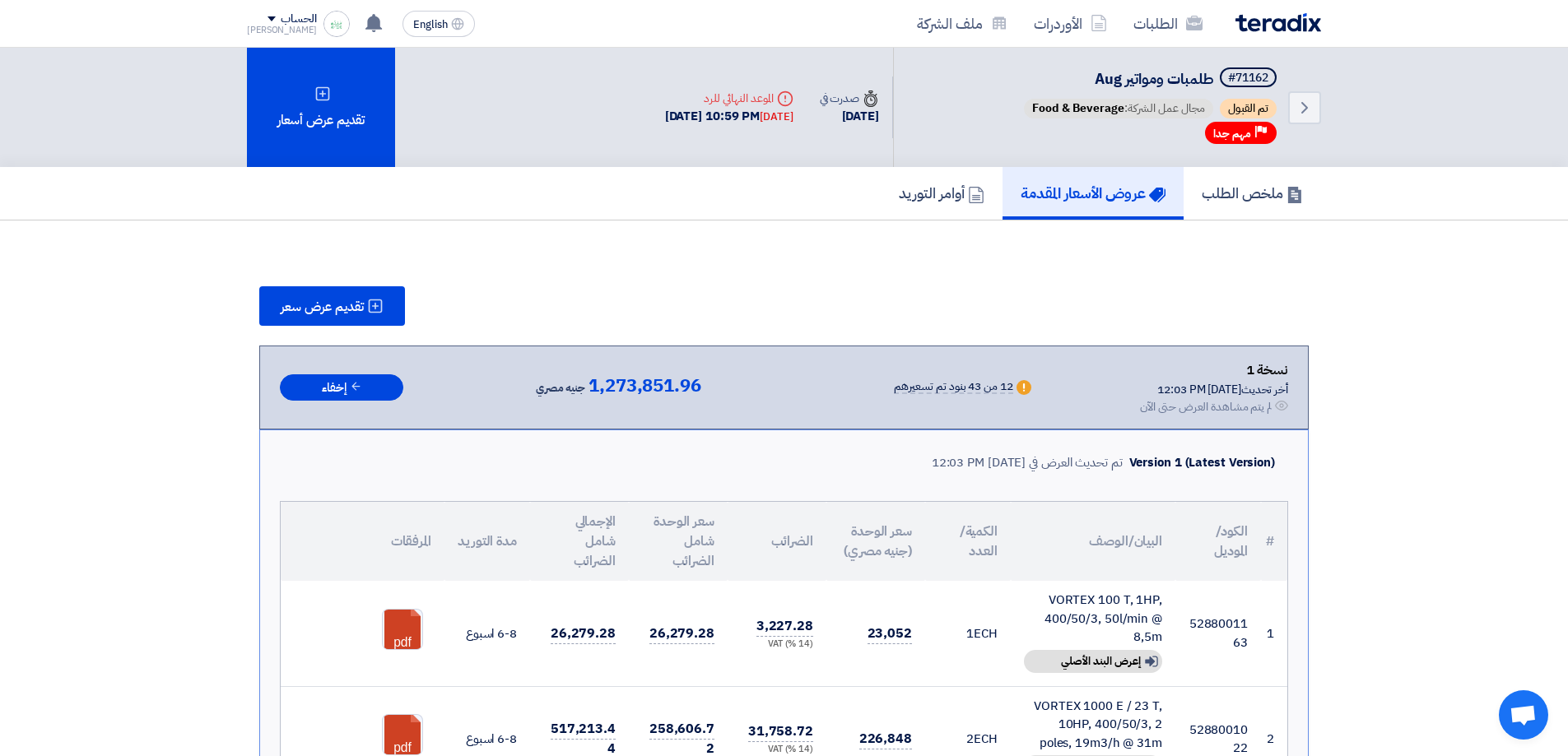
drag, startPoint x: 970, startPoint y: 656, endPoint x: 909, endPoint y: 397, distance: 266.1
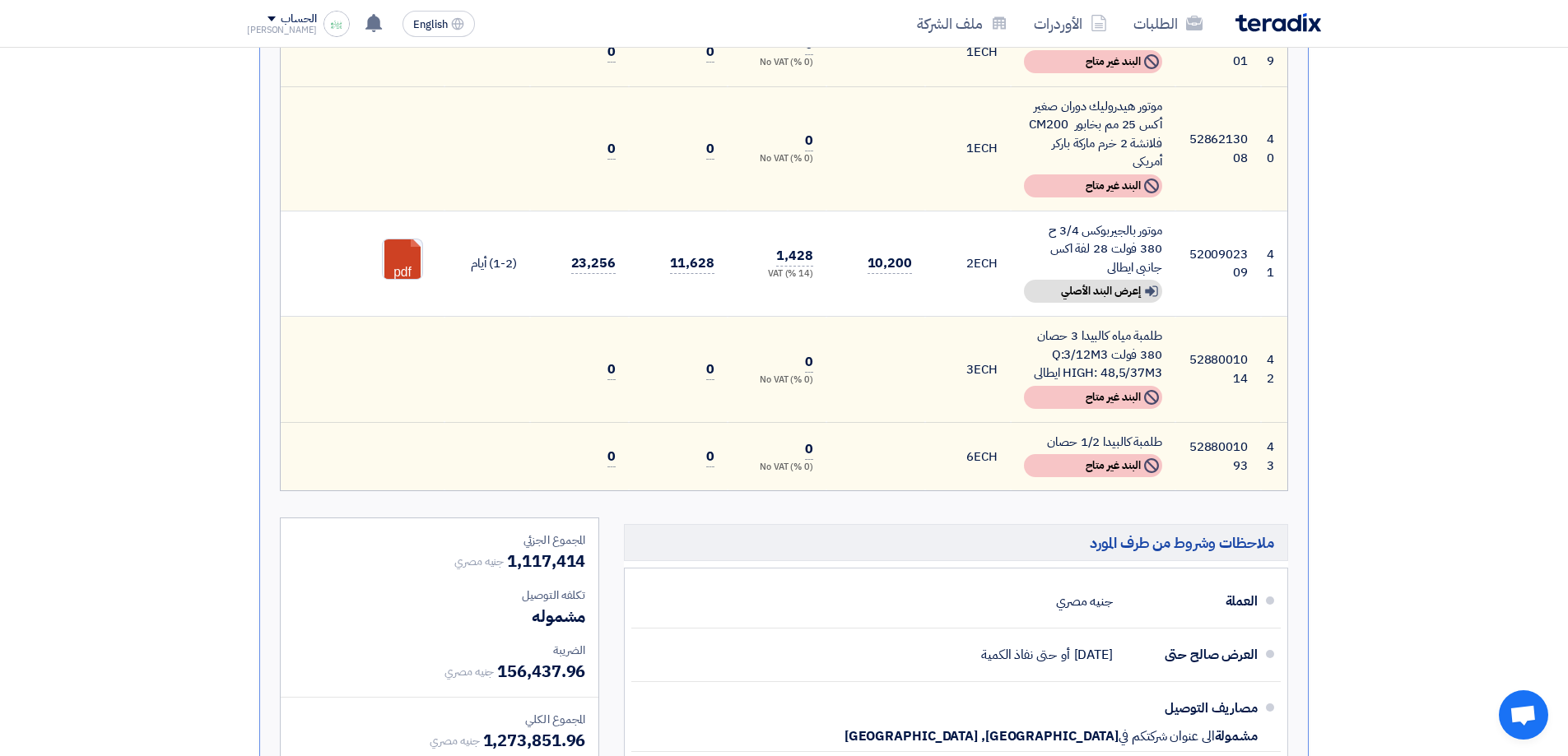
scroll to position [4789, 0]
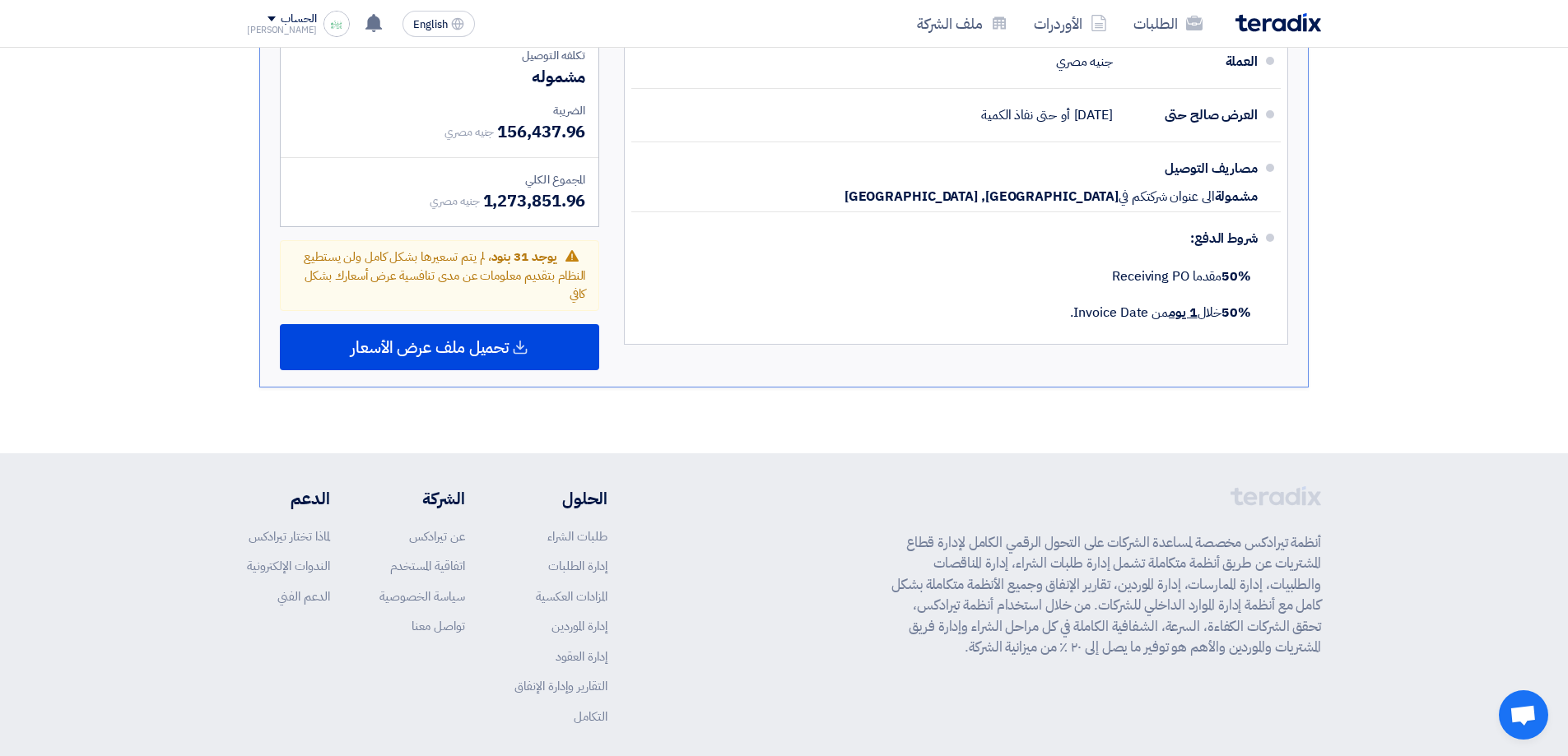
drag, startPoint x: 112, startPoint y: 269, endPoint x: 241, endPoint y: 522, distance: 284.0
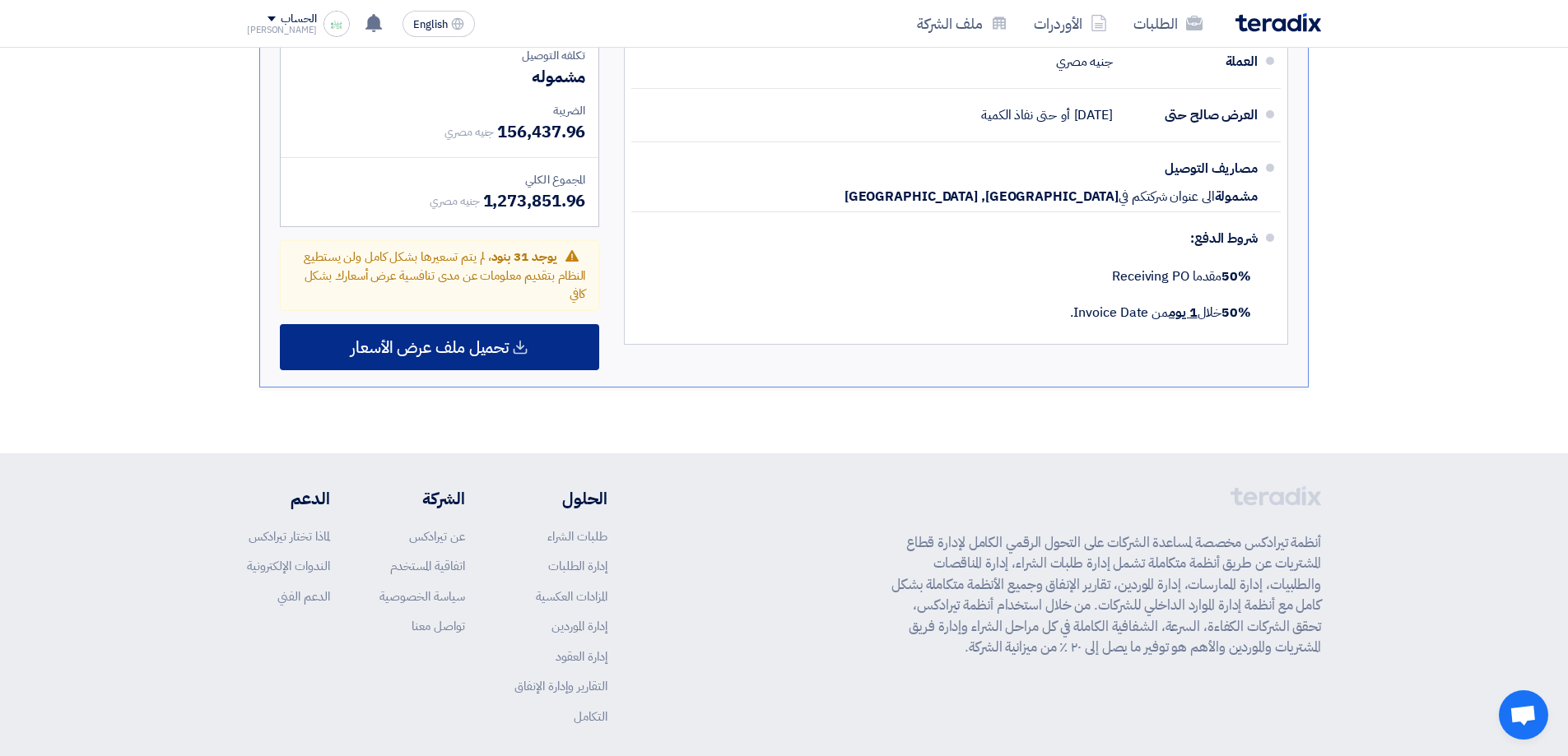
click at [522, 340] on use at bounding box center [521, 347] width 14 height 14
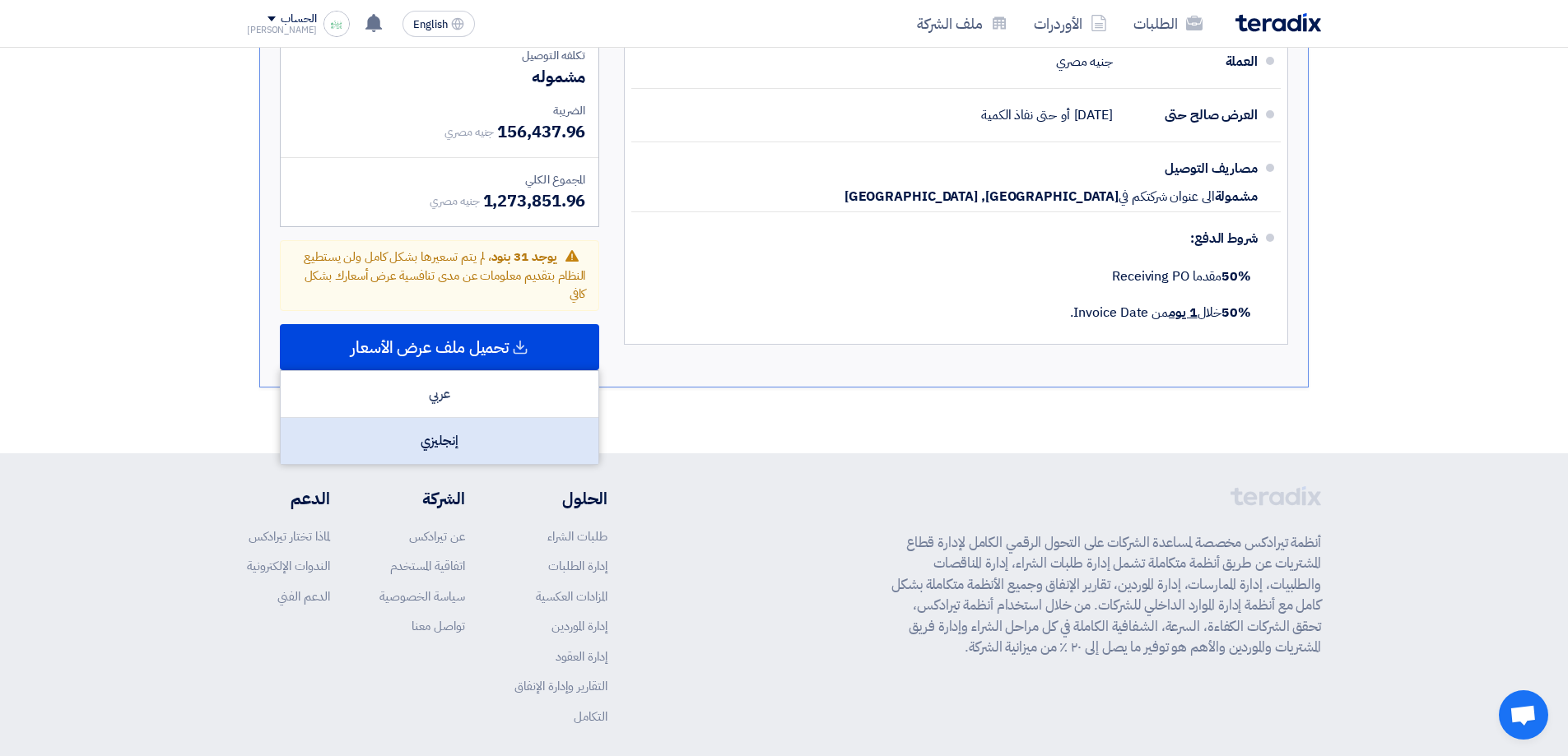
click at [482, 419] on div "إنجليزي" at bounding box center [440, 441] width 317 height 46
click at [528, 419] on div "إنجليزي" at bounding box center [440, 441] width 317 height 46
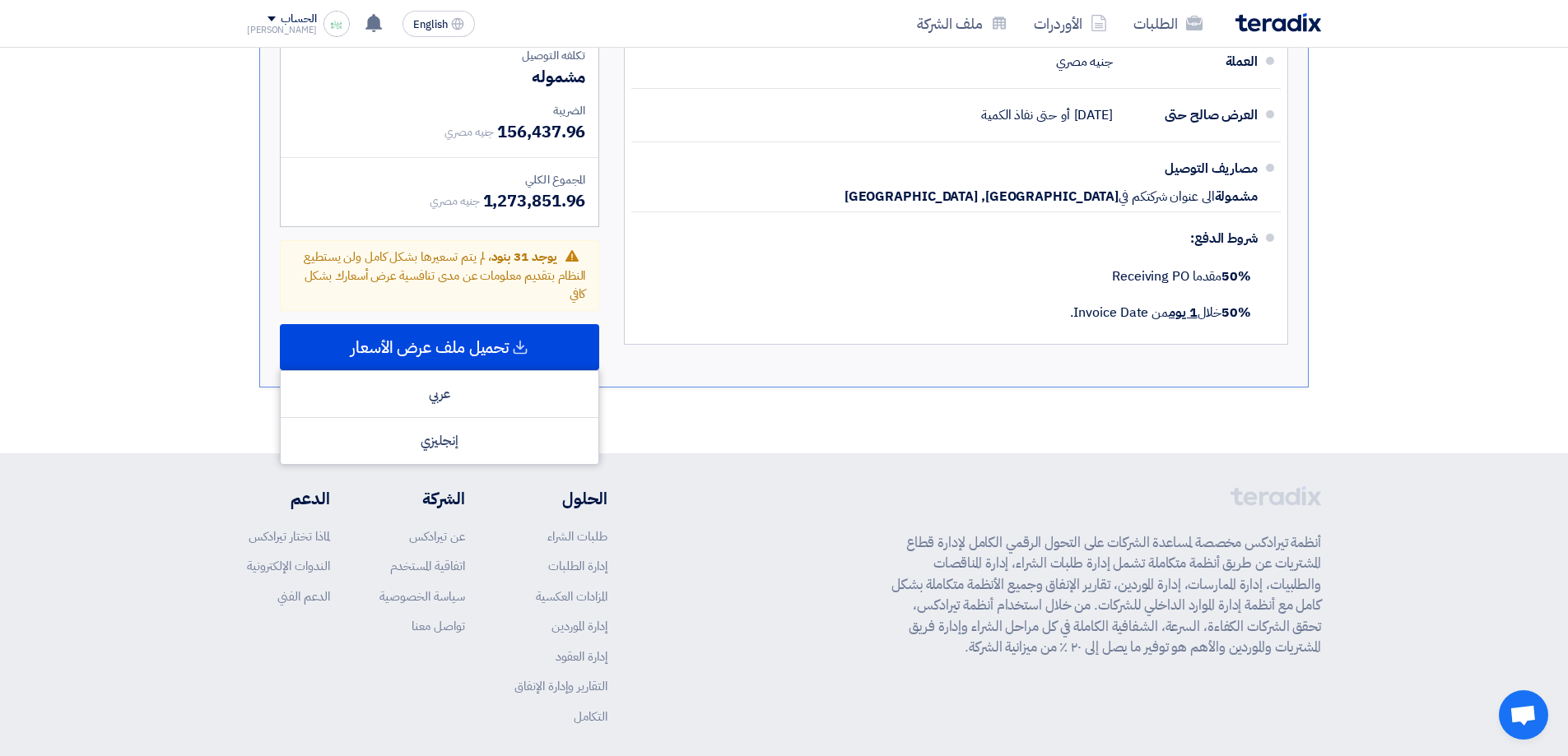
click at [726, 521] on div "أنظمة تيرادكس مخصصة لمساعدة الشركات على التحول الرقمي الكامل لإدارة قطاع المشتر…" at bounding box center [784, 619] width 1074 height 265
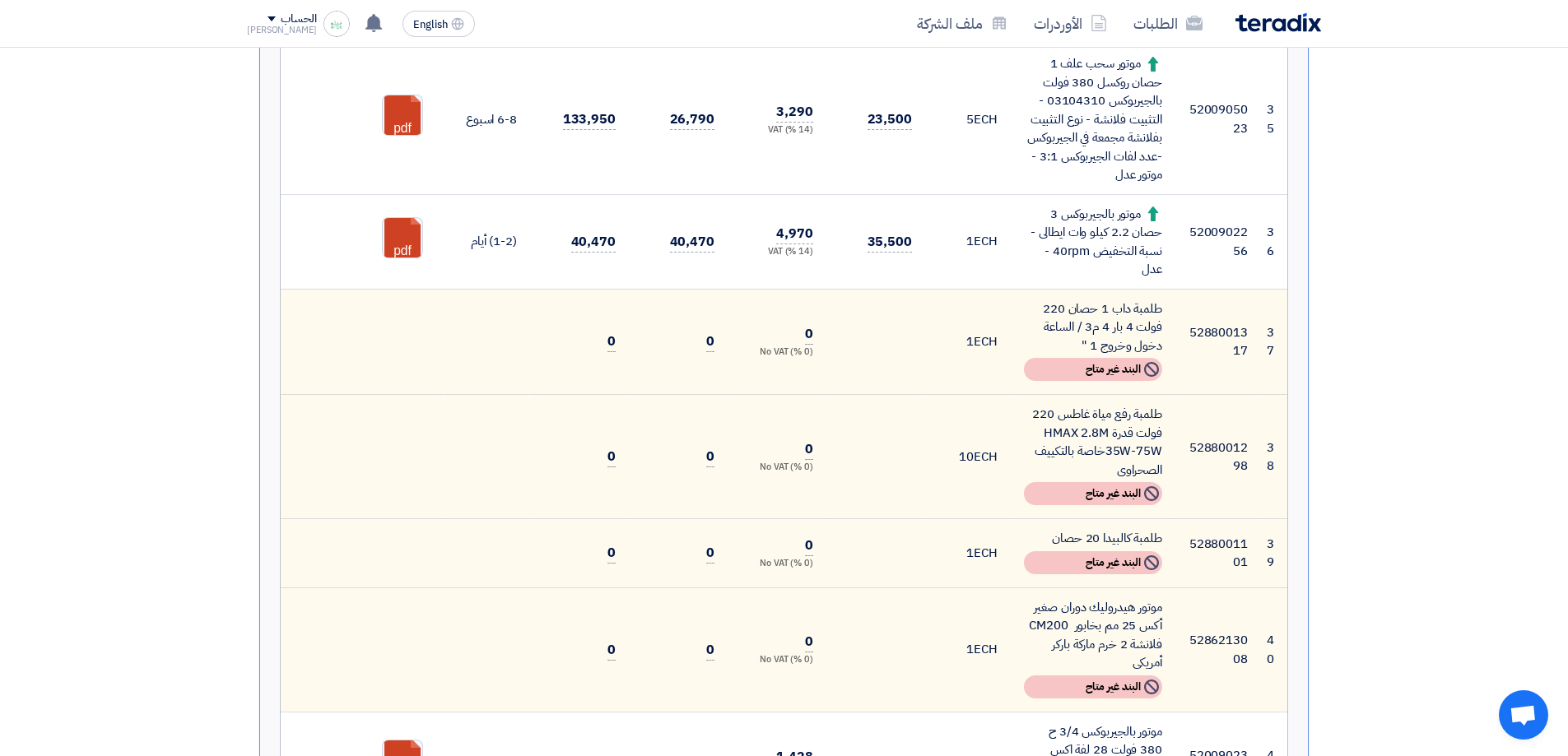
drag, startPoint x: 712, startPoint y: 502, endPoint x: 708, endPoint y: 351, distance: 151.1
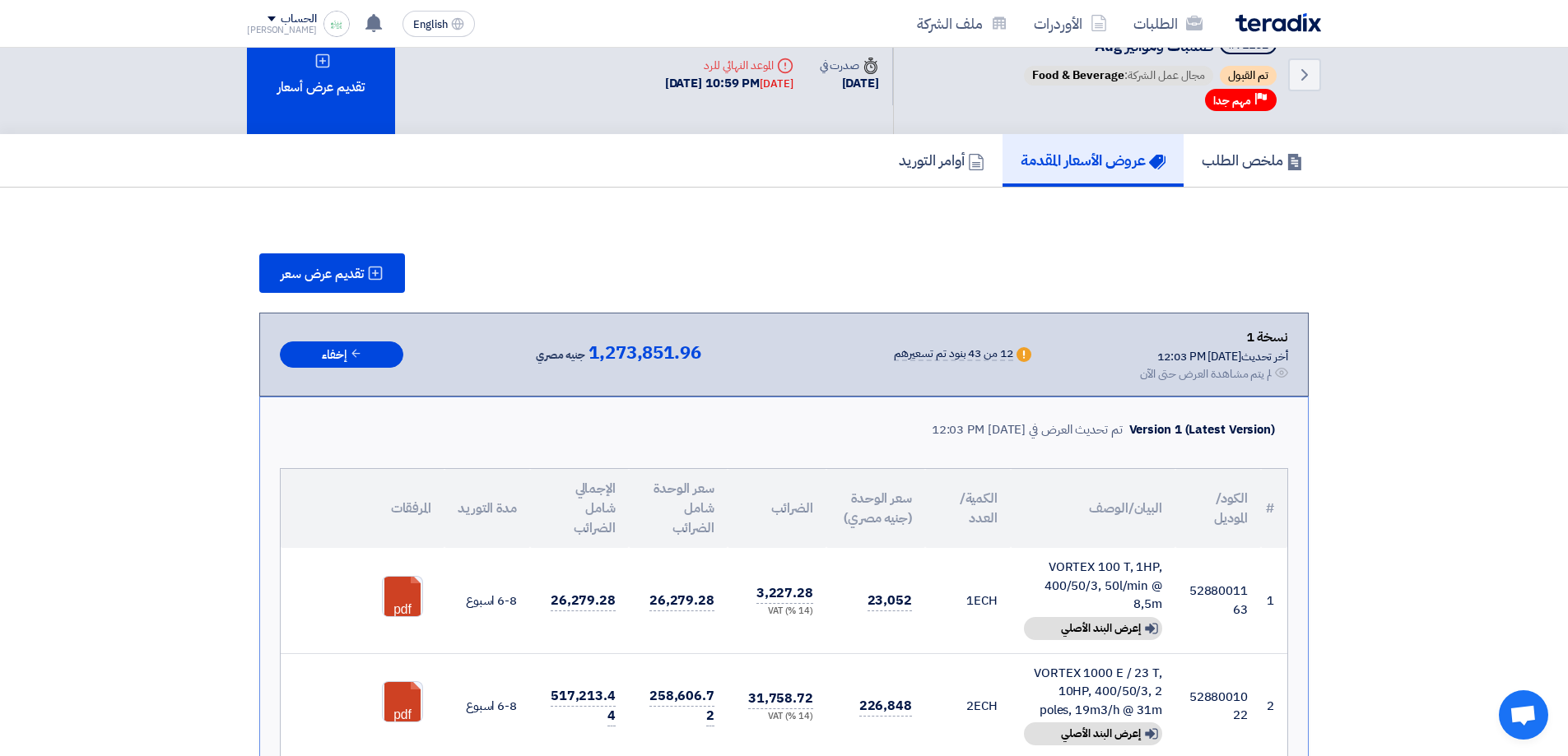
scroll to position [0, 0]
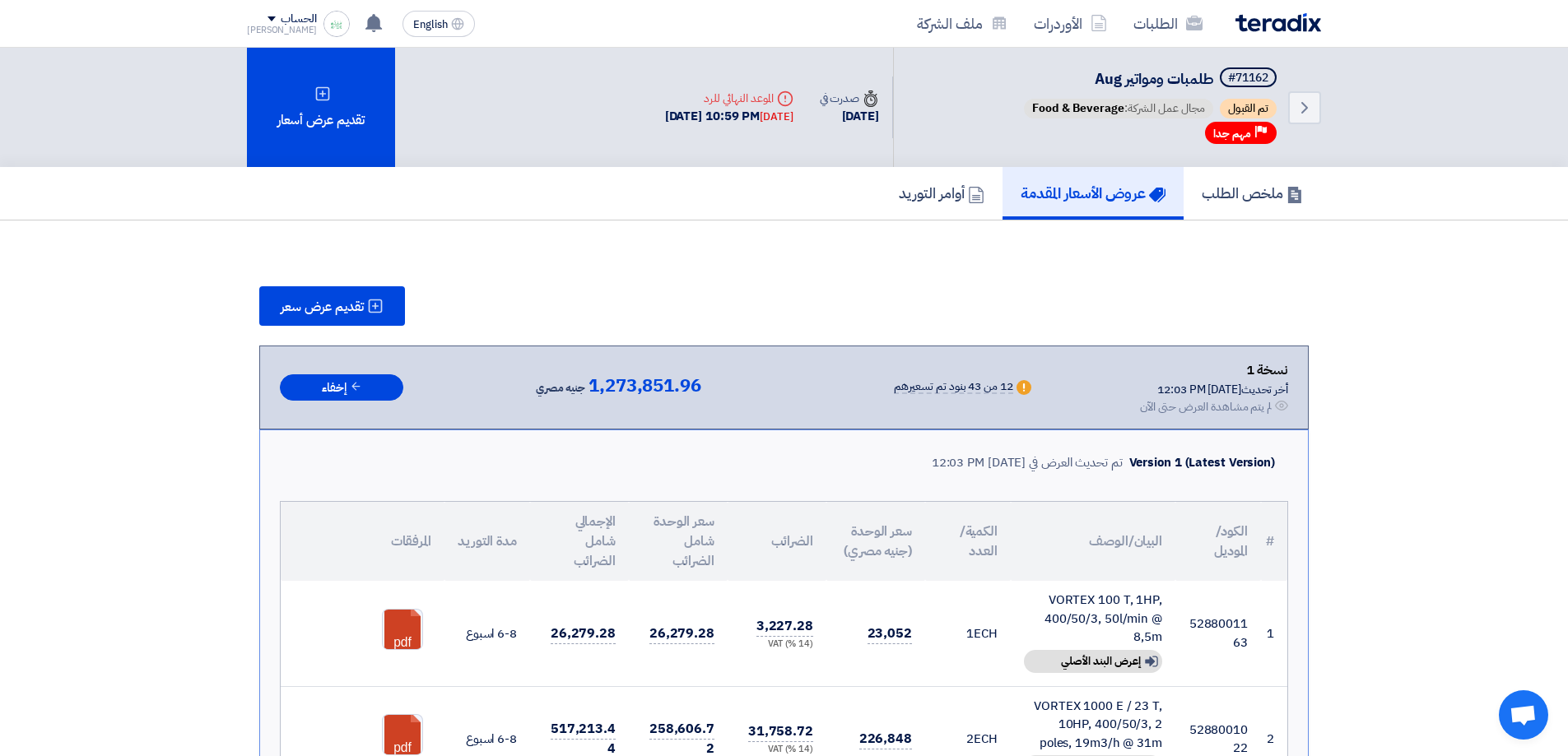
drag, startPoint x: 718, startPoint y: 278, endPoint x: 719, endPoint y: 187, distance: 91.0
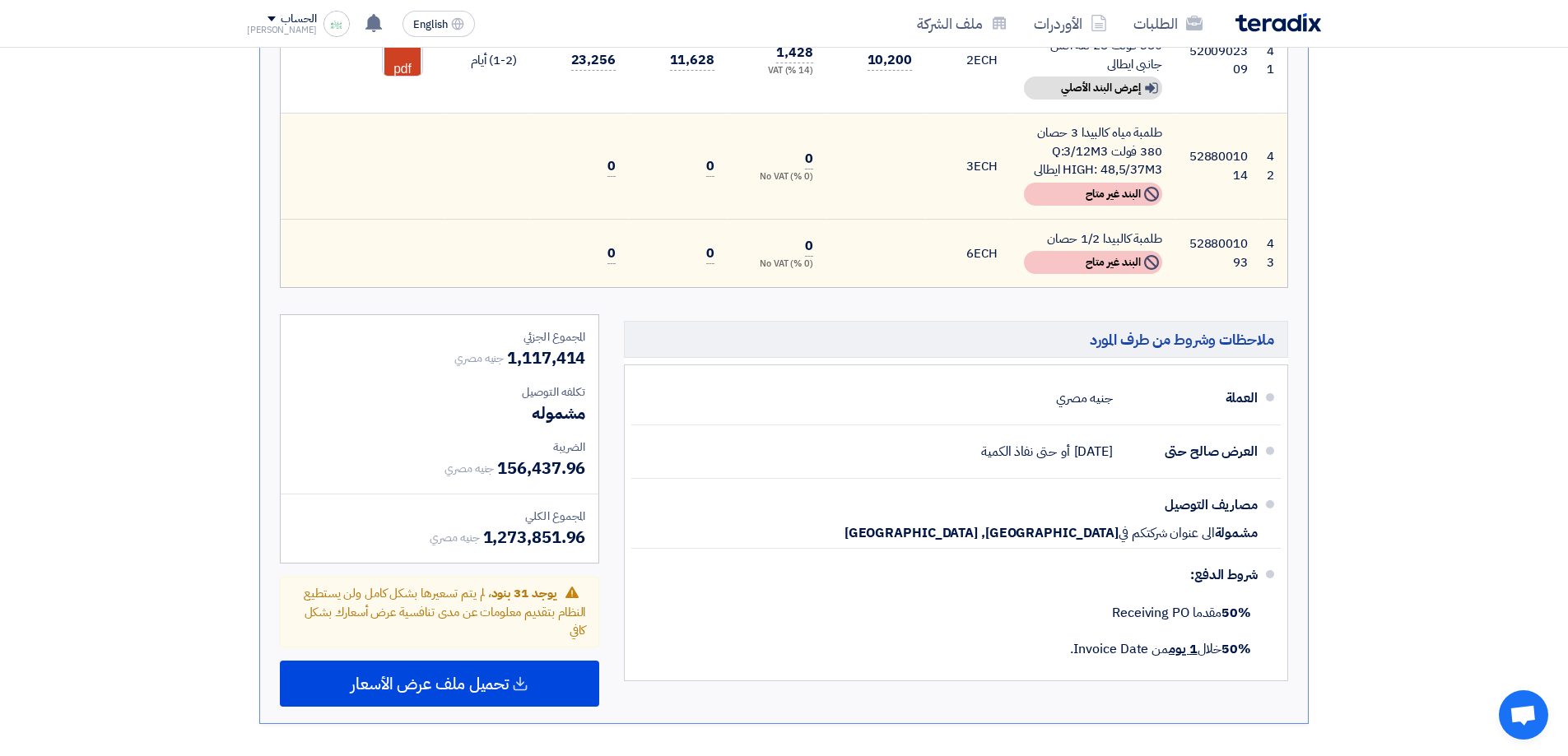
scroll to position [4628, 0]
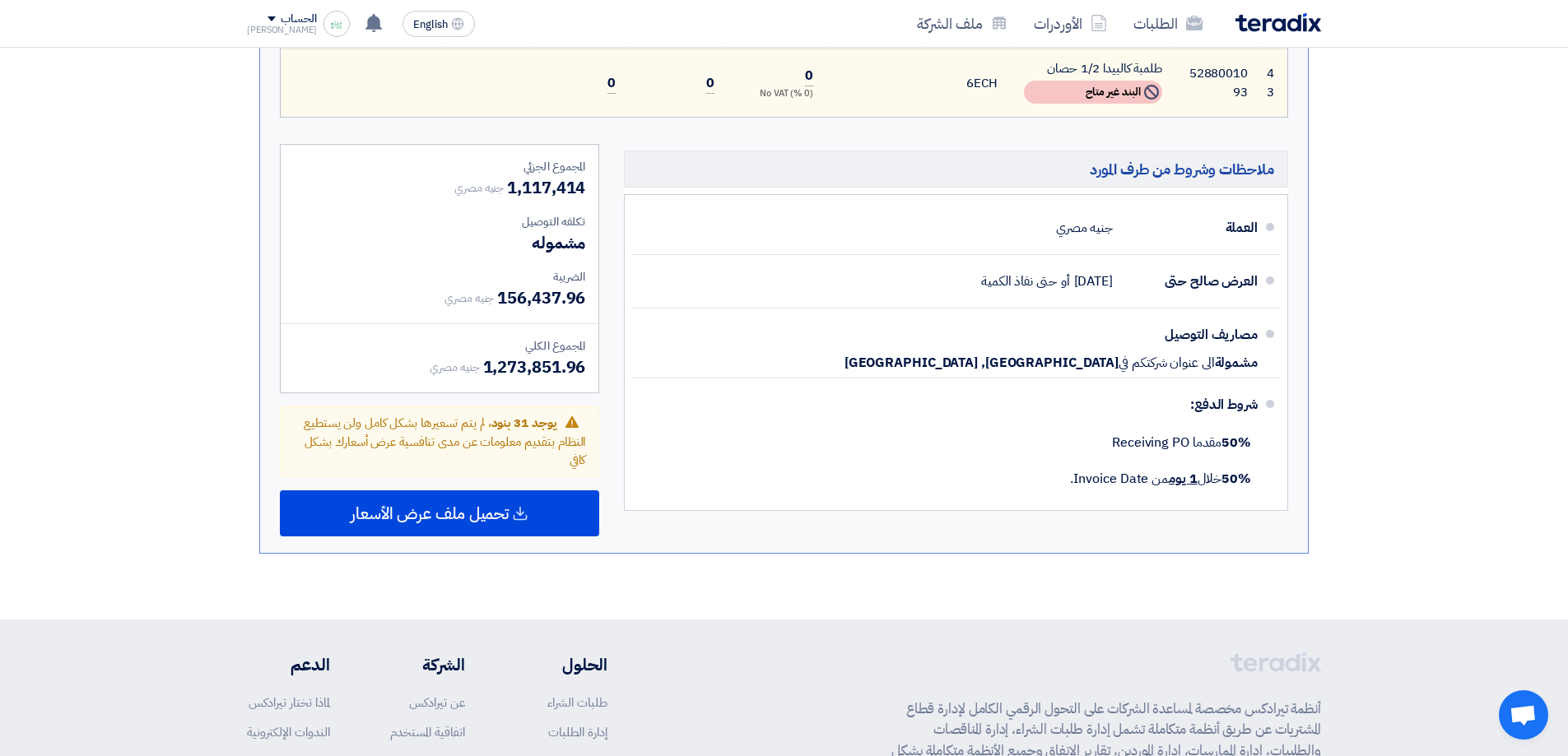
drag, startPoint x: 687, startPoint y: 233, endPoint x: 679, endPoint y: 258, distance: 26.2
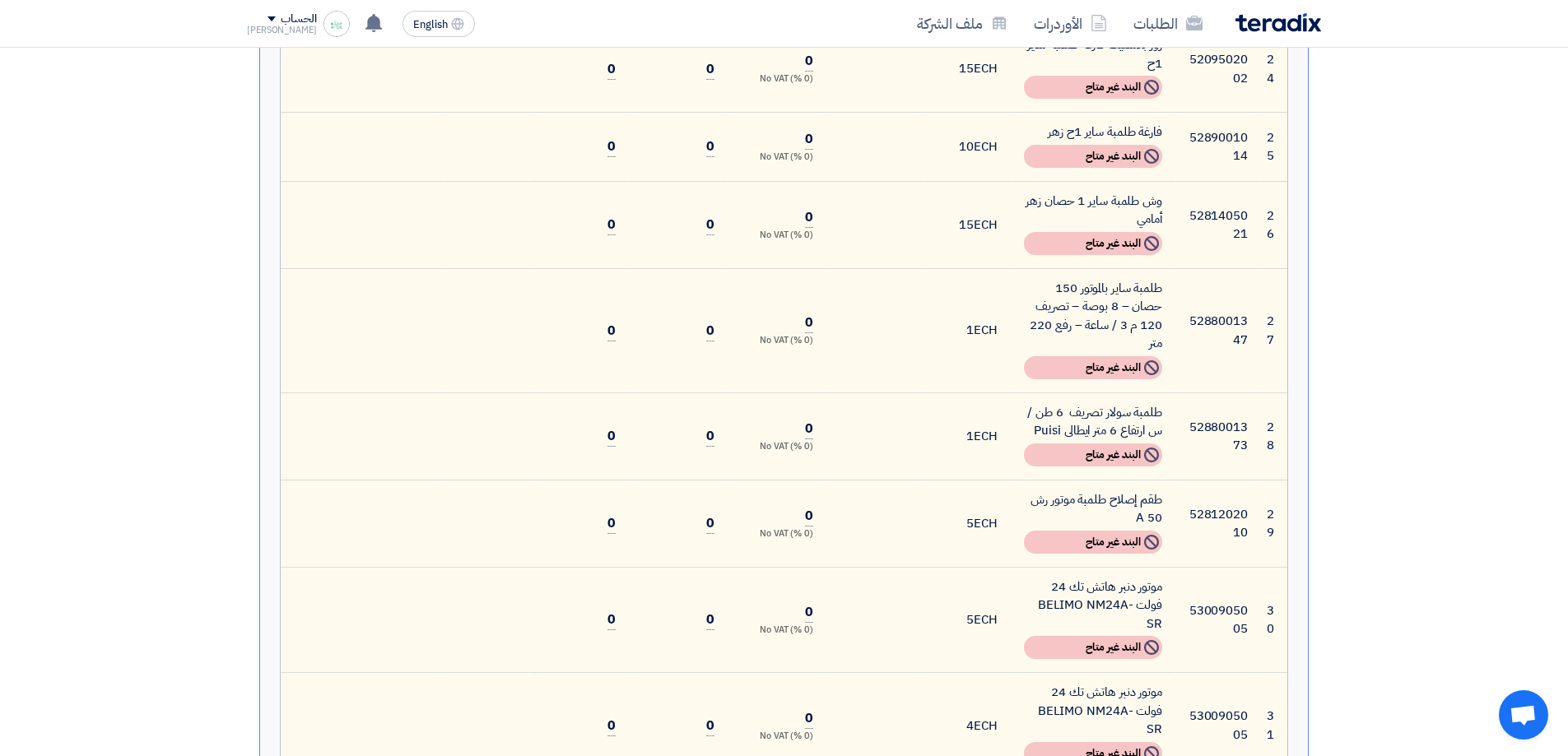
drag, startPoint x: 994, startPoint y: 523, endPoint x: 1011, endPoint y: 368, distance: 155.9
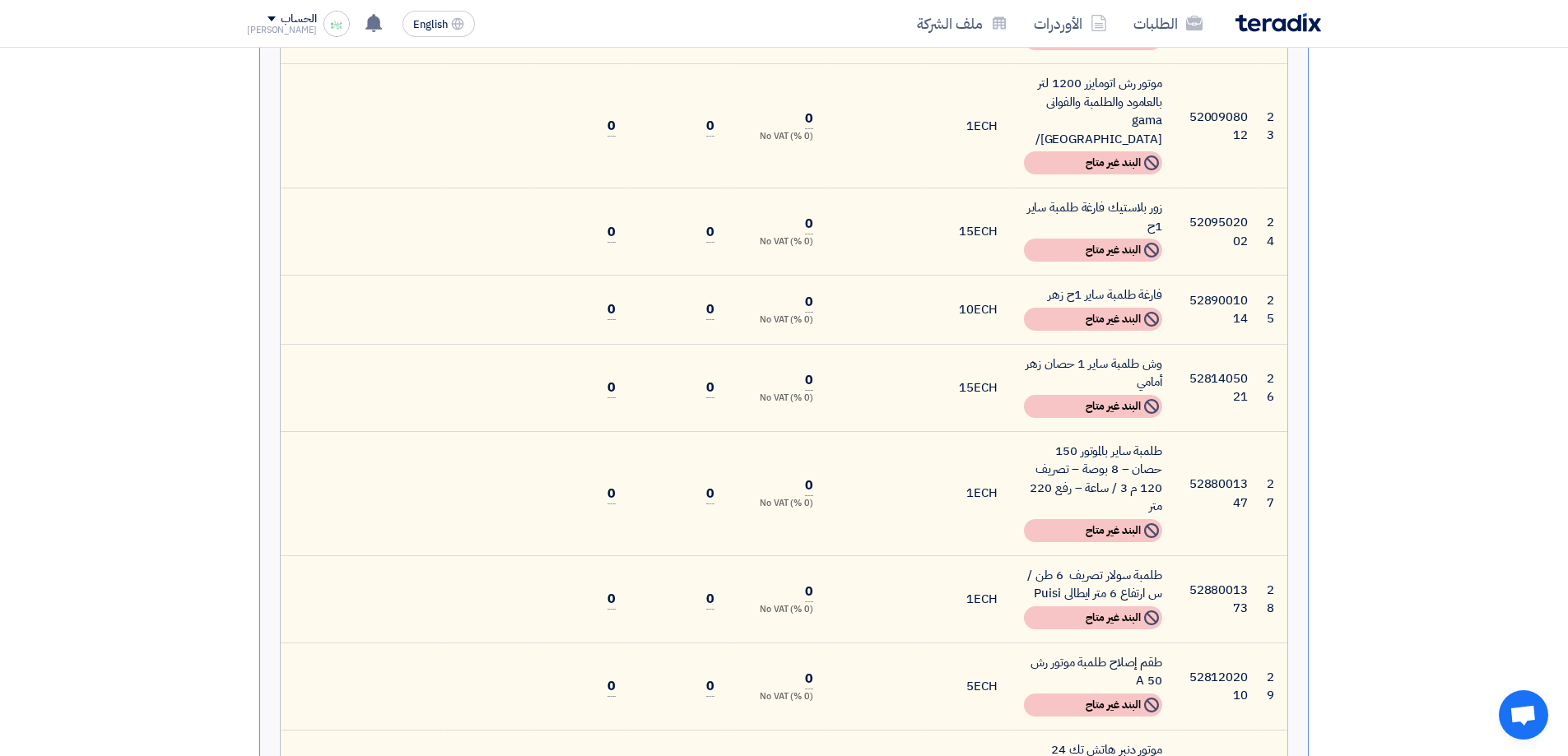
drag, startPoint x: 1352, startPoint y: 269, endPoint x: 1323, endPoint y: 270, distance: 29.0
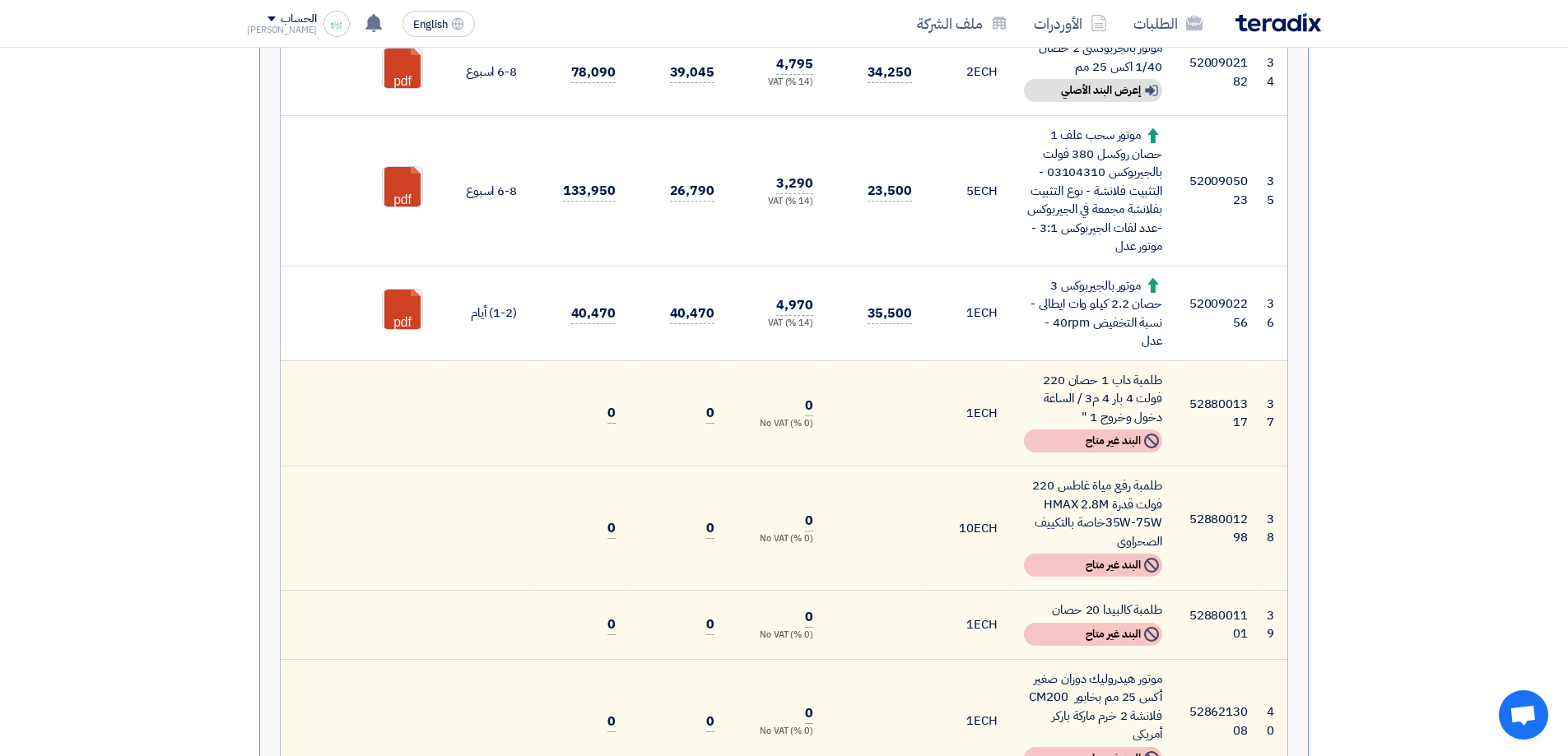
scroll to position [4270, 0]
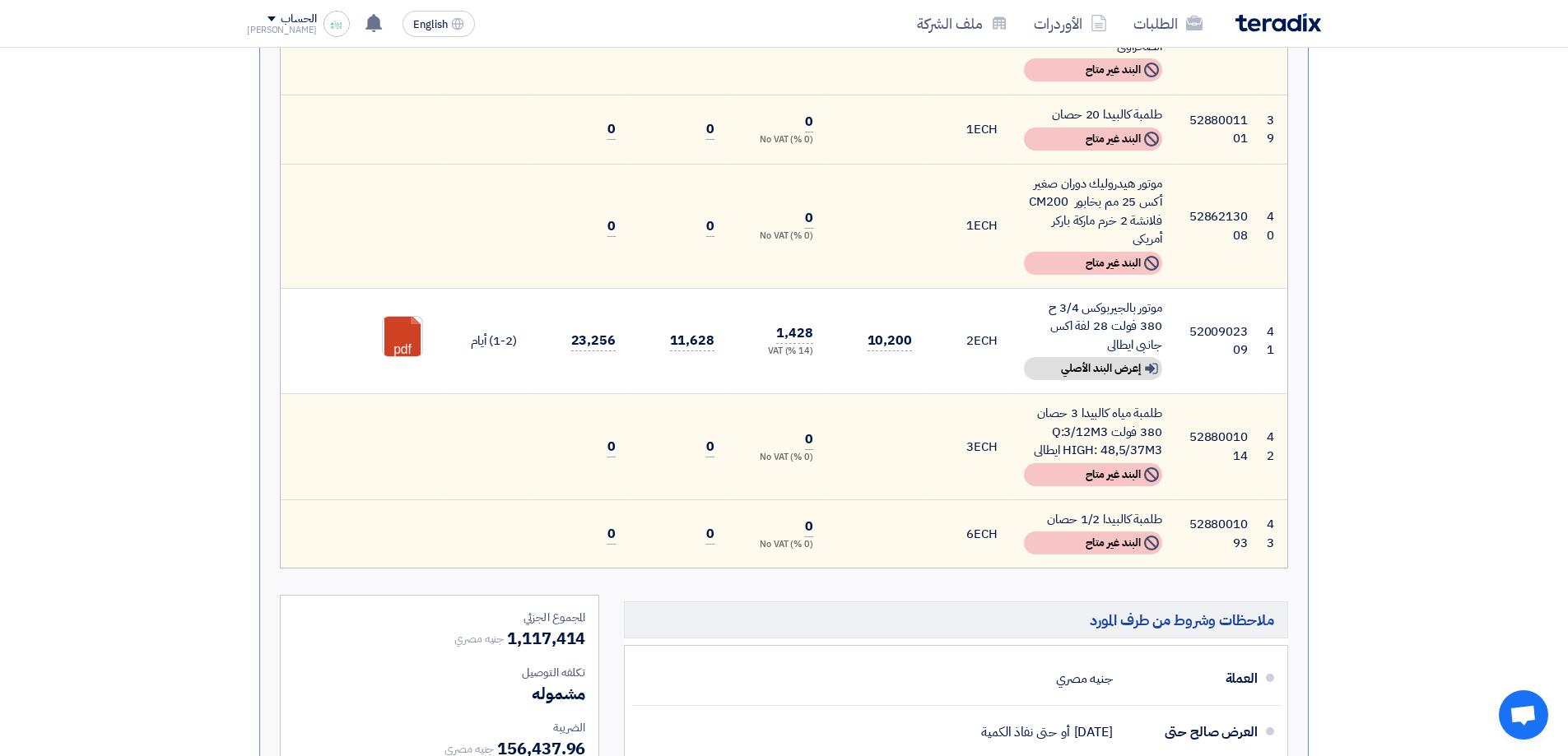
drag, startPoint x: 1374, startPoint y: 282, endPoint x: 1352, endPoint y: 453, distance: 172.4
